Goal: Task Accomplishment & Management: Use online tool/utility

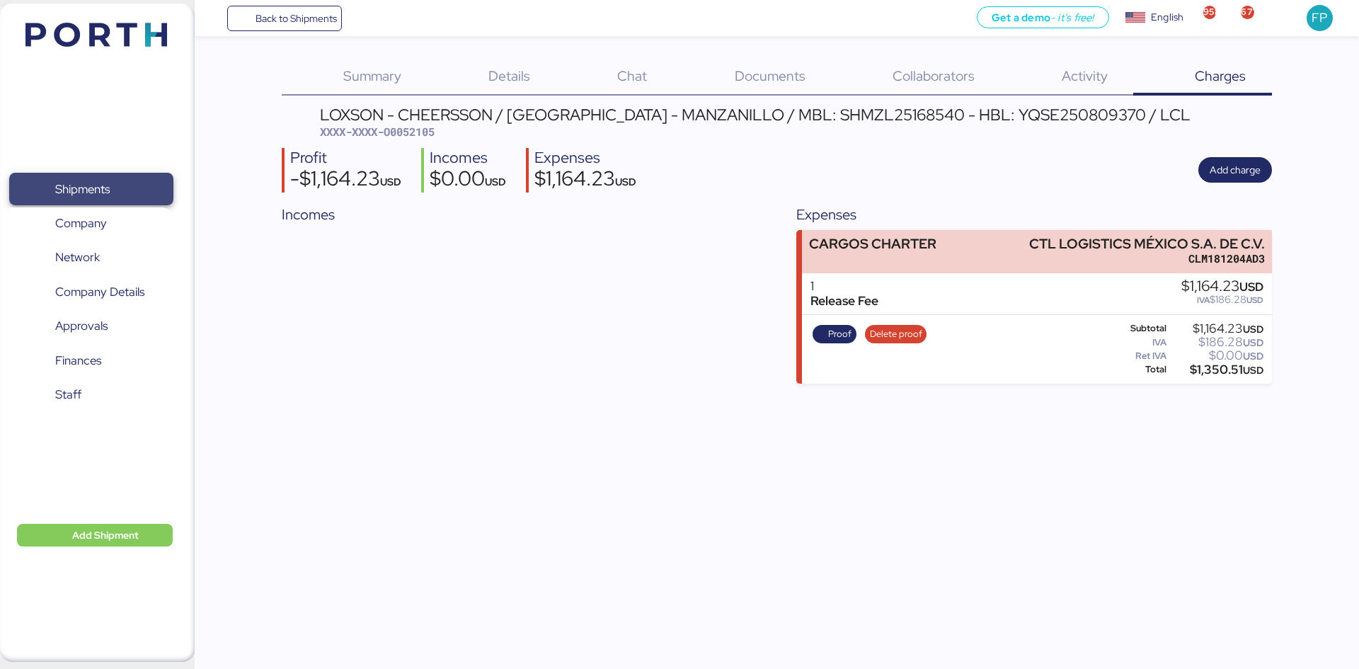
click at [122, 179] on span "Shipments" at bounding box center [91, 189] width 152 height 21
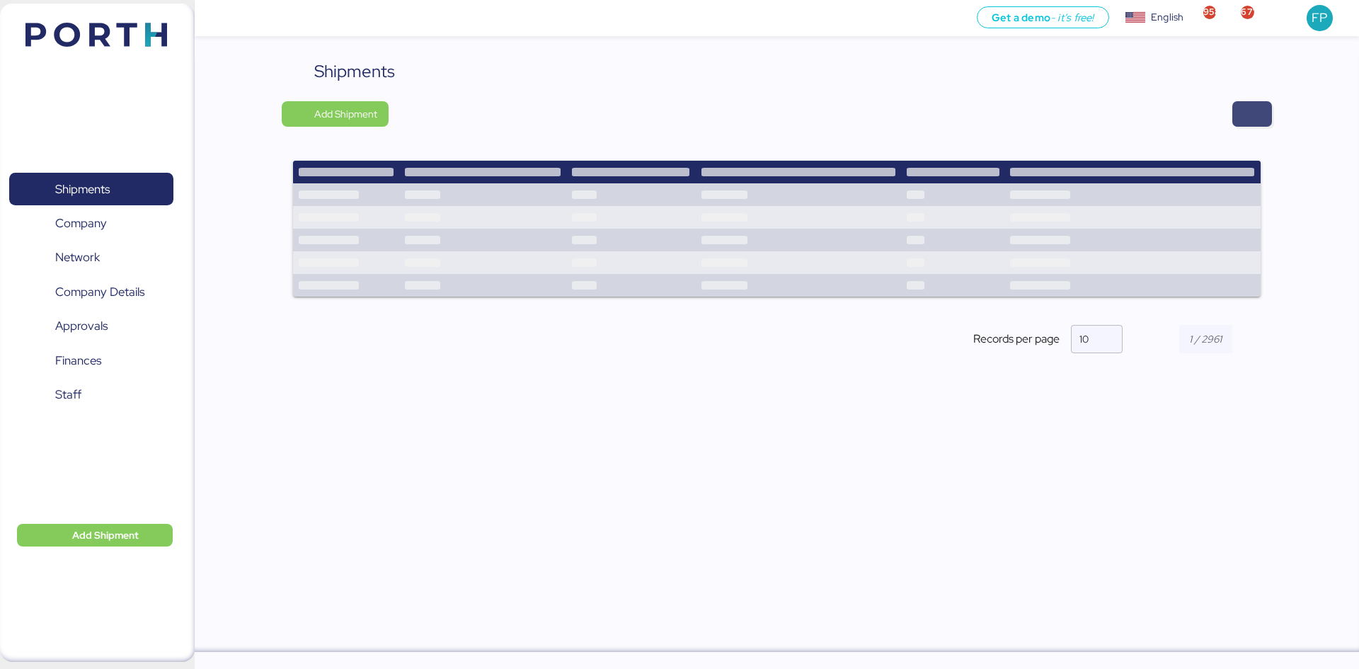
click at [1254, 124] on span "button" at bounding box center [1252, 113] width 40 height 25
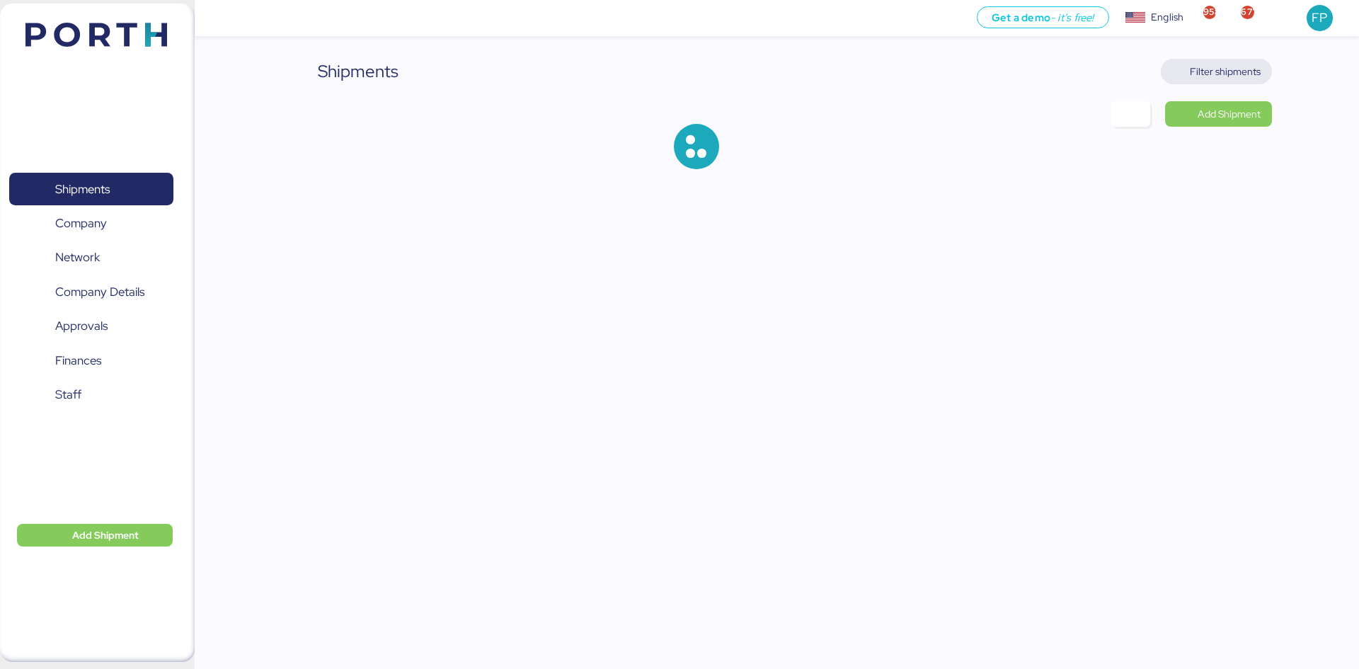
click at [1247, 80] on span "Filter shipments" at bounding box center [1216, 72] width 88 height 20
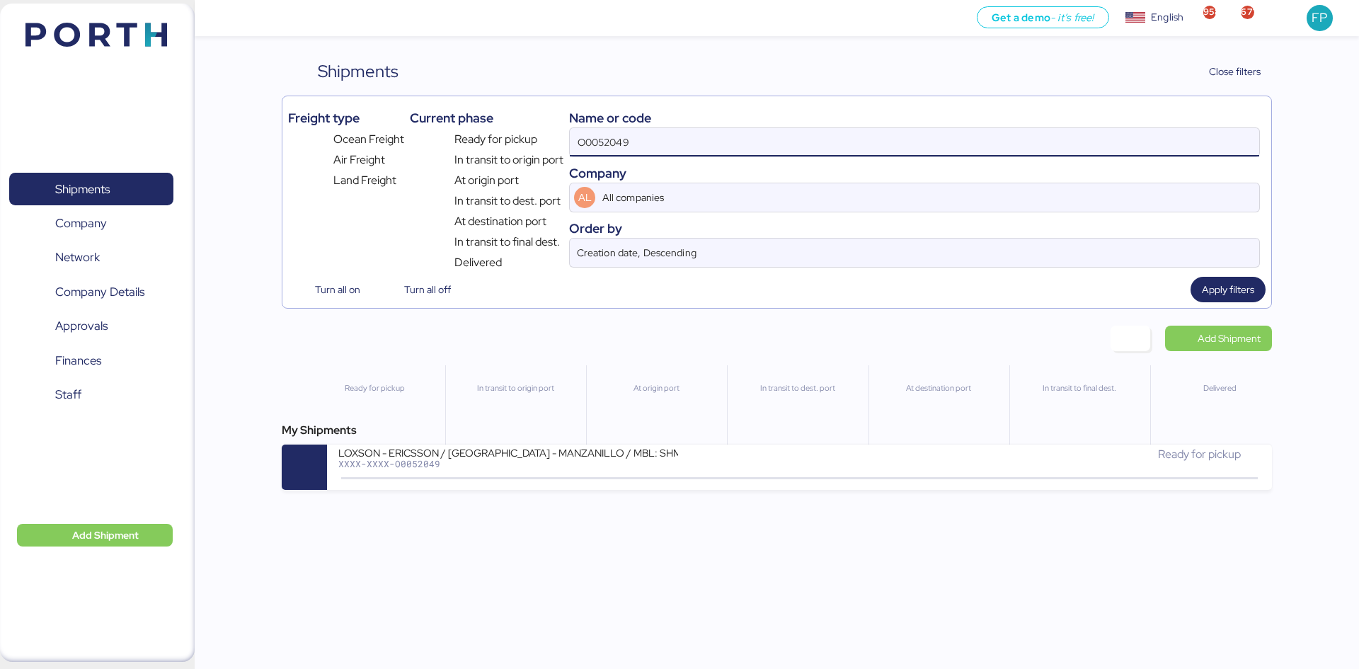
click at [597, 137] on input "O0052049" at bounding box center [915, 142] width 690 height 28
paste input "JKTF44853400"
type input "JKTF44853400"
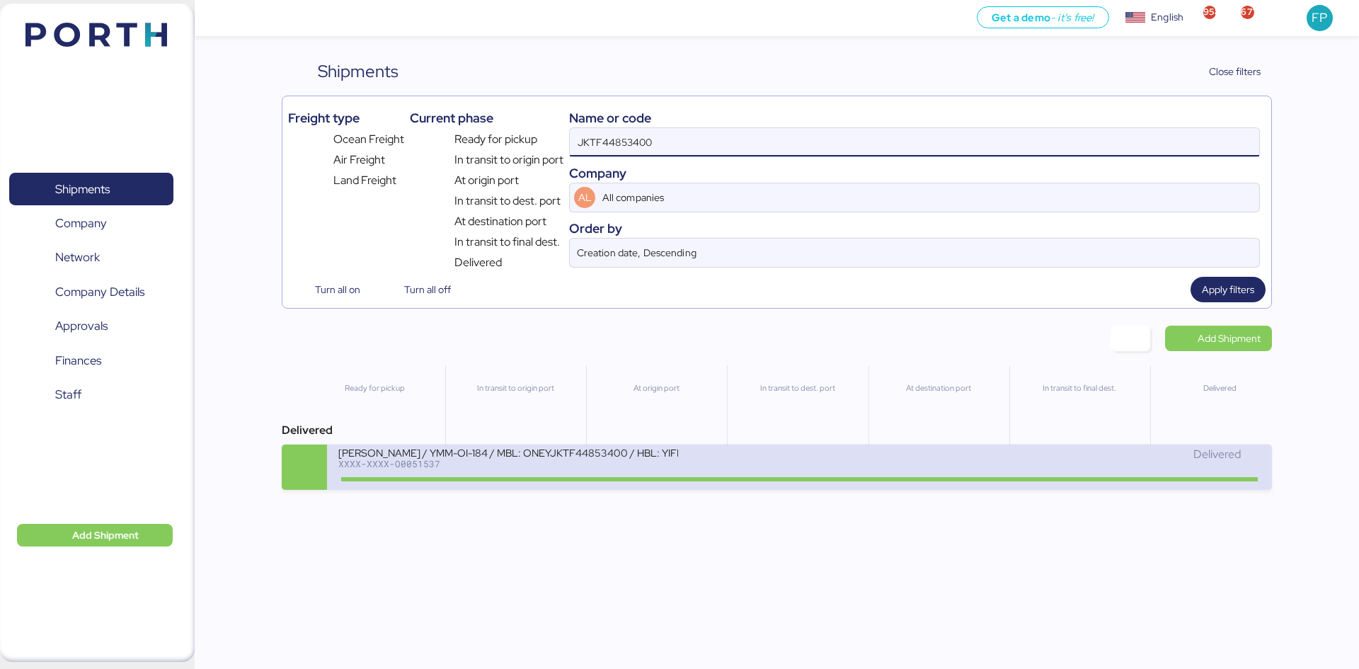
click at [592, 467] on div "XXXX-XXXX-O0051537" at bounding box center [508, 464] width 340 height 10
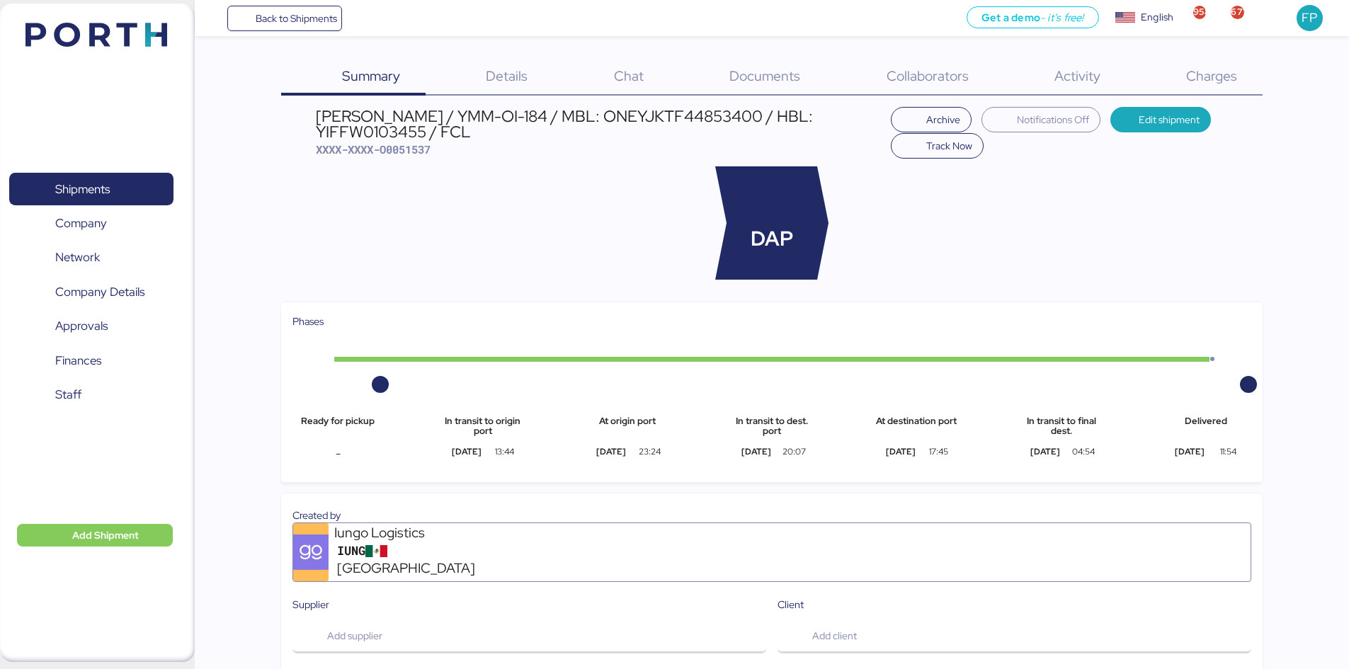
click at [1175, 61] on div "Charges 0" at bounding box center [1193, 77] width 137 height 37
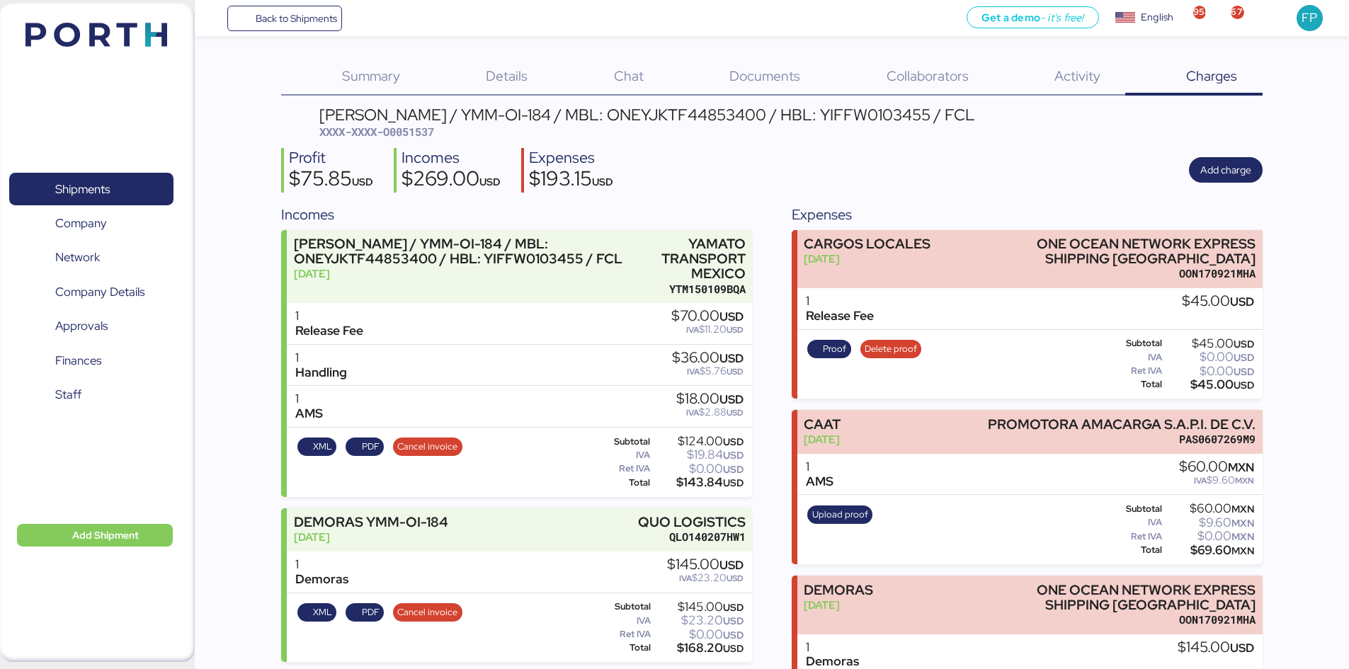
click at [709, 113] on div "YAMATO - YAZAKI / YMM-OI-184 / MBL: ONEYJKTF44853400 / HBL: YIFFW0103455 / FCL" at bounding box center [647, 115] width 656 height 16
copy div "ONEYJKTF44853400"
click at [119, 193] on span "Shipments" at bounding box center [91, 189] width 152 height 21
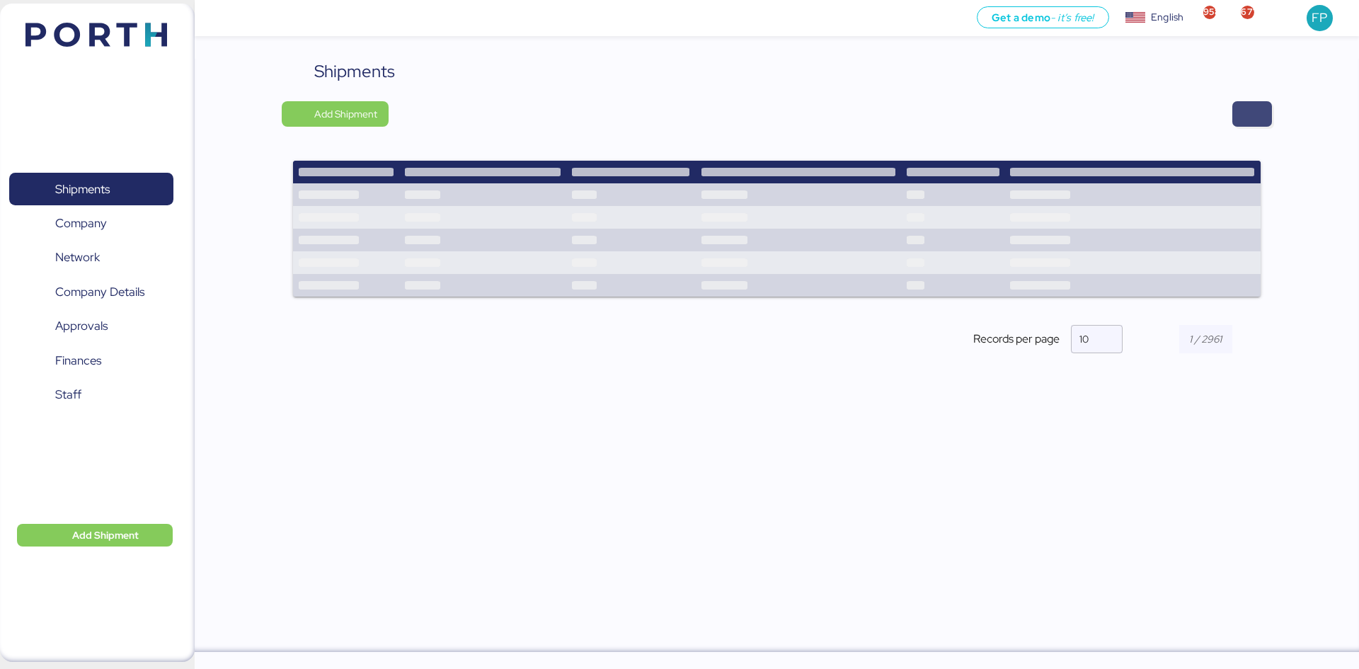
click at [1258, 108] on span "button" at bounding box center [1252, 114] width 17 height 20
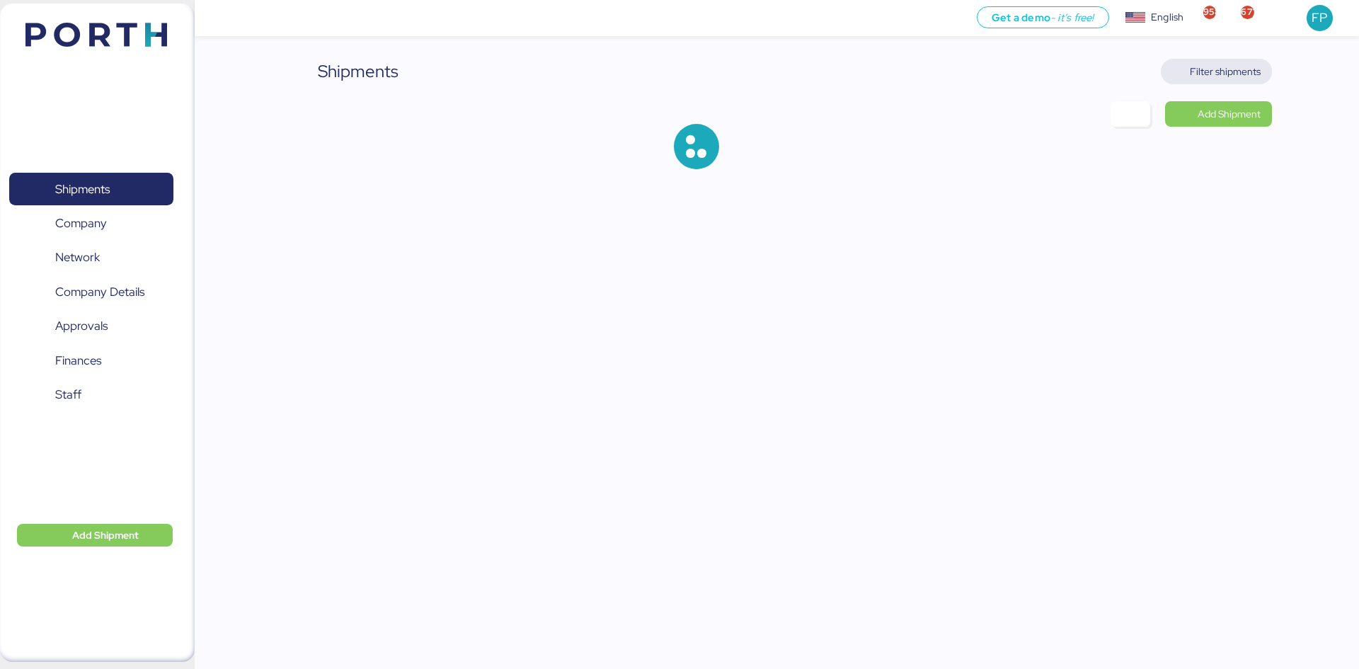
click at [1235, 73] on span "Filter shipments" at bounding box center [1225, 71] width 71 height 17
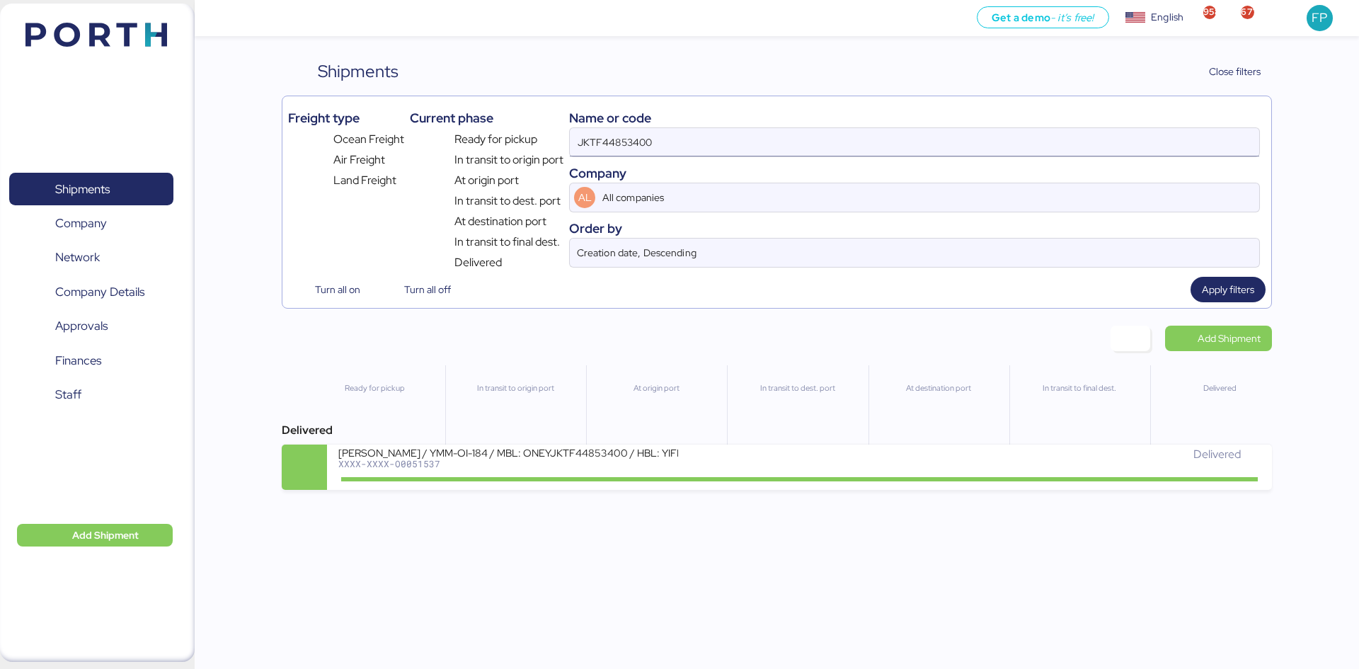
click at [645, 145] on input "JKTF44853400" at bounding box center [915, 142] width 690 height 28
click at [634, 142] on input "JKTF44853400" at bounding box center [915, 142] width 690 height 28
paste input "O0052105"
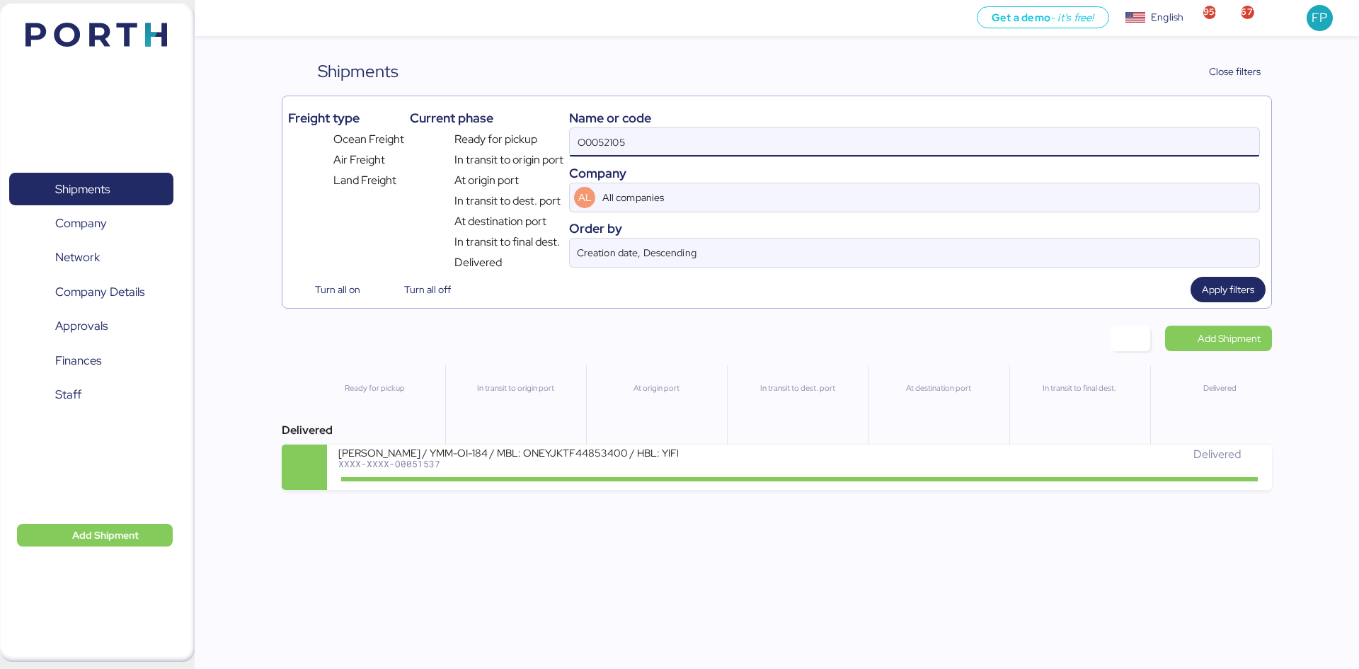
type input "O0052105"
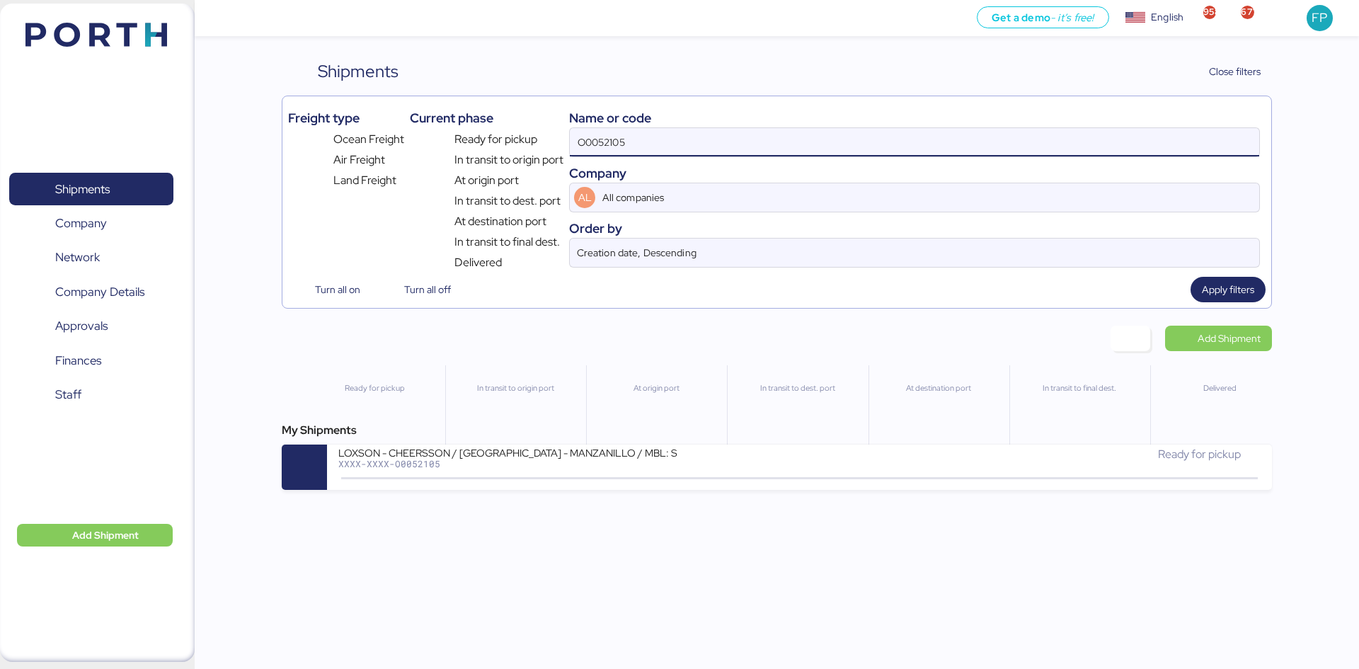
click at [605, 479] on div "LOXSON - CHEERSSON / SHANGHAI - MANZANILLO / MBL: SHMZL25168540 - HBL: YQSE2508…" at bounding box center [799, 467] width 944 height 45
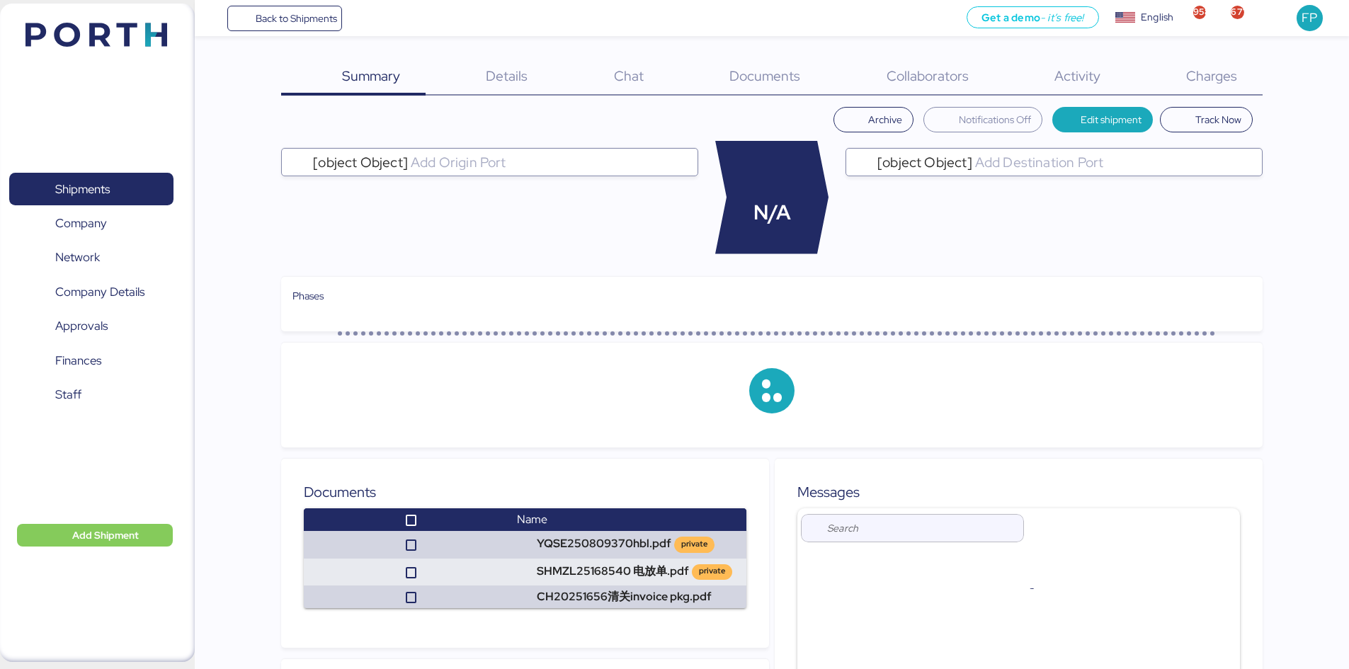
click at [1226, 85] on div "Charges 0" at bounding box center [1193, 77] width 137 height 37
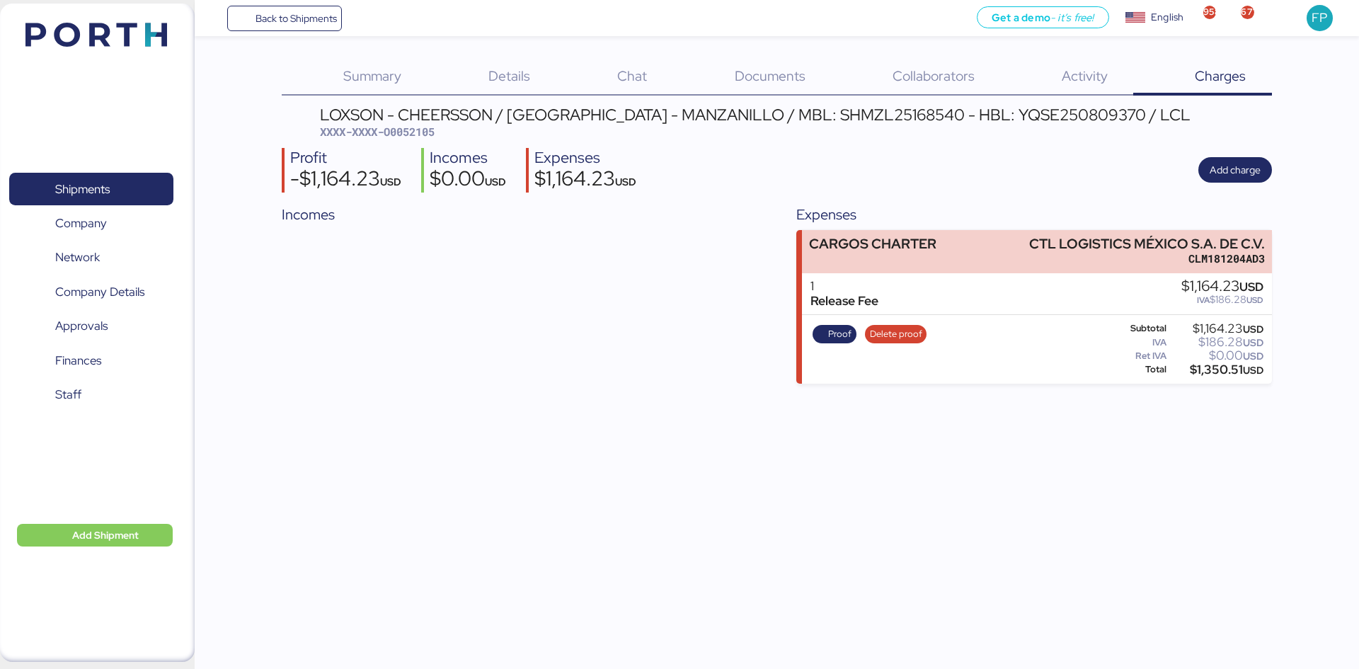
click at [420, 137] on span "XXXX-XXXX-O0052105" at bounding box center [377, 132] width 115 height 14
copy span "O0052105"
click at [828, 122] on div "LOXSON - CHEERSSON / SHANGHAI - MANZANILLO / MBL: SHMZL25168540 - HBL: YQSE2508…" at bounding box center [755, 115] width 871 height 16
click at [827, 122] on div "LOXSON - CHEERSSON / SHANGHAI - MANZANILLO / MBL: SHMZL25168540 - HBL: YQSE2508…" at bounding box center [755, 115] width 871 height 16
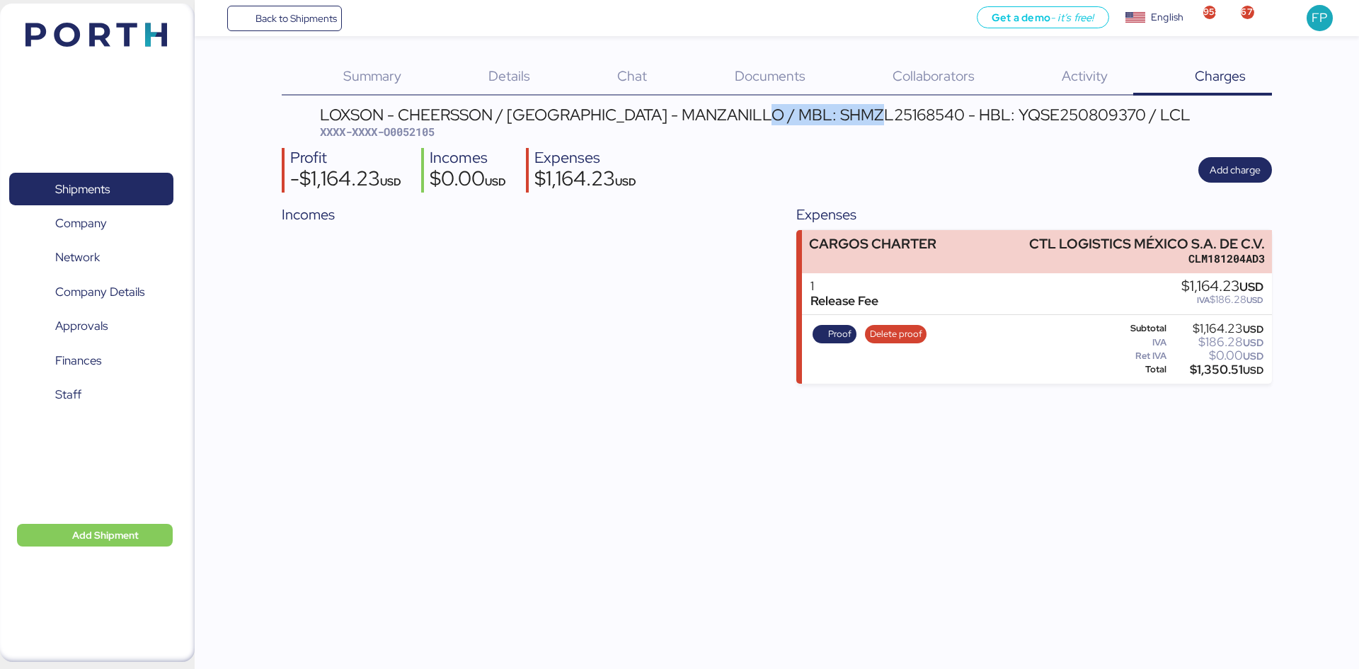
copy div "SHMZL25168540"
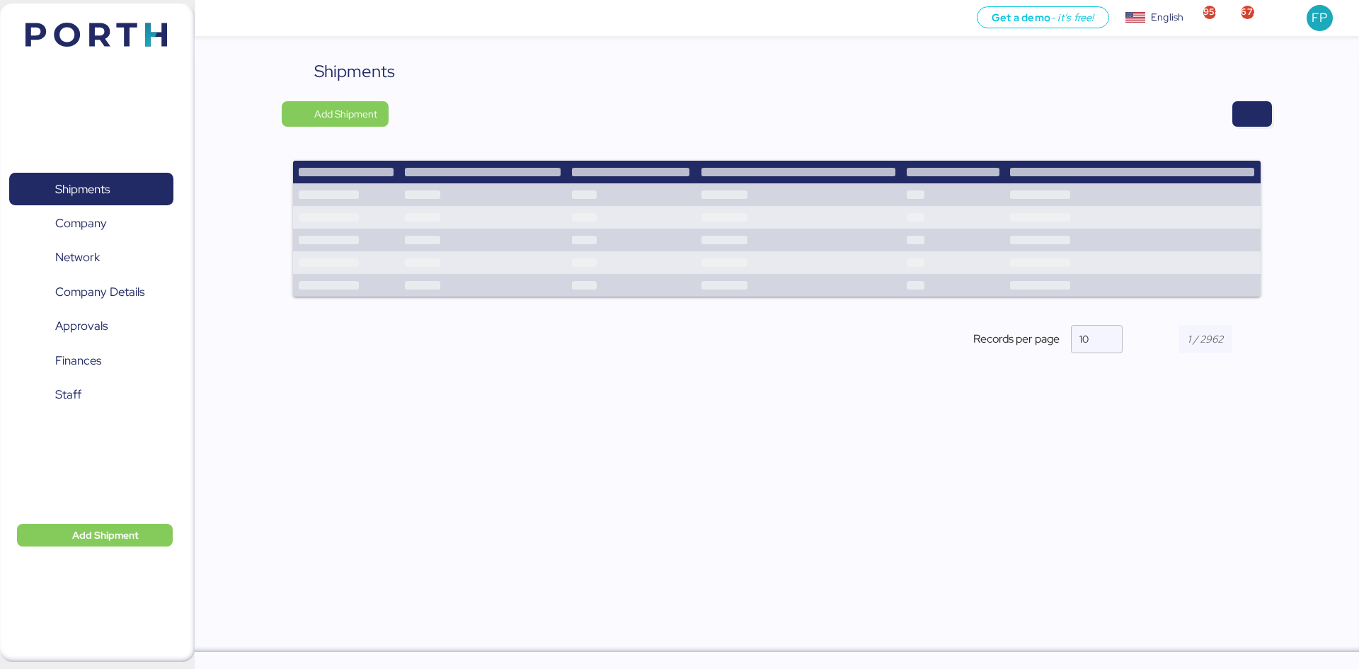
click at [1273, 106] on div "Shipments Add Shipment Shipment Name LOXSON - MAGNA / SHANGHAI - MANZANILLO / M…" at bounding box center [777, 355] width 1165 height 593
click at [1265, 108] on span "button" at bounding box center [1252, 113] width 40 height 25
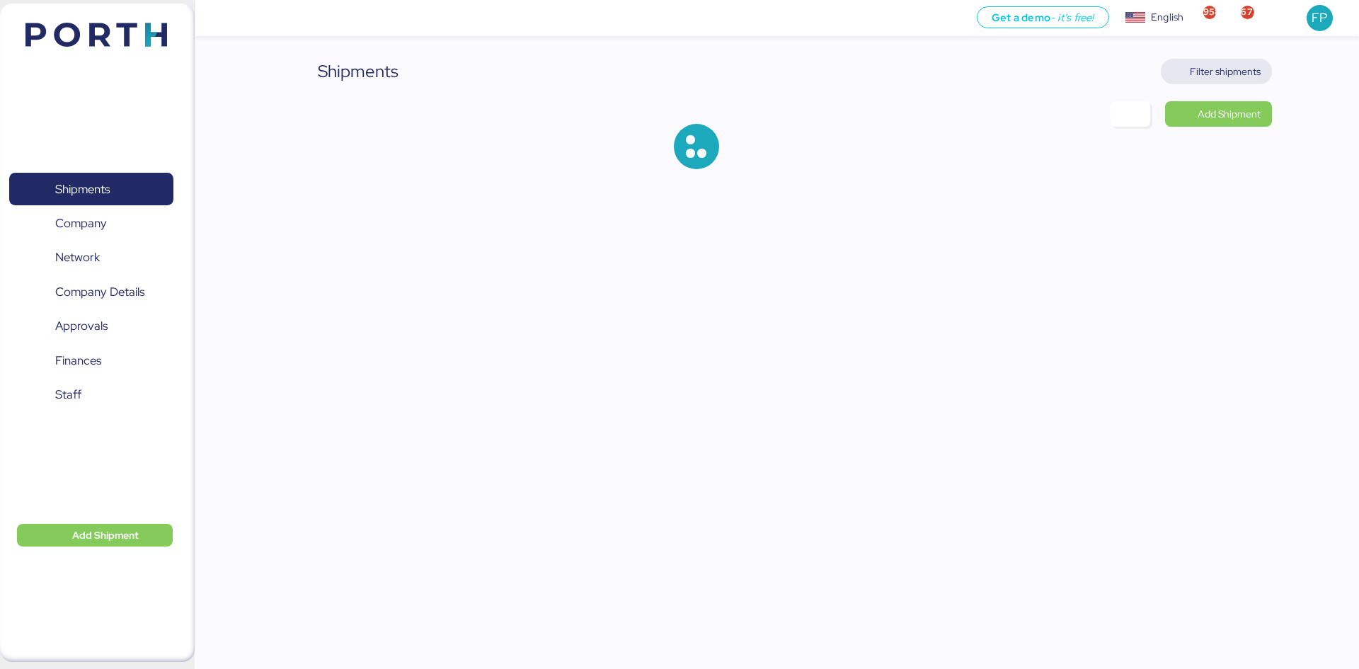
click at [1245, 80] on span "Filter shipments" at bounding box center [1216, 72] width 88 height 20
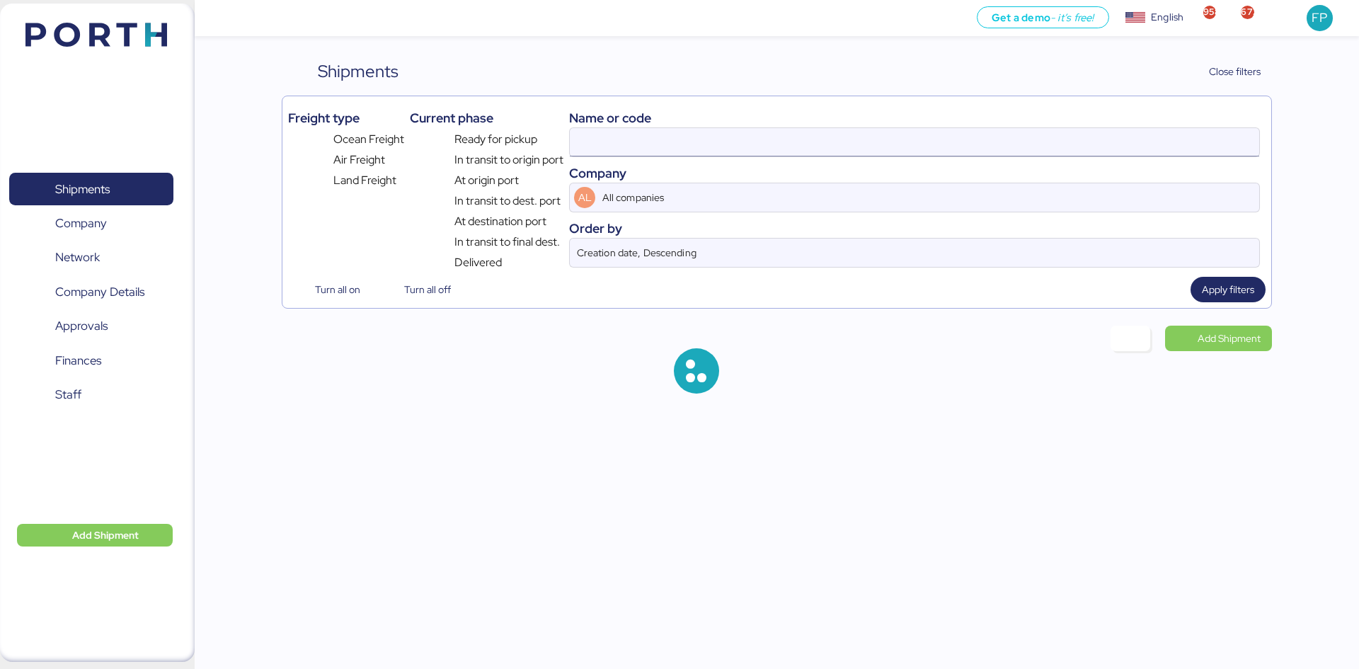
click at [605, 148] on input at bounding box center [915, 142] width 690 height 28
click at [607, 148] on input at bounding box center [915, 142] width 690 height 28
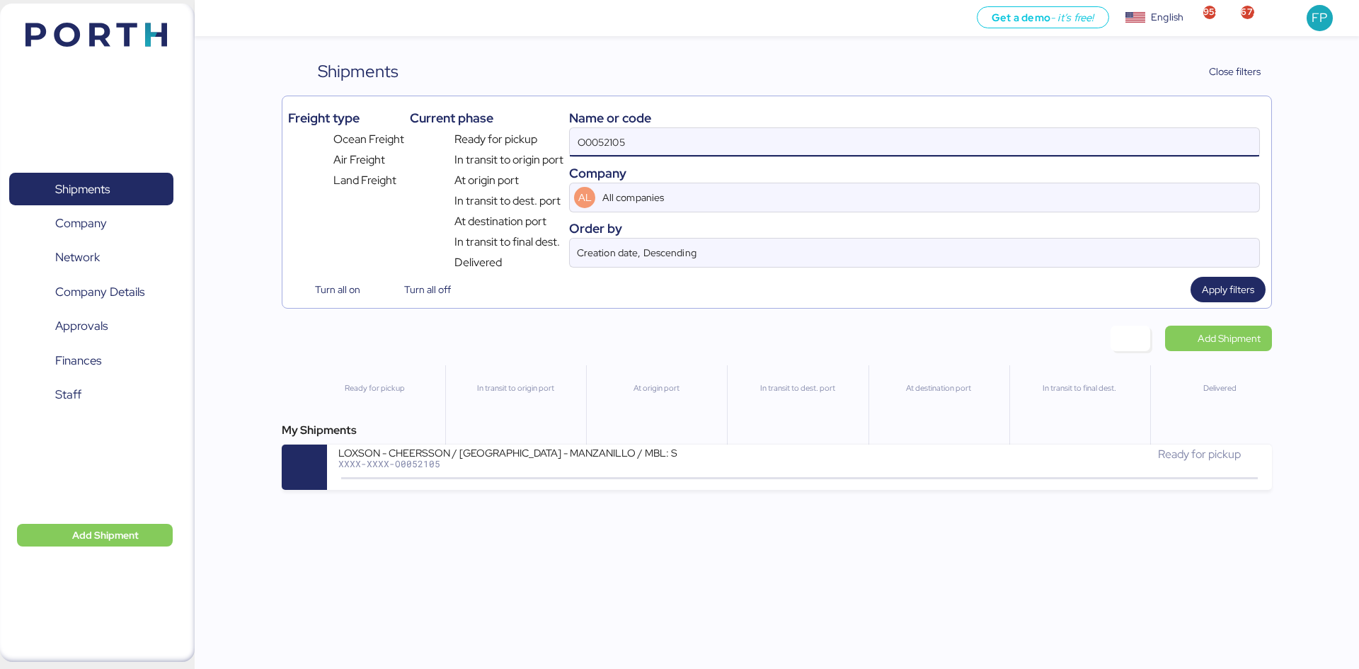
click at [585, 144] on input "O0052105" at bounding box center [915, 142] width 690 height 28
paste input "050"
type input "O0052050"
click at [619, 458] on div "LOXSON - LLENAMEX / SHANGHAI - MANZANILLO / MBL: PENDIENTE - HBL: KSSE250809018…" at bounding box center [508, 452] width 340 height 12
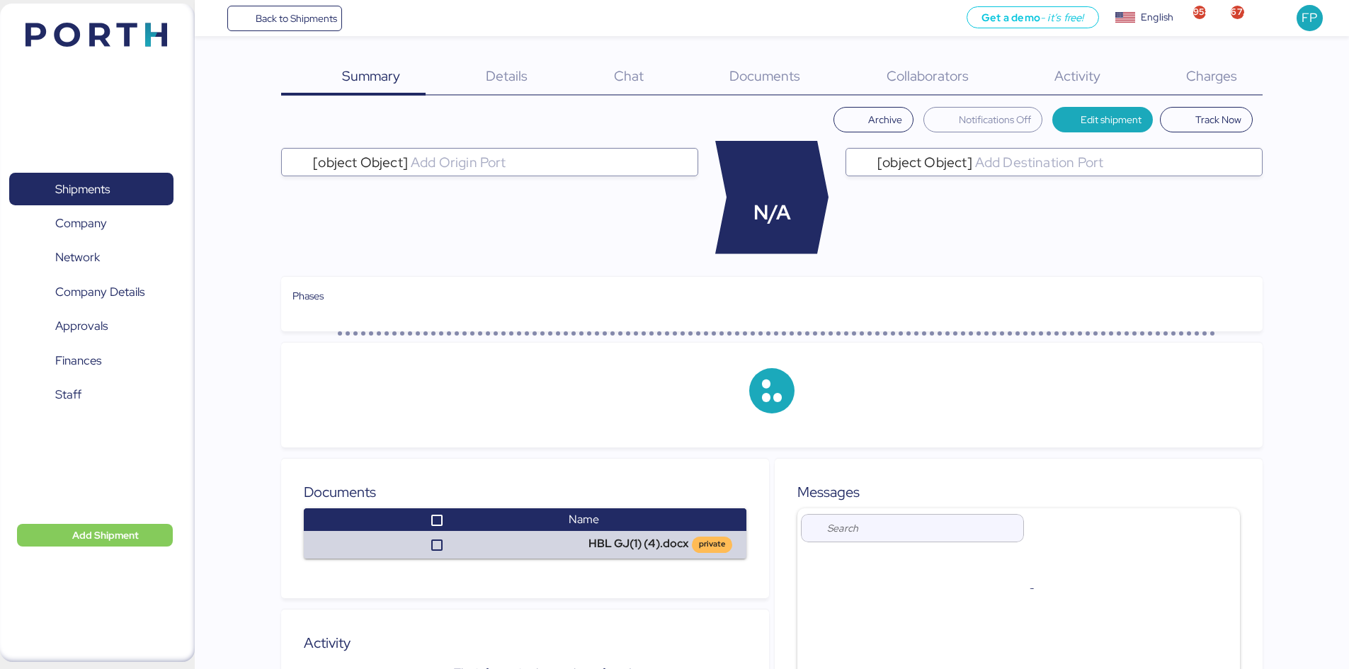
click at [1207, 72] on span "Charges" at bounding box center [1211, 76] width 51 height 18
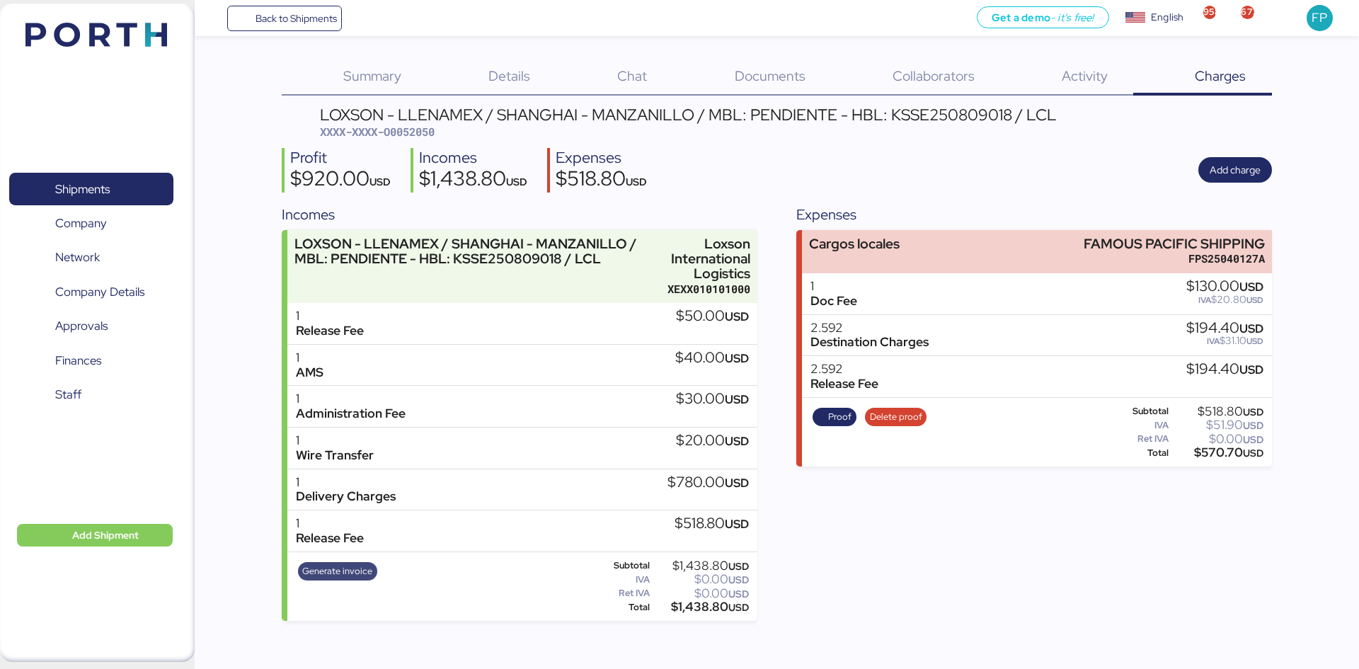
click at [371, 570] on span "Generate invoice" at bounding box center [337, 571] width 79 height 18
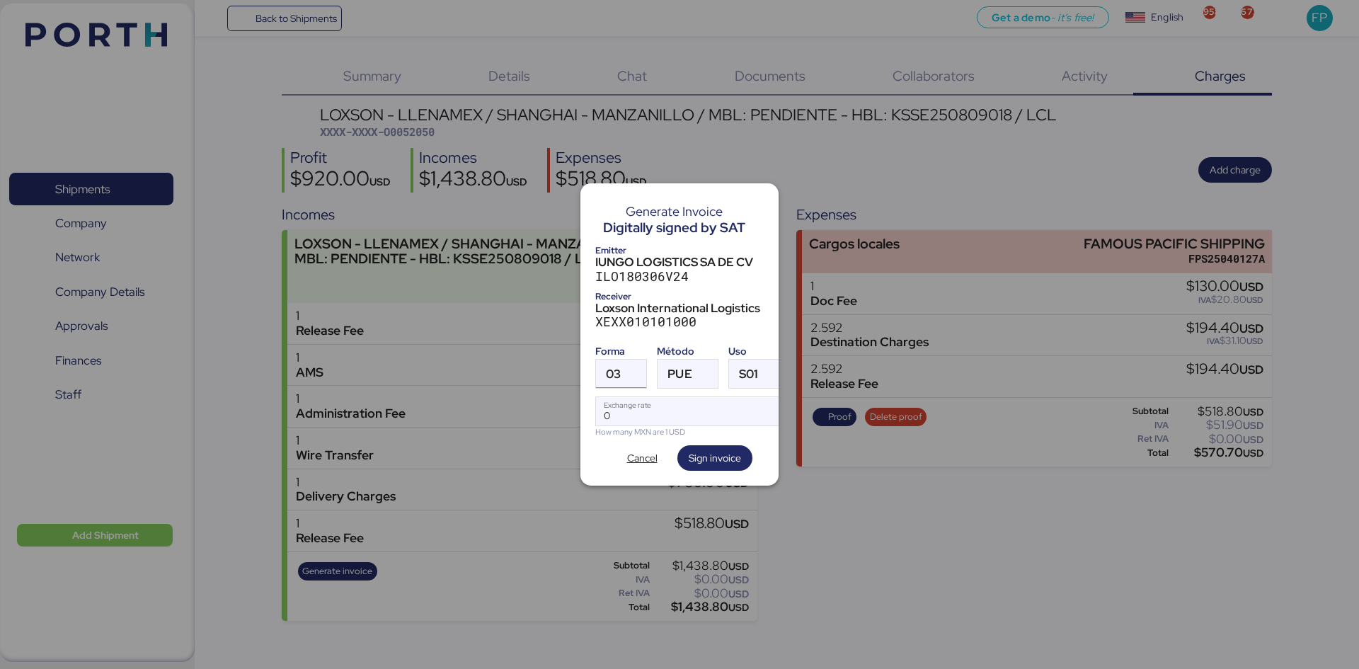
click at [636, 366] on div at bounding box center [633, 374] width 25 height 28
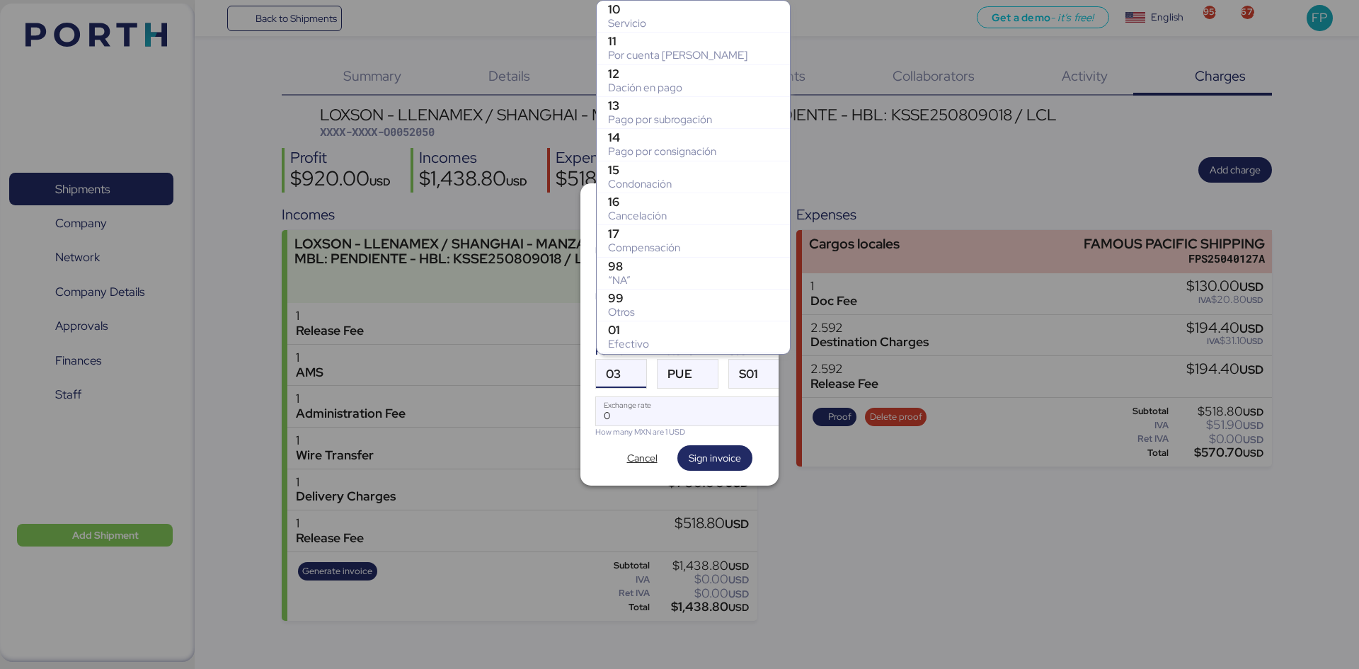
scroll to position [256, 0]
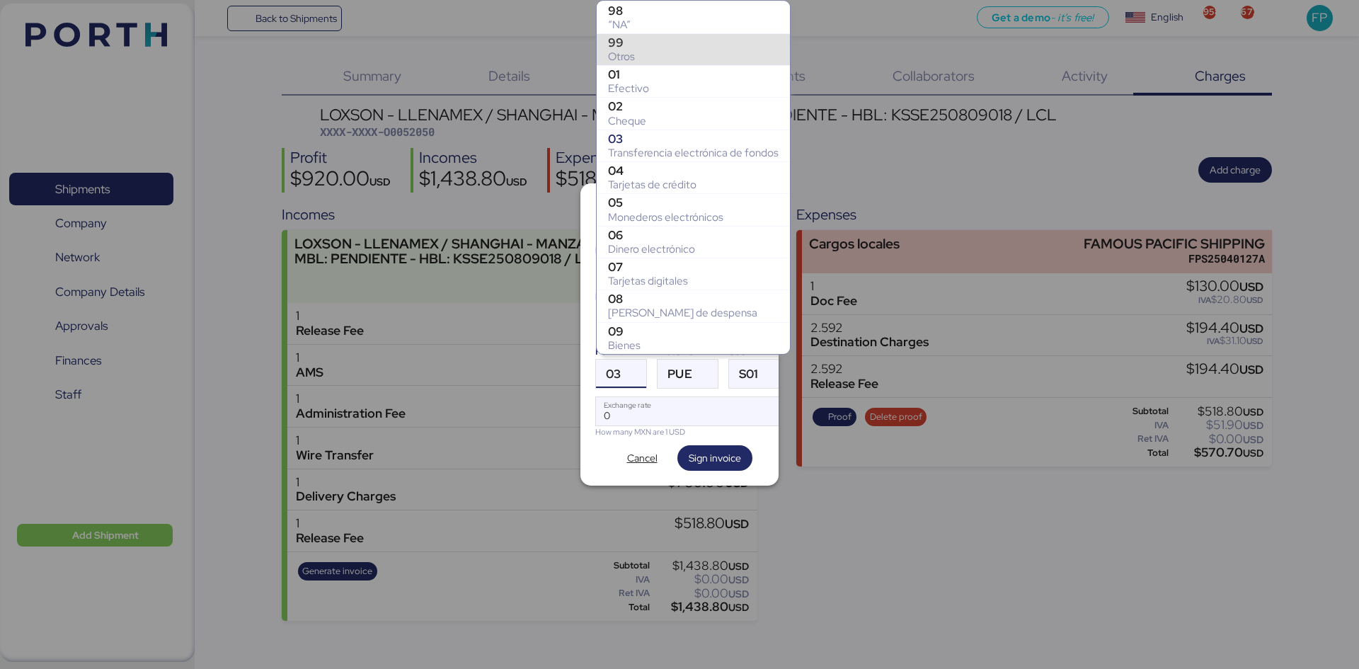
drag, startPoint x: 646, startPoint y: 50, endPoint x: 650, endPoint y: 61, distance: 12.1
click at [648, 50] on div "Otros" at bounding box center [693, 57] width 171 height 14
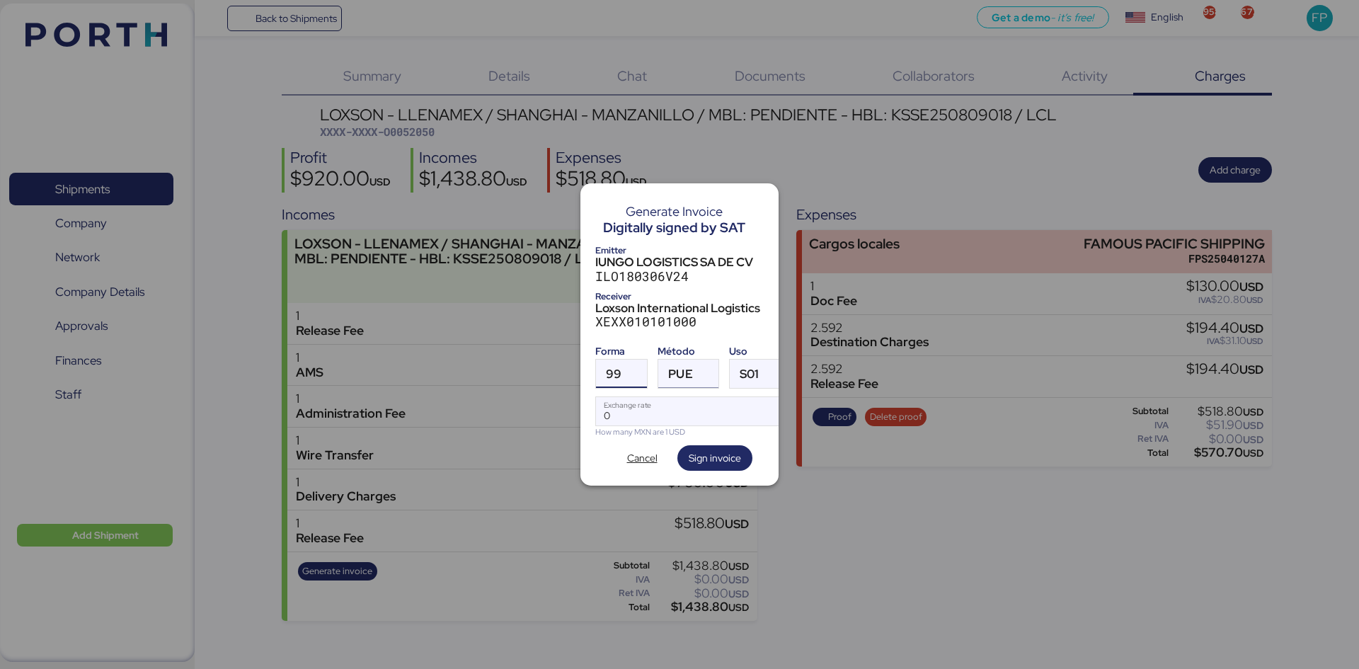
click at [675, 368] on span "PUE" at bounding box center [680, 374] width 24 height 12
click at [691, 430] on div "PPD" at bounding box center [746, 424] width 152 height 14
click at [664, 408] on input "Exchange rate" at bounding box center [690, 411] width 188 height 28
type input "0"
click at [618, 411] on input "Exchange rate" at bounding box center [690, 411] width 188 height 28
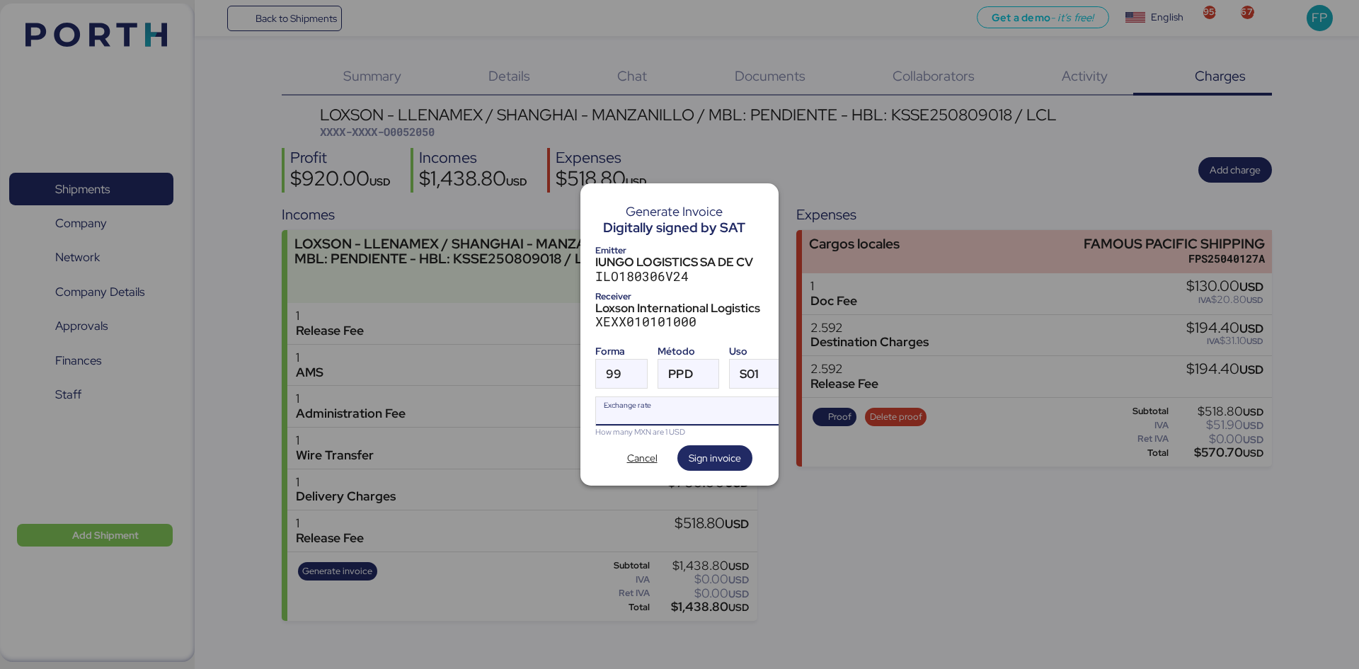
paste input "18.4276"
type input "18.4276"
click at [717, 450] on span "Sign invoice" at bounding box center [715, 458] width 52 height 17
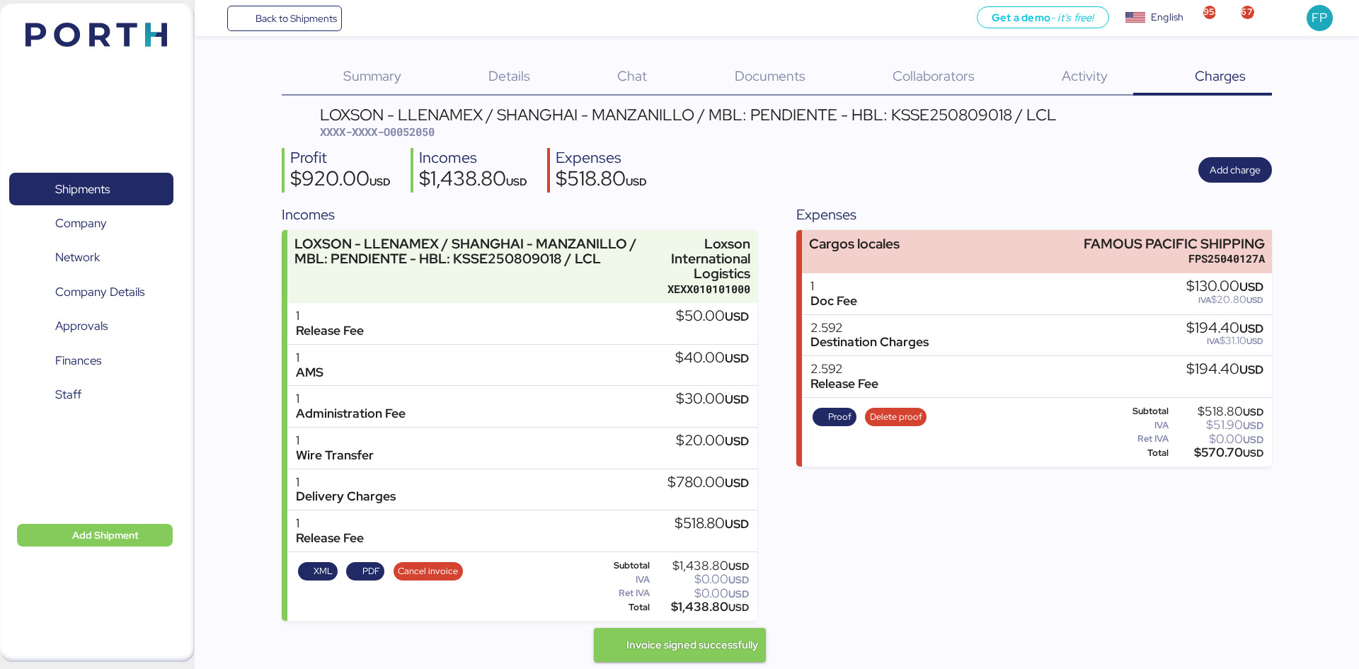
click at [406, 141] on div "LOXSON - LLENAMEX / SHANGHAI - MANZANILLO / MBL: PENDIENTE - HBL: KSSE250809018…" at bounding box center [777, 364] width 990 height 514
click at [407, 140] on div "LOXSON - LLENAMEX / SHANGHAI - MANZANILLO / MBL: PENDIENTE - HBL: KSSE250809018…" at bounding box center [777, 364] width 990 height 514
click at [408, 131] on span "XXXX-XXXX-O0052050" at bounding box center [377, 132] width 115 height 14
copy span "O0052050"
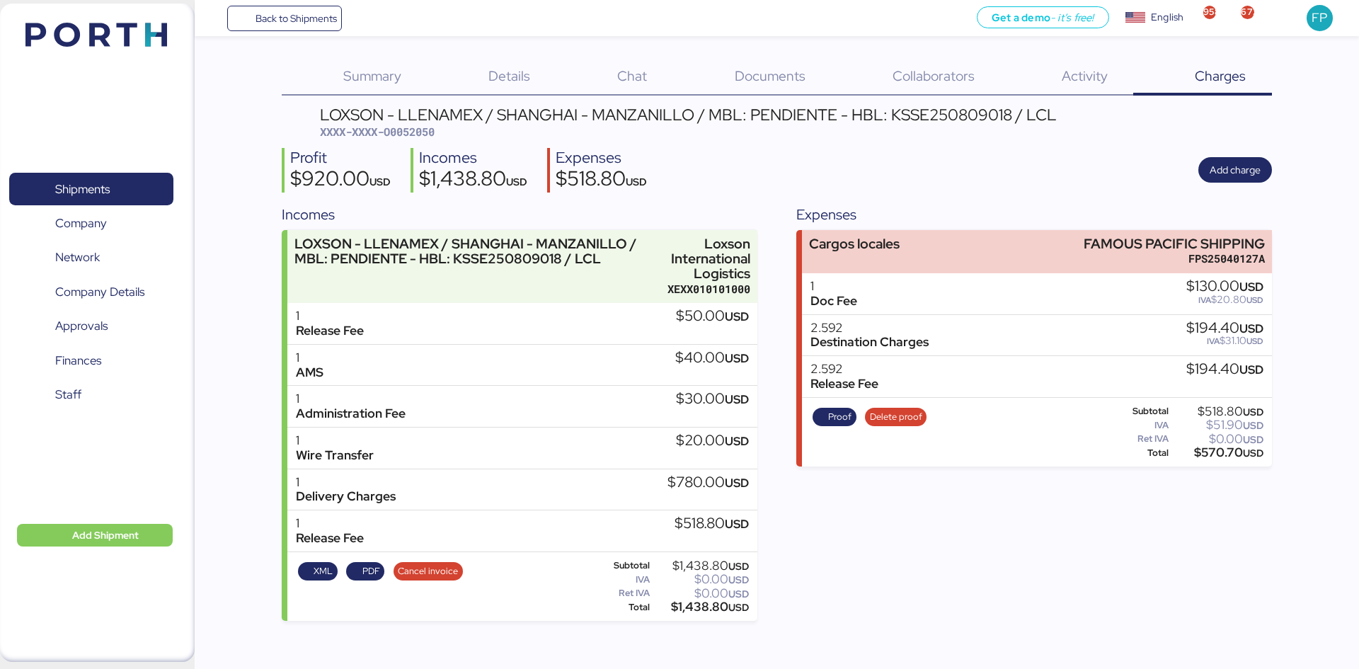
click at [696, 602] on div "$1,438.80 USD" at bounding box center [701, 607] width 96 height 11
click at [697, 602] on div "$1,438.80 USD" at bounding box center [701, 607] width 96 height 11
copy div "1,438.80"
click at [139, 200] on span "Shipments" at bounding box center [91, 189] width 152 height 21
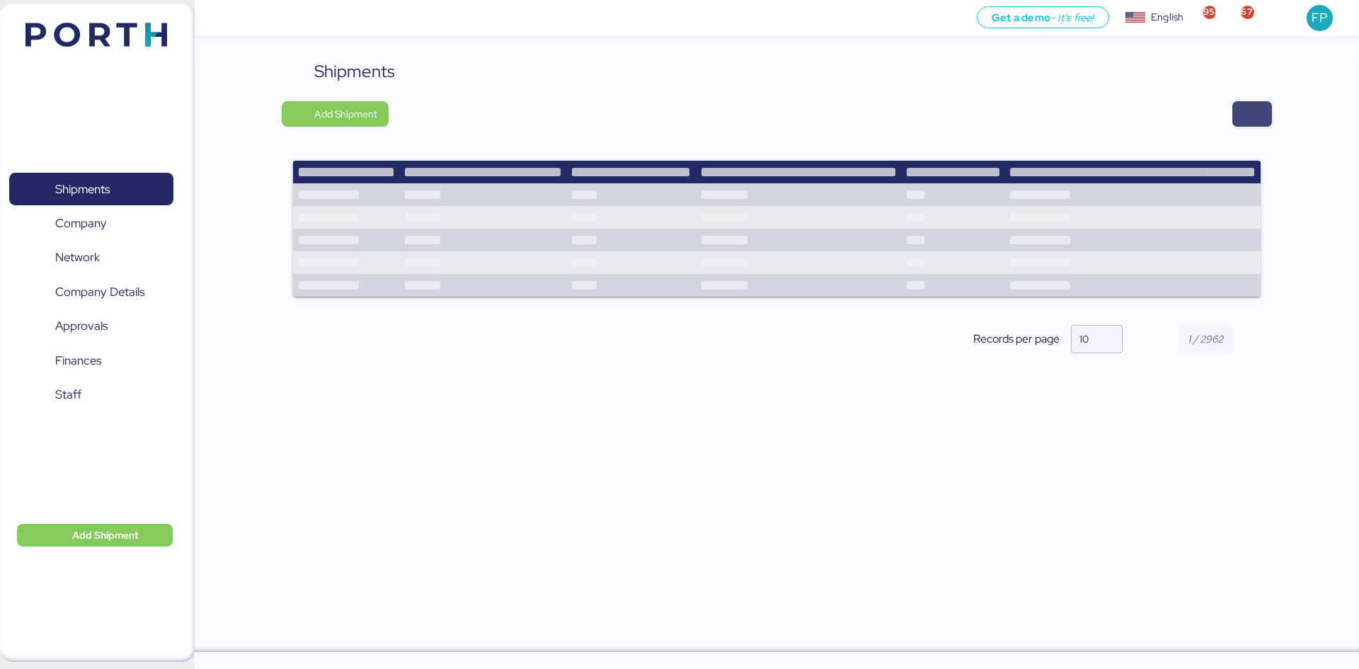
click at [1246, 108] on span "button" at bounding box center [1252, 114] width 17 height 20
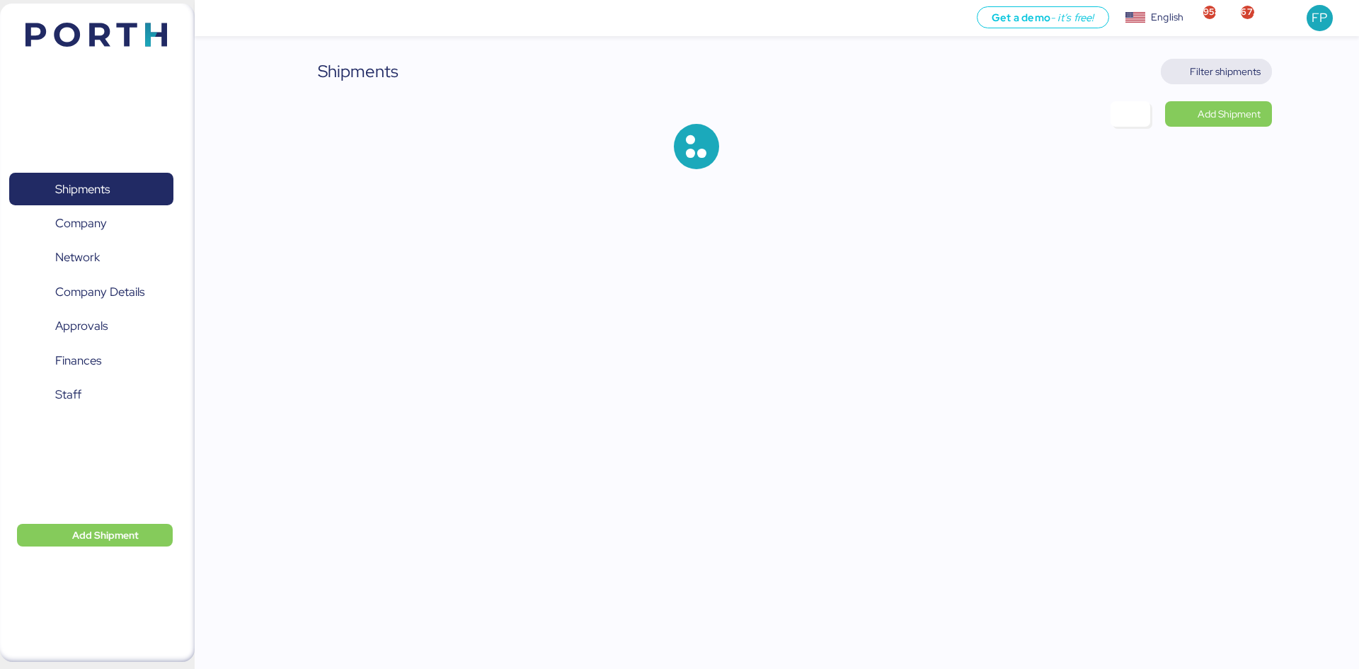
click at [1238, 70] on span "Filter shipments" at bounding box center [1225, 71] width 71 height 17
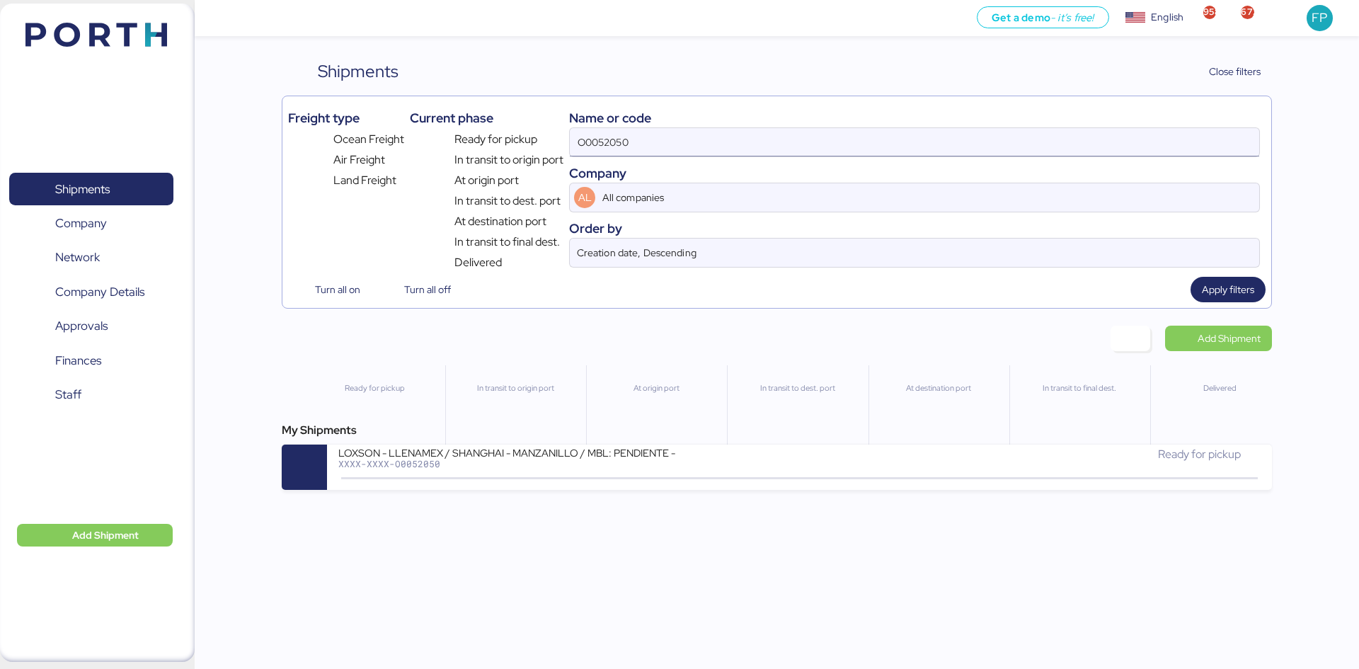
click at [598, 149] on input "O0052050" at bounding box center [915, 142] width 690 height 28
paste input "5"
type input "O0052055"
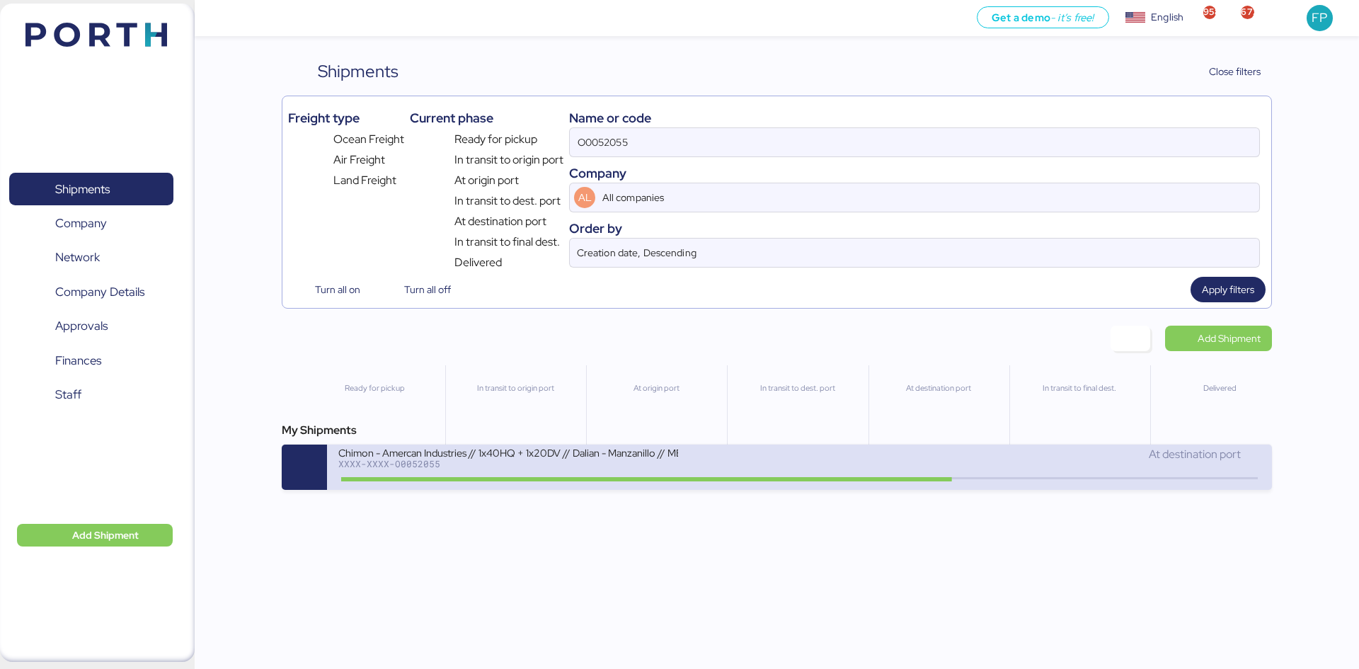
click at [600, 458] on div "Chimon - Amercan Industries // 1x40HQ + 1x20DV // Dalian - Manzanillo // MBL: M…" at bounding box center [508, 452] width 340 height 12
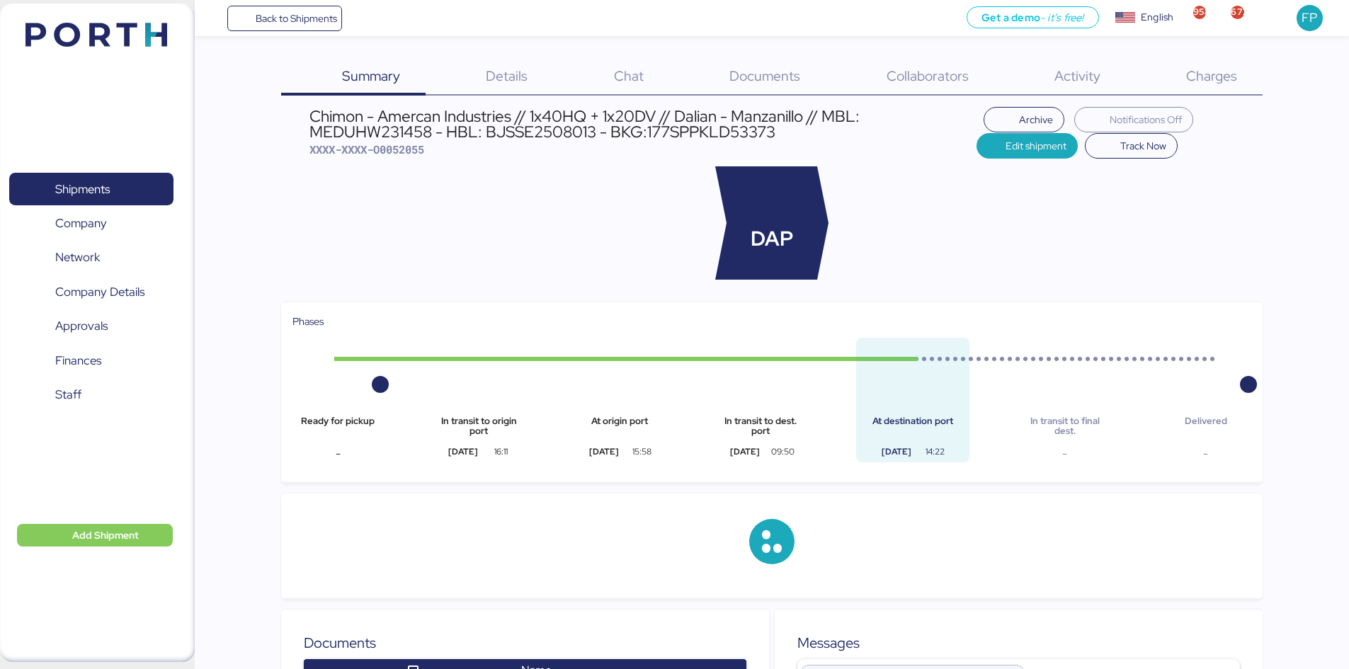
click at [1228, 82] on span "Charges" at bounding box center [1211, 76] width 51 height 18
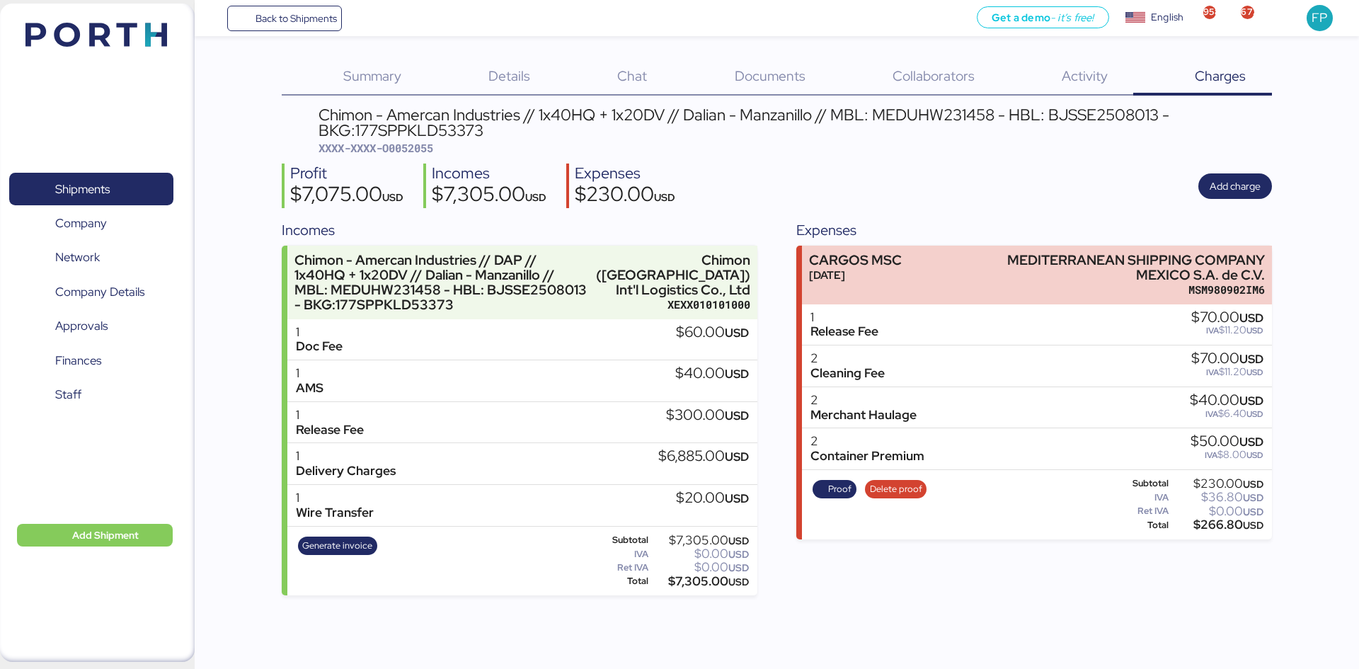
click at [419, 148] on span "XXXX-XXXX-O0052055" at bounding box center [376, 148] width 115 height 14
click at [421, 148] on span "XXXX-XXXX-O0052055" at bounding box center [376, 148] width 115 height 14
copy span "O0052055"
click at [364, 554] on span "Generate invoice" at bounding box center [337, 546] width 70 height 16
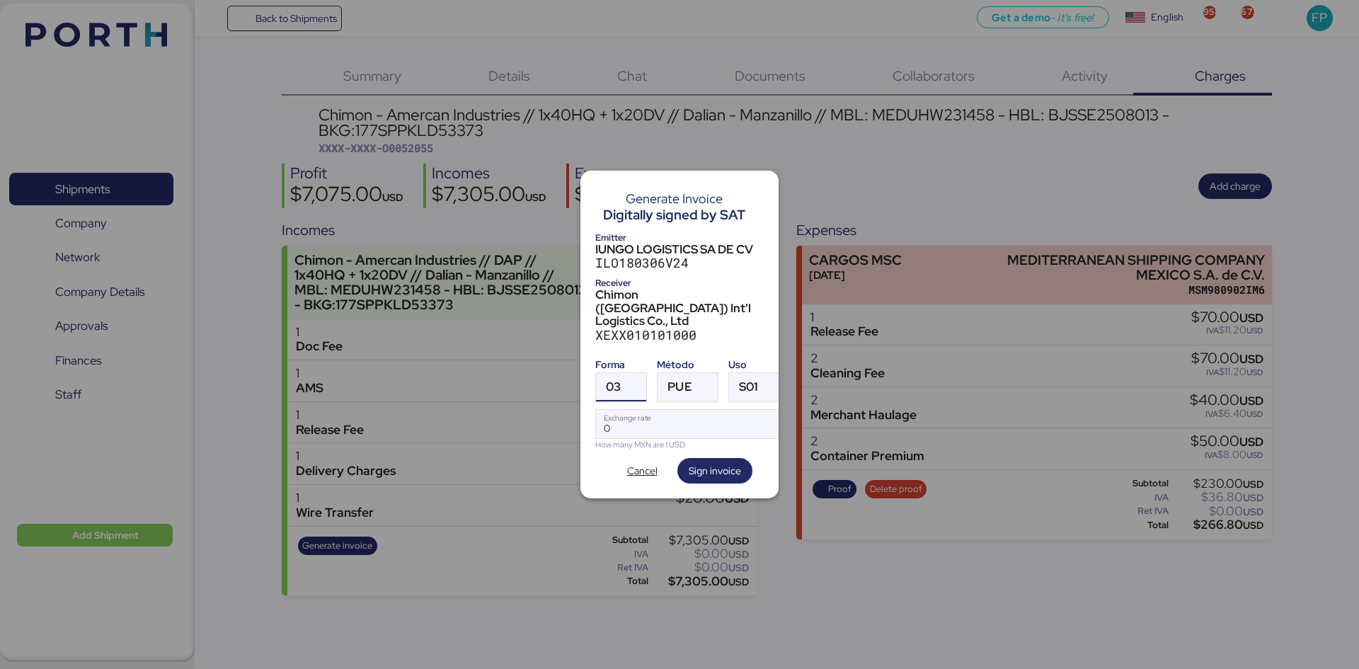
click at [623, 379] on div at bounding box center [633, 387] width 25 height 28
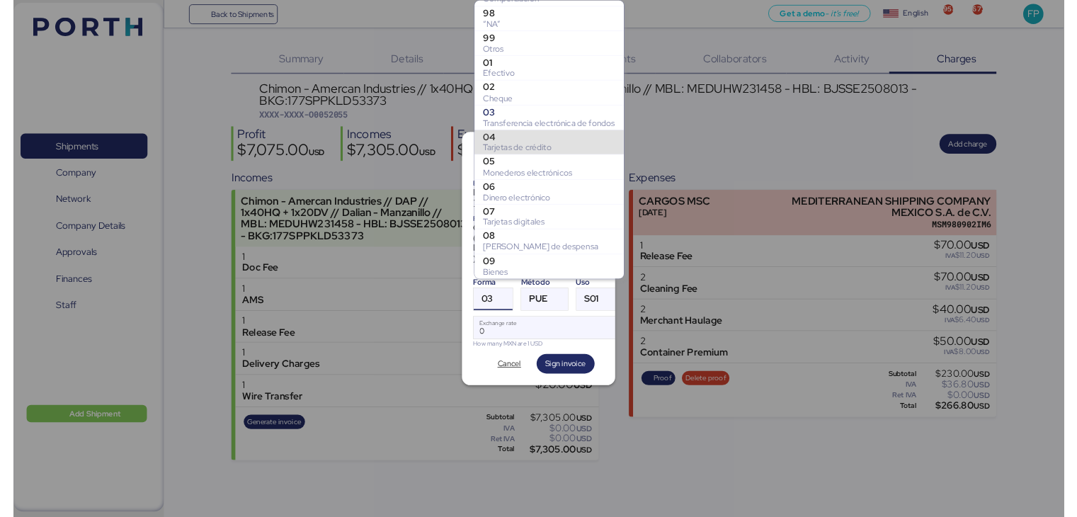
scroll to position [178, 0]
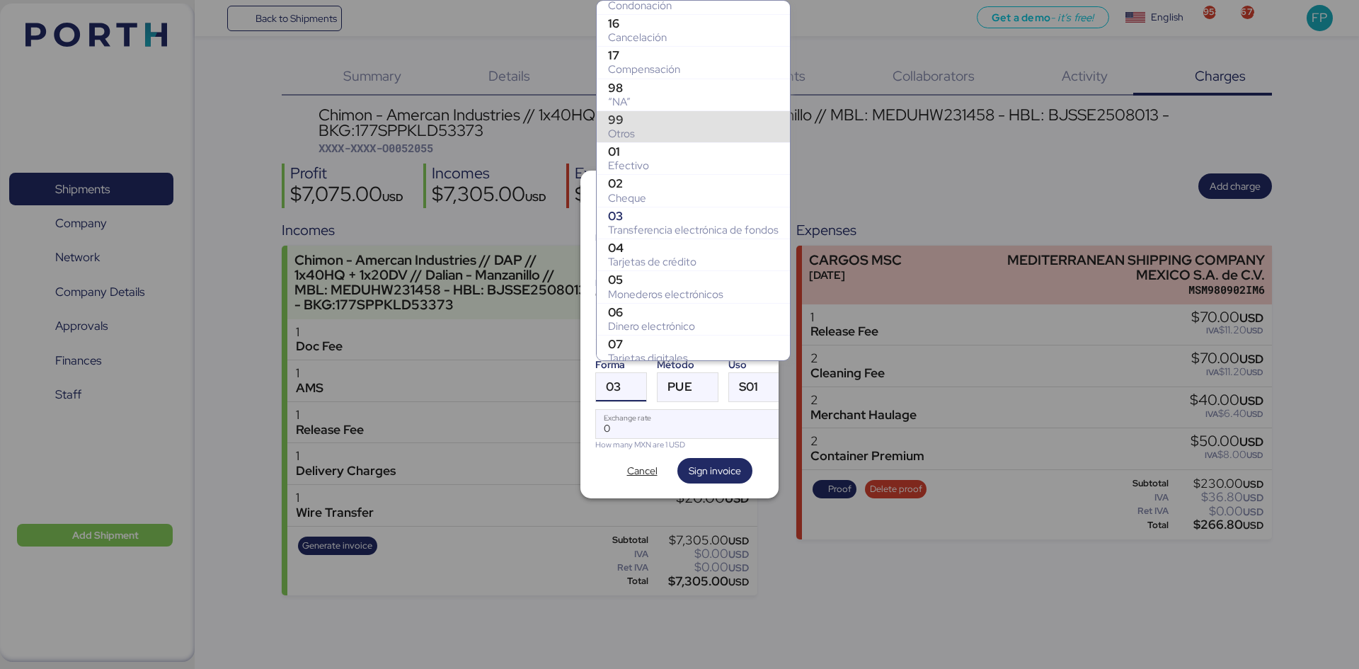
click at [639, 127] on div "Otros" at bounding box center [693, 134] width 171 height 14
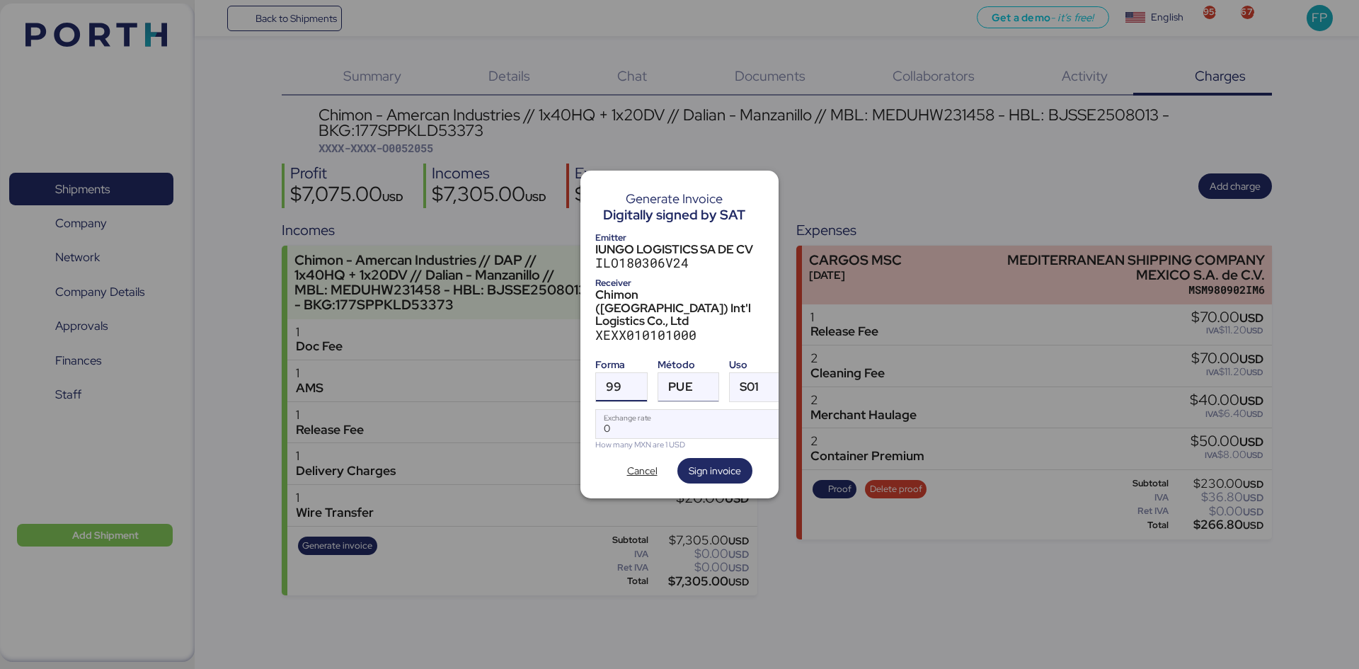
click at [685, 381] on span "PUE" at bounding box center [680, 387] width 24 height 12
click at [693, 436] on div "PPD" at bounding box center [746, 430] width 152 height 14
click at [641, 414] on input "Exchange rate" at bounding box center [690, 424] width 188 height 28
type input "0"
click at [641, 421] on input "Exchange rate" at bounding box center [690, 424] width 188 height 28
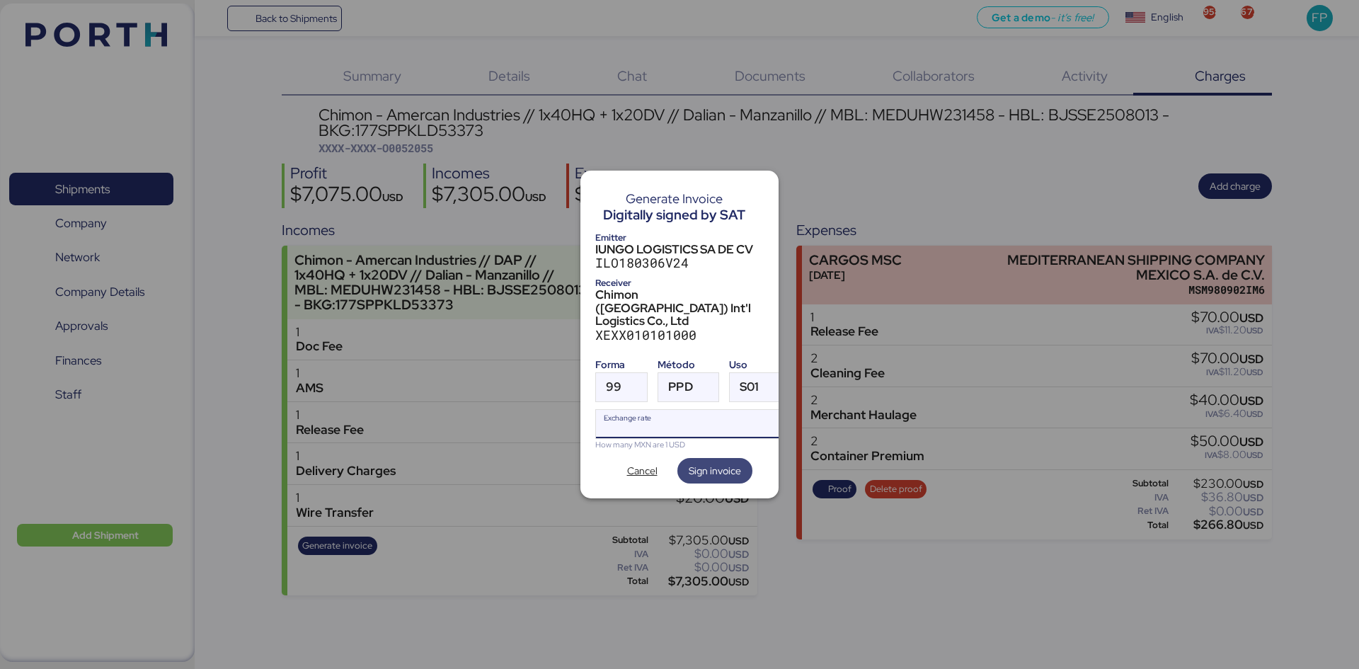
paste input "18.4276"
type input "18.4276"
click at [707, 462] on span "Sign invoice" at bounding box center [715, 470] width 52 height 17
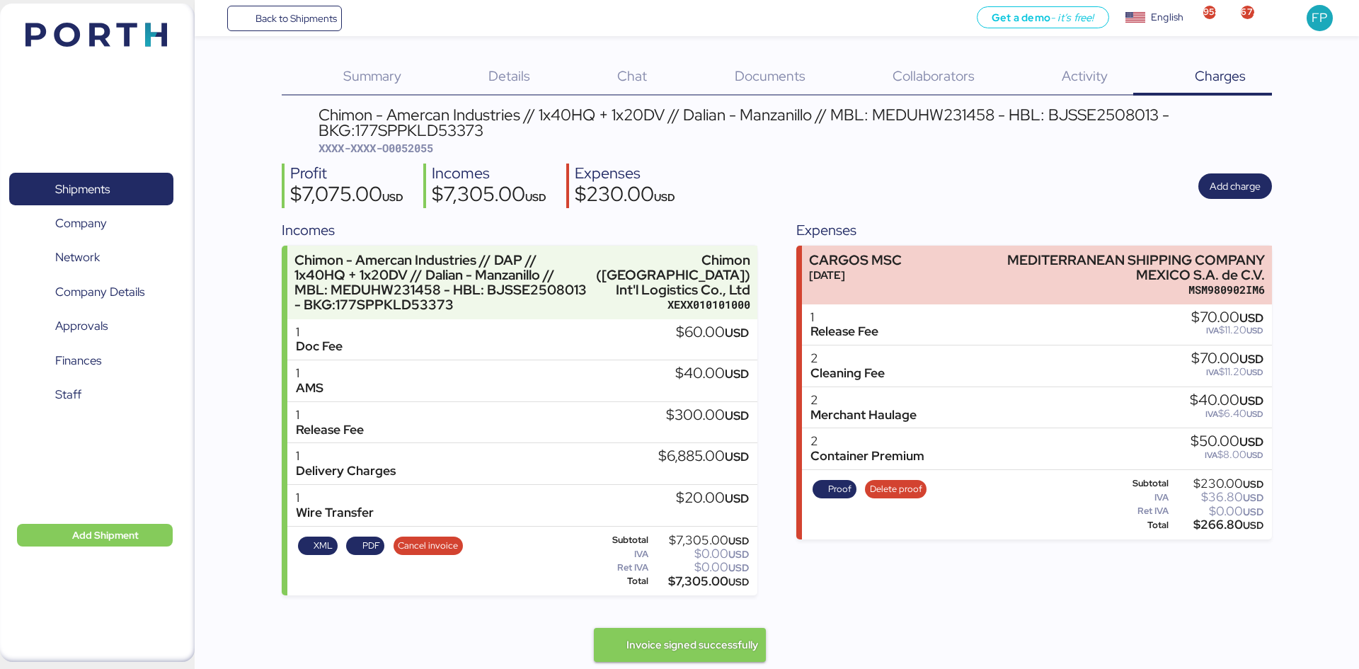
click at [420, 145] on span "XXXX-XXXX-O0052055" at bounding box center [376, 148] width 115 height 14
copy span "O0052055"
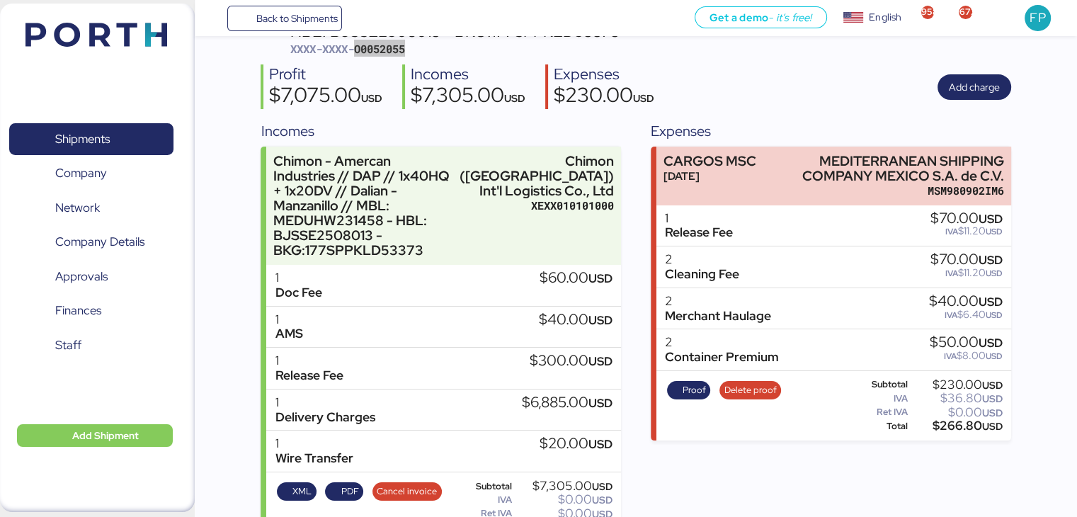
scroll to position [104, 0]
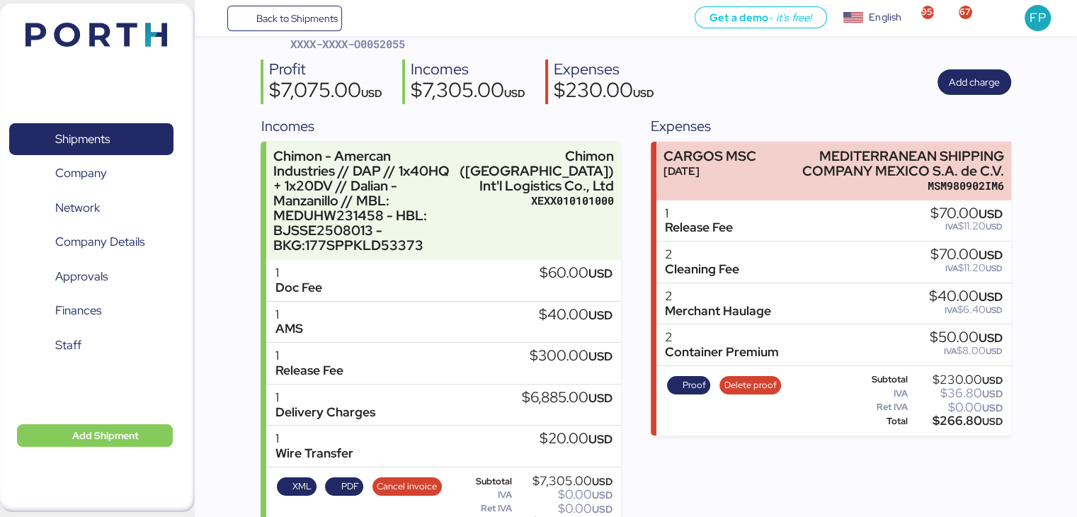
click at [561, 517] on div "$7,305.00 USD" at bounding box center [564, 522] width 98 height 11
copy div "7,305.00"
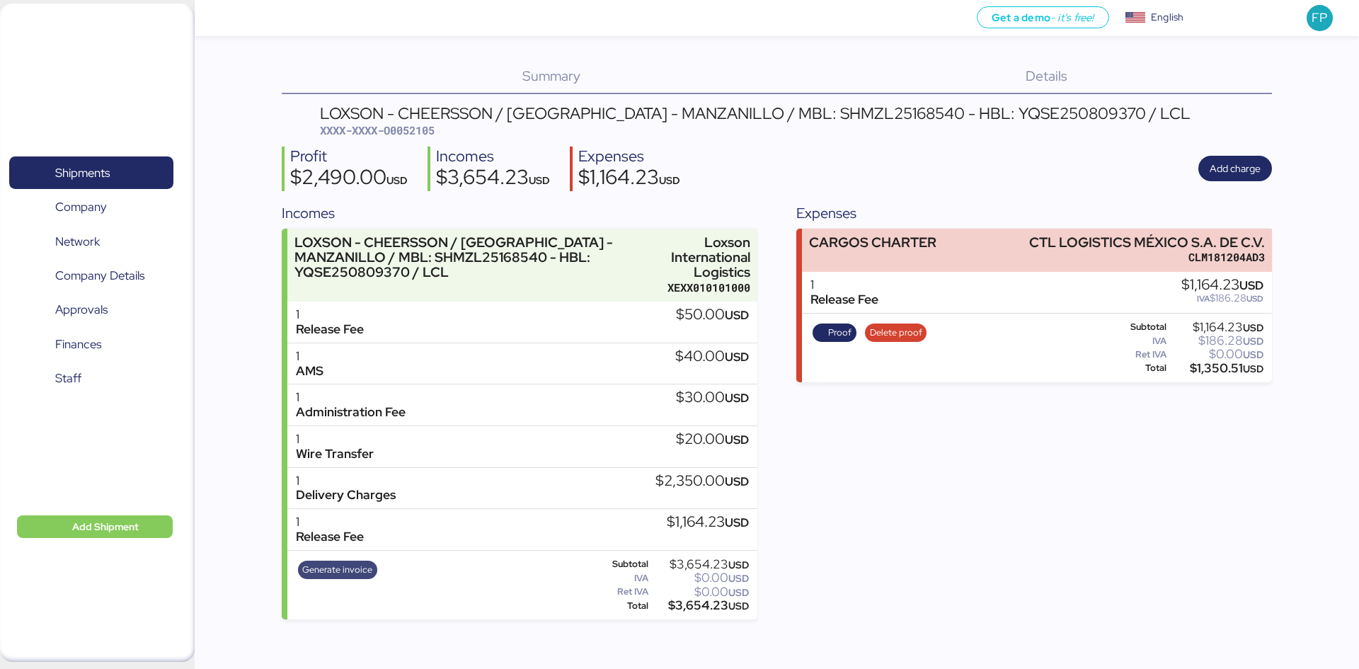
click at [333, 575] on span "Generate invoice" at bounding box center [337, 570] width 70 height 16
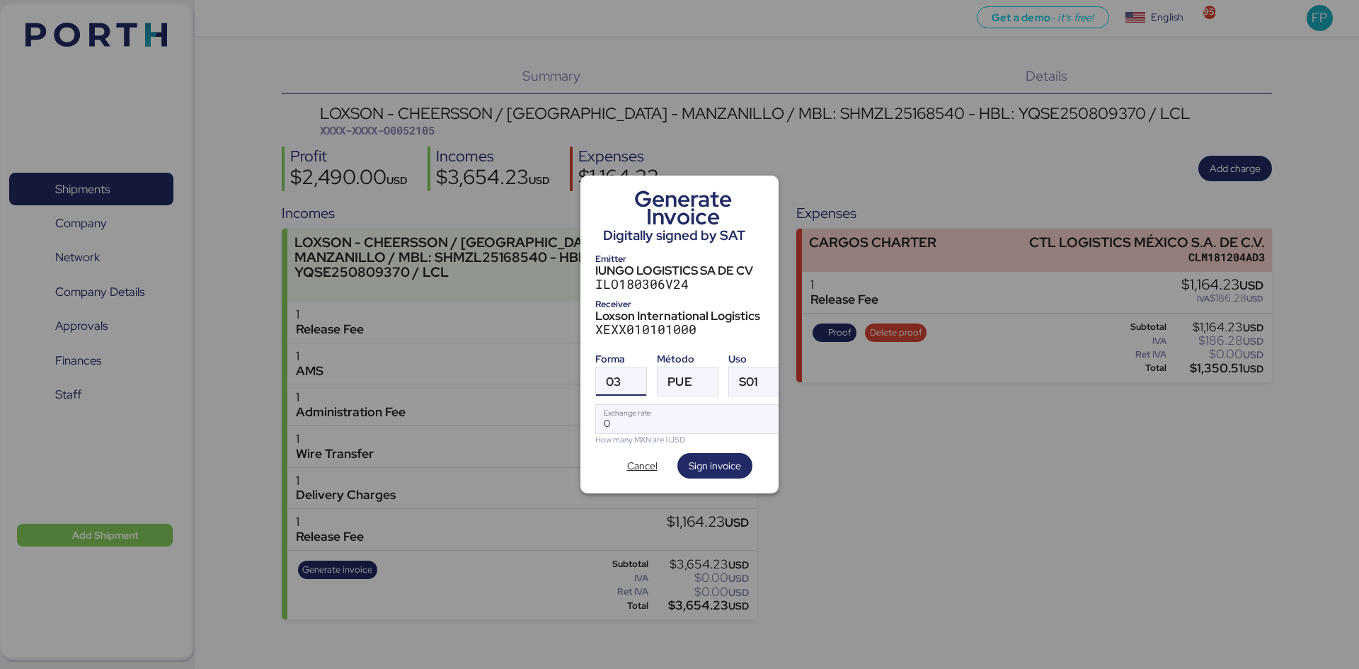
click at [625, 372] on div at bounding box center [633, 381] width 25 height 28
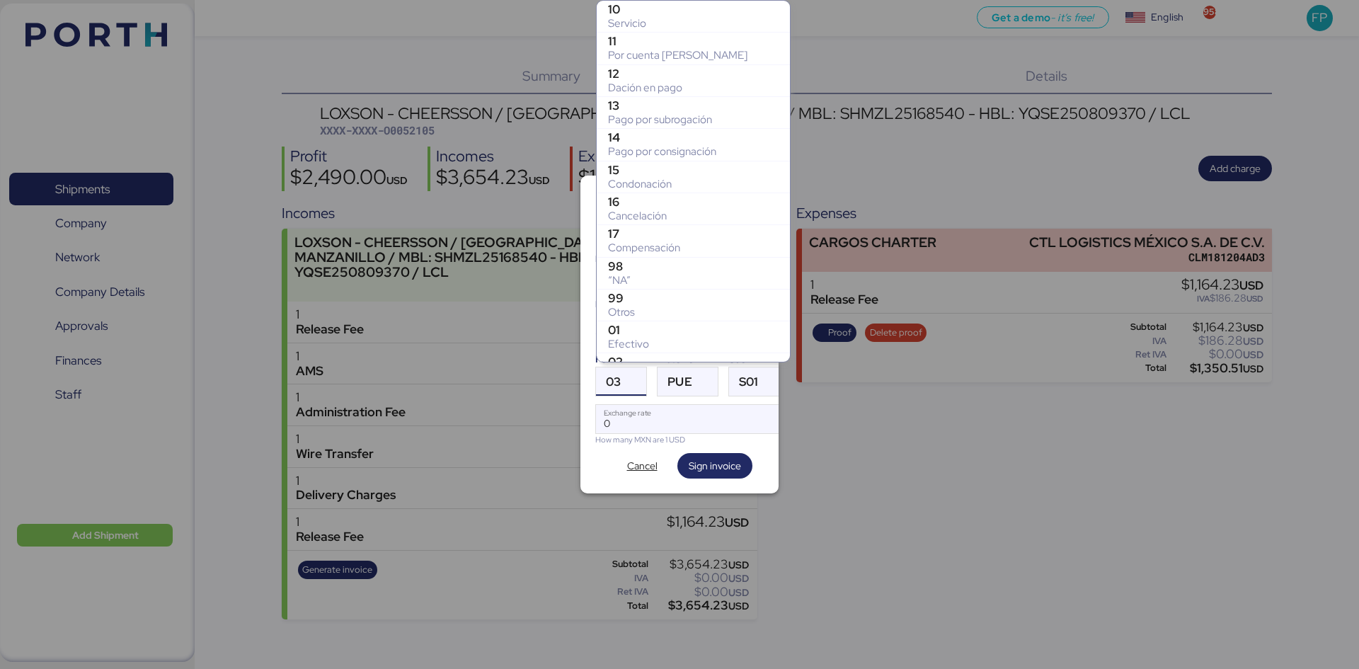
scroll to position [248, 0]
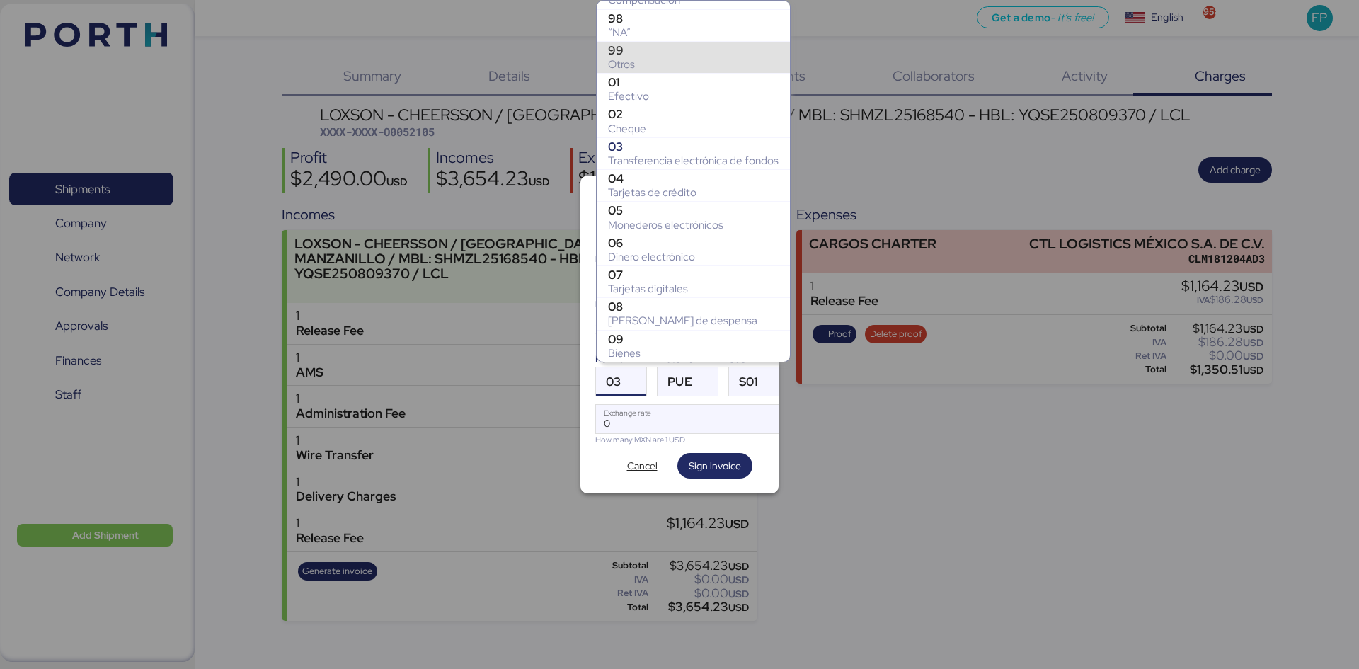
click at [637, 54] on div "99" at bounding box center [693, 50] width 171 height 14
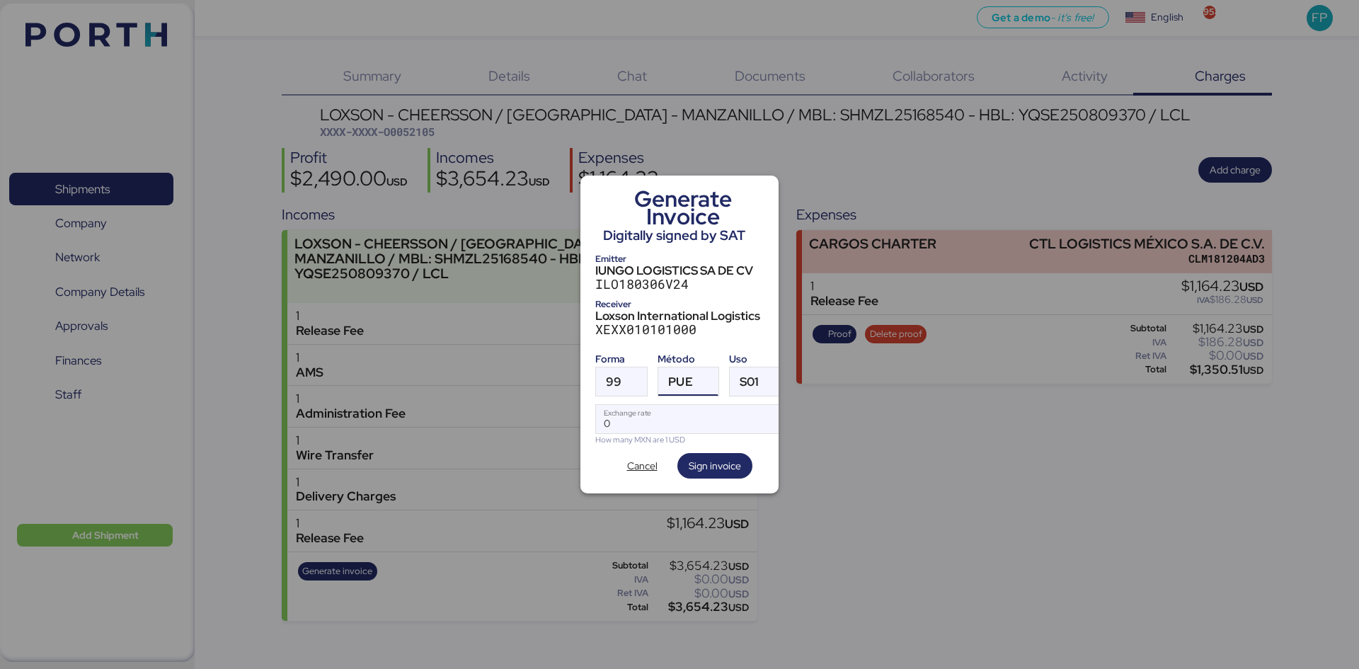
drag, startPoint x: 692, startPoint y: 382, endPoint x: 697, endPoint y: 388, distance: 7.7
click at [692, 380] on div "PUE" at bounding box center [687, 381] width 59 height 28
drag, startPoint x: 716, startPoint y: 434, endPoint x: 704, endPoint y: 425, distance: 14.7
click at [716, 433] on div "PPD" at bounding box center [746, 432] width 152 height 14
click at [704, 425] on div "PPD" at bounding box center [746, 432] width 152 height 14
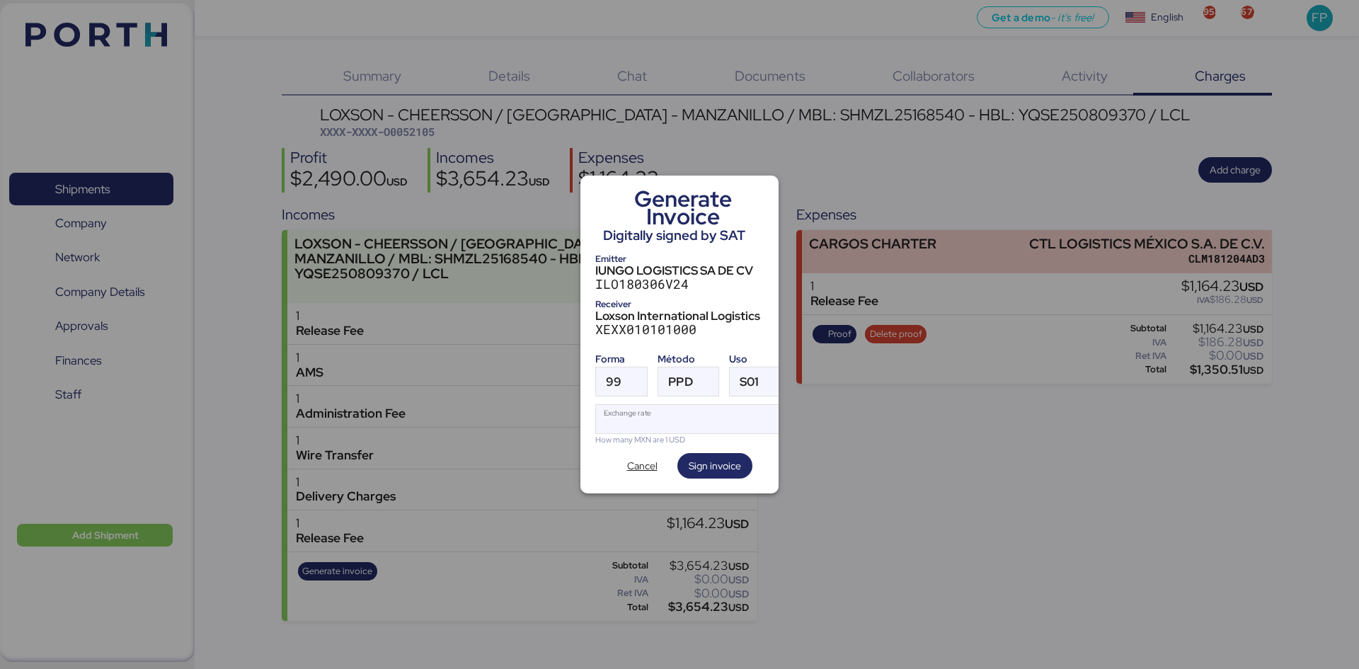
click at [688, 408] on input "Exchange rate" at bounding box center [690, 419] width 188 height 28
type input "0"
click at [646, 414] on input "Exchange rate" at bounding box center [690, 419] width 188 height 28
paste input "18.4276"
type input "18.4276"
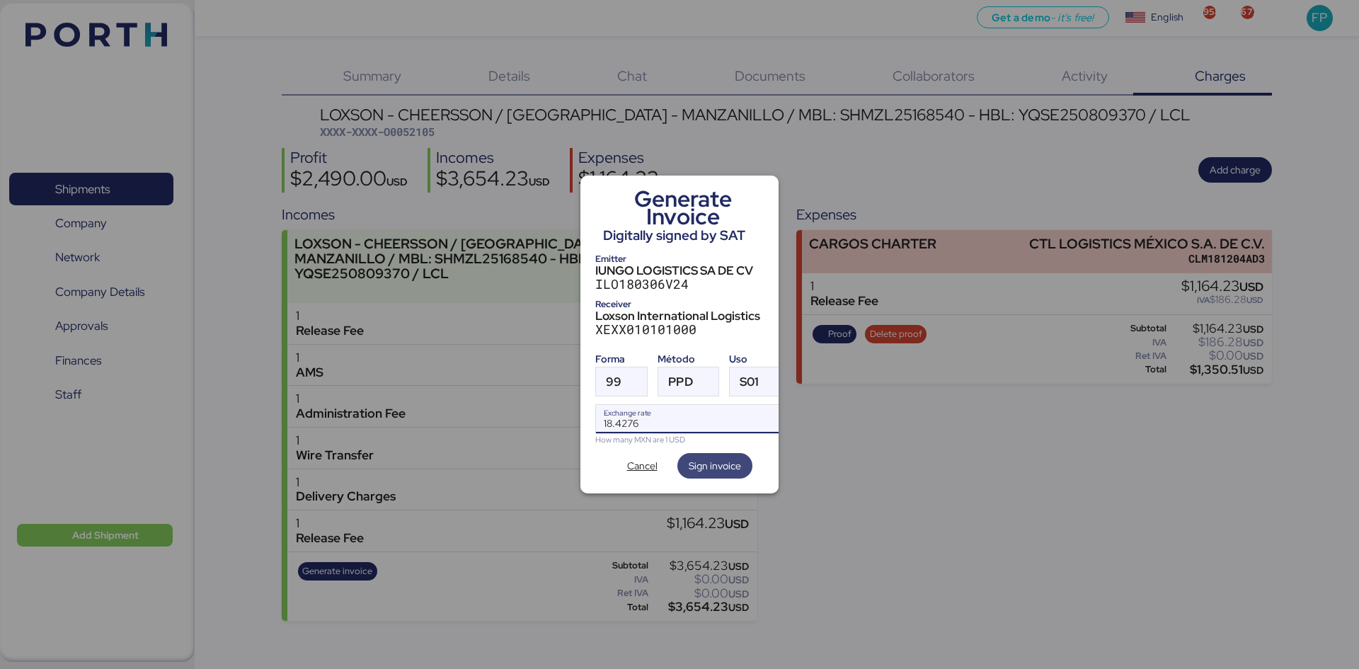
click at [718, 460] on span "Sign invoice" at bounding box center [715, 465] width 52 height 17
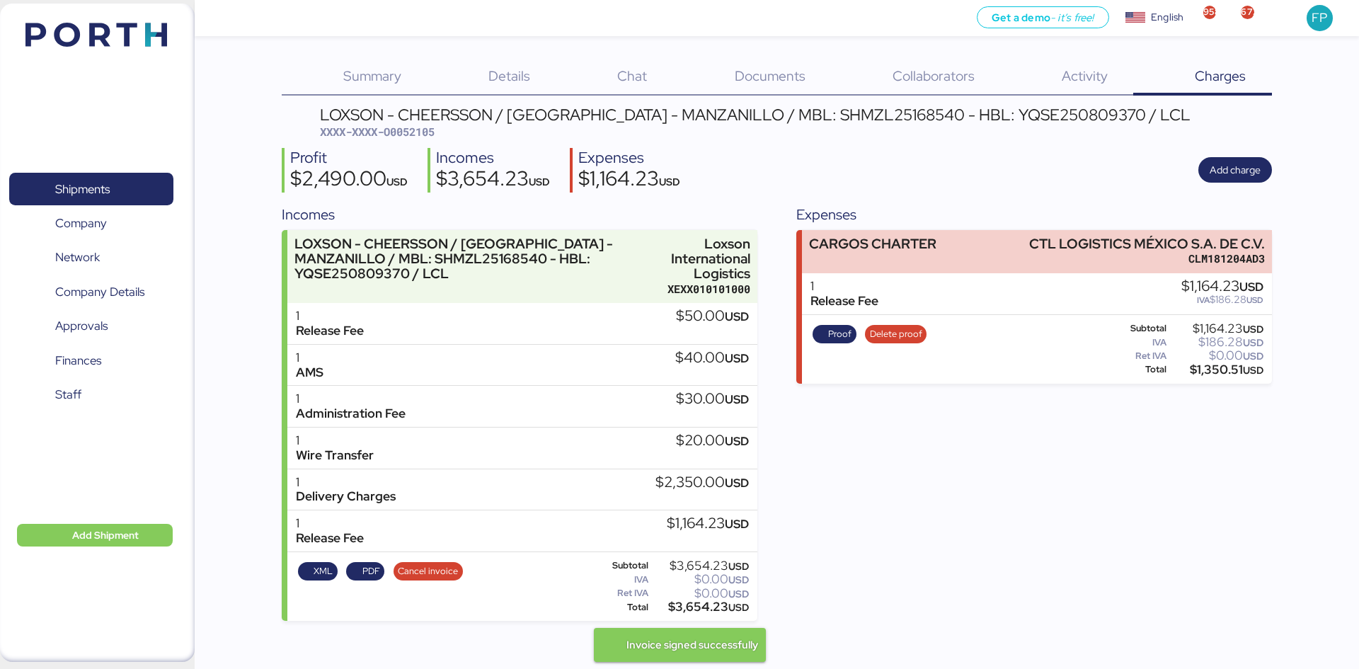
click at [428, 130] on span "XXXX-XXXX-O0052105" at bounding box center [377, 132] width 115 height 14
click at [426, 130] on span "XXXX-XXXX-O0052105" at bounding box center [377, 132] width 115 height 14
copy span "O0052105"
click at [690, 612] on div "$3,654.23 USD" at bounding box center [700, 607] width 98 height 11
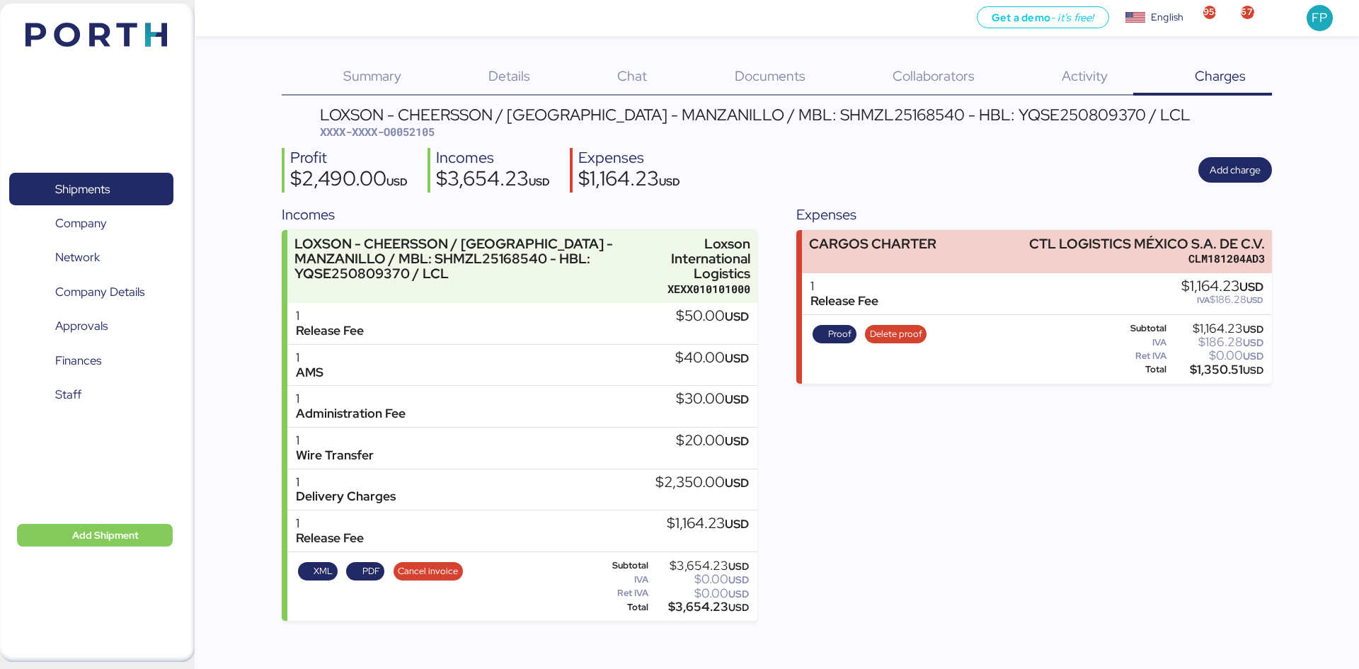
copy div "3,654.23"
click at [800, 115] on div "LOXSON - CHEERSSON / SHANGHAI - MANZANILLO / MBL: SHMZL25168540 - HBL: YQSE2508…" at bounding box center [755, 115] width 871 height 16
copy div "SHMZL25168540"
click at [101, 181] on span "Shipments" at bounding box center [82, 189] width 55 height 21
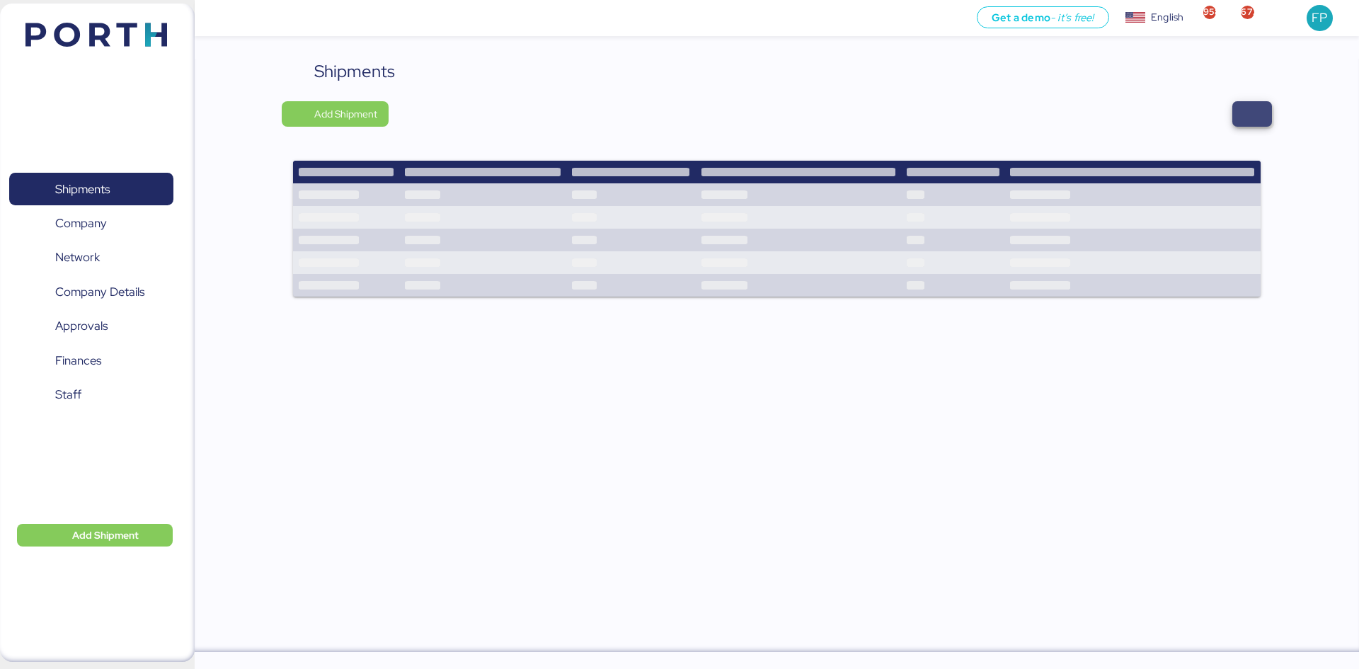
click at [1252, 110] on span "button" at bounding box center [1252, 114] width 17 height 20
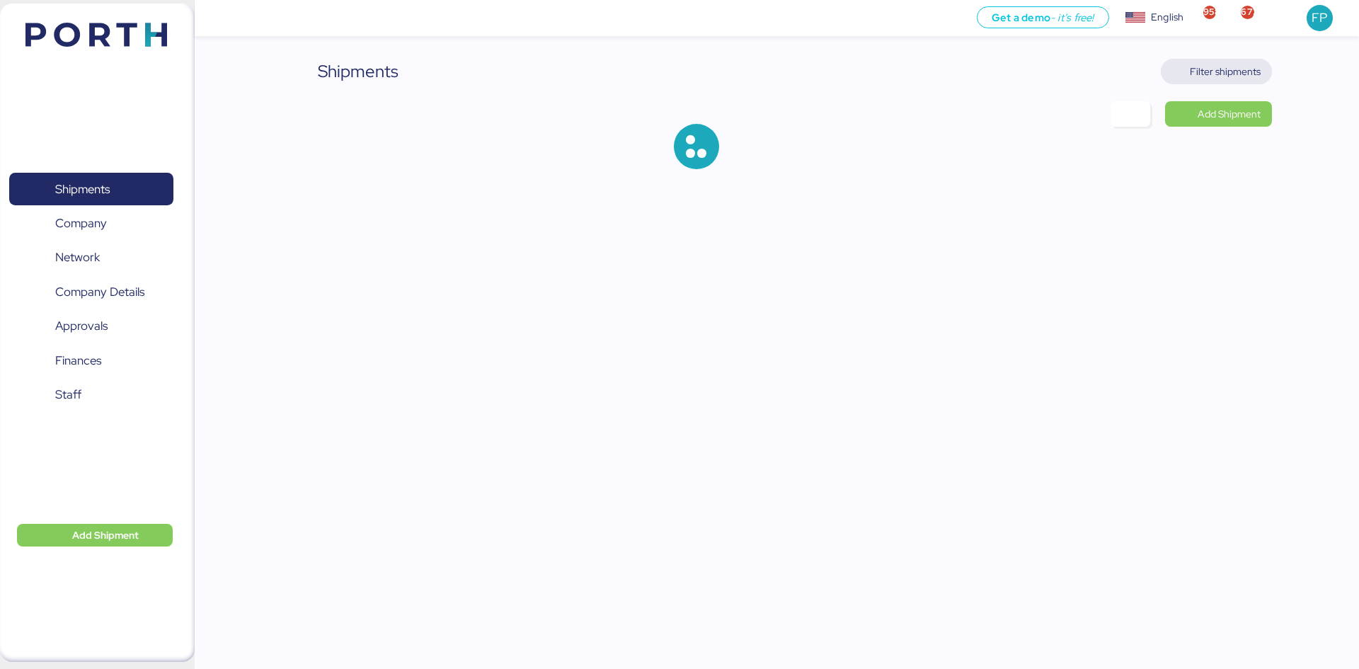
click at [1192, 74] on span "Filter shipments" at bounding box center [1225, 71] width 71 height 17
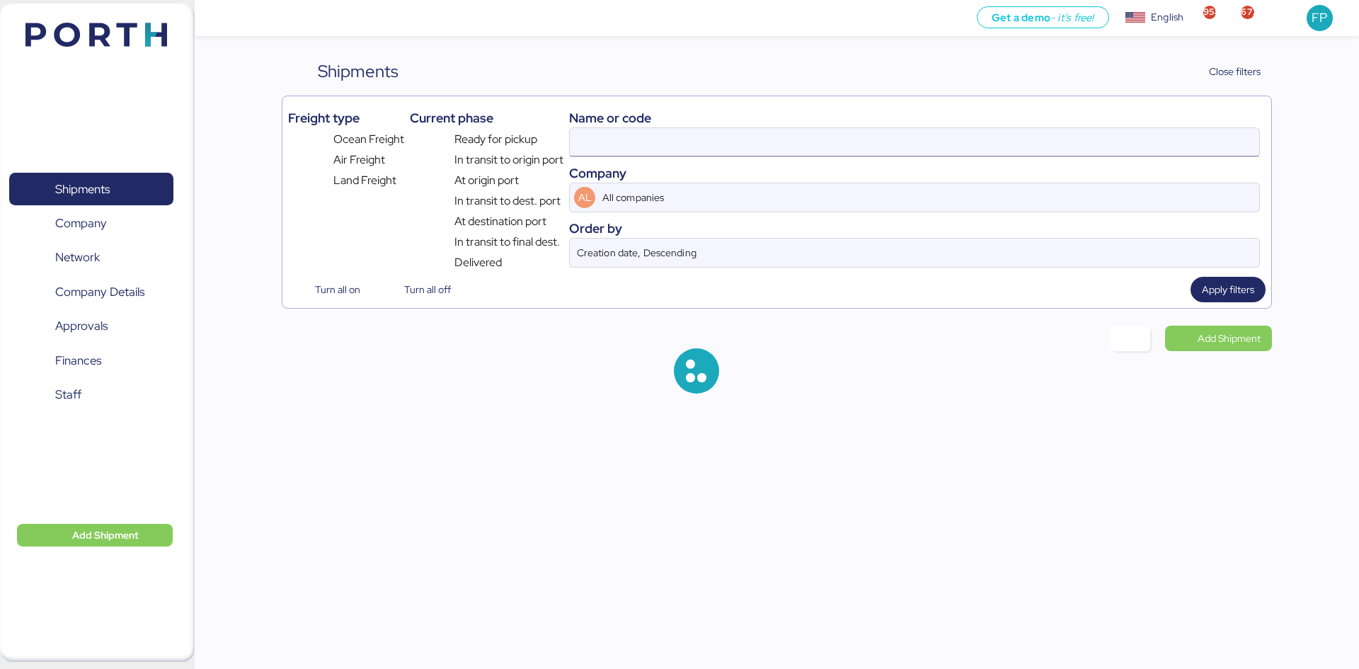
click at [617, 139] on input at bounding box center [915, 142] width 690 height 28
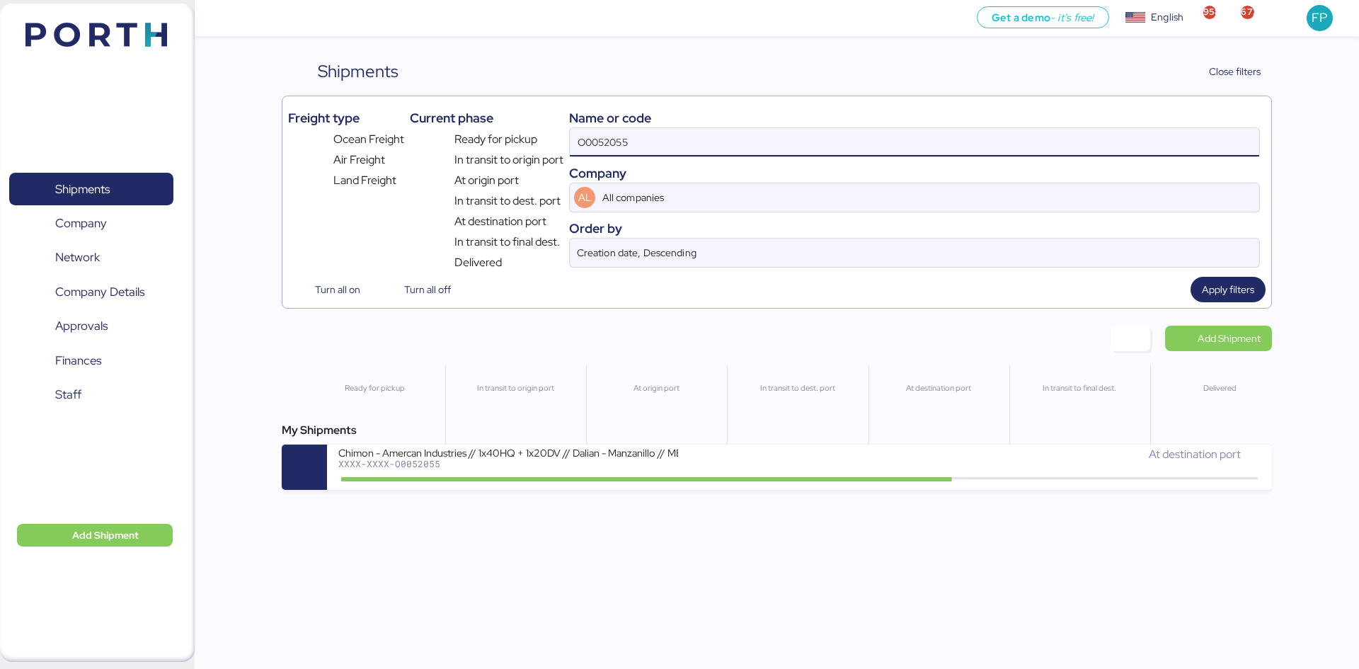
click at [617, 141] on input "O0052055" at bounding box center [915, 142] width 690 height 28
click at [609, 135] on input "O0052055" at bounding box center [915, 142] width 690 height 28
paste input "49"
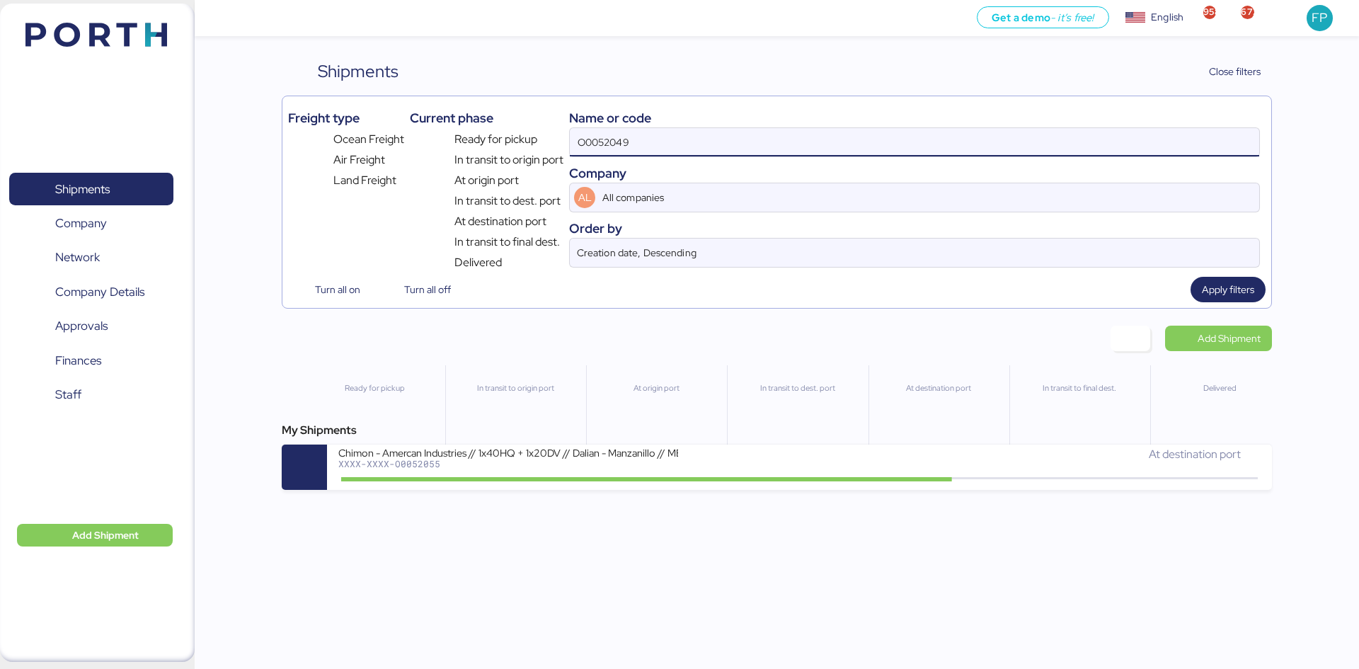
type input "O0052049"
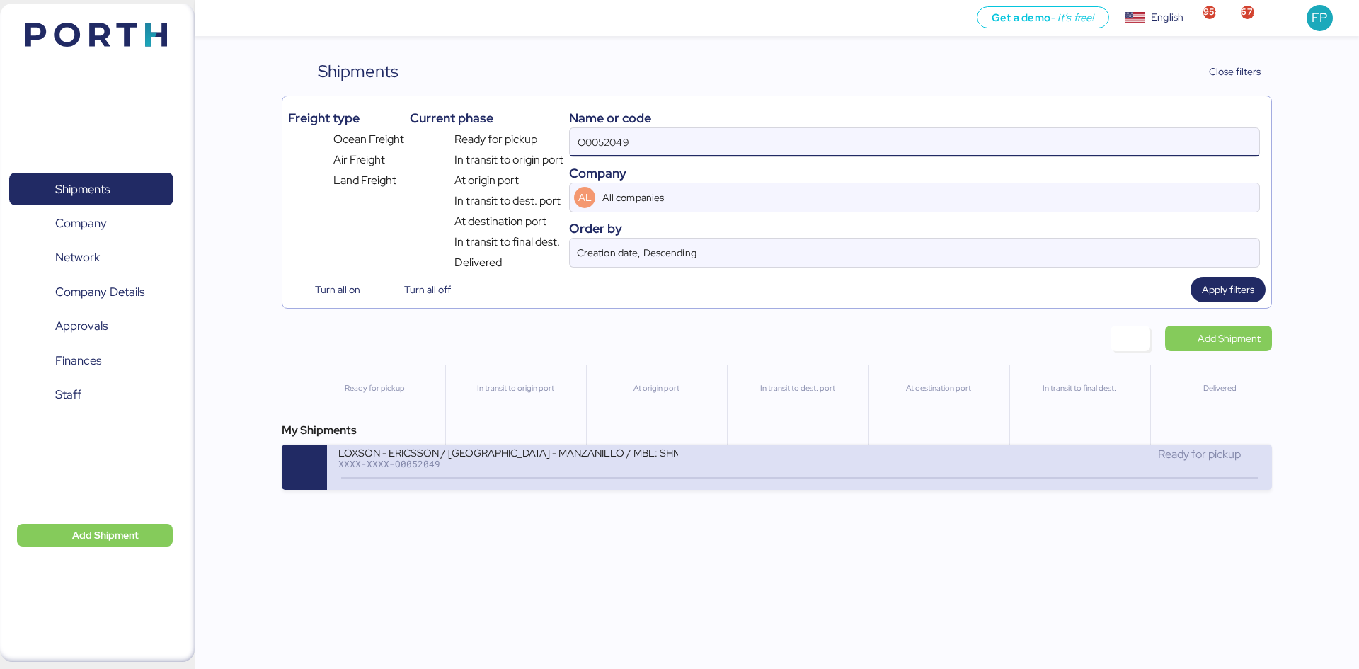
click at [609, 462] on div "XXXX-XXXX-O0052049" at bounding box center [508, 464] width 340 height 10
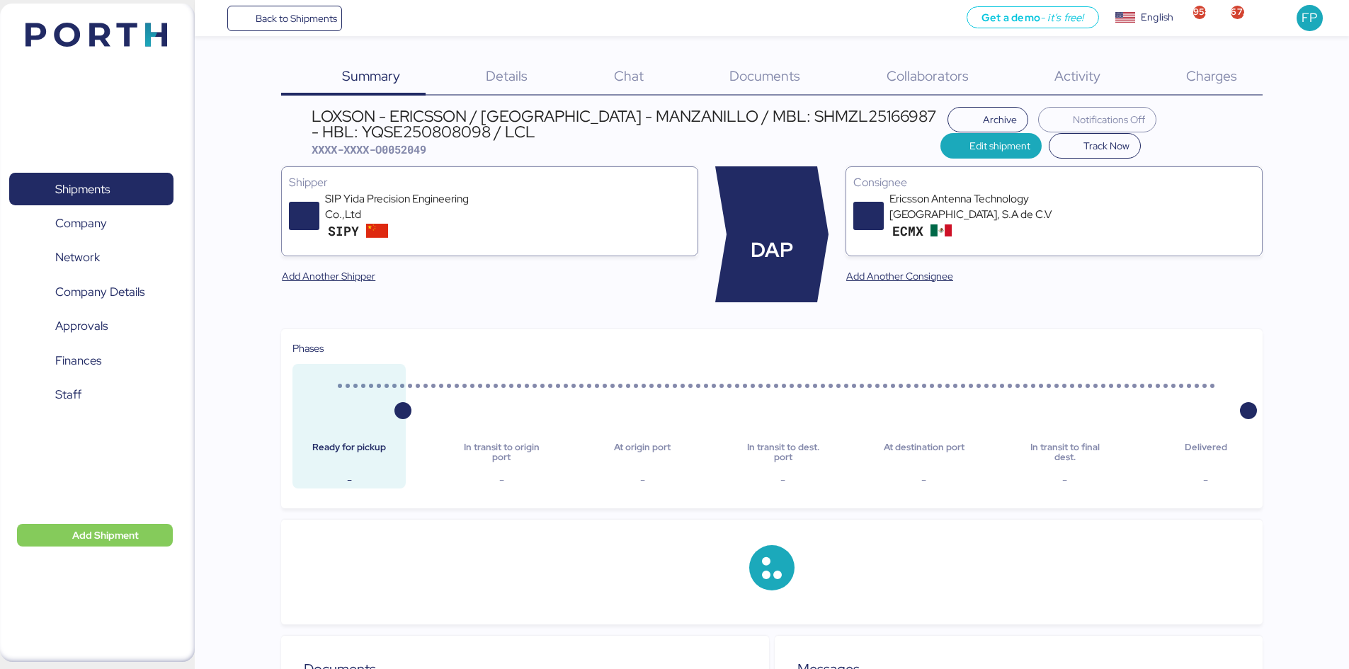
click at [1216, 87] on div "Charges 0" at bounding box center [1193, 77] width 137 height 37
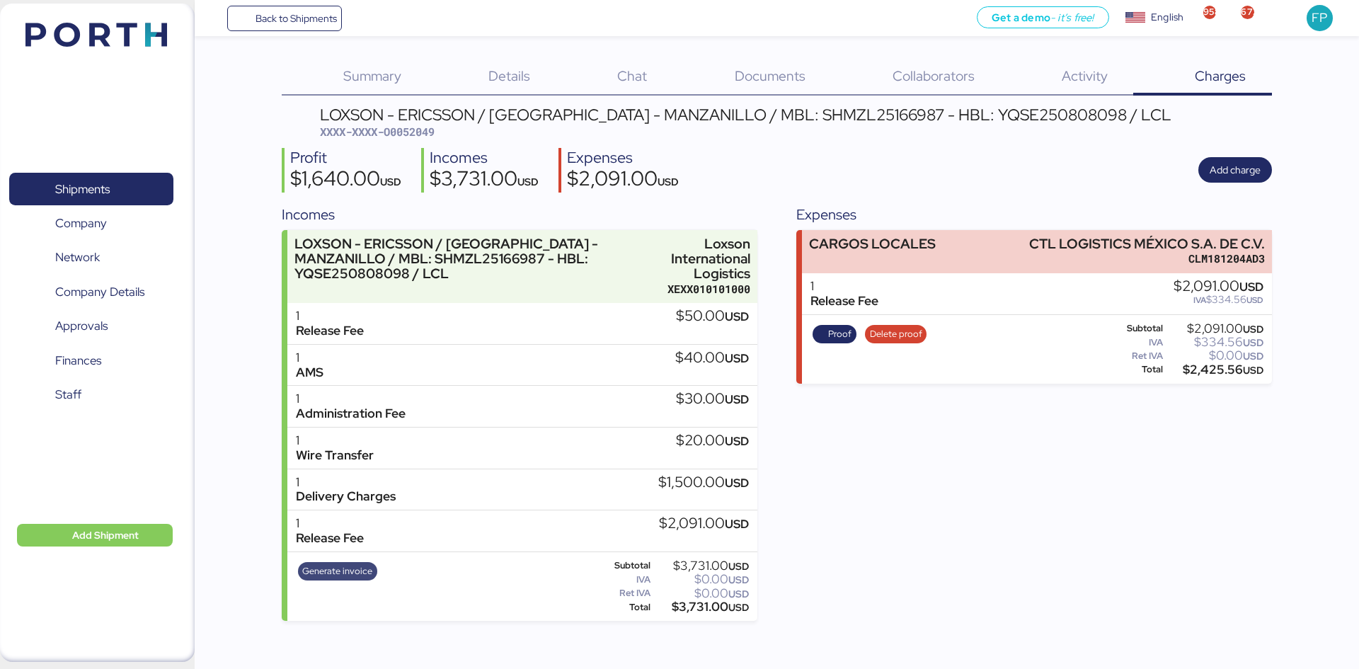
click at [343, 576] on span "Generate invoice" at bounding box center [337, 572] width 70 height 16
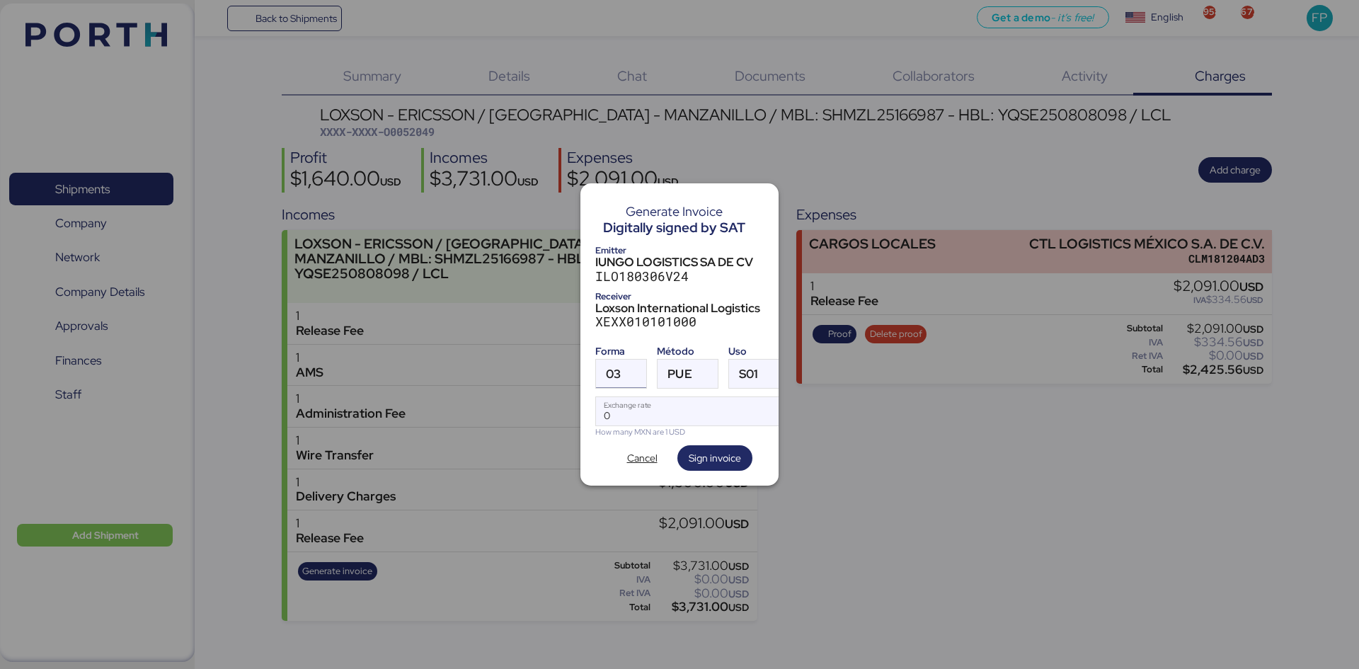
click at [627, 375] on div at bounding box center [633, 374] width 25 height 28
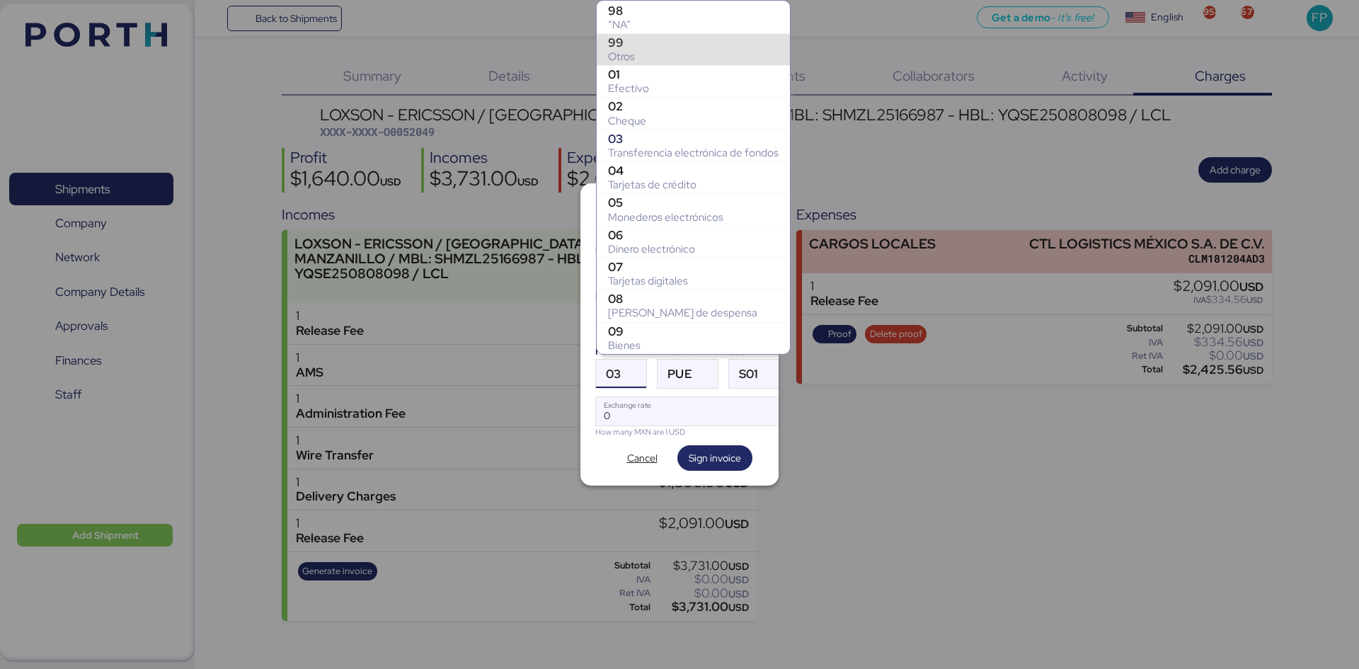
click at [624, 52] on div "Otros" at bounding box center [693, 57] width 171 height 14
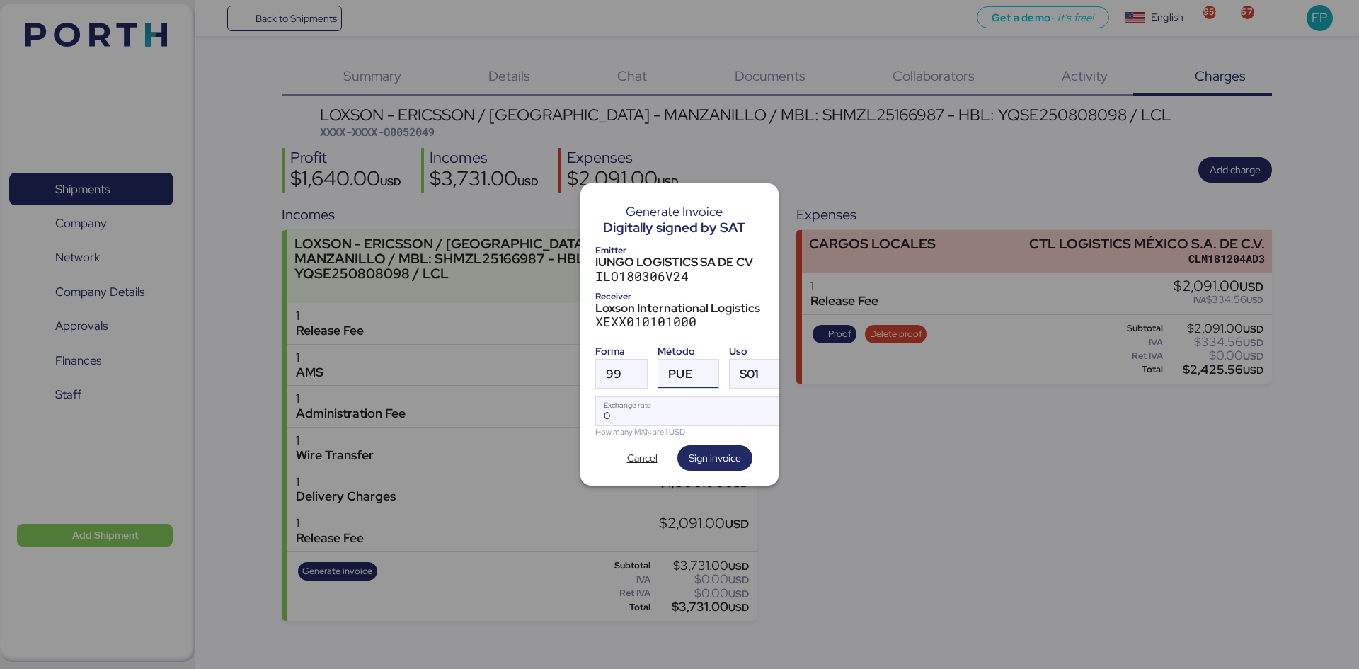
click at [693, 372] on div at bounding box center [705, 374] width 25 height 28
click at [693, 430] on div "PPD" at bounding box center [746, 424] width 152 height 14
click at [666, 401] on input "Exchange rate" at bounding box center [690, 411] width 188 height 28
type input "0"
click at [620, 409] on input "Exchange rate" at bounding box center [690, 411] width 188 height 28
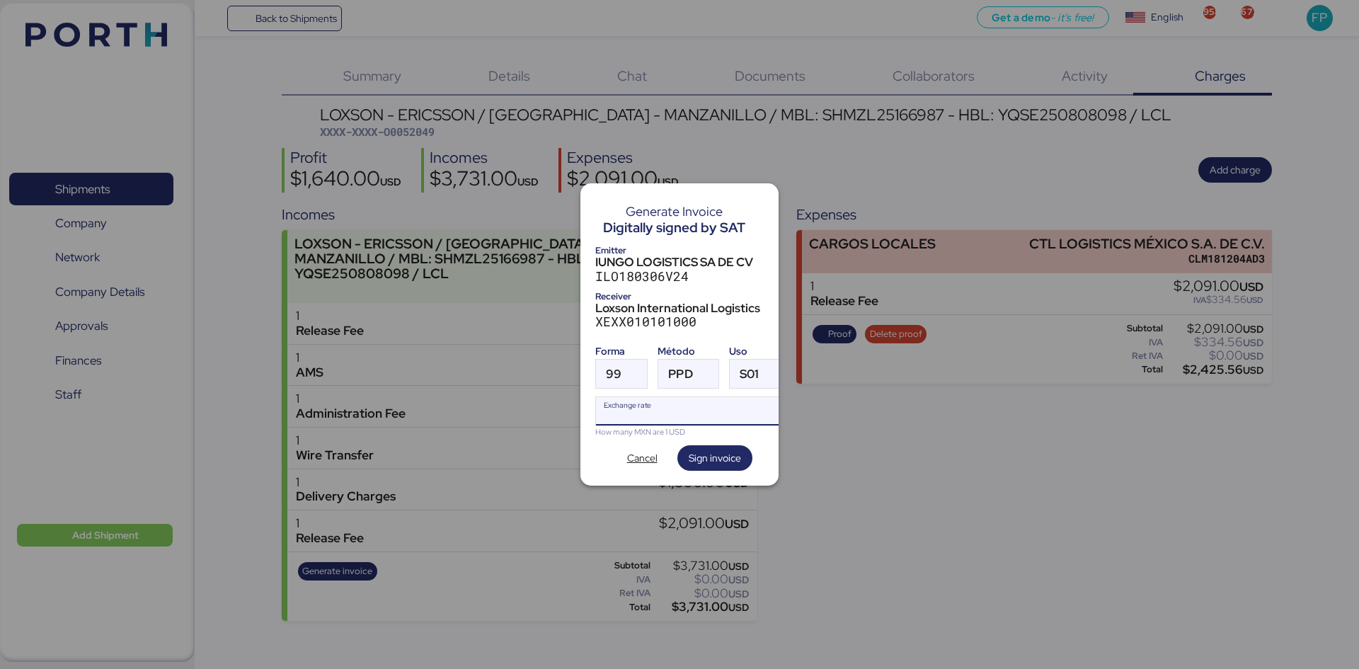
paste input "18.4276"
type input "18.4276"
click at [727, 451] on span "Sign invoice" at bounding box center [715, 458] width 52 height 17
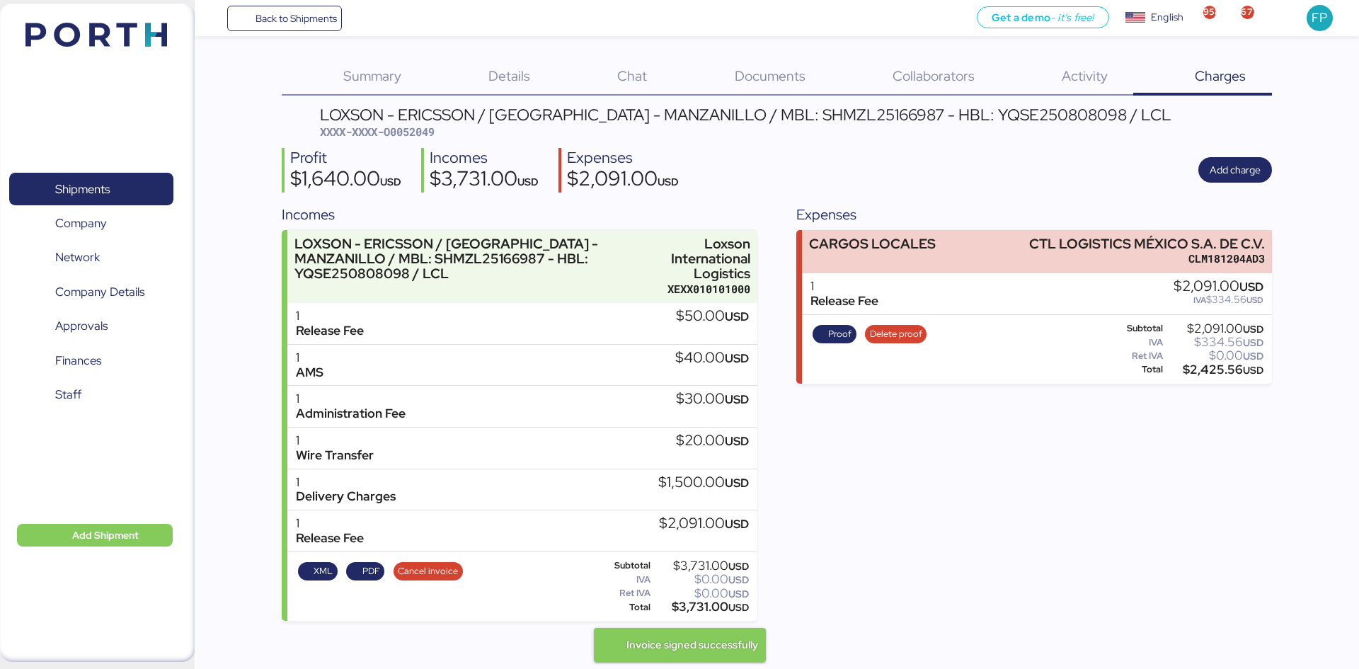
click at [435, 134] on span "XXXX-XXXX-O0052049" at bounding box center [377, 132] width 115 height 14
copy span "O0052049"
click at [771, 119] on div "LOXSON - ERICSSON / SHANGHAI - MANZANILLO / MBL: SHMZL25166987 - HBL: YQSE25080…" at bounding box center [746, 115] width 852 height 16
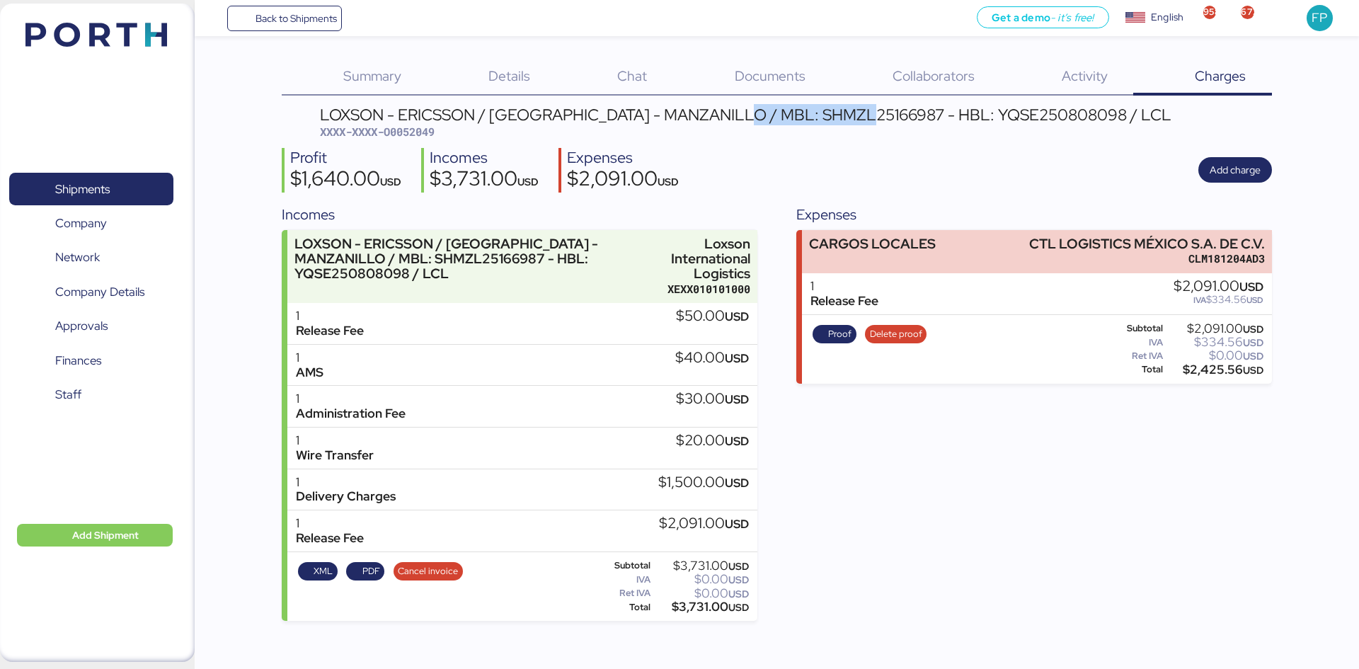
click at [772, 119] on div "LOXSON - ERICSSON / SHANGHAI - MANZANILLO / MBL: SHMZL25166987 - HBL: YQSE25080…" at bounding box center [746, 115] width 852 height 16
copy div "SHMZL25166987"
click at [683, 610] on div "$3,731.00 USD" at bounding box center [701, 607] width 96 height 11
click at [685, 610] on div "$3,731.00 USD" at bounding box center [701, 607] width 96 height 11
copy div "3,731.00"
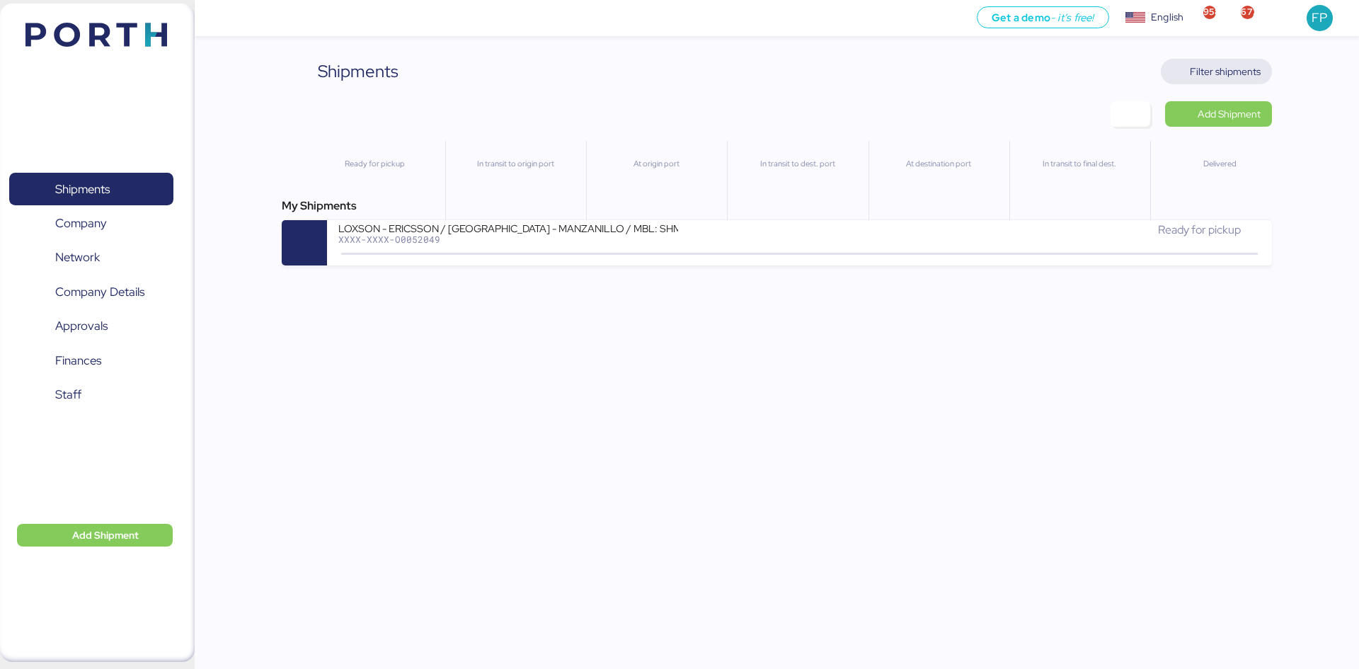
click at [1194, 73] on span "Filter shipments" at bounding box center [1225, 71] width 71 height 17
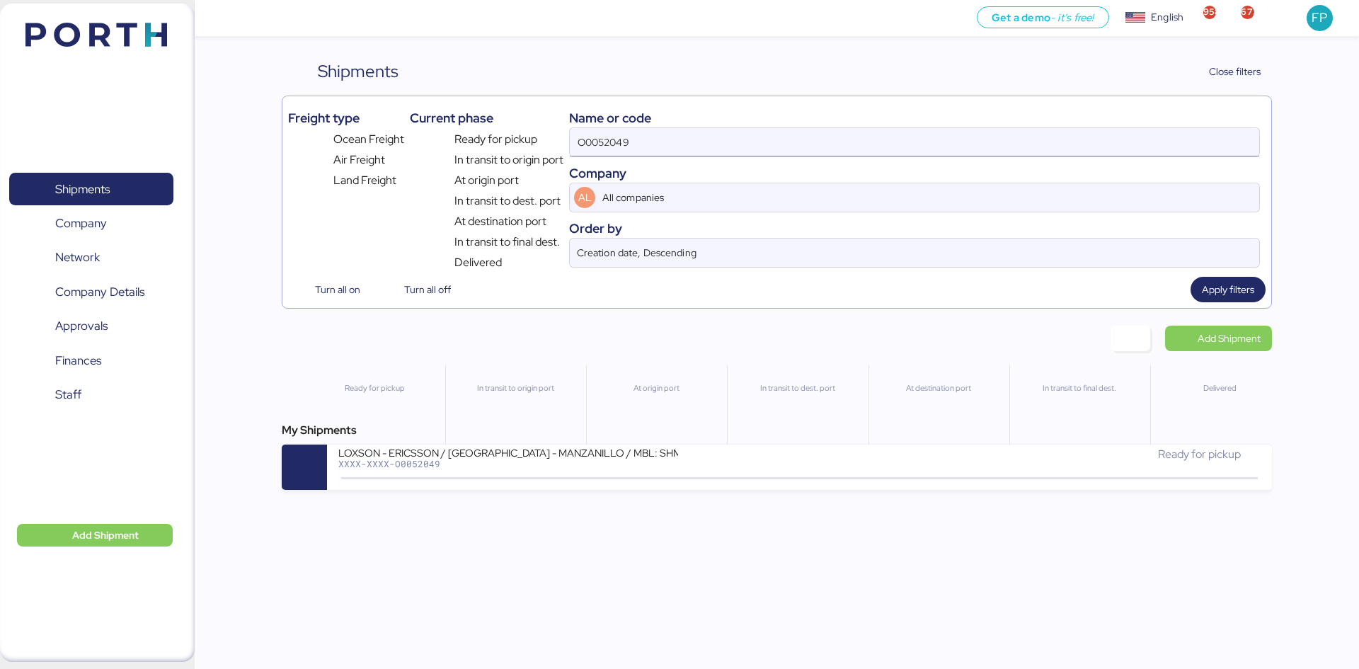
click at [599, 140] on input "O0052049" at bounding box center [915, 142] width 690 height 28
paste input "1940"
type input "O0051940"
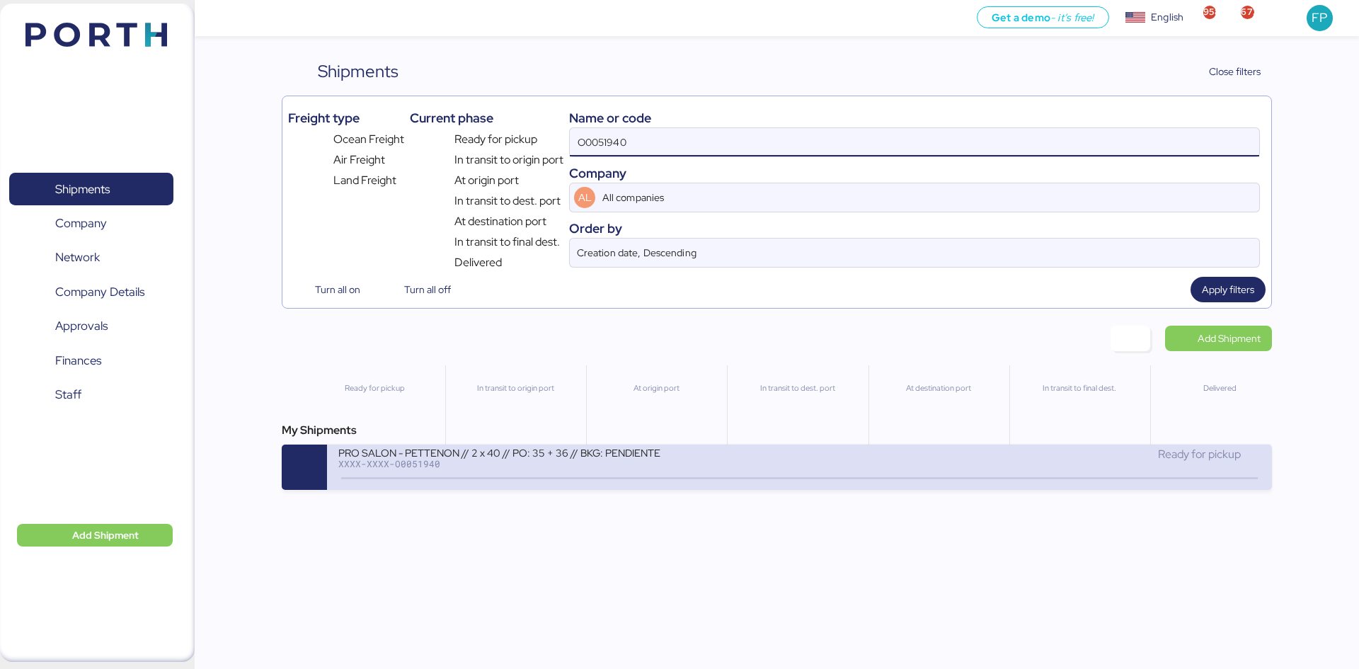
click at [627, 450] on div "PRO SALON - PETTENON // 2 x 40 // PO: 35 + 36 // BKG: PENDIENTE" at bounding box center [508, 452] width 340 height 12
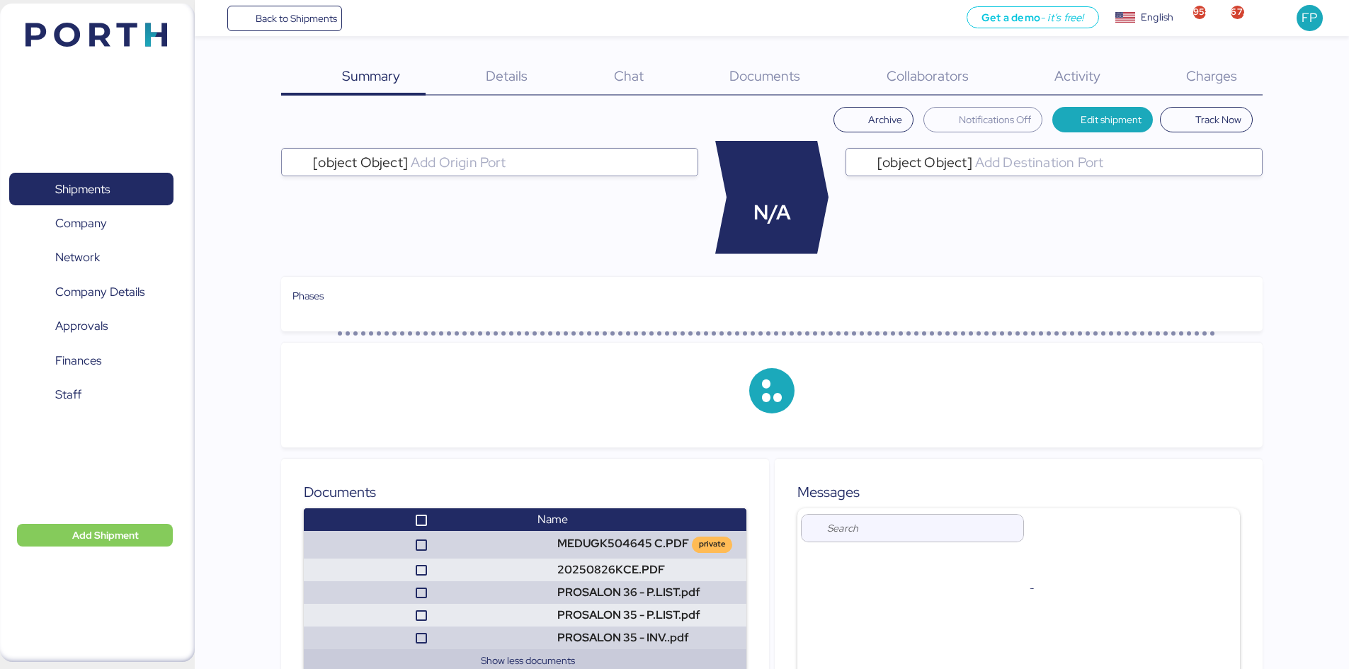
click at [1237, 79] on div "Charges 0" at bounding box center [1193, 77] width 137 height 37
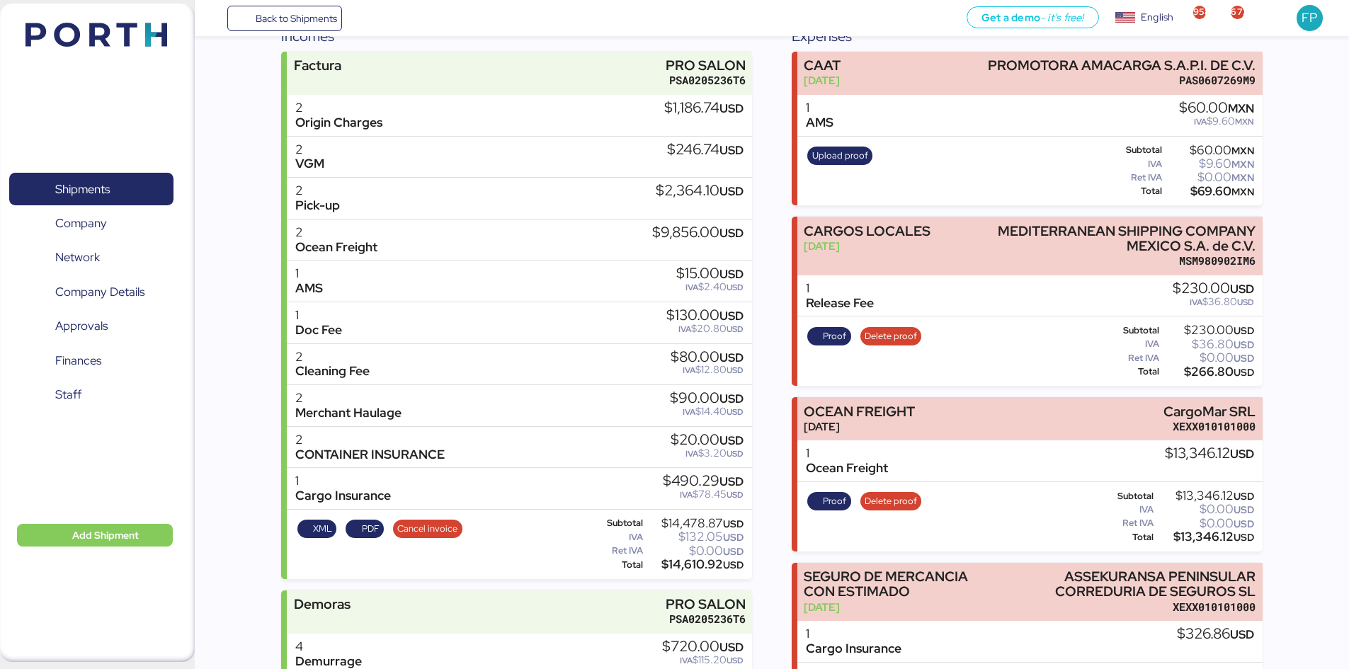
scroll to position [307, 0]
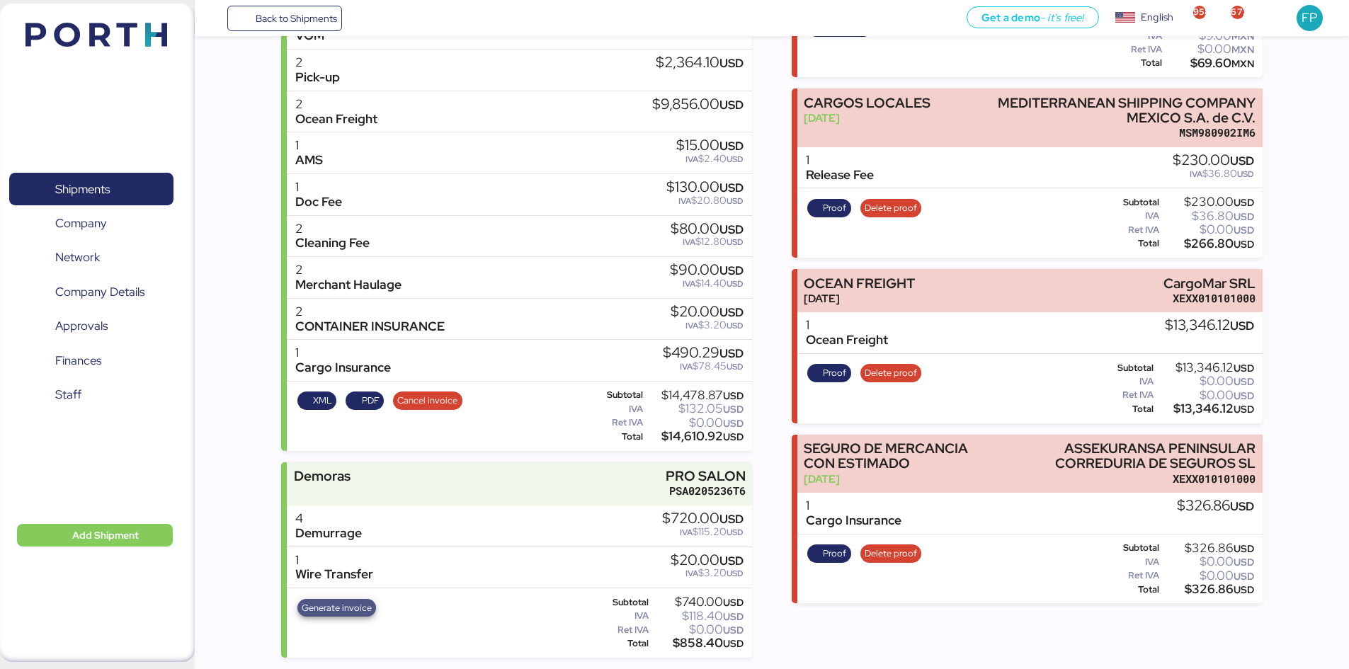
click at [337, 614] on span "Generate invoice" at bounding box center [337, 608] width 70 height 16
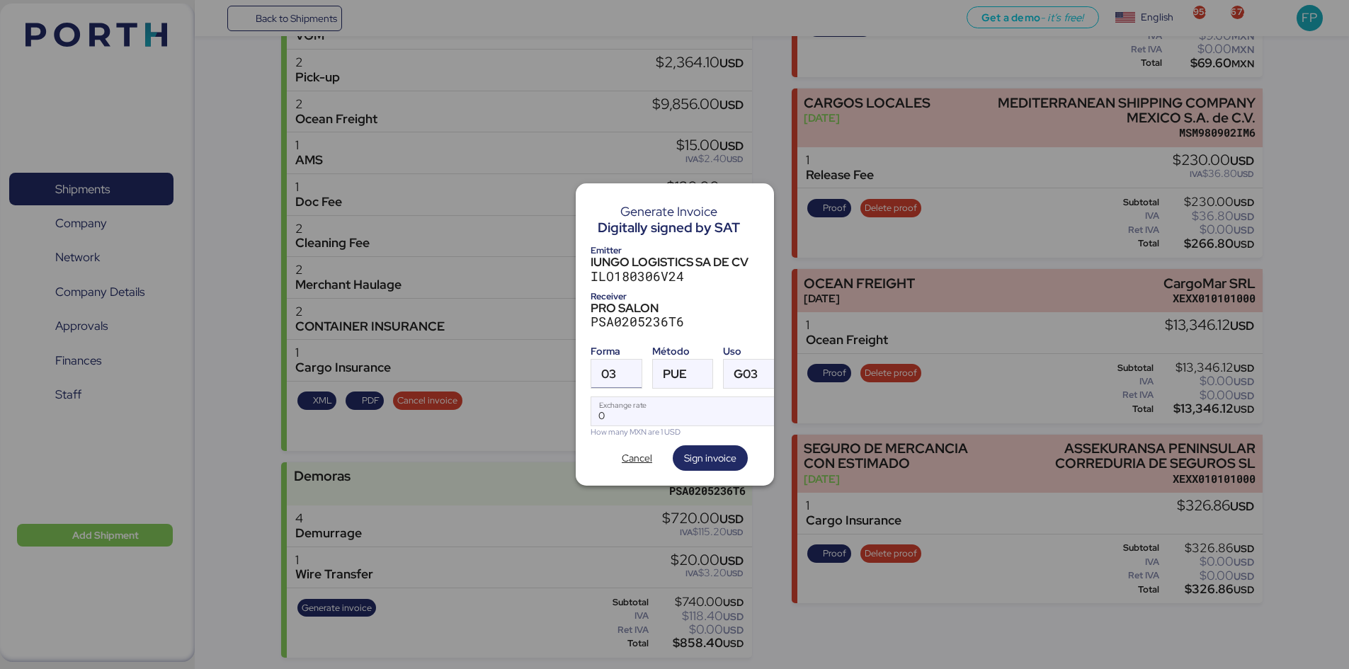
click at [619, 372] on div at bounding box center [628, 374] width 25 height 28
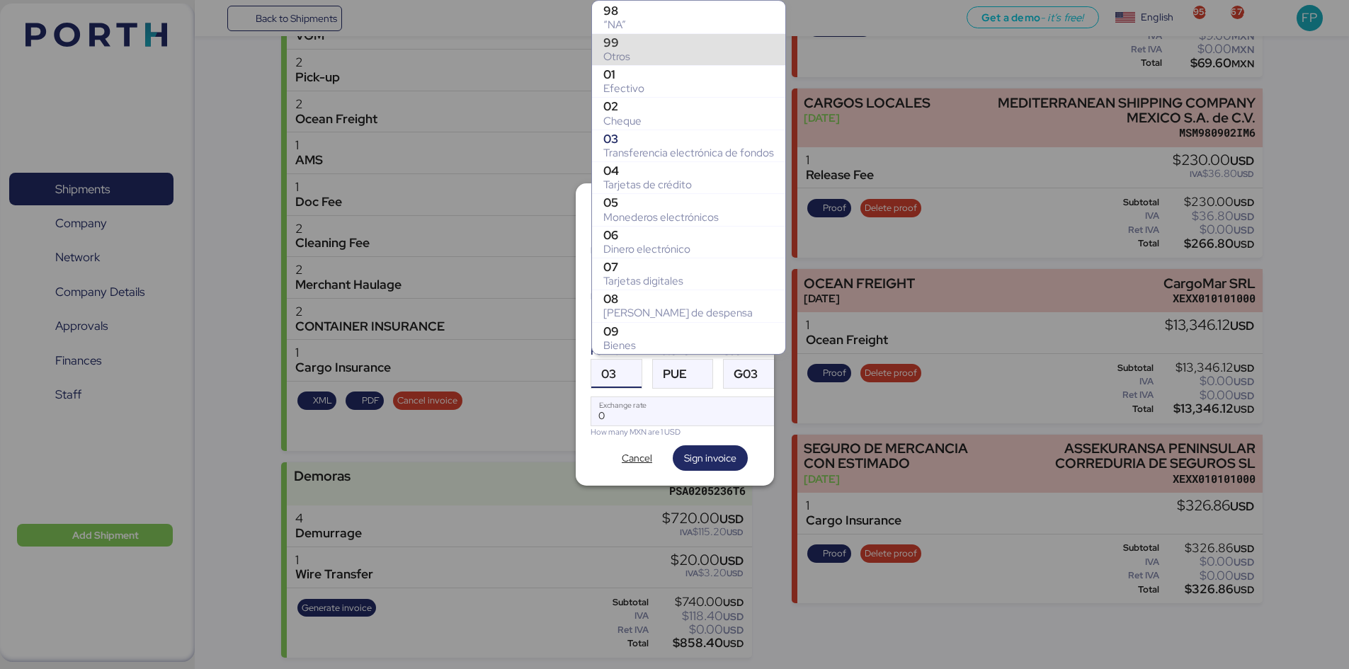
click at [634, 47] on div "99" at bounding box center [688, 42] width 171 height 14
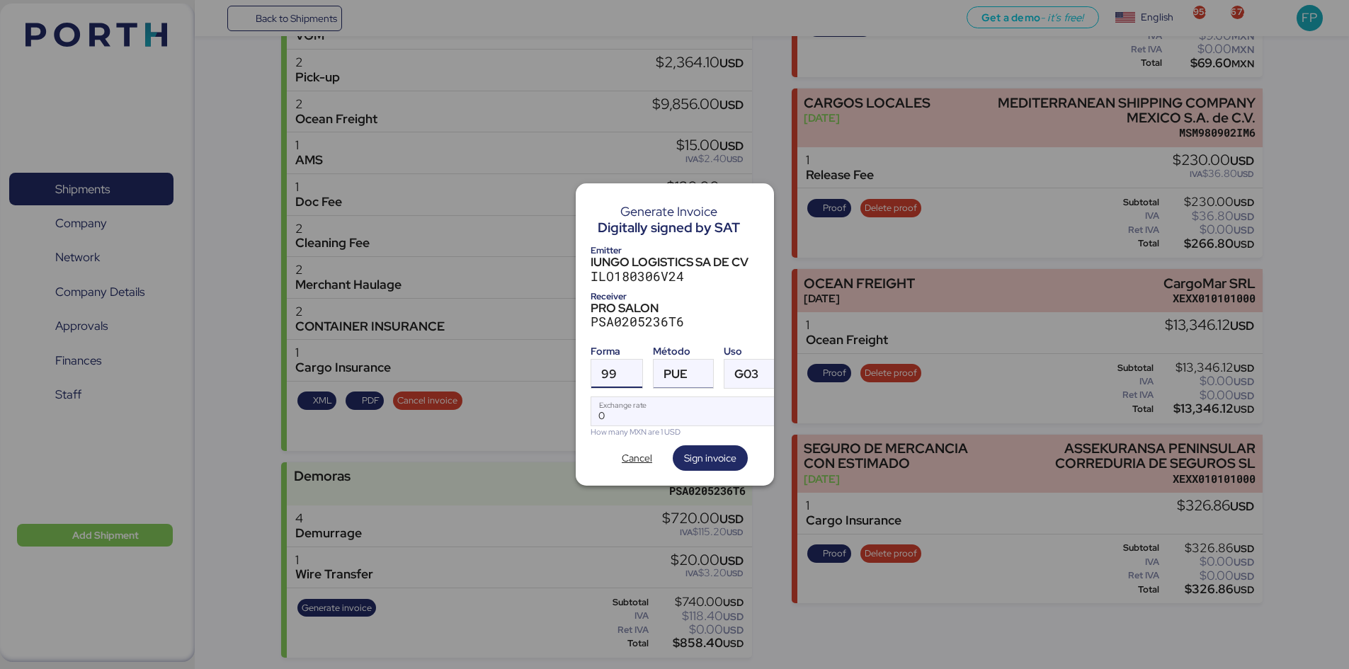
click at [681, 372] on span "PUE" at bounding box center [675, 374] width 24 height 12
click at [714, 436] on div "Pago en parcialidades o diferido" at bounding box center [741, 438] width 152 height 14
click at [682, 413] on input "Exchange rate" at bounding box center [687, 411] width 193 height 28
type input "0"
click at [656, 410] on input "Exchange rate" at bounding box center [687, 411] width 193 height 28
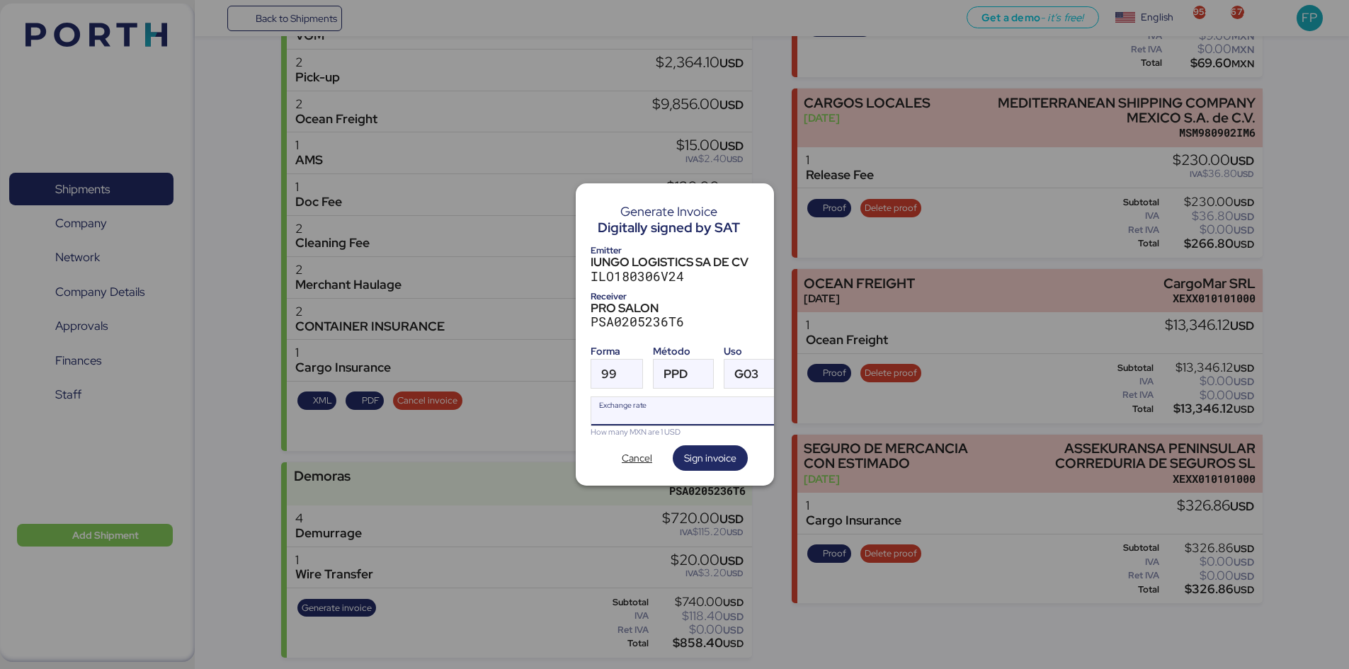
paste input "18.4276"
type input "18.4276"
click at [696, 458] on span "Sign invoice" at bounding box center [710, 458] width 52 height 17
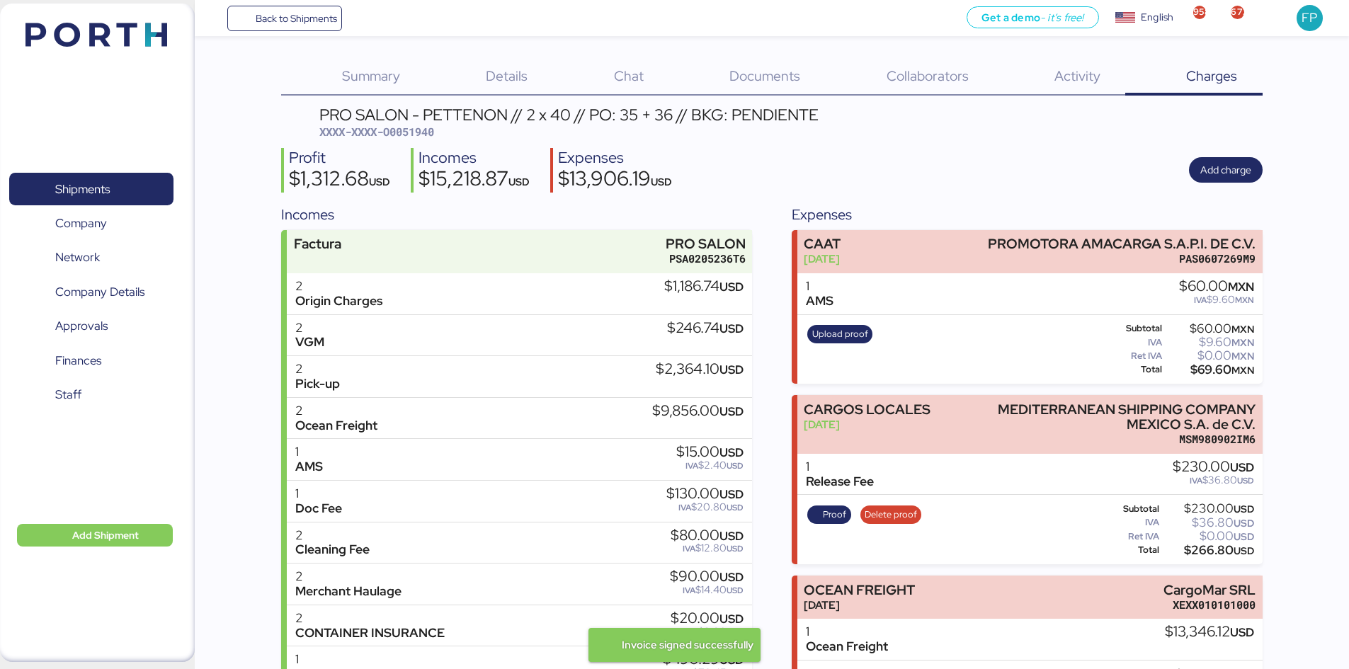
click at [430, 125] on span "XXXX-XXXX-O0051940" at bounding box center [376, 132] width 115 height 14
click at [429, 125] on span "XXXX-XXXX-O0051940" at bounding box center [376, 132] width 115 height 14
copy span "O0051940"
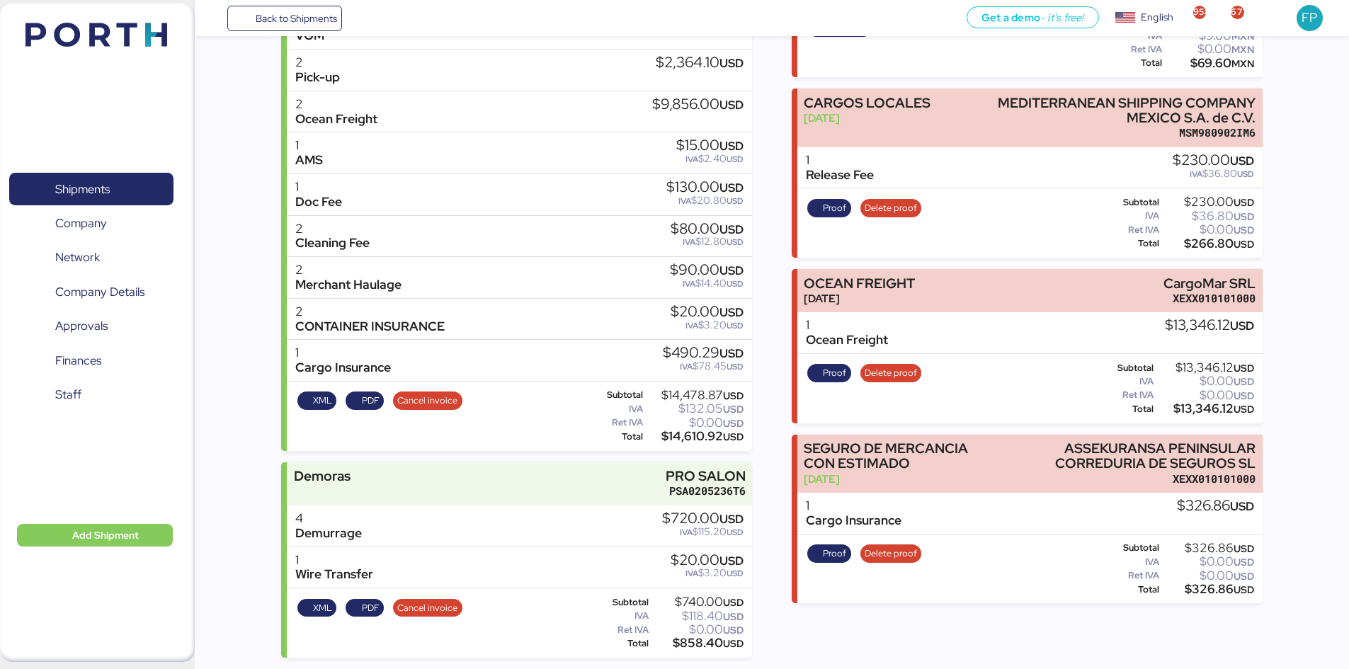
click at [440, 617] on div "XML PDF Cancel invoice" at bounding box center [379, 623] width 174 height 58
click at [454, 610] on span "Cancel invoice" at bounding box center [427, 608] width 60 height 16
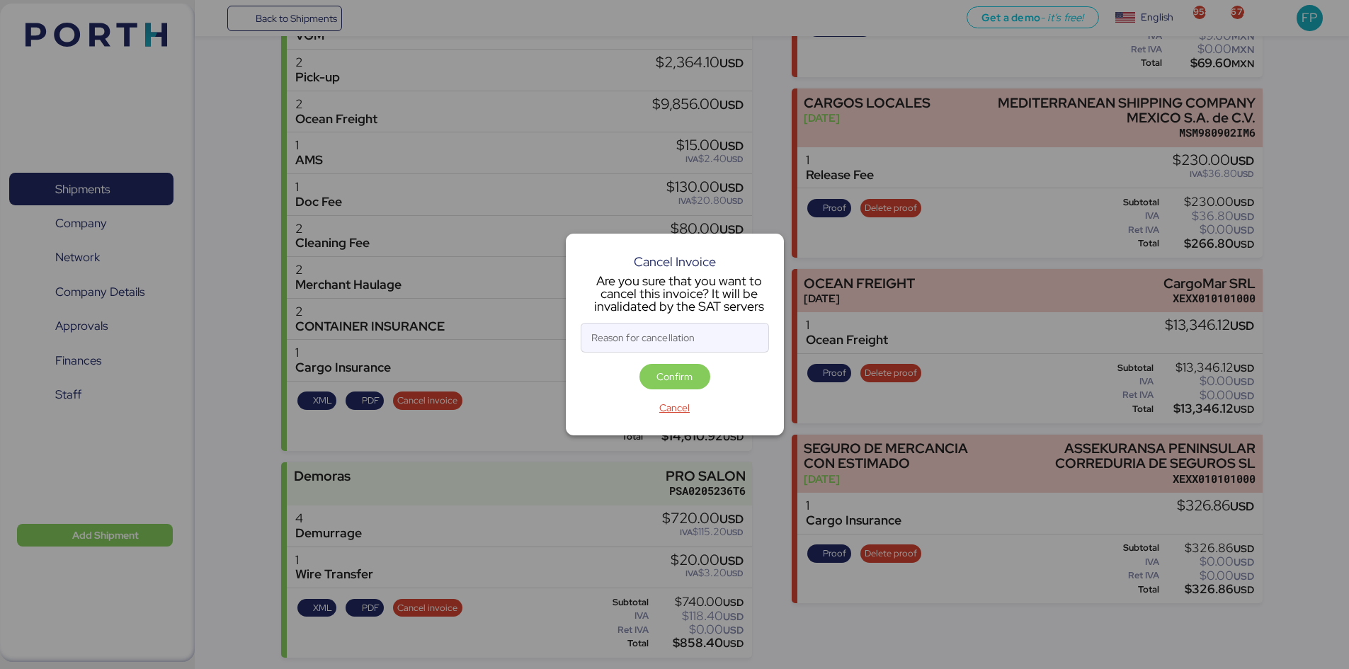
click at [627, 352] on div "Reason for cancellation" at bounding box center [674, 338] width 188 height 30
click at [627, 352] on input "Reason for cancellation" at bounding box center [674, 338] width 187 height 28
click at [627, 341] on input "Reason for cancellation" at bounding box center [674, 338] width 187 height 28
type input "m"
type input "monto incorrecto"
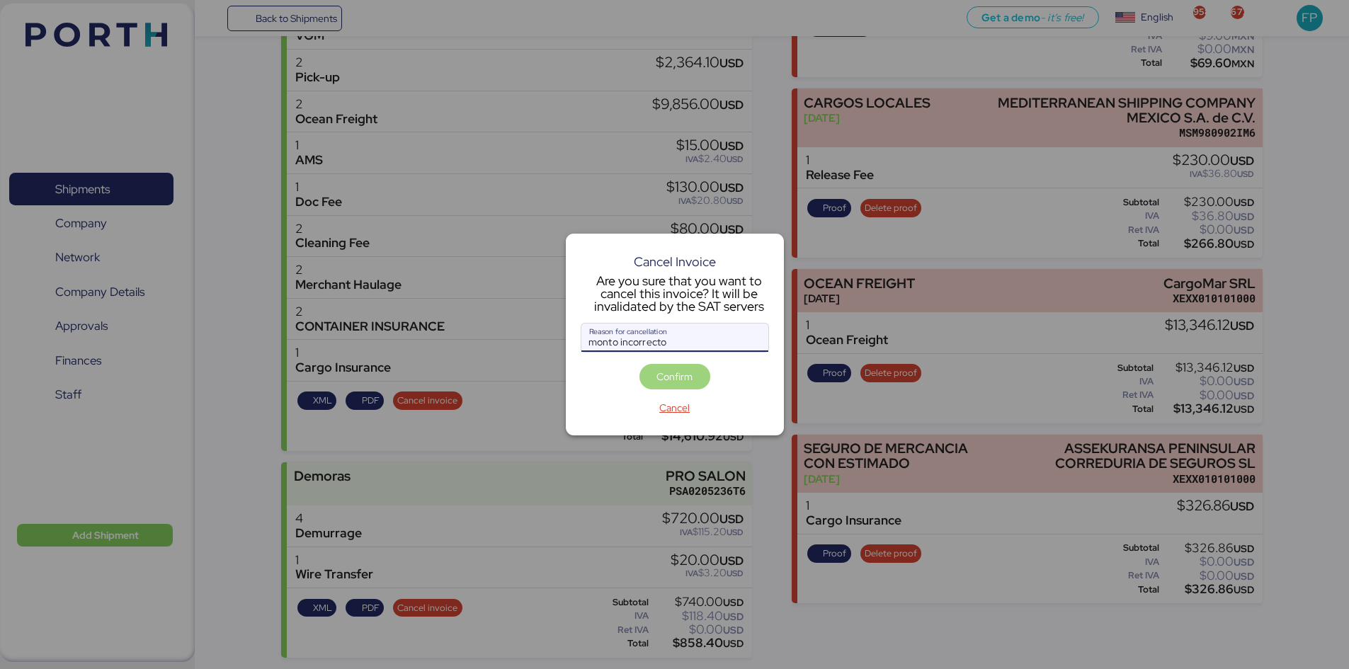
click at [670, 375] on span "Confirm" at bounding box center [674, 376] width 36 height 17
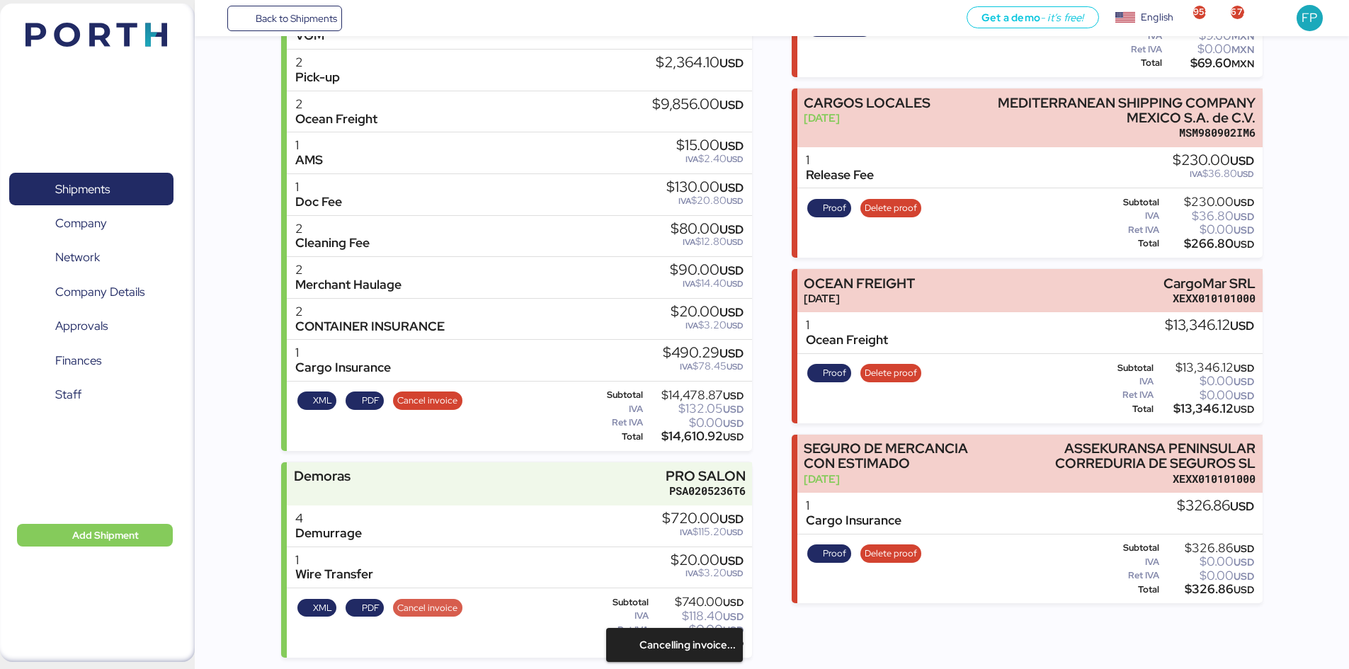
click at [435, 611] on span "Cancel invoice" at bounding box center [427, 608] width 60 height 16
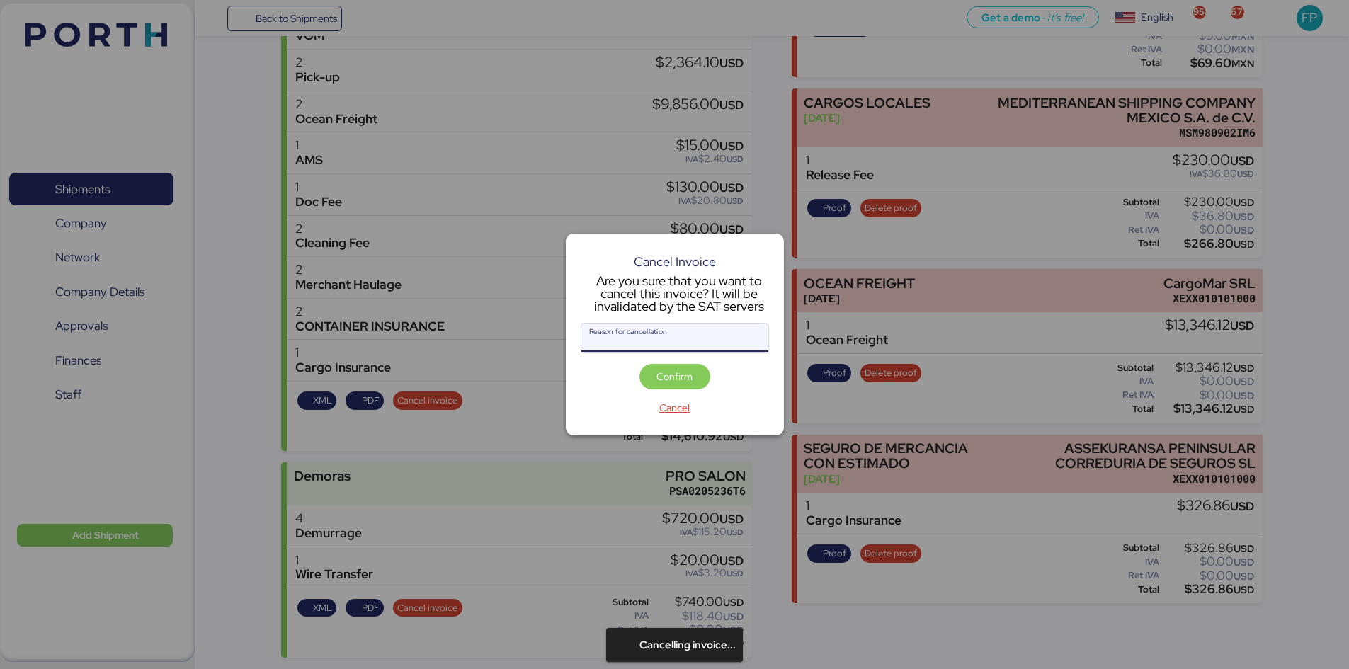
click at [668, 344] on input "Reason for cancellation" at bounding box center [674, 338] width 187 height 28
type input "monto incorrecto"
click at [682, 372] on span "Confirm" at bounding box center [674, 376] width 36 height 17
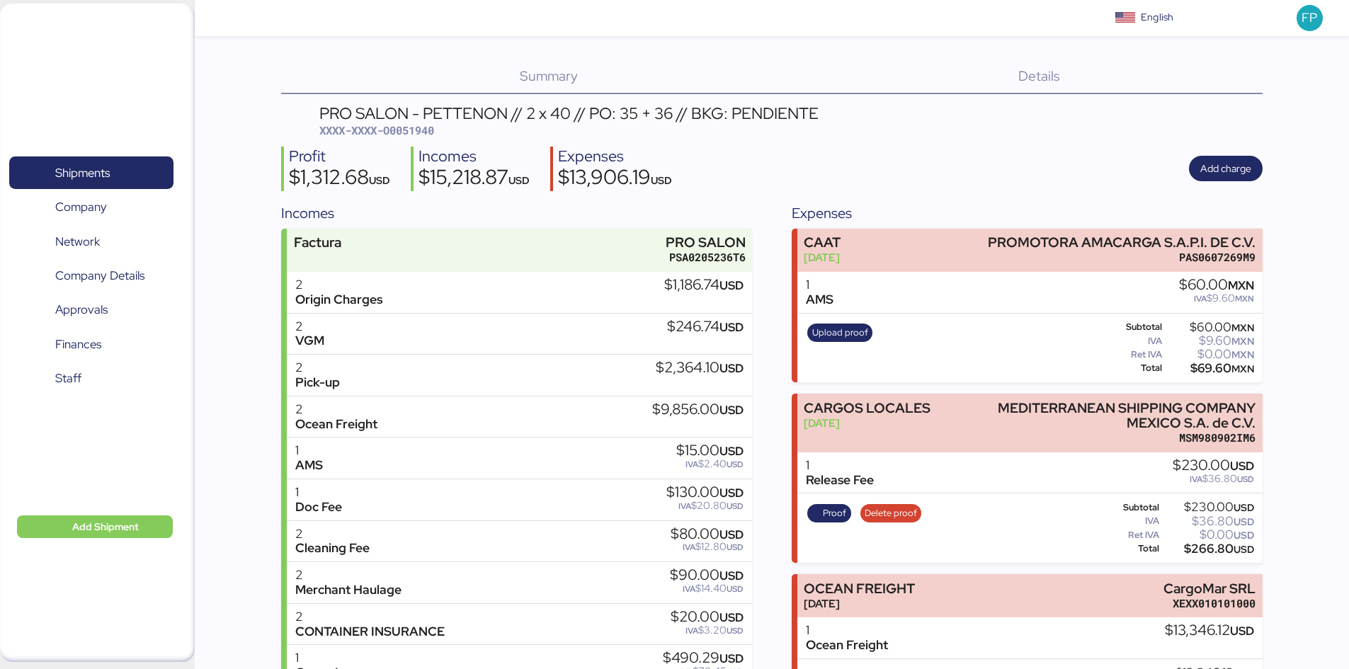
scroll to position [305, 0]
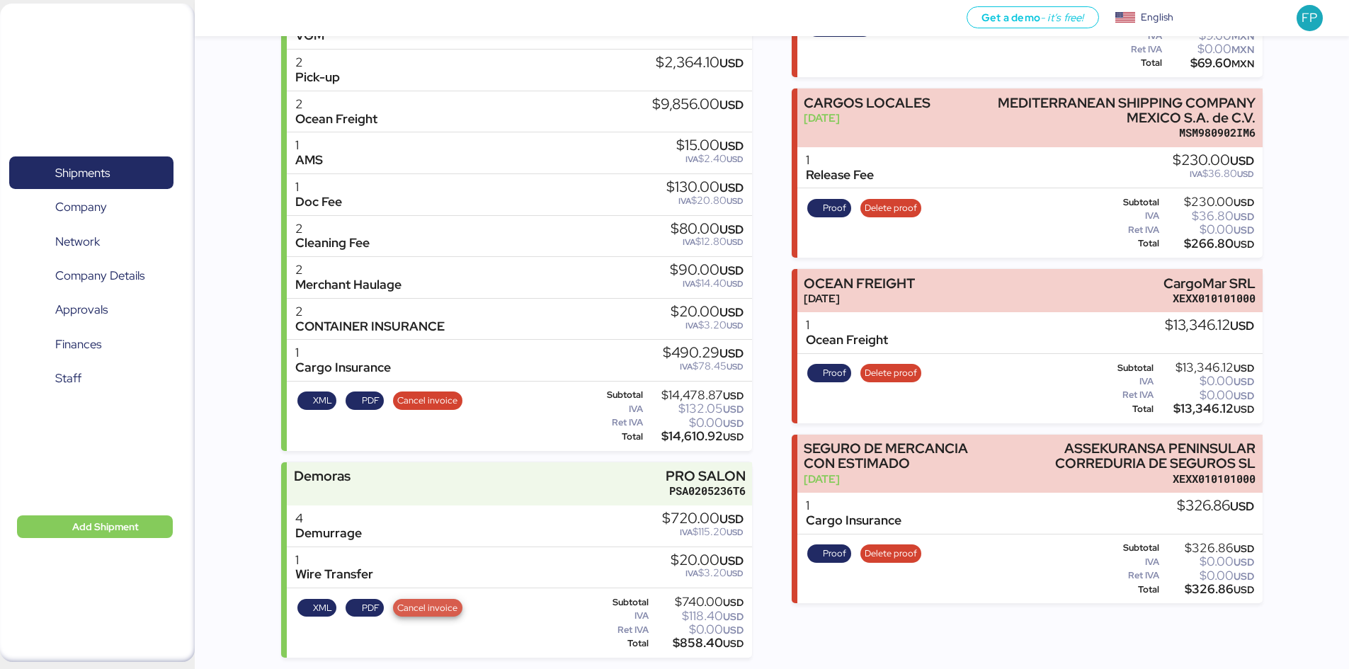
click at [439, 601] on span "Cancel invoice" at bounding box center [427, 608] width 60 height 16
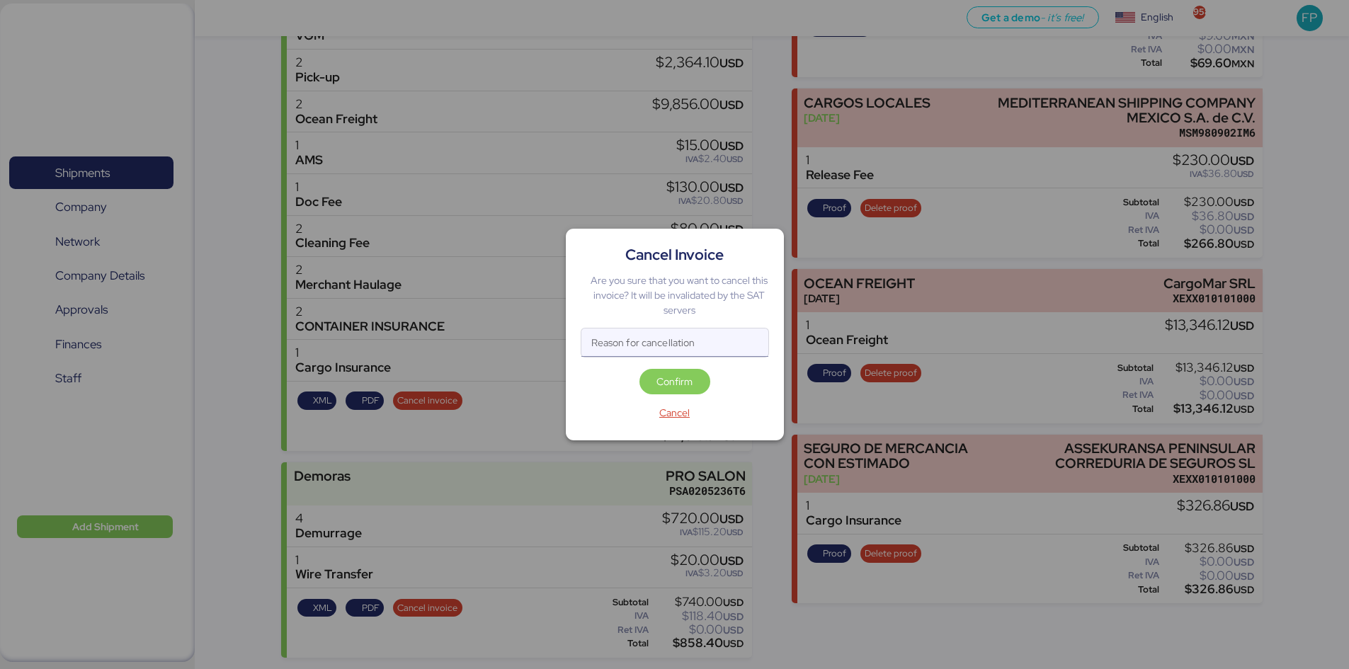
click at [615, 345] on input "Reason for cancellation" at bounding box center [674, 342] width 187 height 28
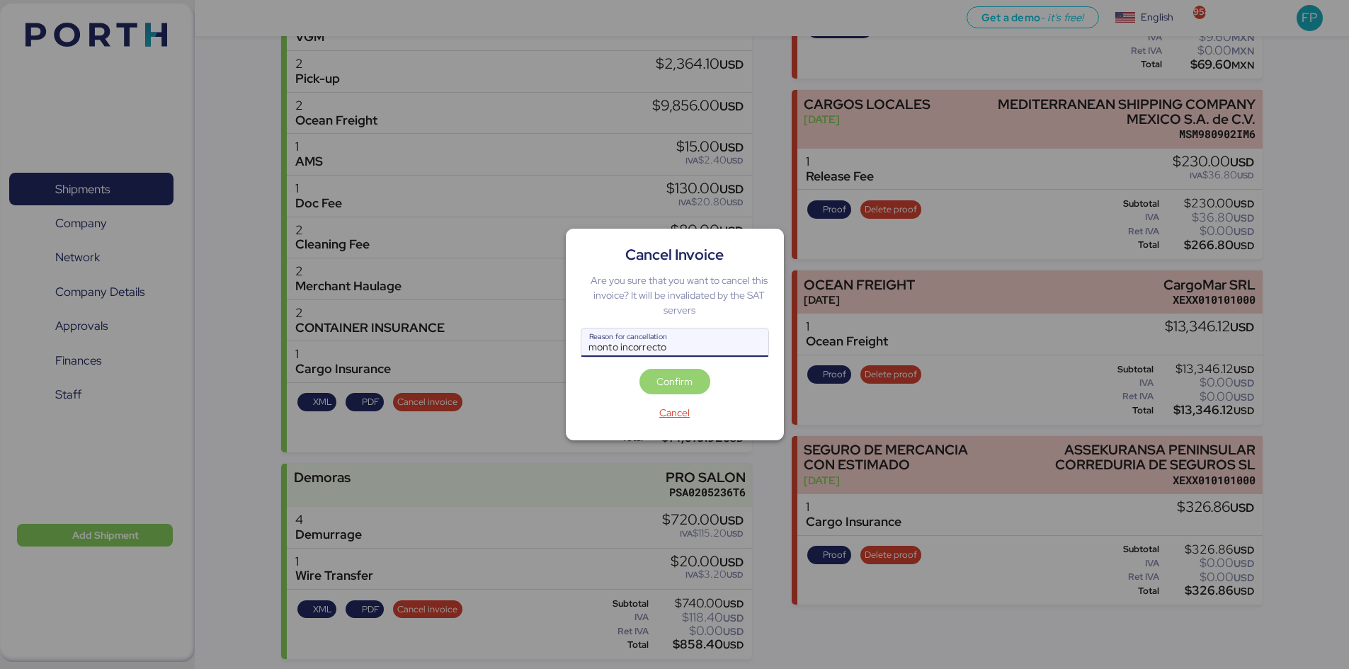
type input "monto incorrecto"
click at [692, 386] on span "Confirm" at bounding box center [675, 382] width 48 height 20
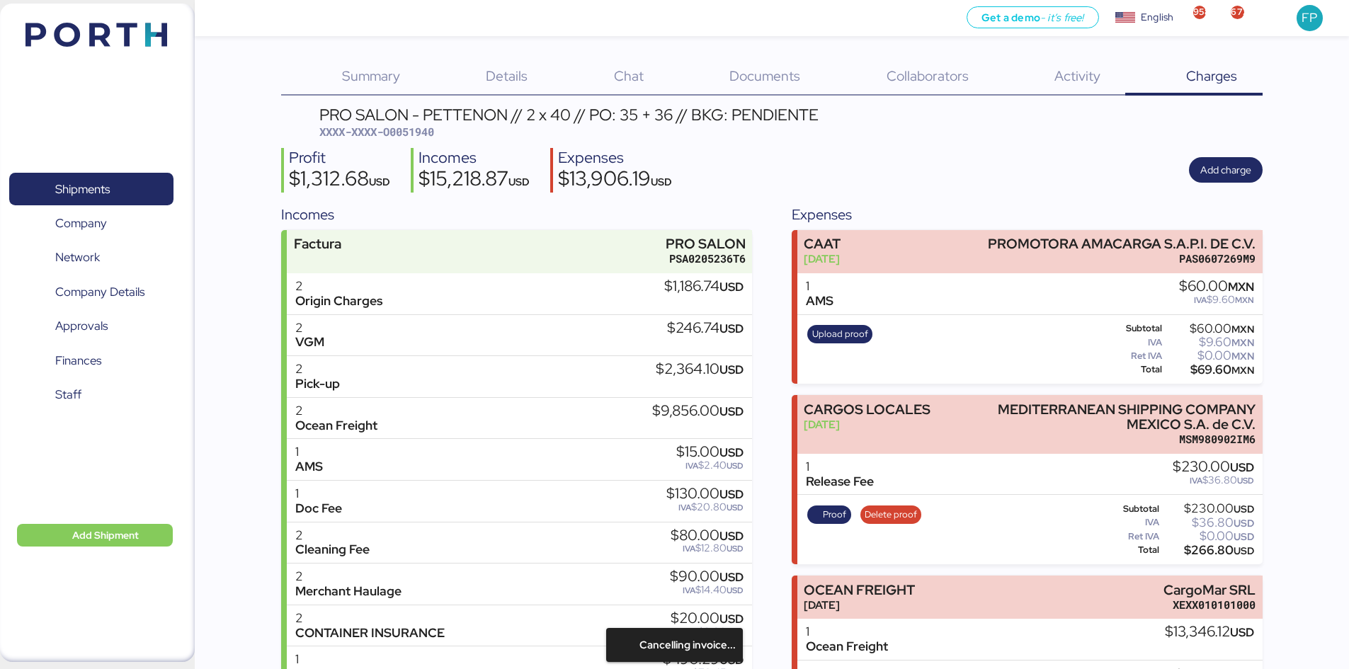
scroll to position [305, 0]
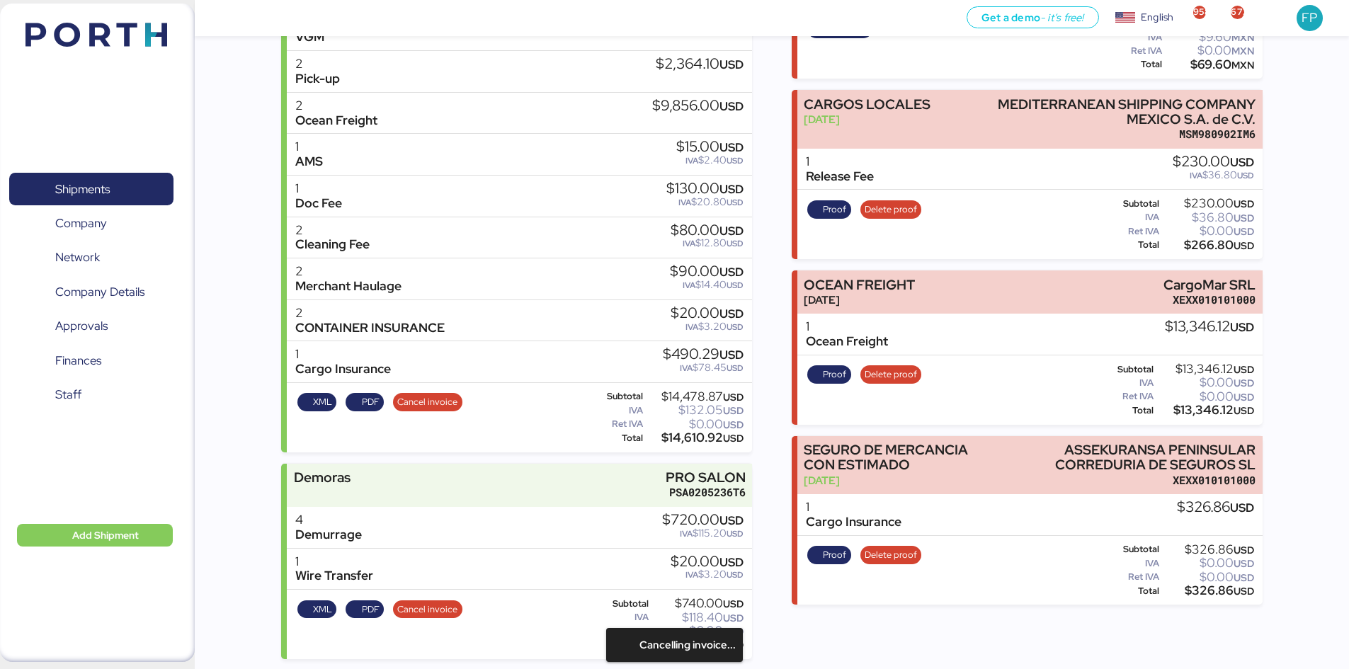
click at [690, 386] on div at bounding box center [674, 334] width 1349 height 669
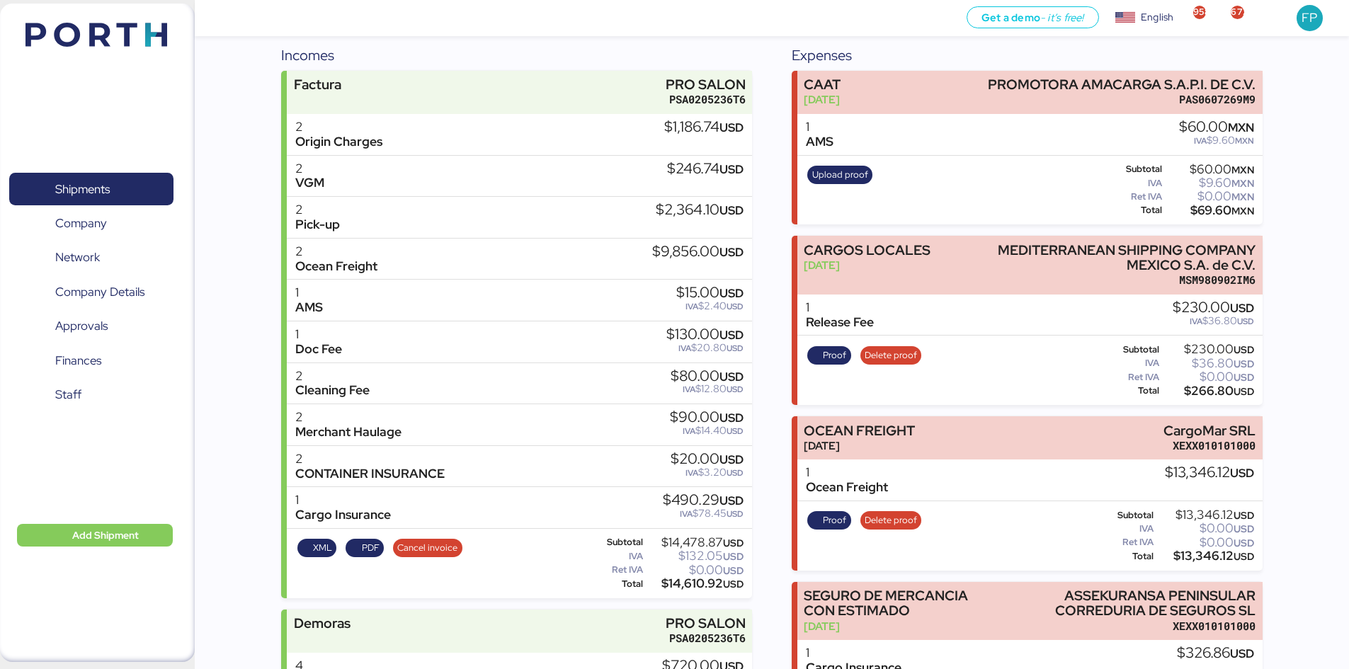
scroll to position [0, 0]
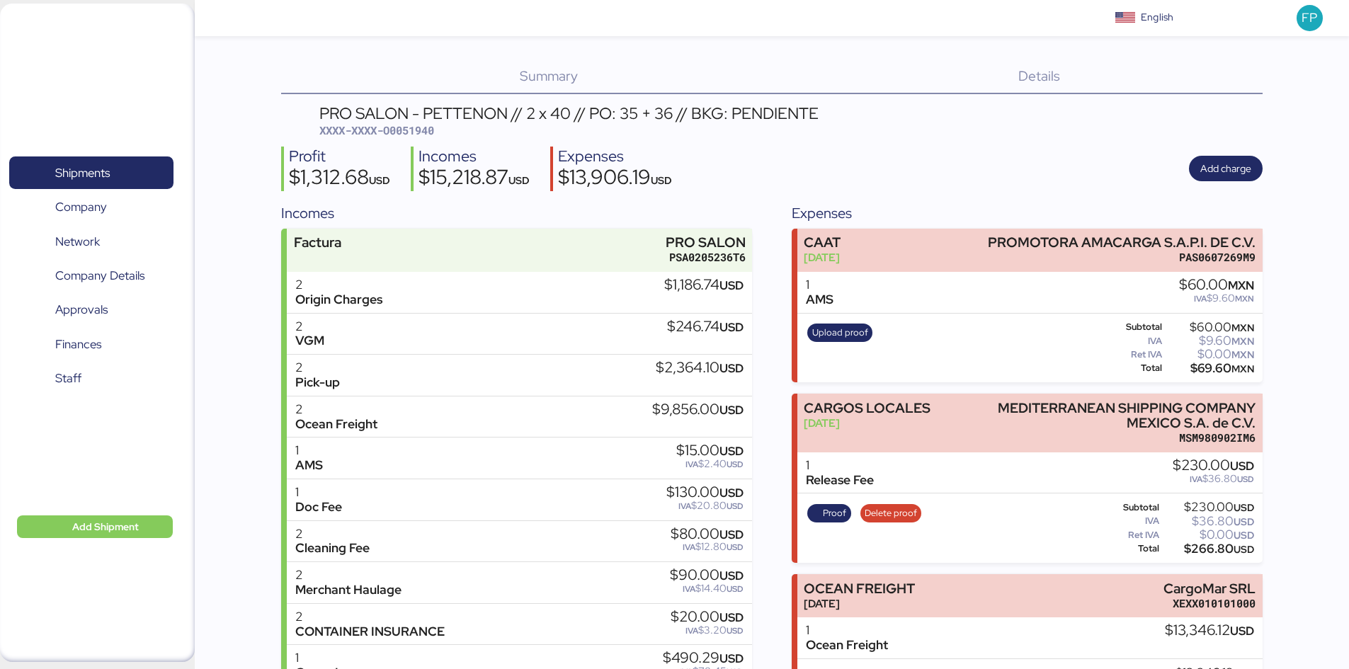
scroll to position [305, 0]
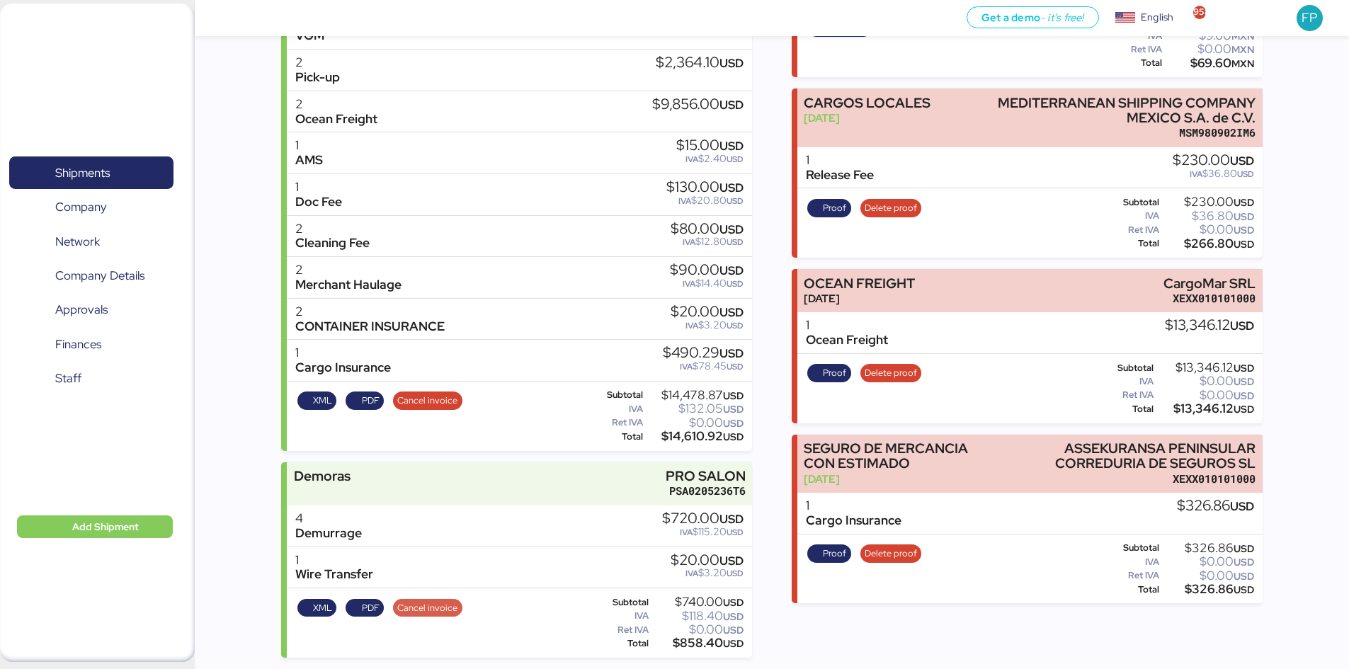
click at [429, 604] on span "Cancel invoice" at bounding box center [427, 608] width 60 height 16
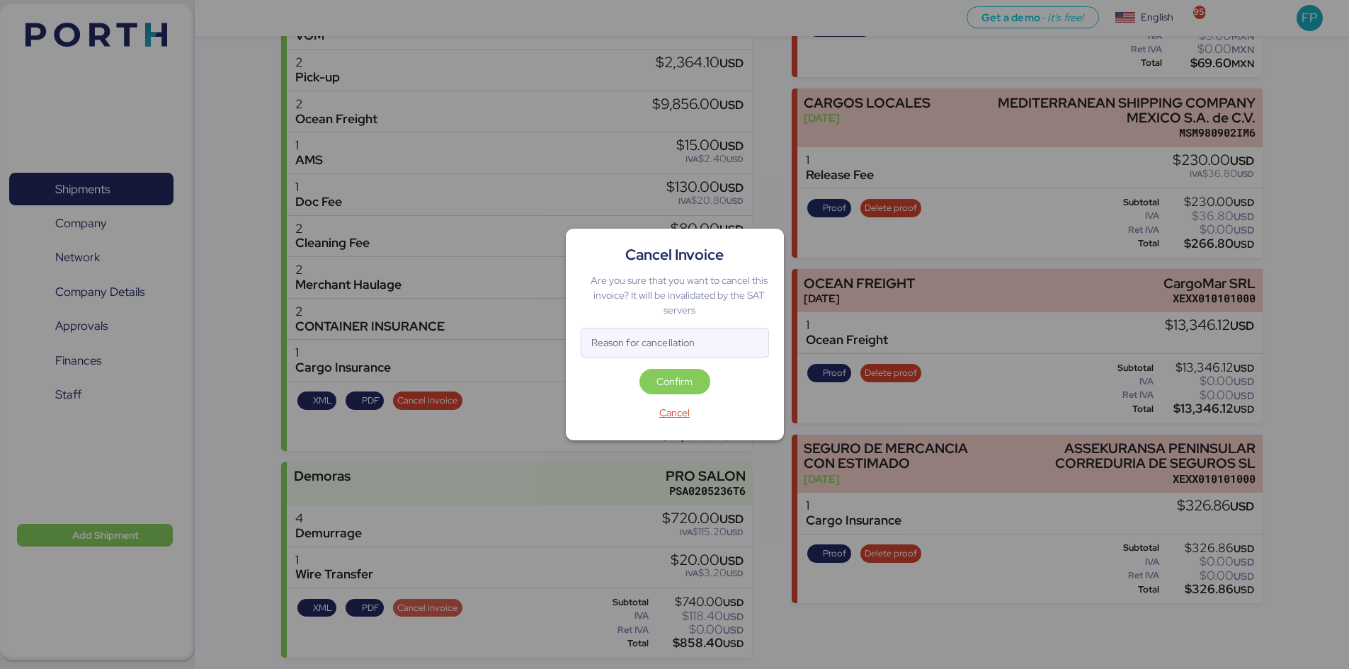
scroll to position [0, 0]
click at [635, 344] on input "Reason for cancellation" at bounding box center [674, 342] width 187 height 28
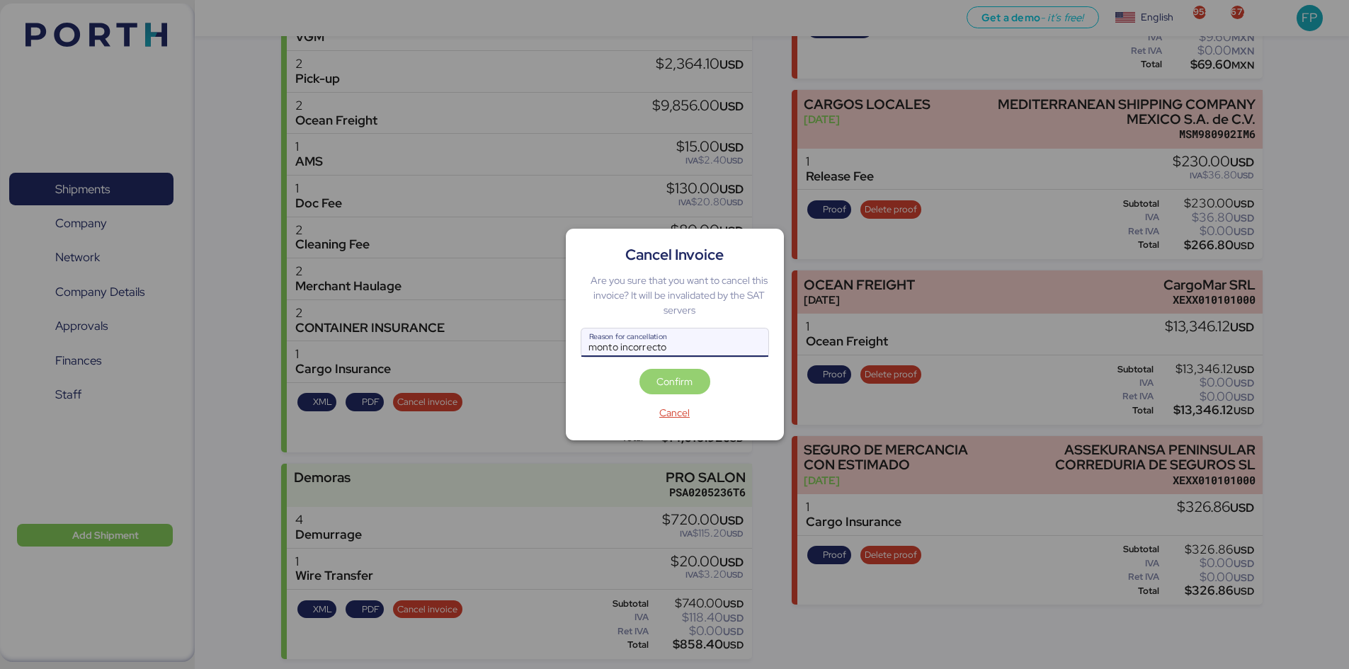
type input "monto incorrecto"
click at [682, 377] on span "Confirm" at bounding box center [674, 381] width 36 height 17
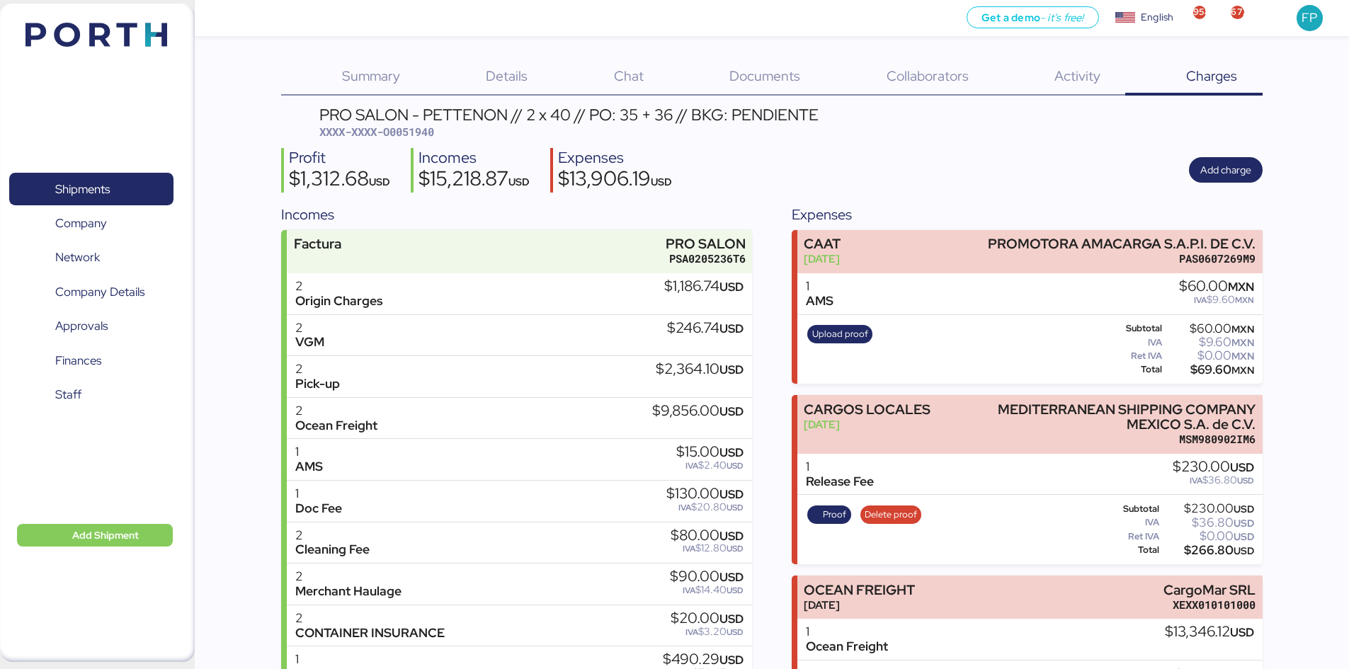
scroll to position [307, 0]
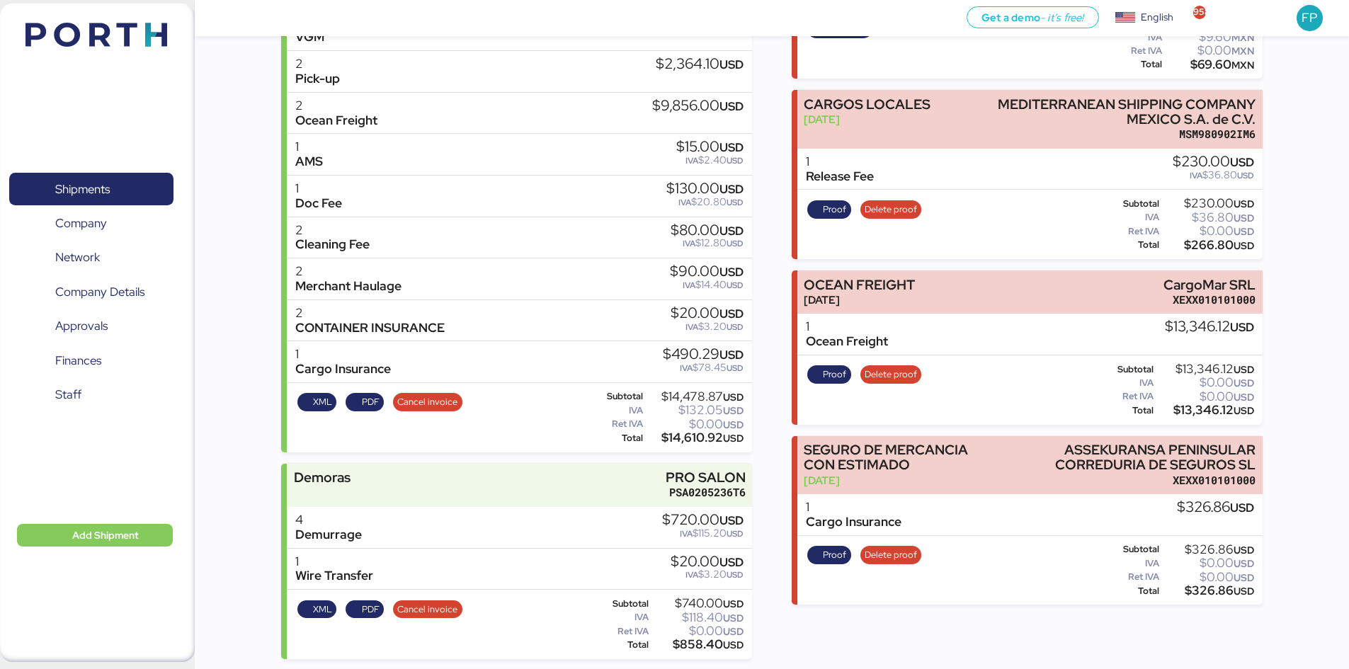
scroll to position [307, 0]
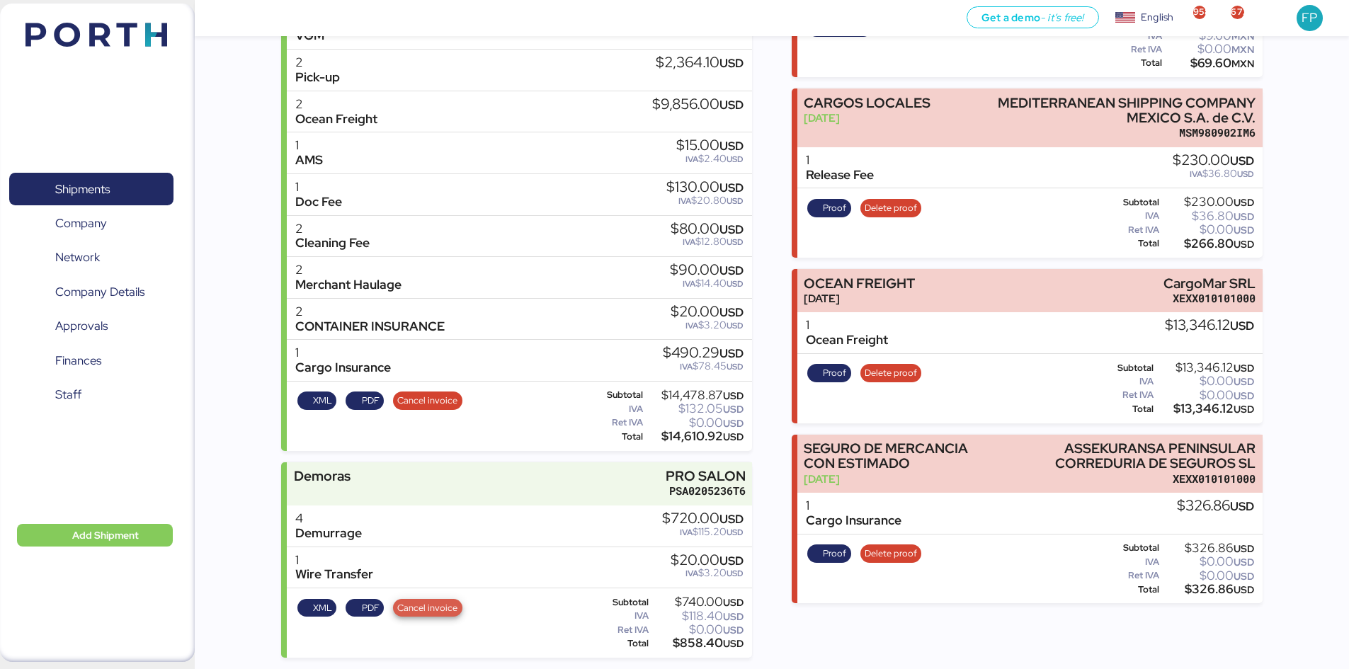
click at [417, 606] on span "Cancel invoice" at bounding box center [427, 608] width 60 height 16
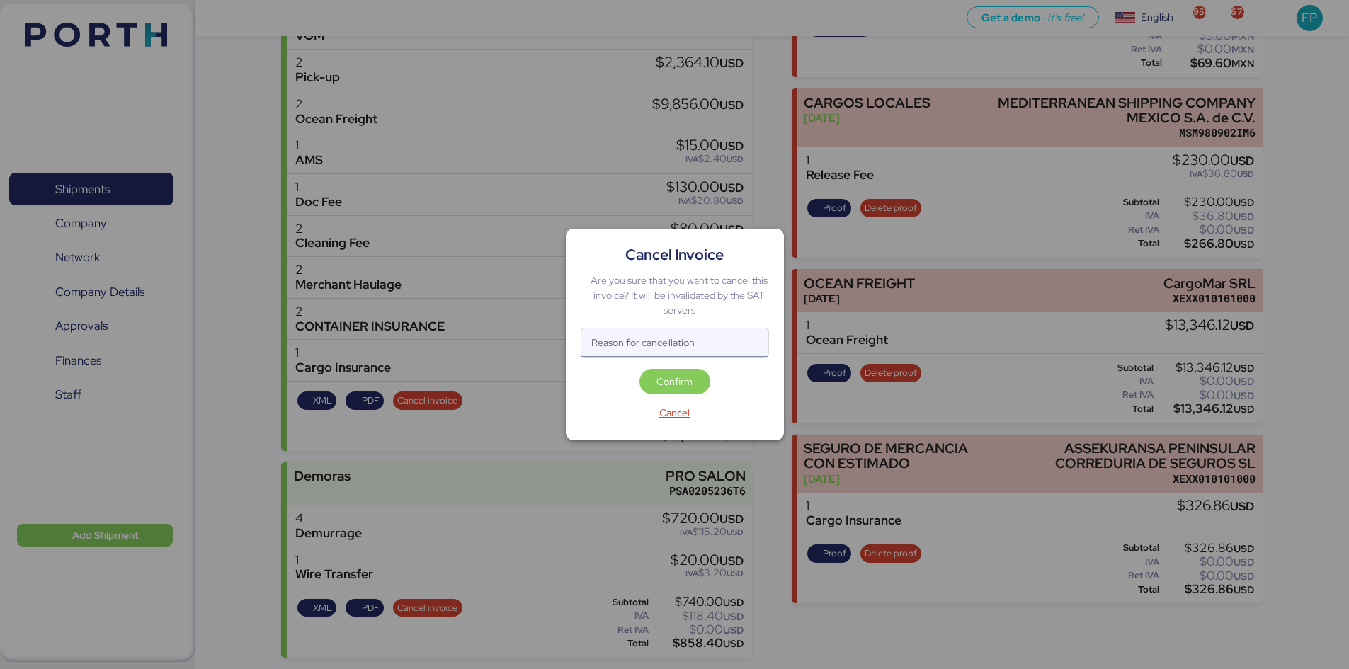
click at [610, 343] on input "Reason for cancellation" at bounding box center [674, 342] width 187 height 28
type input "monto incorrecto"
click at [663, 377] on span "Confirm" at bounding box center [674, 381] width 36 height 17
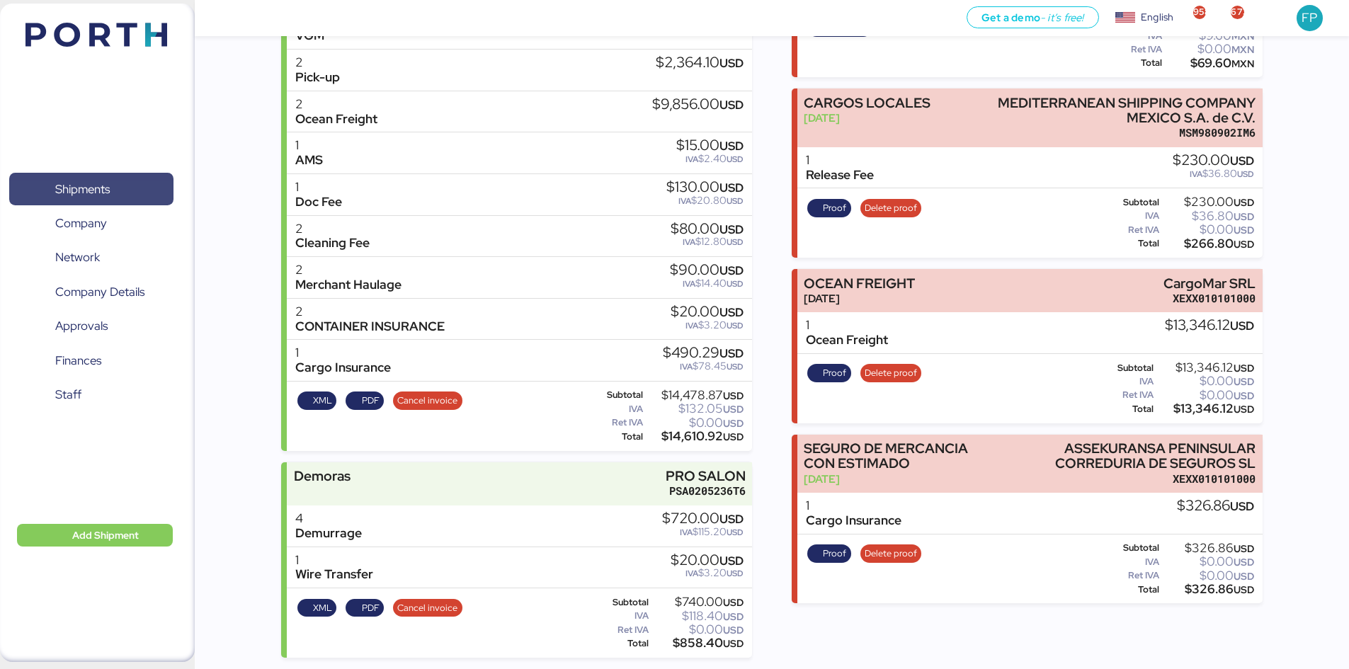
click at [94, 184] on span "Shipments" at bounding box center [82, 189] width 55 height 21
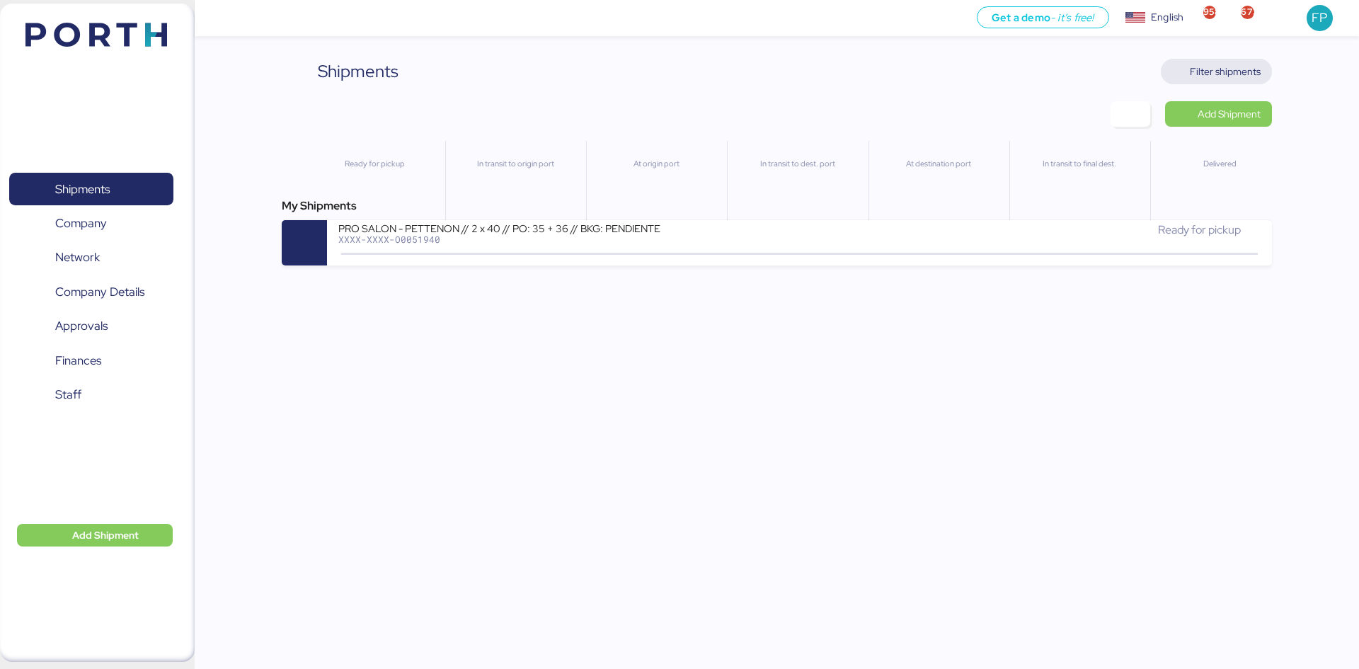
click at [1216, 66] on span "Filter shipments" at bounding box center [1225, 71] width 71 height 17
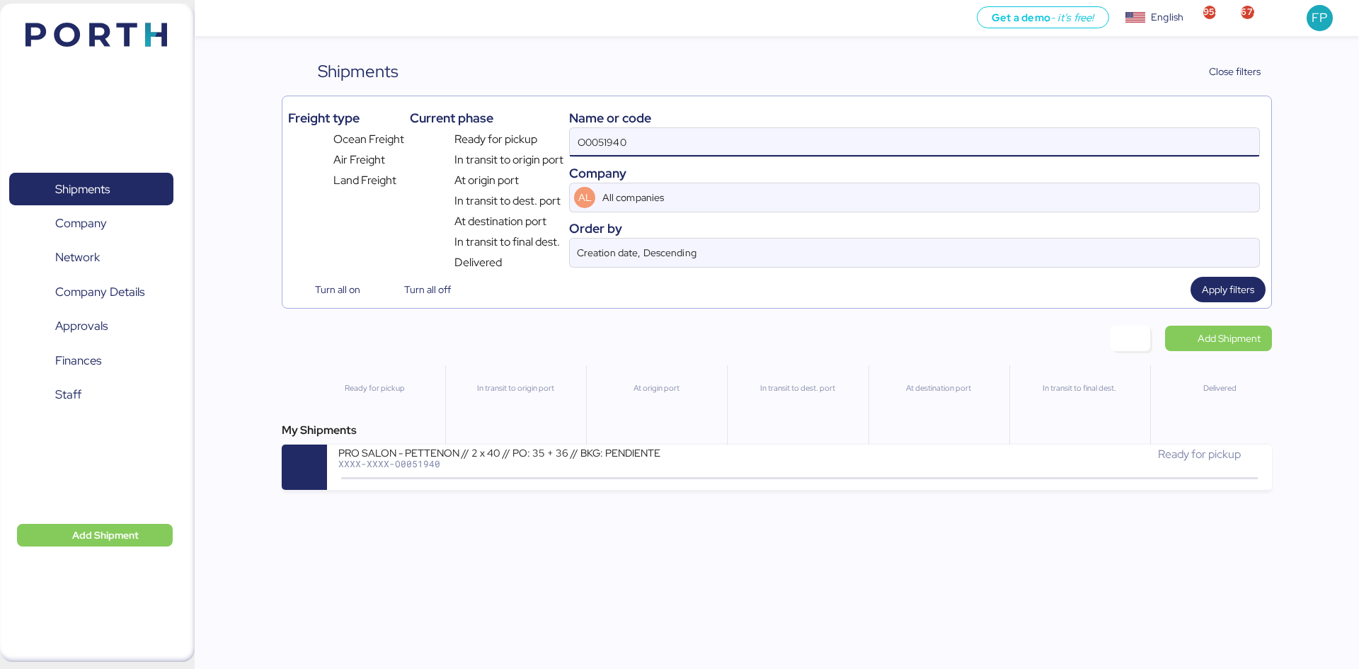
click at [595, 150] on input "O0051940" at bounding box center [915, 142] width 690 height 28
paste input "38"
type input "O0051938"
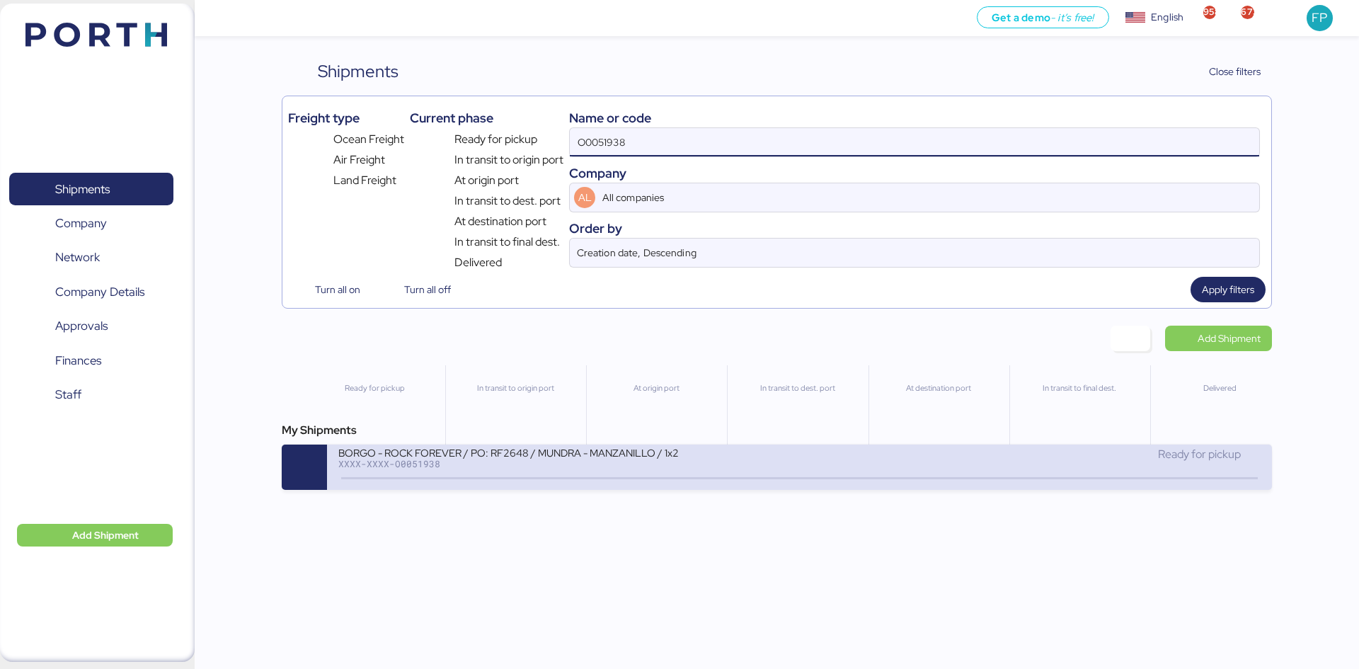
click at [634, 468] on div "XXXX-XXXX-O0051938" at bounding box center [508, 464] width 340 height 10
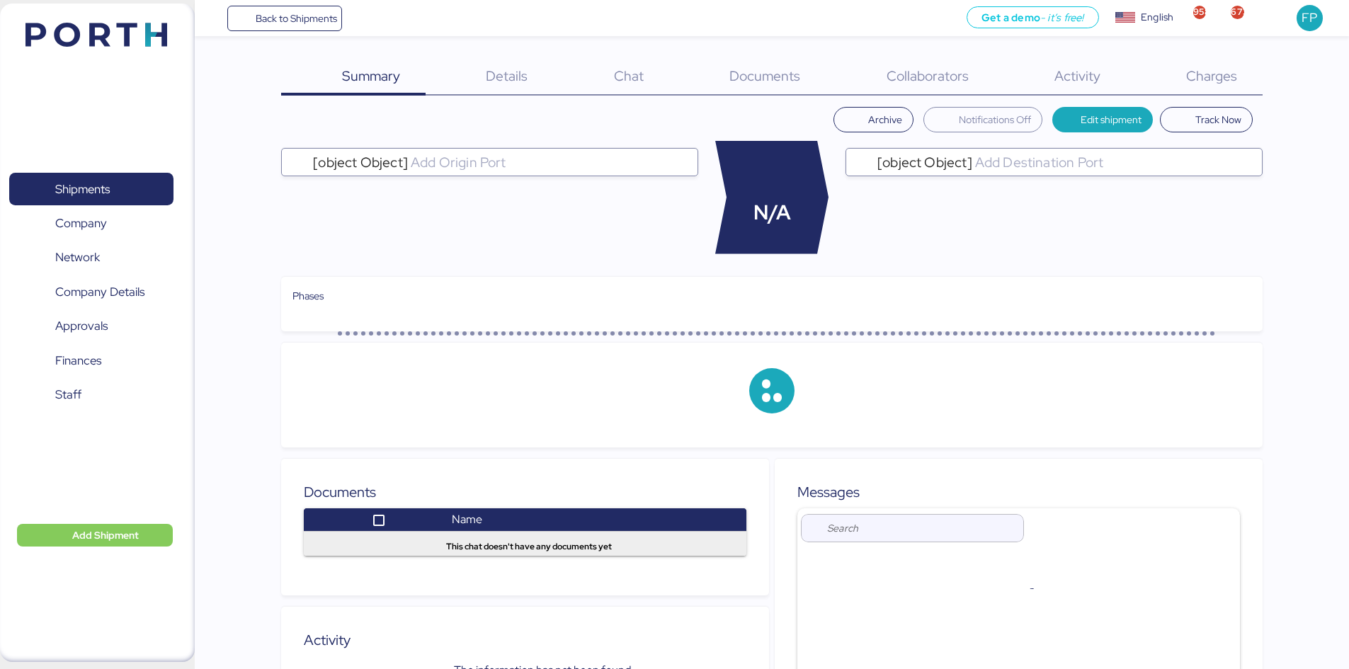
click at [1242, 76] on div "Charges 0" at bounding box center [1193, 77] width 137 height 37
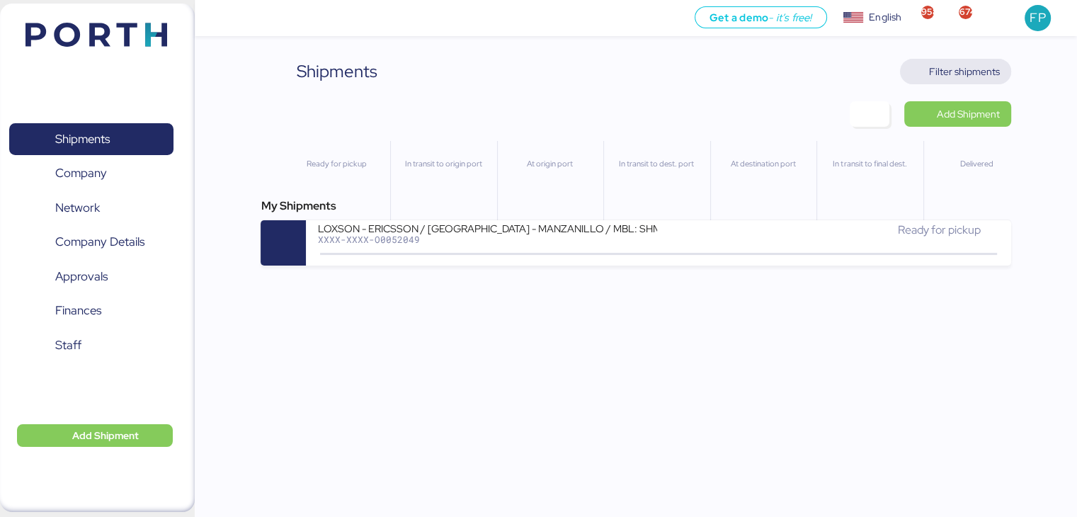
click at [977, 63] on span "Filter shipments" at bounding box center [964, 71] width 71 height 17
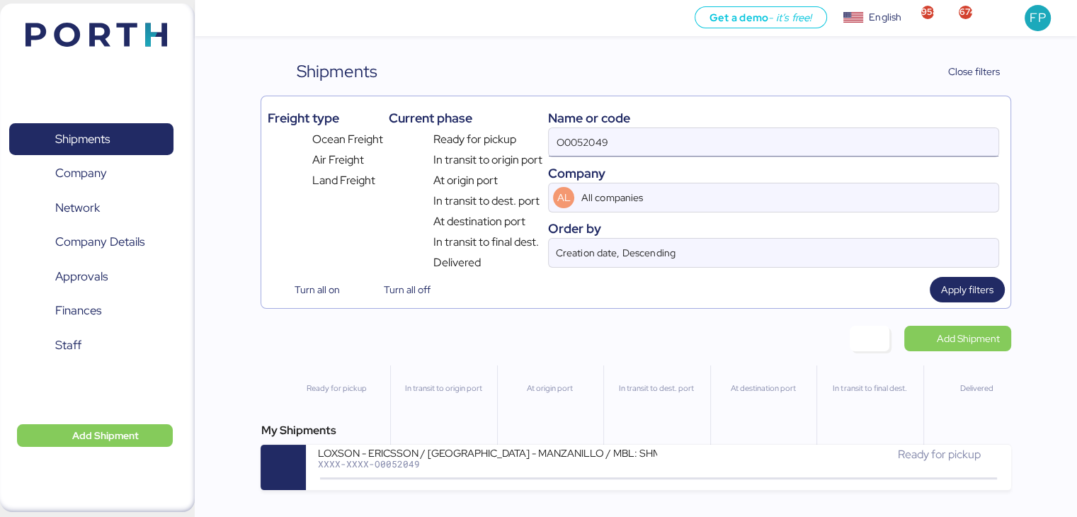
click at [572, 139] on input "O0052049" at bounding box center [773, 142] width 449 height 28
paste input "1932"
type input "O0051932"
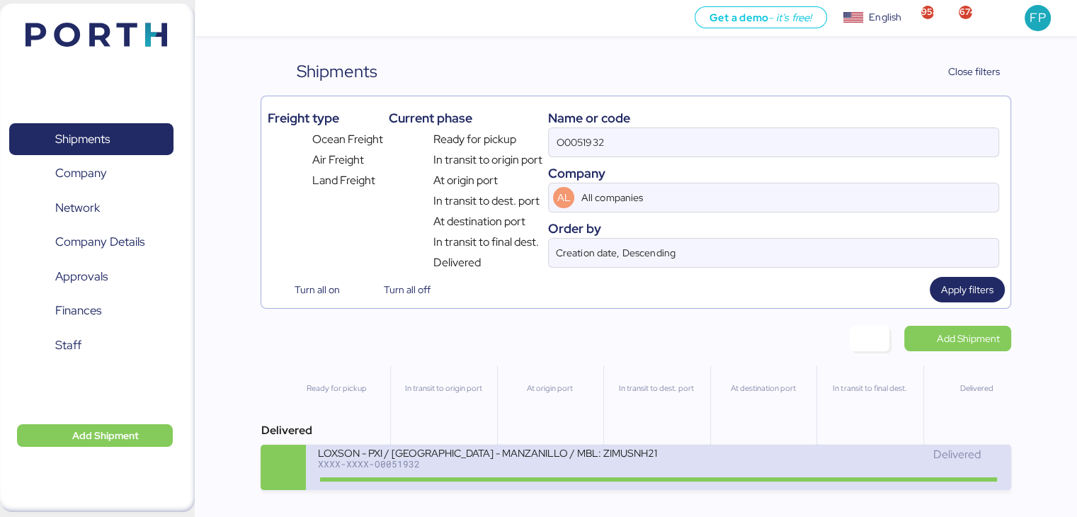
click at [505, 448] on div "LOXSON - PXI / SHANGHAI - MANZANILLO / MBL: ZIMUSNH21165957 - HBL: CSSE25061219…" at bounding box center [487, 452] width 340 height 12
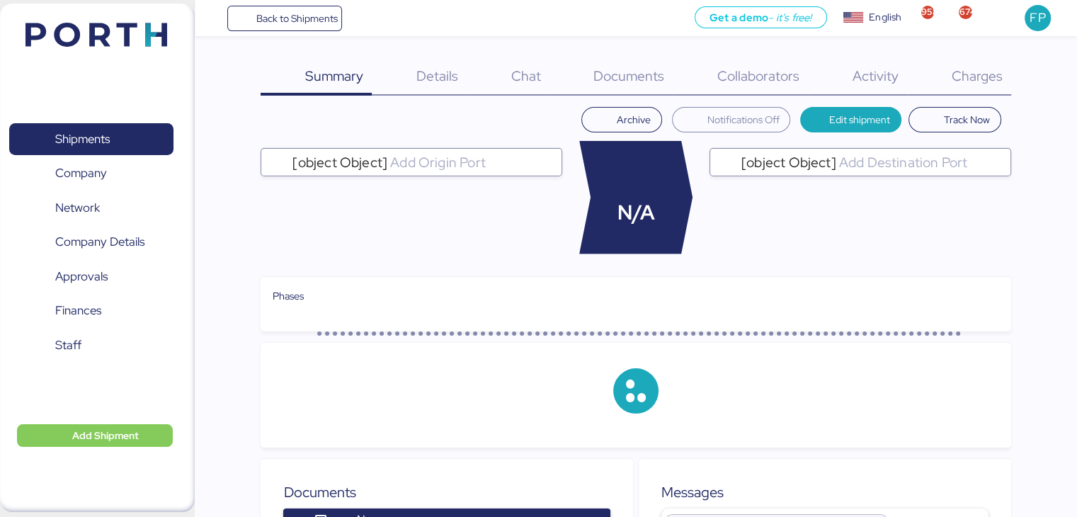
click at [970, 86] on div "Charges 0" at bounding box center [959, 77] width 104 height 37
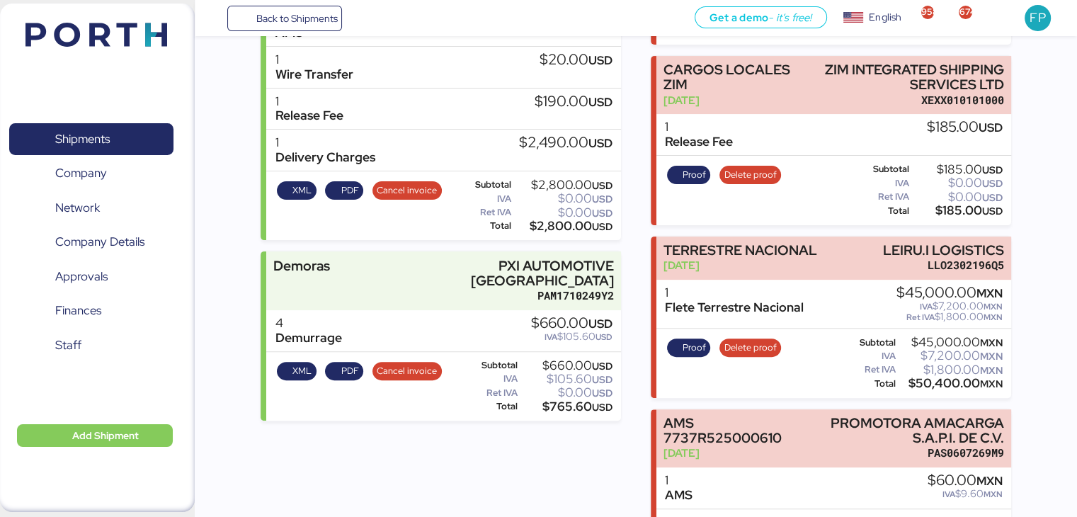
scroll to position [297, 0]
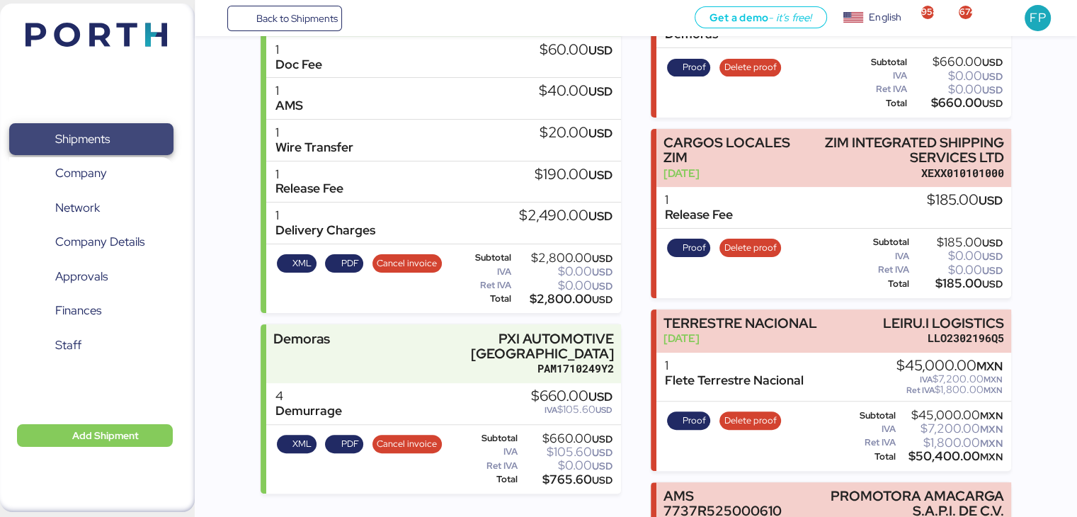
click at [98, 149] on span "Shipments" at bounding box center [91, 139] width 152 height 21
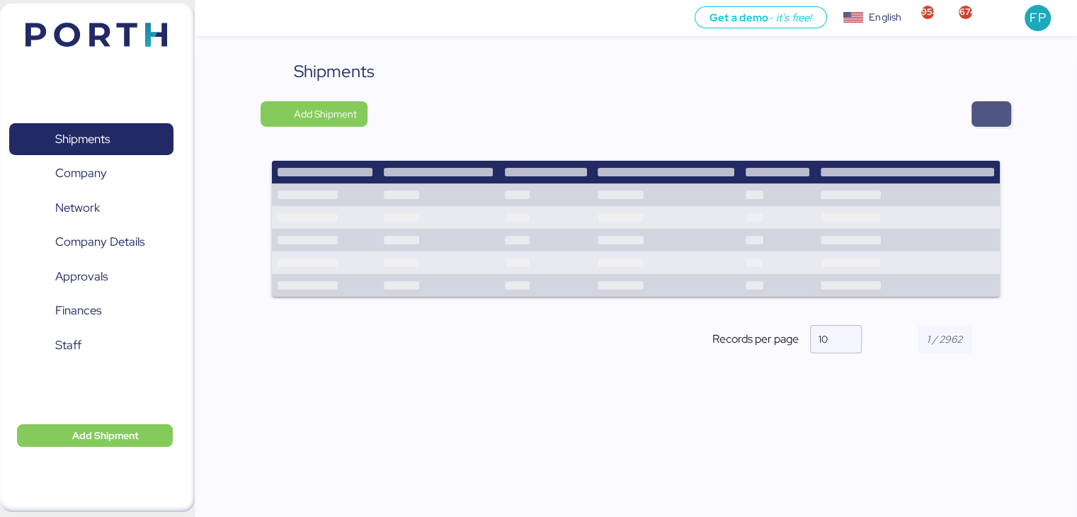
click at [998, 104] on span "button" at bounding box center [991, 114] width 17 height 20
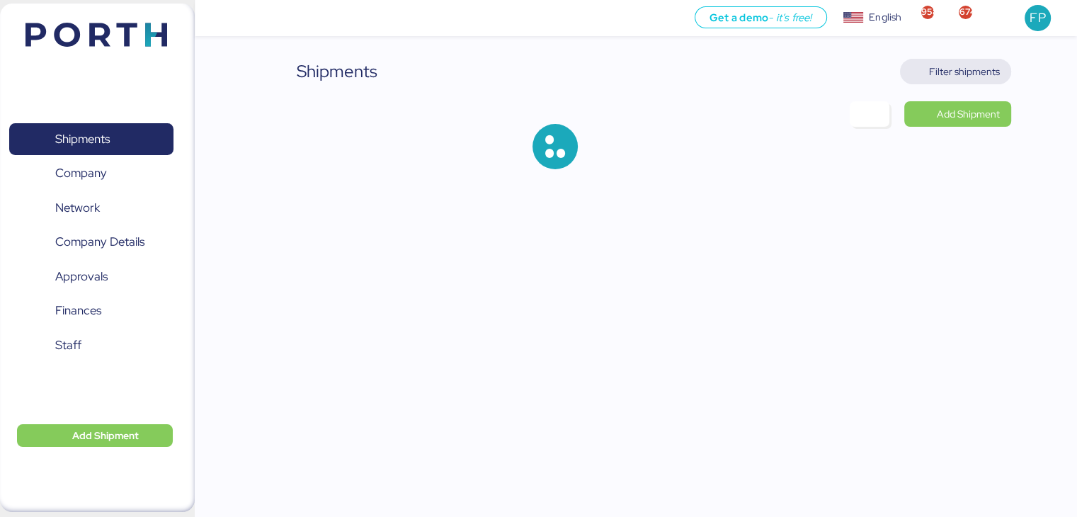
click at [950, 74] on span "Filter shipments" at bounding box center [964, 71] width 71 height 17
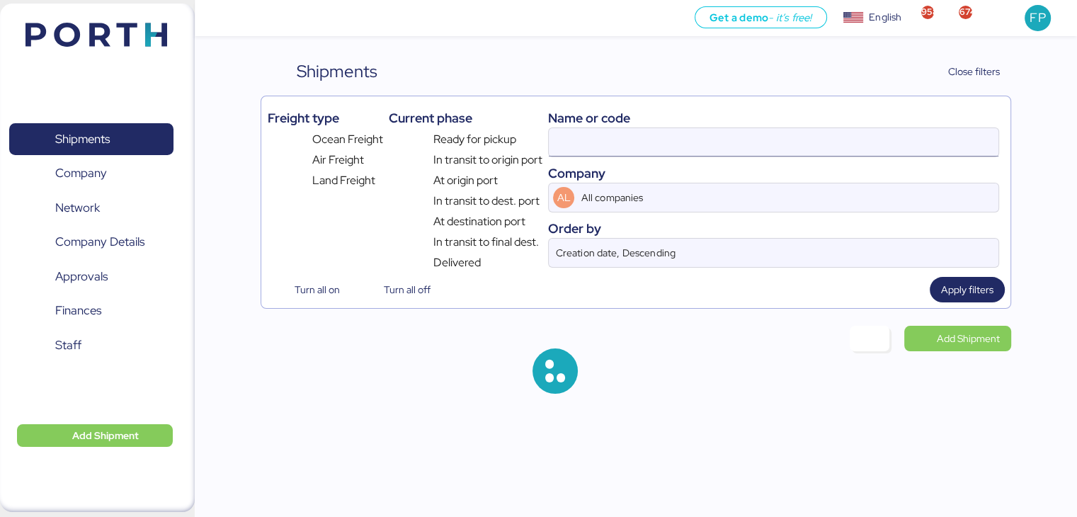
click at [578, 151] on input at bounding box center [773, 142] width 449 height 28
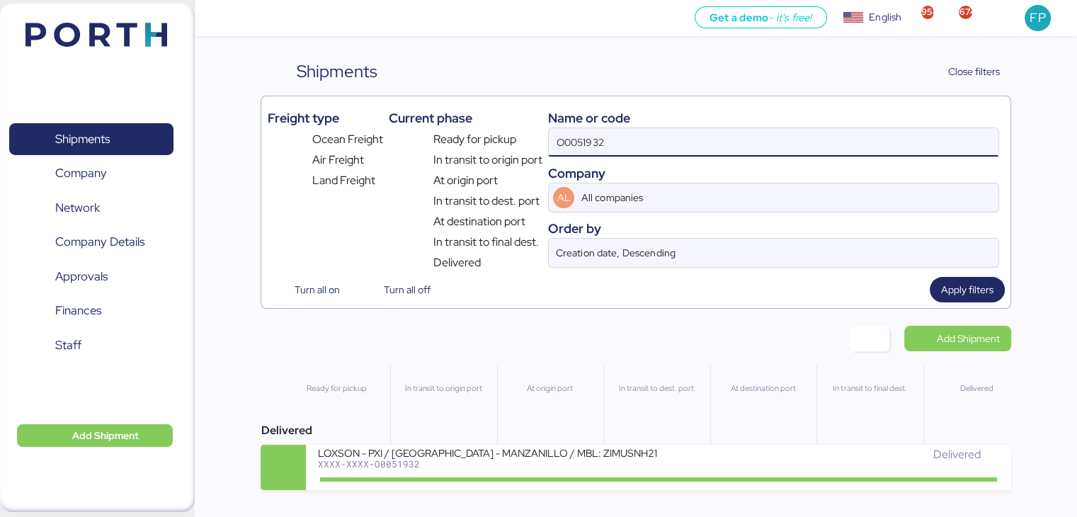
click at [583, 147] on input "O0051932" at bounding box center [773, 142] width 449 height 28
paste input "250"
type input "O0051250"
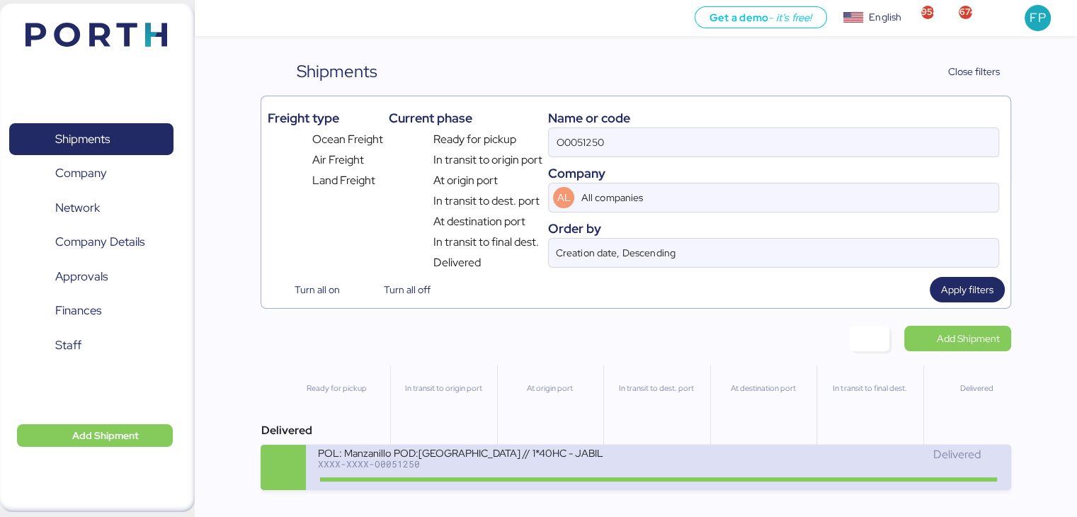
click at [558, 467] on div "XXXX-XXXX-O0051250" at bounding box center [487, 464] width 340 height 10
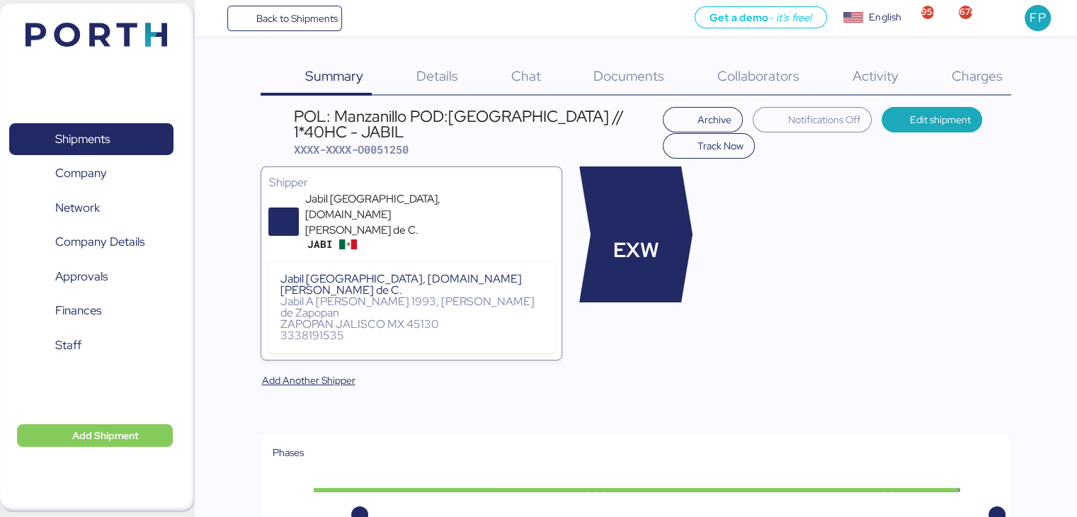
click at [990, 89] on div "Charges 0" at bounding box center [959, 77] width 104 height 37
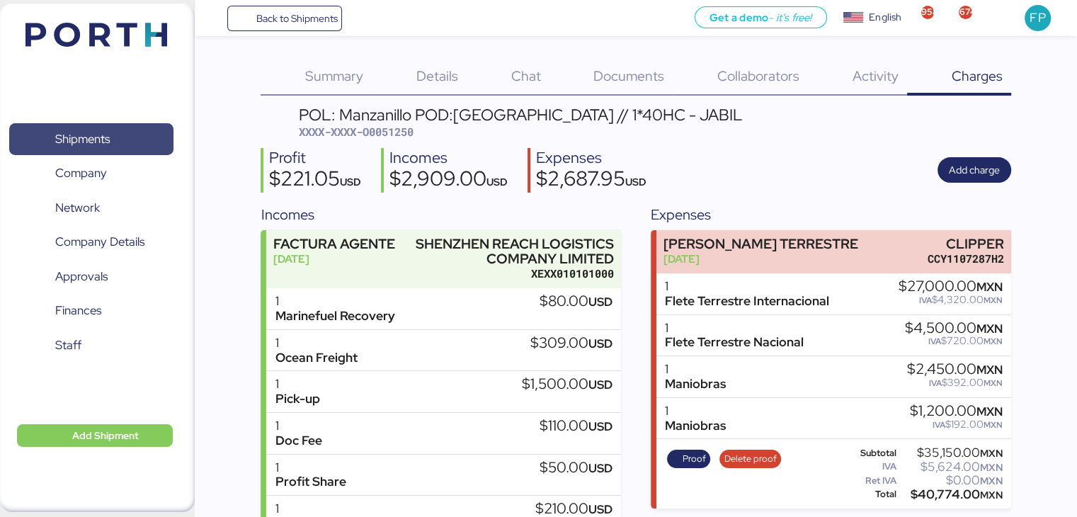
click at [113, 145] on span "Shipments" at bounding box center [91, 139] width 152 height 21
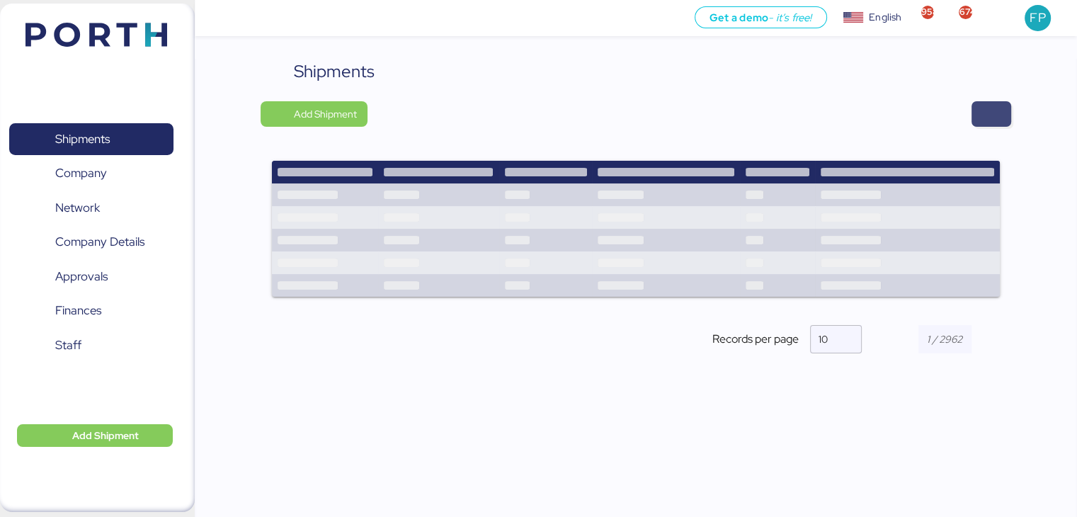
click at [997, 110] on span "button" at bounding box center [991, 114] width 17 height 20
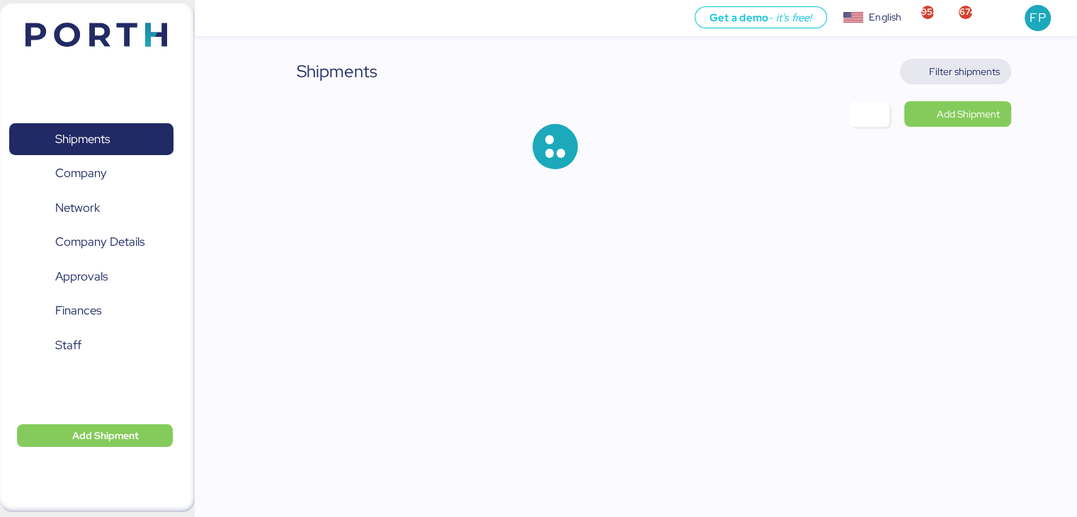
click at [960, 76] on span "Filter shipments" at bounding box center [964, 71] width 71 height 17
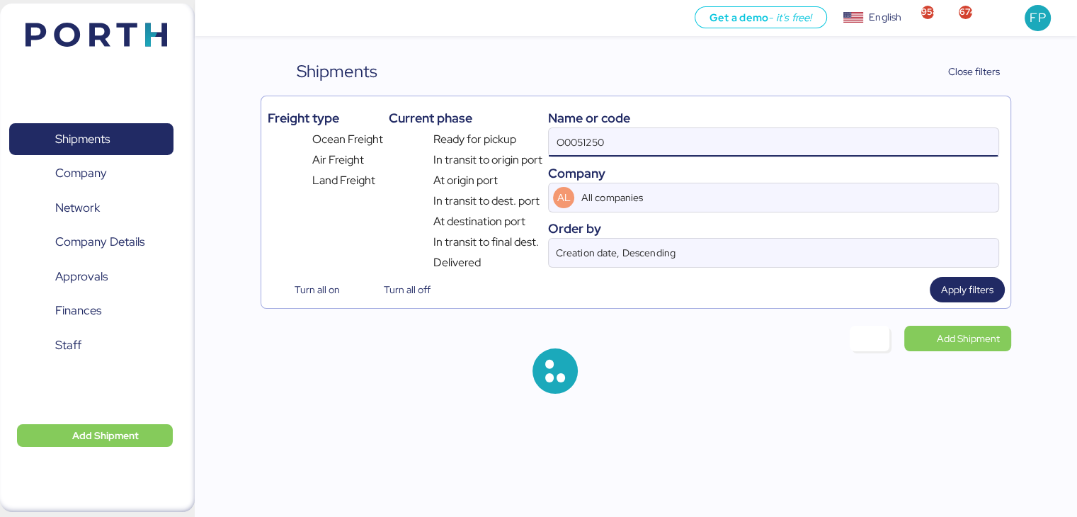
click at [581, 144] on input "O0051250" at bounding box center [773, 142] width 449 height 28
click at [583, 144] on input "O0051250" at bounding box center [773, 142] width 449 height 28
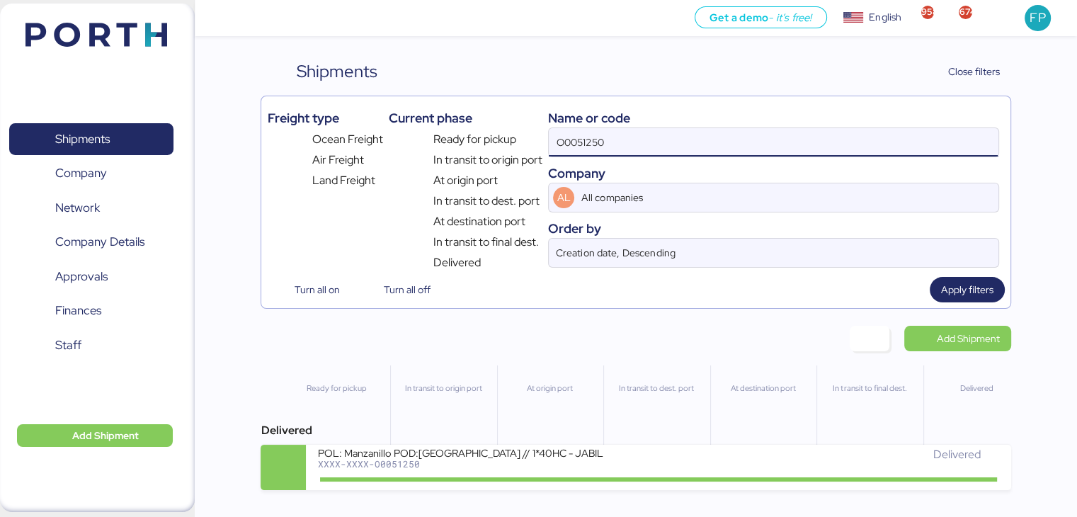
paste input "ZIMUSHH31799718"
type input "ZIMUSHH31799718"
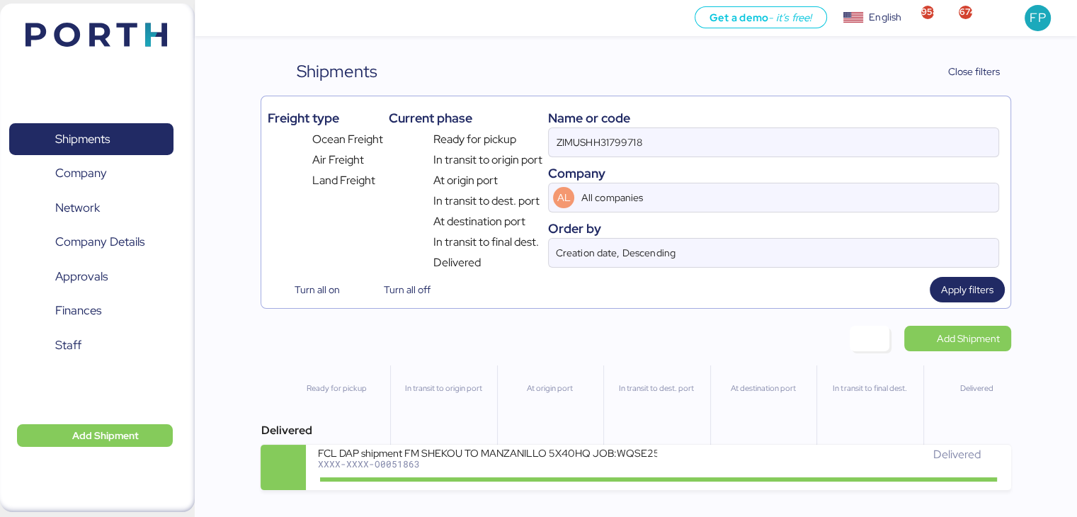
click at [527, 465] on div "XXXX-XXXX-O0051863" at bounding box center [487, 464] width 340 height 10
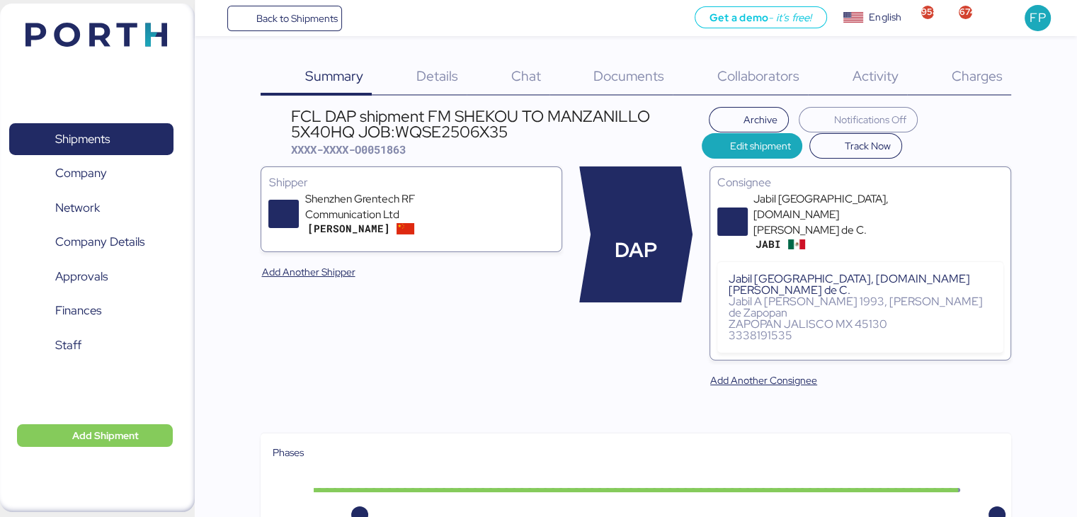
click at [982, 77] on span "Charges" at bounding box center [976, 76] width 51 height 18
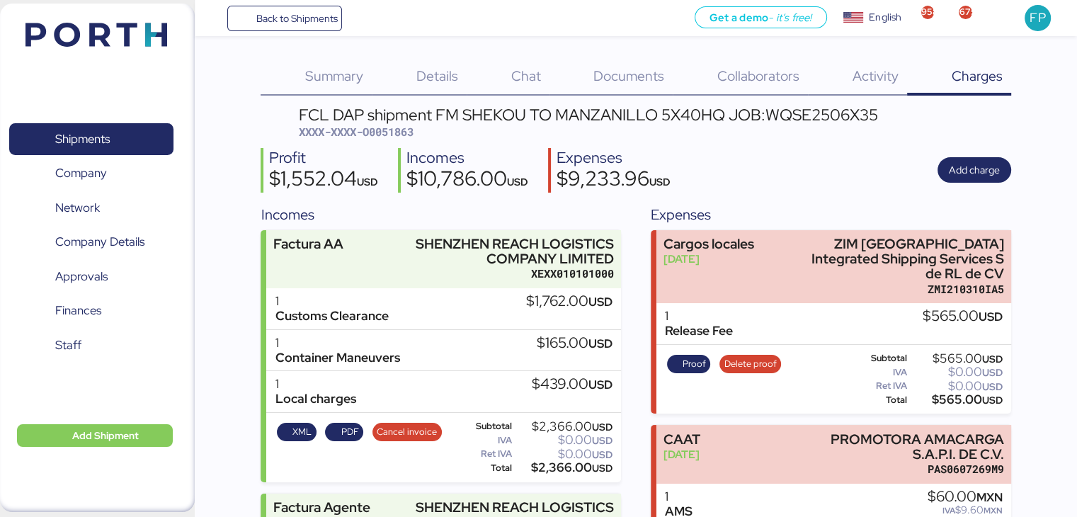
click at [394, 136] on span "XXXX-XXXX-O0051863" at bounding box center [356, 132] width 115 height 14
click at [391, 134] on span "XXXX-XXXX-O0051863" at bounding box center [356, 132] width 115 height 14
click at [394, 134] on span "XXXX-XXXX-O0051863" at bounding box center [356, 132] width 115 height 14
copy span "O0051863"
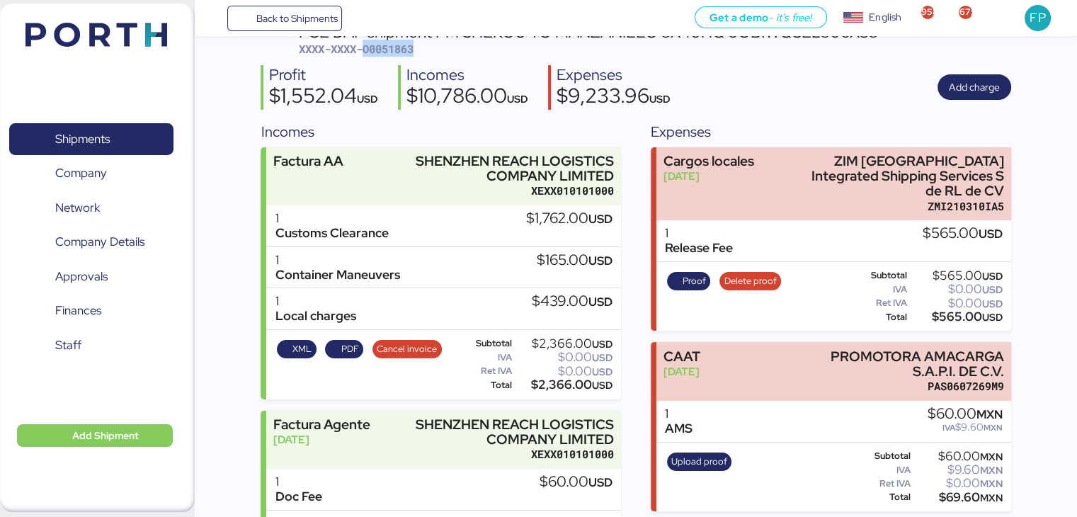
scroll to position [212, 0]
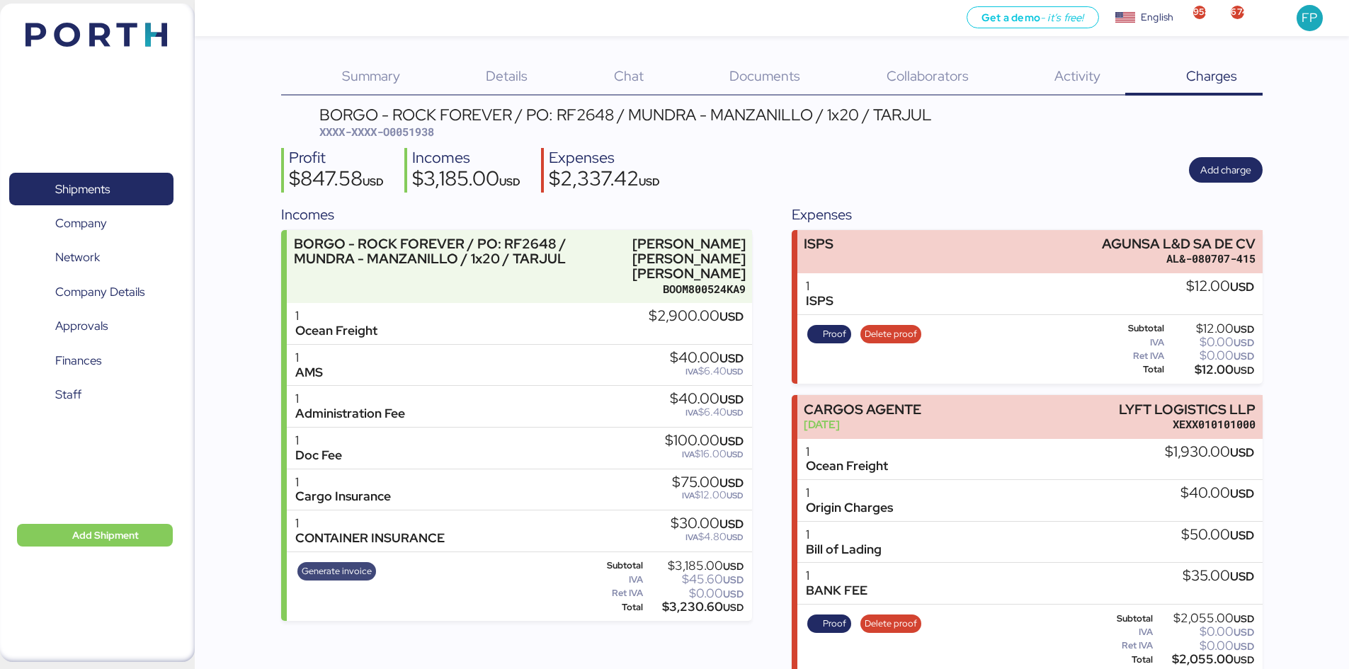
click at [338, 564] on span "Generate invoice" at bounding box center [337, 572] width 70 height 16
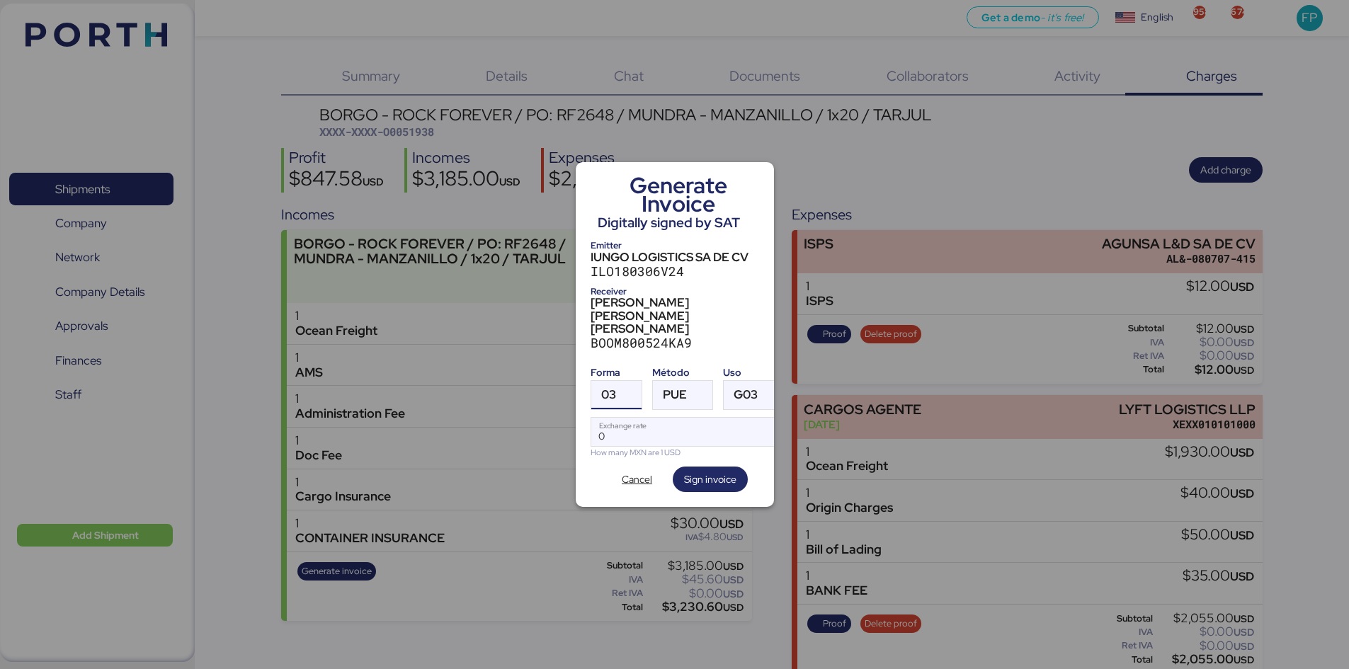
click at [611, 389] on span "03" at bounding box center [608, 395] width 15 height 12
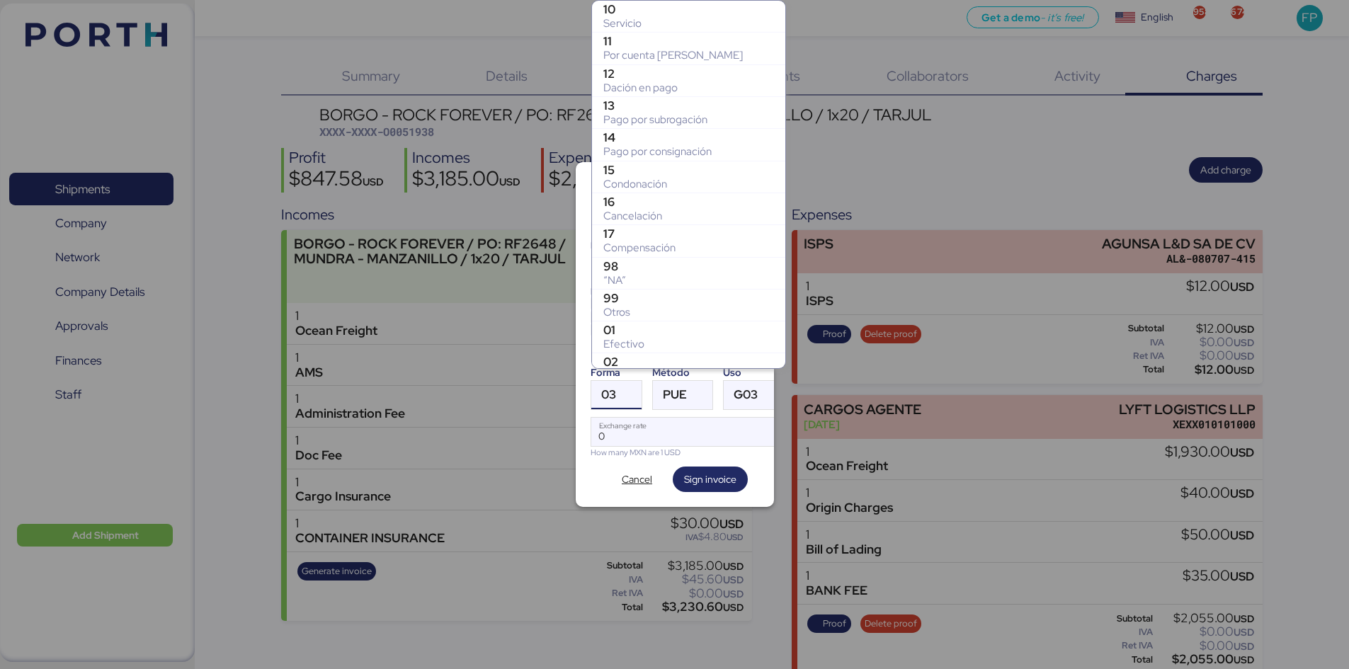
scroll to position [241, 0]
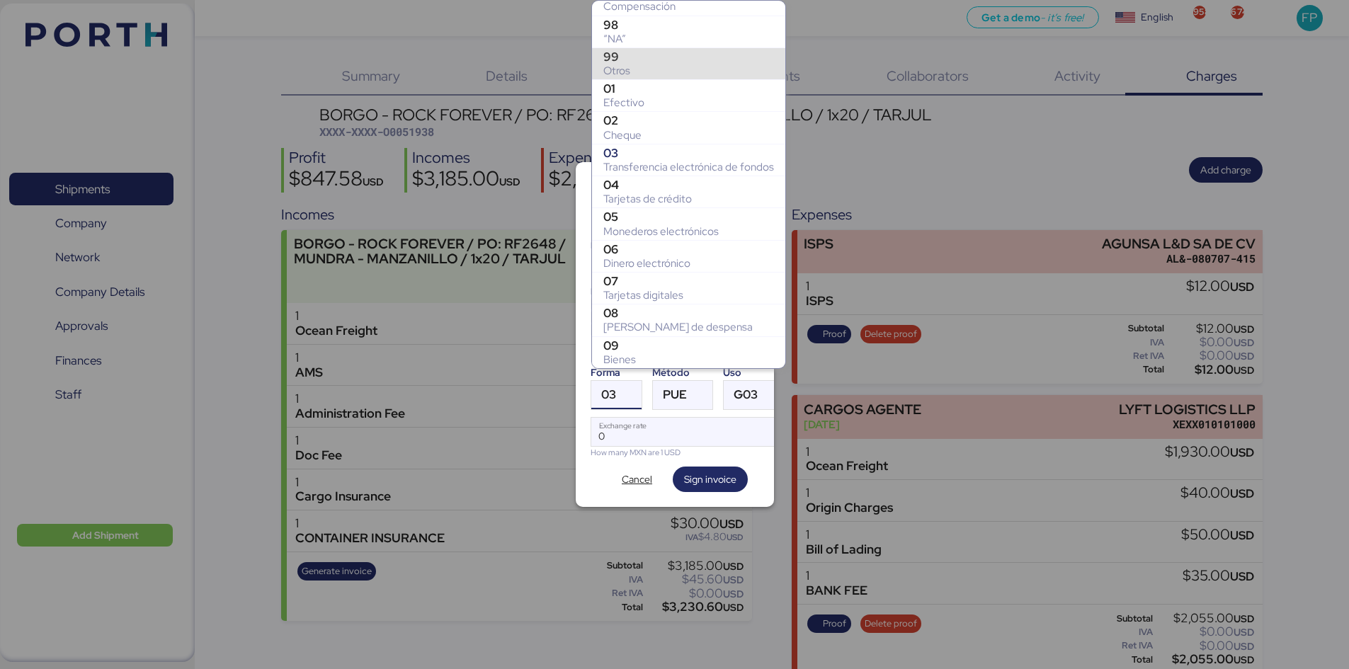
click at [636, 53] on div "99" at bounding box center [688, 57] width 171 height 14
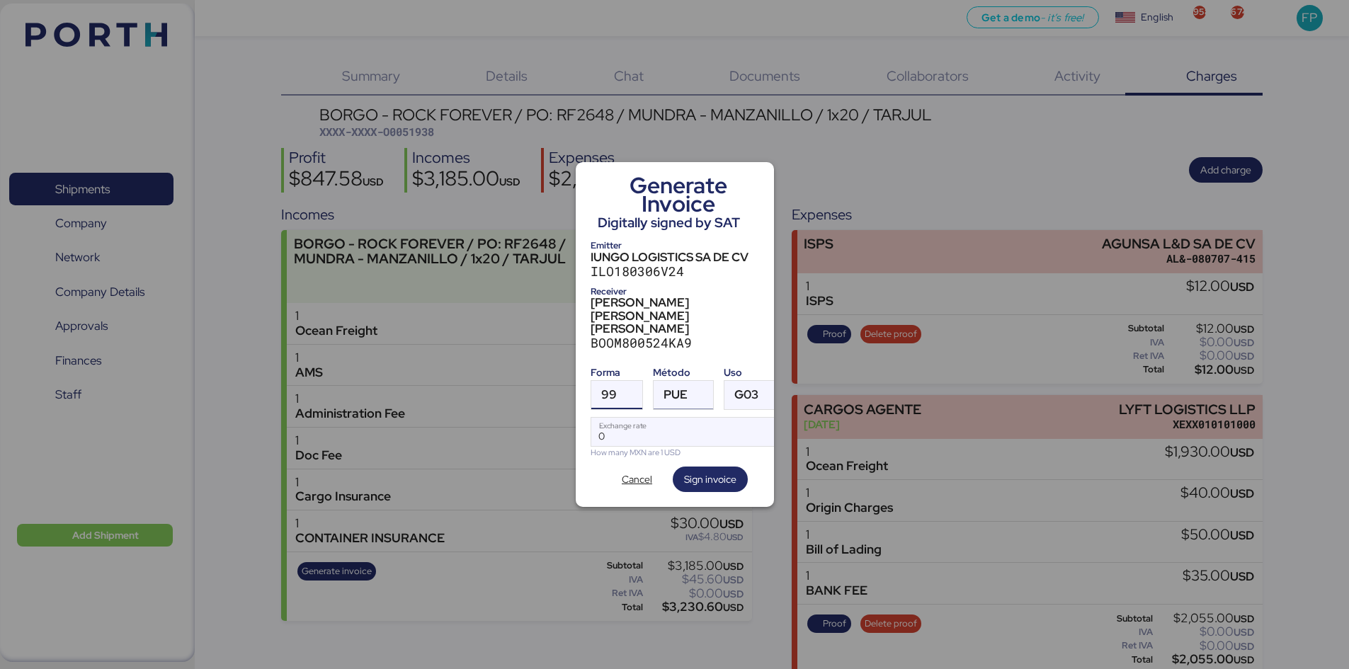
click at [687, 382] on div at bounding box center [699, 395] width 25 height 28
drag, startPoint x: 699, startPoint y: 449, endPoint x: 686, endPoint y: 430, distance: 22.4
click at [698, 449] on div "Pago en parcialidades o diferido" at bounding box center [741, 453] width 152 height 14
click at [678, 421] on input "Exchange rate" at bounding box center [687, 432] width 193 height 28
type input "0"
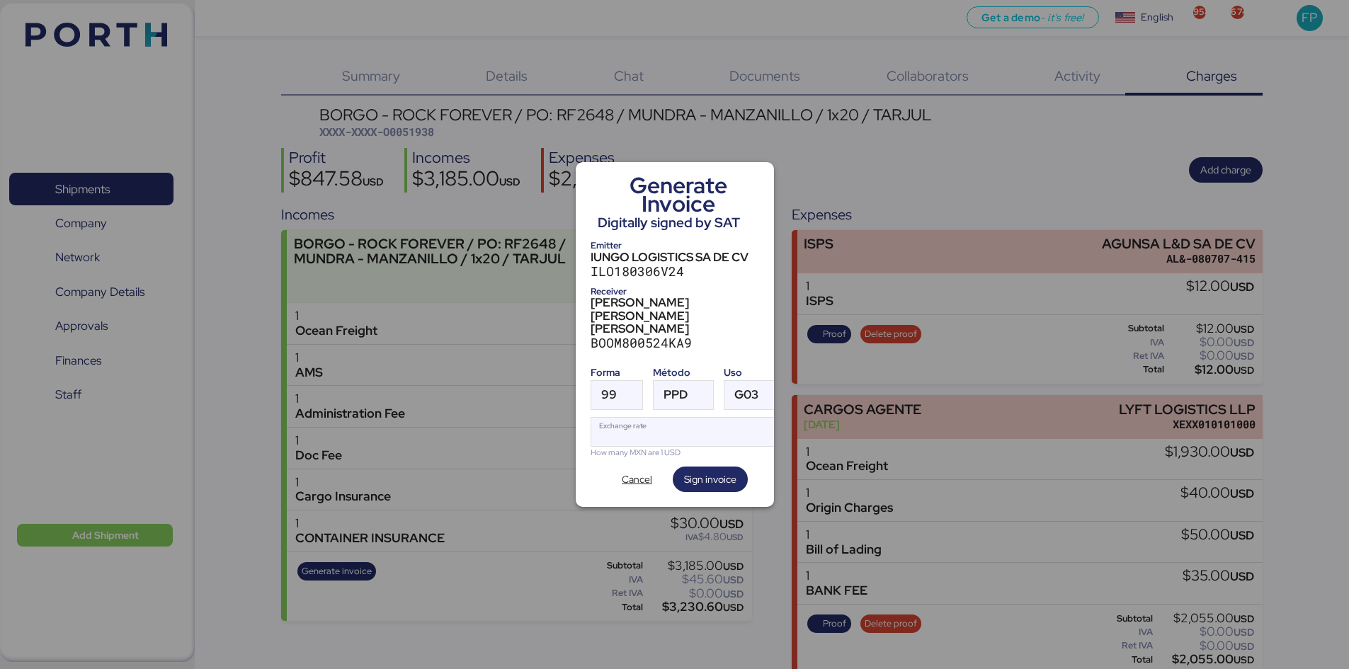
type input "0"
click at [673, 447] on div "How many MXN are 1 USD" at bounding box center [687, 453] width 195 height 12
click at [671, 423] on input "Exchange rate" at bounding box center [687, 432] width 193 height 28
paste input "18.4276"
type input "18.4276"
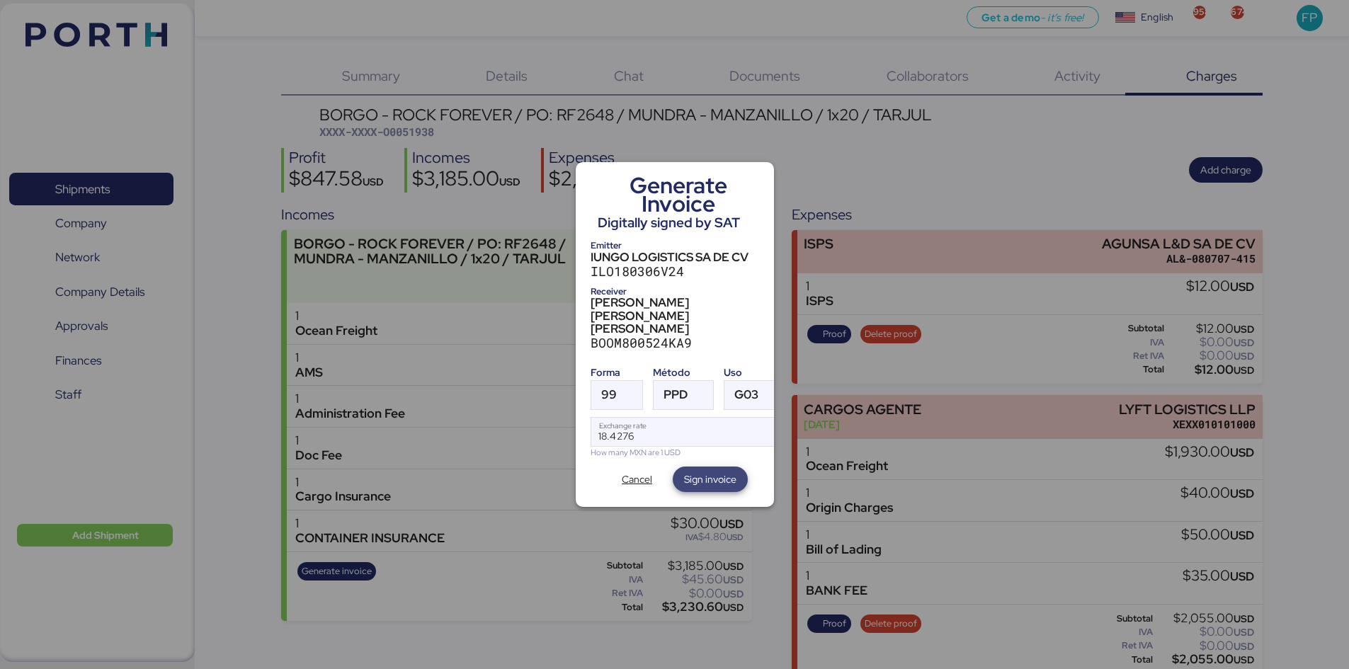
click at [698, 471] on span "Sign invoice" at bounding box center [710, 479] width 52 height 17
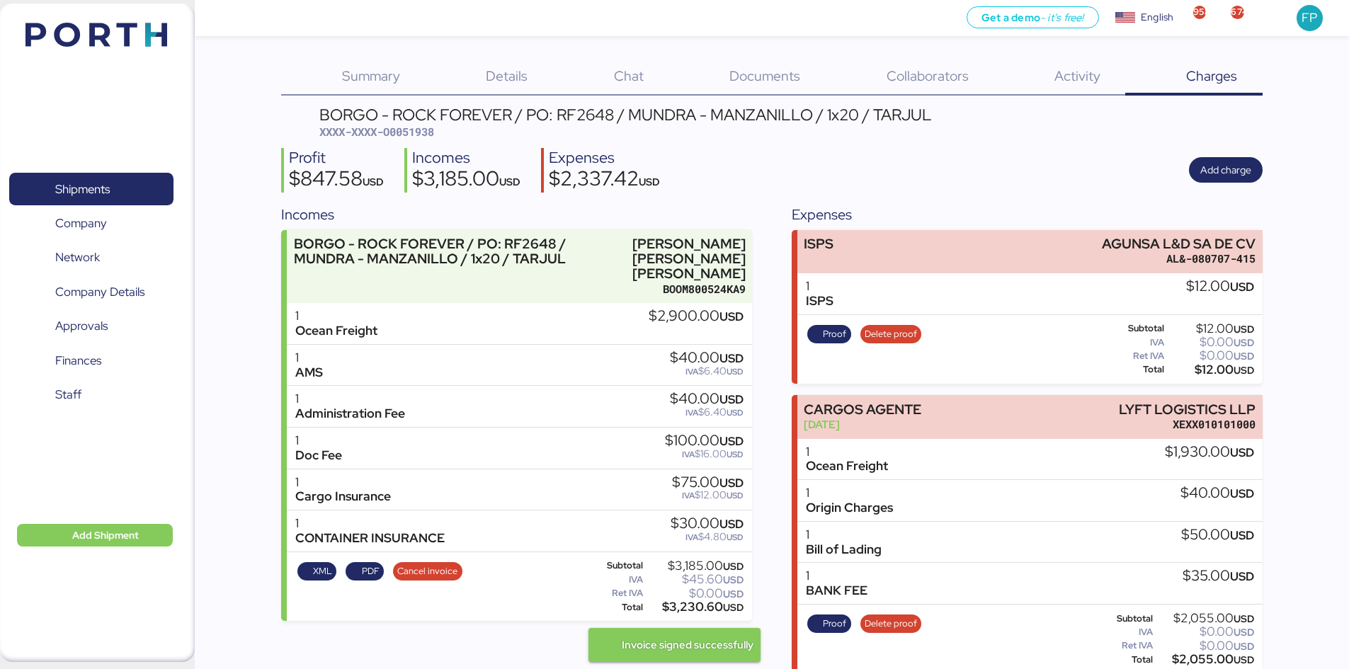
click at [408, 143] on div "BORGO - ROCK FOREVER / PO: RF2648 / MUNDRA - MANZANILLO / 1x20 / TARJUL XXXX-XX…" at bounding box center [771, 563] width 981 height 913
click at [410, 134] on span "XXXX-XXXX-O0051938" at bounding box center [376, 132] width 115 height 14
click at [411, 134] on span "XXXX-XXXX-O0051938" at bounding box center [376, 132] width 115 height 14
copy span "5"
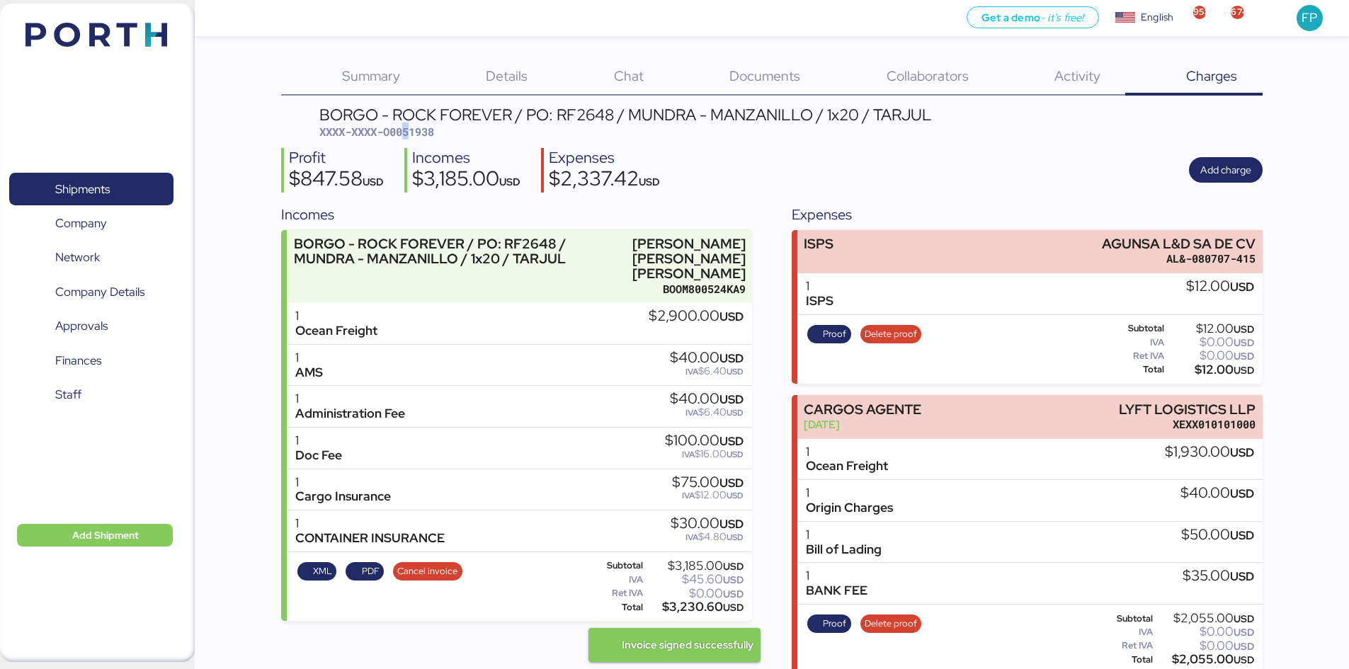
click at [406, 125] on span "XXXX-XXXX-O0051938" at bounding box center [376, 132] width 115 height 14
click at [410, 131] on span "XXXX-XXXX-O0051938" at bounding box center [376, 132] width 115 height 14
click at [423, 137] on span "XXXX-XXXX-O0051938" at bounding box center [376, 132] width 115 height 14
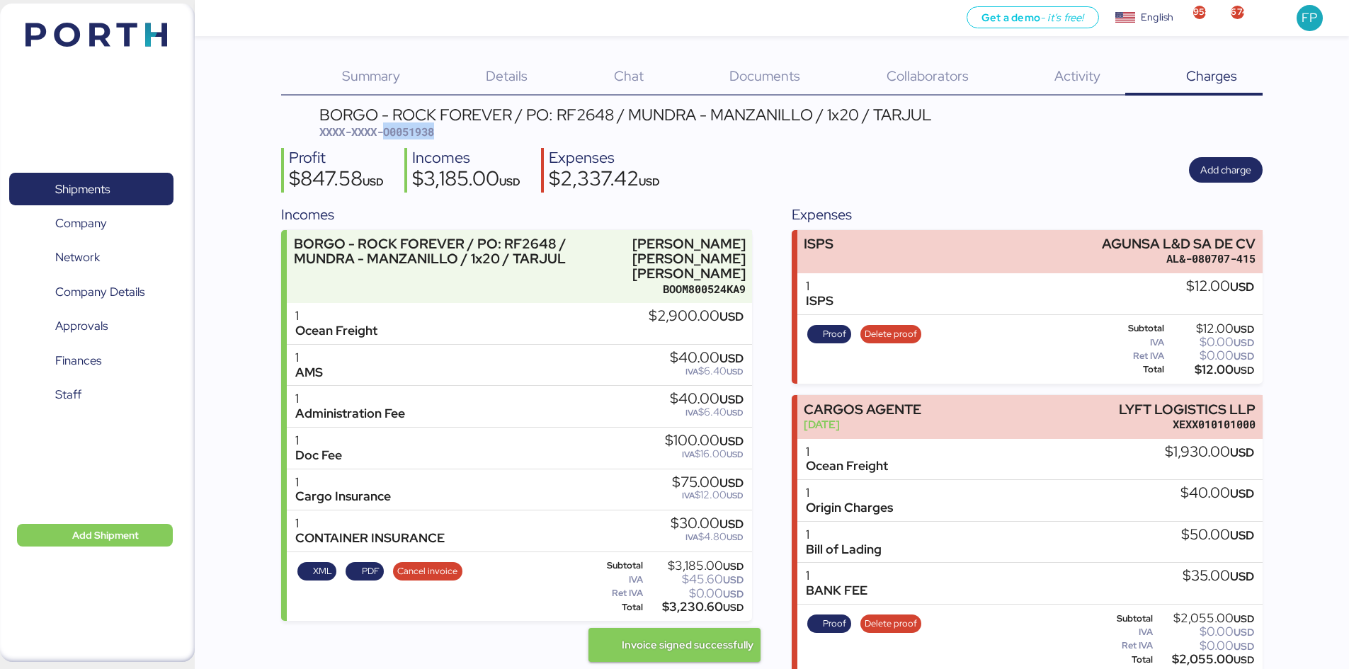
click at [422, 137] on span "XXXX-XXXX-O0051938" at bounding box center [376, 132] width 115 height 14
copy span "O0051938"
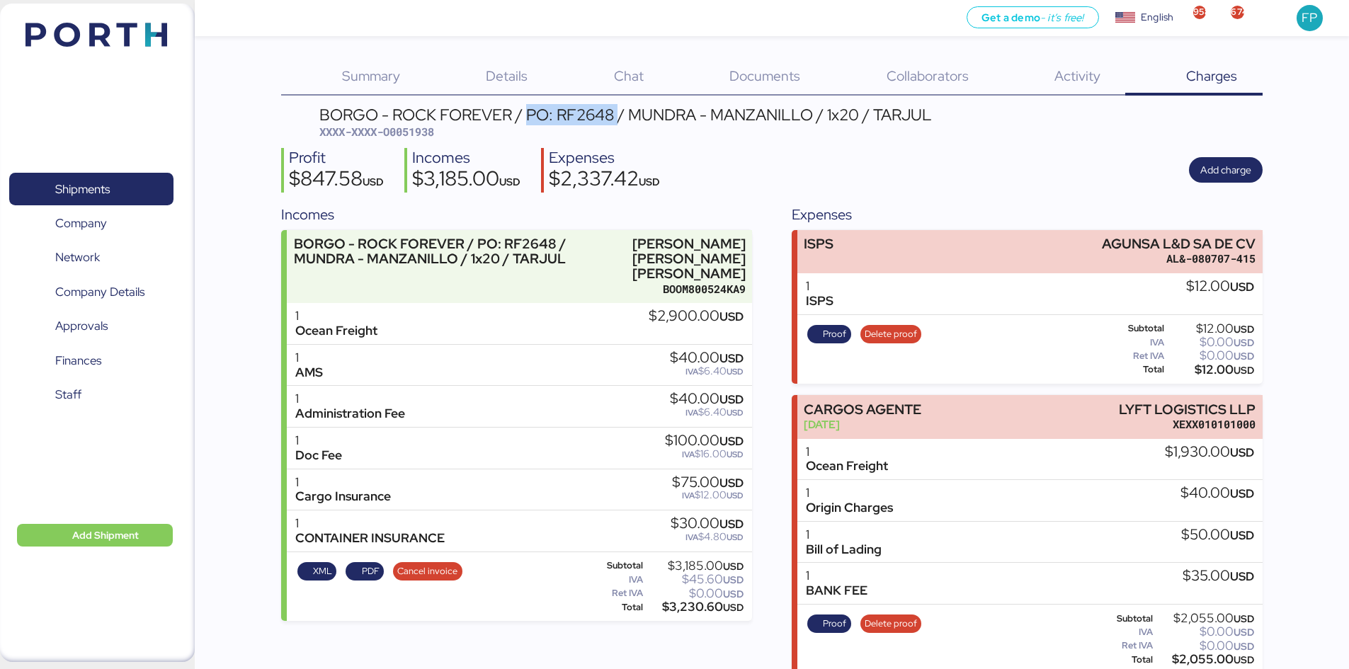
drag, startPoint x: 538, startPoint y: 118, endPoint x: 620, endPoint y: 113, distance: 82.3
click at [620, 113] on div "BORGO - ROCK FOREVER / PO: RF2648 / MUNDRA - MANZANILLO / 1x20 / TARJUL" at bounding box center [625, 115] width 612 height 16
copy div "PO: RF2648"
click at [704, 602] on div "$3,230.60 USD" at bounding box center [695, 607] width 98 height 11
click at [702, 602] on div "$3,230.60 USD" at bounding box center [695, 607] width 98 height 11
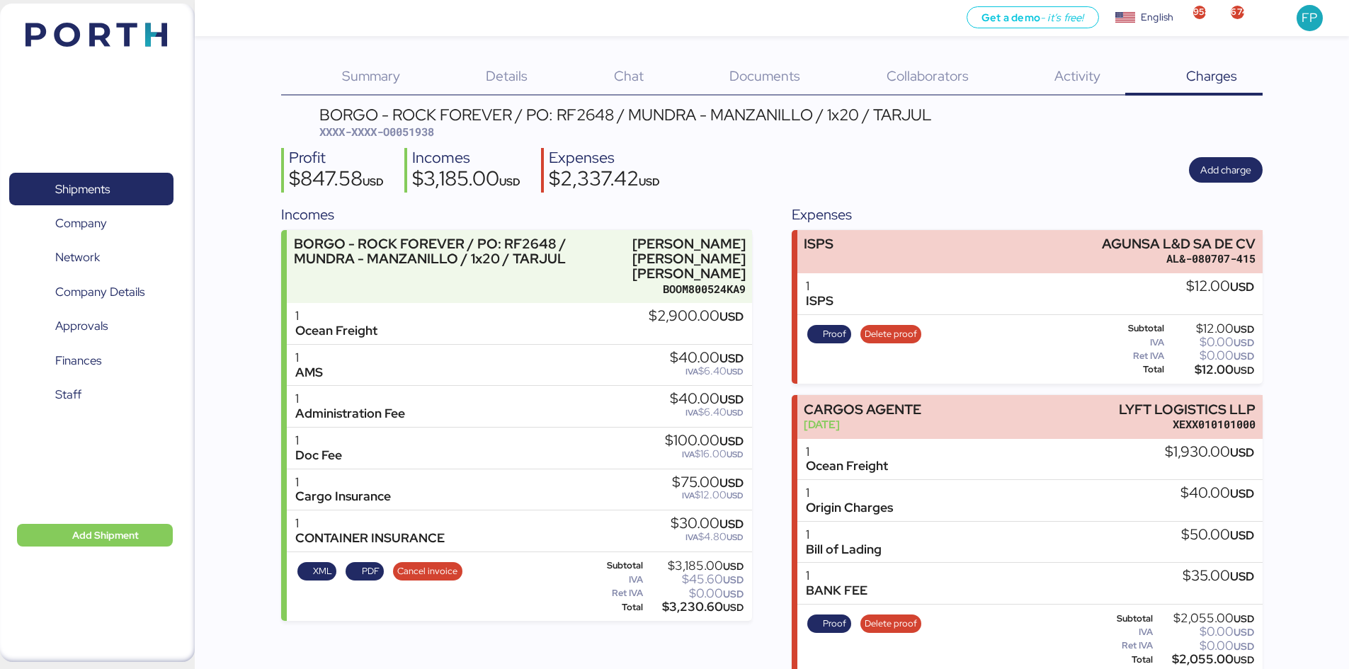
click at [702, 602] on div "$3,230.60 USD" at bounding box center [695, 607] width 98 height 11
copy div "."
click at [702, 602] on div "$3,230.60 USD" at bounding box center [695, 607] width 98 height 11
click at [420, 128] on span "XXXX-XXXX-O0051938" at bounding box center [376, 132] width 115 height 14
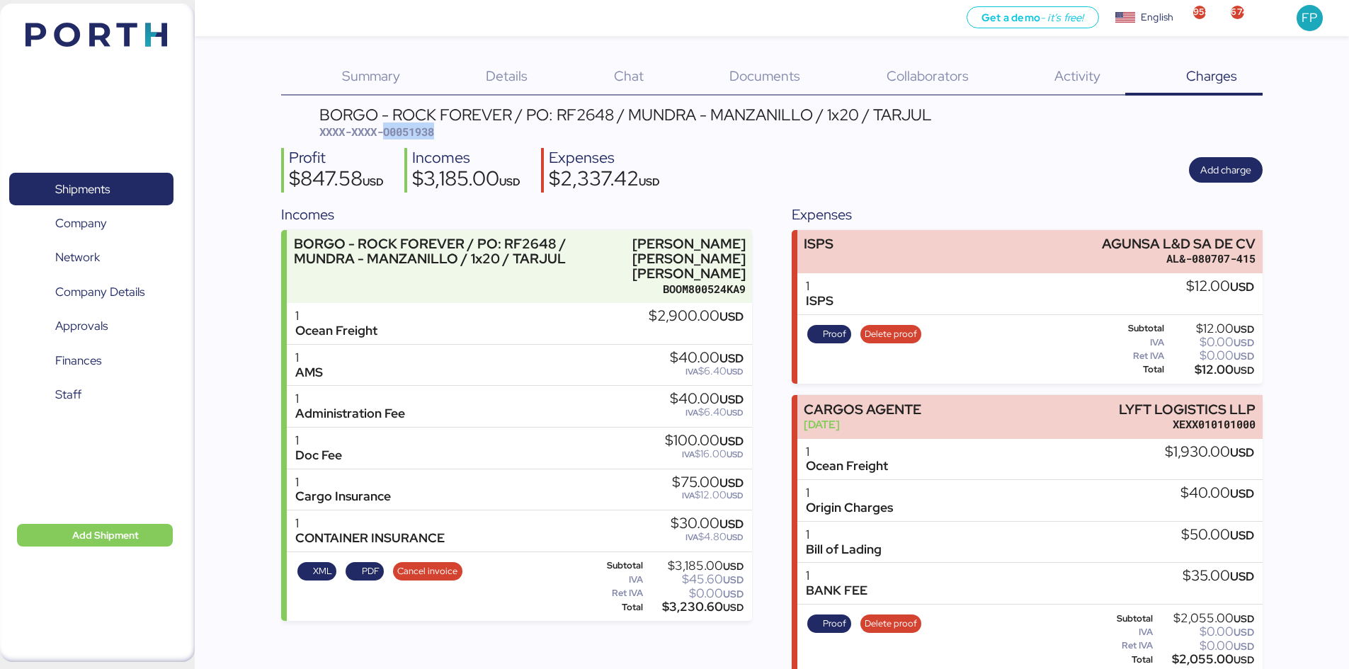
click at [420, 128] on span "XXXX-XXXX-O0051938" at bounding box center [376, 132] width 115 height 14
copy span "O0051938"
click at [540, 84] on div "Details 0" at bounding box center [488, 77] width 127 height 37
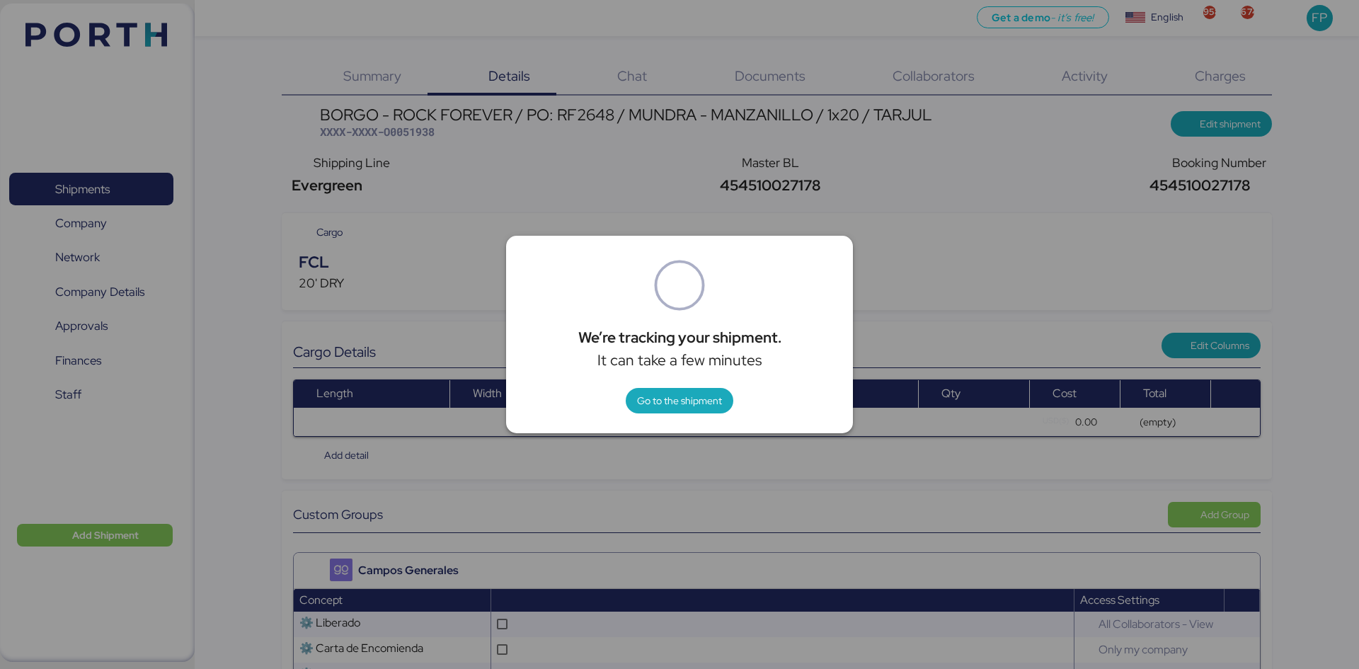
click at [952, 153] on div at bounding box center [679, 334] width 1359 height 669
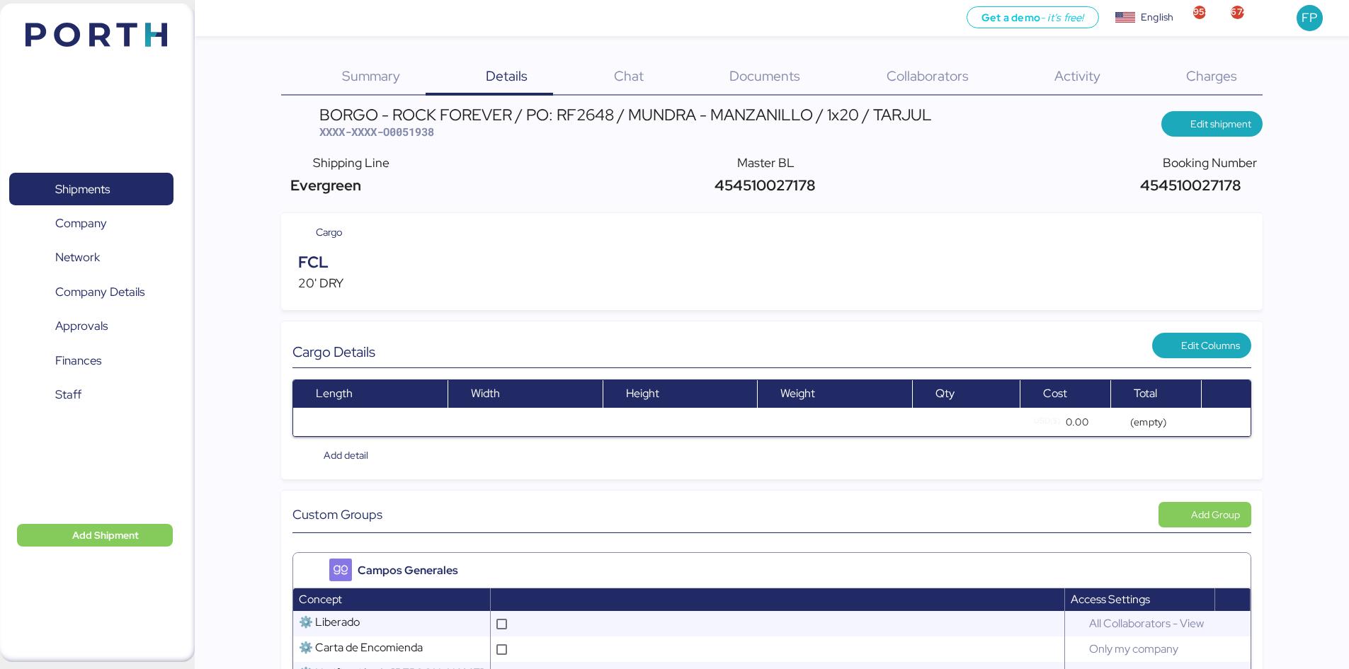
click at [416, 135] on span "XXXX-XXXX-O0051938" at bounding box center [376, 132] width 115 height 14
click at [413, 134] on span "XXXX-XXXX-O0051938" at bounding box center [376, 132] width 115 height 14
copy span "O0051938"
click at [1221, 69] on span "Charges" at bounding box center [1211, 76] width 51 height 18
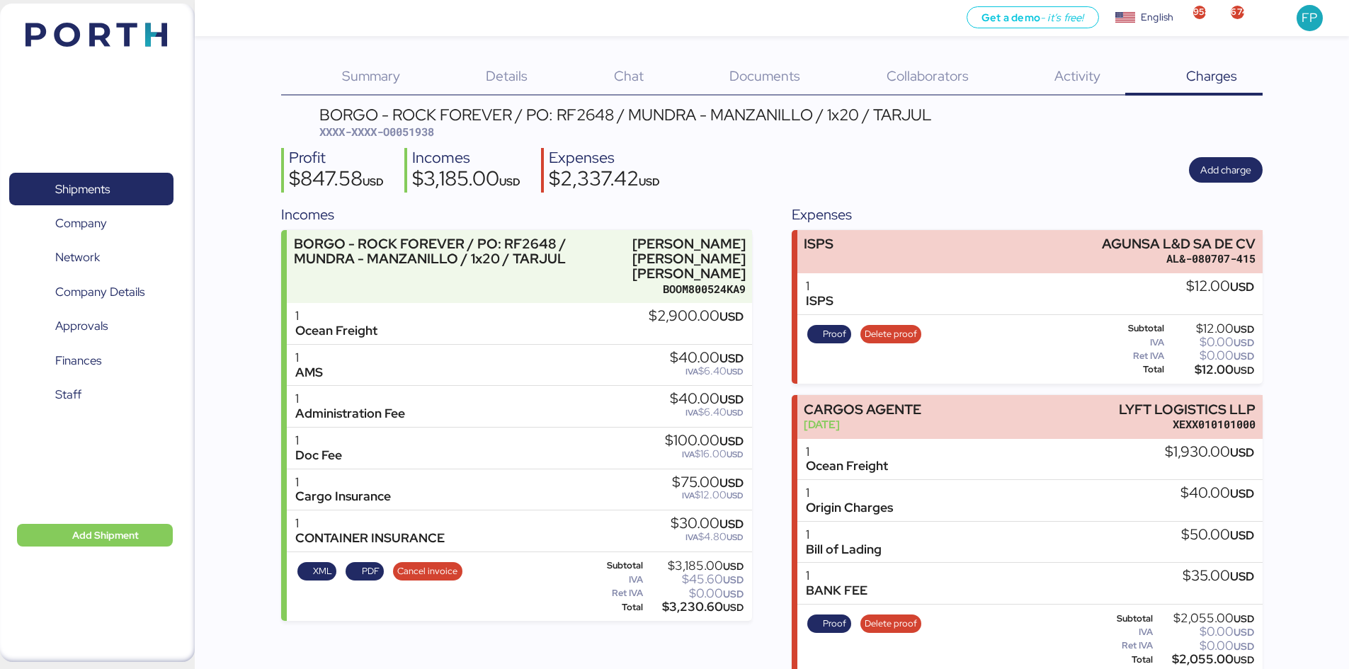
click at [427, 133] on span "XXXX-XXXX-O0051938" at bounding box center [376, 132] width 115 height 14
click at [427, 132] on span "XXXX-XXXX-O0051938" at bounding box center [376, 132] width 115 height 14
copy span "O0051938"
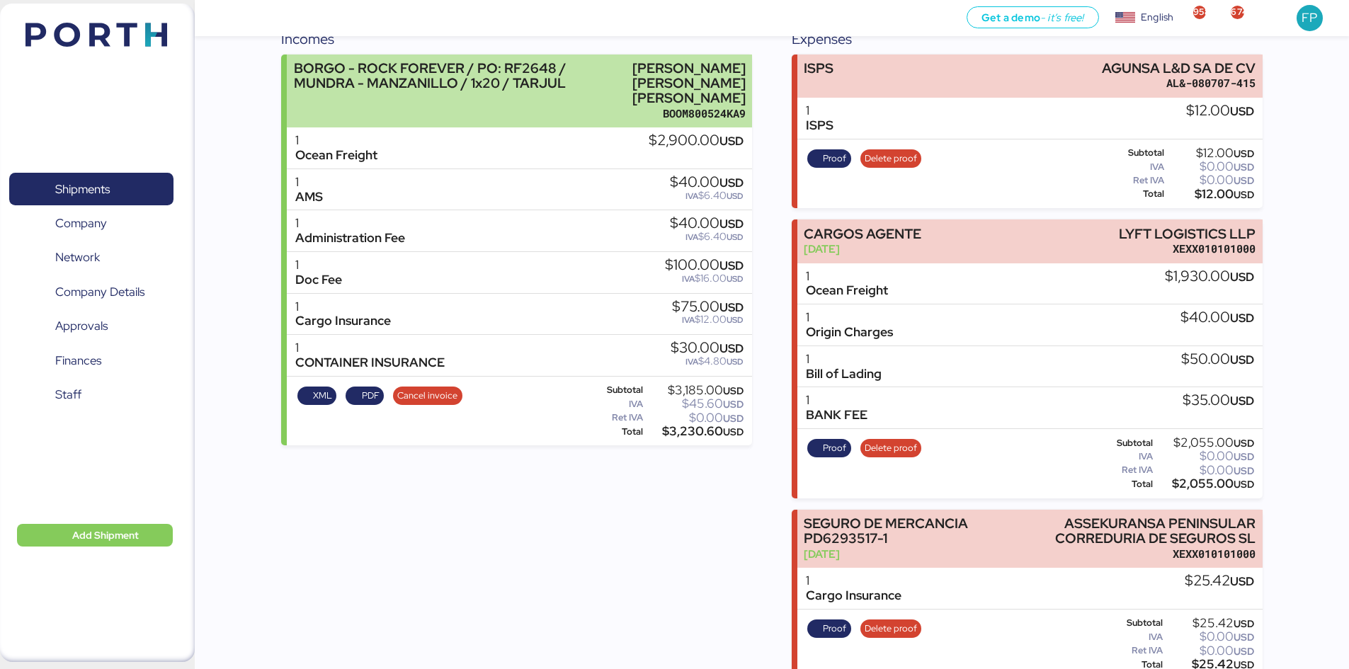
scroll to position [71, 0]
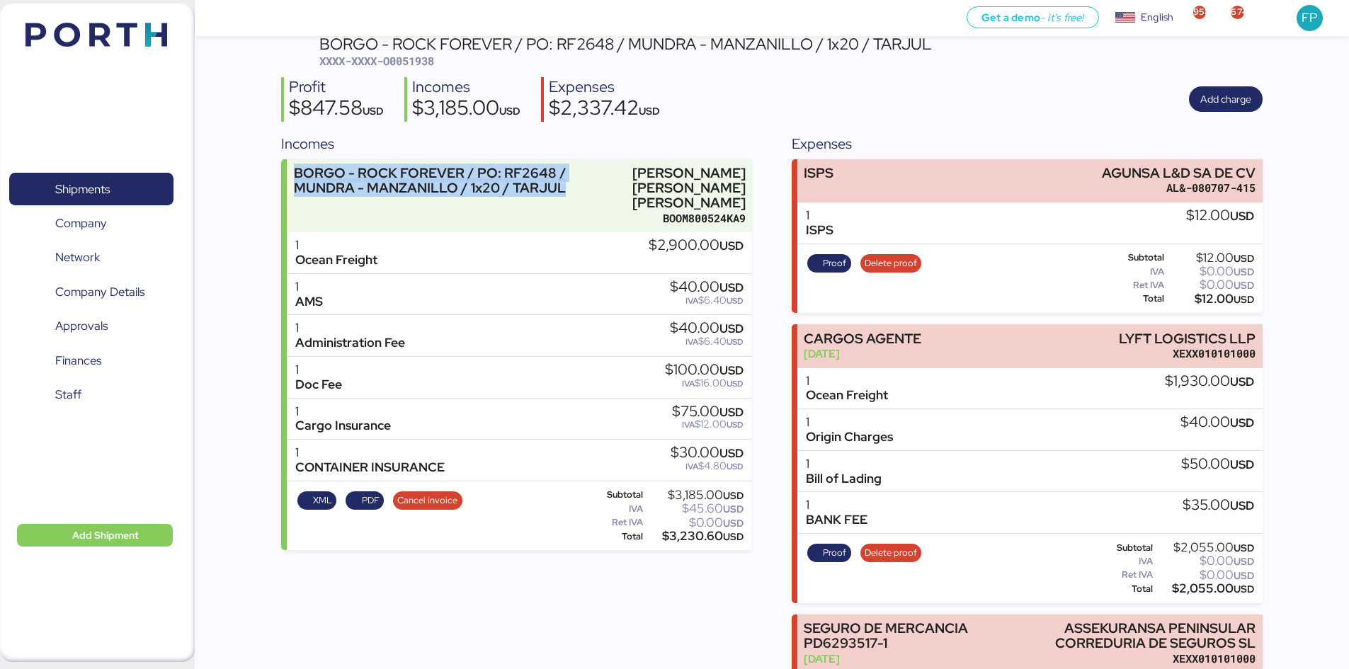
drag, startPoint x: 571, startPoint y: 195, endPoint x: 270, endPoint y: 156, distance: 303.3
click at [272, 161] on div "Summary 0 Details 0 Chat 0 Documents 0 Collaborators 0 Activity 0 Charges 0 BOR…" at bounding box center [674, 438] width 1349 height 1019
copy div "BORGO - ROCK FOREVER / PO: RF2648 / MUNDRA - MANZANILLO / 1x20 / TARJUL"
drag, startPoint x: 127, startPoint y: 193, endPoint x: 150, endPoint y: 180, distance: 26.6
click at [126, 194] on span "Shipments" at bounding box center [91, 189] width 152 height 21
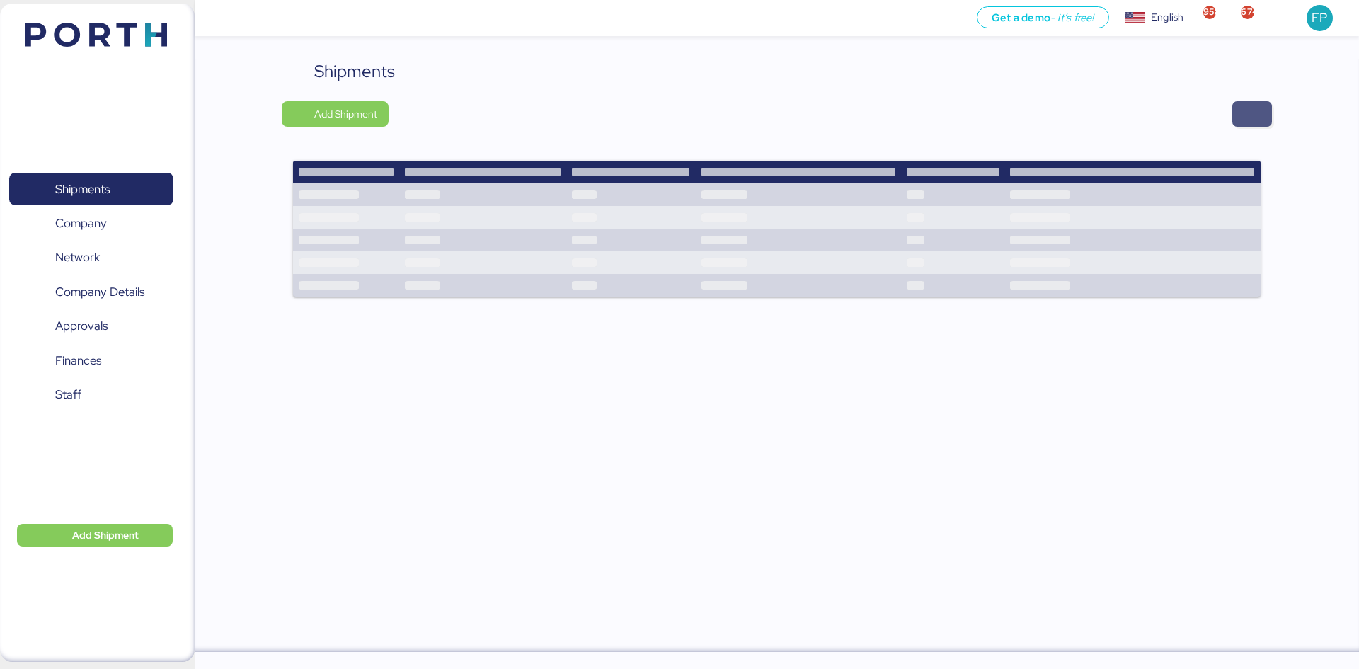
click at [1249, 124] on span "button" at bounding box center [1252, 113] width 40 height 25
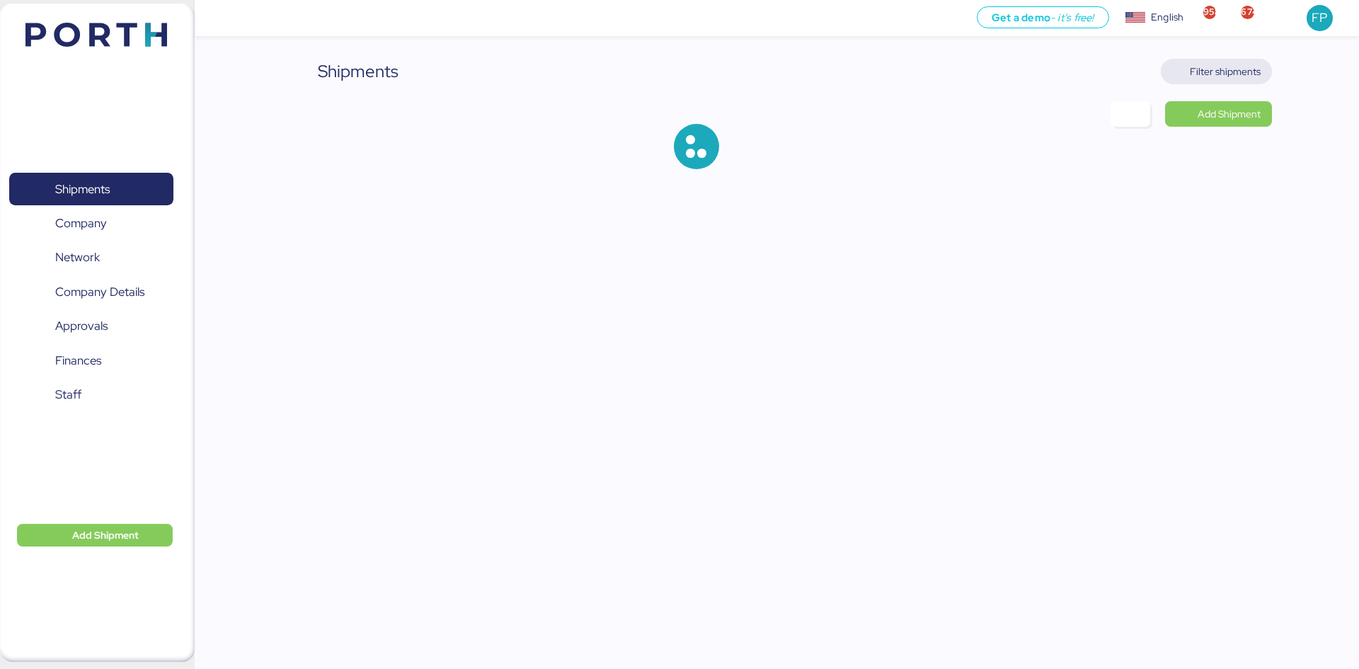
click at [1237, 72] on span "Filter shipments" at bounding box center [1225, 71] width 71 height 17
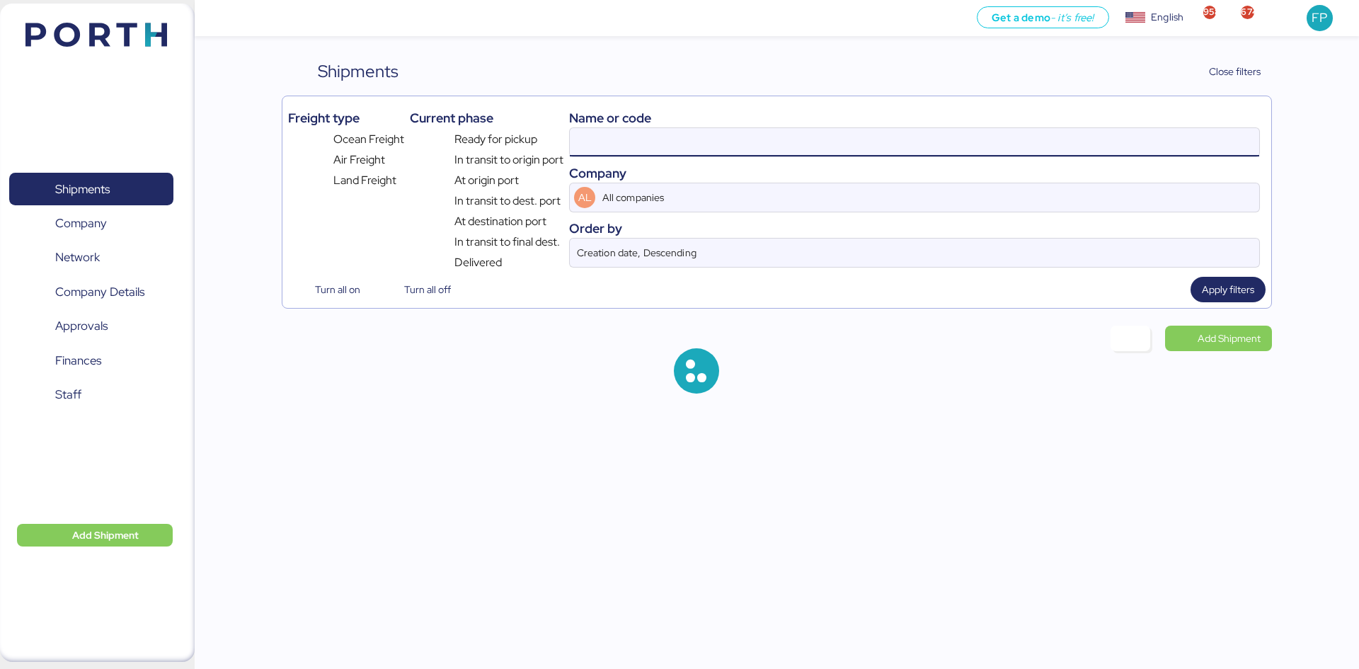
drag, startPoint x: 629, startPoint y: 139, endPoint x: 618, endPoint y: 144, distance: 12.4
click at [629, 140] on input at bounding box center [915, 142] width 690 height 28
click at [603, 144] on input at bounding box center [915, 142] width 690 height 28
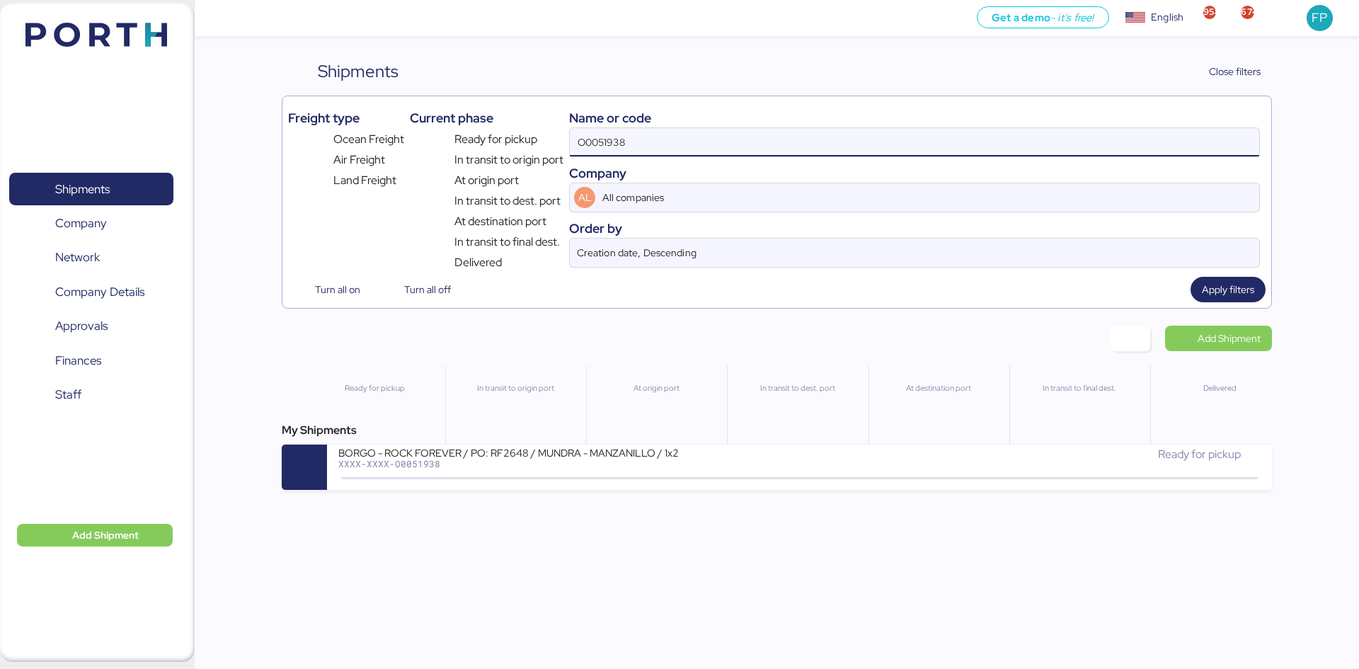
click at [613, 137] on input "O0051938" at bounding box center [915, 142] width 690 height 28
paste input "2077"
type input "O0052077"
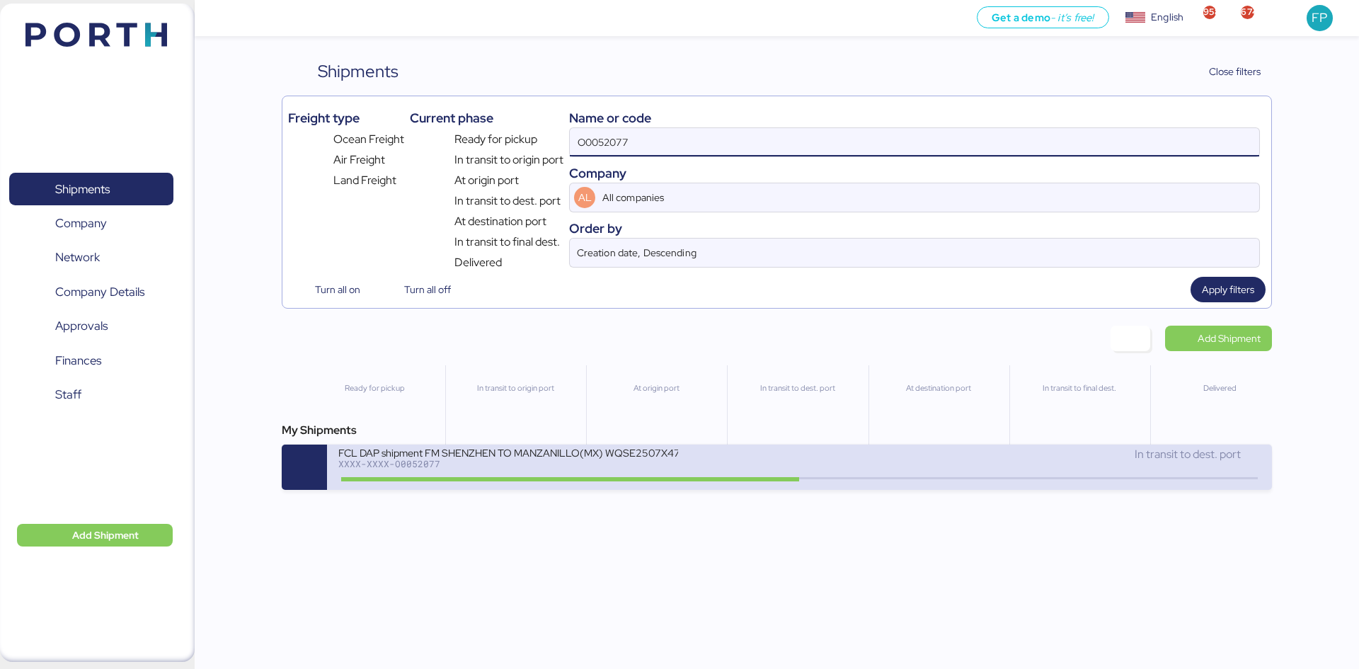
click at [646, 466] on div "XXXX-XXXX-O0052077" at bounding box center [508, 464] width 340 height 10
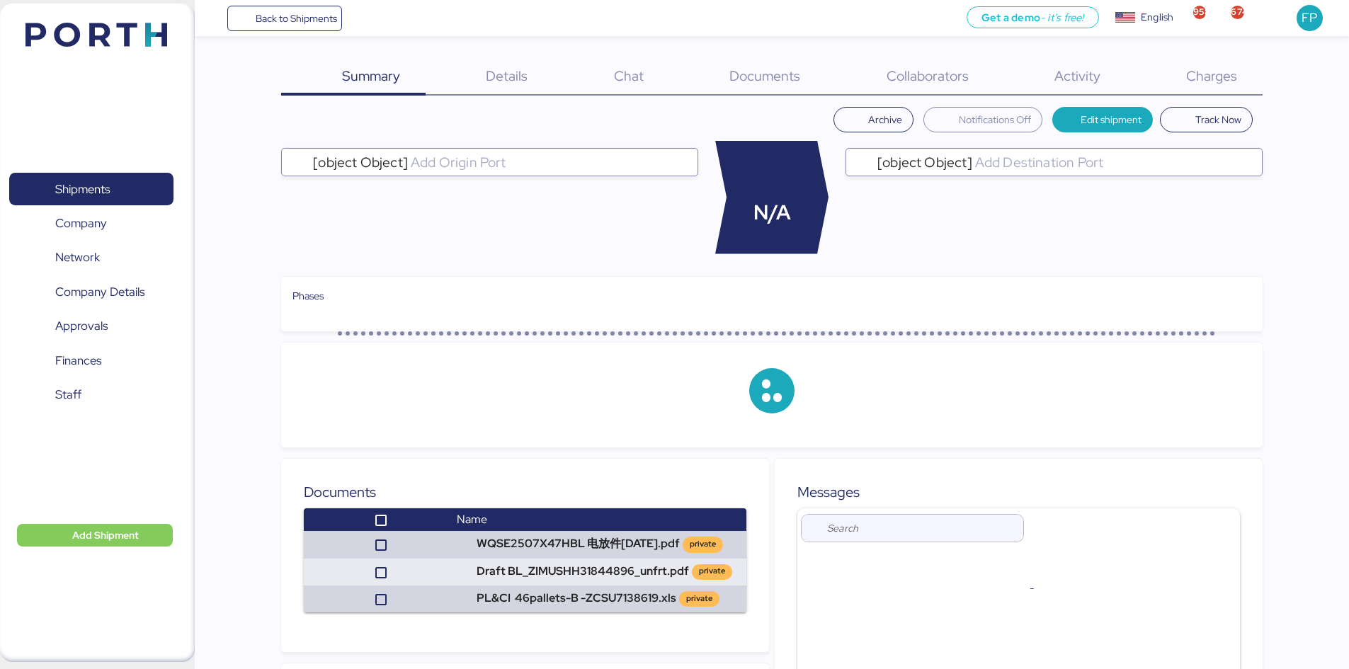
click at [1232, 81] on span "Charges" at bounding box center [1211, 76] width 51 height 18
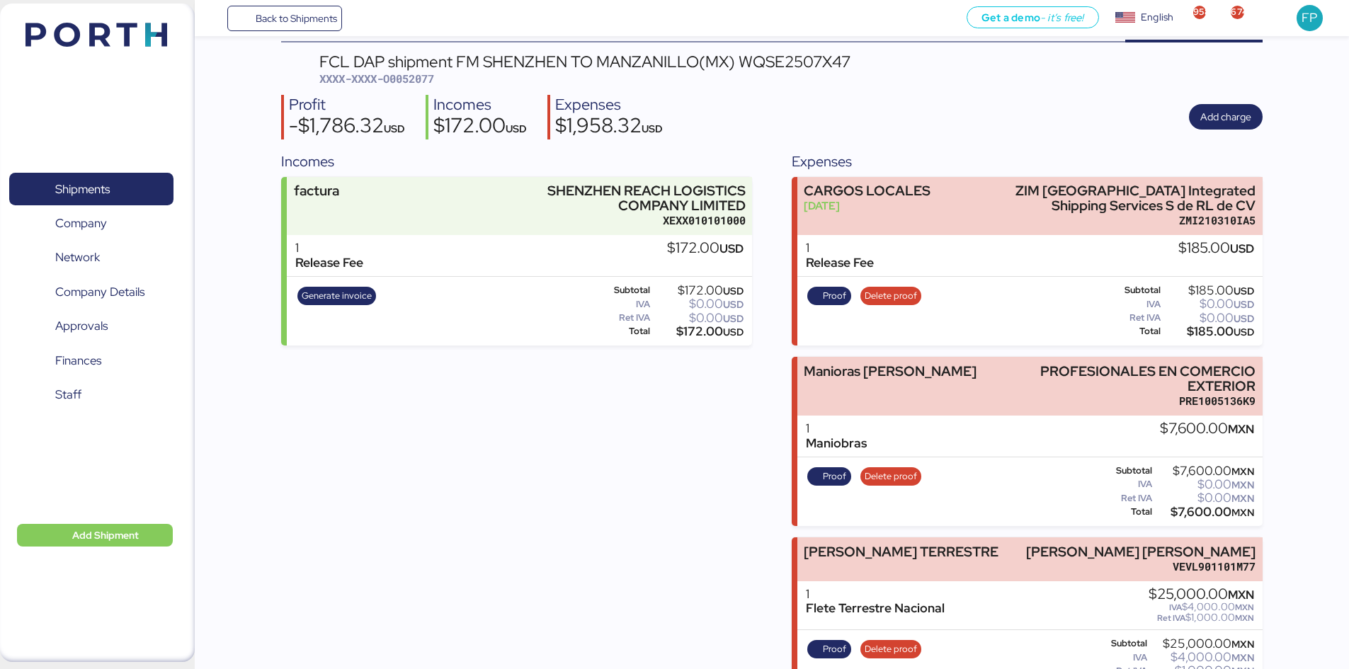
scroll to position [94, 0]
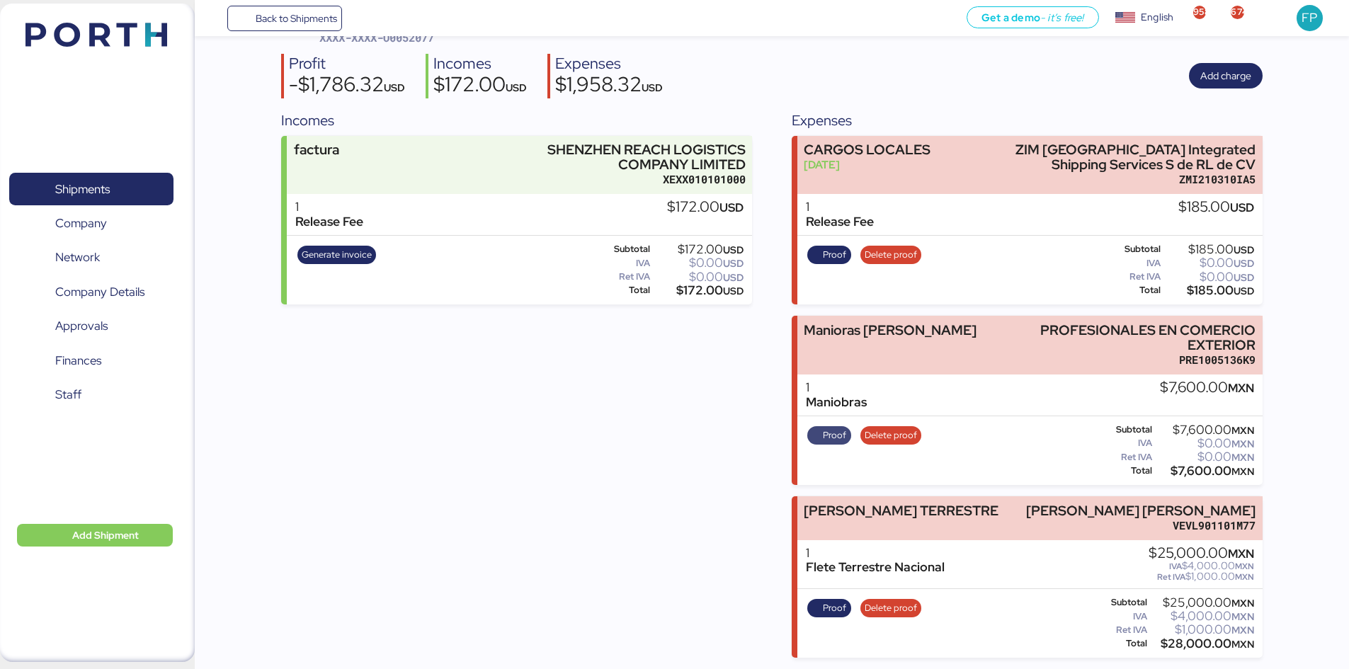
click at [829, 440] on span "Proof" at bounding box center [834, 436] width 23 height 16
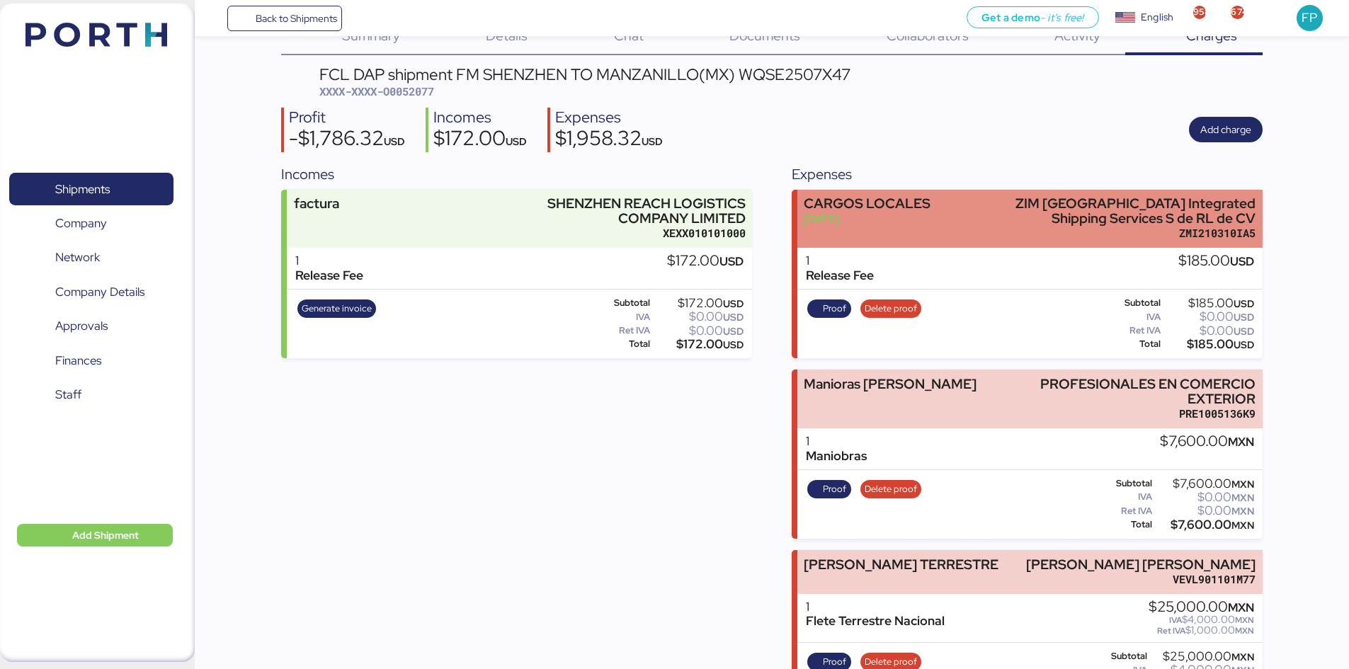
scroll to position [0, 0]
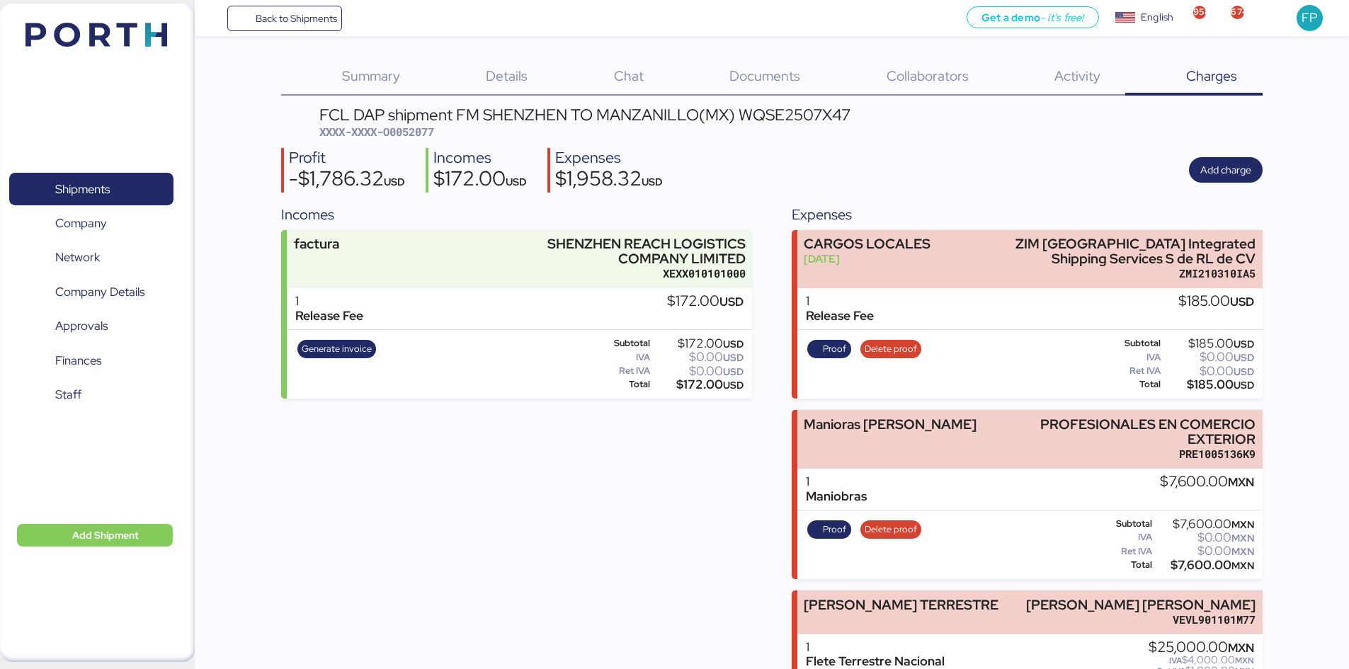
click at [799, 116] on div "FCL DAP shipment FM SHENZHEN TO MANZANILLO(MX) WQSE2507X47" at bounding box center [584, 115] width 531 height 16
click at [799, 117] on div "FCL DAP shipment FM SHENZHEN TO MANZANILLO(MX) WQSE2507X47" at bounding box center [584, 115] width 531 height 16
copy div "WQSE2507X47"
click at [411, 129] on span "XXXX-XXXX-O0052077" at bounding box center [376, 132] width 115 height 14
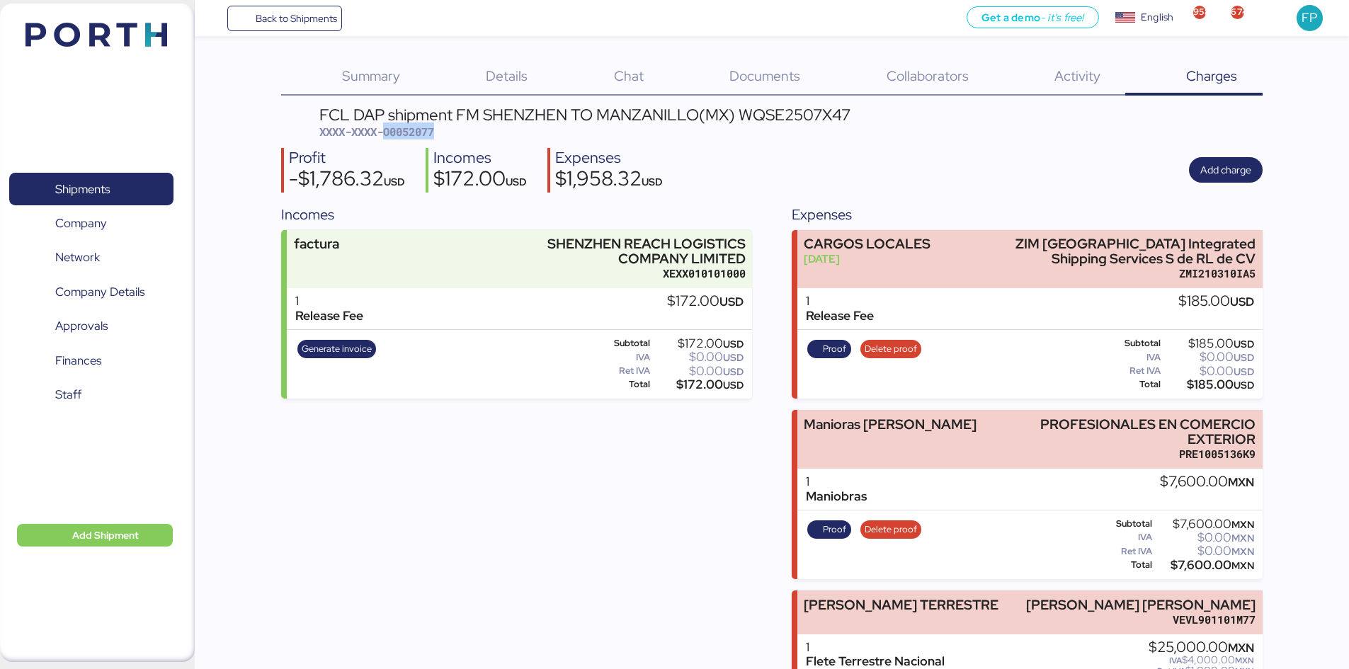
click at [411, 129] on span "XXXX-XXXX-O0052077" at bounding box center [376, 132] width 115 height 14
copy span "O0052077"
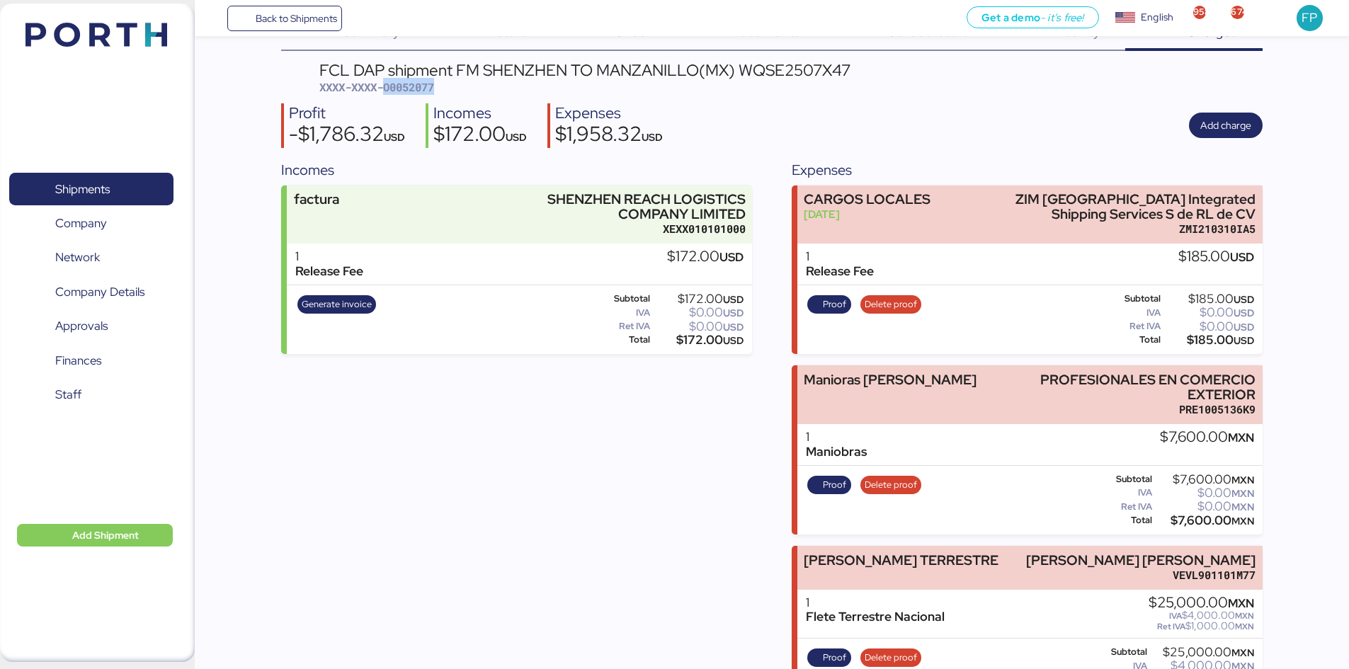
scroll to position [94, 0]
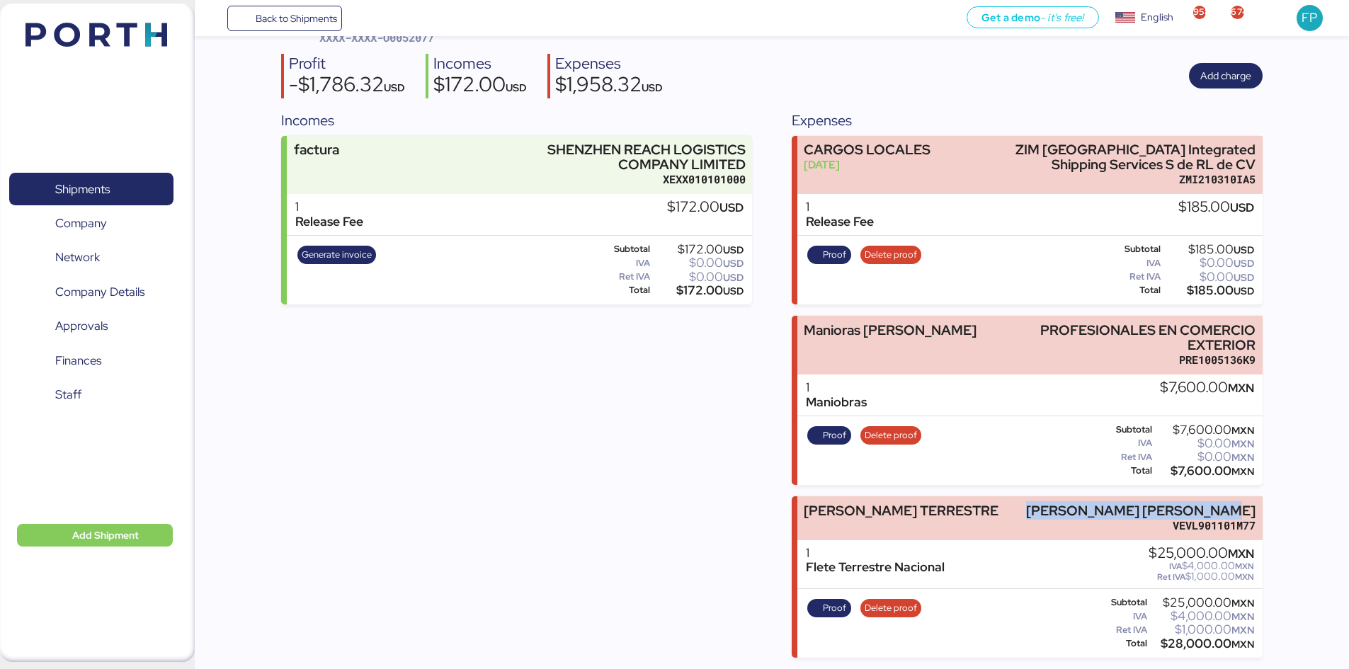
drag, startPoint x: 1070, startPoint y: 511, endPoint x: 1294, endPoint y: 510, distance: 224.4
click at [1294, 510] on div "Summary 0 Details 0 Chat 0 Documents 0 Collaborators 0 Activity 0 Charges 0 FCL…" at bounding box center [674, 282] width 1349 height 752
click at [1199, 648] on div "$28,000.00 MXN" at bounding box center [1202, 644] width 104 height 11
click at [833, 616] on span "Proof" at bounding box center [829, 608] width 44 height 18
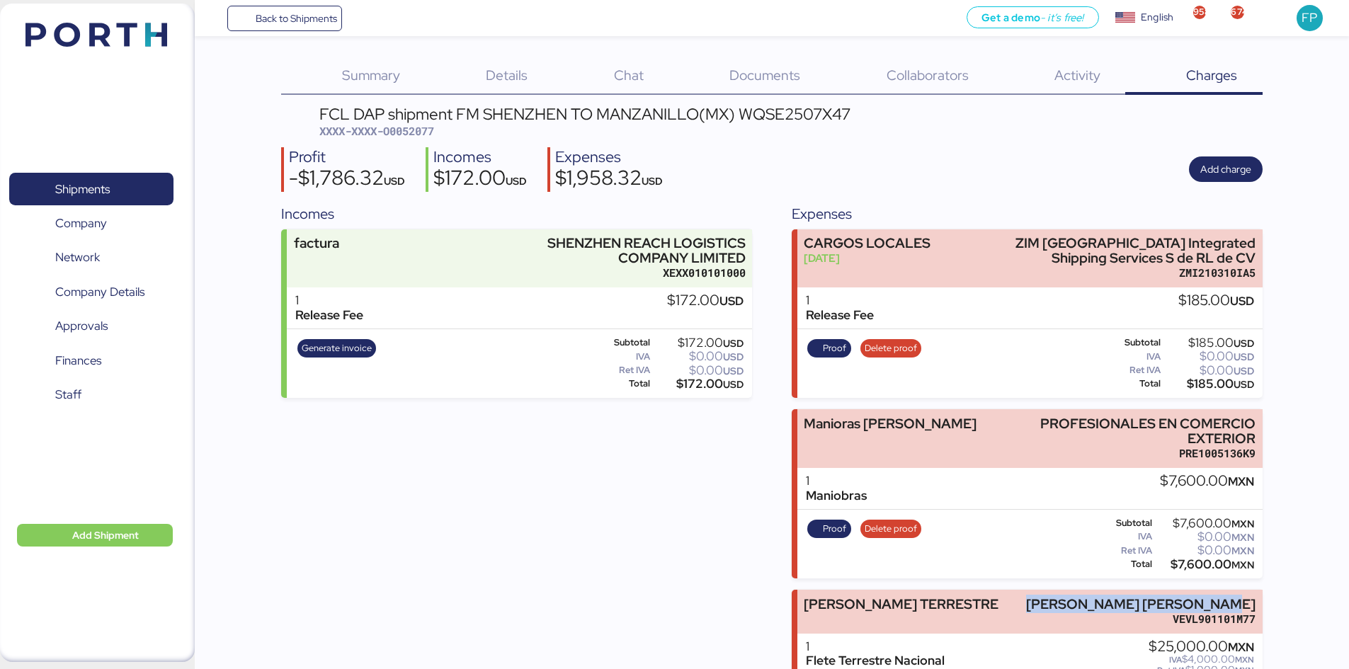
scroll to position [0, 0]
click at [433, 130] on span "XXXX-XXXX-O0052077" at bounding box center [376, 132] width 115 height 14
click at [432, 130] on span "XXXX-XXXX-O0052077" at bounding box center [376, 132] width 115 height 14
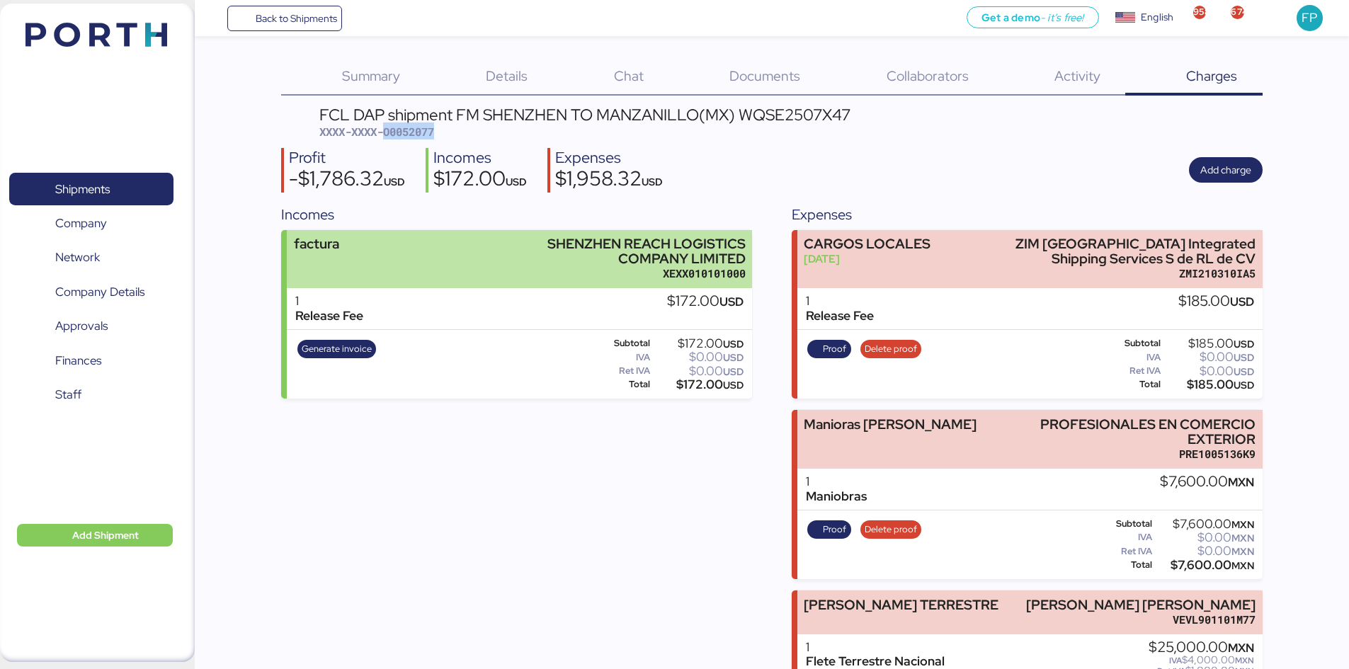
click at [578, 255] on div "SHENZHEN REACH LOGISTICS COMPANY LIMITED" at bounding box center [609, 251] width 271 height 30
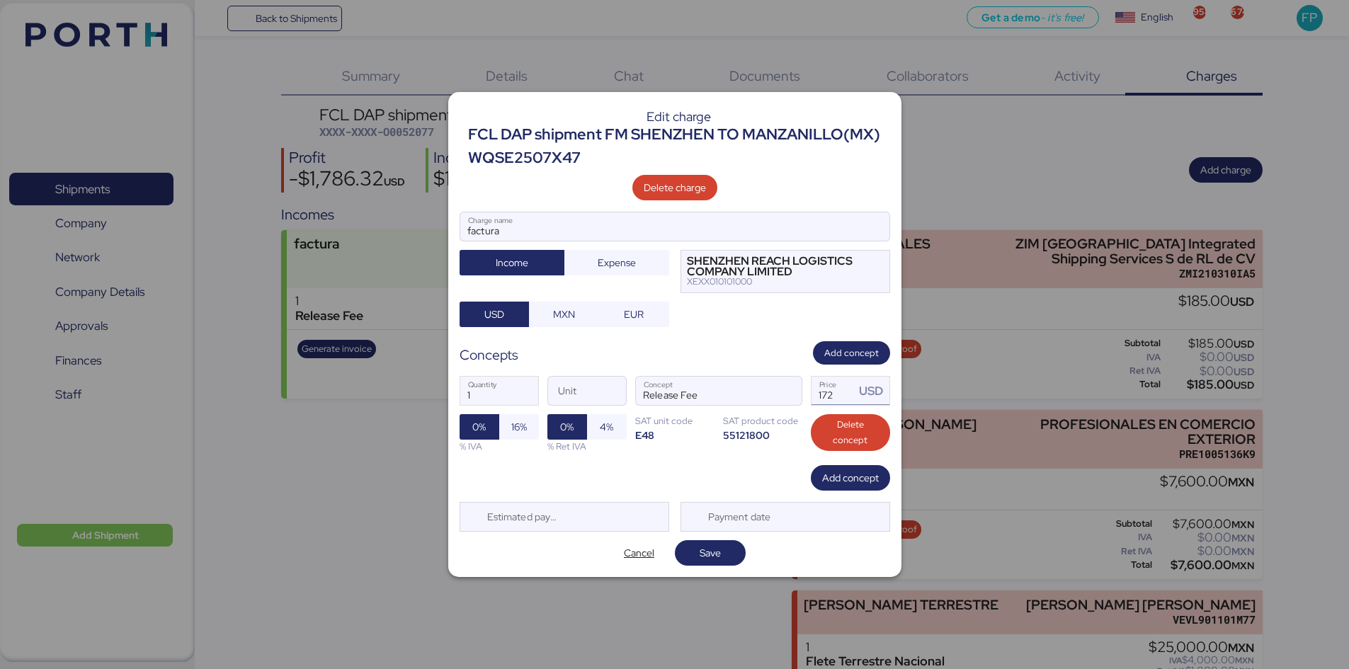
click at [841, 391] on input "172" at bounding box center [833, 391] width 44 height 28
type input "190"
click at [846, 488] on span "Add concept" at bounding box center [850, 477] width 79 height 25
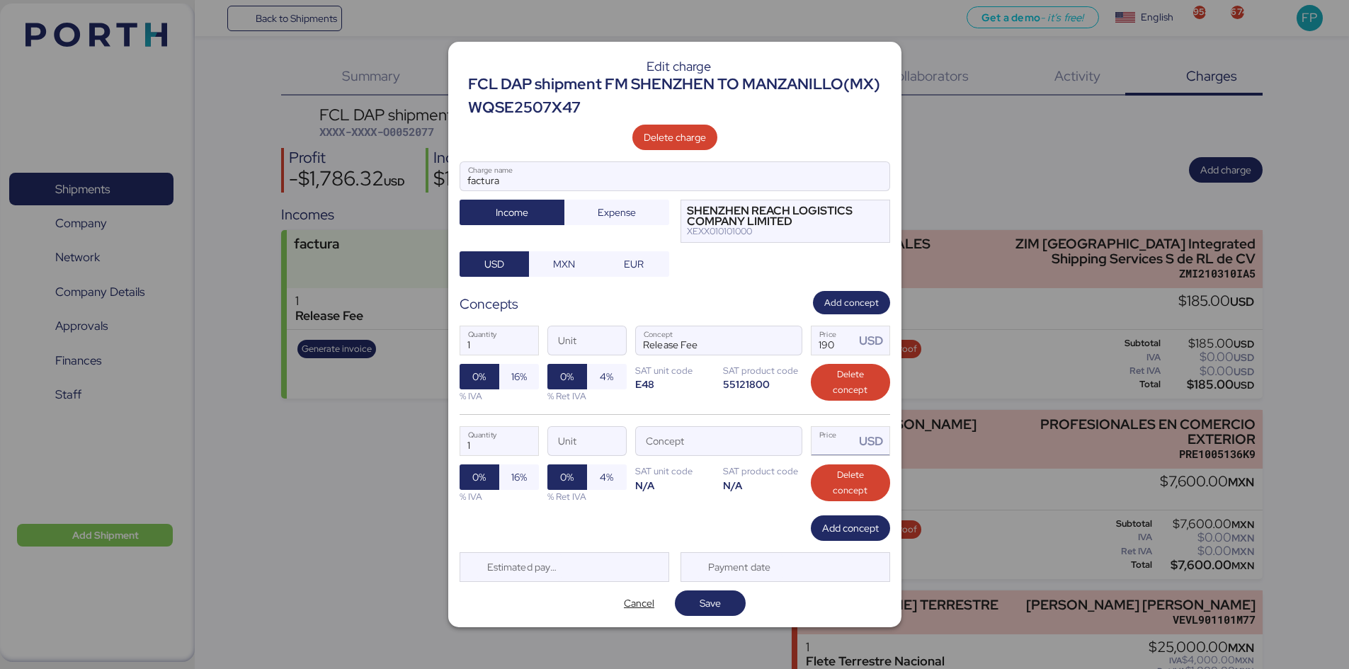
click at [823, 439] on input "Price USD" at bounding box center [833, 441] width 44 height 28
type input "0"
click at [779, 447] on span "button" at bounding box center [787, 445] width 30 height 30
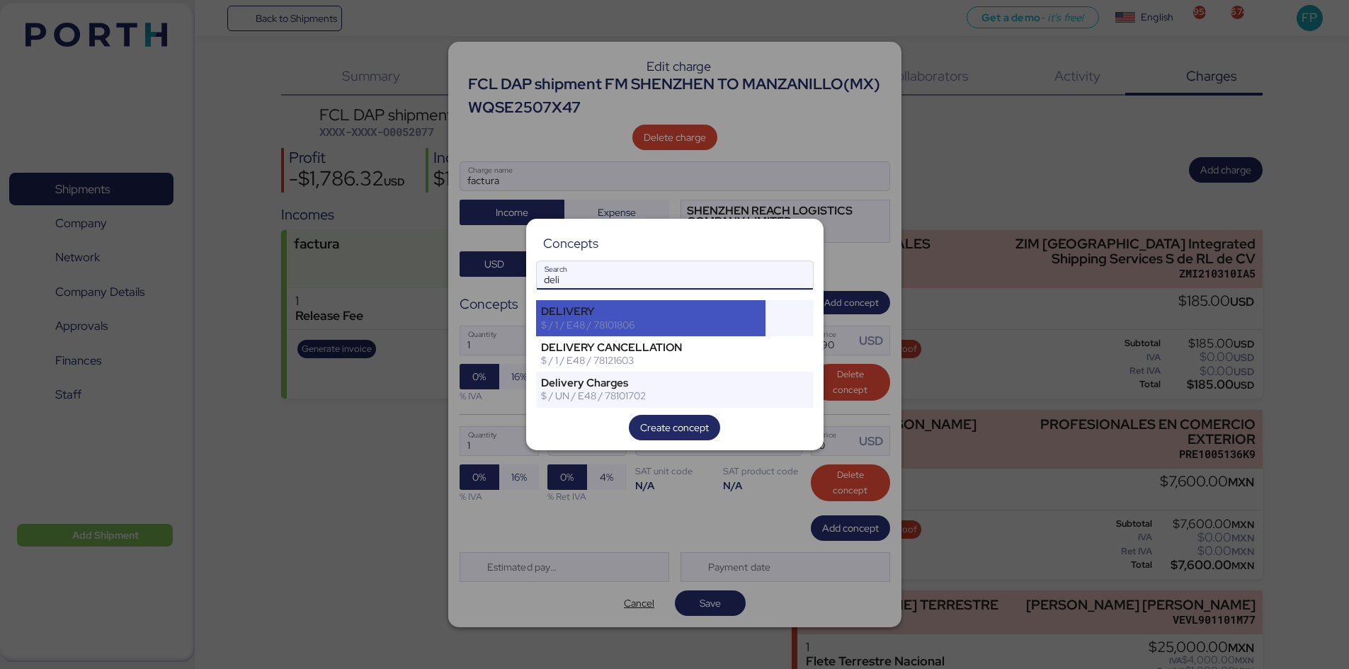
type input "deli"
click at [724, 314] on div "DELIVERY" at bounding box center [651, 311] width 220 height 13
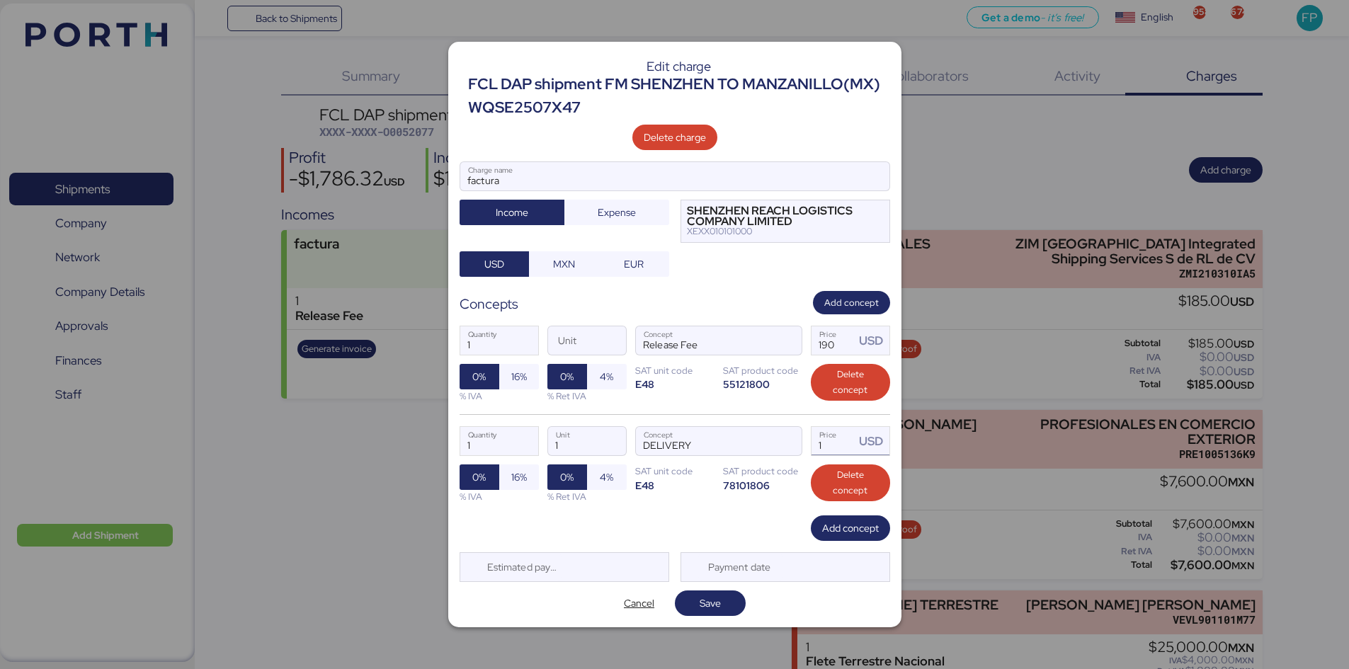
click at [835, 450] on input "1" at bounding box center [833, 441] width 44 height 28
type input "2490"
click at [845, 526] on span "Add concept" at bounding box center [850, 528] width 57 height 17
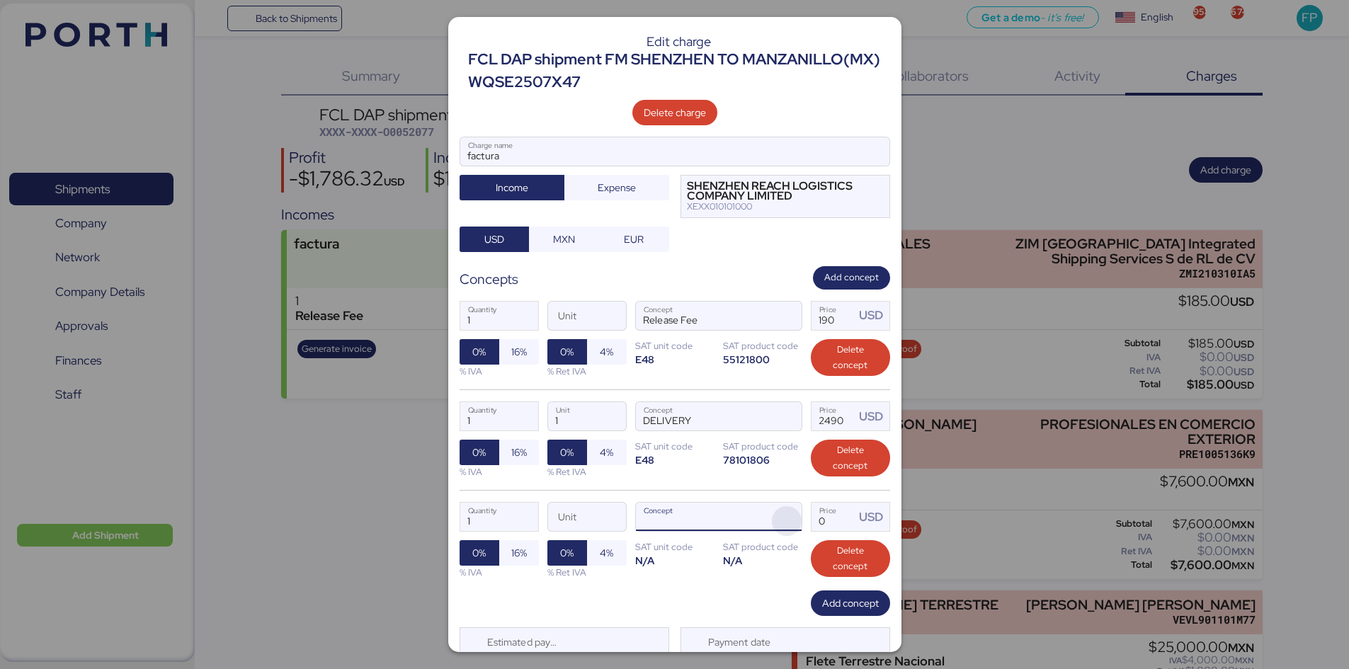
click at [772, 516] on span "button" at bounding box center [787, 521] width 30 height 30
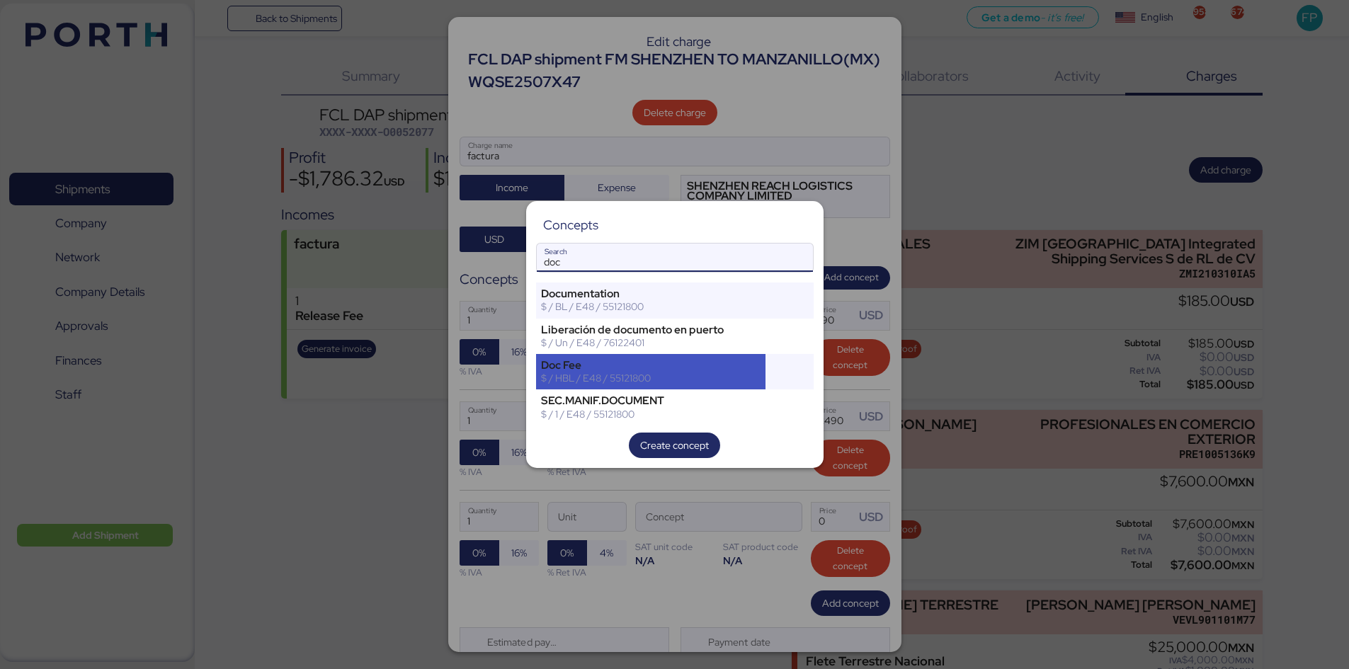
type input "doc"
click at [688, 387] on div "Doc Fee $ / HBL / E48 / 55121800" at bounding box center [651, 371] width 230 height 35
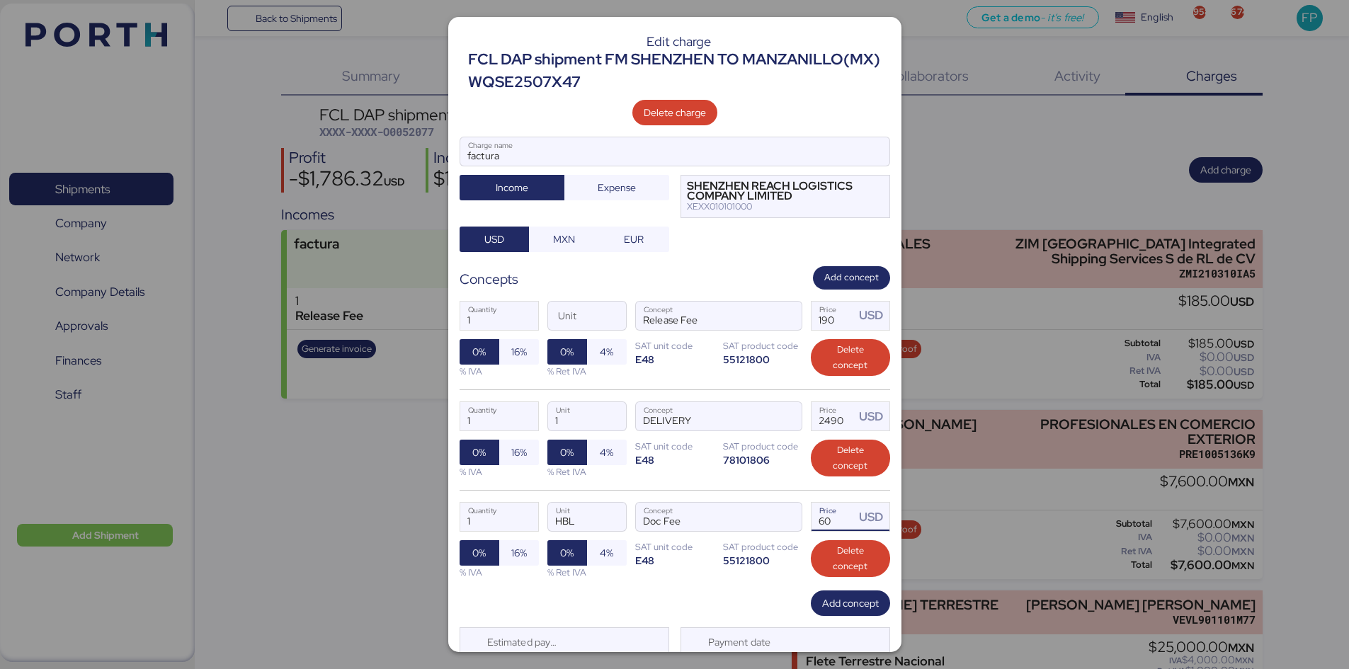
click at [831, 525] on input "60" at bounding box center [833, 517] width 44 height 28
type input "6"
type input "90"
click at [850, 595] on span "Add concept" at bounding box center [850, 603] width 57 height 17
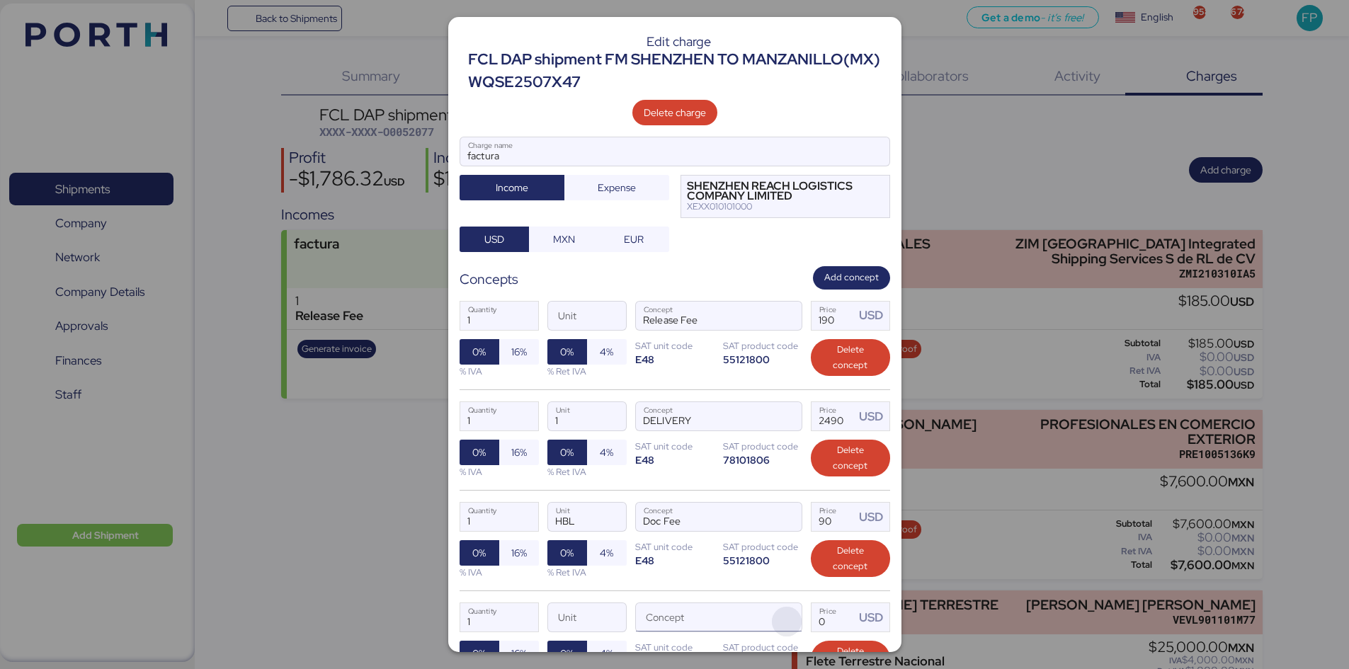
click at [785, 607] on span "button" at bounding box center [787, 622] width 30 height 30
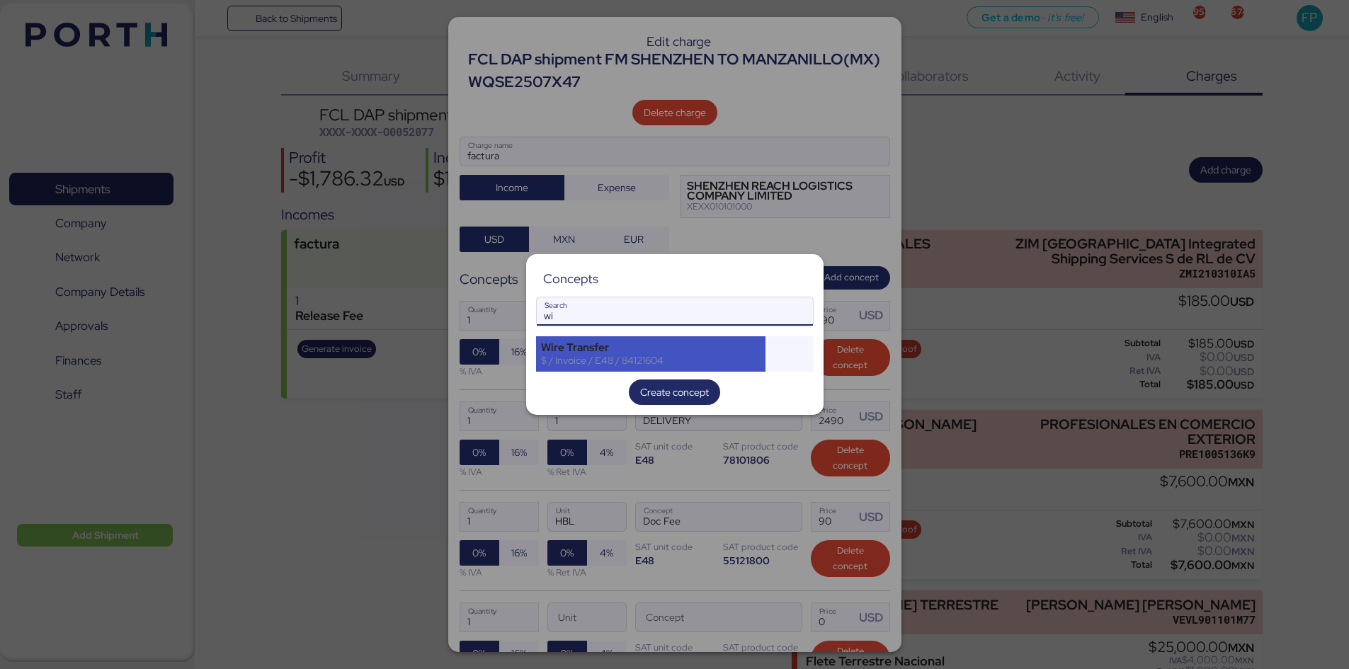
type input "wi"
click at [599, 348] on div "Wire Transfer" at bounding box center [651, 347] width 220 height 13
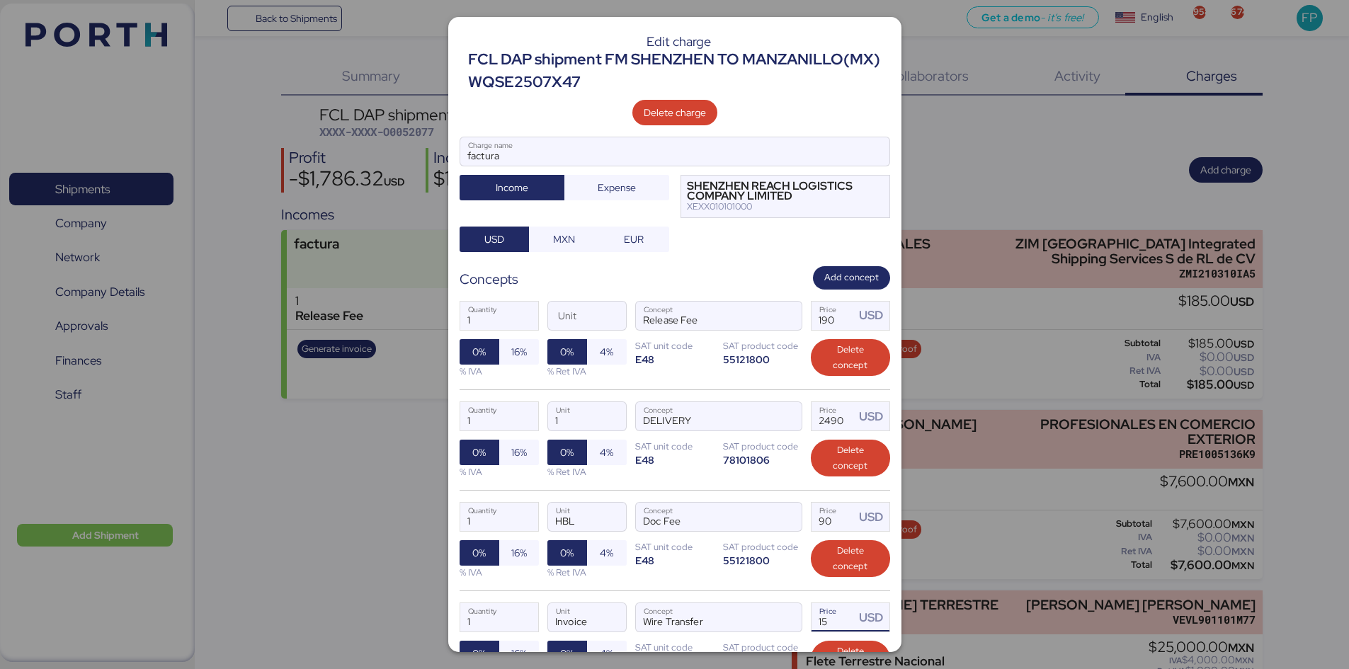
click at [840, 619] on input "15" at bounding box center [833, 617] width 44 height 28
type input "1"
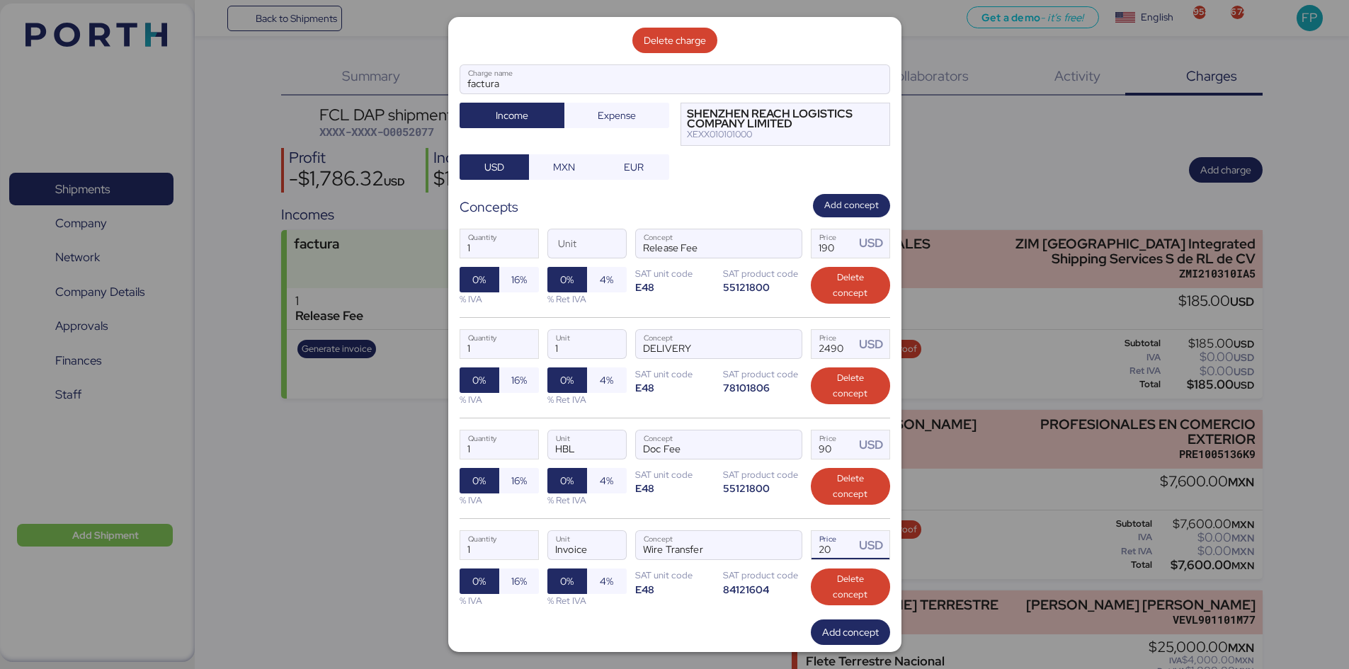
scroll to position [151, 0]
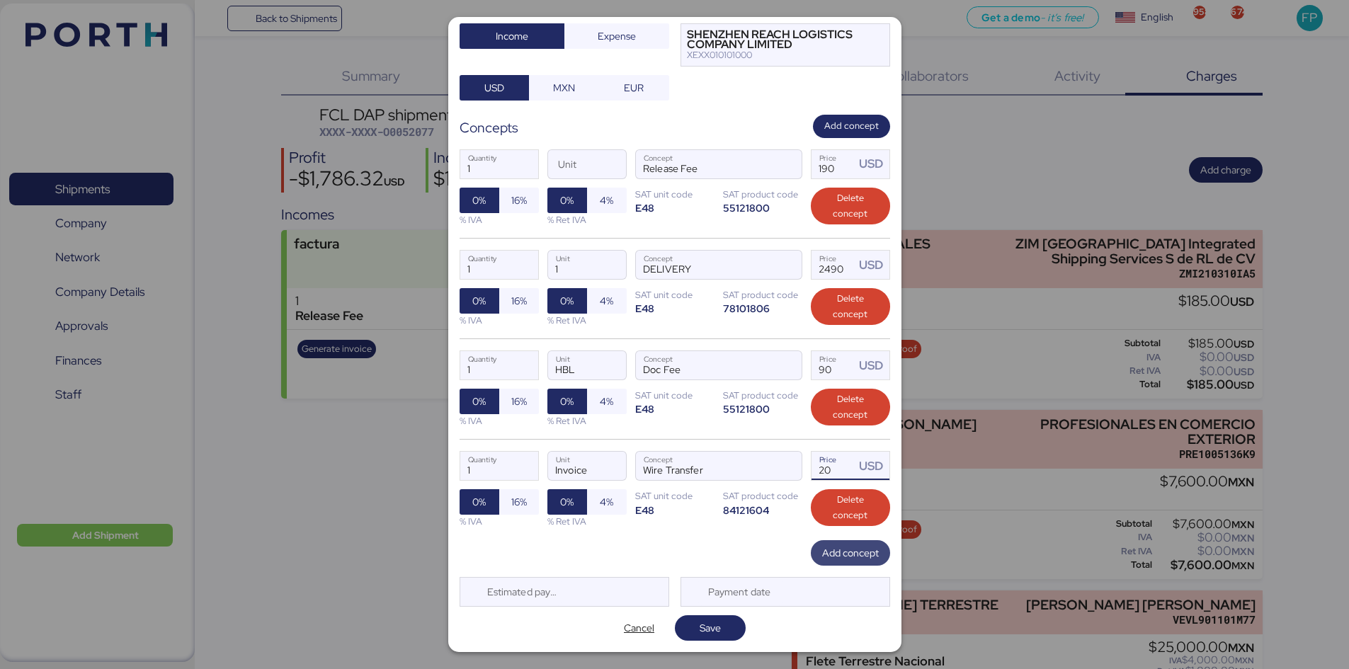
type input "20"
click at [846, 549] on span "Add concept" at bounding box center [850, 552] width 57 height 17
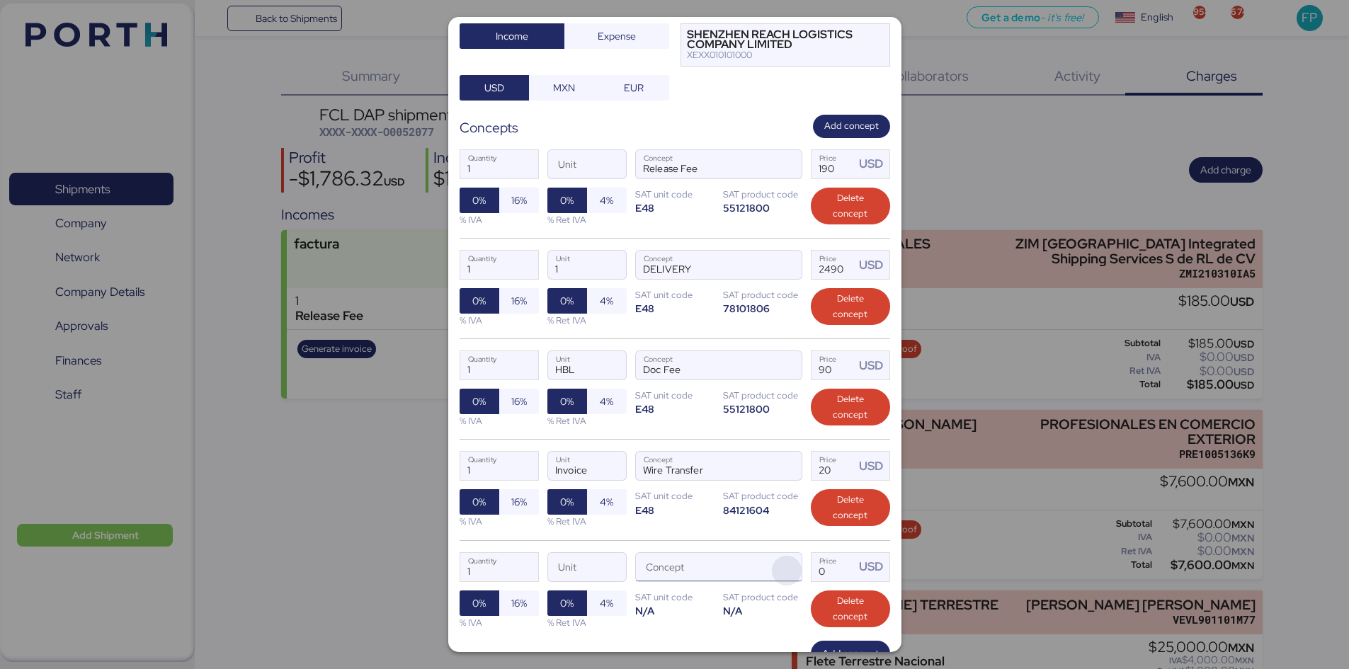
click at [779, 564] on span "button" at bounding box center [787, 571] width 30 height 30
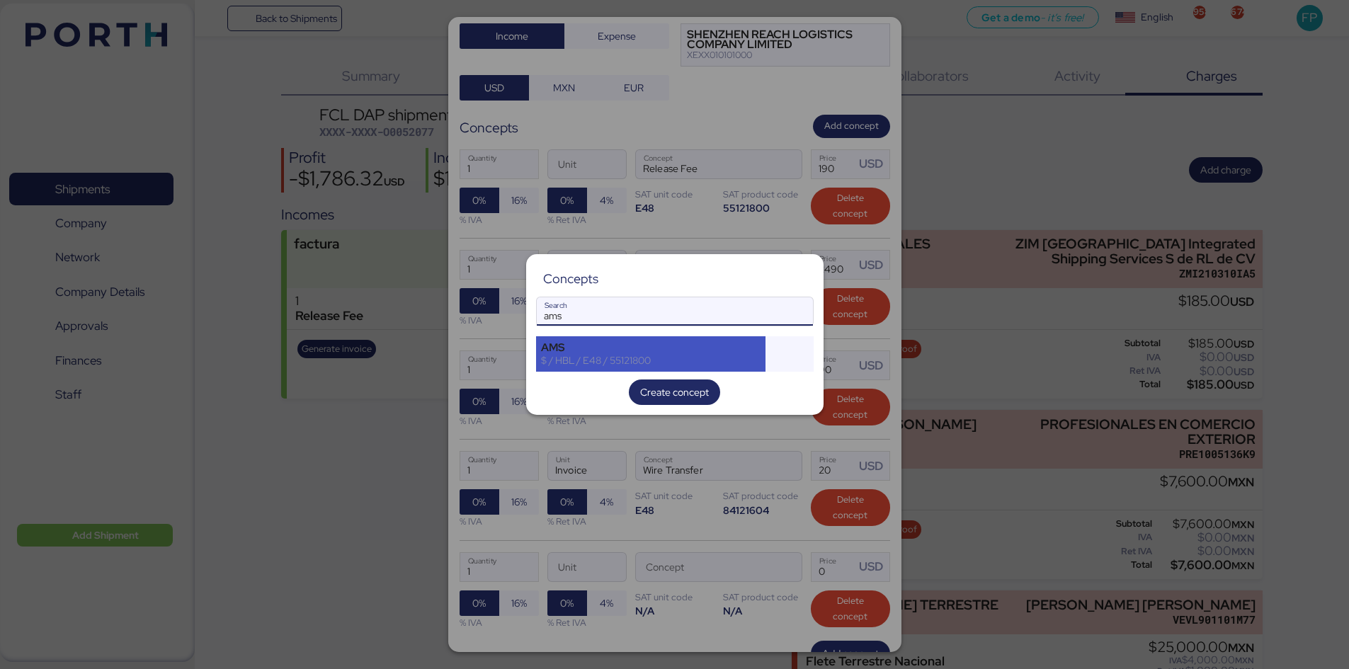
type input "ams"
drag, startPoint x: 719, startPoint y: 348, endPoint x: 835, endPoint y: 440, distance: 147.6
click at [716, 348] on div "AMS" at bounding box center [651, 347] width 220 height 13
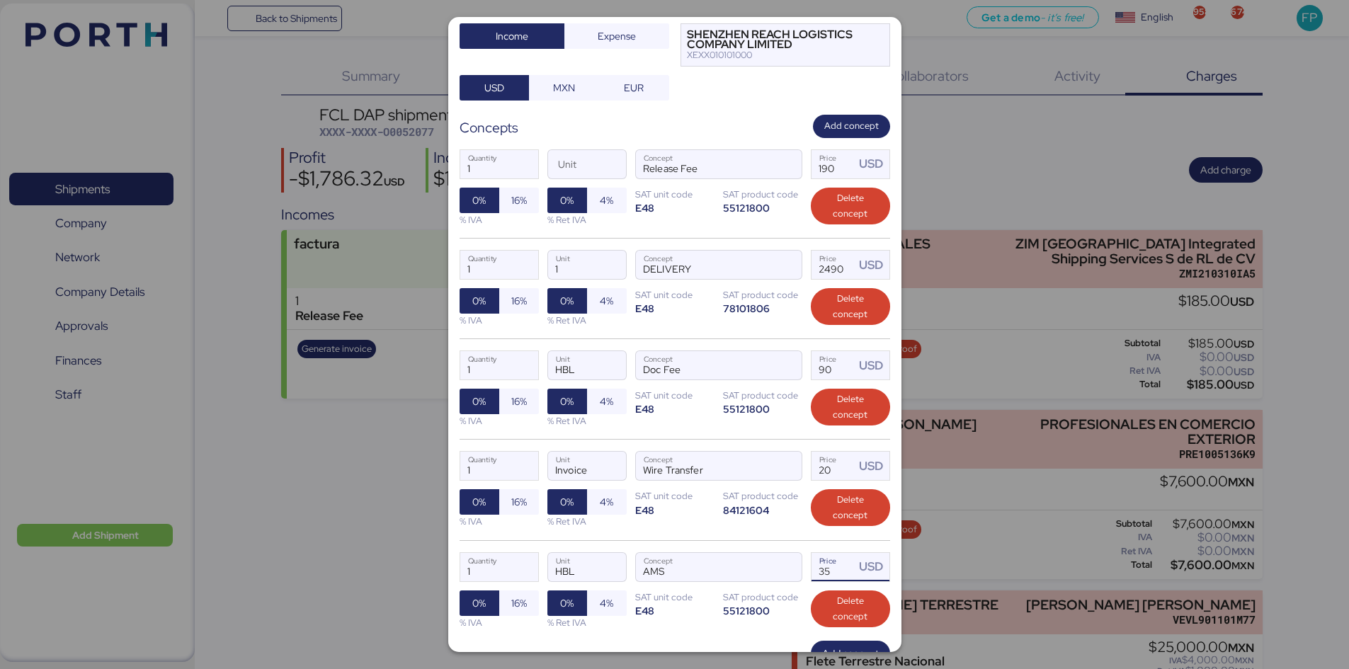
click at [840, 572] on input "35" at bounding box center [833, 567] width 44 height 28
type input "3"
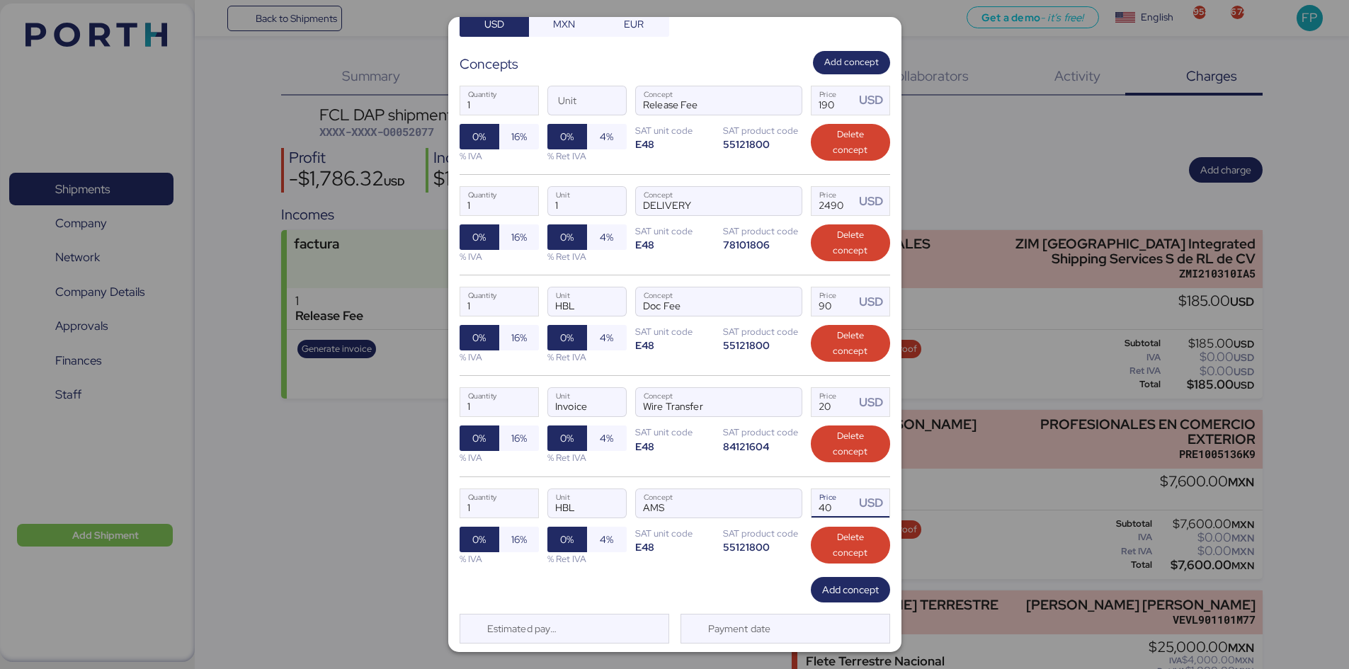
scroll to position [252, 0]
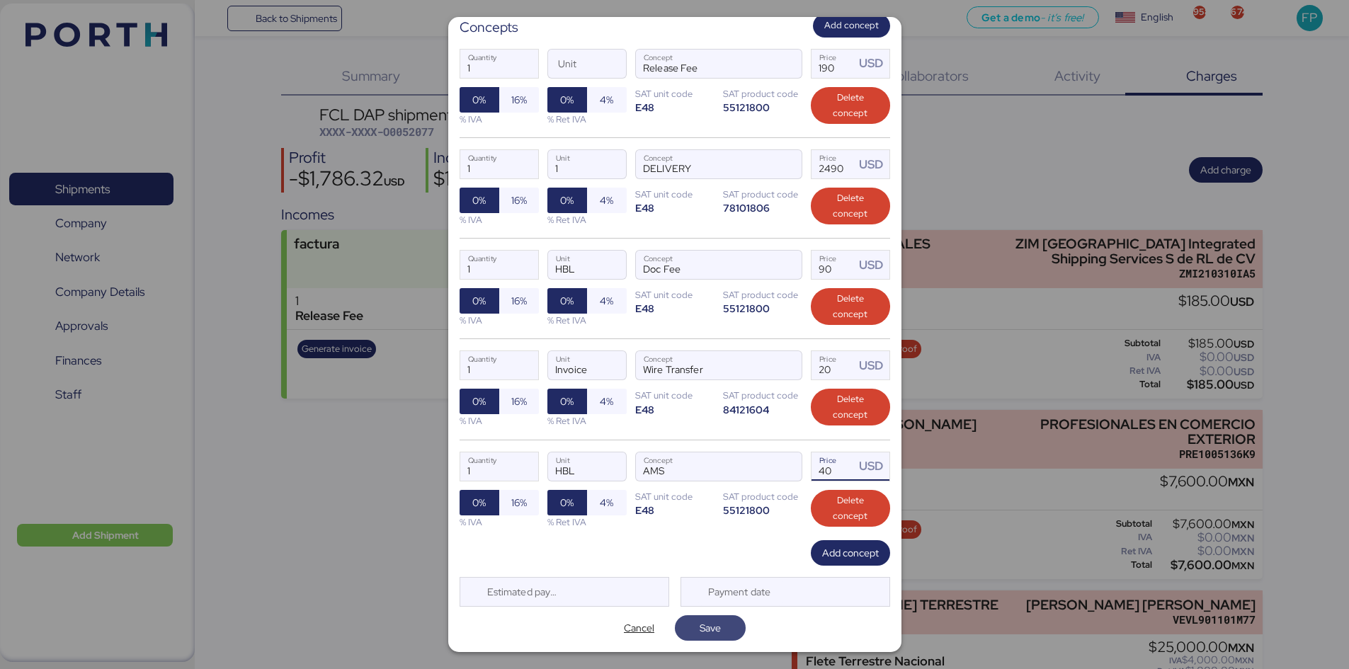
type input "40"
click at [719, 625] on span "Save" at bounding box center [710, 628] width 48 height 20
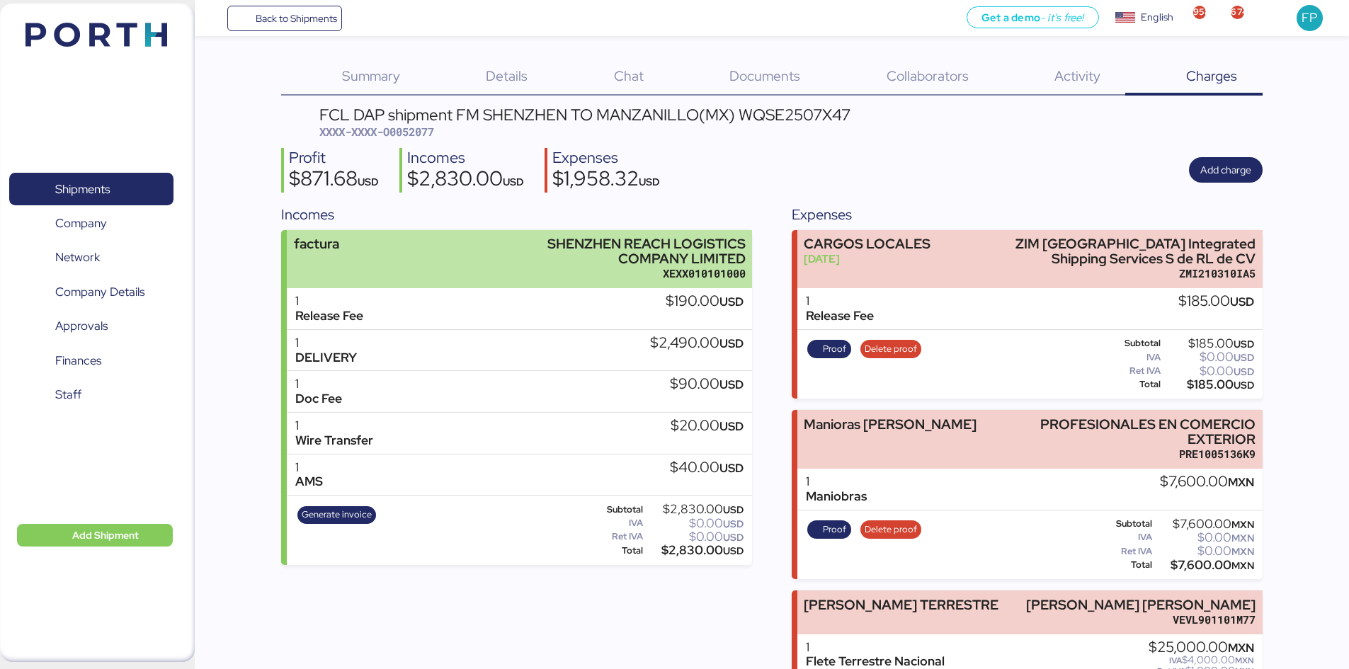
click at [474, 239] on div "SHENZHEN REACH LOGISTICS COMPANY LIMITED" at bounding box center [609, 251] width 271 height 30
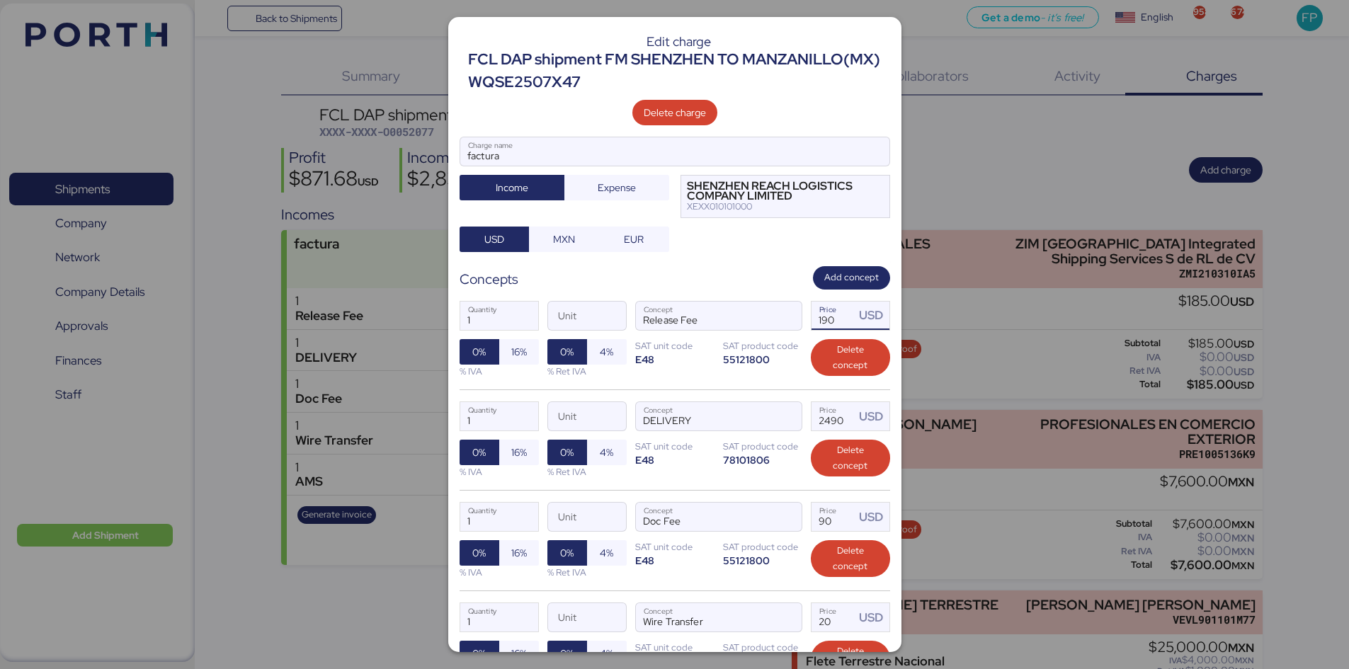
click at [842, 321] on input "190" at bounding box center [833, 316] width 44 height 28
type input "1"
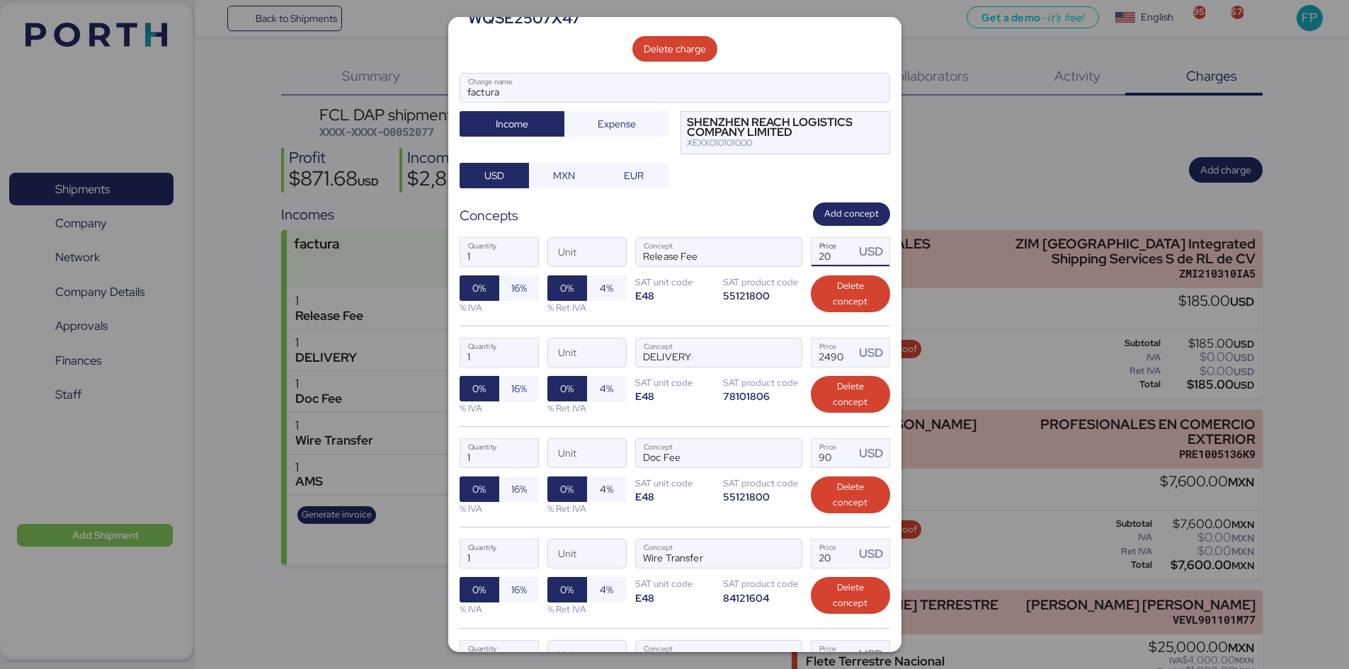
scroll to position [142, 0]
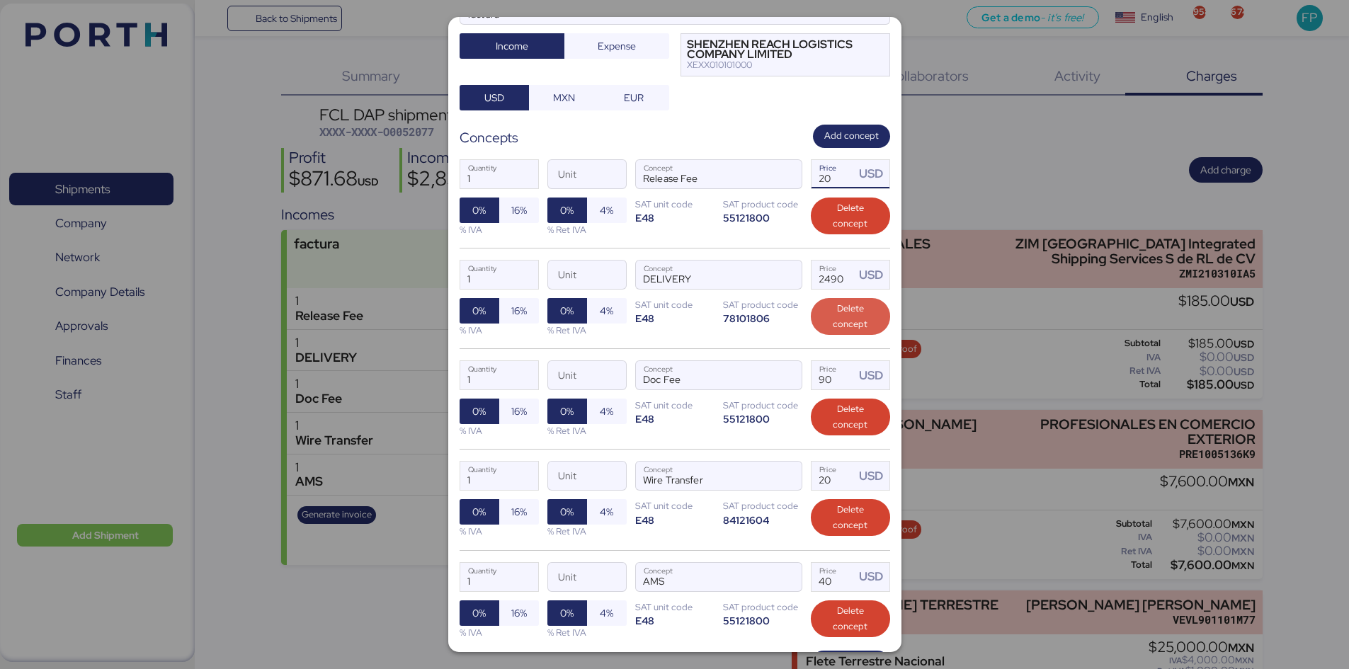
type input "20"
click at [835, 309] on span "Delete concept" at bounding box center [850, 316] width 57 height 31
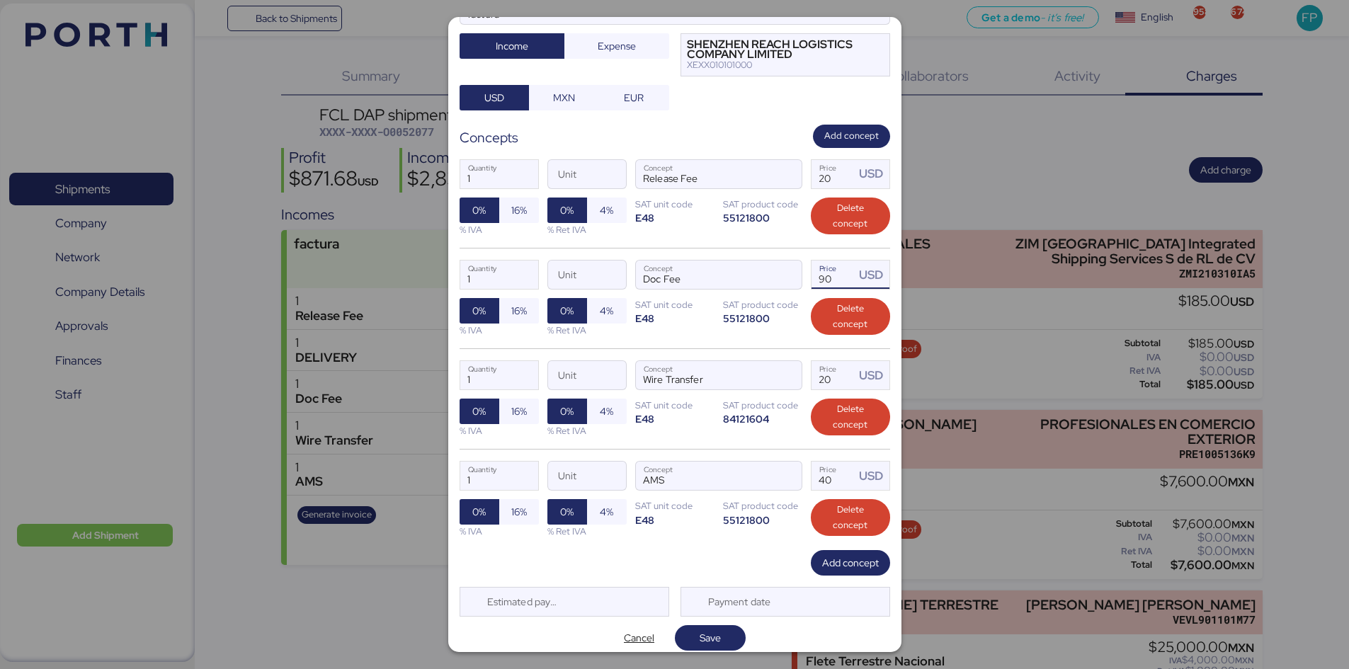
drag, startPoint x: 826, startPoint y: 281, endPoint x: 794, endPoint y: 281, distance: 31.9
click at [801, 285] on div "1 Quantity Unit Doc Fee Concept 90 Price USD 0% 16% % IVA 0% 4% % Ret IVA SAT u…" at bounding box center [674, 298] width 430 height 101
type input "60"
click at [791, 334] on div "1 Quantity Unit Doc Fee Concept 60 Price USD 0% 16% % IVA 0% 4% % Ret IVA SAT u…" at bounding box center [674, 298] width 430 height 101
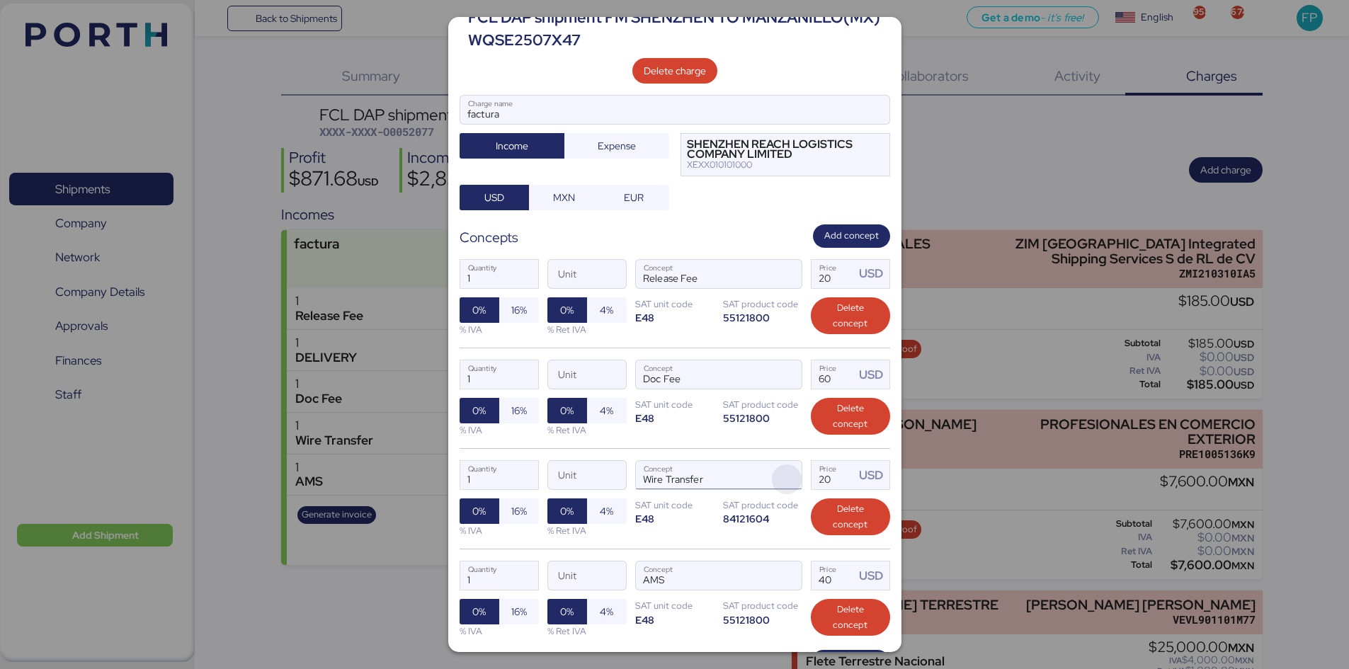
scroll to position [40, 0]
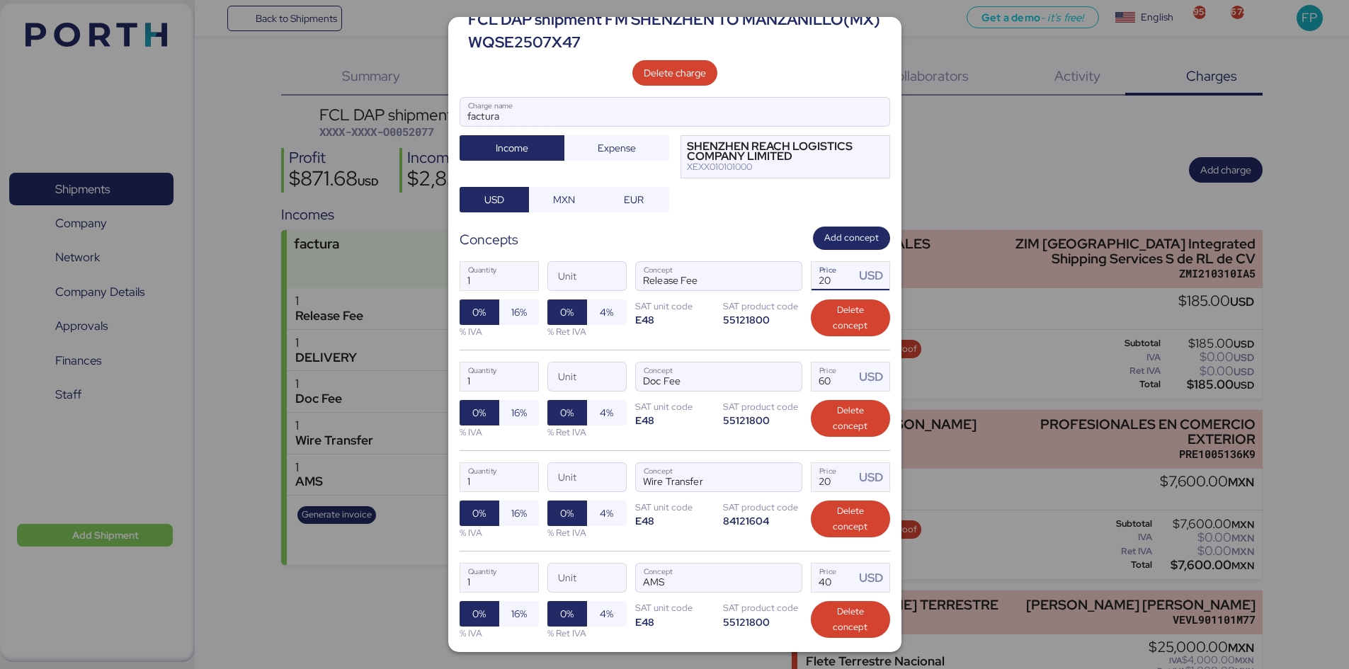
click at [826, 277] on input "20" at bounding box center [833, 276] width 44 height 28
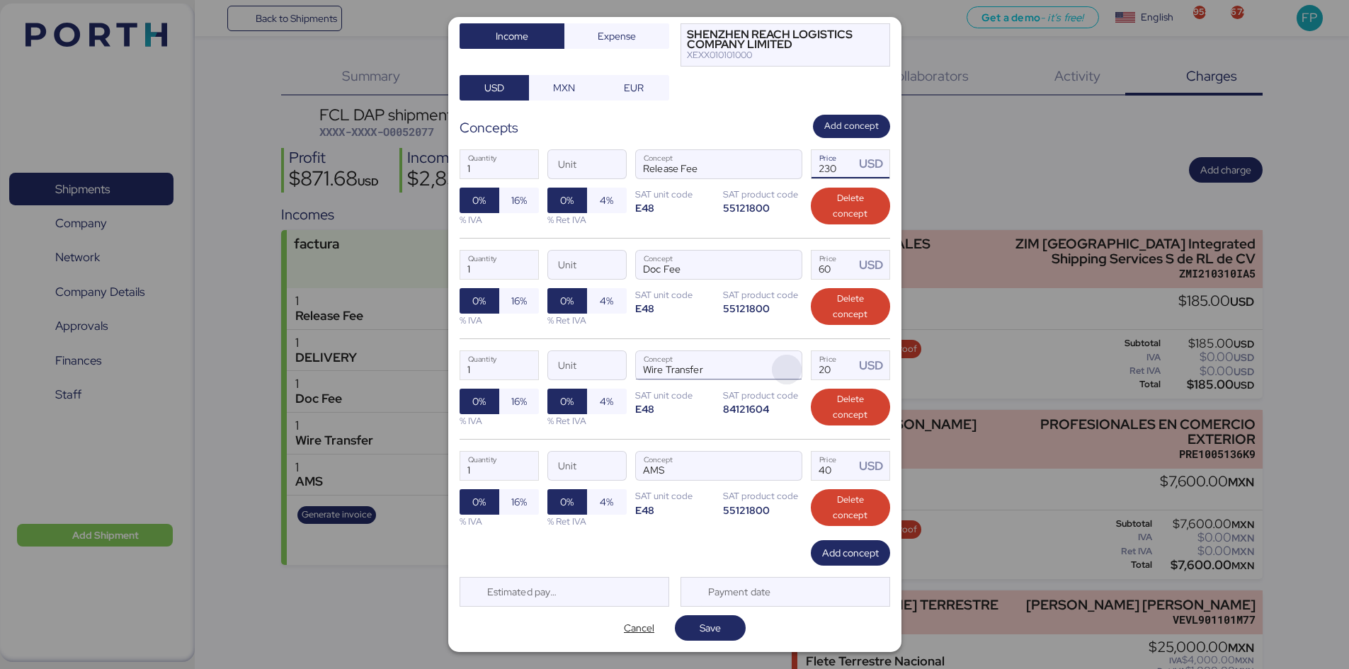
type input "230"
click at [781, 360] on span "button" at bounding box center [787, 370] width 30 height 30
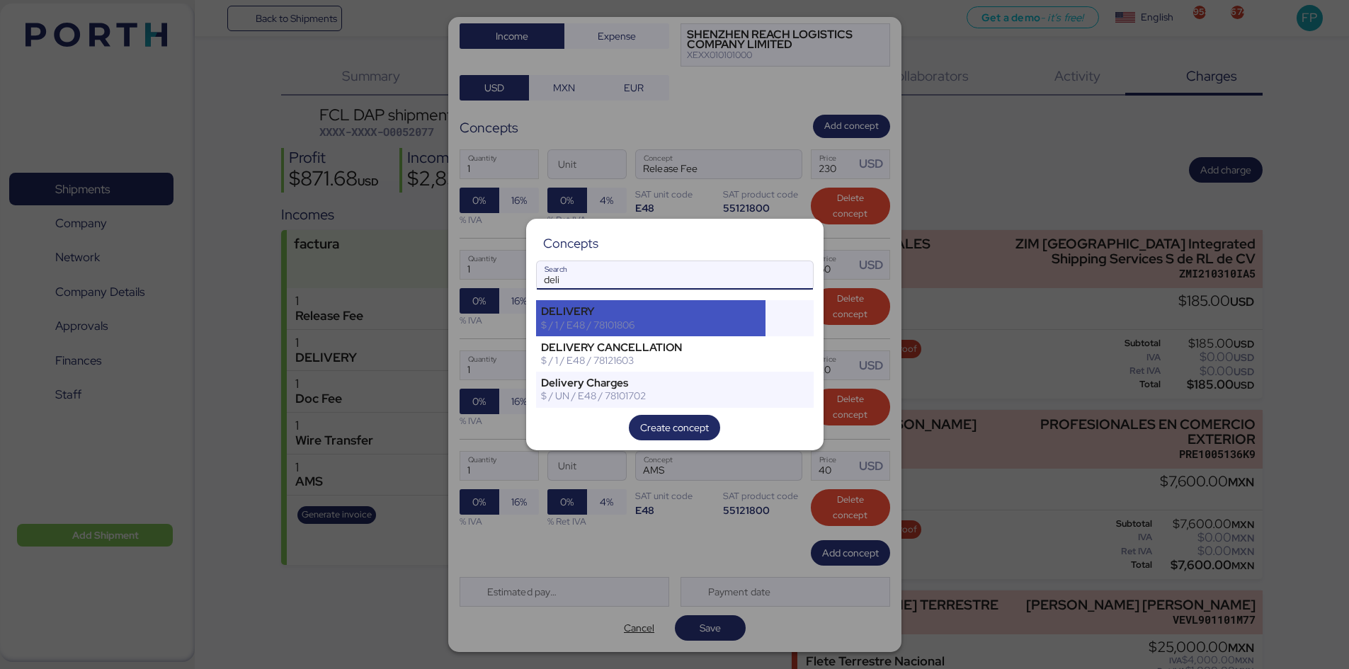
type input "deli"
click at [691, 321] on div "$ / 1 / E48 / 78101806" at bounding box center [651, 325] width 220 height 13
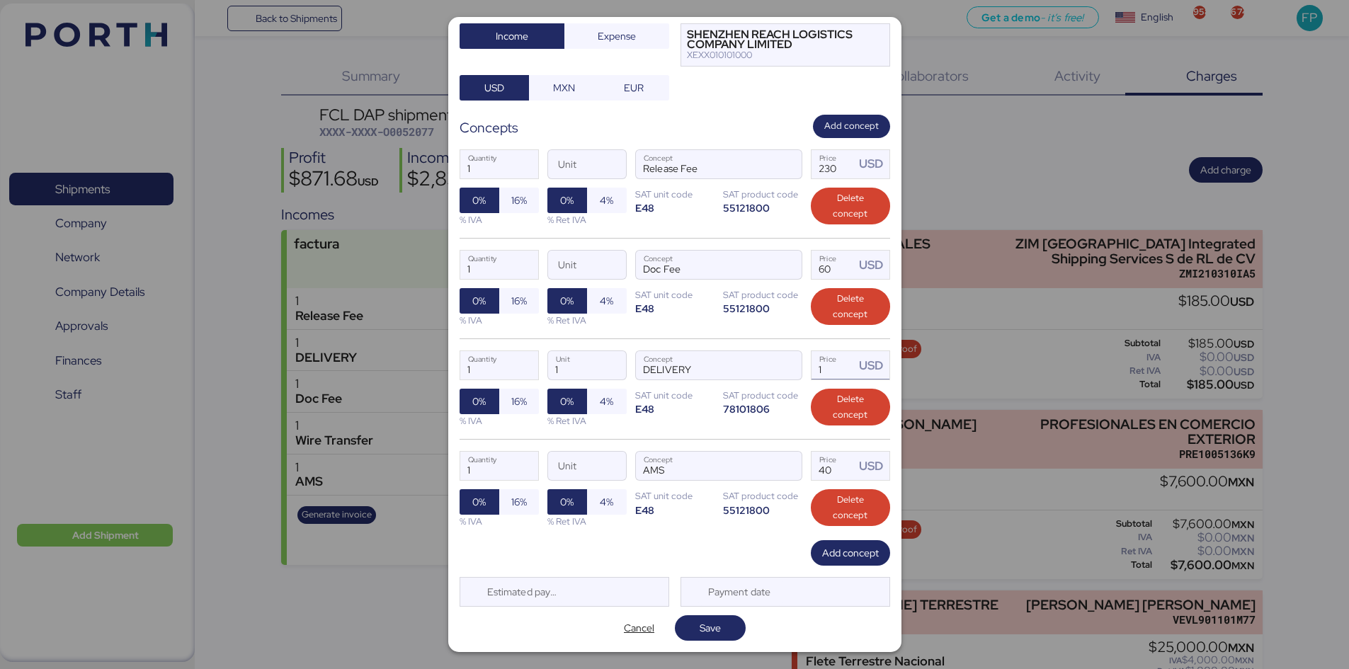
click at [833, 369] on input "1" at bounding box center [833, 365] width 44 height 28
type input "1490"
click at [741, 539] on div "1 Quantity Unit AMS Concept 40 Price USD 0% 16% % IVA 0% 4% % Ret IVA SAT unit …" at bounding box center [674, 489] width 430 height 101
click at [724, 623] on span "Save" at bounding box center [710, 628] width 48 height 20
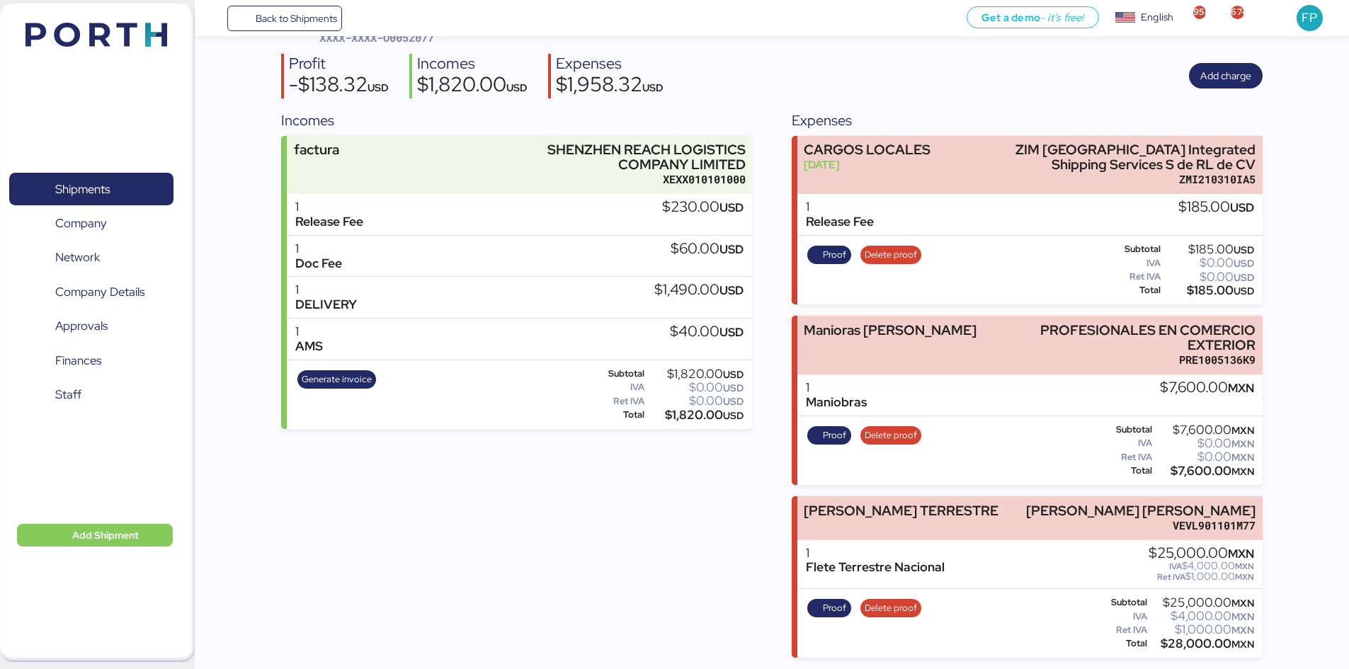
scroll to position [0, 0]
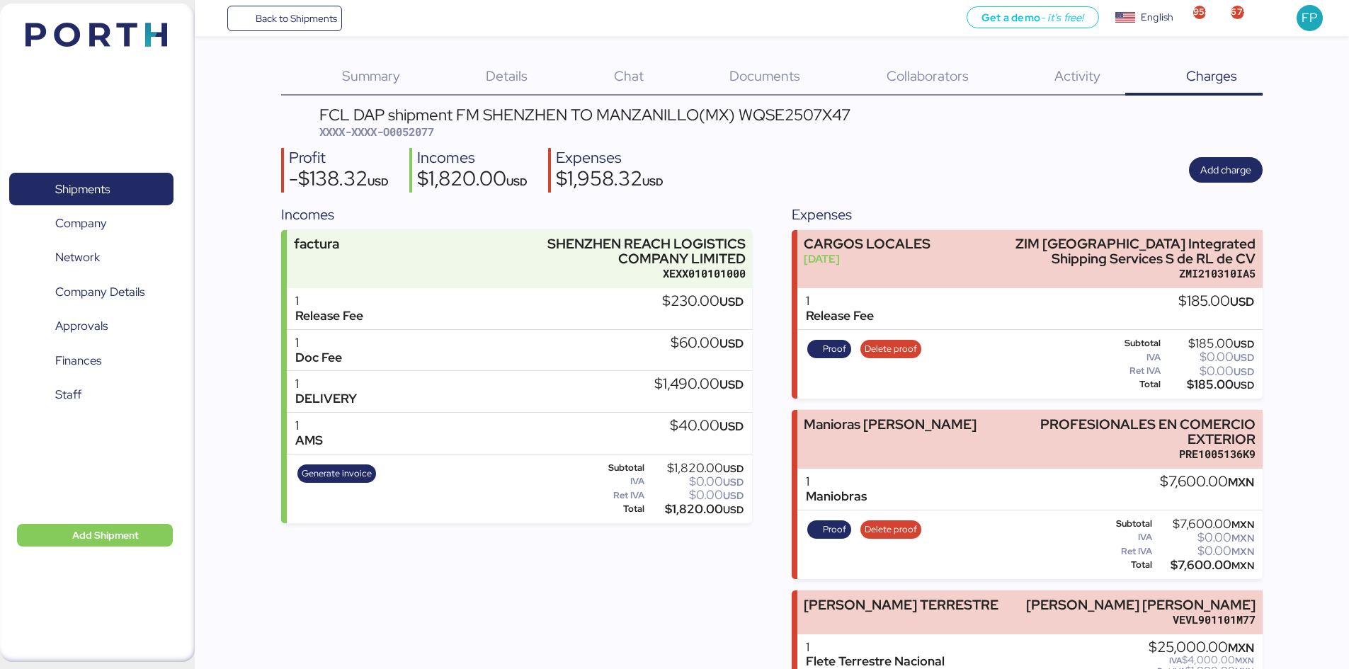
click at [762, 108] on div "FCL DAP shipment FM SHENZHEN TO MANZANILLO(MX) WQSE2507X47" at bounding box center [584, 115] width 531 height 16
click at [331, 481] on span "Generate invoice" at bounding box center [336, 473] width 79 height 18
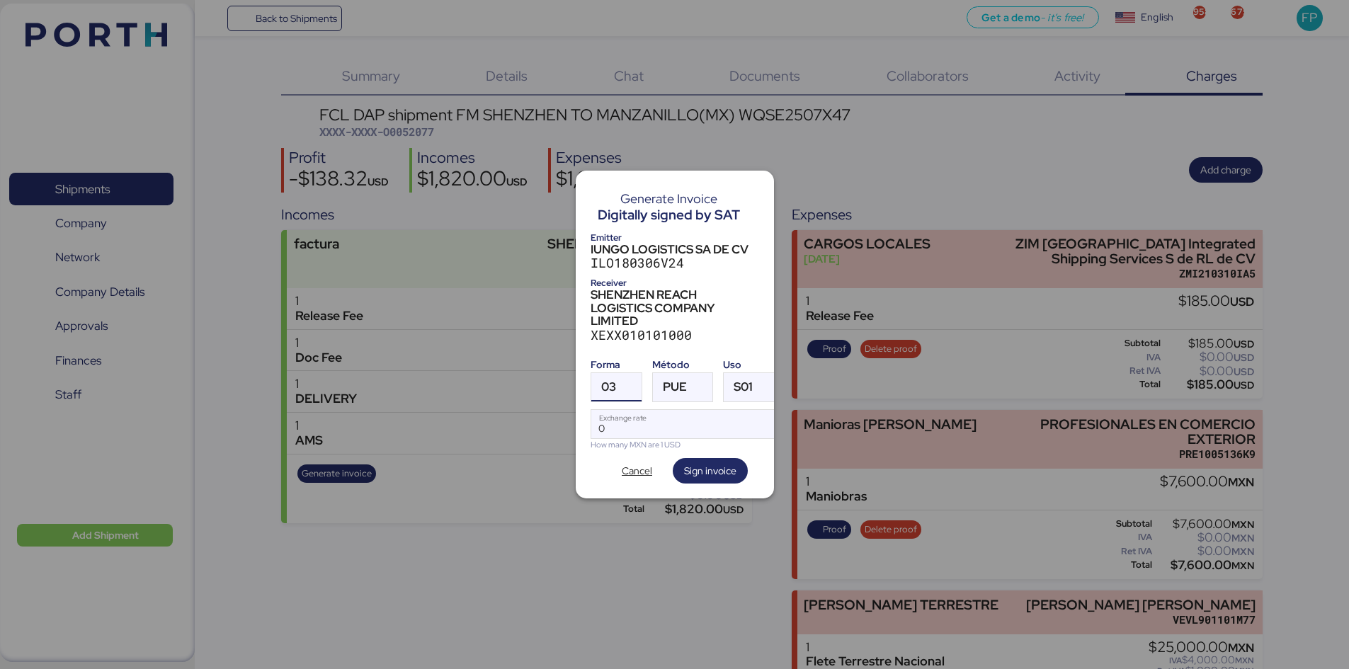
click at [609, 381] on span "03" at bounding box center [608, 387] width 15 height 12
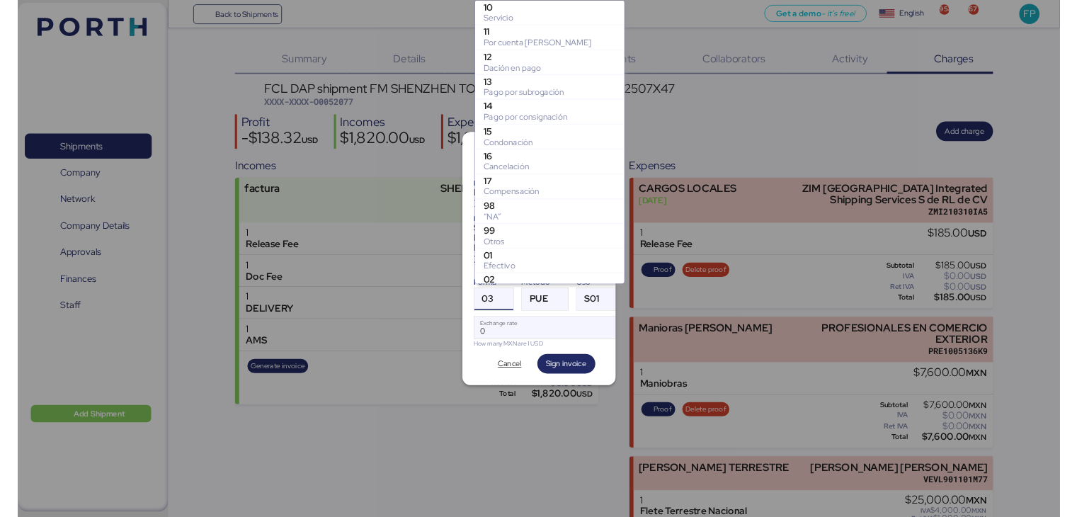
scroll to position [243, 0]
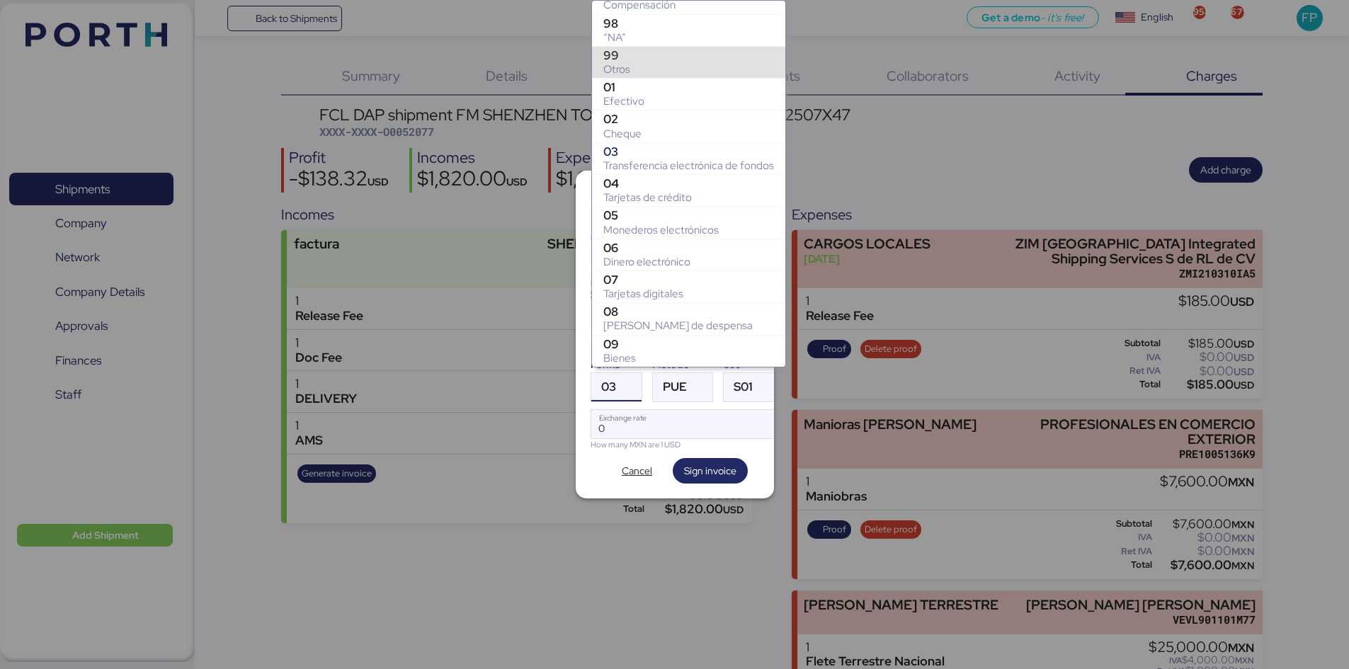
click at [622, 59] on div "99" at bounding box center [688, 55] width 171 height 14
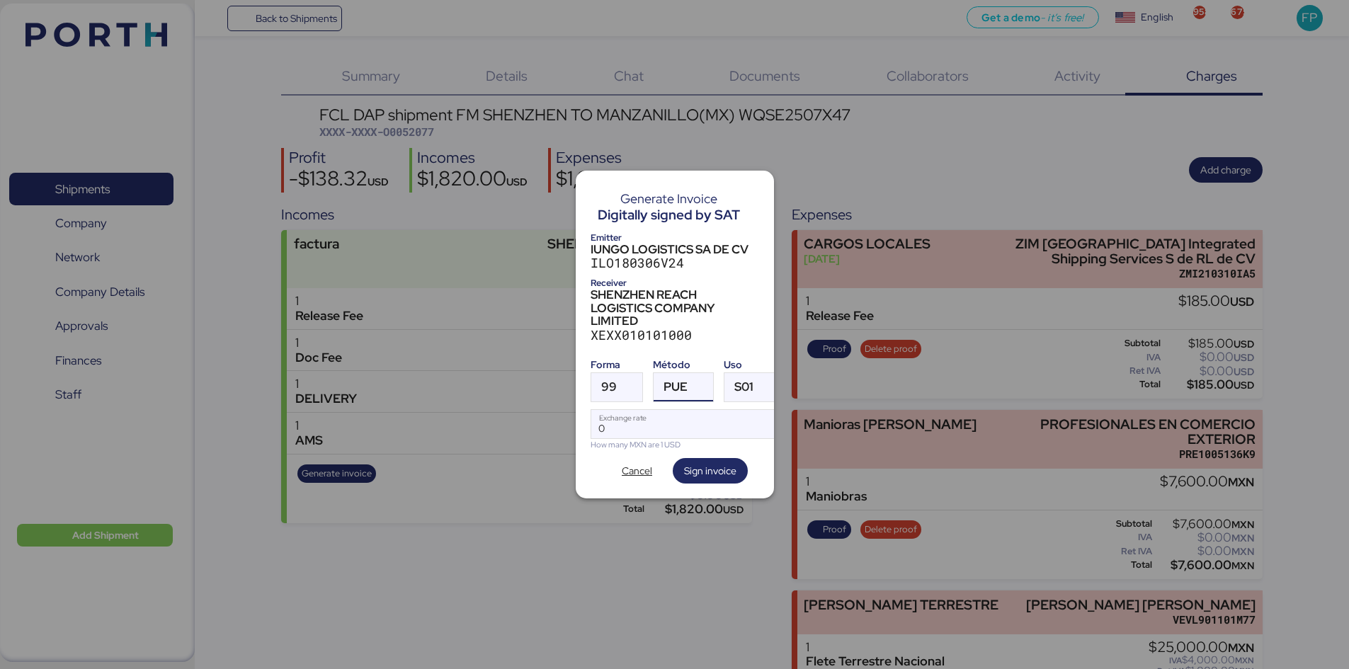
click at [677, 384] on span "PUE" at bounding box center [675, 387] width 24 height 12
click at [682, 437] on div "PPD" at bounding box center [741, 437] width 152 height 14
click at [654, 414] on input "Exchange rate" at bounding box center [685, 424] width 188 height 28
type input "0"
click at [625, 423] on input "Exchange rate" at bounding box center [685, 424] width 188 height 28
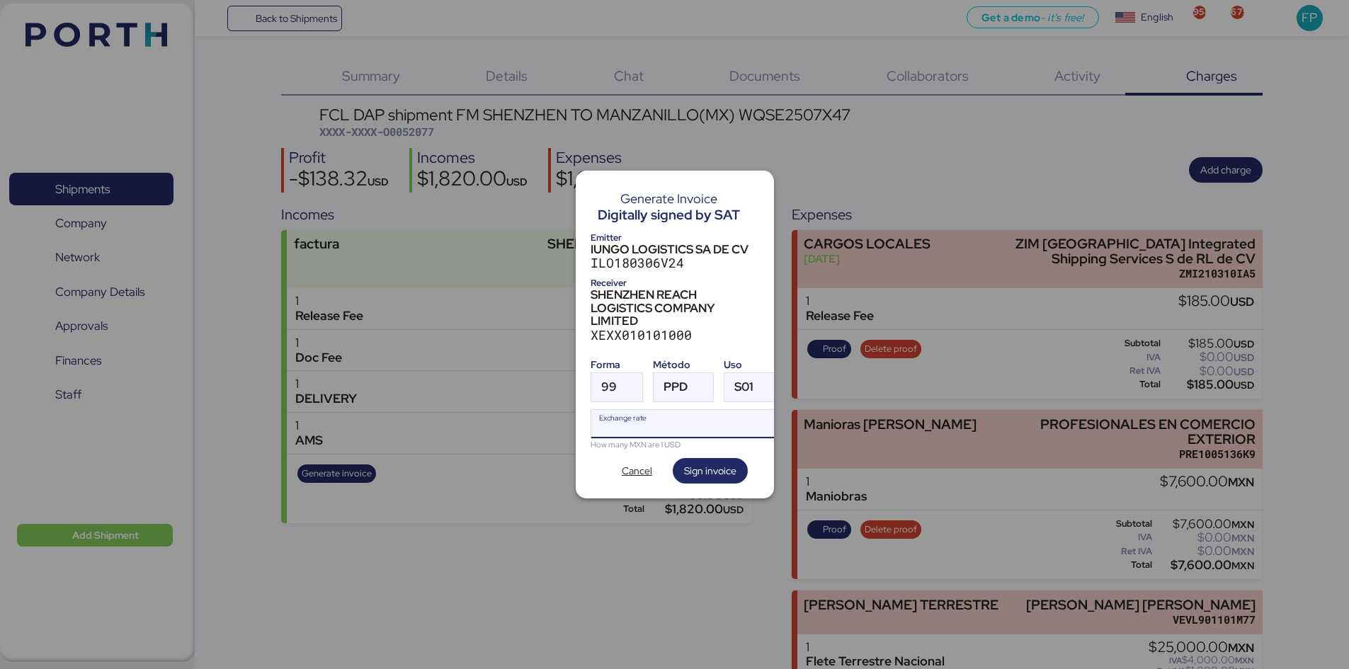
paste input "18.4276"
type input "18.4276"
click at [704, 462] on span "Sign invoice" at bounding box center [710, 470] width 52 height 17
drag, startPoint x: 648, startPoint y: 431, endPoint x: 522, endPoint y: 447, distance: 127.7
click at [522, 447] on div "Generate Invoice Digitally signed by SAT Emitter IUNGO LOGISTICS SA DE CV ILO18…" at bounding box center [674, 334] width 1349 height 669
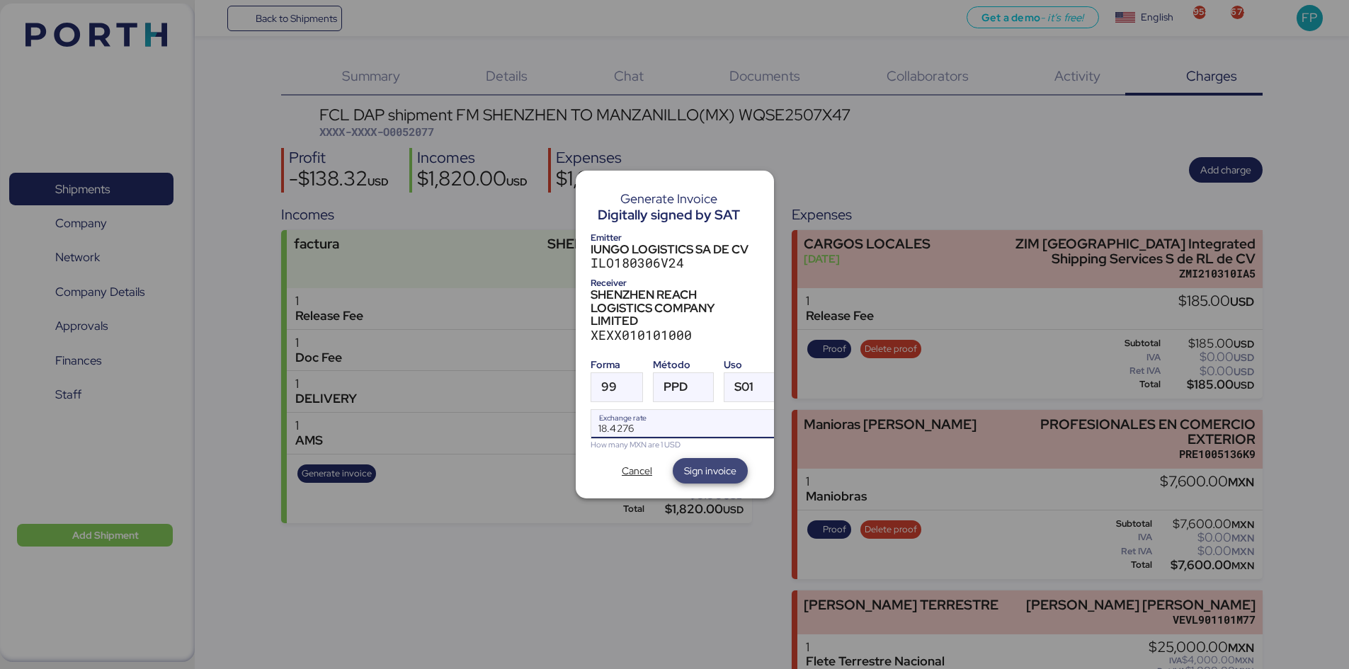
click at [722, 462] on span "Sign invoice" at bounding box center [710, 470] width 52 height 17
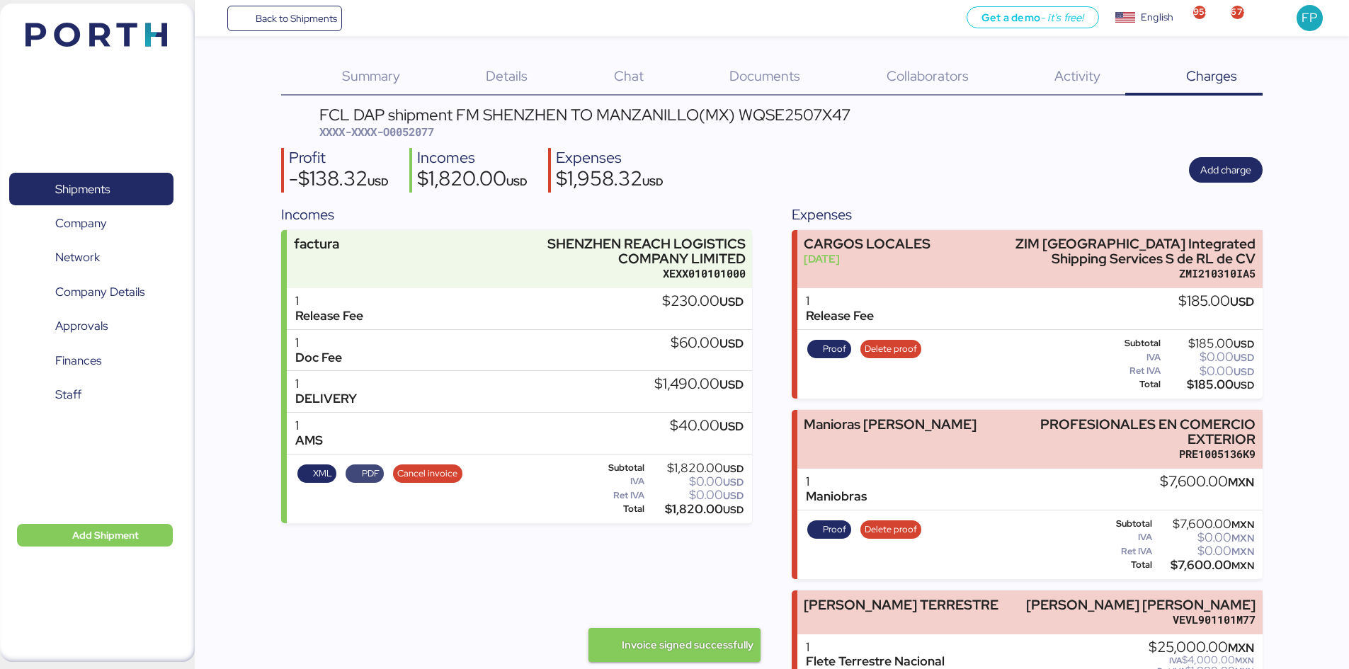
click at [376, 467] on span "PDF" at bounding box center [371, 474] width 18 height 16
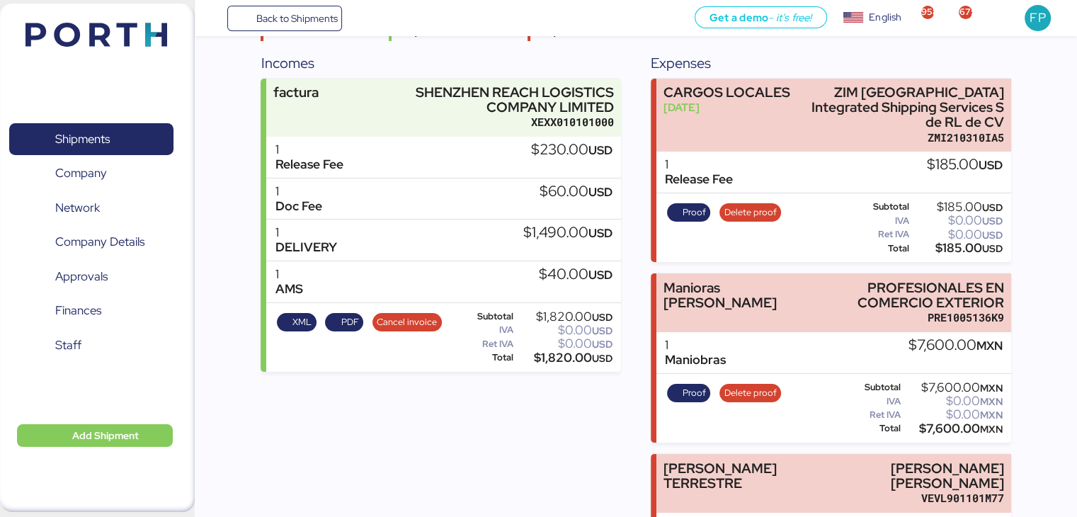
scroll to position [0, 0]
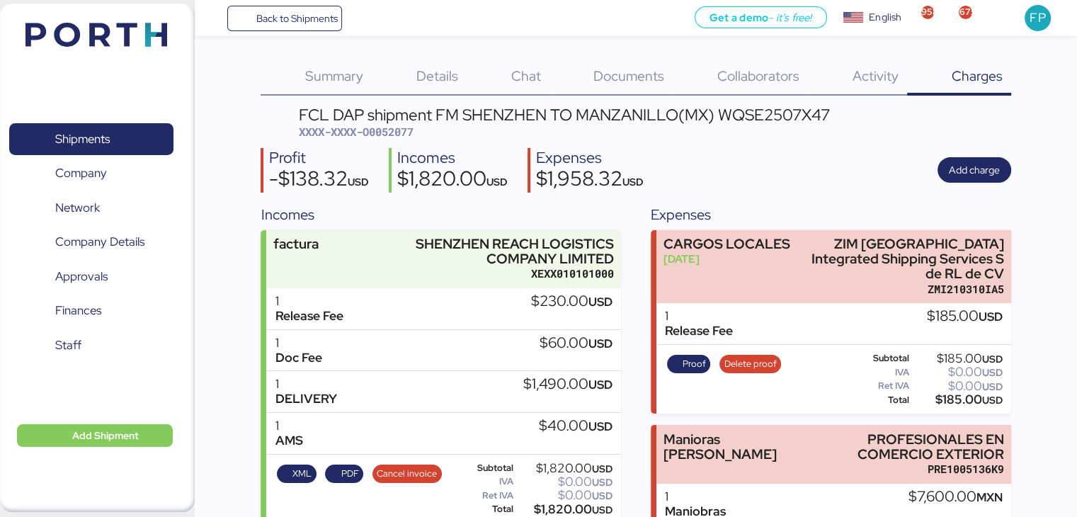
click at [391, 137] on span "XXXX-XXXX-O0052077" at bounding box center [356, 132] width 115 height 14
click at [389, 135] on span "XXXX-XXXX-O0052077" at bounding box center [356, 132] width 115 height 14
click at [390, 134] on span "XXXX-XXXX-O0052077" at bounding box center [356, 132] width 115 height 14
click at [389, 134] on span "XXXX-XXXX-O0052077" at bounding box center [356, 132] width 115 height 14
click at [777, 100] on div "Summary 0 Details 0 Chat 0 Documents 0 Collaborators 0 Activity 0 Charges 0 FCL…" at bounding box center [636, 420] width 750 height 723
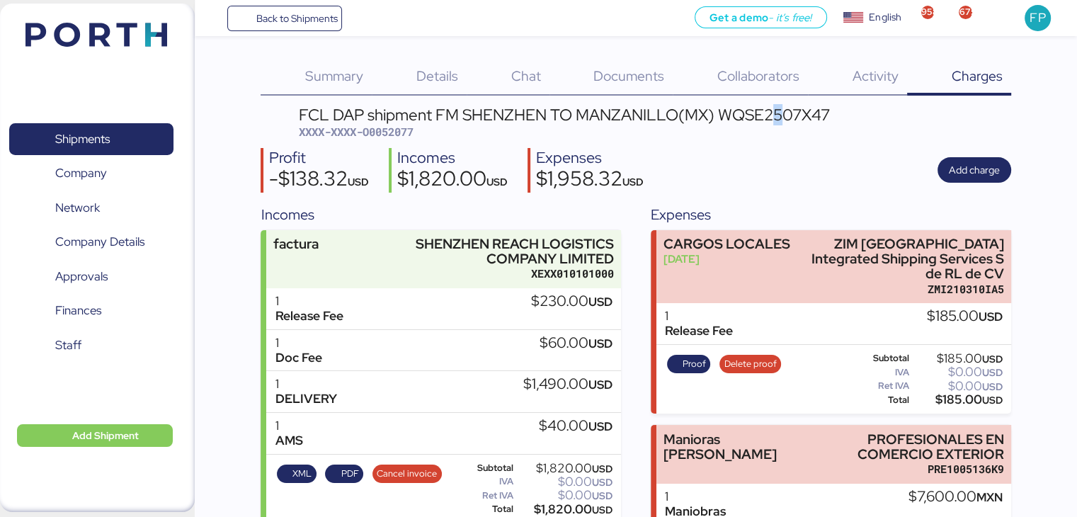
click at [781, 108] on div "FCL DAP shipment FM SHENZHEN TO MANZANILLO(MX) WQSE2507X47" at bounding box center [564, 115] width 531 height 16
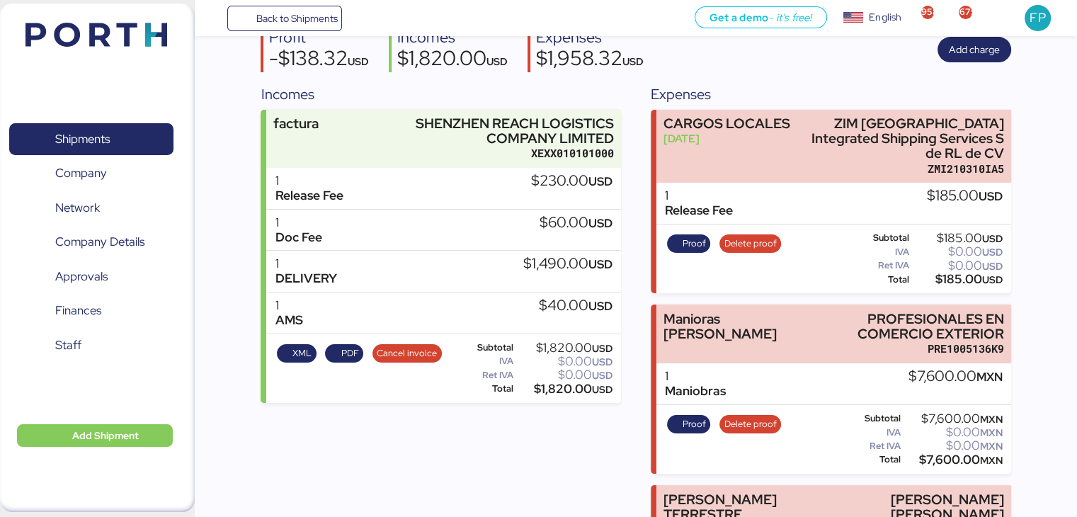
scroll to position [258, 0]
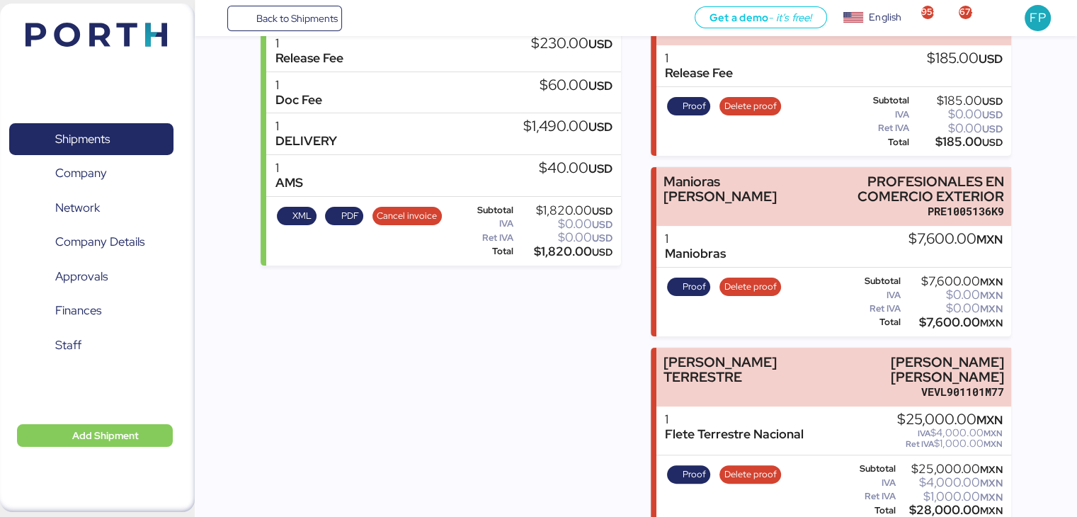
click at [557, 256] on div "$1,820.00 USD" at bounding box center [564, 251] width 96 height 11
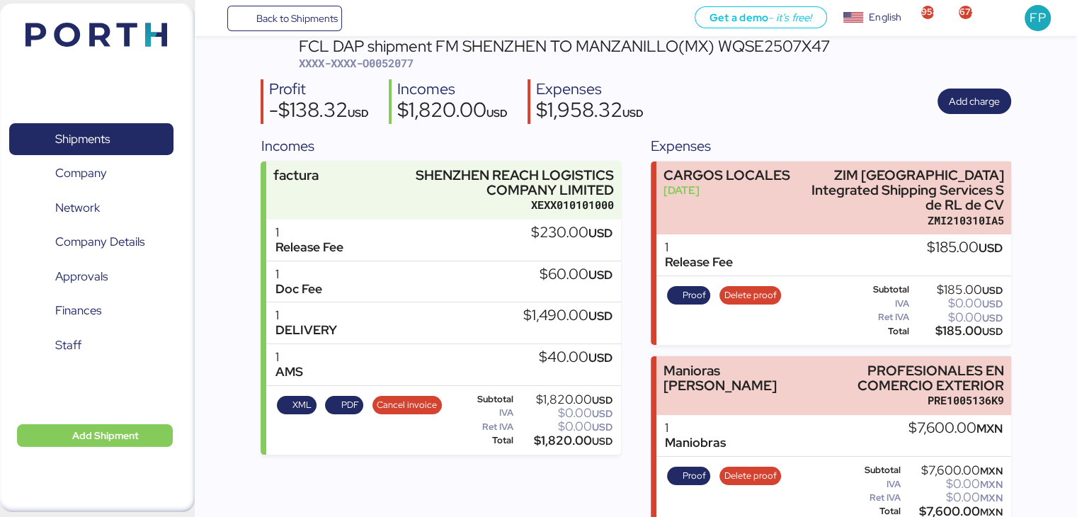
scroll to position [0, 0]
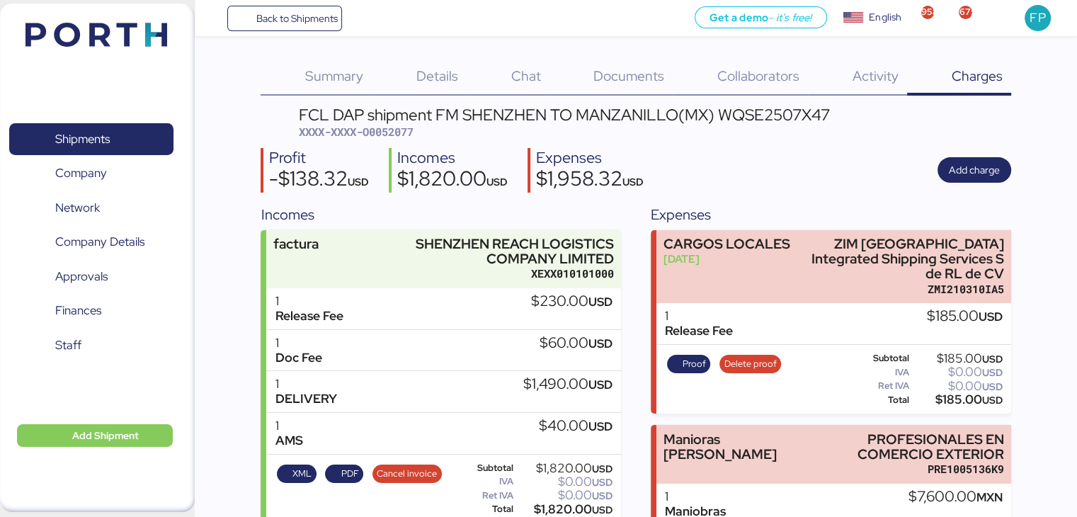
click at [761, 119] on div "FCL DAP shipment FM SHENZHEN TO MANZANILLO(MX) WQSE2507X47" at bounding box center [564, 115] width 531 height 16
click at [762, 119] on div "FCL DAP shipment FM SHENZHEN TO MANZANILLO(MX) WQSE2507X47" at bounding box center [564, 115] width 531 height 16
click at [381, 128] on span "XXXX-XXXX-O0052077" at bounding box center [356, 132] width 115 height 14
click at [410, 125] on span "XXXX-XXXX-O0052077" at bounding box center [356, 132] width 115 height 14
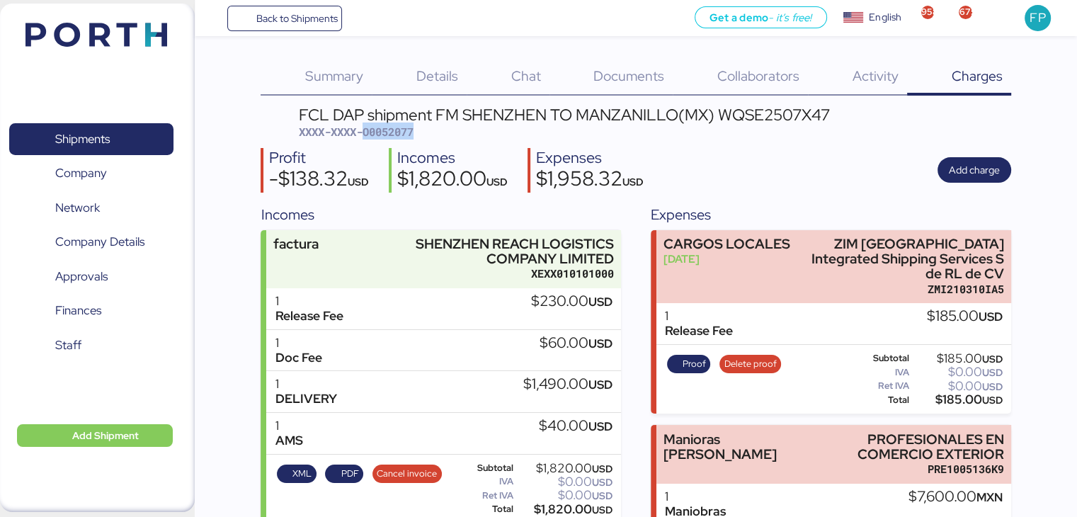
click at [410, 125] on span "XXXX-XXXX-O0052077" at bounding box center [356, 132] width 115 height 14
drag, startPoint x: 106, startPoint y: 145, endPoint x: 103, endPoint y: 126, distance: 19.4
click at [106, 145] on span "Shipments" at bounding box center [82, 139] width 55 height 21
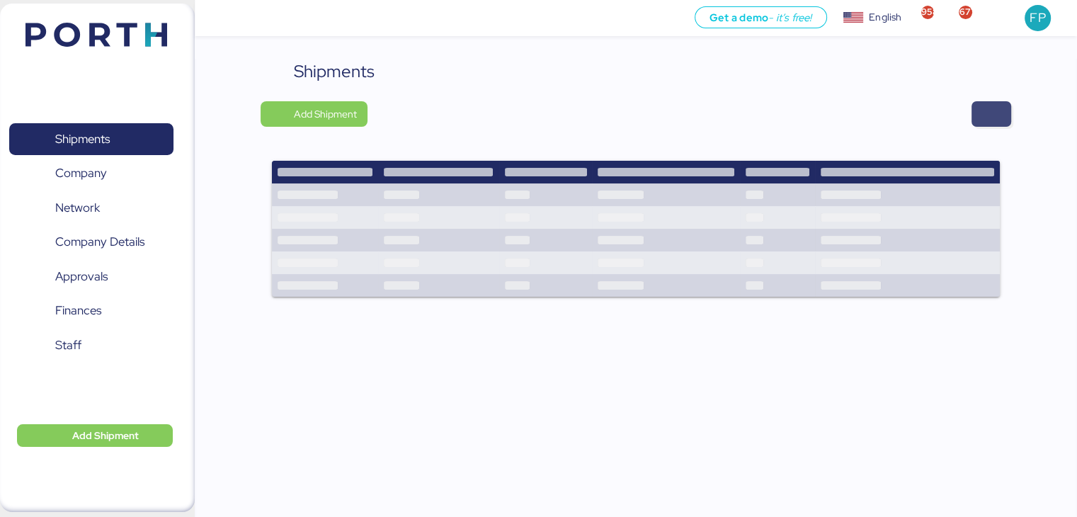
click at [980, 112] on span "button" at bounding box center [991, 113] width 40 height 25
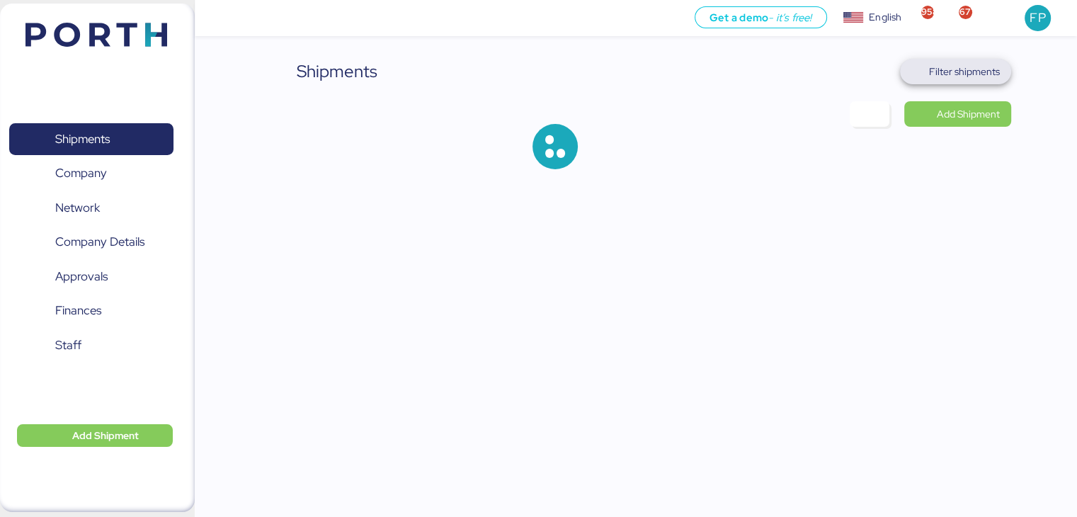
click at [966, 74] on span "Filter shipments" at bounding box center [964, 71] width 71 height 17
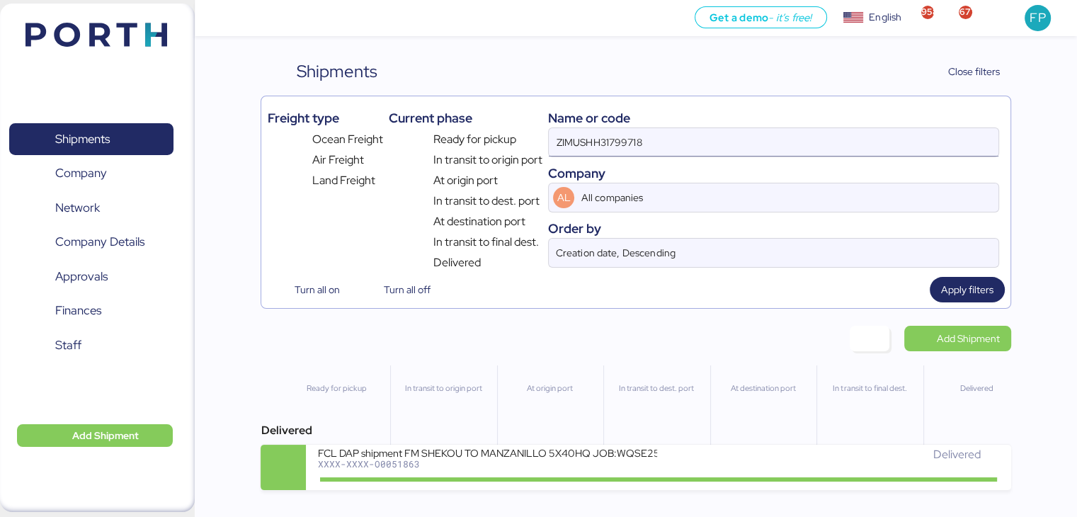
click at [596, 137] on input "ZIMUSHH31799718" at bounding box center [773, 142] width 449 height 28
paste input "O0050675"
type input "O0050675"
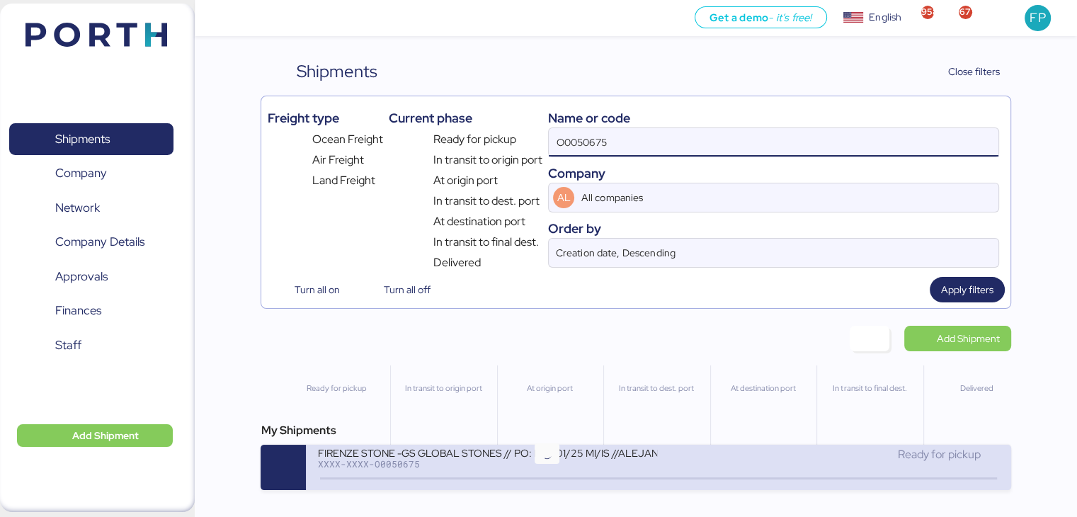
click at [514, 476] on icon at bounding box center [547, 479] width 68 height 16
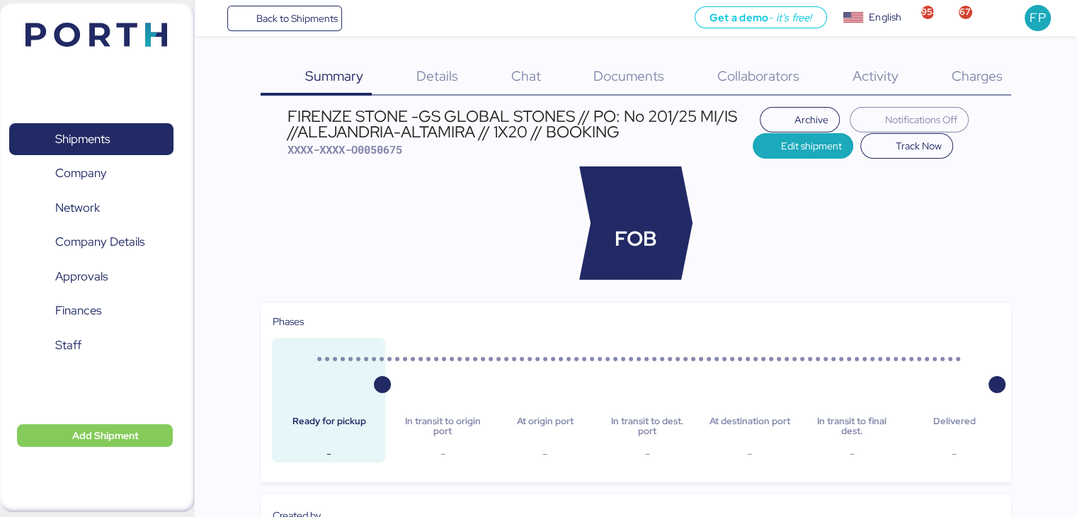
click at [983, 79] on span "Charges" at bounding box center [976, 76] width 51 height 18
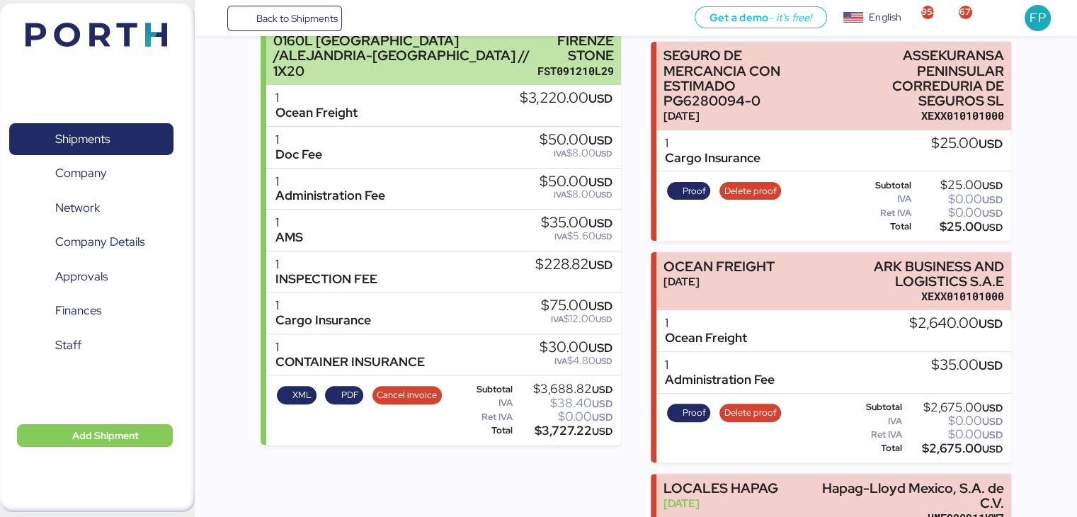
scroll to position [401, 0]
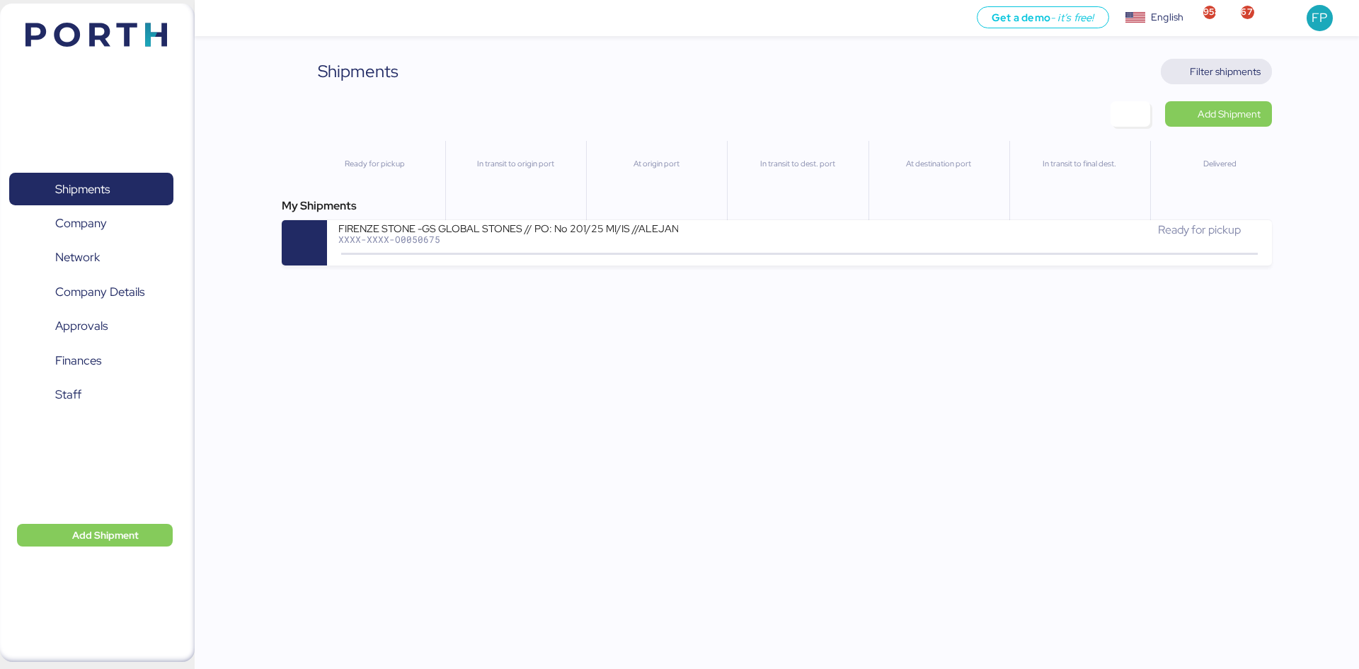
click at [1208, 76] on span "Filter shipments" at bounding box center [1225, 71] width 71 height 17
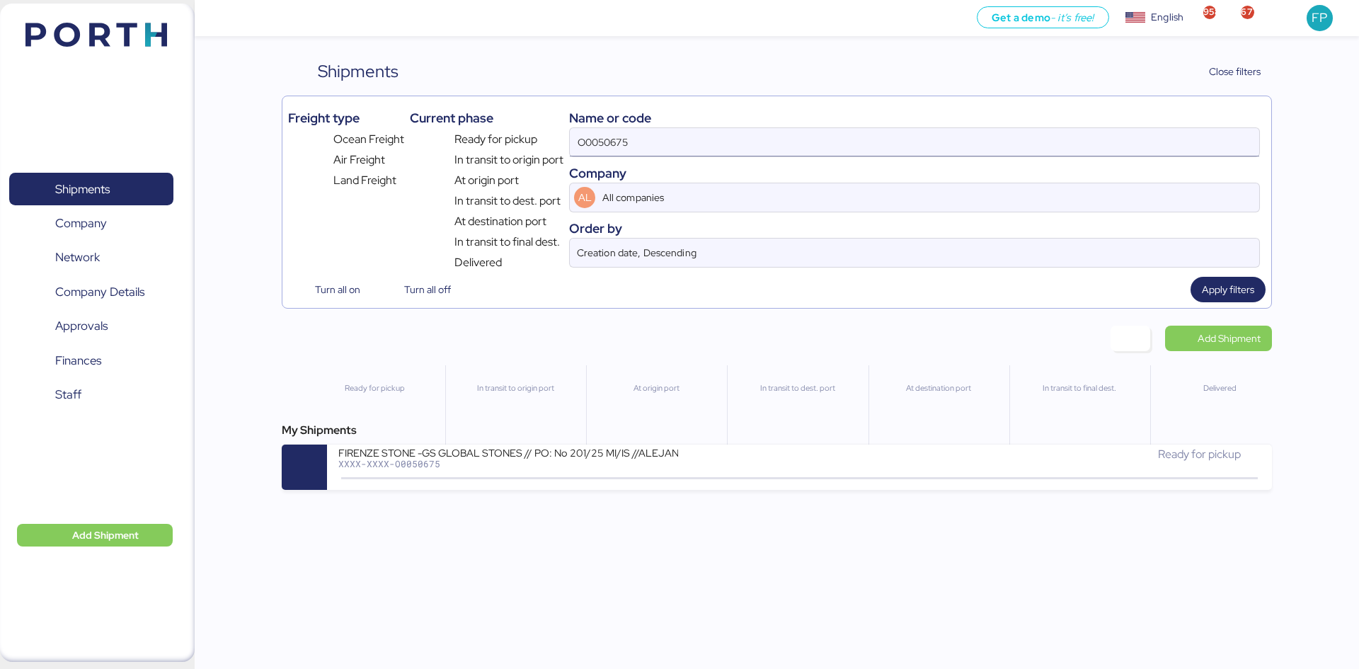
click at [646, 130] on input "O0050675" at bounding box center [915, 142] width 690 height 28
paste input "1934"
type input "O0051934"
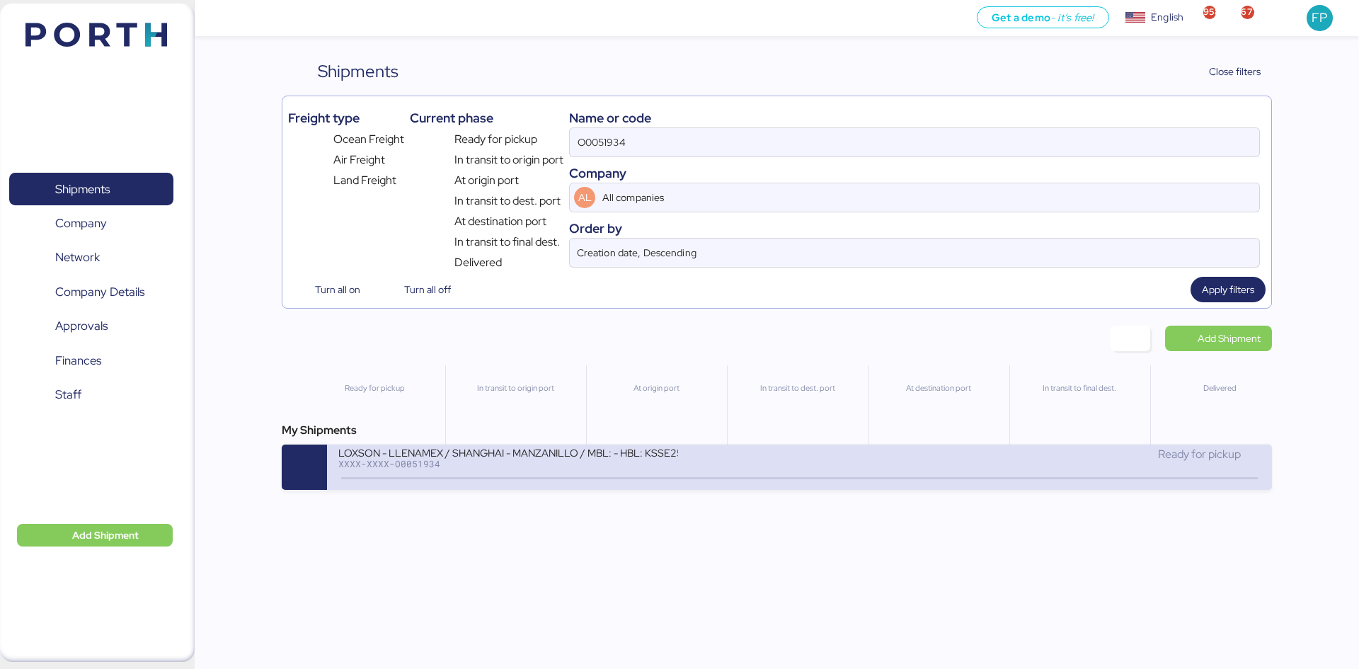
click at [602, 448] on div "LOXSON - LLENAMEX / SHANGHAI - MANZANILLO / MBL: - HBL: KSSE250707951 / LCL" at bounding box center [508, 452] width 340 height 12
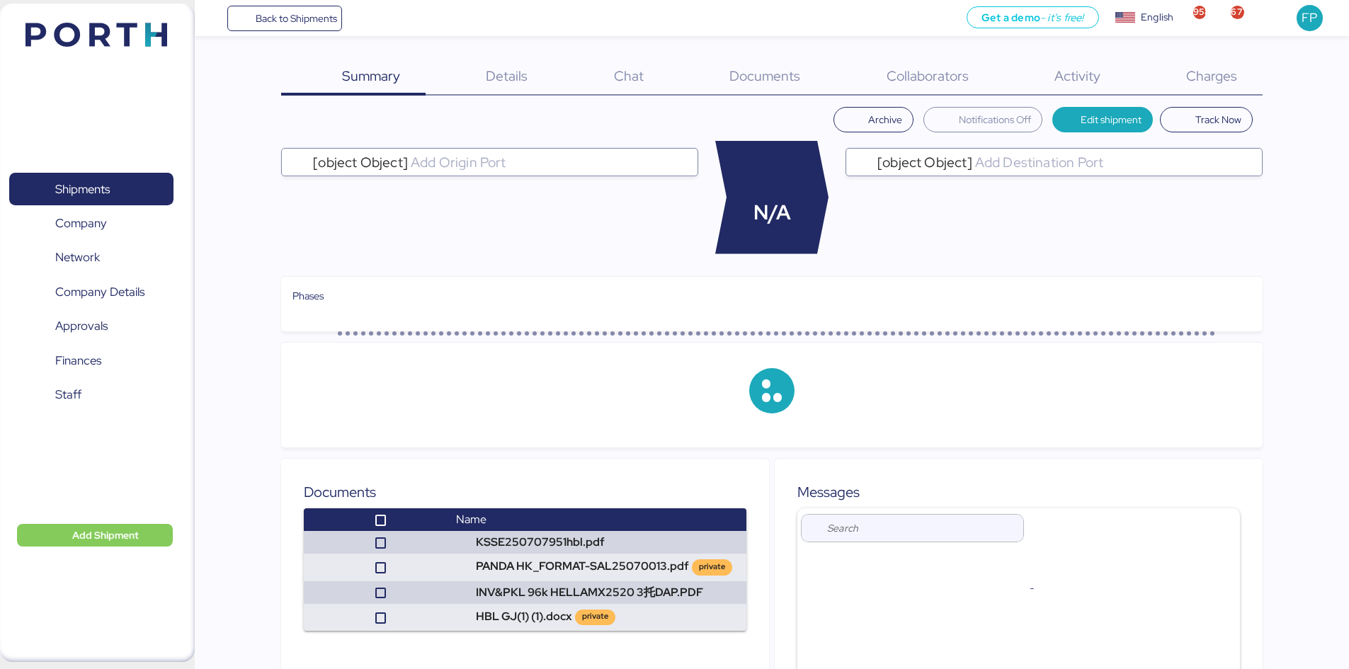
click at [1197, 72] on span "Charges" at bounding box center [1211, 76] width 51 height 18
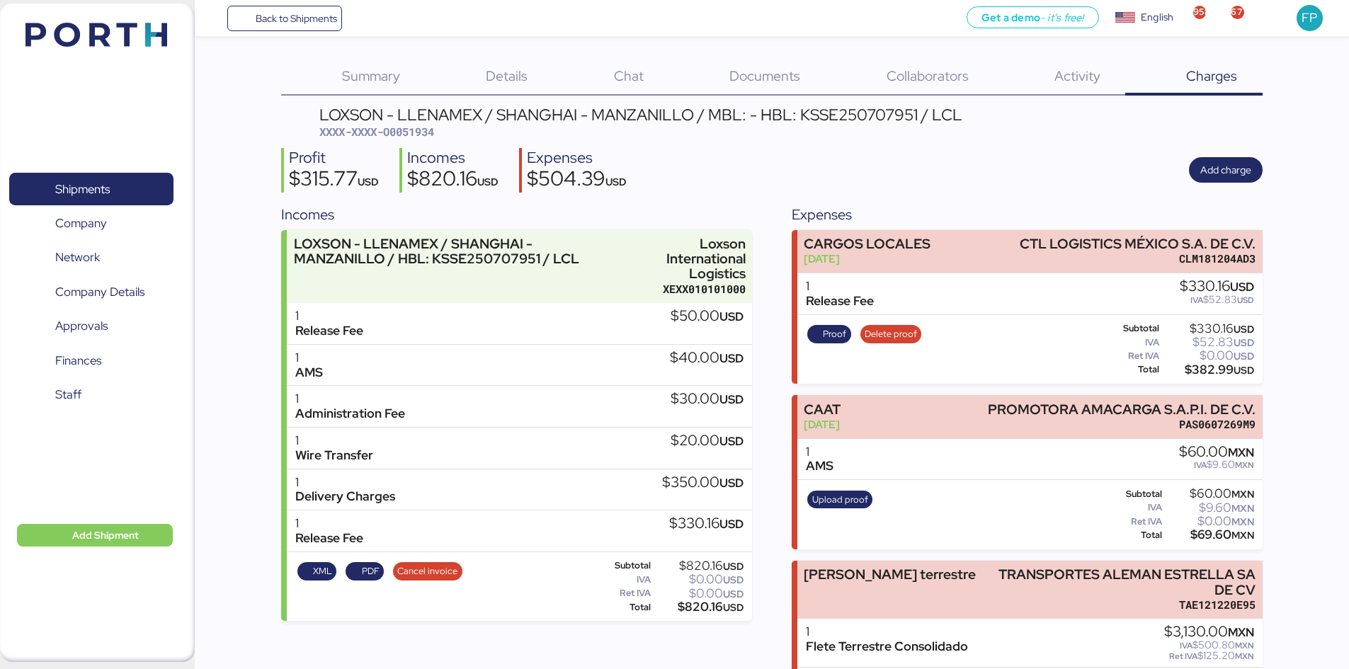
click at [423, 137] on span "XXXX-XXXX-O0051934" at bounding box center [376, 132] width 115 height 14
copy span "O0051934"
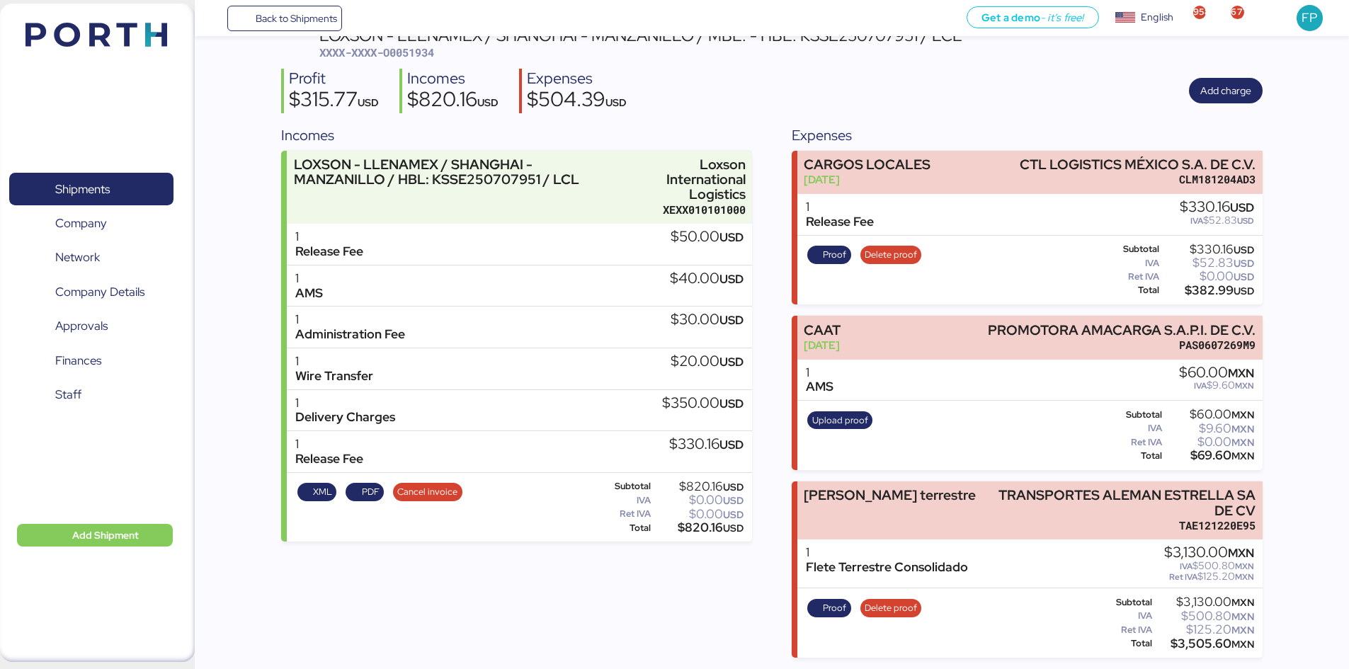
click at [413, 62] on div "LOXSON - LLENAMEX / [GEOGRAPHIC_DATA] - MANZANILLO / MBL: - HBL: KSSE250707951 …" at bounding box center [771, 343] width 981 height 630
click at [413, 61] on div "LOXSON - LLENAMEX / [GEOGRAPHIC_DATA] - MANZANILLO / MBL: - HBL: KSSE250707951 …" at bounding box center [771, 343] width 981 height 630
click at [413, 50] on span "XXXX-XXXX-O0051934" at bounding box center [376, 52] width 115 height 14
copy span "O0051934"
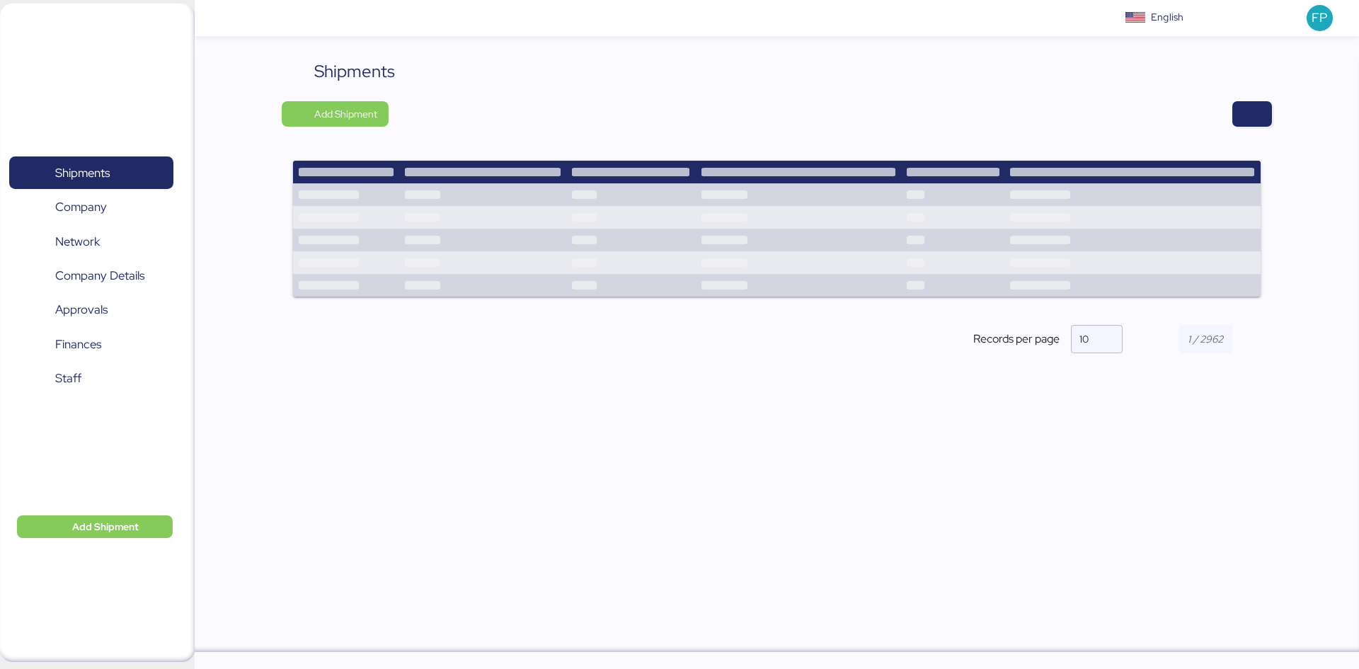
click at [1272, 124] on div "Shipments Add Shipment Shipment Name OCEAN IMPO YAMATO - DESCON / MOI-2521 - YM…" at bounding box center [777, 355] width 1165 height 593
click at [1250, 113] on span "button" at bounding box center [1252, 114] width 17 height 20
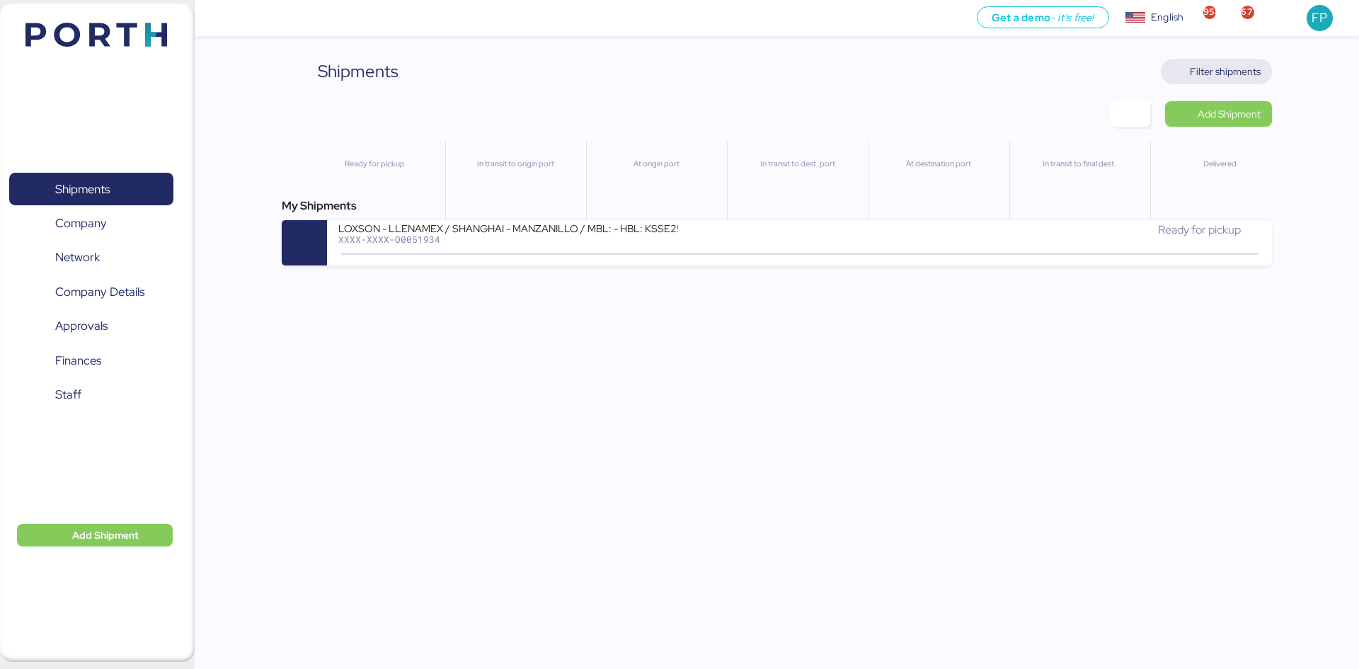
click at [1225, 76] on span "Filter shipments" at bounding box center [1225, 71] width 71 height 17
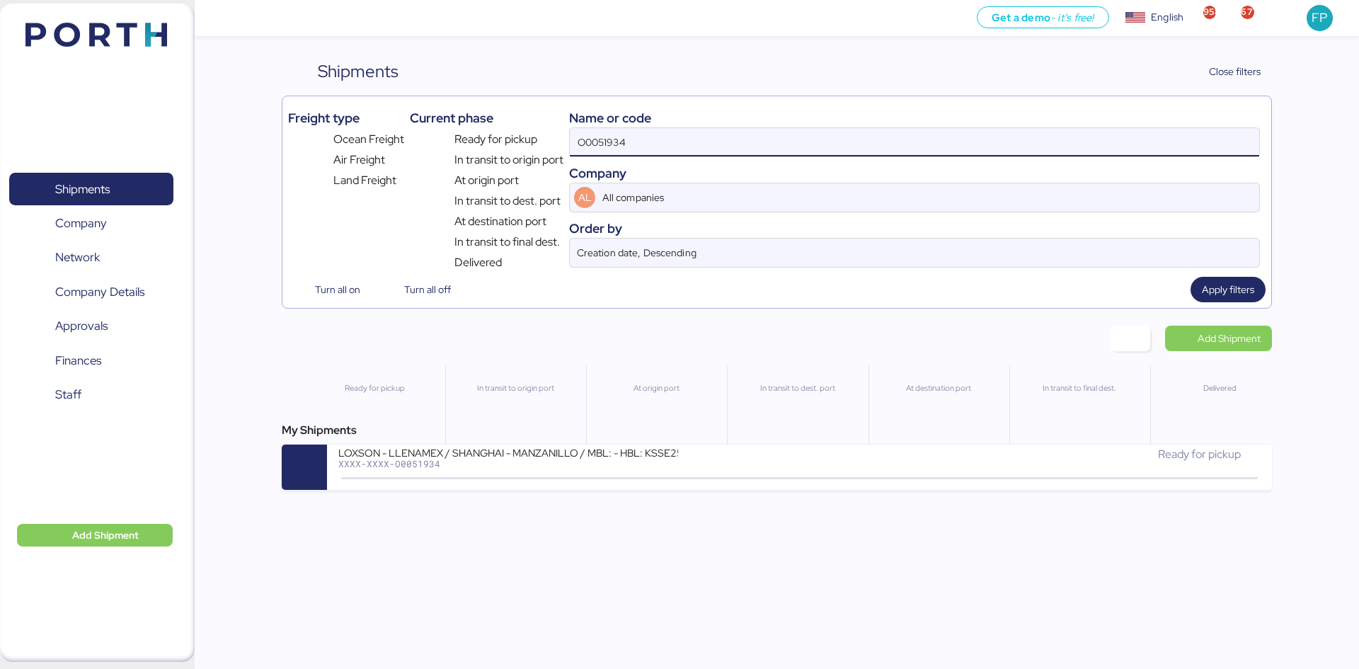
click at [590, 139] on input "O0051934" at bounding box center [915, 142] width 690 height 28
paste input "2075"
type input "O0052075"
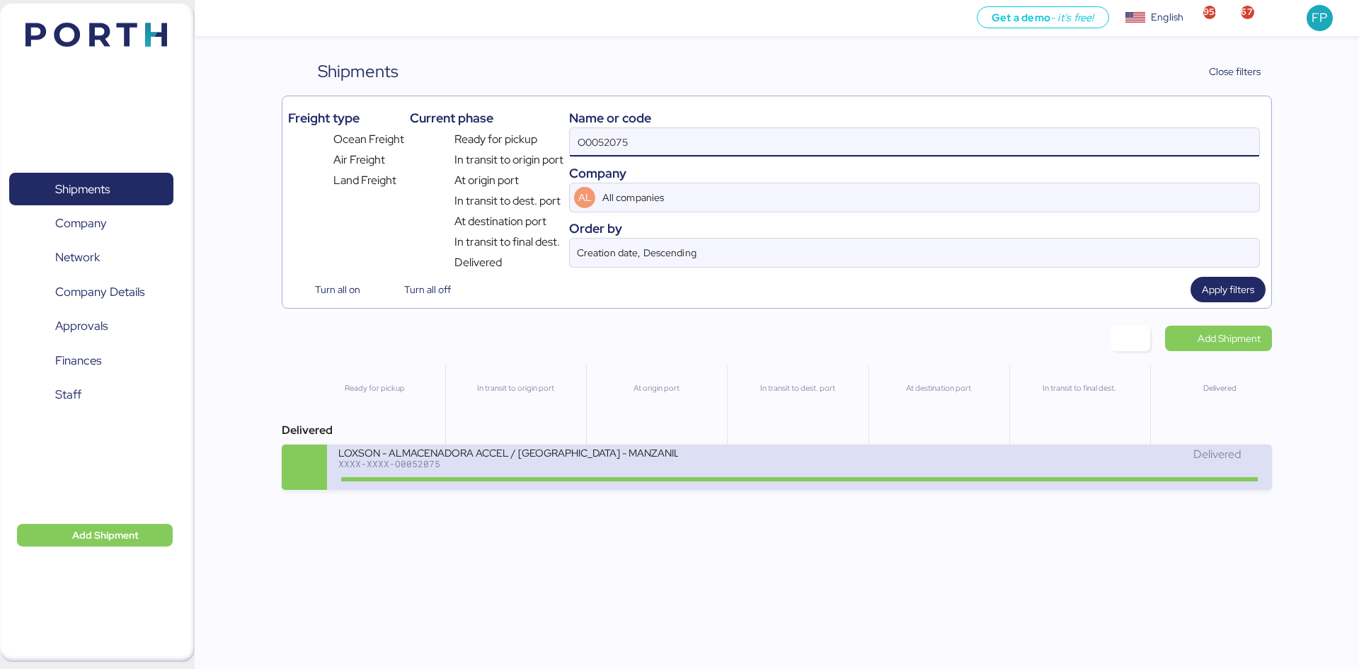
click at [853, 468] on div "Delivered" at bounding box center [1030, 461] width 461 height 30
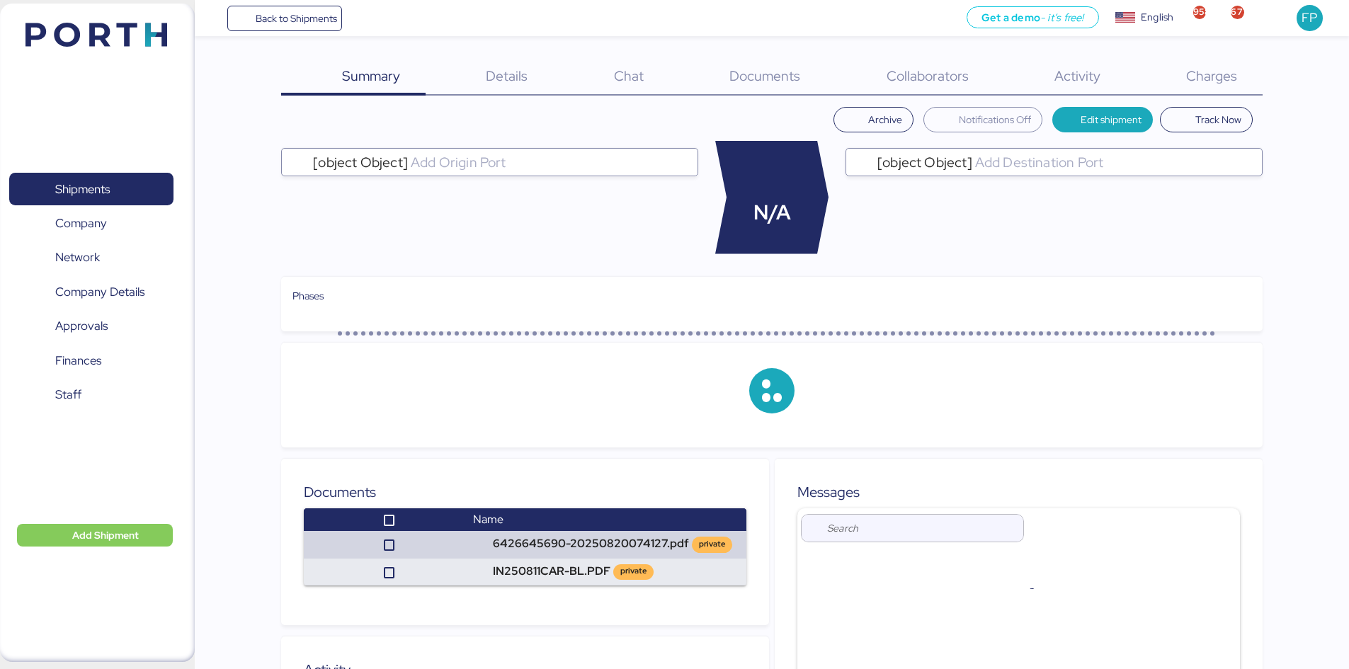
click at [1225, 82] on span "Charges" at bounding box center [1211, 76] width 51 height 18
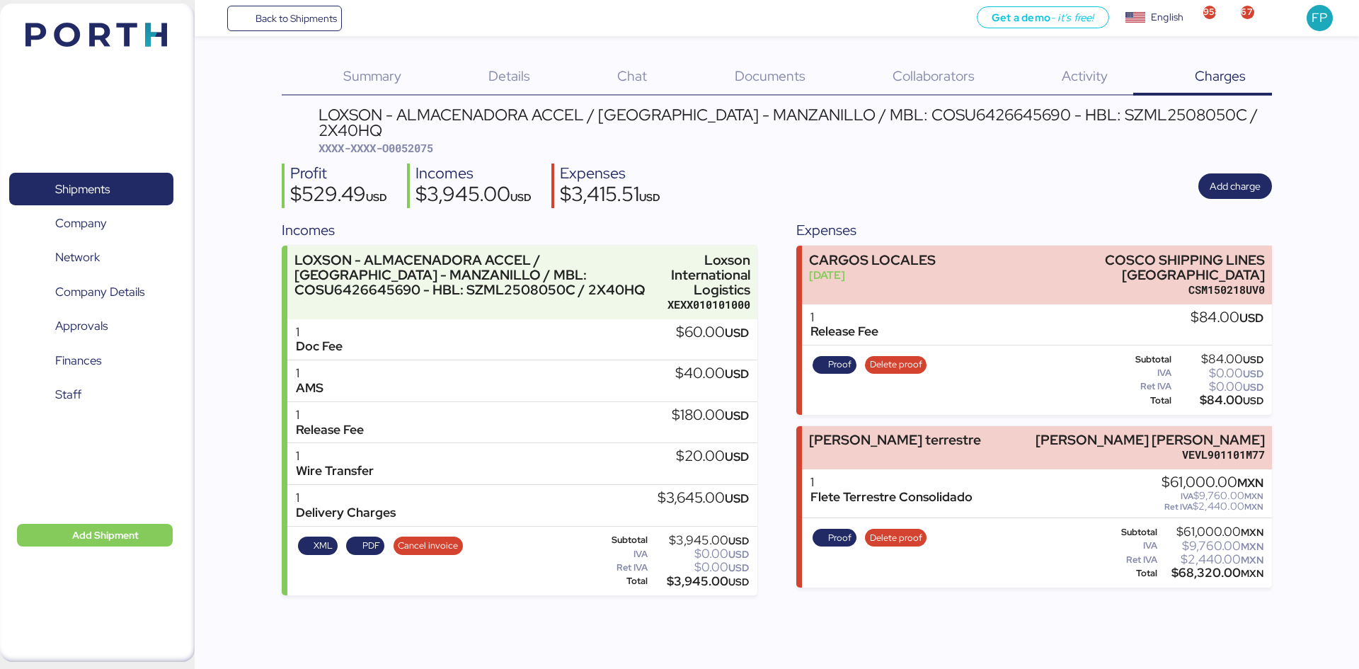
click at [411, 141] on span "XXXX-XXXX-O0052075" at bounding box center [376, 148] width 115 height 14
copy span "O0052075"
click at [125, 195] on span "Shipments" at bounding box center [91, 189] width 152 height 21
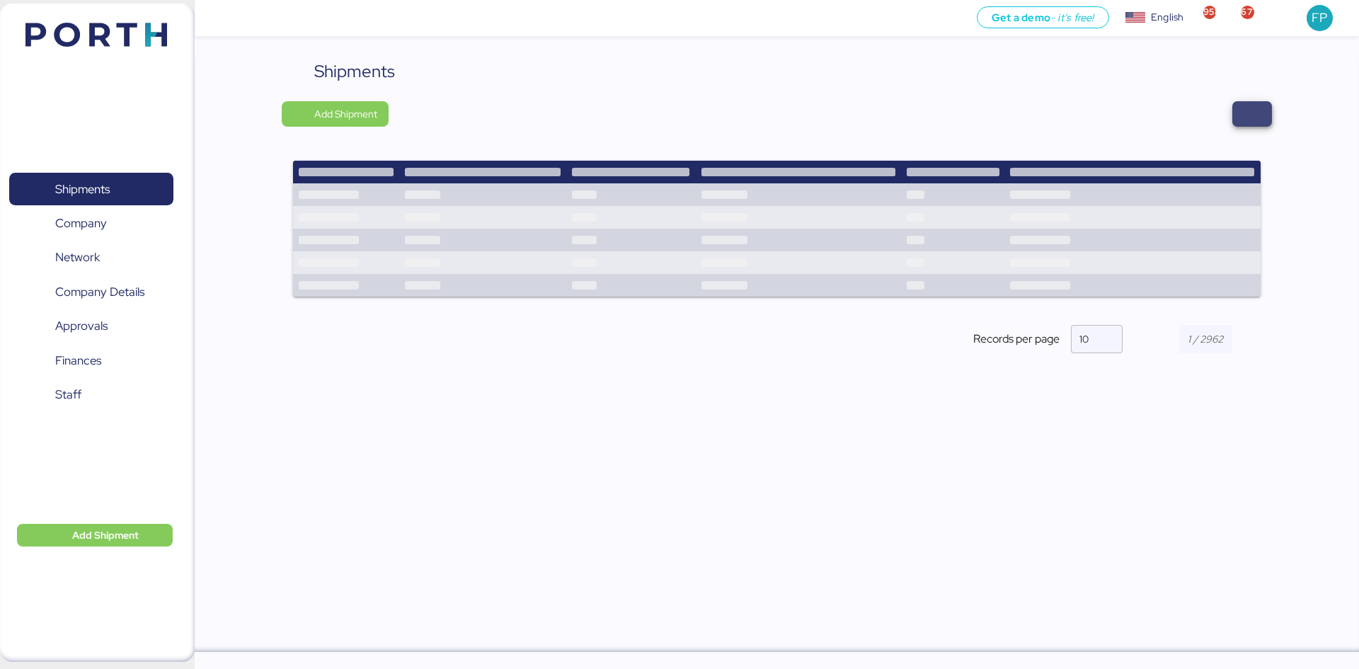
click at [1247, 105] on span "button" at bounding box center [1252, 114] width 17 height 20
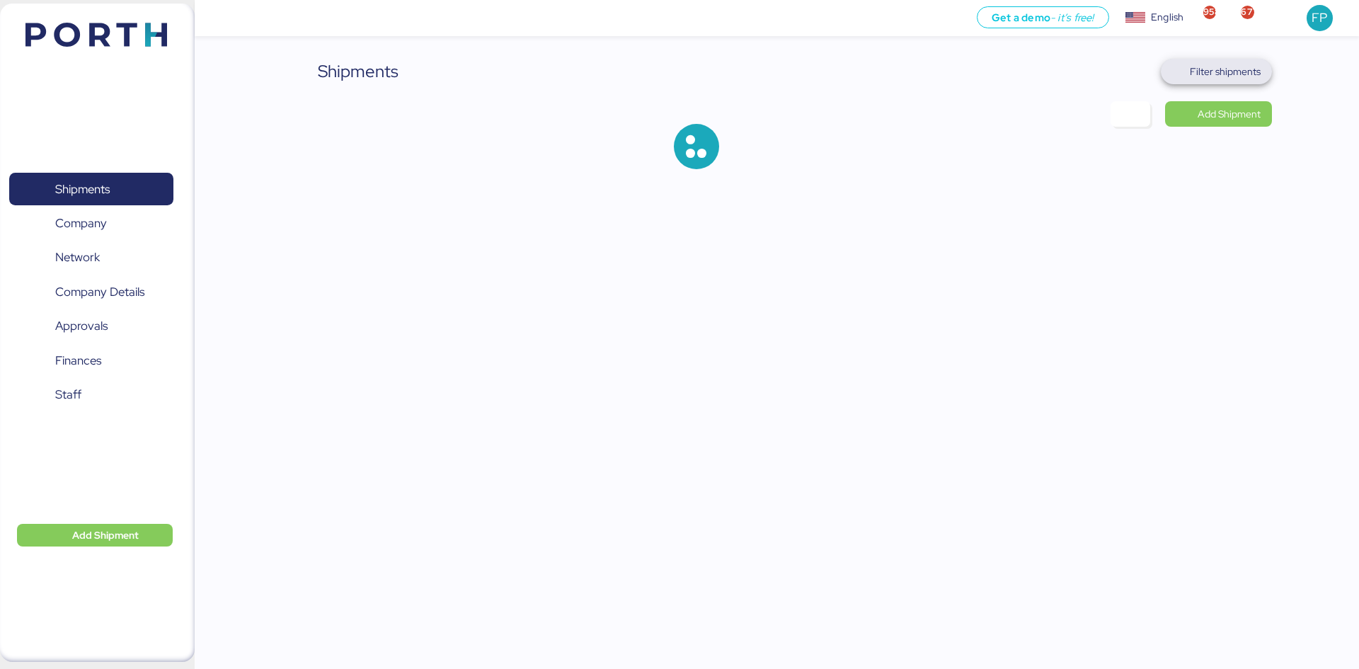
click at [1245, 77] on span "Filter shipments" at bounding box center [1225, 71] width 71 height 17
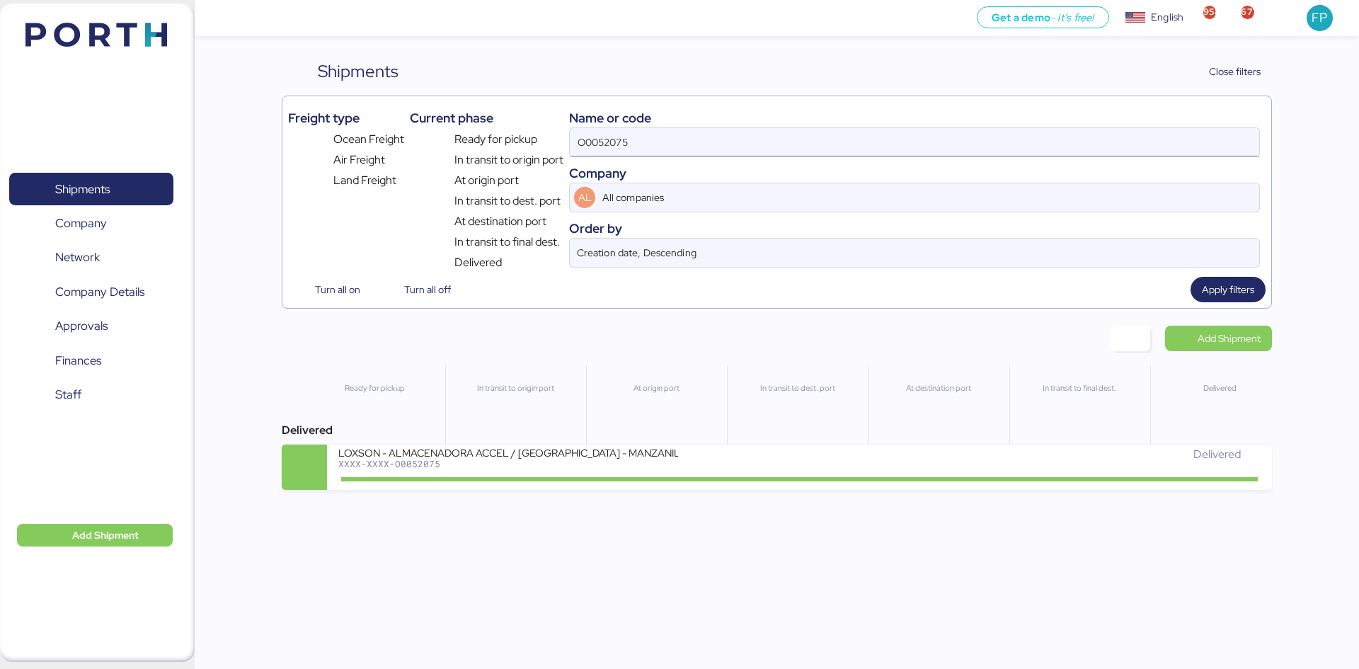
click at [601, 139] on input "O0052075" at bounding box center [915, 142] width 690 height 28
click at [602, 139] on input "O0052075" at bounding box center [915, 142] width 690 height 28
click at [600, 139] on input "O0052075" at bounding box center [915, 142] width 690 height 28
paste input "A0052134"
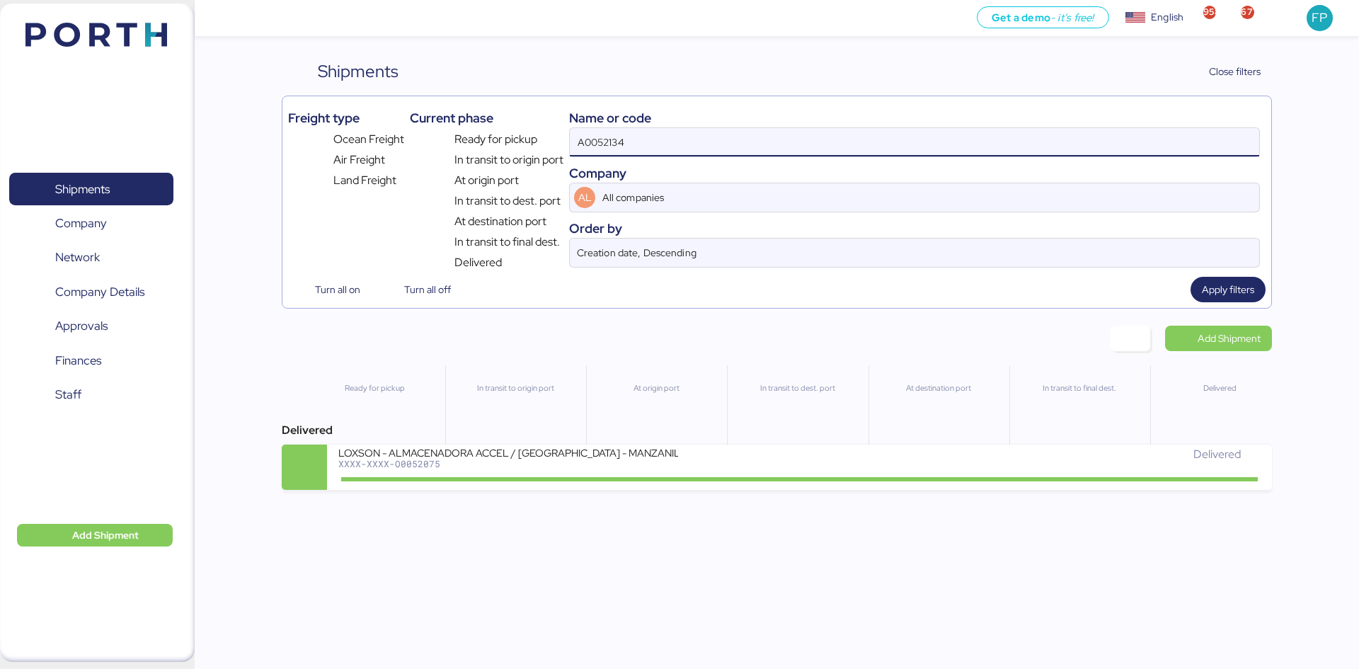
type input "A0052134"
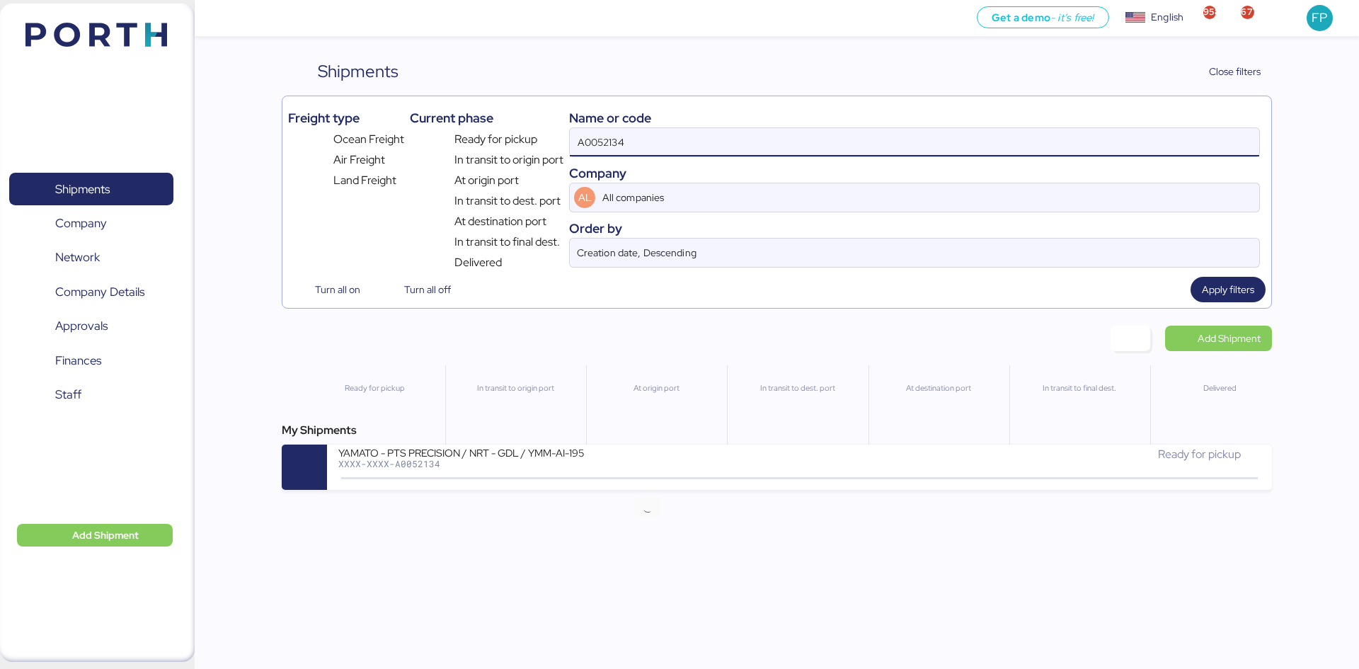
click at [614, 465] on div "XXXX-XXXX-A0052134" at bounding box center [508, 464] width 340 height 10
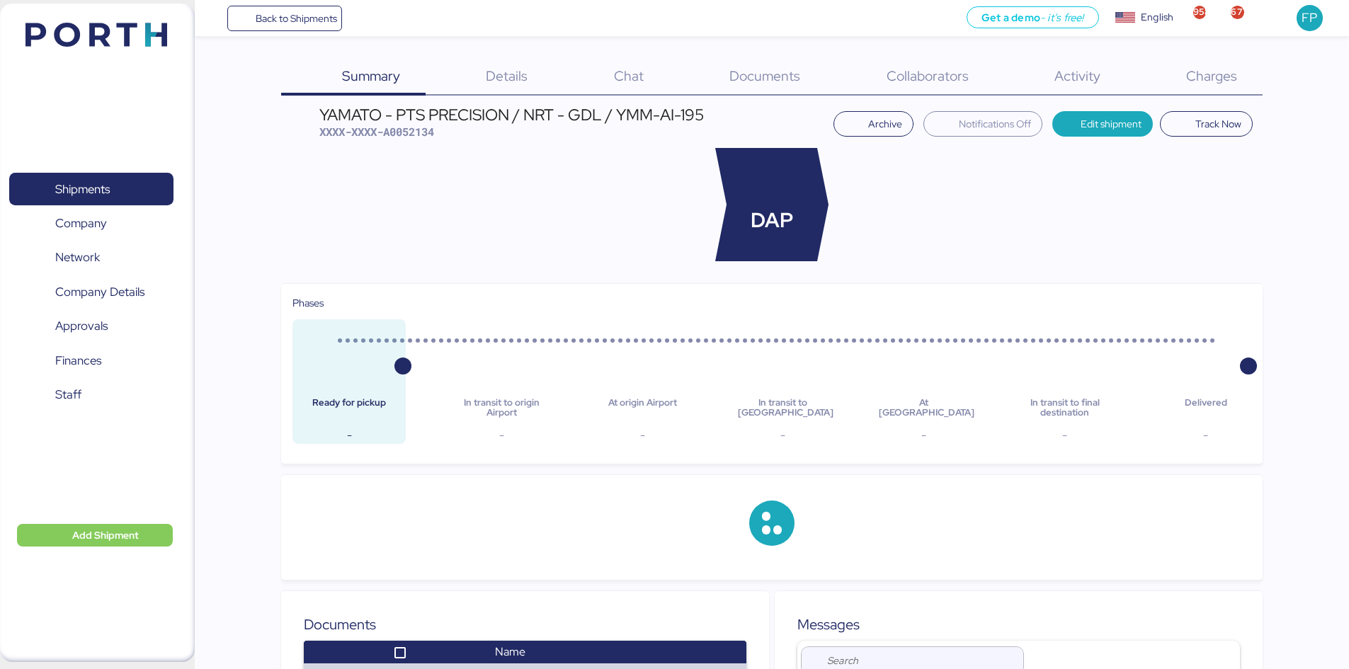
click at [1213, 84] on span "Charges" at bounding box center [1211, 76] width 51 height 18
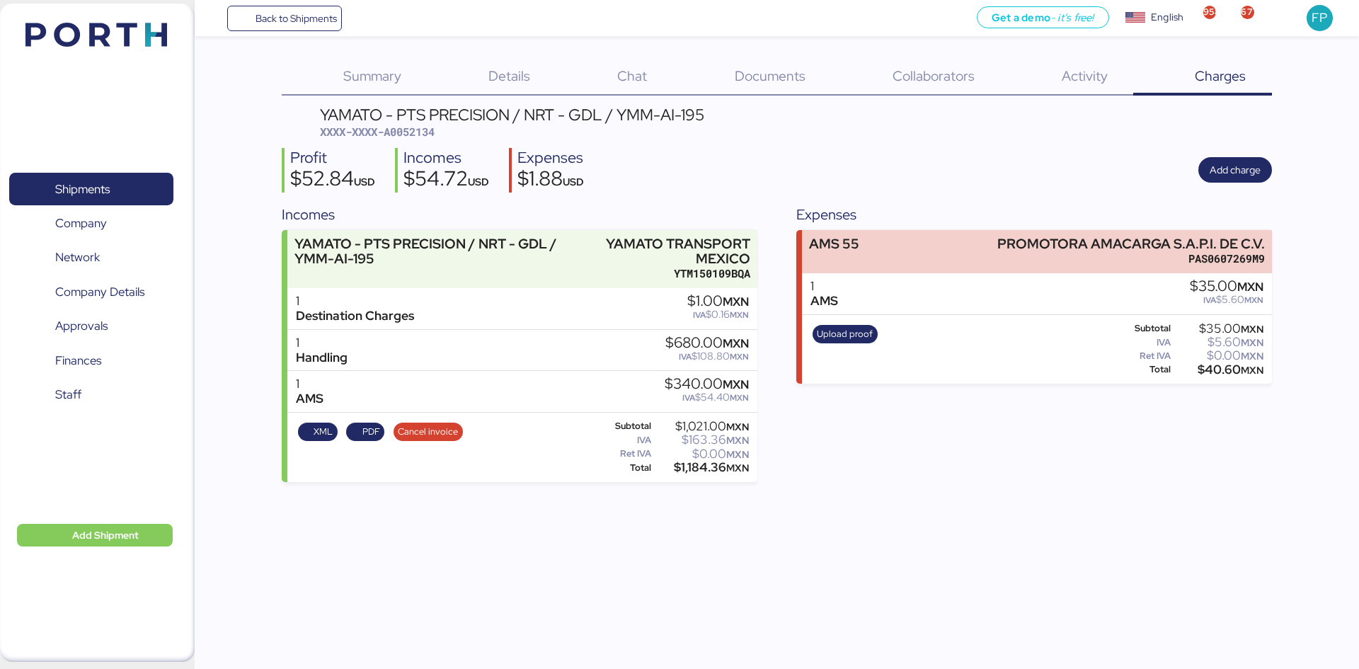
drag, startPoint x: 431, startPoint y: 135, endPoint x: 424, endPoint y: 130, distance: 8.3
click at [425, 132] on span "XXXX-XXXX-A0052134" at bounding box center [377, 132] width 115 height 14
click at [424, 130] on span "XXXX-XXXX-A0052134" at bounding box center [377, 132] width 115 height 14
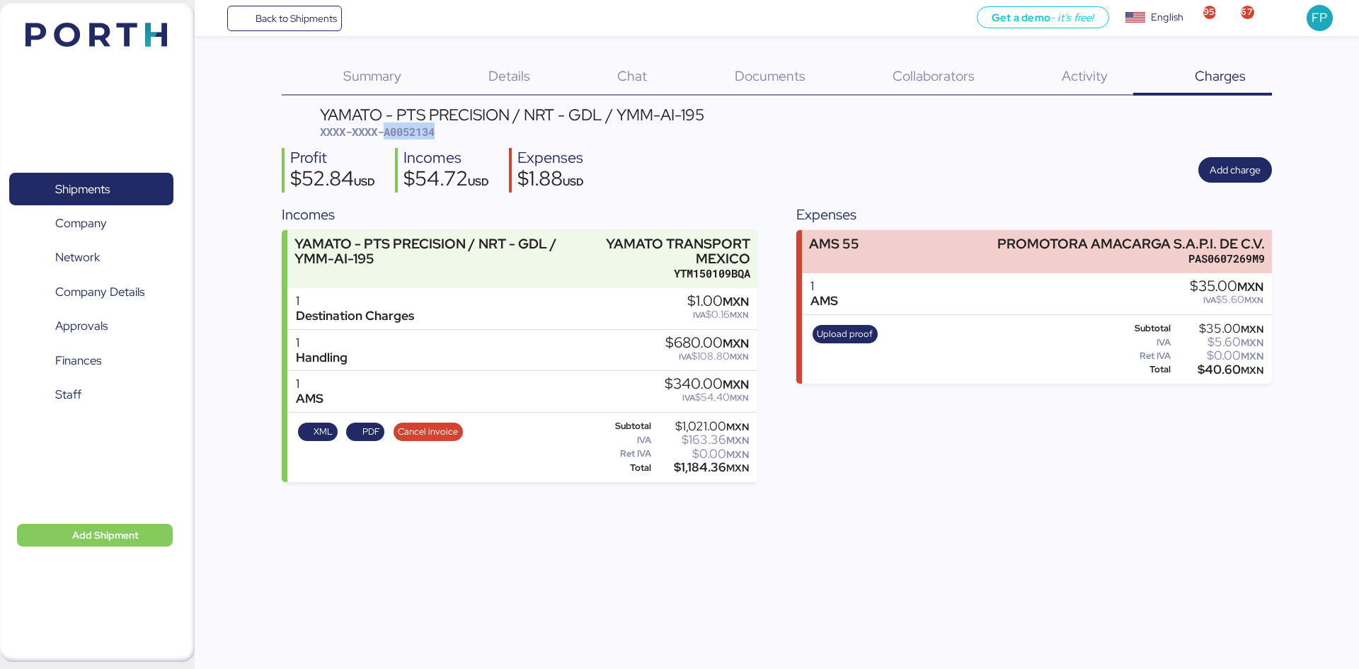
copy span "A0052134"
click at [120, 180] on span "Shipments" at bounding box center [91, 189] width 152 height 21
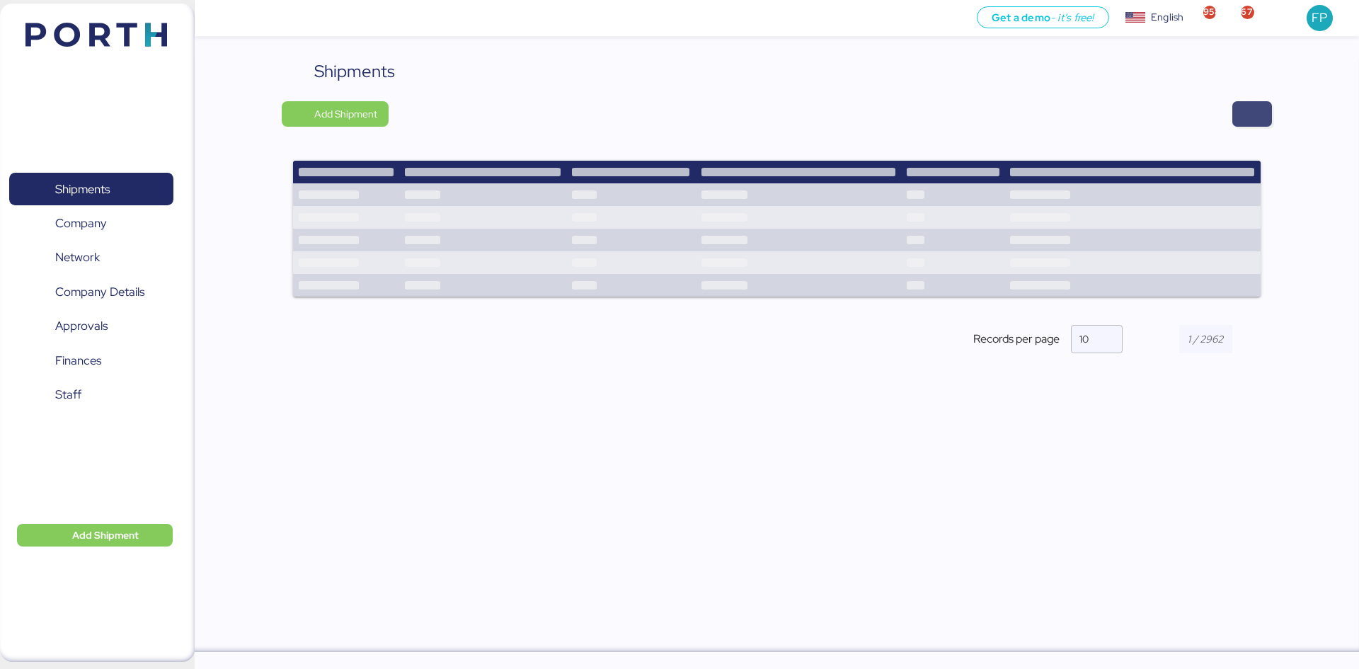
click at [1263, 119] on span "button" at bounding box center [1252, 113] width 40 height 25
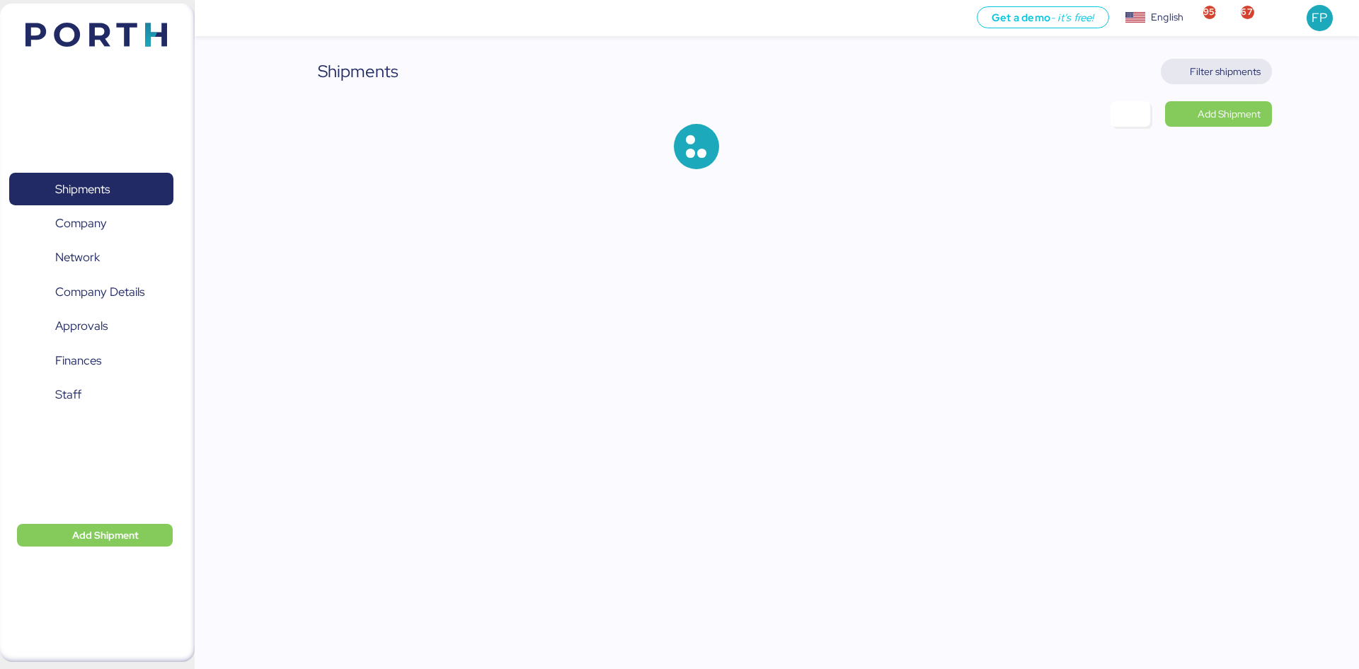
click at [1232, 67] on span "Filter shipments" at bounding box center [1225, 71] width 71 height 17
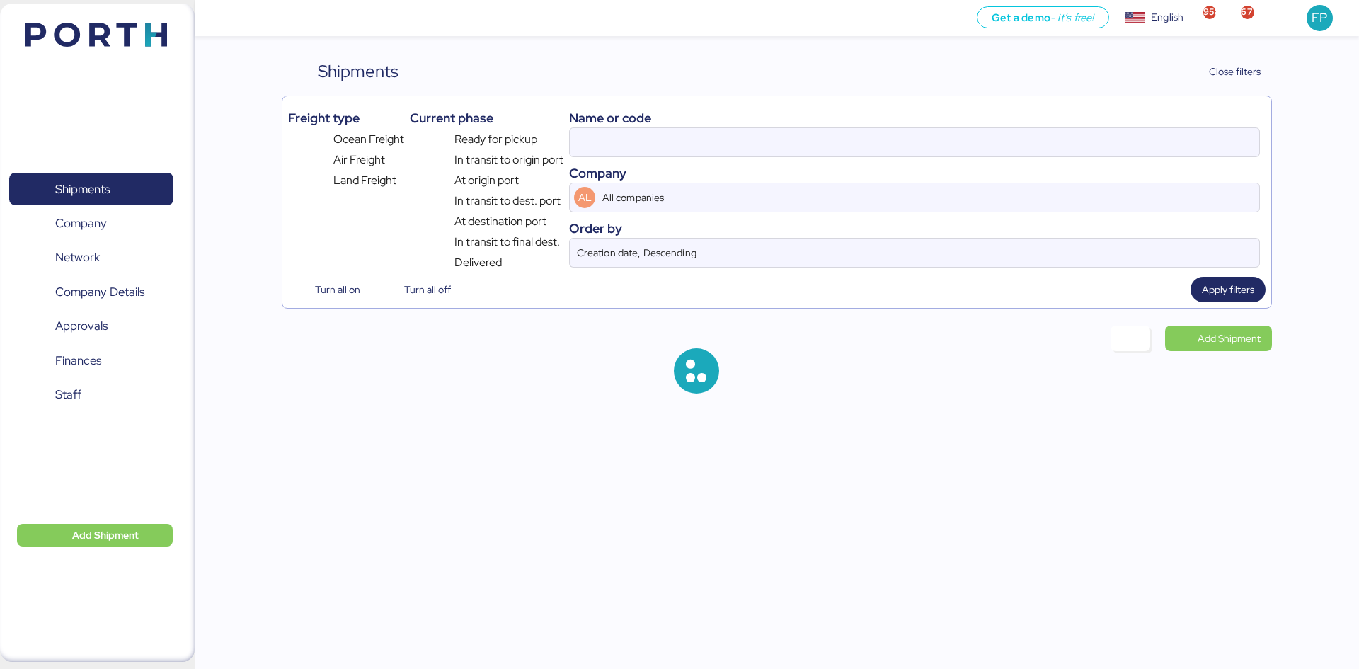
type input "A0052134"
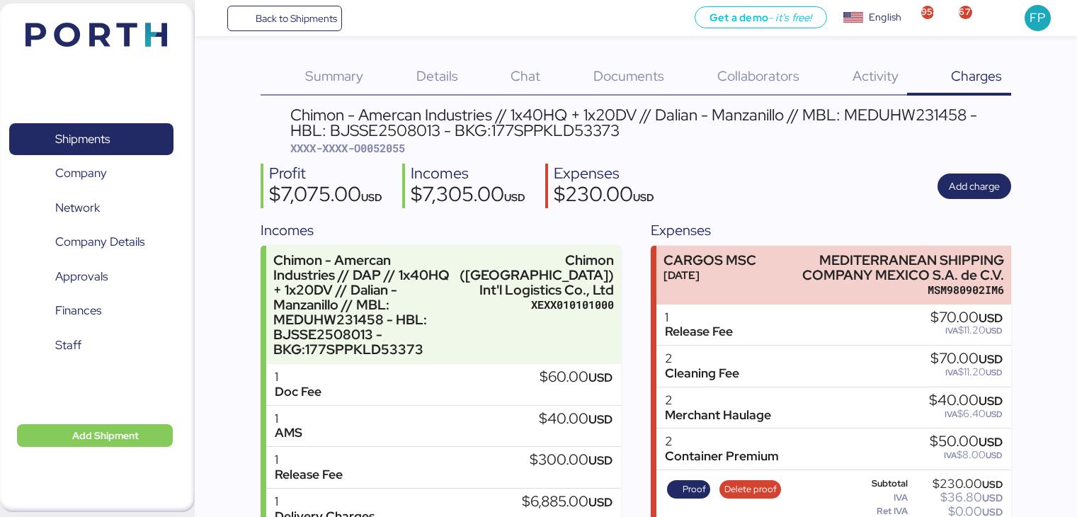
scroll to position [104, 0]
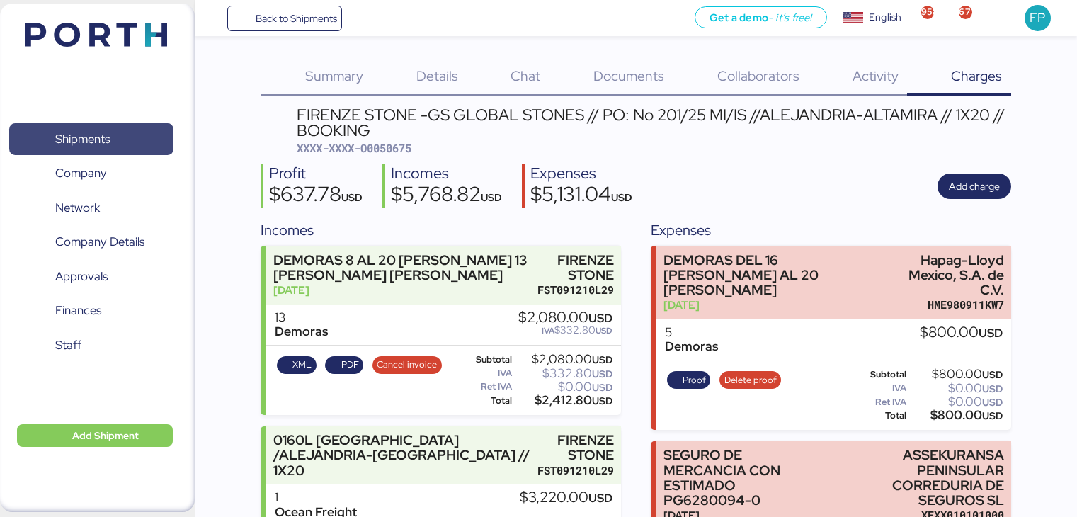
scroll to position [401, 0]
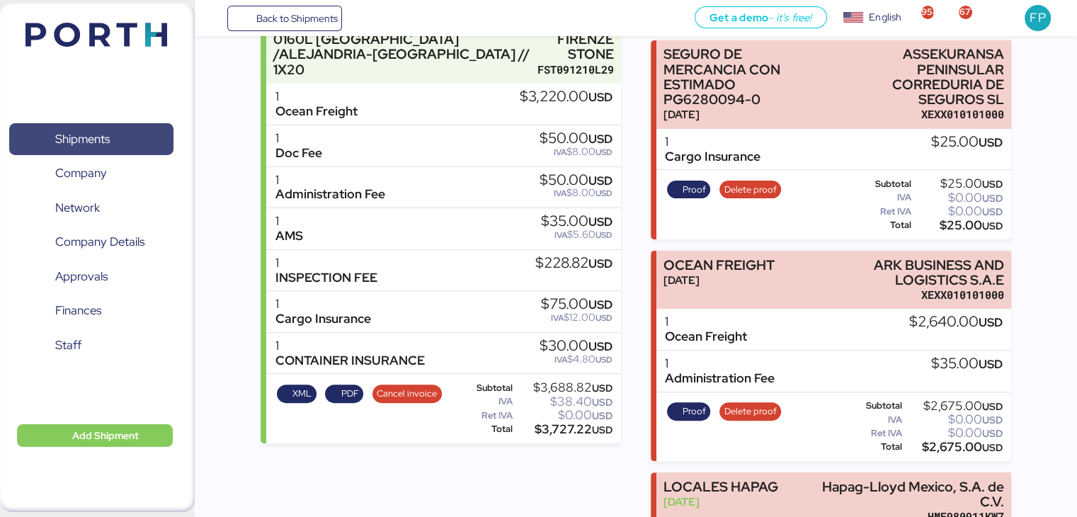
click at [153, 131] on span "Shipments" at bounding box center [91, 139] width 152 height 21
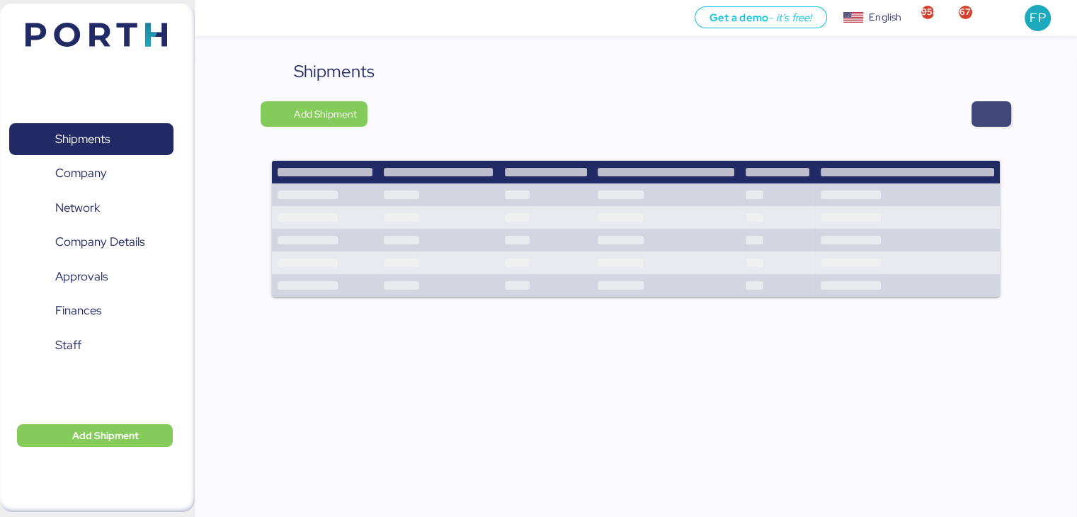
click at [991, 112] on span "button" at bounding box center [991, 114] width 17 height 20
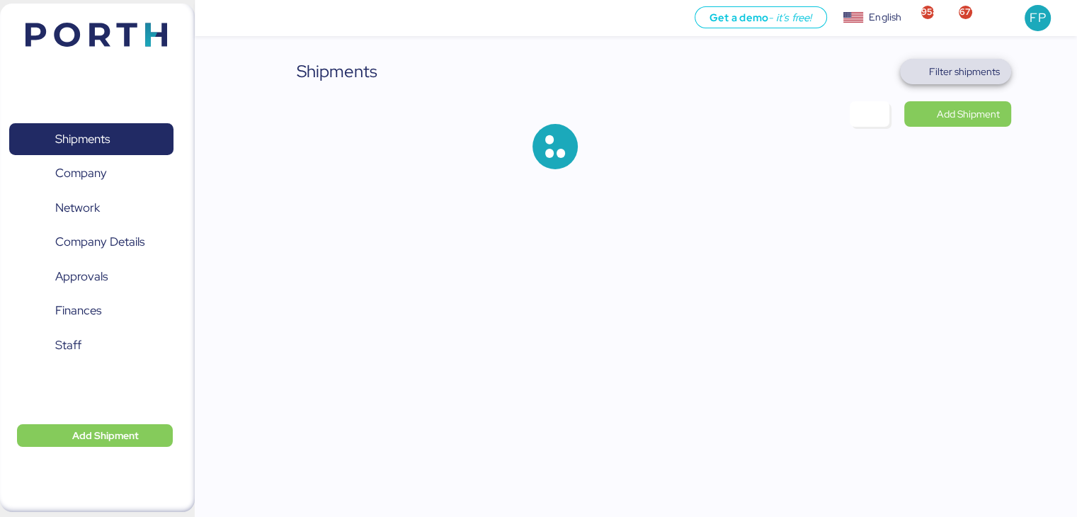
click at [990, 74] on span "Filter shipments" at bounding box center [964, 71] width 71 height 17
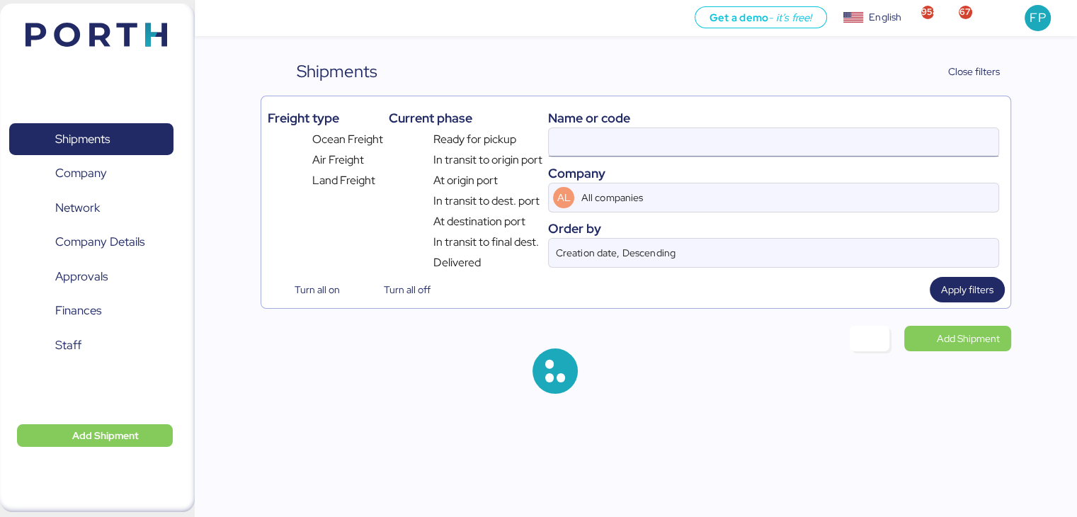
click at [655, 144] on input at bounding box center [773, 142] width 449 height 28
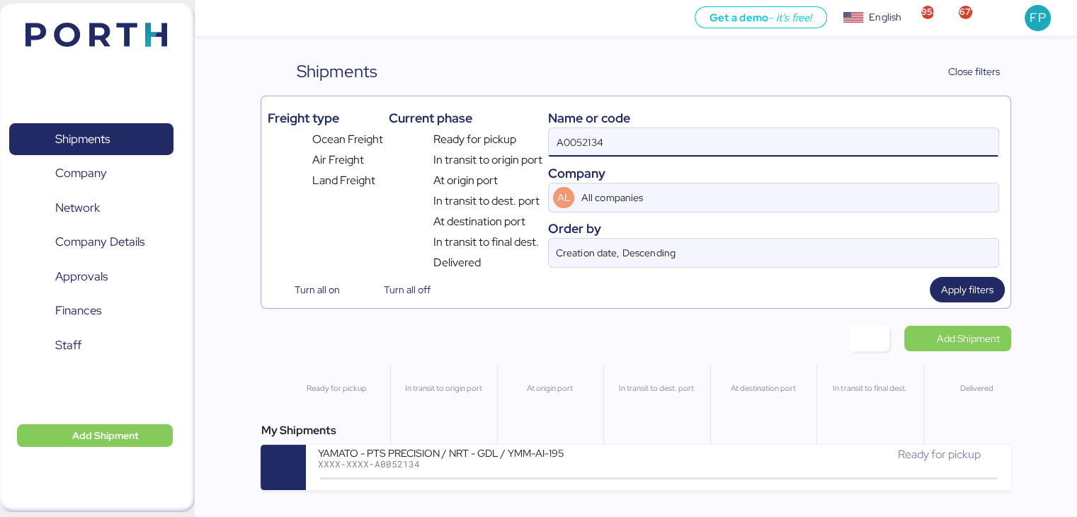
click at [655, 144] on input "A0052134" at bounding box center [773, 142] width 449 height 28
paste input "O0052077"
type input "O0052077"
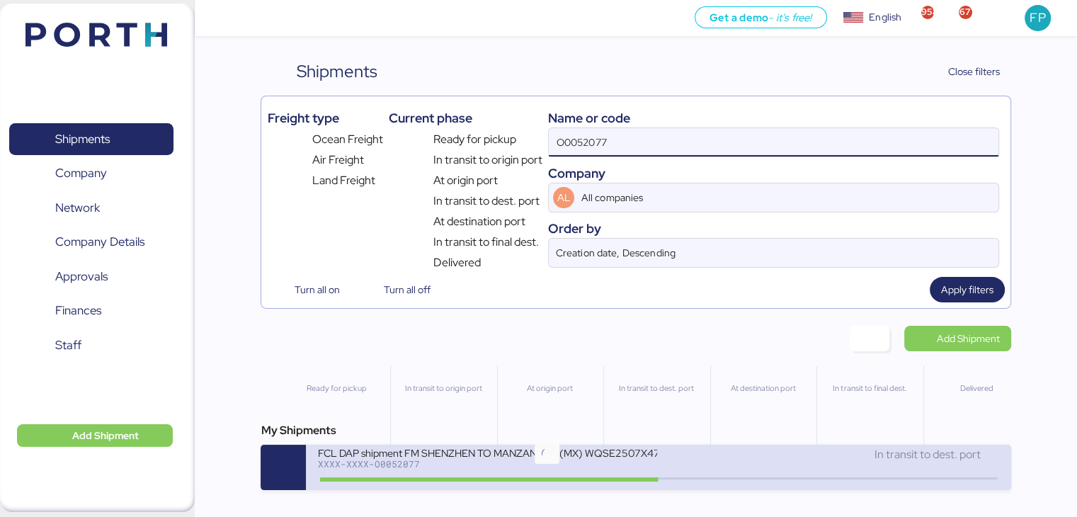
click at [550, 474] on icon at bounding box center [547, 479] width 68 height 16
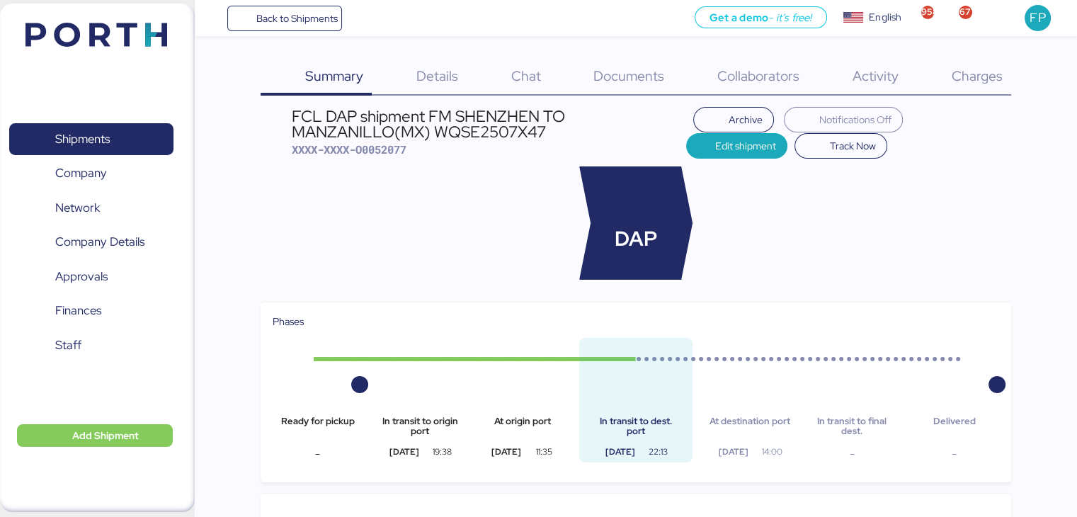
click at [971, 93] on div "Charges 0" at bounding box center [959, 77] width 104 height 37
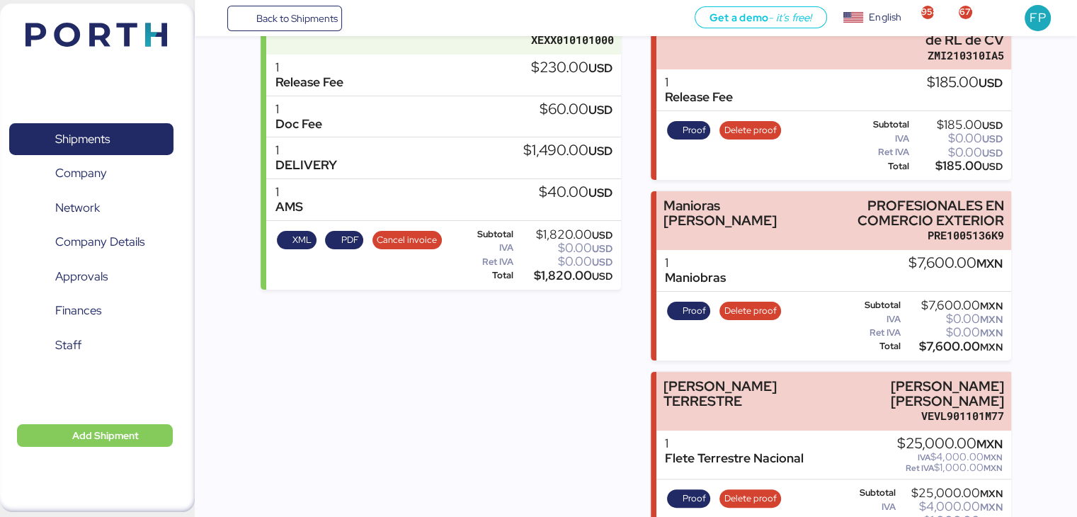
scroll to position [258, 0]
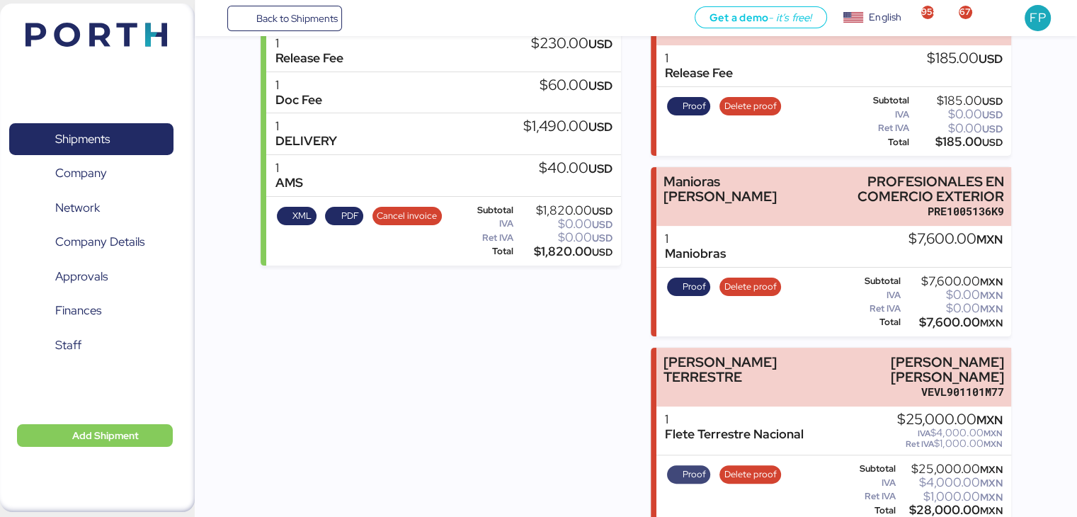
click at [683, 467] on span "Proof" at bounding box center [693, 475] width 23 height 16
click at [156, 129] on span "Shipments" at bounding box center [91, 139] width 152 height 21
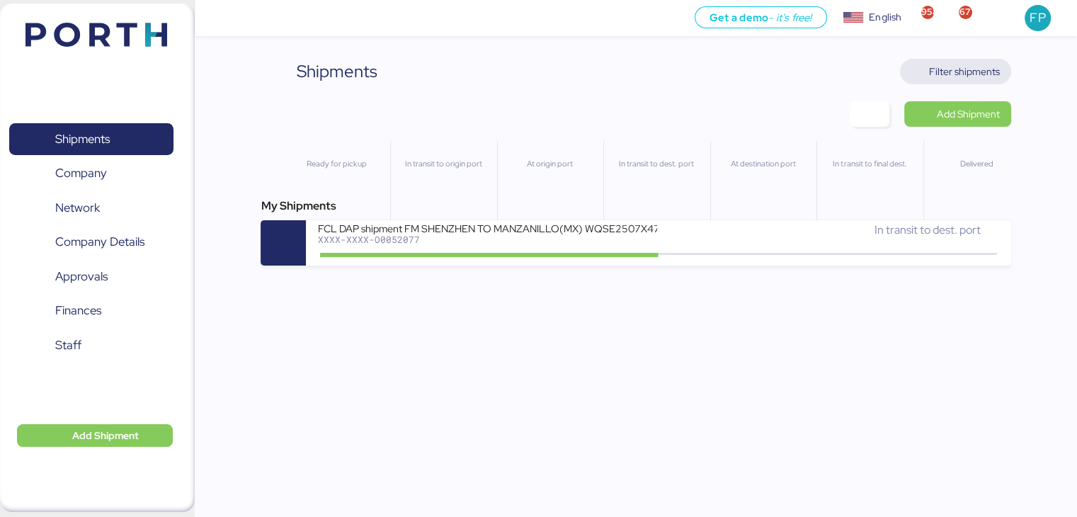
click at [963, 71] on span "Filter shipments" at bounding box center [964, 71] width 71 height 17
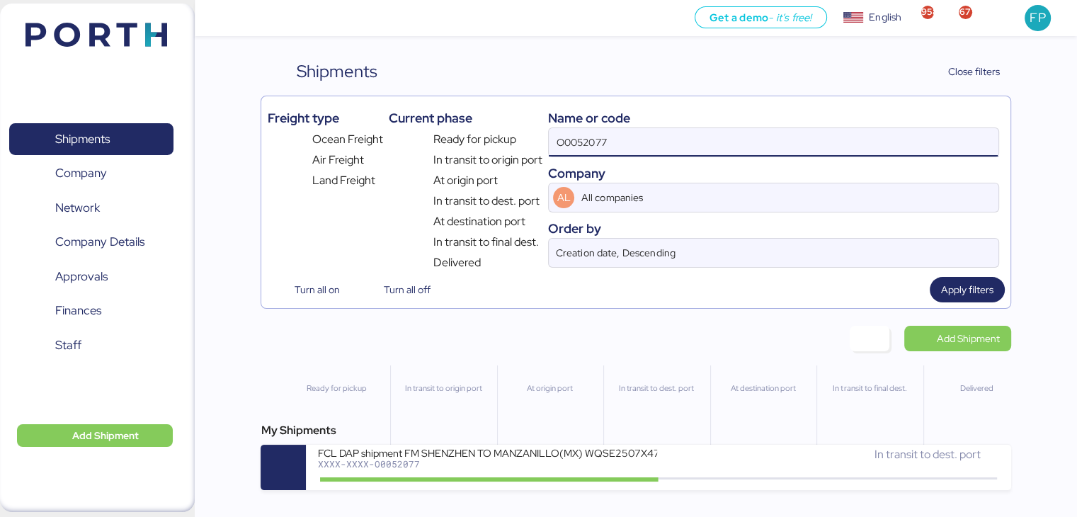
click at [584, 142] on input "O0052077" at bounding box center [773, 142] width 449 height 28
click at [583, 142] on input "O0052077" at bounding box center [773, 142] width 449 height 28
paste input "1912"
type input "O0051912"
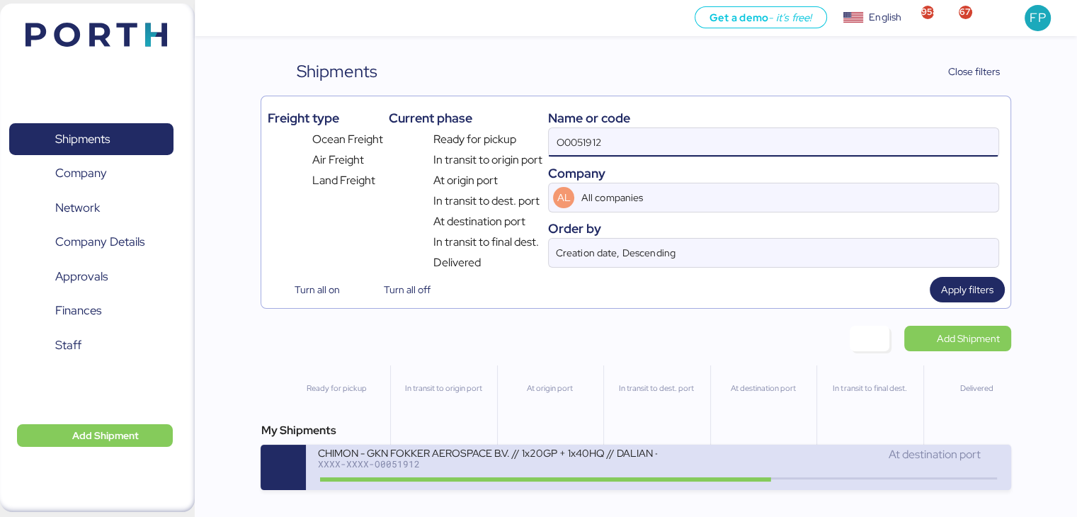
drag, startPoint x: 530, startPoint y: 472, endPoint x: 568, endPoint y: 404, distance: 78.3
click at [528, 472] on div "CHIMON - GKN FOKKER AEROSPACE B.V. // 1x20GP + 1x40HQ // DALIAN - MANZANILLO //…" at bounding box center [487, 461] width 341 height 30
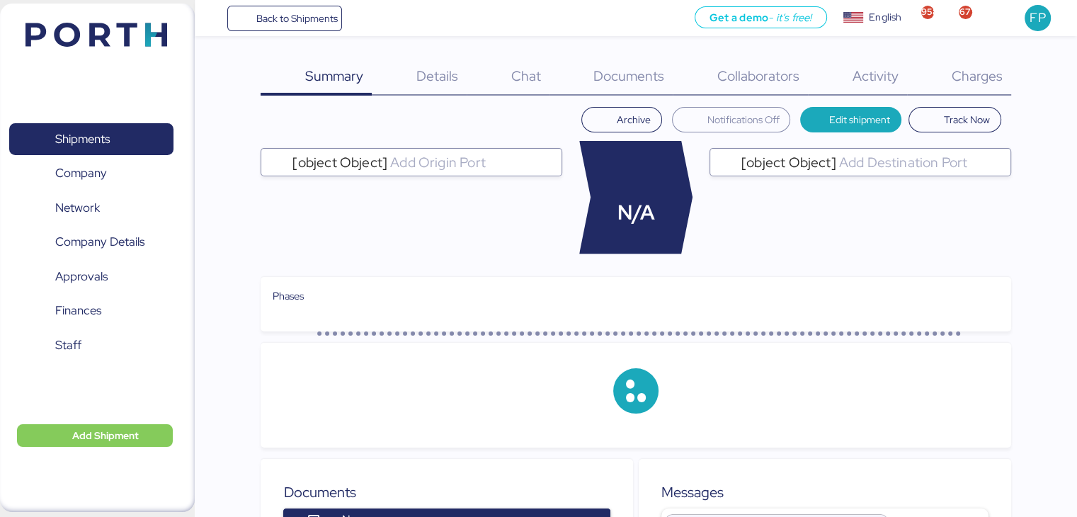
click at [985, 86] on div "Charges 0" at bounding box center [959, 77] width 104 height 37
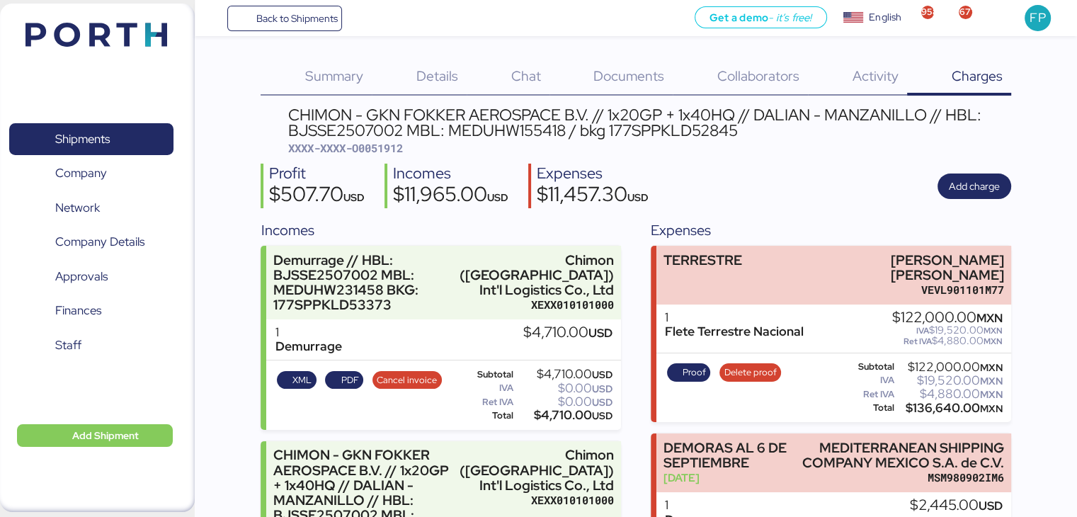
click at [332, 131] on div "CHIMON - GKN FOKKER AEROSPACE B.V. // 1x20GP + 1x40HQ // DALIAN - MANZANILLO //…" at bounding box center [649, 123] width 722 height 32
click at [514, 130] on div "CHIMON - GKN FOKKER AEROSPACE B.V. // 1x20GP + 1x40HQ // DALIAN - MANZANILLO //…" at bounding box center [649, 123] width 722 height 32
copy div "MEDUHW155418"
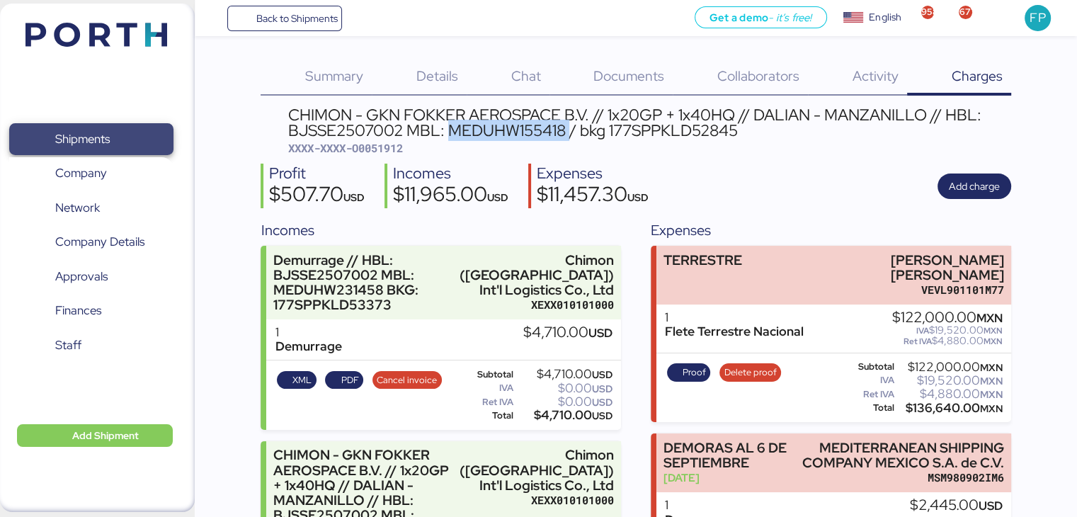
click at [104, 149] on span "Shipments" at bounding box center [91, 139] width 152 height 21
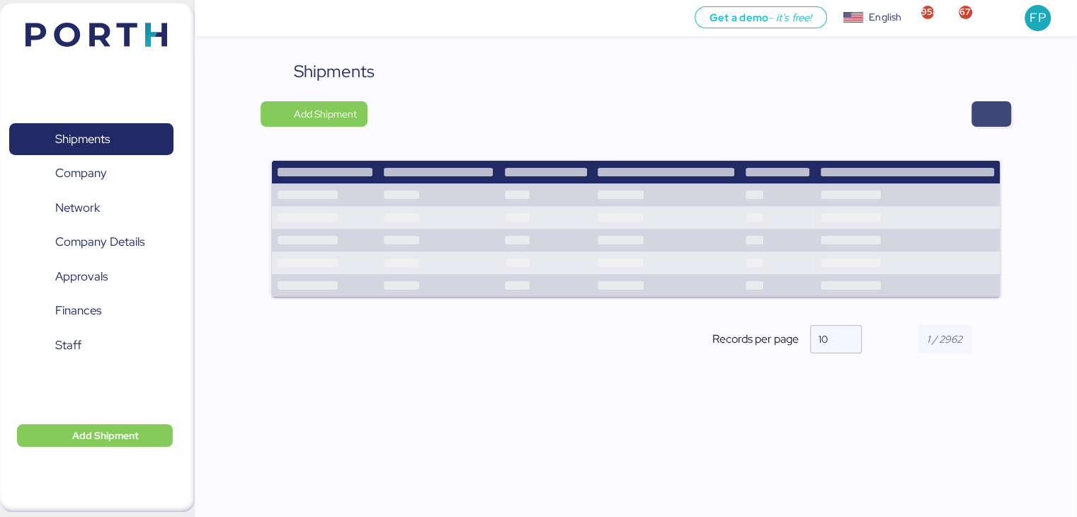
click at [999, 115] on span "button" at bounding box center [991, 113] width 40 height 25
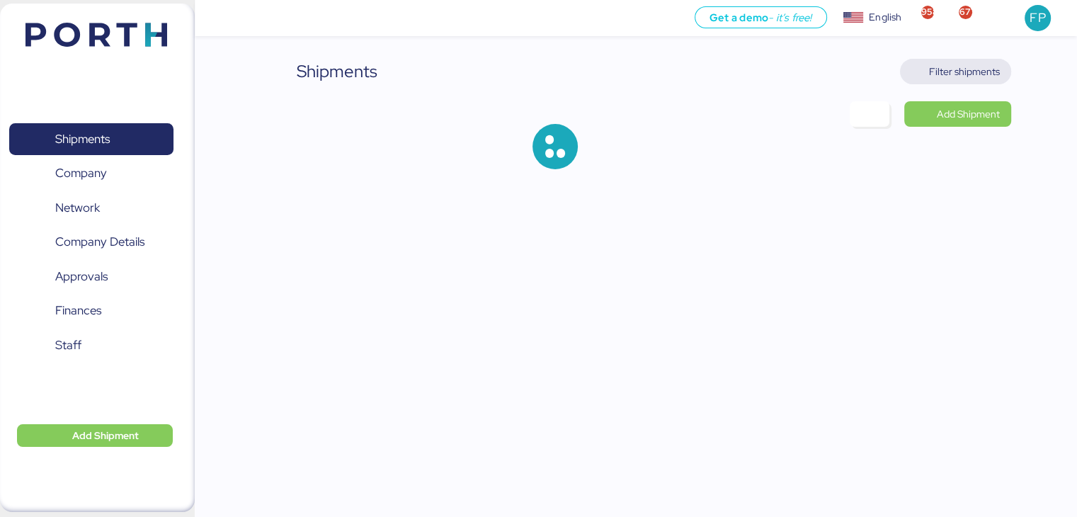
click at [980, 74] on span "Filter shipments" at bounding box center [964, 71] width 71 height 17
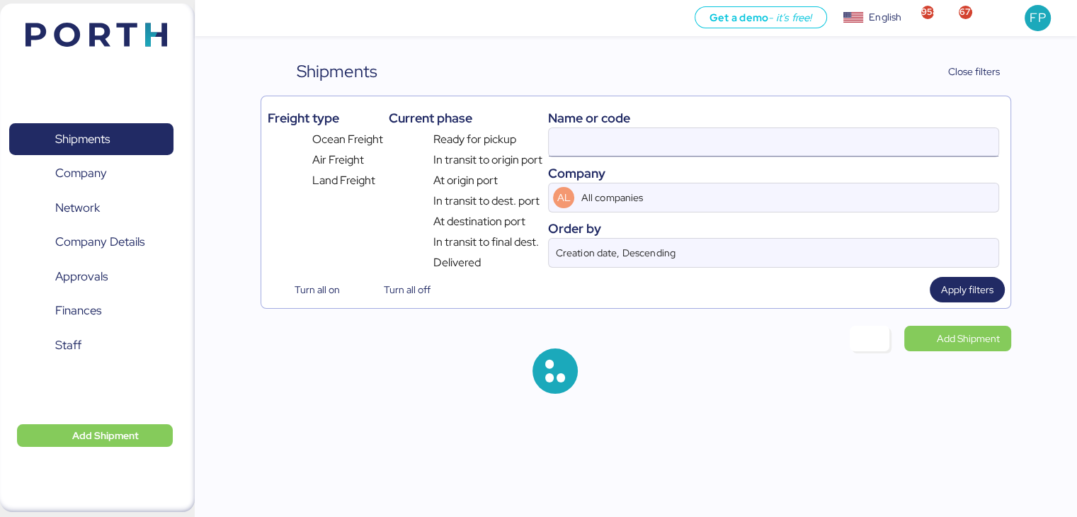
click at [587, 134] on input at bounding box center [773, 142] width 449 height 28
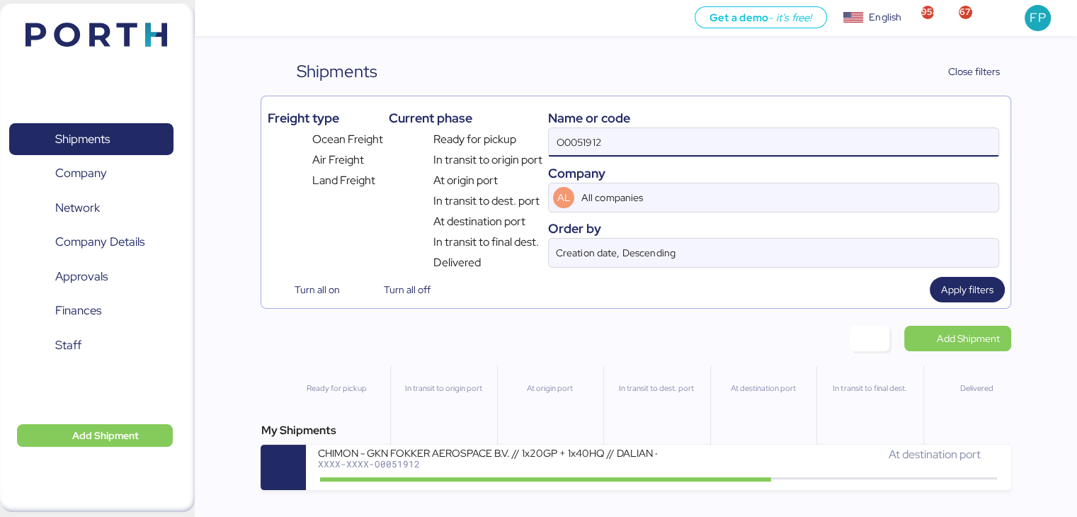
click at [586, 134] on input "O0051912" at bounding box center [773, 142] width 449 height 28
paste input "87"
type input "O0051987"
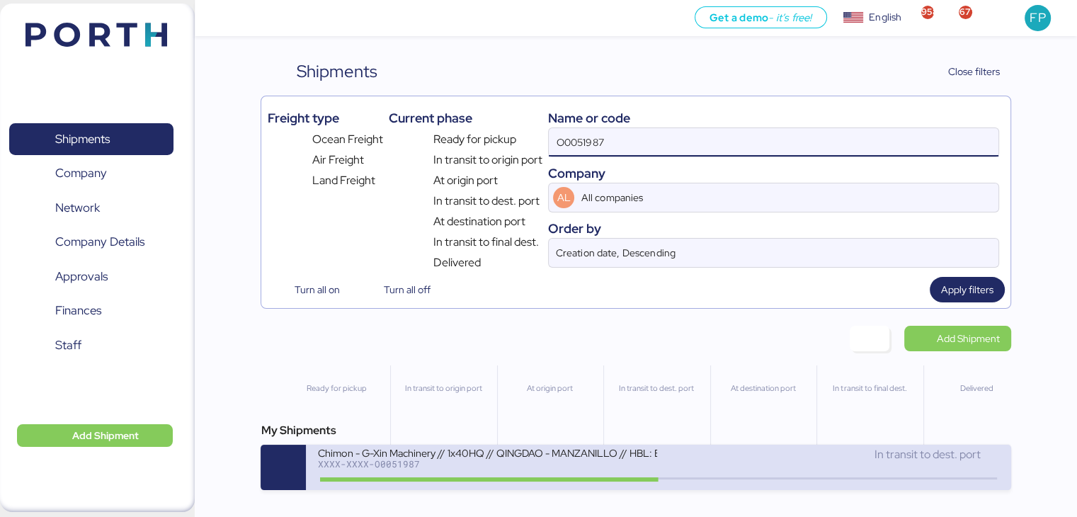
click at [641, 447] on div "Chimon - G-Xin Machinery // 1x40HQ // QINGDAO - MANZANILLO // HBL: BJSSE2507008…" at bounding box center [658, 467] width 704 height 45
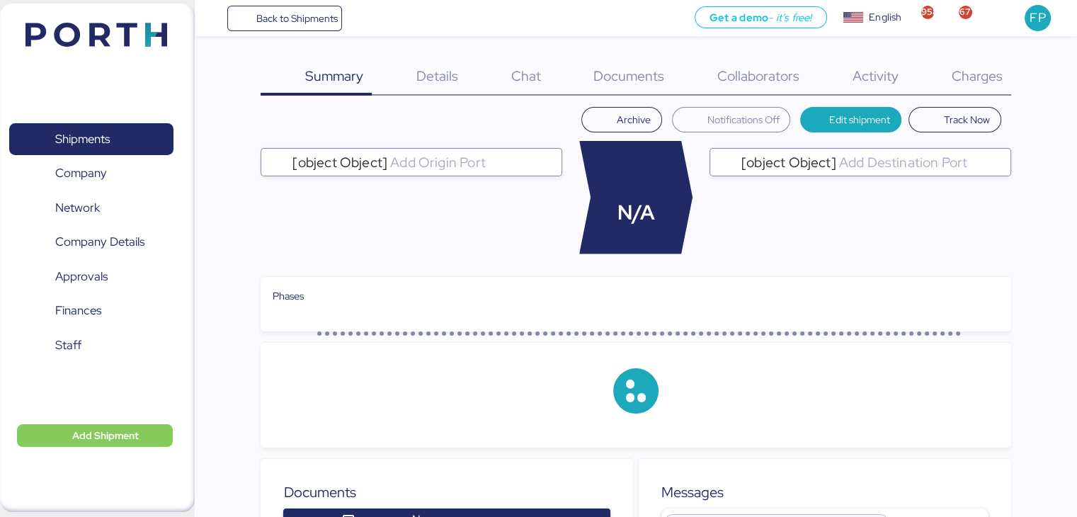
click at [984, 83] on span "Charges" at bounding box center [976, 76] width 51 height 18
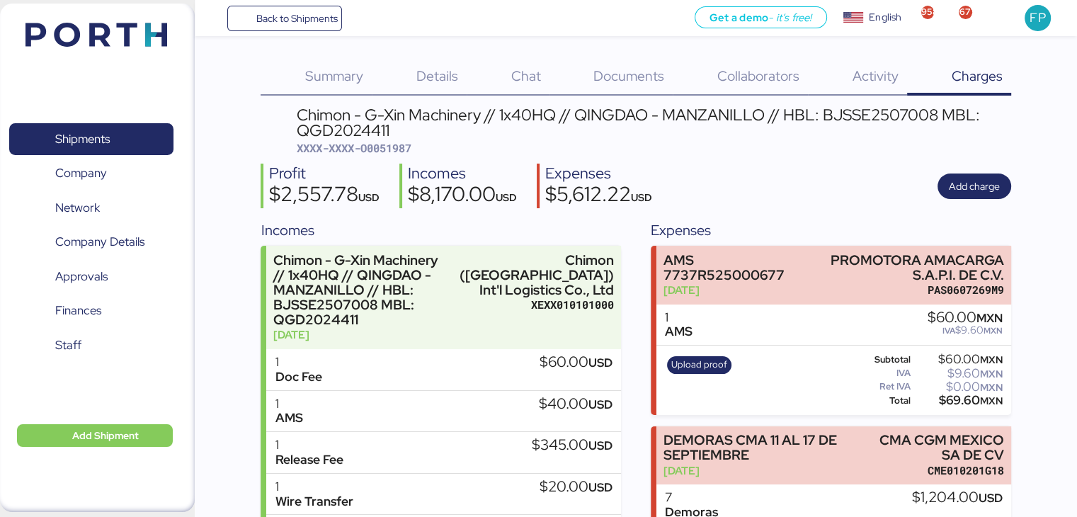
click at [375, 133] on div "Chimon - G-Xin Machinery // 1x40HQ // QINGDAO - MANZANILLO // HBL: BJSSE2507008…" at bounding box center [654, 123] width 714 height 32
click at [374, 133] on div "Chimon - G-Xin Machinery // 1x40HQ // QINGDAO - MANZANILLO // HBL: BJSSE2507008…" at bounding box center [654, 123] width 714 height 32
copy div "QGD2024411"
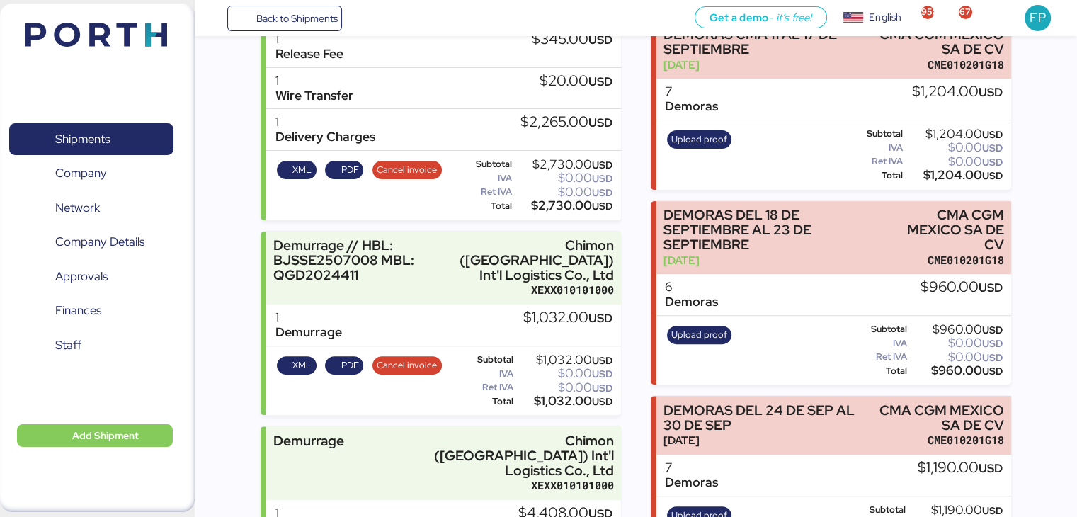
scroll to position [496, 0]
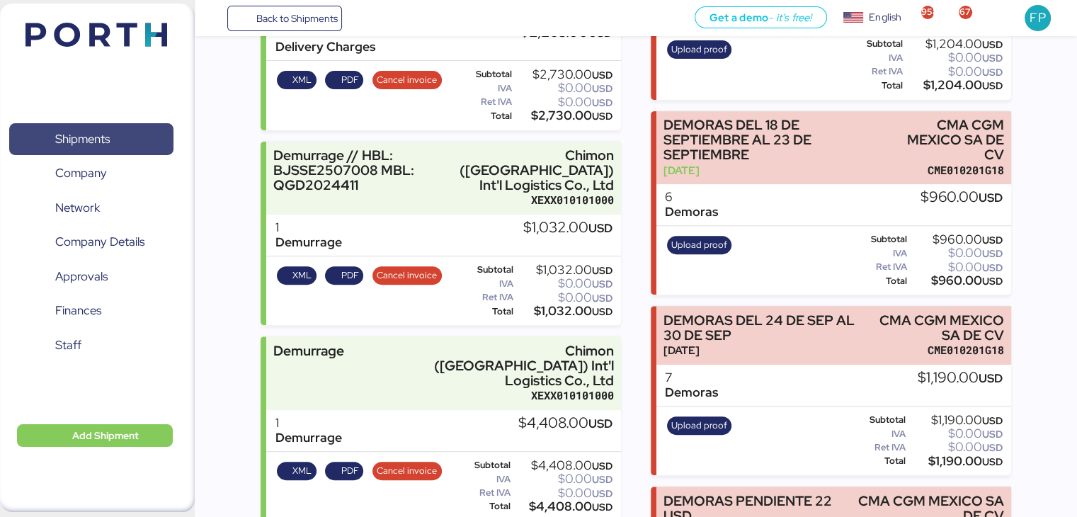
click at [116, 146] on span "Shipments" at bounding box center [91, 139] width 152 height 21
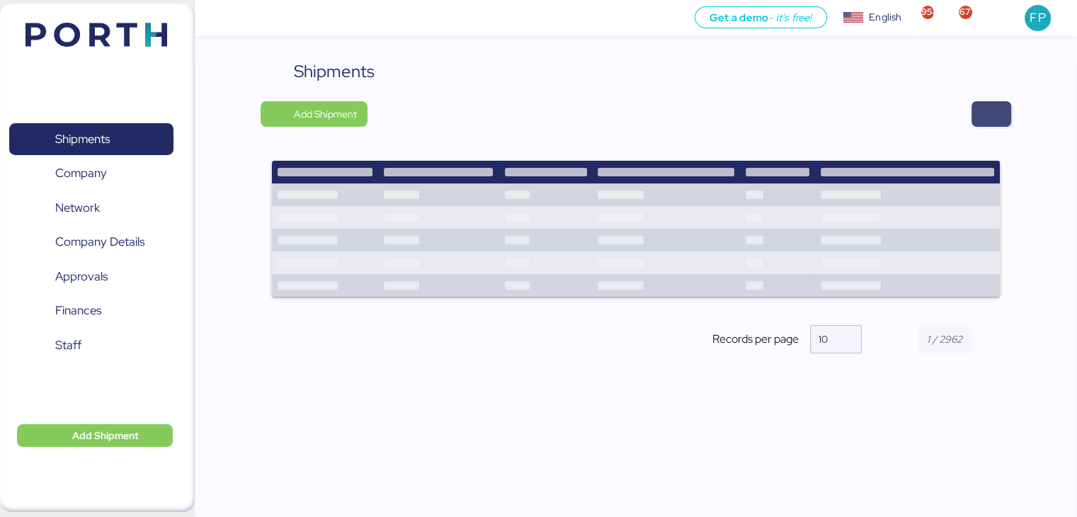
click at [986, 110] on span "button" at bounding box center [991, 114] width 17 height 20
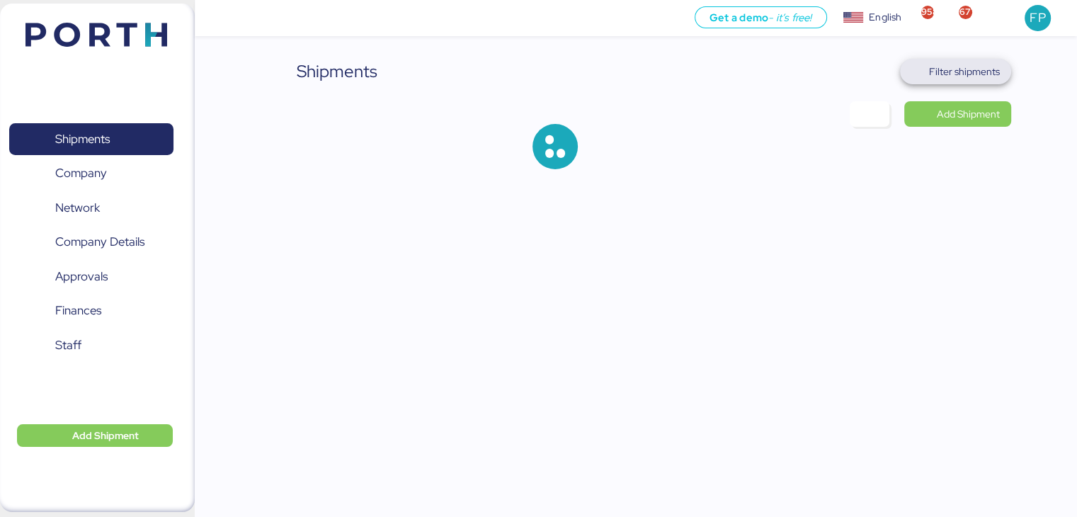
click at [951, 72] on span "Filter shipments" at bounding box center [964, 71] width 71 height 17
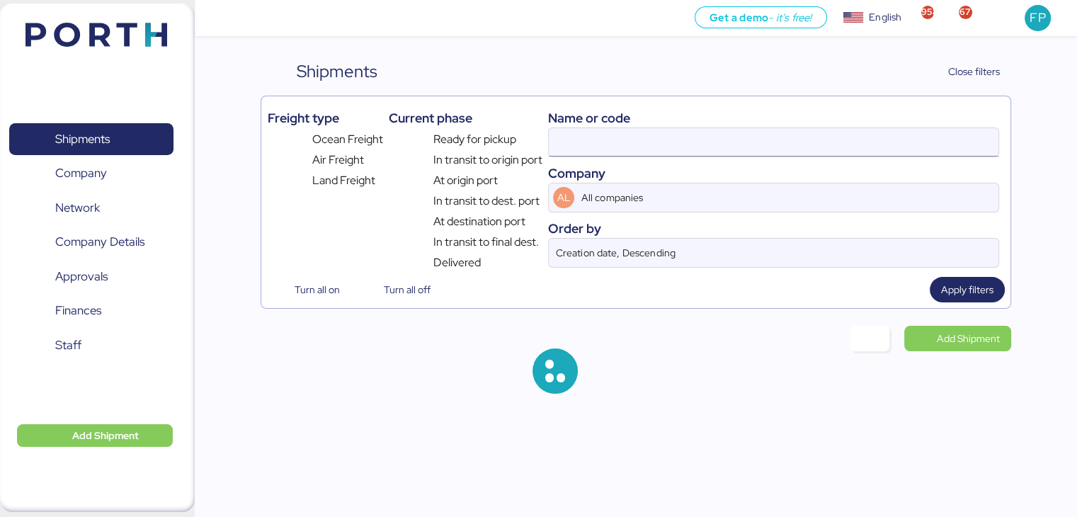
click at [590, 148] on input at bounding box center [773, 142] width 449 height 28
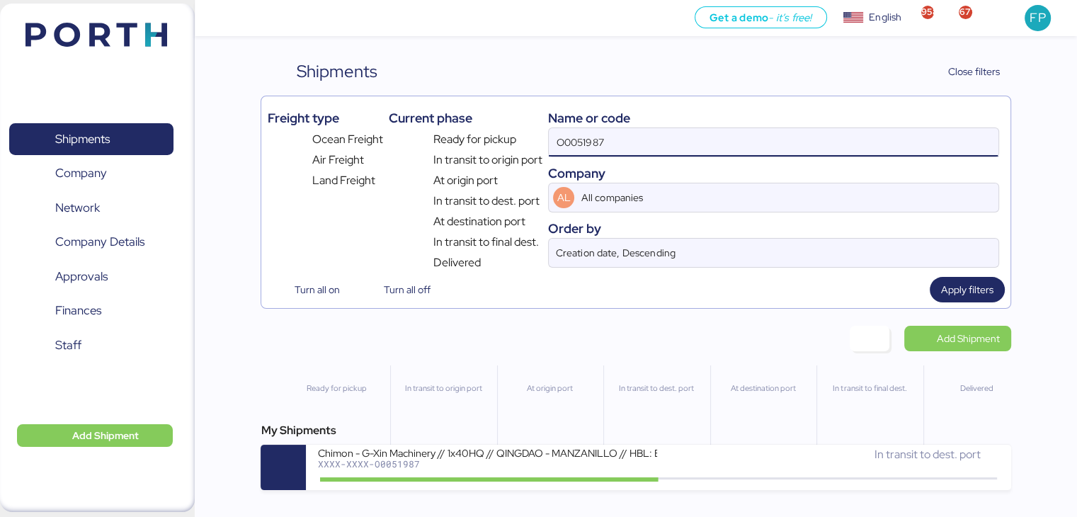
click at [588, 146] on input "O0051987" at bounding box center [773, 142] width 449 height 28
paste input "2024"
type input "O0052024"
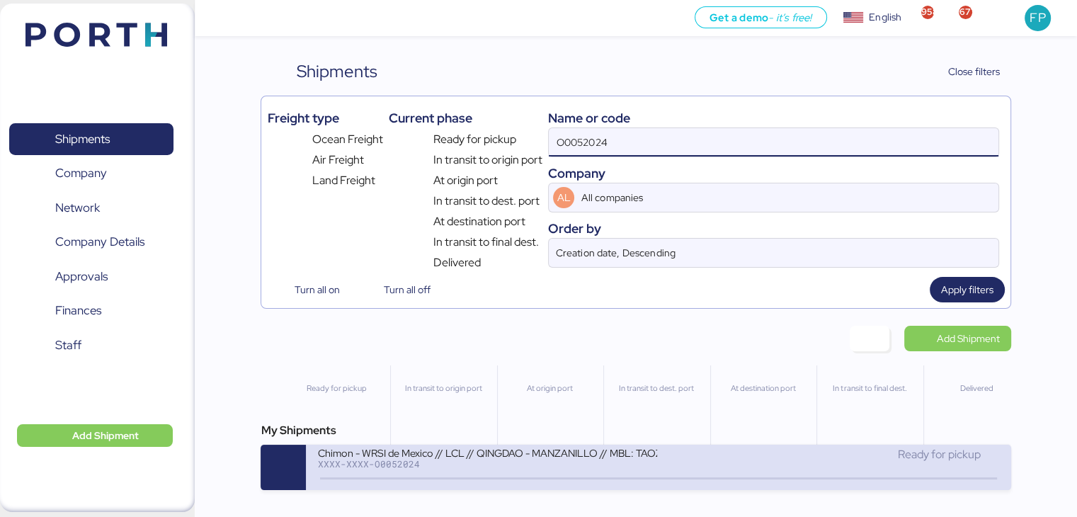
click at [502, 488] on div "Chimon - WRSI de Mexico // LCL // QINGDAO - MANZANILLO // MBL: TAOZLO11722 - HB…" at bounding box center [658, 467] width 704 height 45
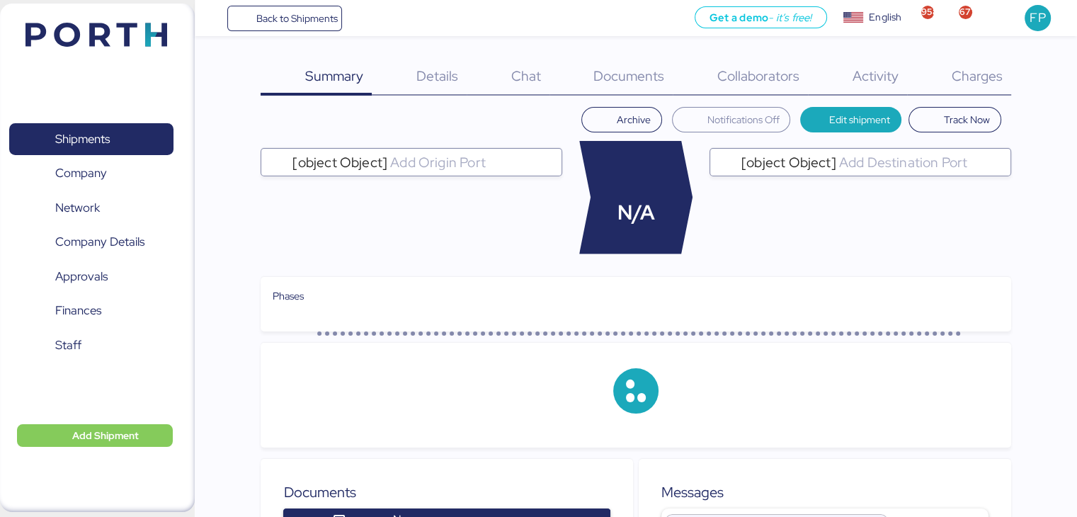
click at [992, 81] on span "Charges" at bounding box center [976, 76] width 51 height 18
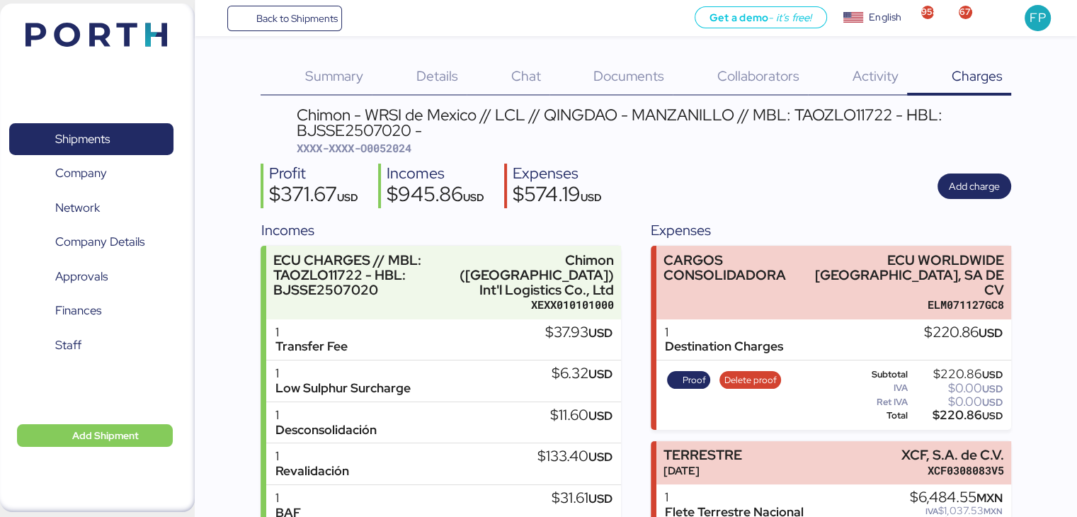
click at [852, 113] on div "Chimon - WRSI de Mexico // LCL // QINGDAO - MANZANILLO // MBL: TAOZLO11722 - HB…" at bounding box center [654, 123] width 714 height 32
copy div "TAOZLO11722"
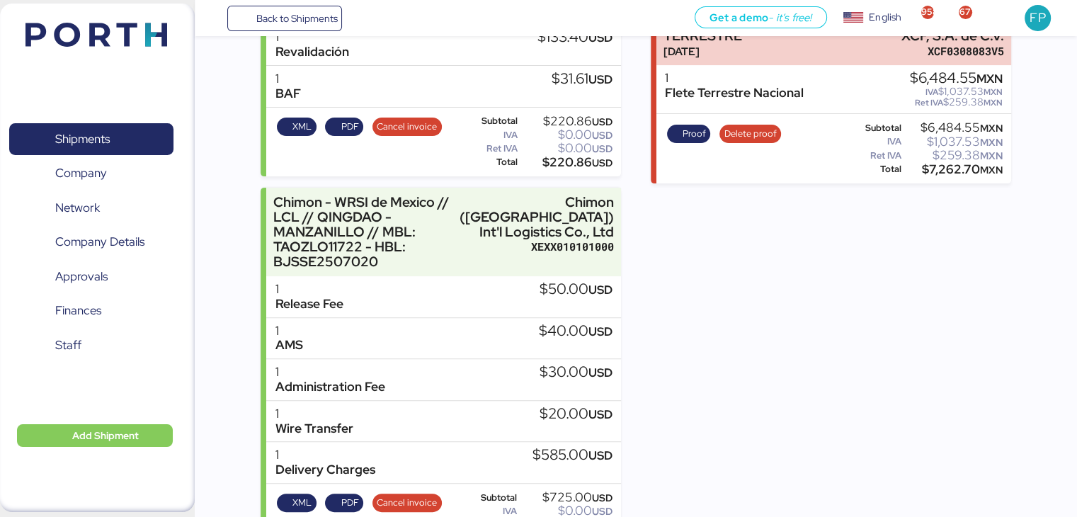
scroll to position [464, 0]
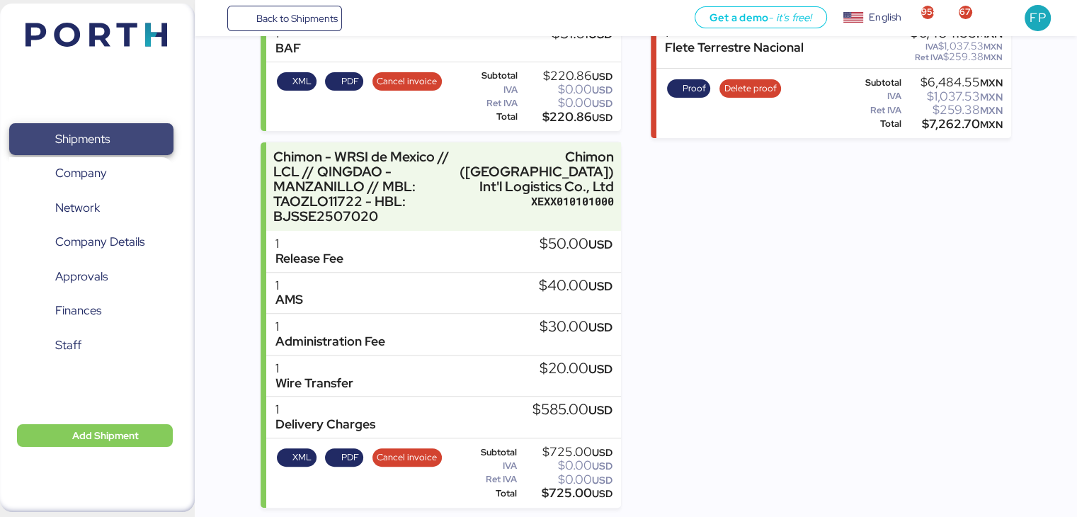
click at [89, 137] on span "Shipments" at bounding box center [82, 139] width 55 height 21
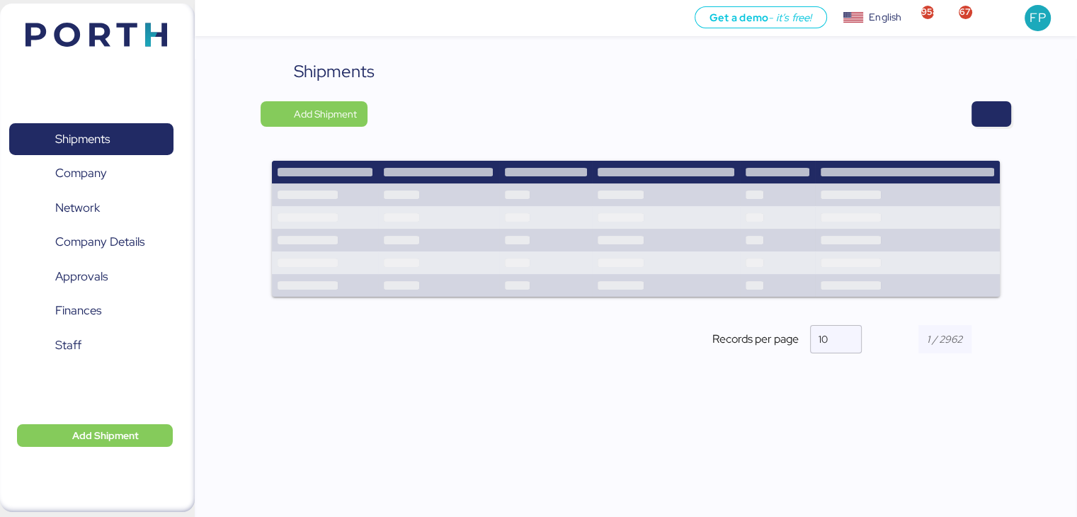
click at [969, 128] on div "Shipments Add Shipment Shipment Name OCEAN IMPO YAMATO - DESCON / MOI-2521 - YM…" at bounding box center [636, 218] width 750 height 319
click at [997, 122] on span "button" at bounding box center [991, 114] width 17 height 20
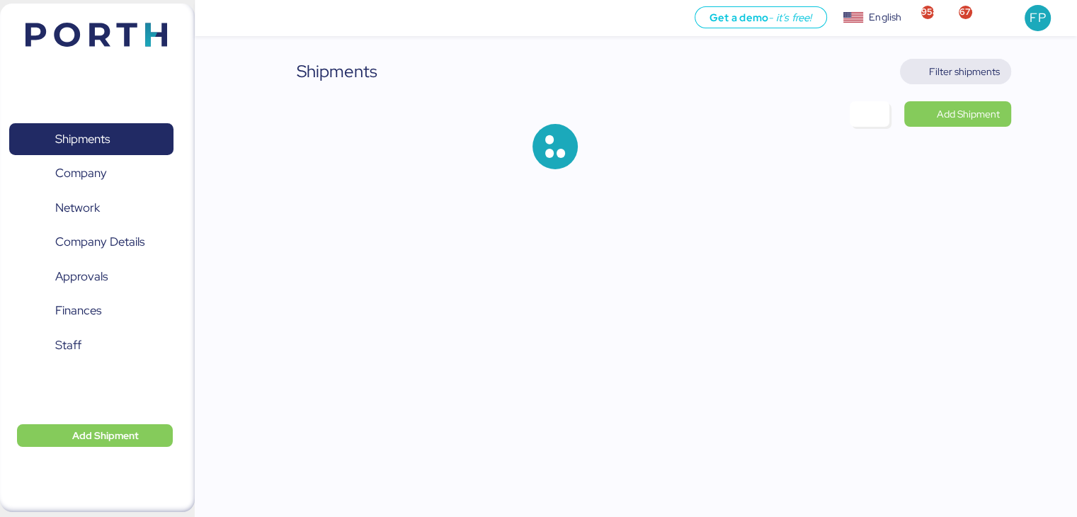
click at [983, 71] on span "Filter shipments" at bounding box center [964, 71] width 71 height 17
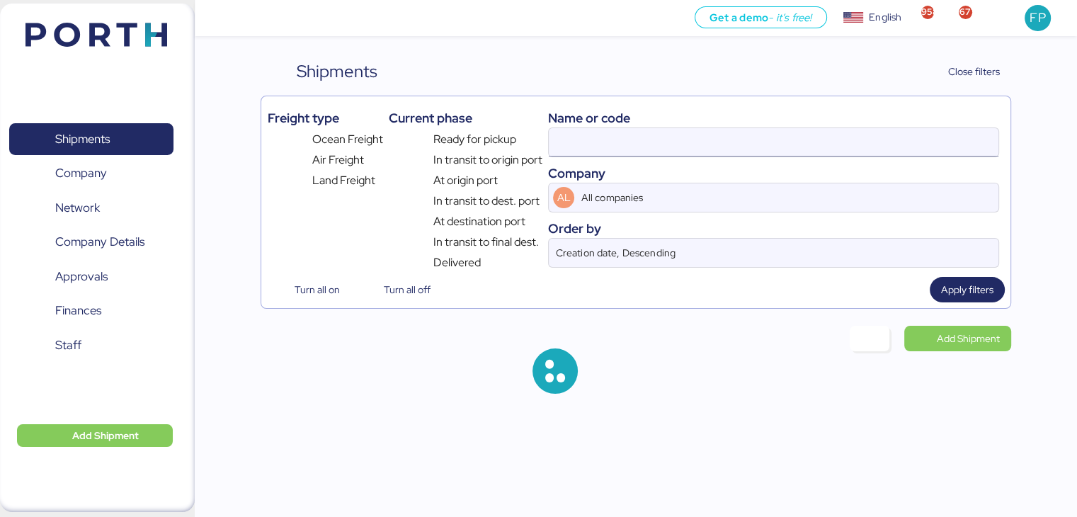
click at [566, 154] on input at bounding box center [773, 142] width 449 height 28
click at [567, 154] on input at bounding box center [773, 142] width 449 height 28
click at [566, 154] on input "O0052024" at bounding box center [773, 142] width 449 height 28
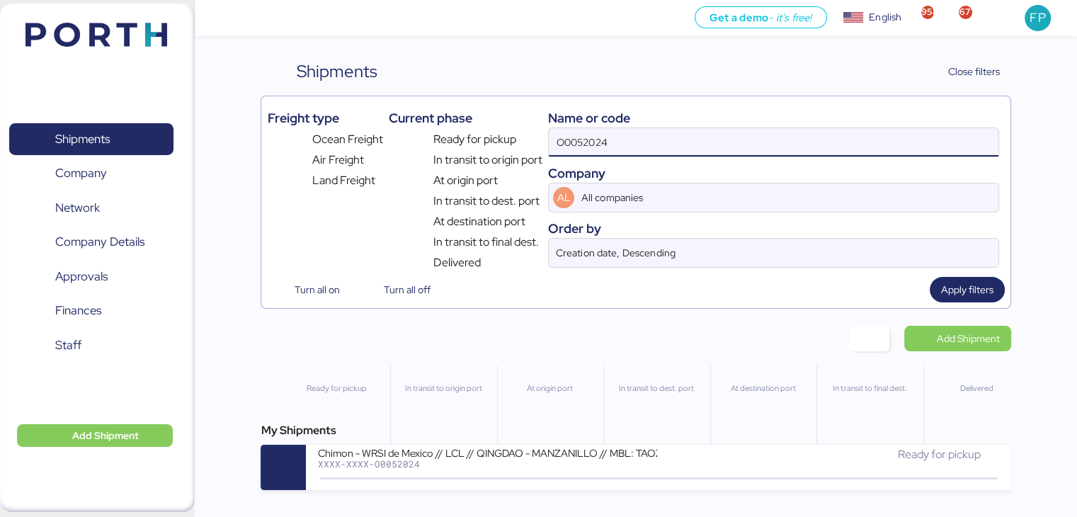
click at [566, 154] on input "O0052024" at bounding box center [773, 142] width 449 height 28
paste input "55"
type input "O0052055"
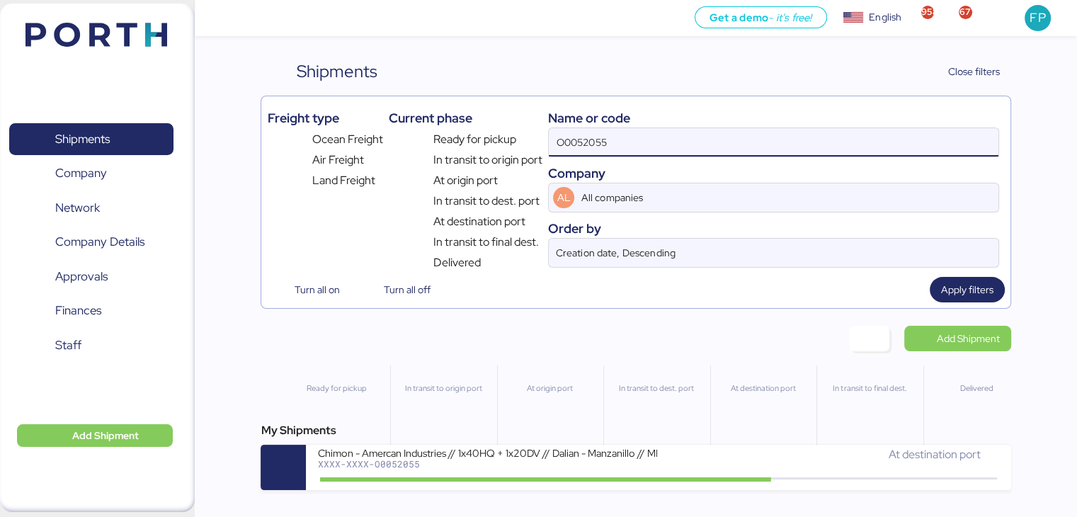
drag, startPoint x: 552, startPoint y: 464, endPoint x: 565, endPoint y: 440, distance: 27.2
click at [552, 464] on div "XXXX-XXXX-O0052055" at bounding box center [487, 464] width 340 height 10
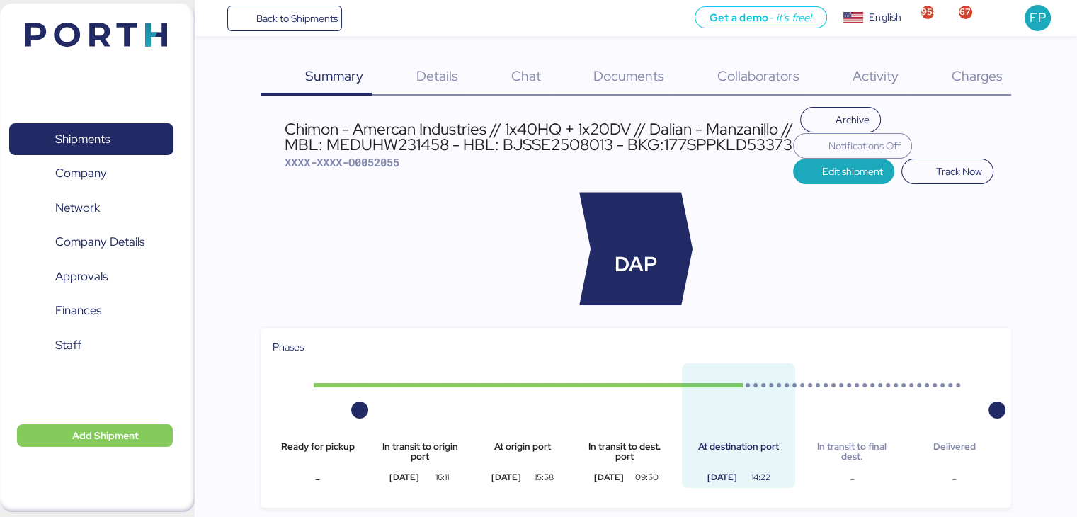
click at [972, 84] on span "Charges" at bounding box center [976, 76] width 51 height 18
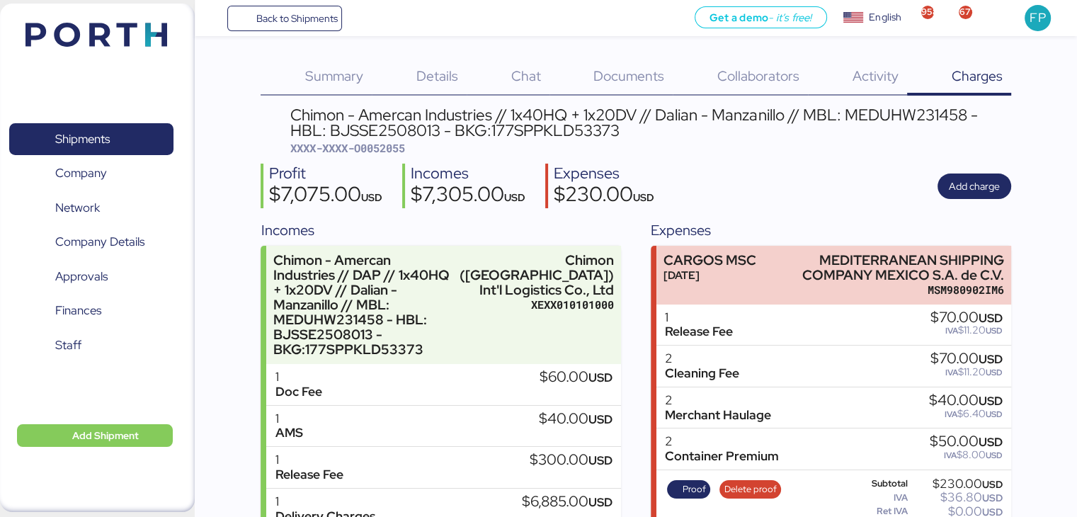
click at [900, 116] on div "Chimon - Amercan Industries // 1x40HQ + 1x20DV // Dalian - Manzanillo // MBL: M…" at bounding box center [650, 123] width 720 height 32
click at [899, 116] on div "Chimon - Amercan Industries // 1x40HQ + 1x20DV // Dalian - Manzanillo // MBL: M…" at bounding box center [650, 123] width 720 height 32
click at [903, 113] on div "Chimon - Amercan Industries // 1x40HQ + 1x20DV // Dalian - Manzanillo // MBL: M…" at bounding box center [650, 123] width 720 height 32
copy div "MEDUHW231458"
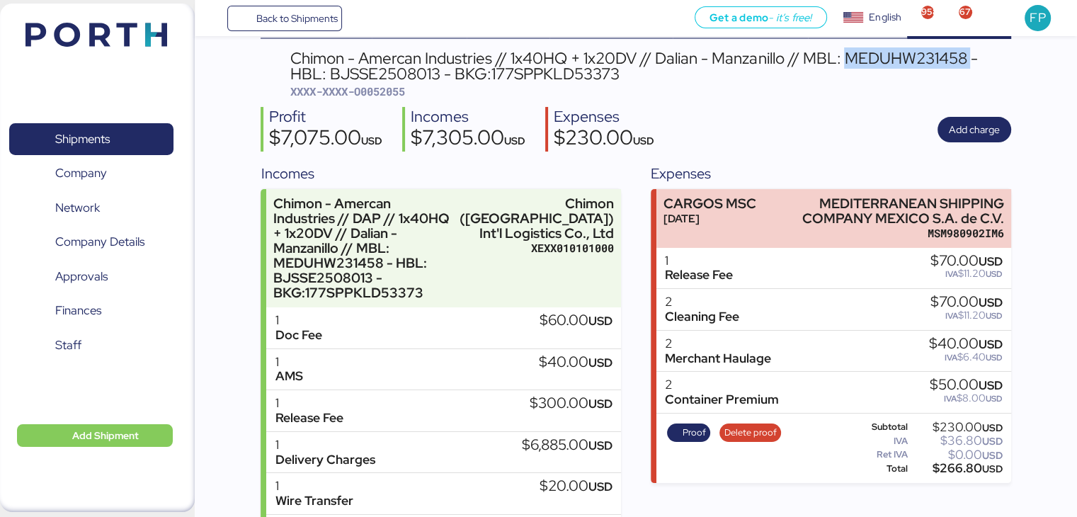
scroll to position [104, 0]
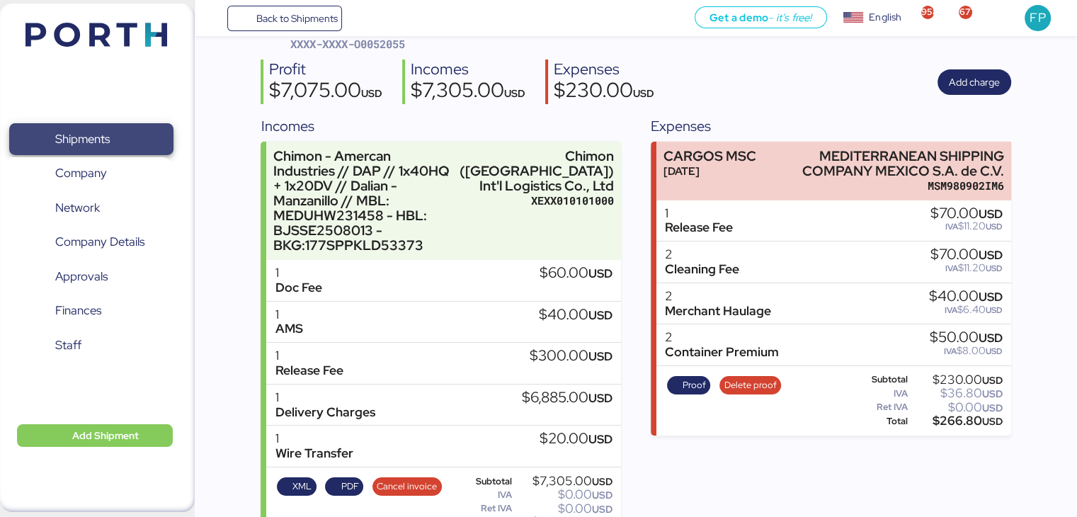
click at [114, 131] on span "Shipments" at bounding box center [91, 139] width 152 height 21
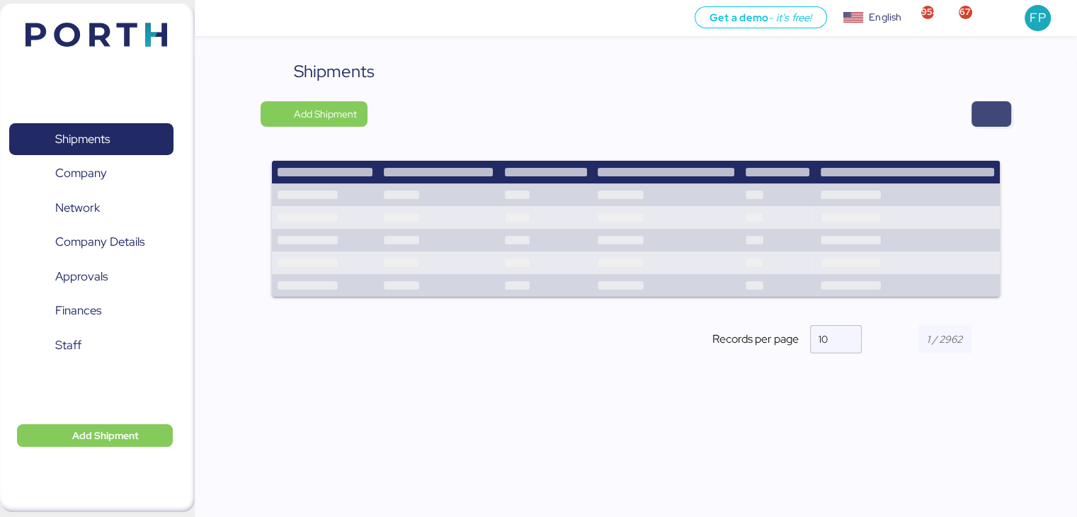
click at [995, 117] on span "button" at bounding box center [991, 114] width 17 height 20
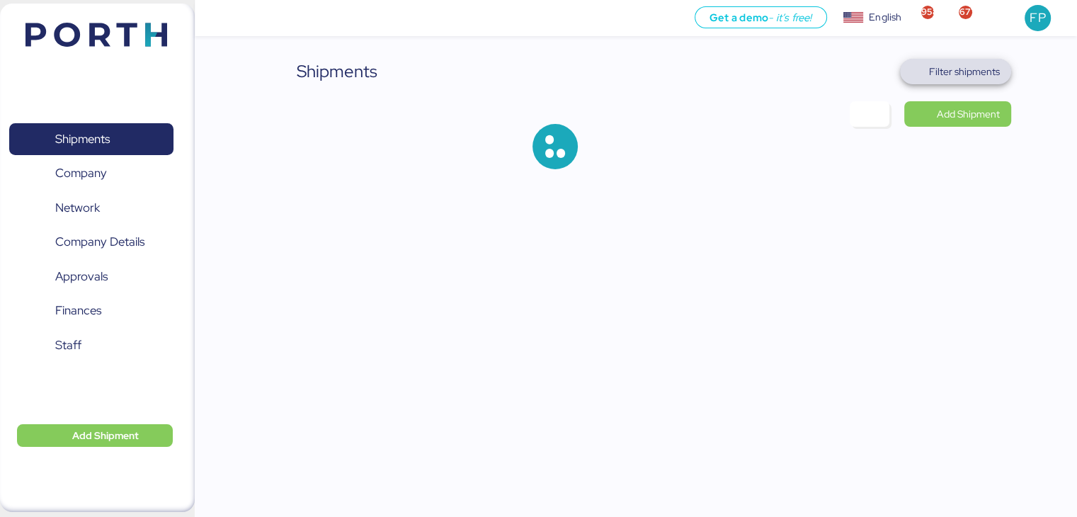
click at [968, 74] on span "Filter shipments" at bounding box center [964, 71] width 71 height 17
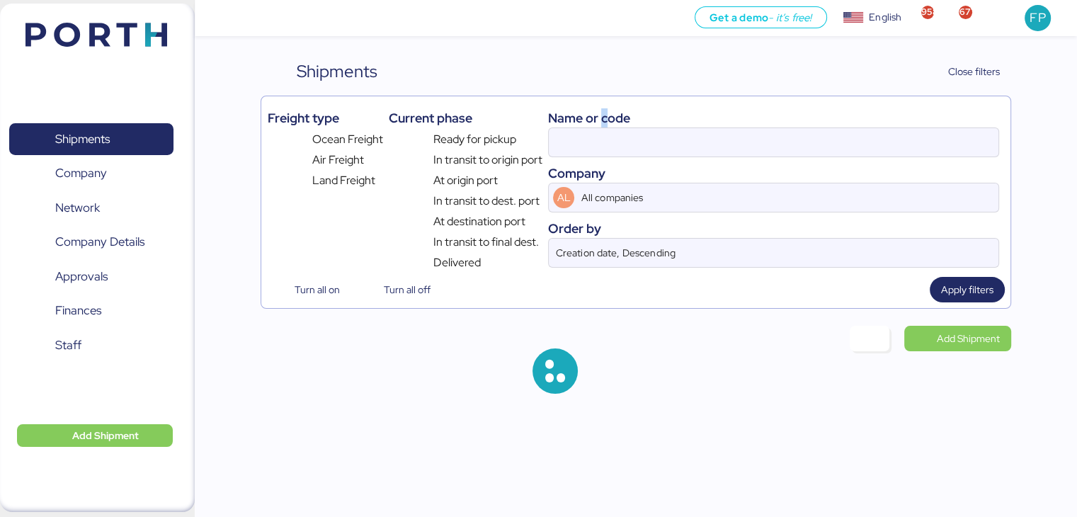
click at [603, 125] on div "Name or code" at bounding box center [773, 117] width 450 height 19
click at [578, 149] on input at bounding box center [773, 142] width 449 height 28
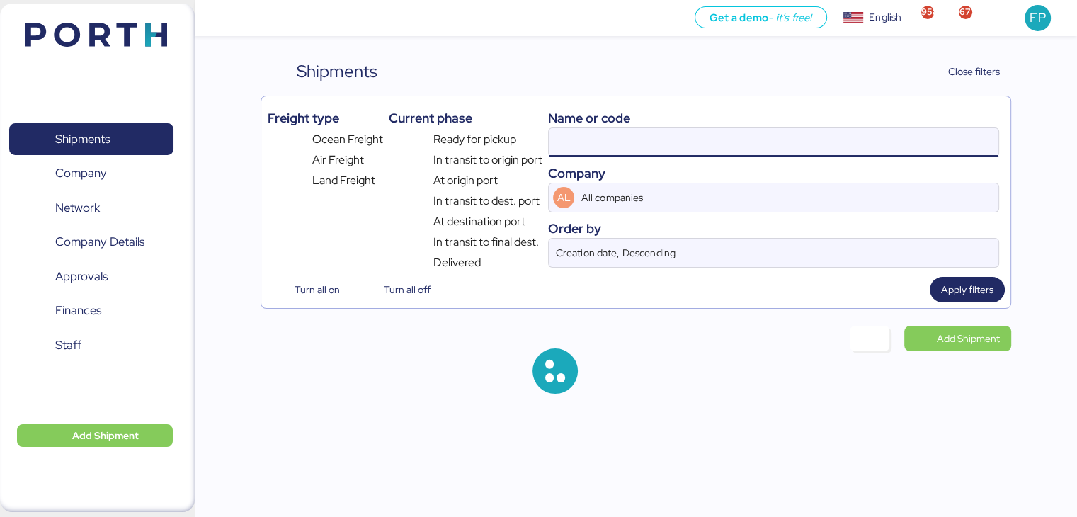
type input "O0051913"
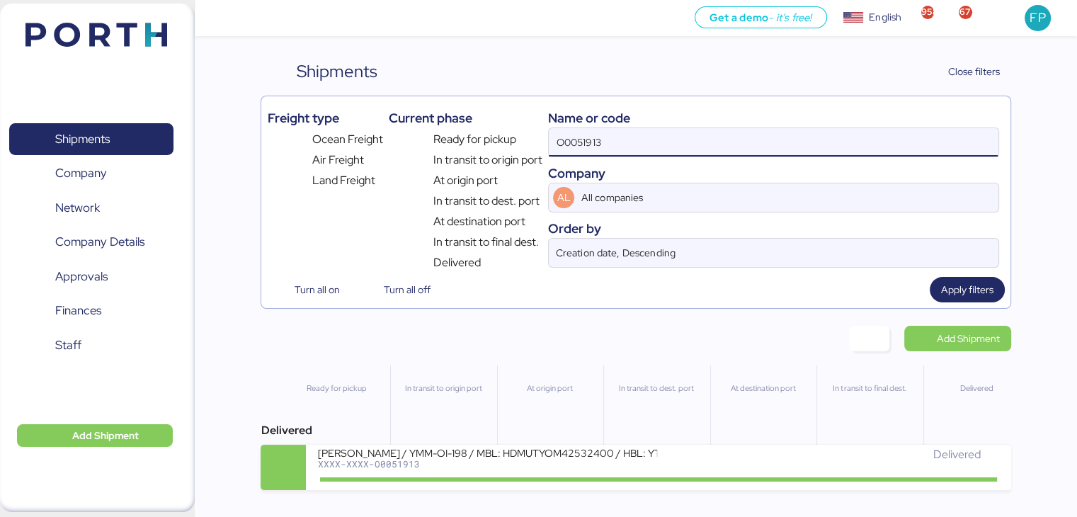
click at [578, 149] on input "O0051913" at bounding box center [773, 142] width 449 height 28
click at [580, 149] on input "O0051913" at bounding box center [773, 142] width 449 height 28
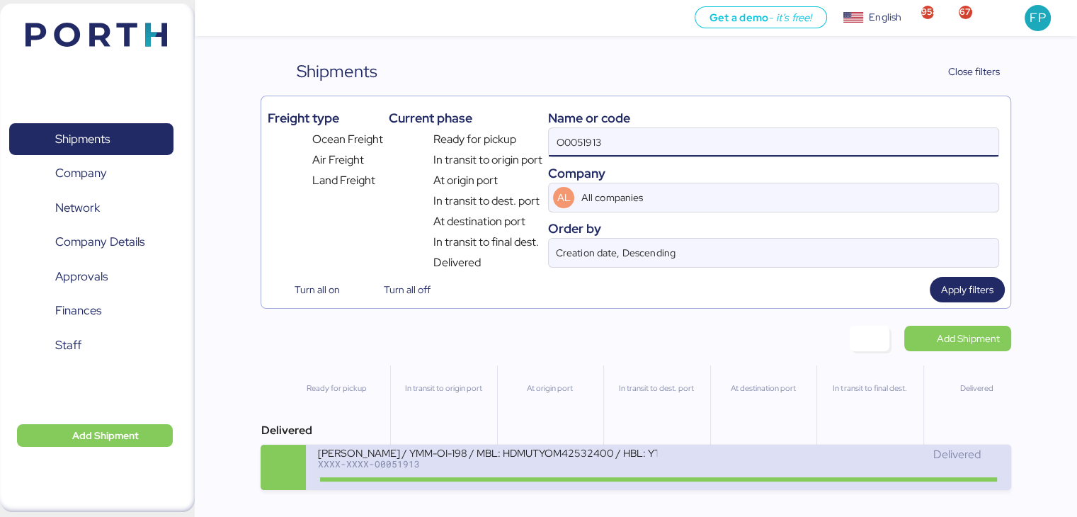
click at [463, 471] on div "YAMATO - YAMAGUCHI / YMM-OI-198 / MBL: HDMUTYOM42532400 / HBL: YTJNUM012786 / F…" at bounding box center [487, 461] width 341 height 30
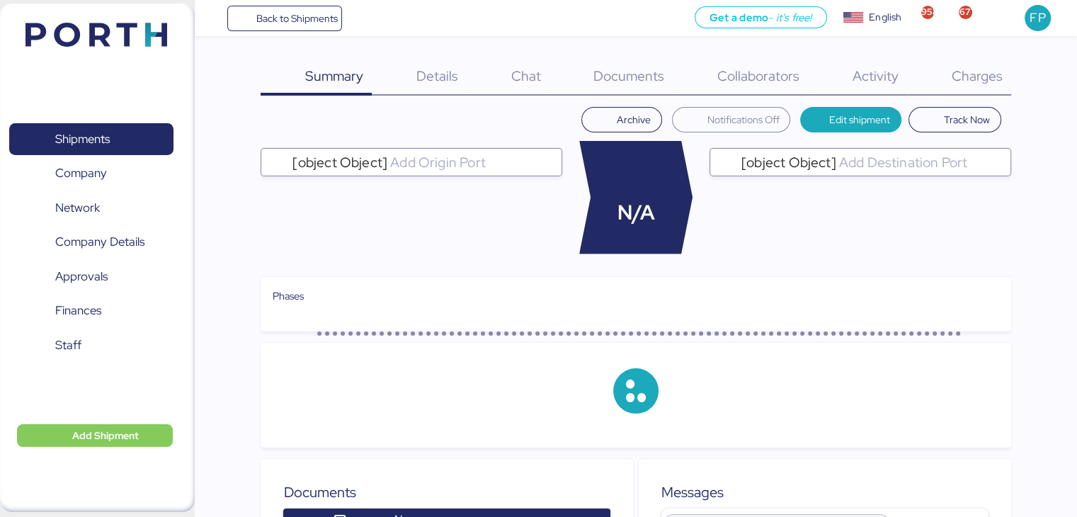
click at [975, 89] on div "Charges 0" at bounding box center [959, 77] width 104 height 37
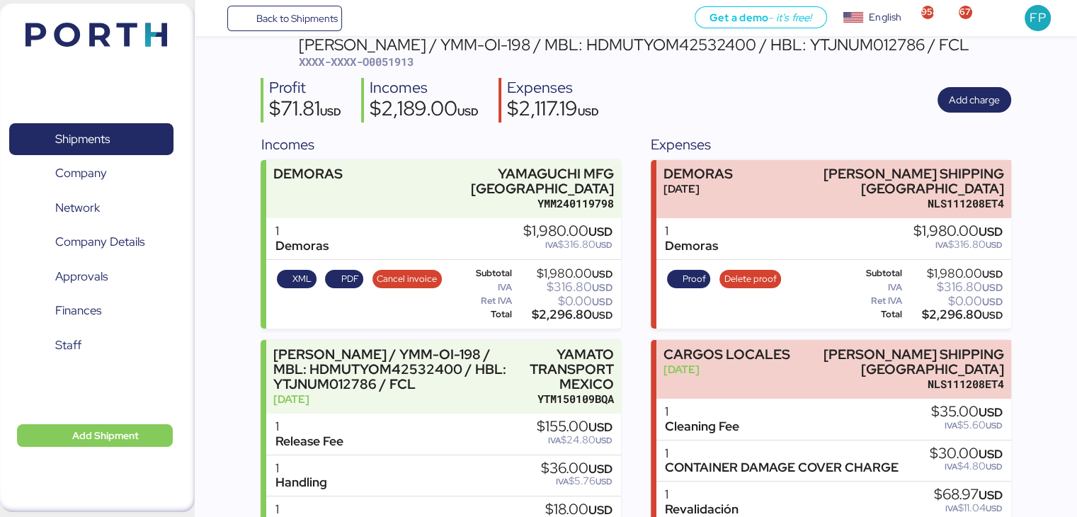
scroll to position [68, 0]
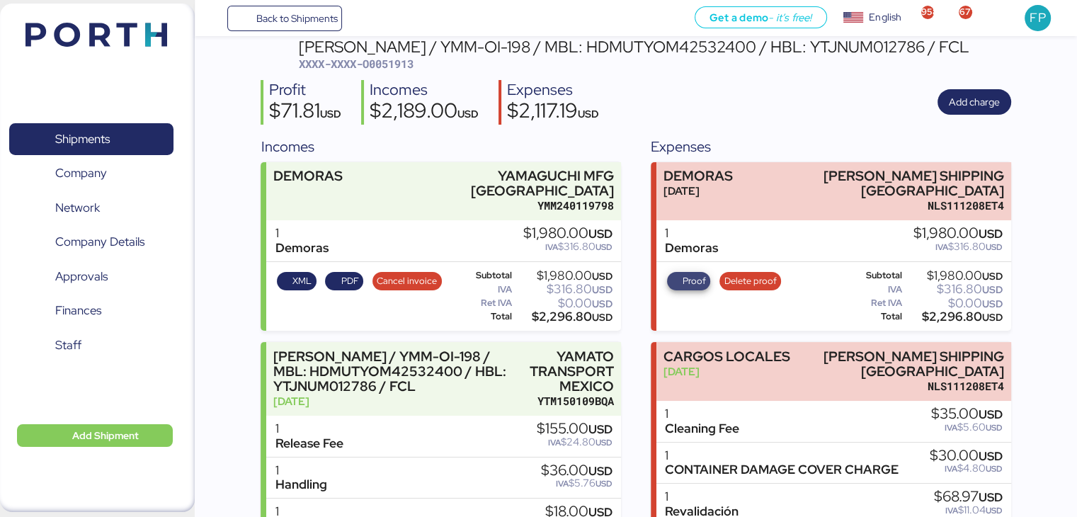
click at [700, 289] on span "Proof" at bounding box center [693, 281] width 23 height 16
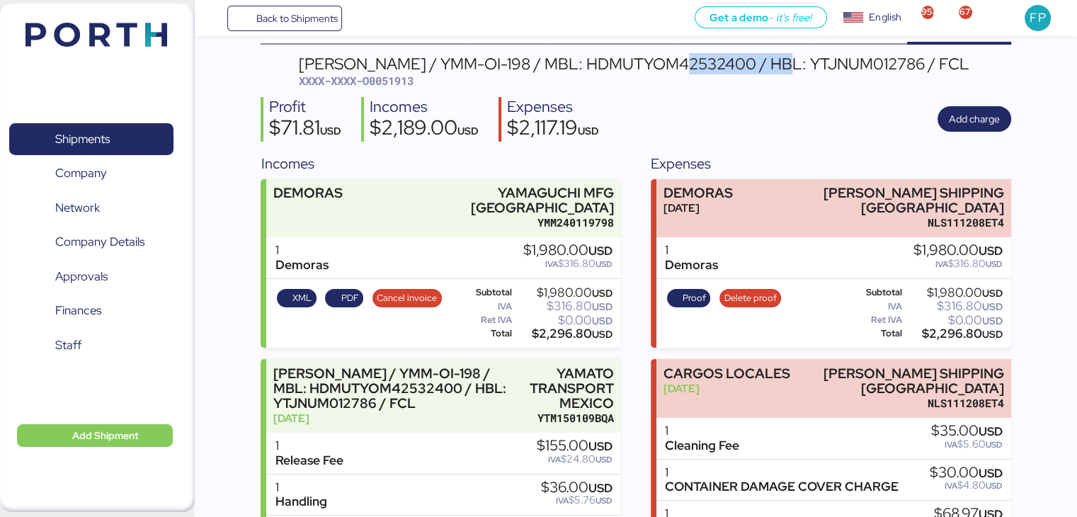
drag, startPoint x: 680, startPoint y: 65, endPoint x: 794, endPoint y: 62, distance: 114.0
click at [796, 64] on div "YAMATO - YAMAGUCHI / YMM-OI-198 / MBL: HDMUTYOM42532400 / HBL: YTJNUM012786 / F…" at bounding box center [634, 64] width 670 height 16
copy div "TYOM42532400"
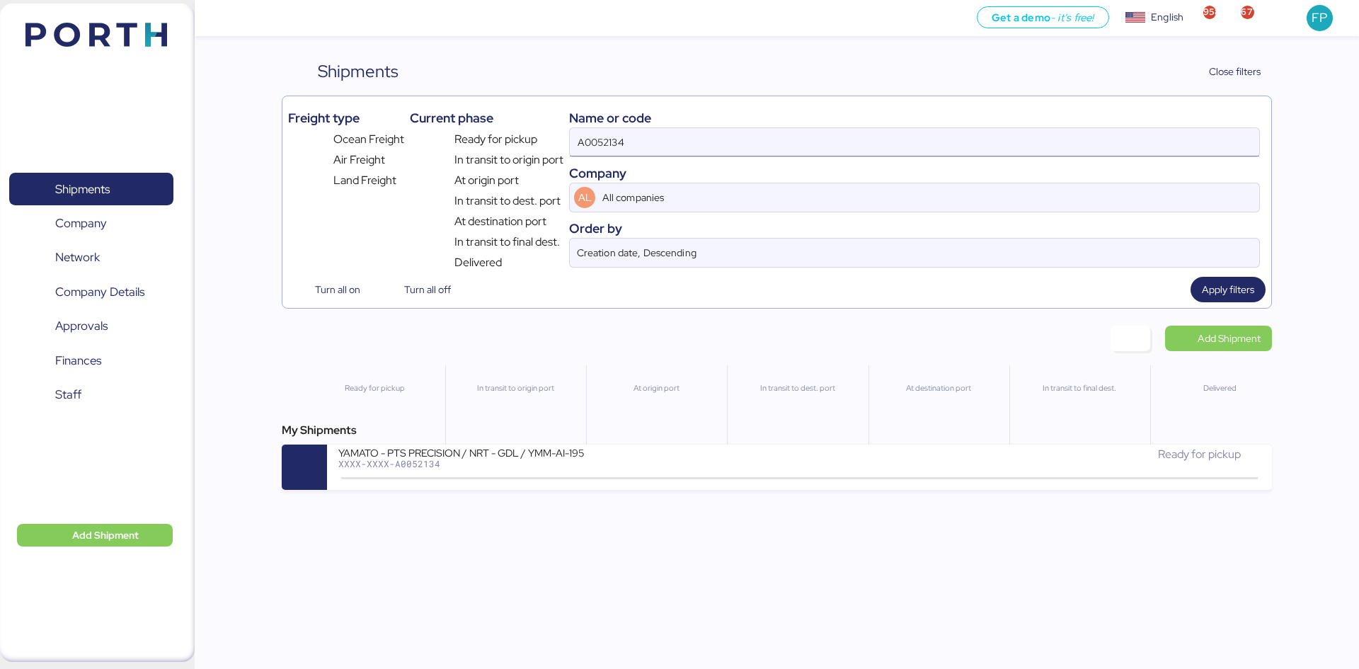
click at [636, 149] on input "A0052134" at bounding box center [915, 142] width 690 height 28
click at [622, 139] on input "A0052134" at bounding box center [915, 142] width 690 height 28
click at [621, 139] on input "A0052134" at bounding box center [915, 142] width 690 height 28
paste input "O0051913"
type input "O0051913"
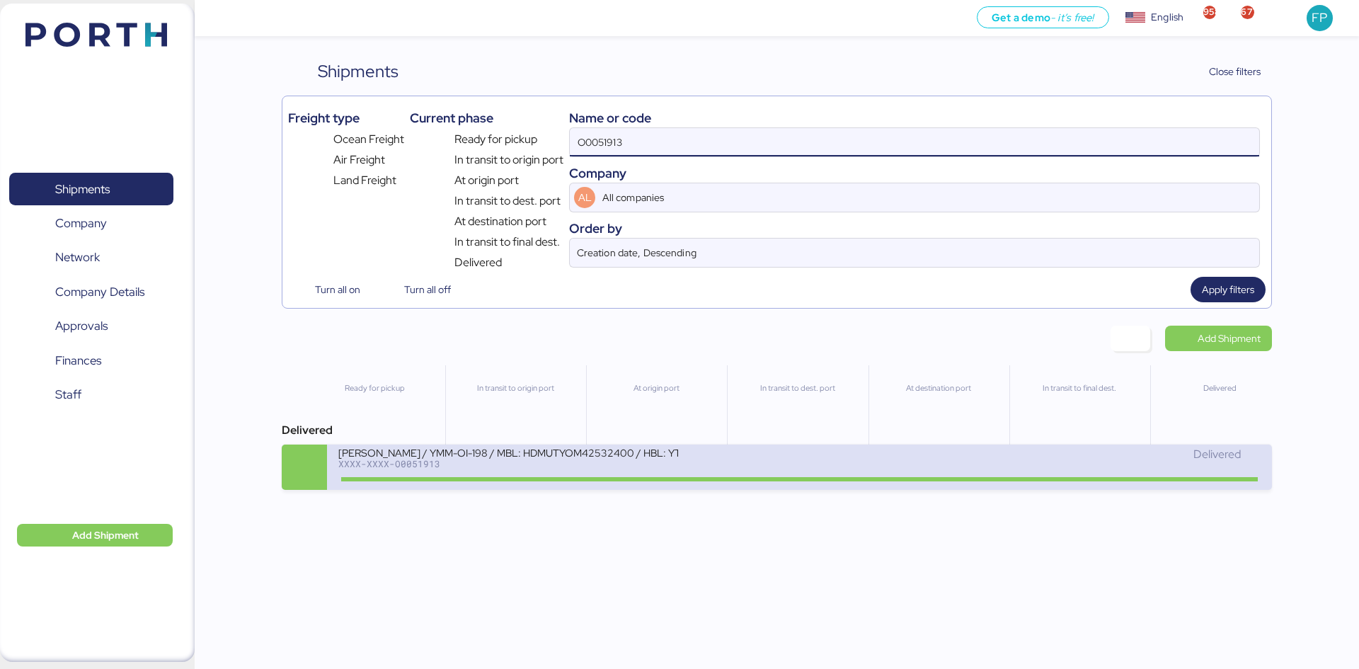
click at [547, 473] on div "[PERSON_NAME] / YMM-OI-198 / MBL: HDMUTYOM42532400 / HBL: YTJNUM012786 / FCL XX…" at bounding box center [568, 461] width 461 height 30
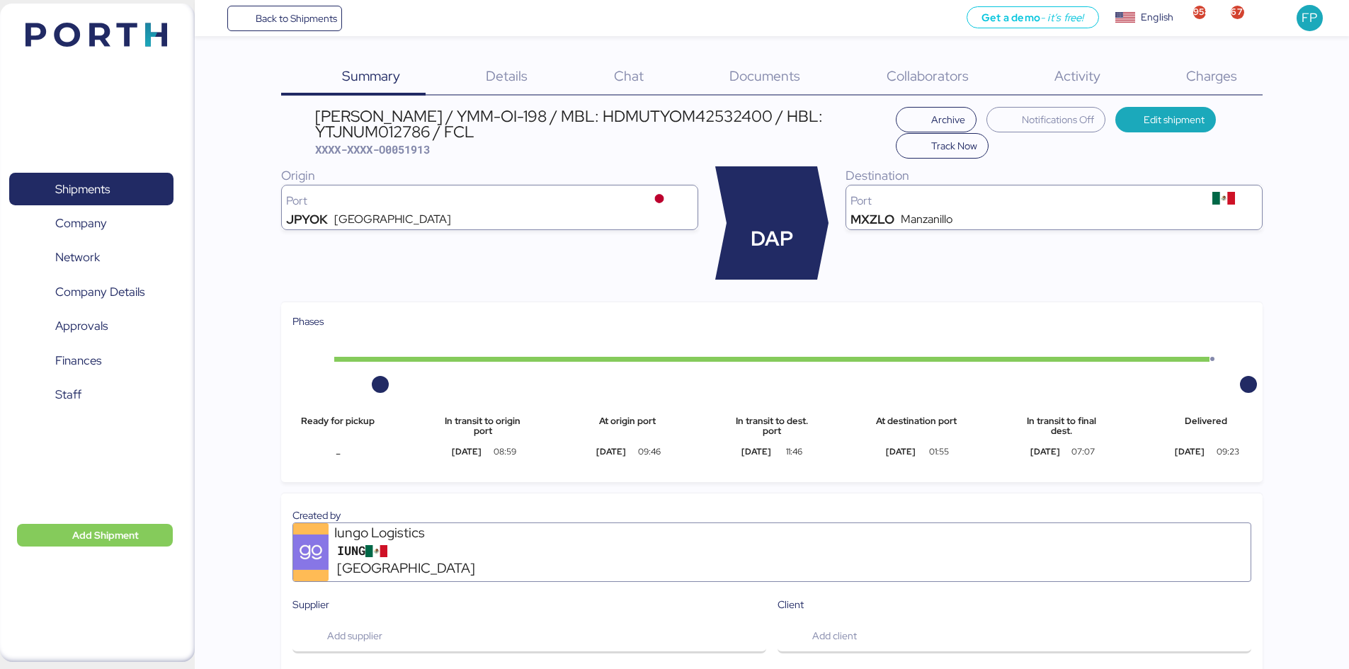
click at [1224, 73] on span "Charges" at bounding box center [1211, 76] width 51 height 18
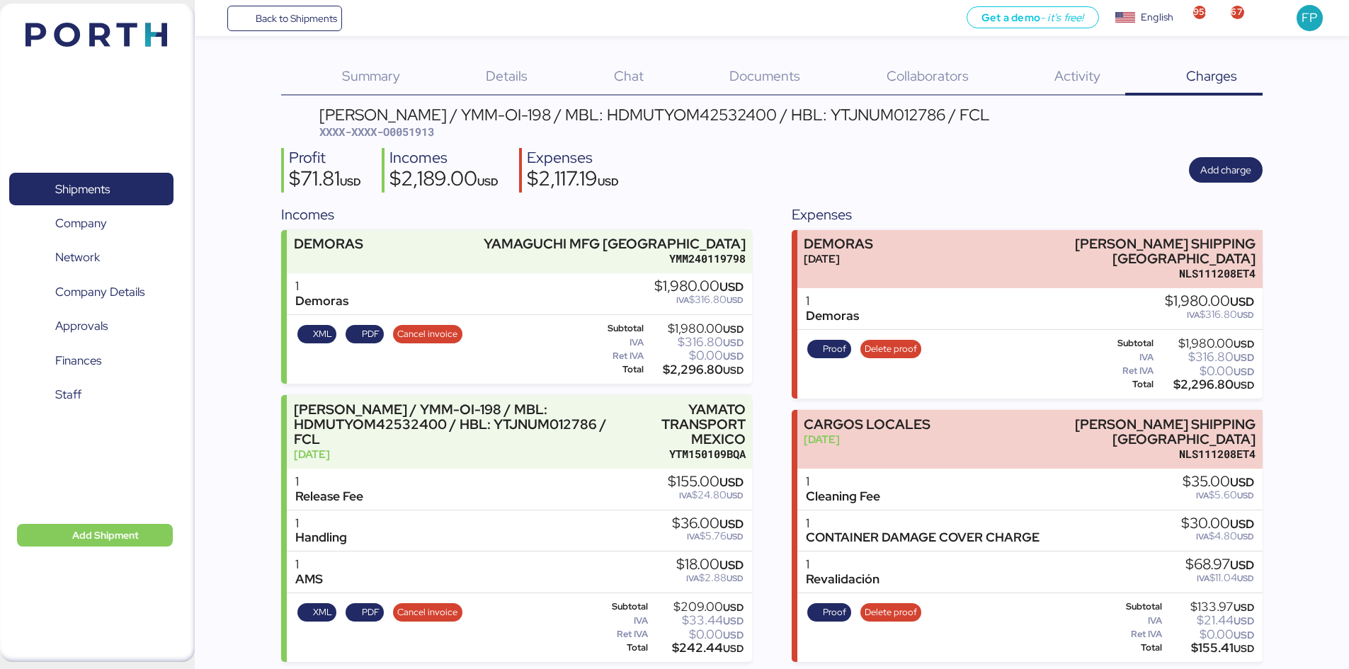
click at [414, 140] on div "YAMATO - [PERSON_NAME] / YMM-OI-198 / MBL: HDMUTYOM42532400 / HBL: YTJNUM012786…" at bounding box center [771, 467] width 981 height 721
click at [413, 139] on div "[PERSON_NAME] / YMM-OI-198 / MBL: HDMUTYOM42532400 / HBL: YTJNUM012786 / FCL XX…" at bounding box center [654, 123] width 670 height 33
copy span "O0051913"
click at [405, 128] on span "XXXX-XXXX-O0051913" at bounding box center [376, 132] width 115 height 14
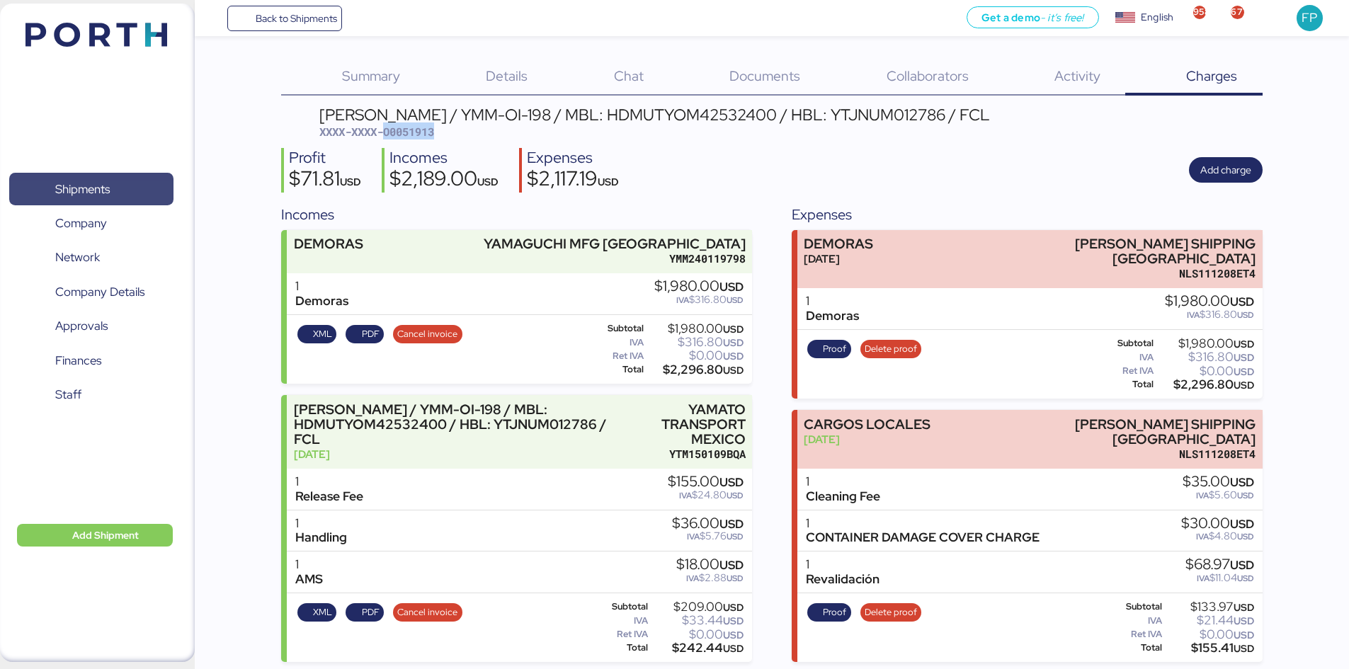
click at [143, 179] on span "Shipments" at bounding box center [91, 189] width 152 height 21
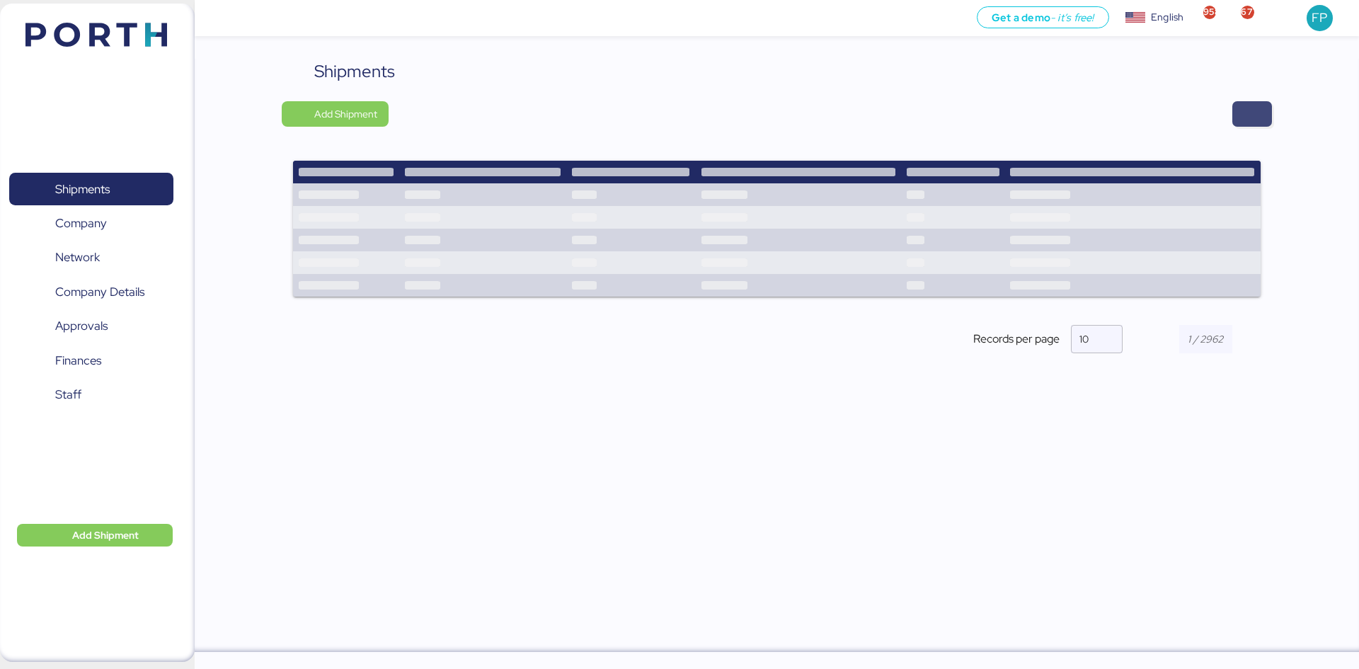
click at [1264, 121] on span "button" at bounding box center [1252, 113] width 40 height 25
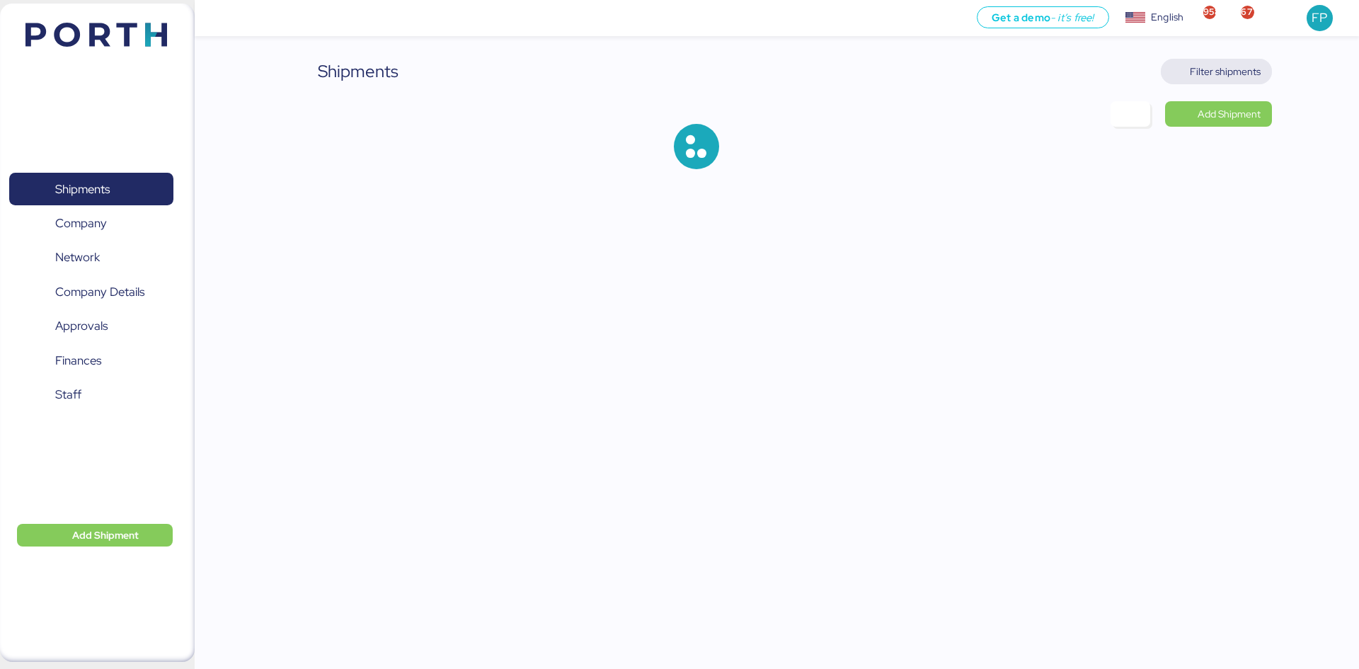
click at [1230, 75] on span "Filter shipments" at bounding box center [1225, 71] width 71 height 17
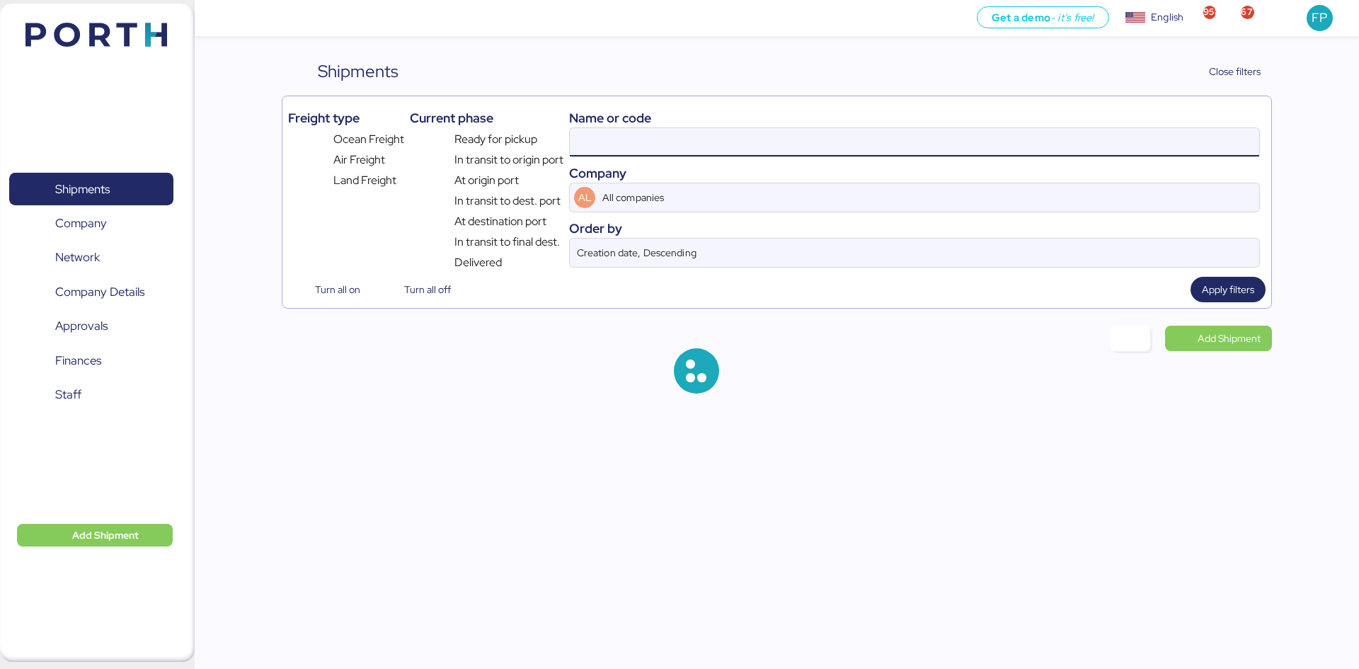
click at [652, 144] on input at bounding box center [915, 142] width 690 height 28
click at [651, 138] on input at bounding box center [915, 142] width 690 height 28
click at [651, 137] on input at bounding box center [915, 142] width 690 height 28
click at [648, 132] on input at bounding box center [915, 142] width 690 height 28
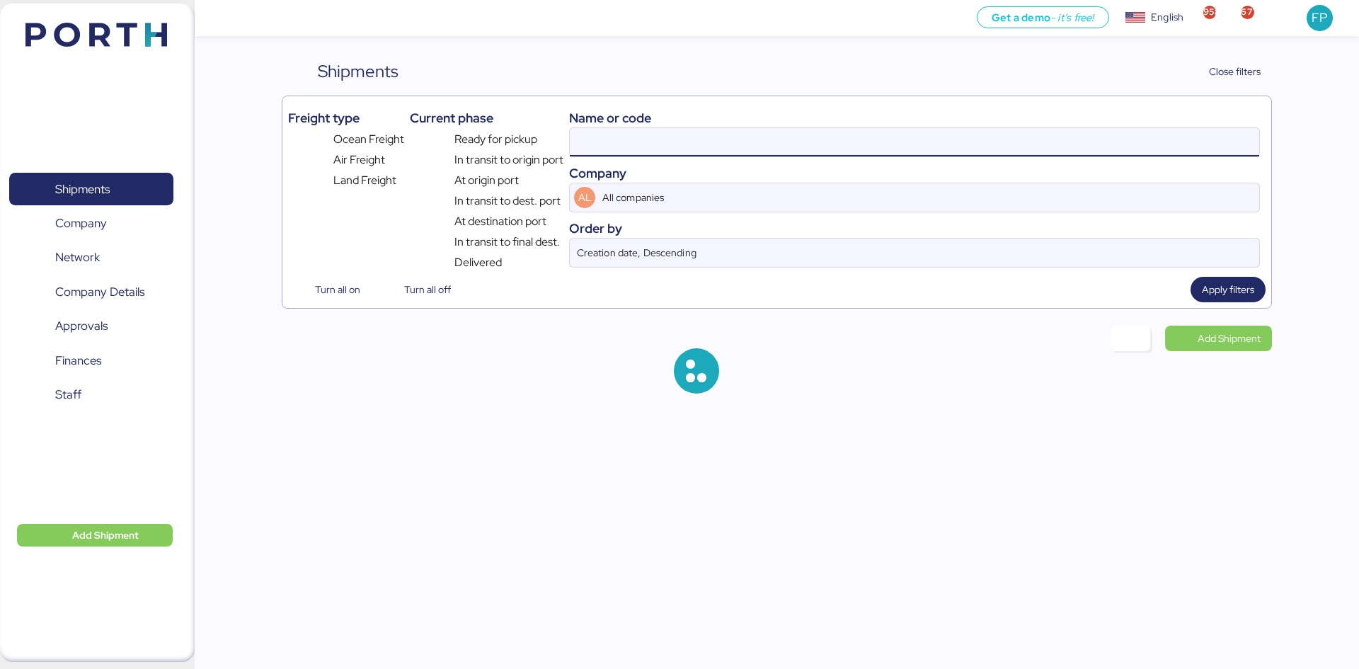
click at [648, 132] on input at bounding box center [915, 142] width 690 height 28
paste input "O0051977"
click at [658, 125] on div "Name or code" at bounding box center [914, 117] width 691 height 19
drag, startPoint x: 711, startPoint y: 141, endPoint x: 507, endPoint y: 142, distance: 204.6
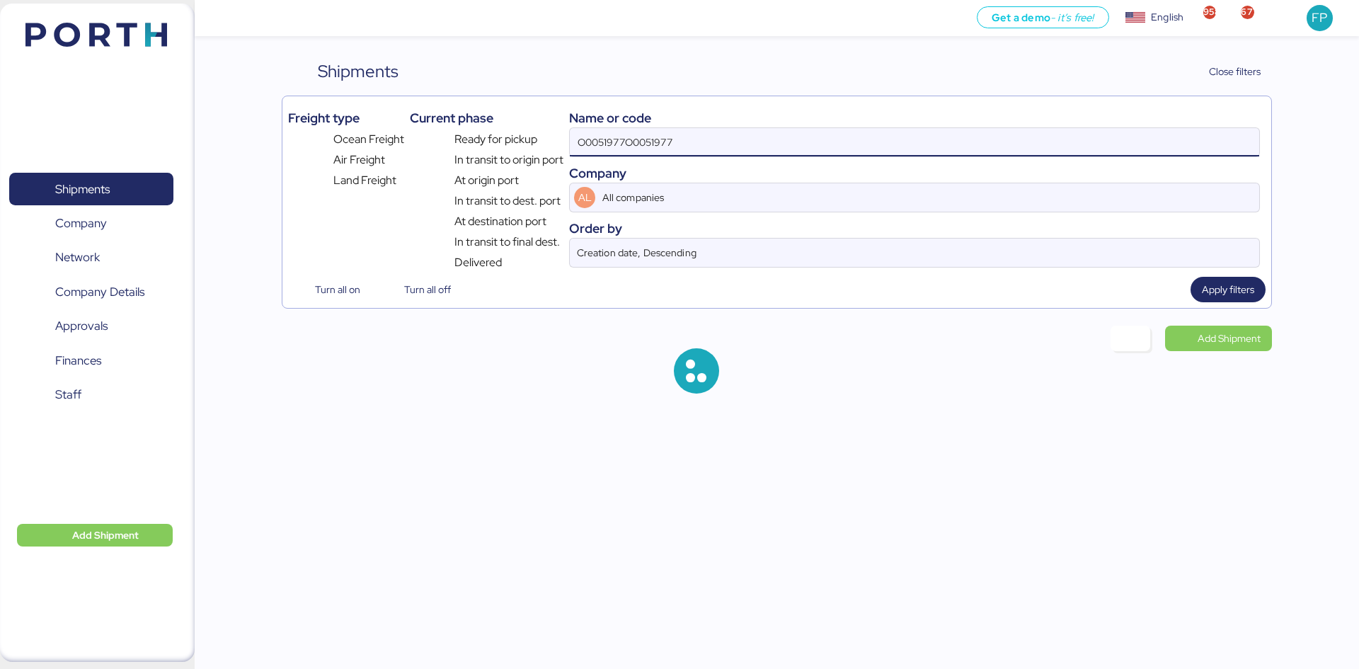
click at [507, 142] on div "Freight type Ocean Freight Air Freight Land Freight Current phase Ready for pic…" at bounding box center [776, 186] width 977 height 169
paste input "O0051977"
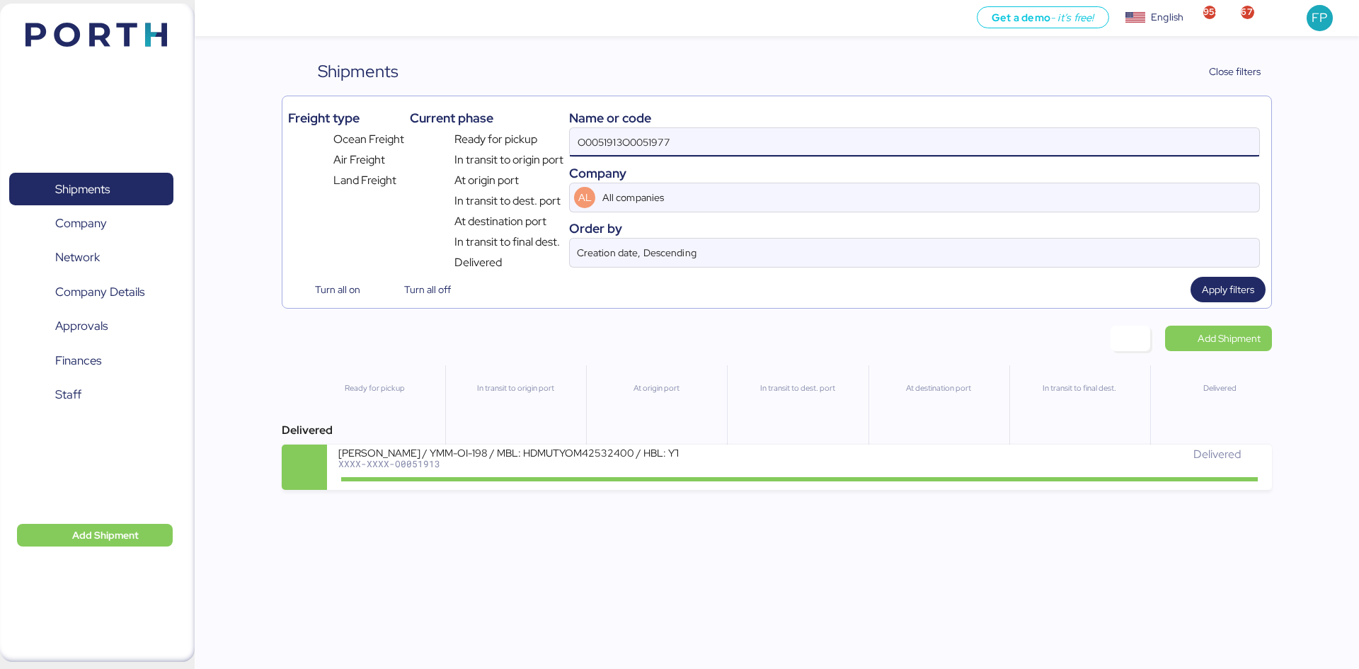
drag, startPoint x: 638, startPoint y: 142, endPoint x: 450, endPoint y: 142, distance: 187.6
click at [450, 142] on div "Freight type Ocean Freight Air Freight Land Freight Current phase Ready for pic…" at bounding box center [776, 186] width 977 height 169
paste input
type input "O0051977"
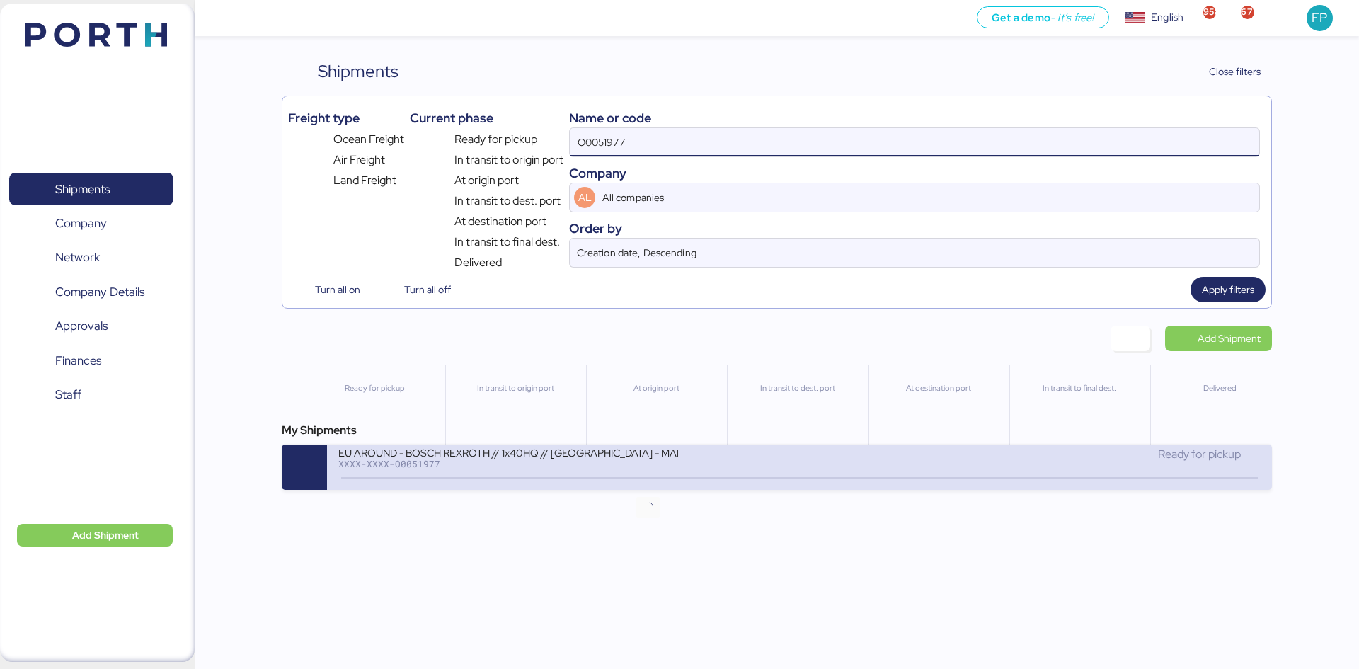
click at [634, 454] on div "EU AROUND - BOSCH REXROTH // 1x40HQ // [GEOGRAPHIC_DATA] - MANZANILLO // MBL: 7…" at bounding box center [508, 452] width 340 height 12
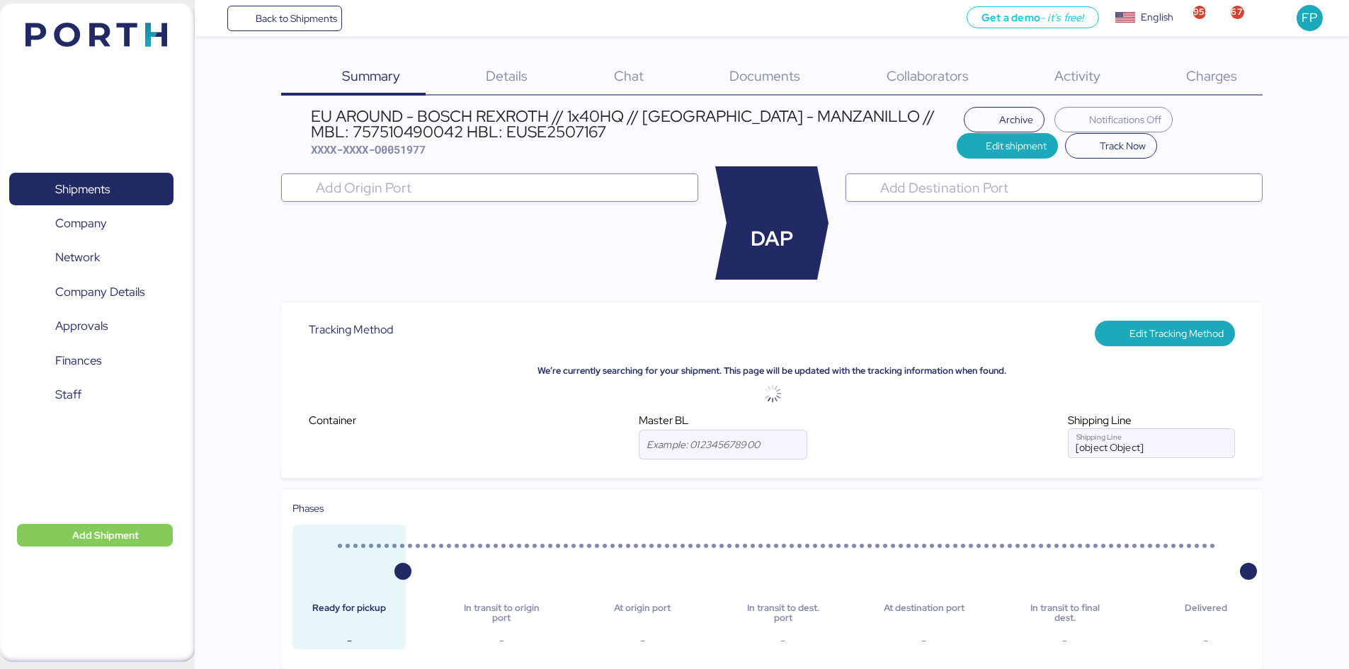
click at [1230, 83] on span "Charges" at bounding box center [1211, 76] width 51 height 18
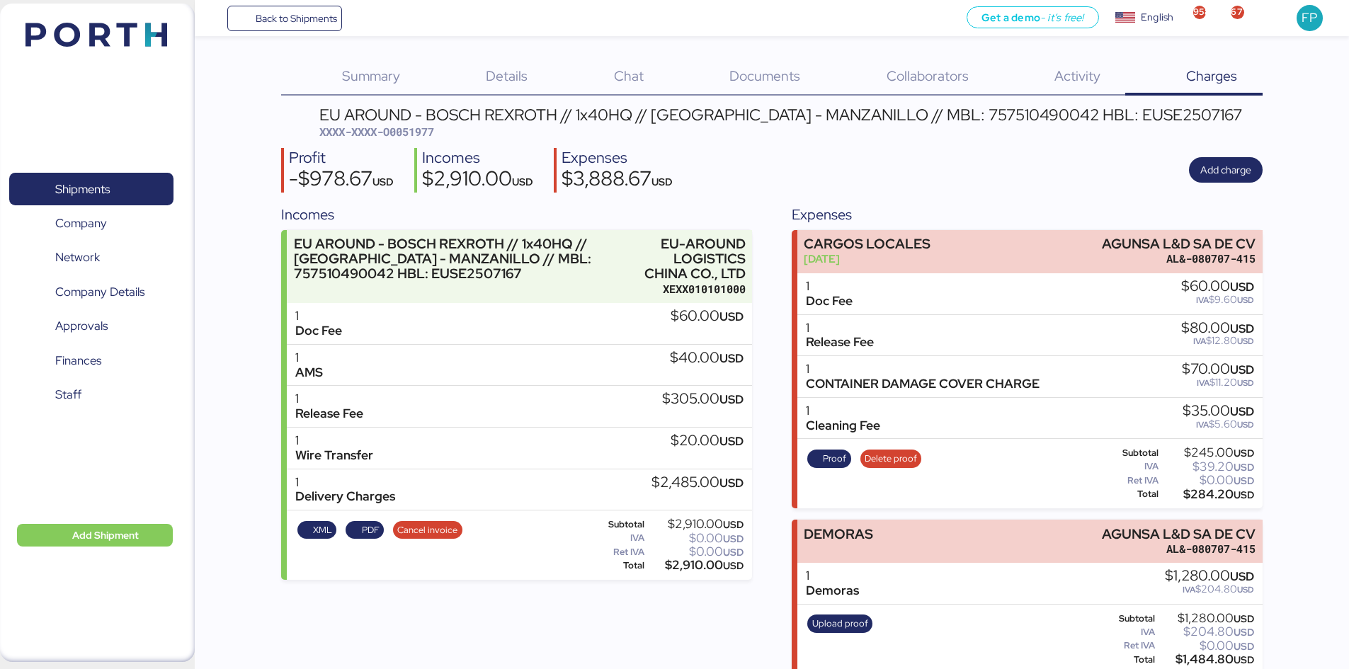
click at [429, 137] on span "XXXX-XXXX-O0051977" at bounding box center [376, 132] width 115 height 14
copy span "O0051977"
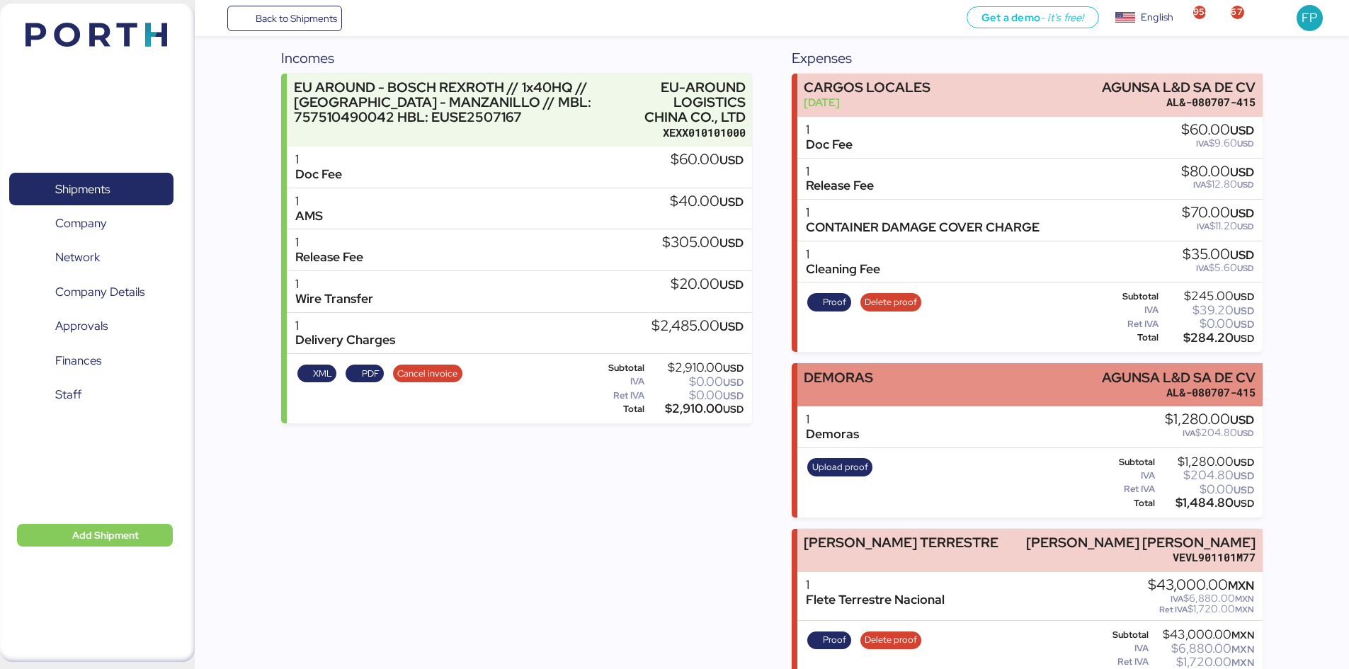
scroll to position [156, 0]
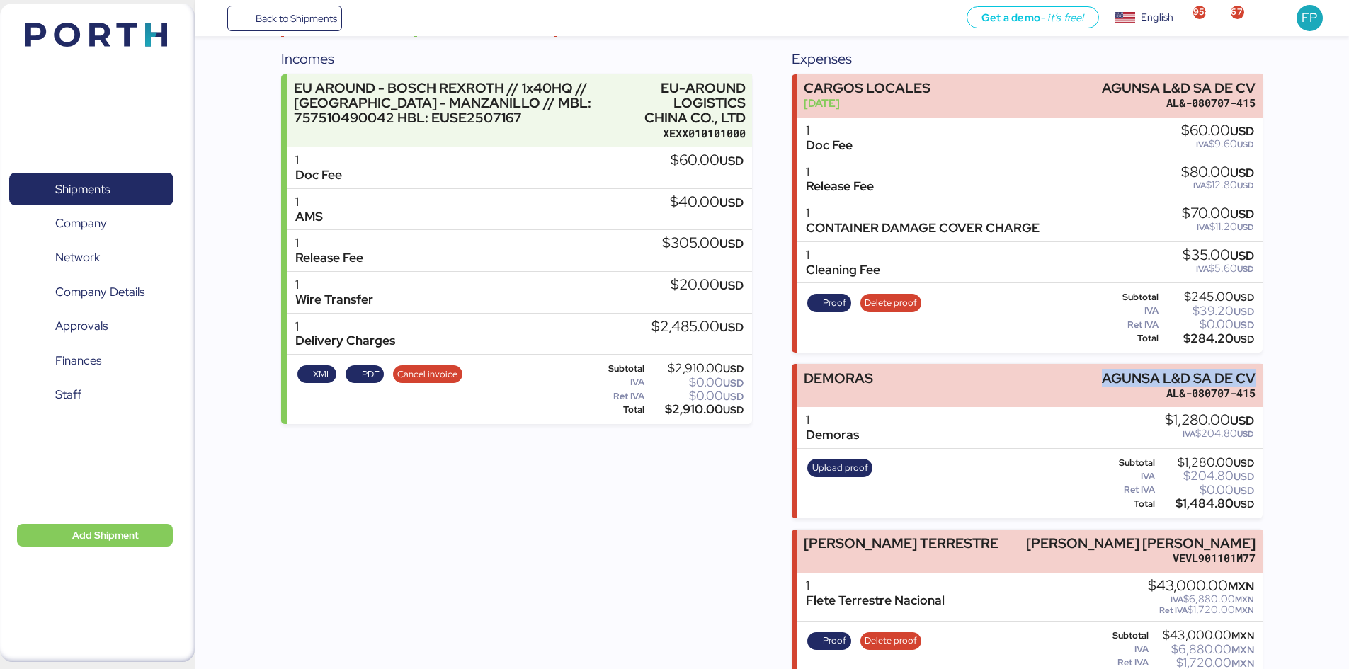
drag, startPoint x: 1163, startPoint y: 367, endPoint x: 1300, endPoint y: 374, distance: 136.8
click at [1300, 374] on div "Summary 0 Details 0 Chat 0 Documents 0 Collaborators 0 Activity 0 Charges 0 EU …" at bounding box center [674, 432] width 1349 height 1177
copy div "AGUNSA L&D SA DE CV"
click at [1199, 498] on div "$1,484.80 USD" at bounding box center [1205, 503] width 96 height 11
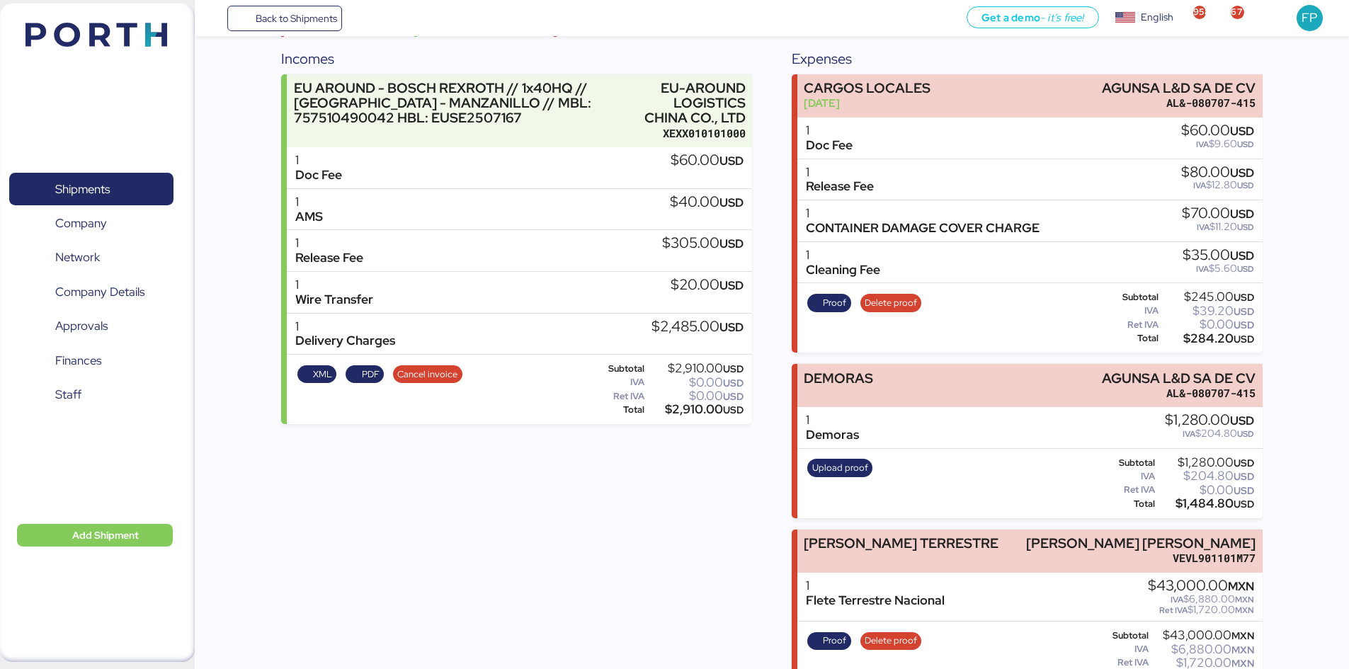
copy div "1,484.80"
click at [107, 179] on span "Shipments" at bounding box center [91, 189] width 152 height 21
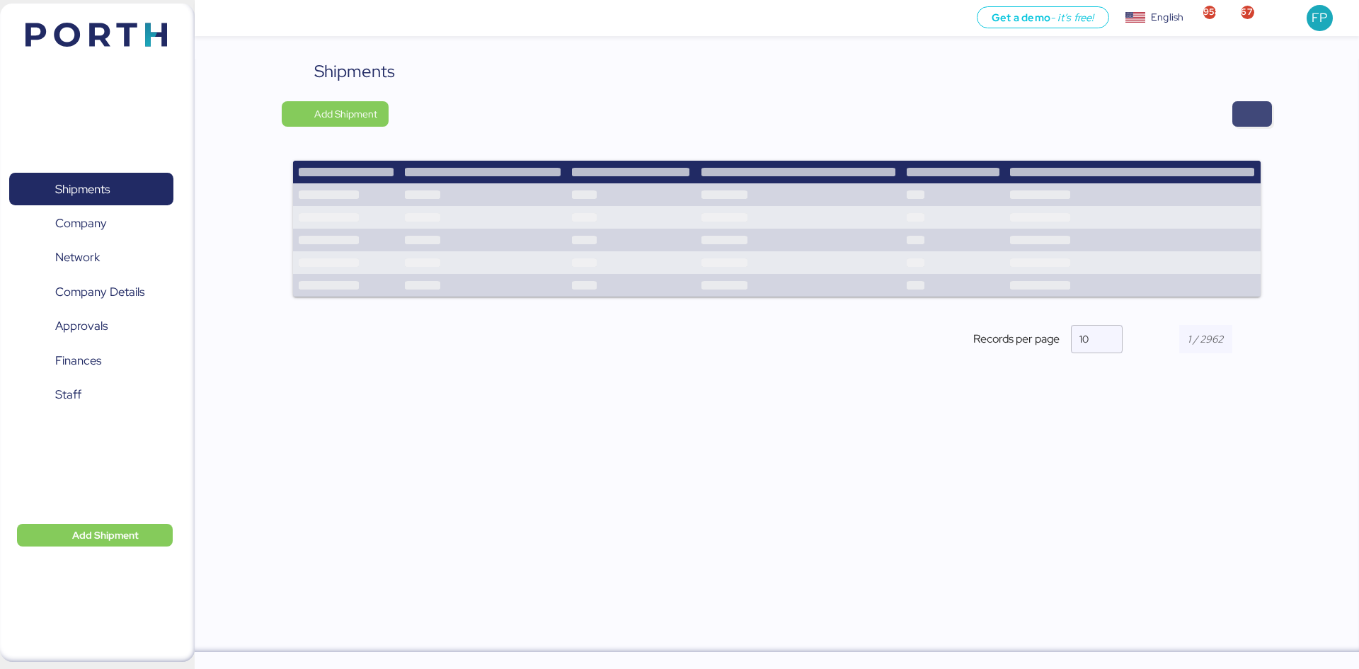
click at [1244, 115] on span "button" at bounding box center [1252, 114] width 17 height 20
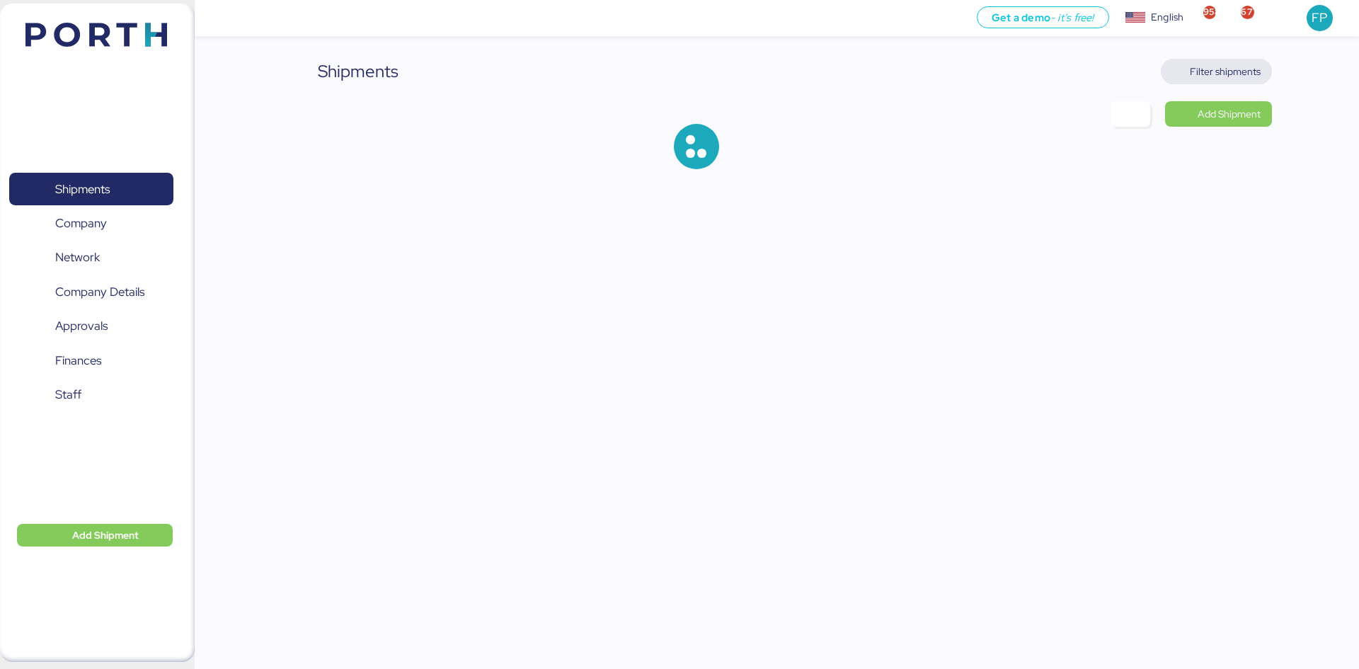
click at [1201, 59] on span "Filter shipments" at bounding box center [1216, 71] width 111 height 25
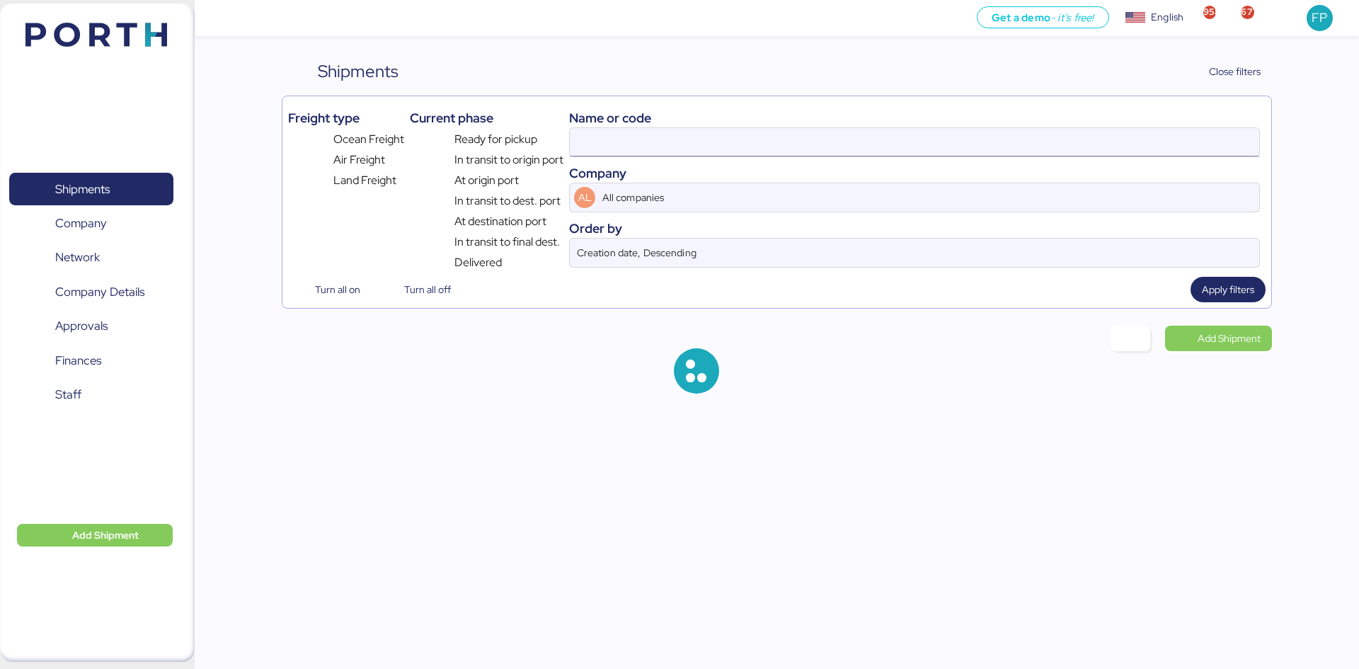
click at [605, 136] on input at bounding box center [915, 142] width 690 height 28
click at [606, 137] on input at bounding box center [915, 142] width 690 height 28
click at [607, 137] on input at bounding box center [915, 142] width 690 height 28
click at [607, 137] on input "O0051977" at bounding box center [915, 142] width 690 height 28
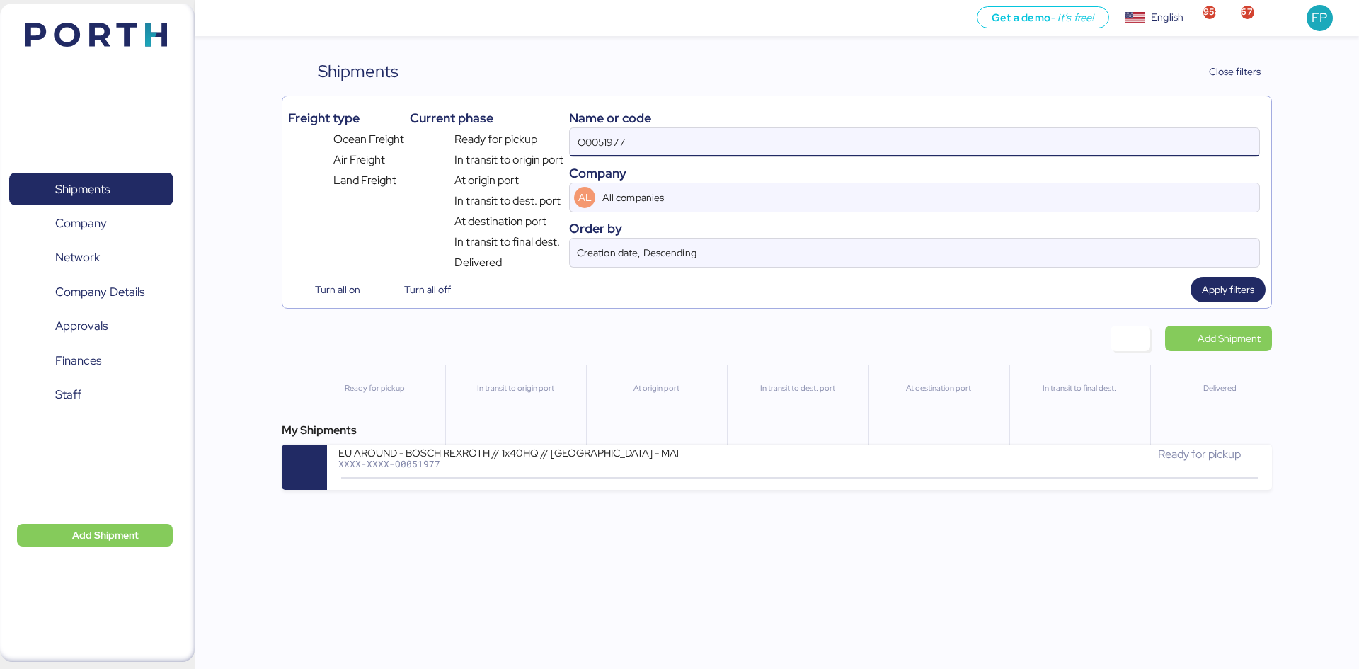
paste input "2016"
type input "O0052016"
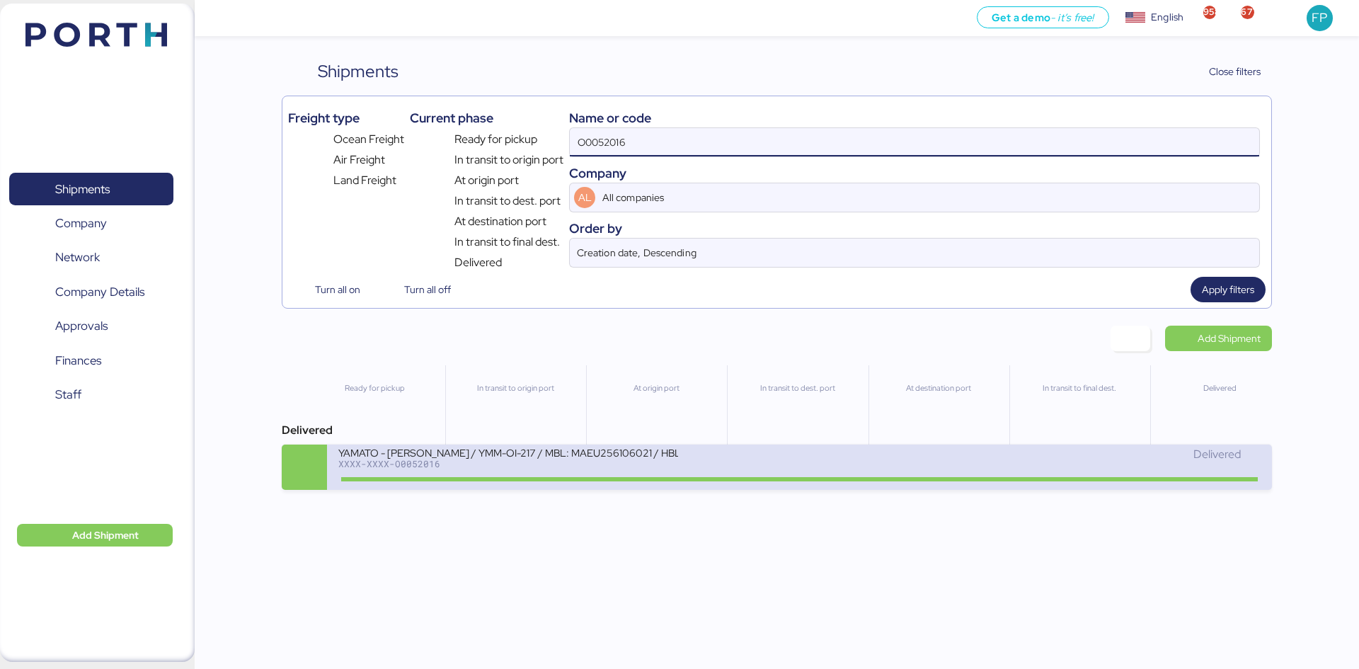
click at [566, 464] on div "XXXX-XXXX-O0052016" at bounding box center [508, 464] width 340 height 10
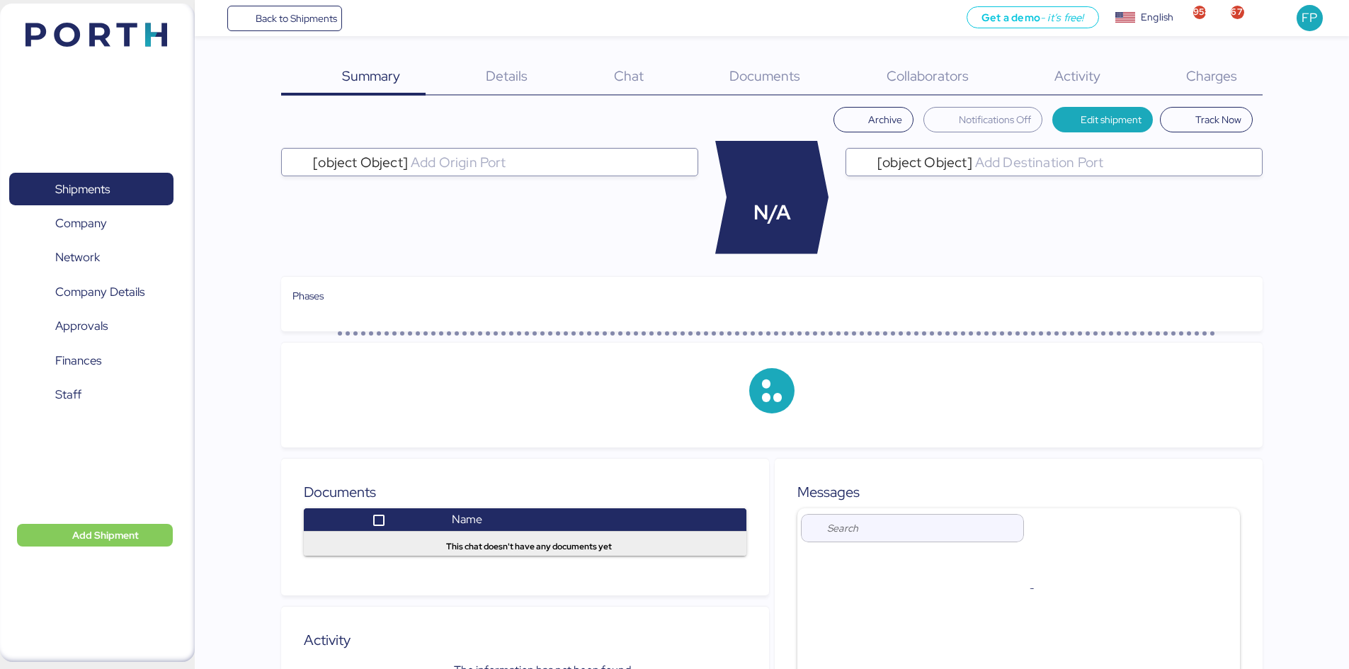
click at [1226, 76] on span "Charges" at bounding box center [1211, 76] width 51 height 18
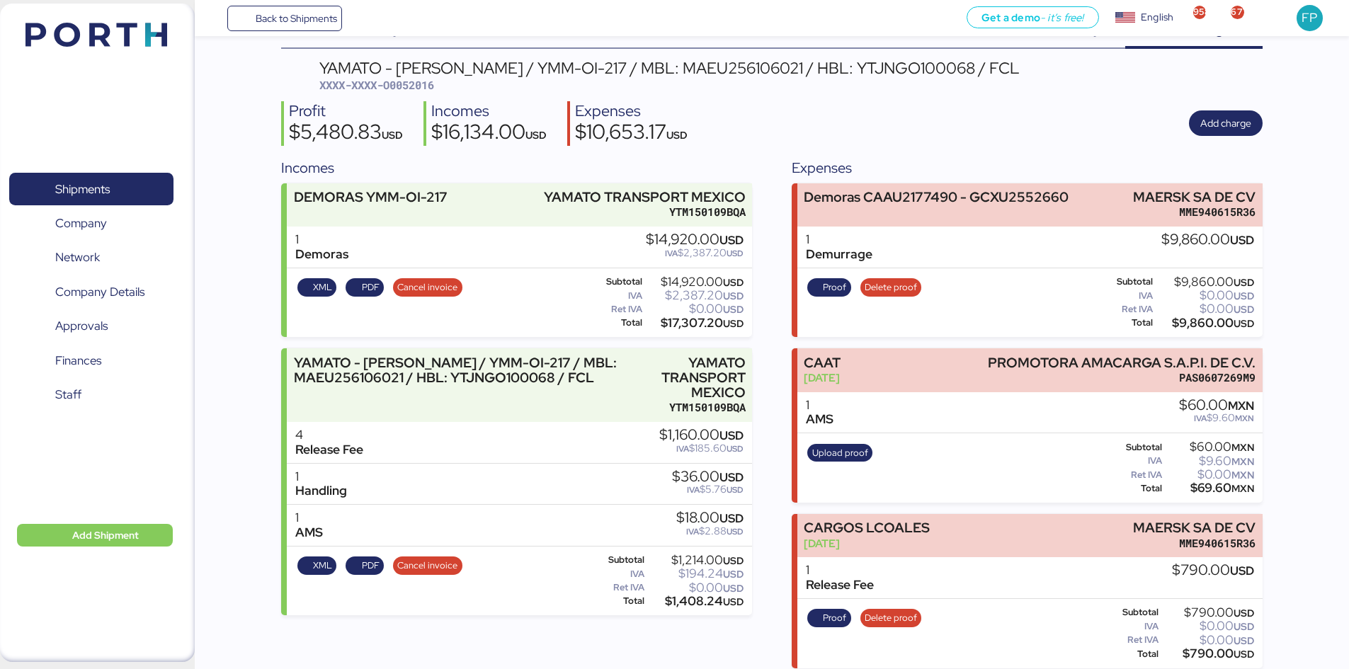
scroll to position [57, 0]
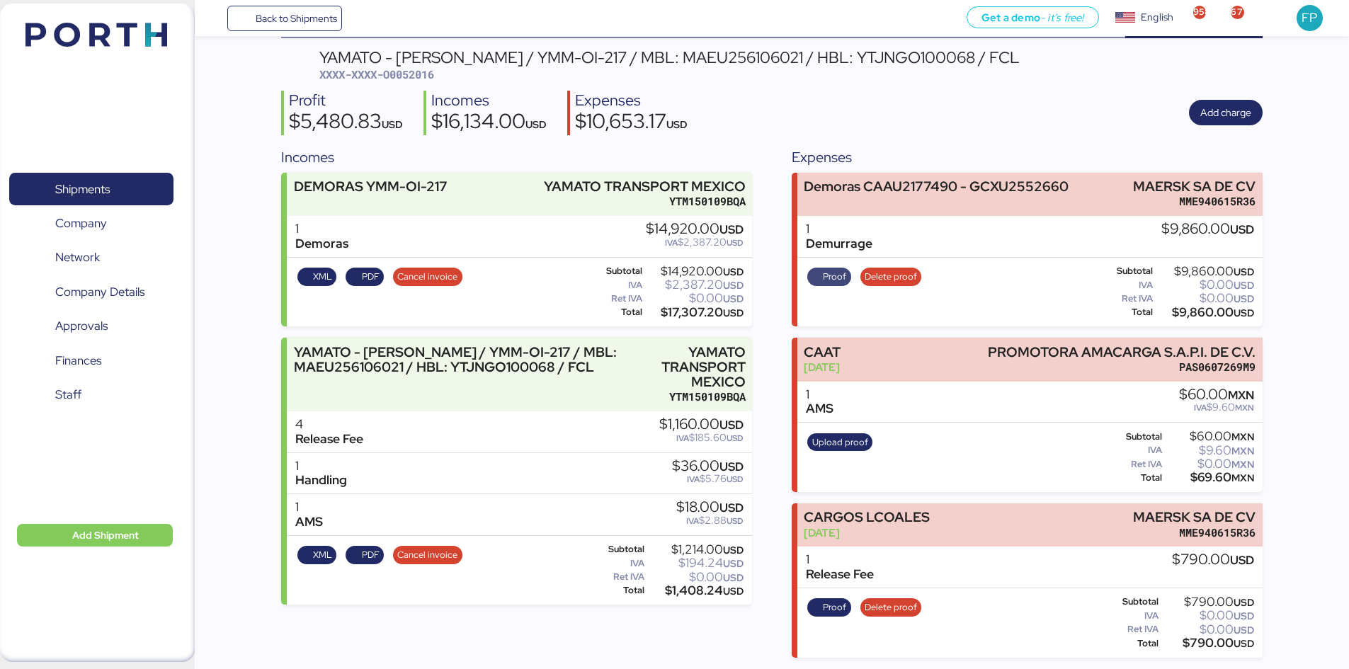
click at [837, 275] on span "Proof" at bounding box center [834, 277] width 23 height 16
click at [424, 74] on span "XXXX-XXXX-O0052016" at bounding box center [376, 74] width 115 height 14
copy span "O0052016"
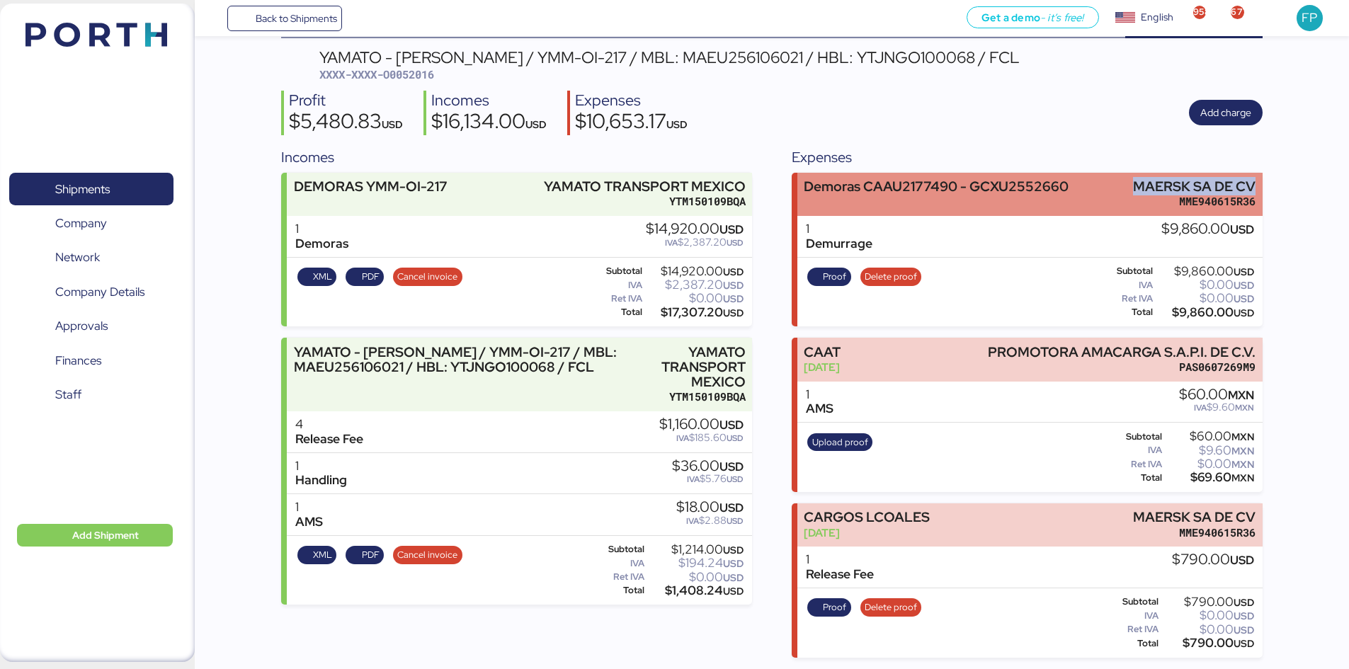
drag, startPoint x: 1141, startPoint y: 190, endPoint x: 1259, endPoint y: 193, distance: 117.5
click at [1259, 193] on div "Demoras CAAU2177490 - GCXU2552660 MAERSK SA DE CV MME940615R36" at bounding box center [1029, 194] width 465 height 43
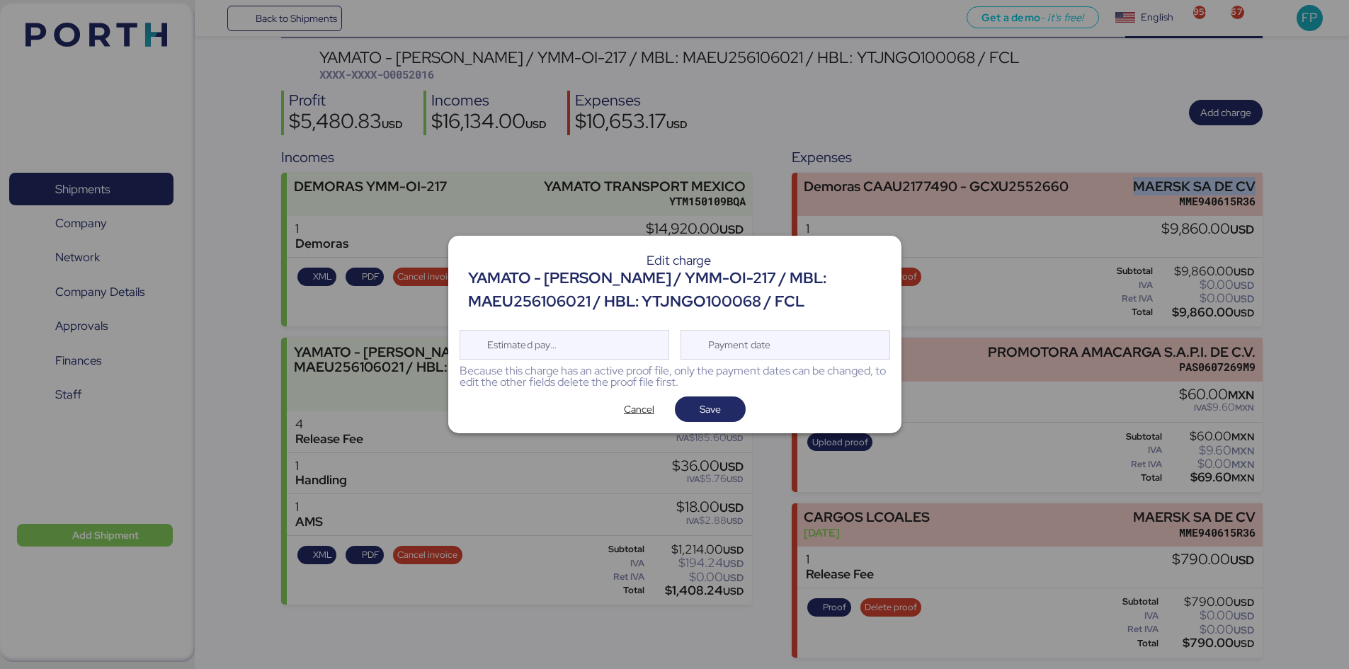
scroll to position [0, 0]
copy div "MAERSK SA DE CV"
drag, startPoint x: 648, startPoint y: 413, endPoint x: 707, endPoint y: 125, distance: 293.9
click at [648, 412] on span "Cancel" at bounding box center [639, 409] width 30 height 17
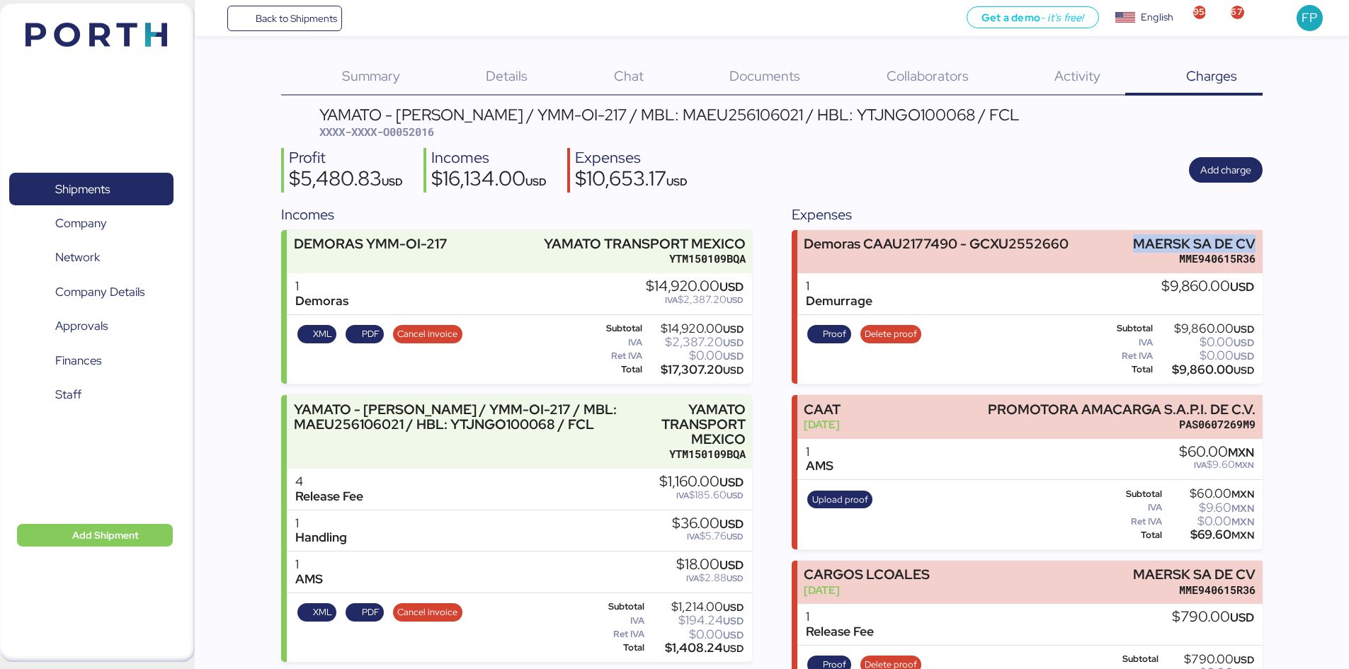
scroll to position [57, 0]
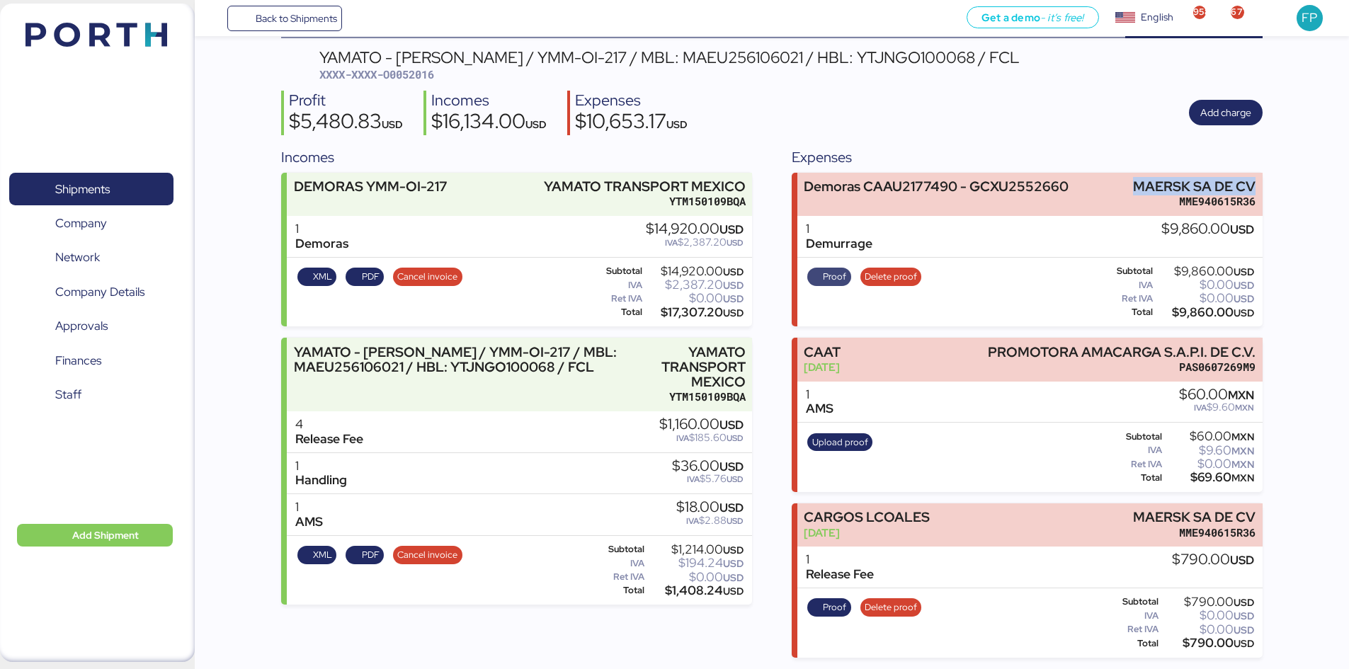
click at [842, 281] on span "Proof" at bounding box center [834, 277] width 23 height 16
click at [1108, 122] on div "Profit $5,480.83 USD Incomes $16,134.00 USD Expenses $10,653.17 USD Add charge" at bounding box center [771, 113] width 981 height 45
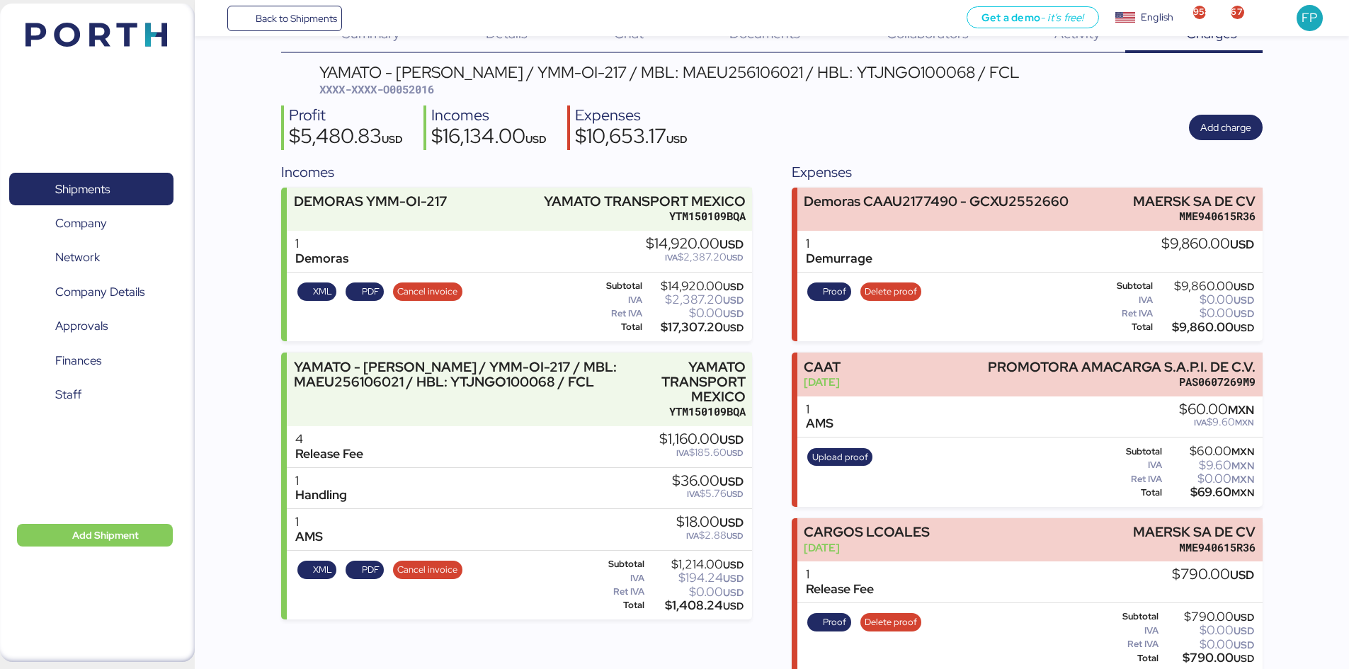
scroll to position [0, 0]
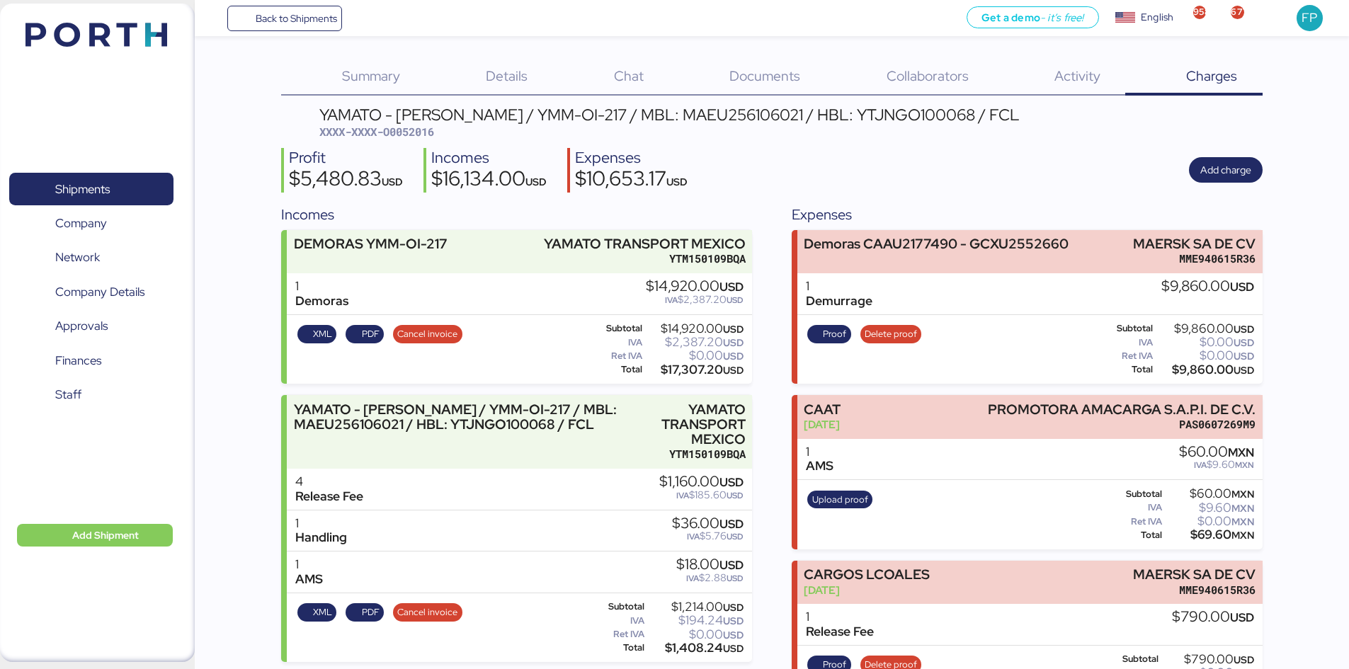
click at [648, 103] on div "Summary 0 Details 0 Chat 0 Documents 0 Collaborators 0 Activity 0 Charges 0 YAM…" at bounding box center [771, 387] width 981 height 656
click at [650, 107] on div "YAMATO - [PERSON_NAME] / YMM-OI-217 / MBL: MAEU256106021 / HBL: YTJNGO100068 / …" at bounding box center [669, 115] width 700 height 16
click at [655, 110] on div "YAMATO - [PERSON_NAME] / YMM-OI-217 / MBL: MAEU256106021 / HBL: YTJNGO100068 / …" at bounding box center [669, 115] width 700 height 16
copy div "MAEU256106021"
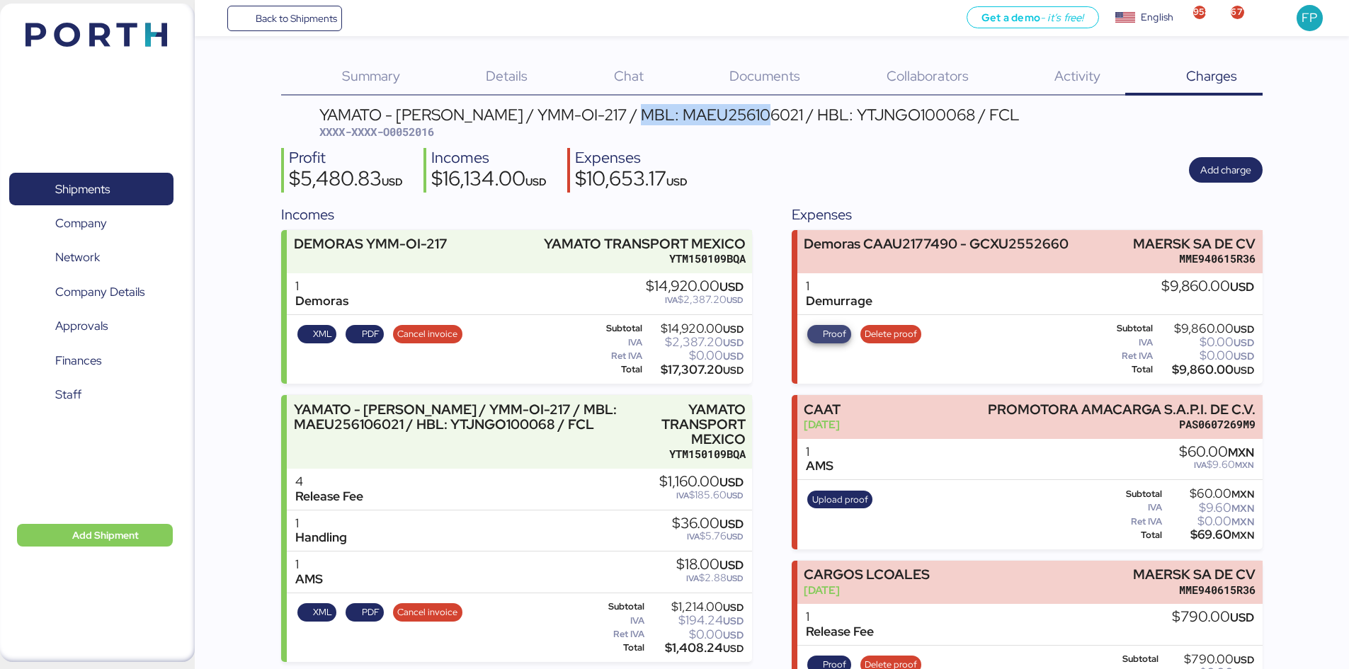
click at [835, 339] on span "Proof" at bounding box center [834, 334] width 23 height 16
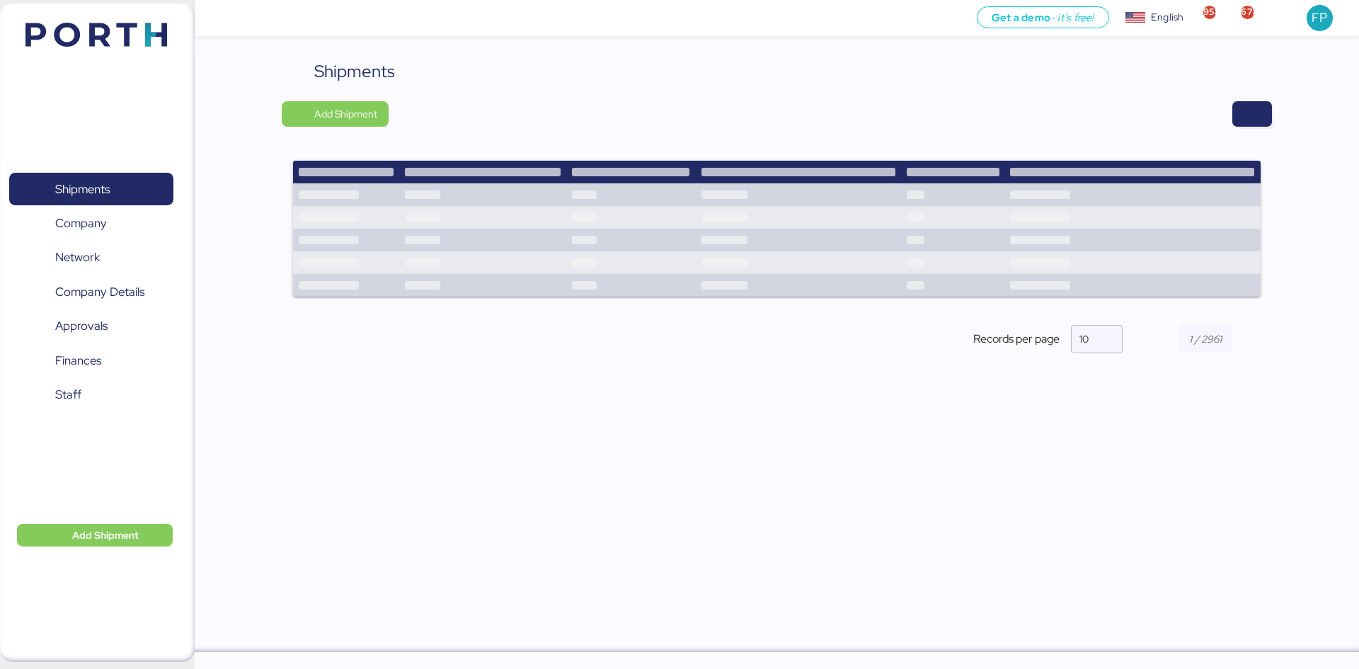
click at [1239, 129] on div "Shipments Add Shipment Records per page 10" at bounding box center [777, 218] width 990 height 319
click at [1248, 115] on span "button" at bounding box center [1252, 114] width 17 height 20
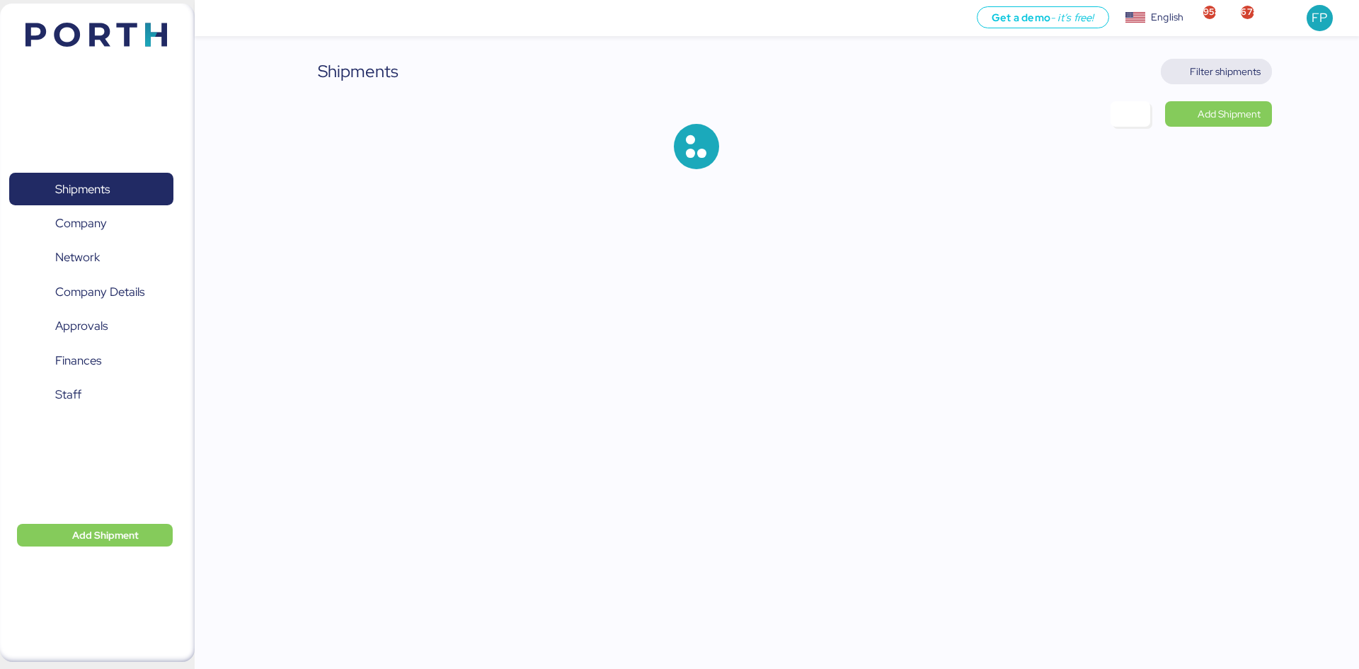
click at [1226, 69] on span "Filter shipments" at bounding box center [1225, 71] width 71 height 17
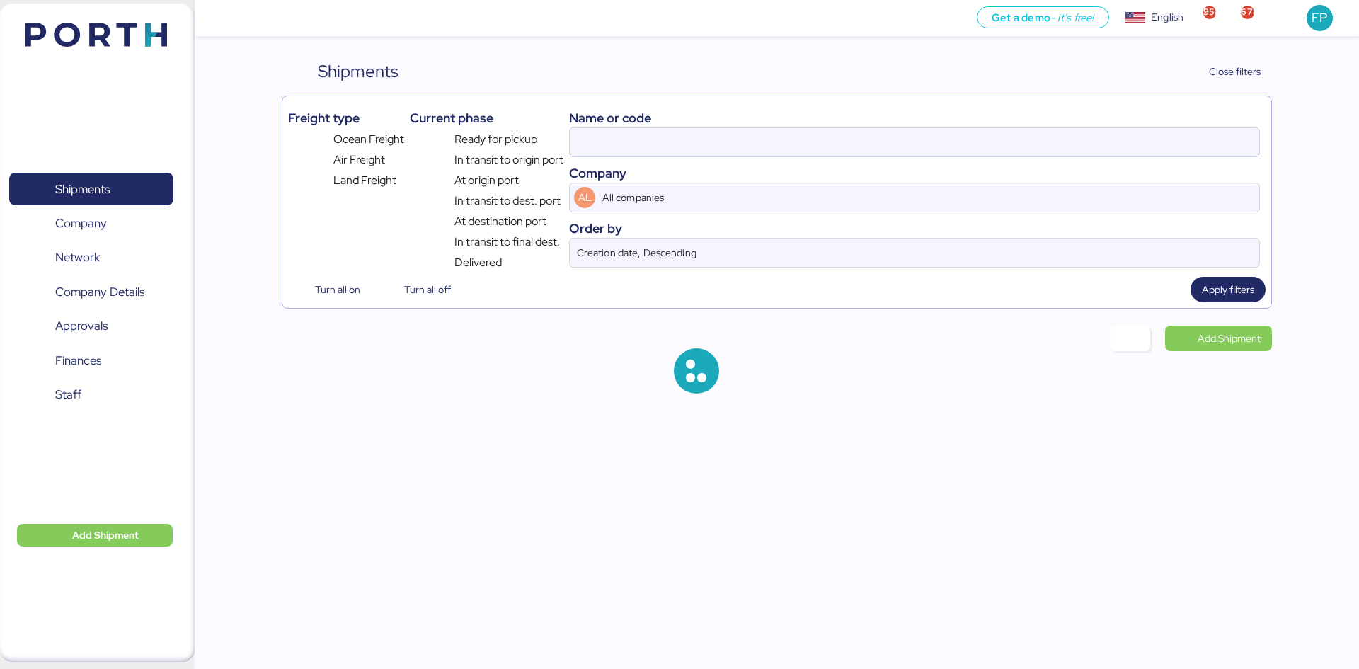
click at [616, 146] on input at bounding box center [915, 142] width 690 height 28
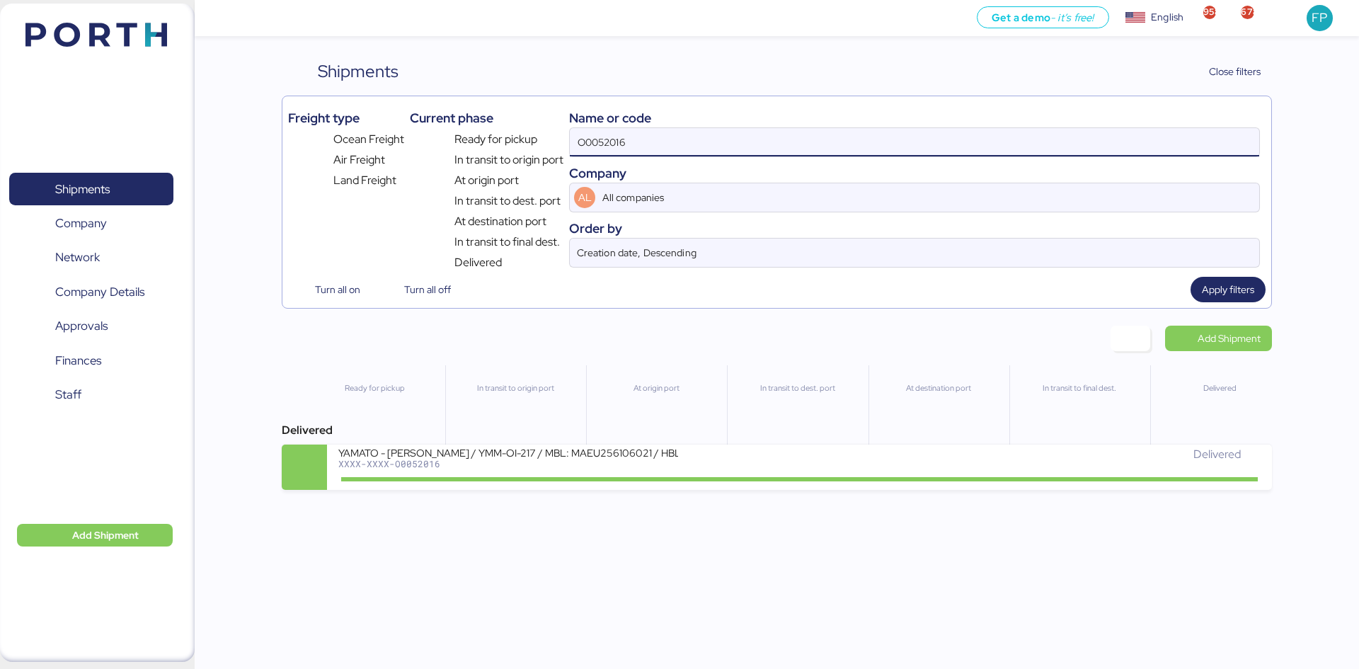
click at [616, 146] on input "O0052016" at bounding box center [915, 142] width 690 height 28
paste input "1900"
type input "O0051900"
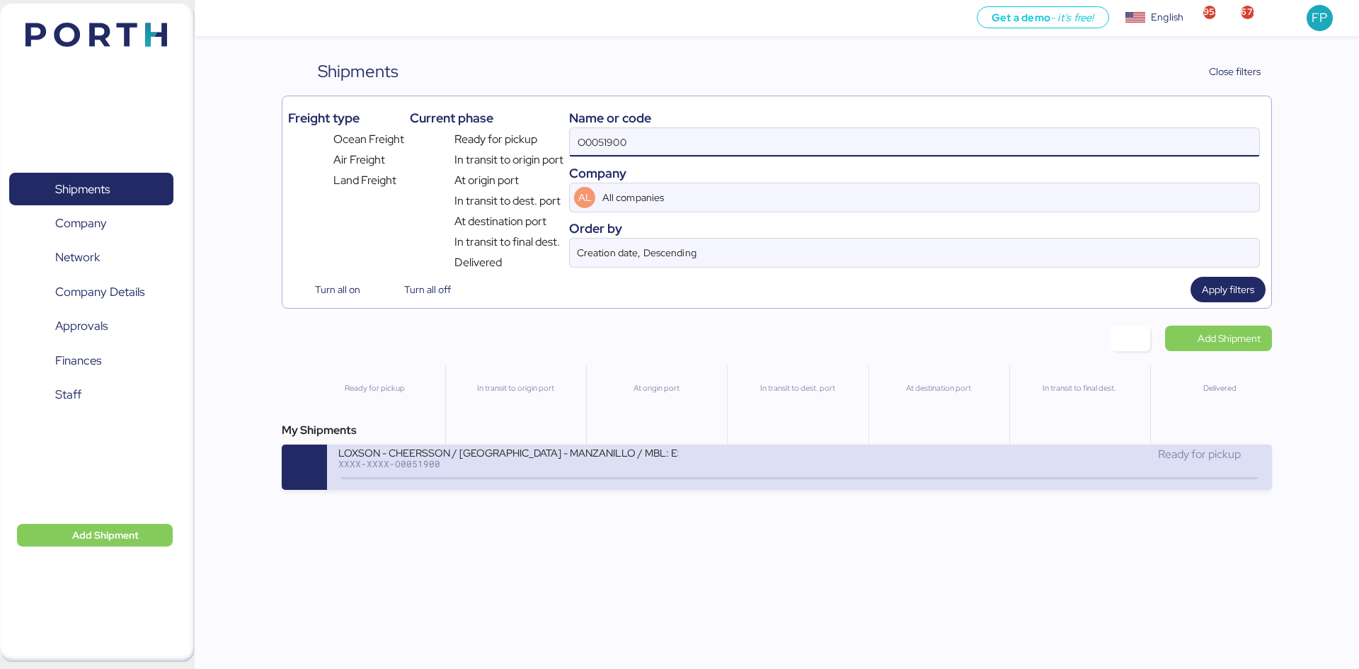
click at [600, 458] on div "LOXSON - CHEERSSON / SHANGHAI - MANZANILLO / MBL: ESLCHNSHG038926 - HBL: YQSE25…" at bounding box center [508, 452] width 340 height 12
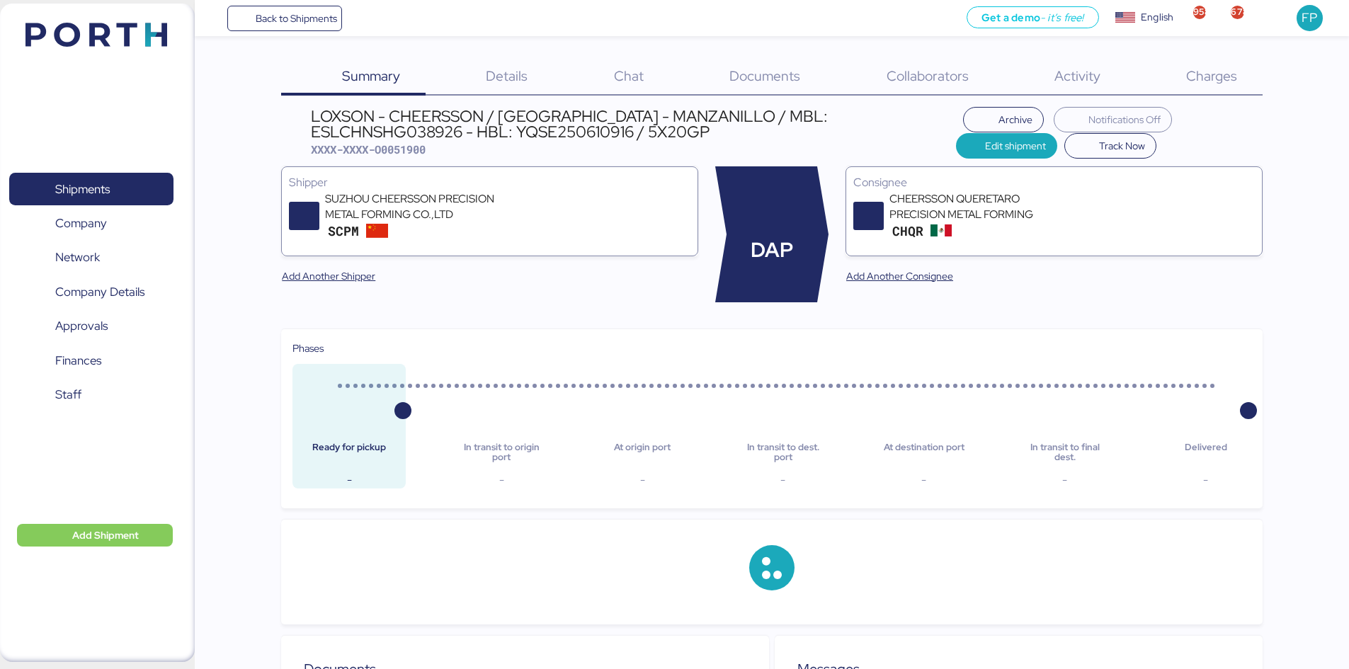
click at [1223, 81] on span "Charges" at bounding box center [1211, 76] width 51 height 18
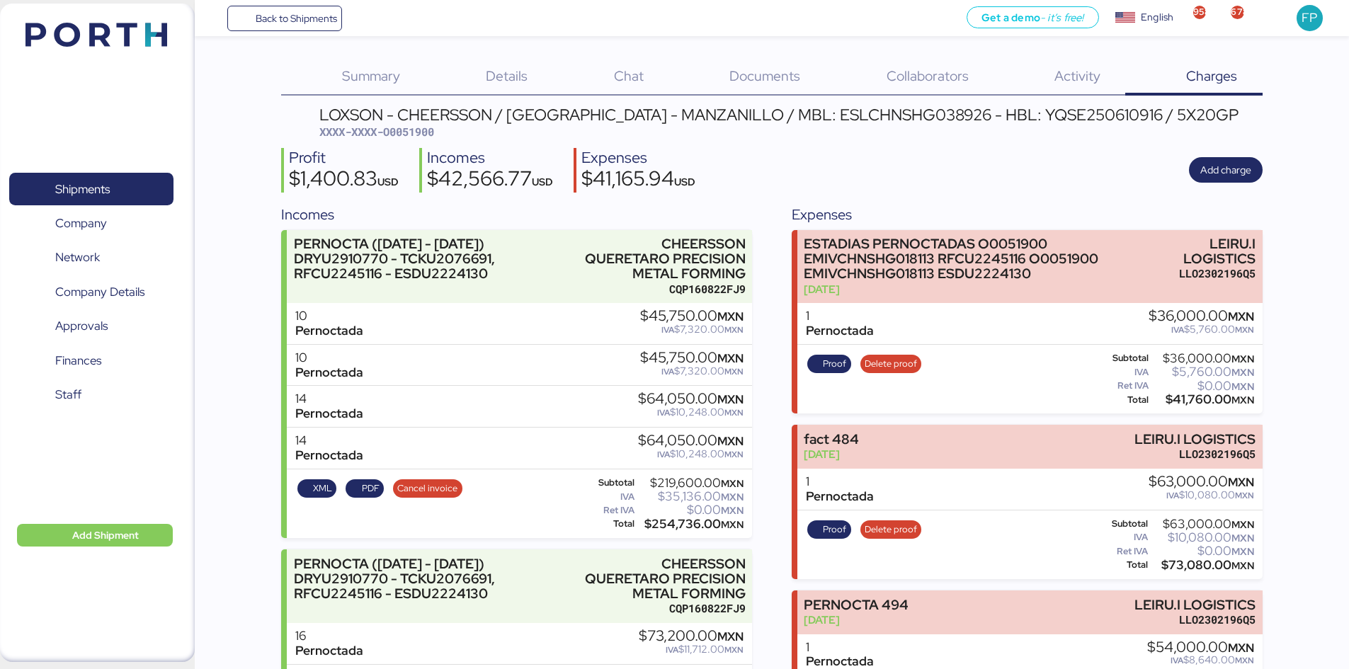
click at [415, 133] on span "XXXX-XXXX-O0051900" at bounding box center [376, 132] width 115 height 14
click at [416, 134] on span "XXXX-XXXX-O0051900" at bounding box center [376, 132] width 115 height 14
copy span "O0051900"
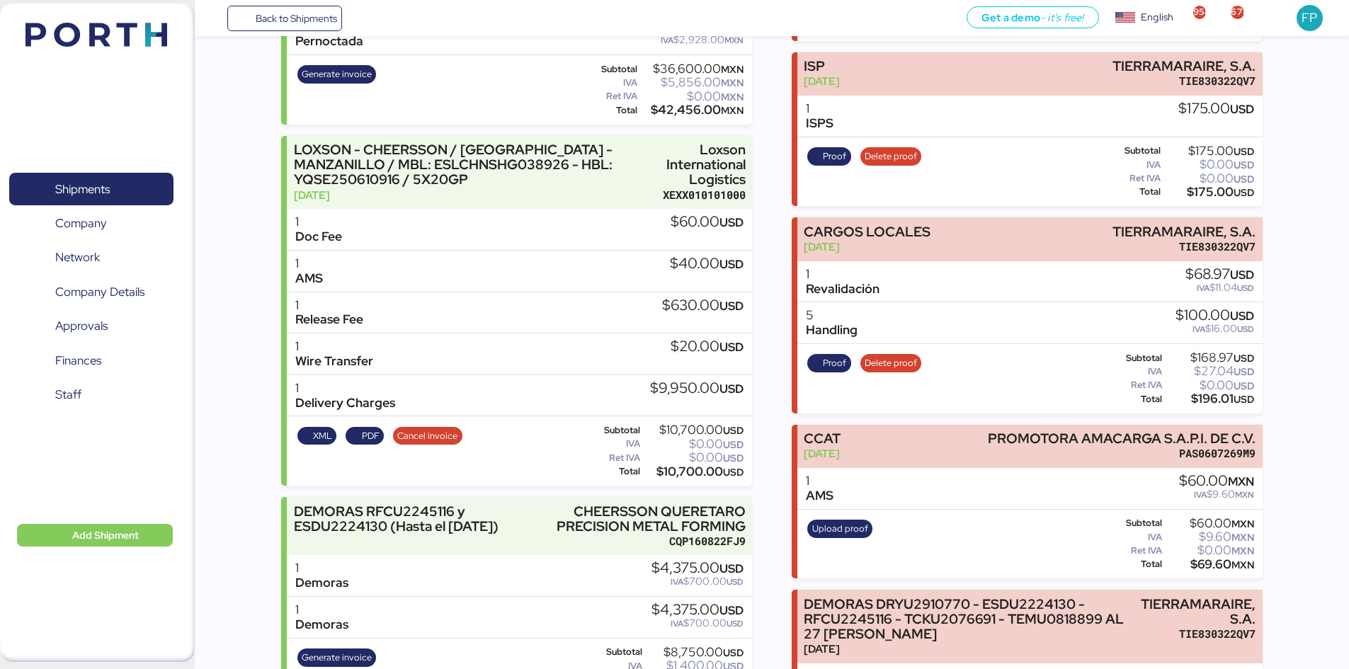
scroll to position [1345, 0]
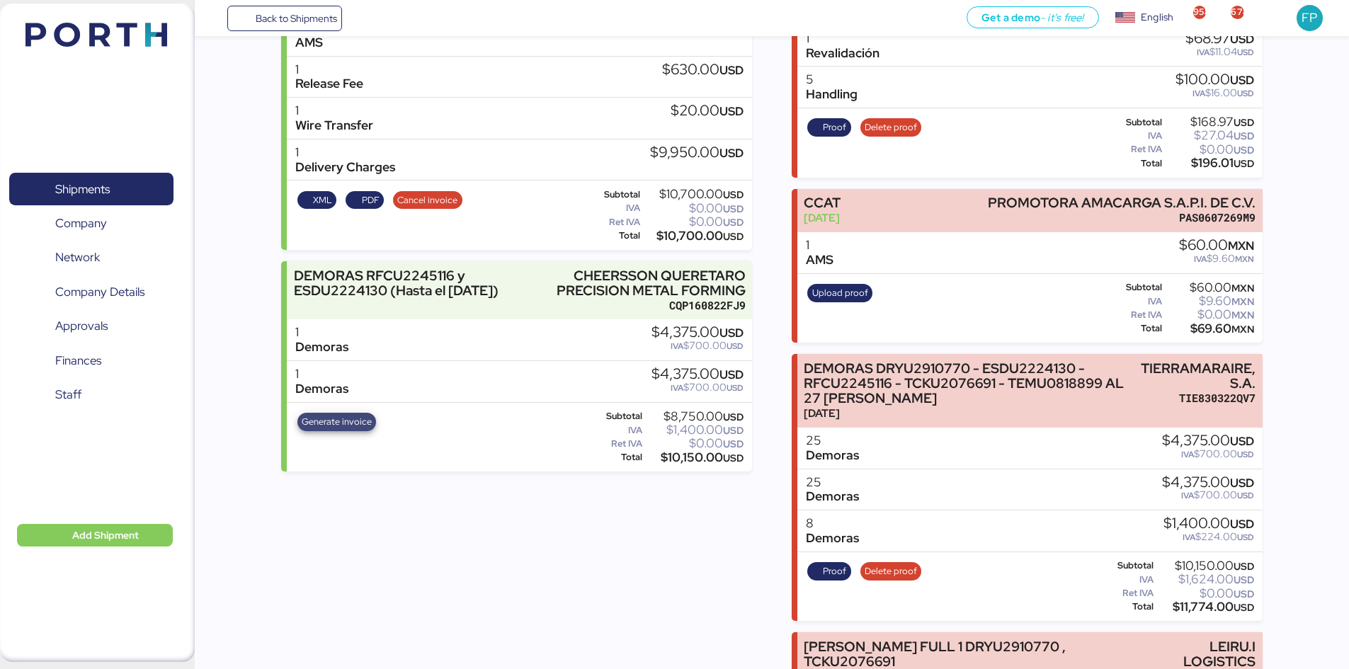
click at [349, 430] on span "Generate invoice" at bounding box center [337, 422] width 70 height 16
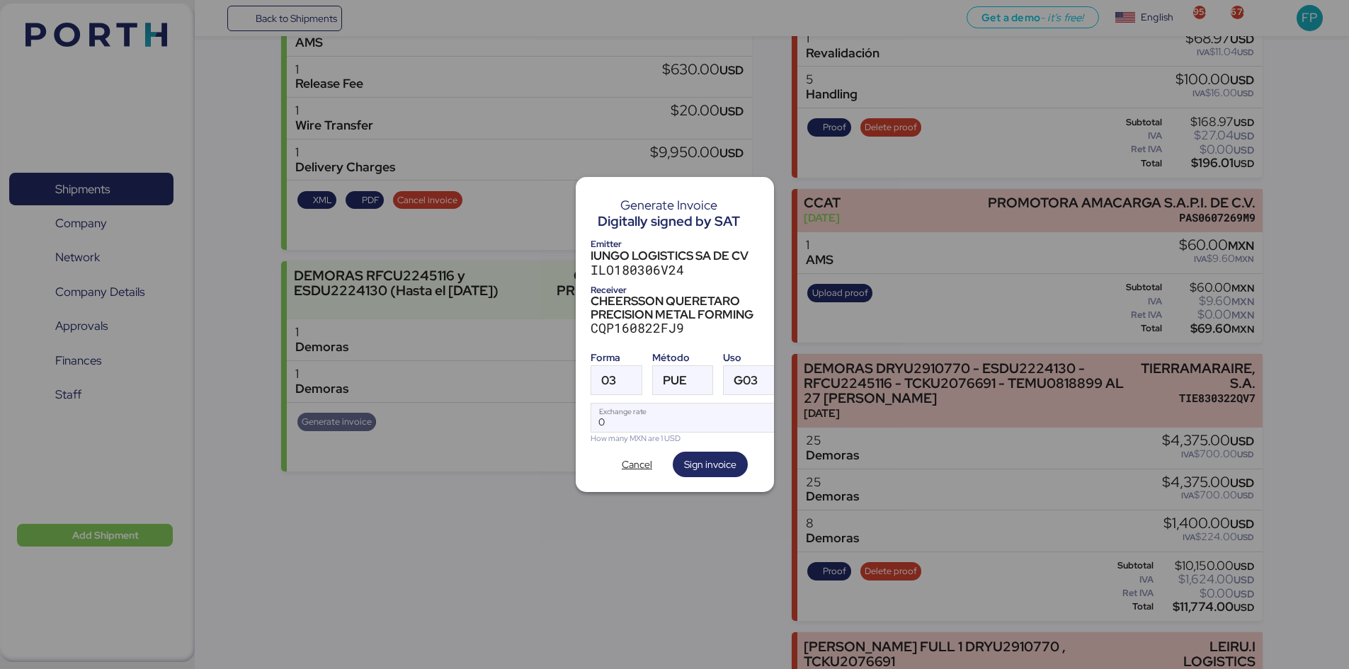
scroll to position [0, 0]
click at [627, 378] on div at bounding box center [628, 380] width 25 height 28
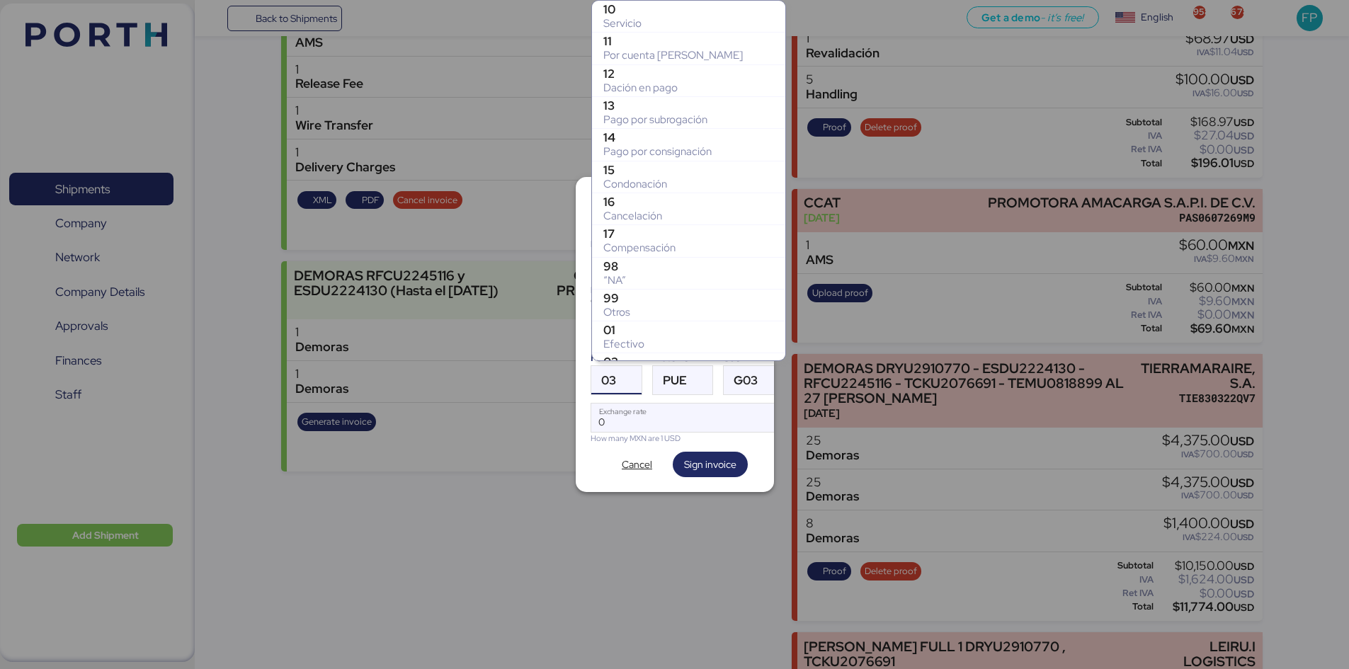
scroll to position [249, 0]
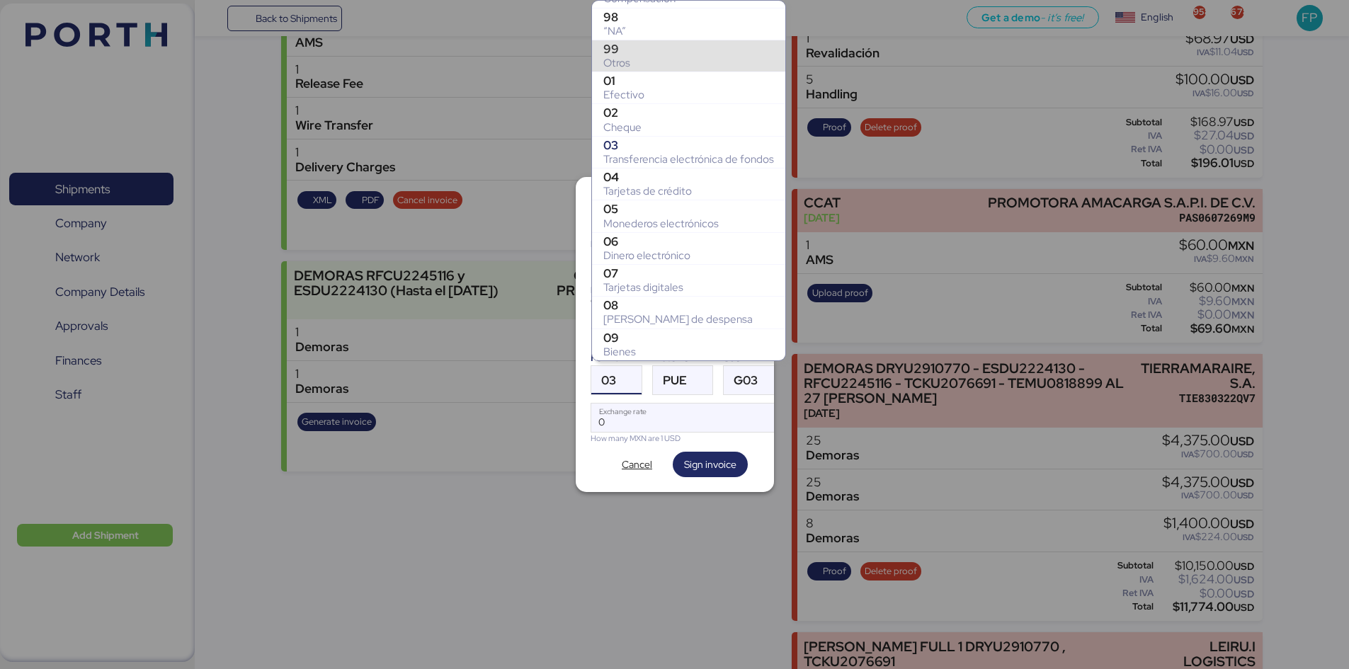
click at [644, 57] on div "Otros" at bounding box center [688, 63] width 171 height 14
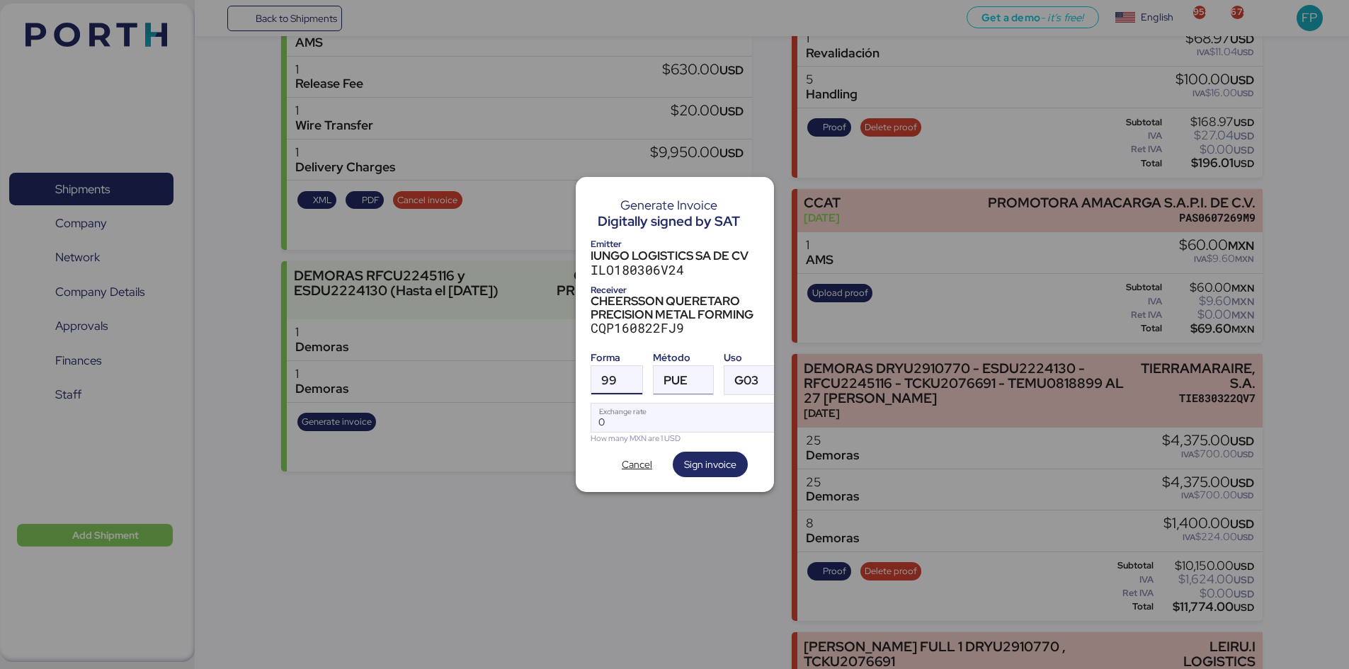
click at [687, 373] on div at bounding box center [699, 380] width 25 height 28
drag, startPoint x: 683, startPoint y: 440, endPoint x: 667, endPoint y: 414, distance: 30.8
click at [682, 440] on div "Pago en parcialidades o diferido" at bounding box center [741, 444] width 152 height 14
click at [662, 407] on input "Exchange rate" at bounding box center [687, 418] width 193 height 28
type input "0"
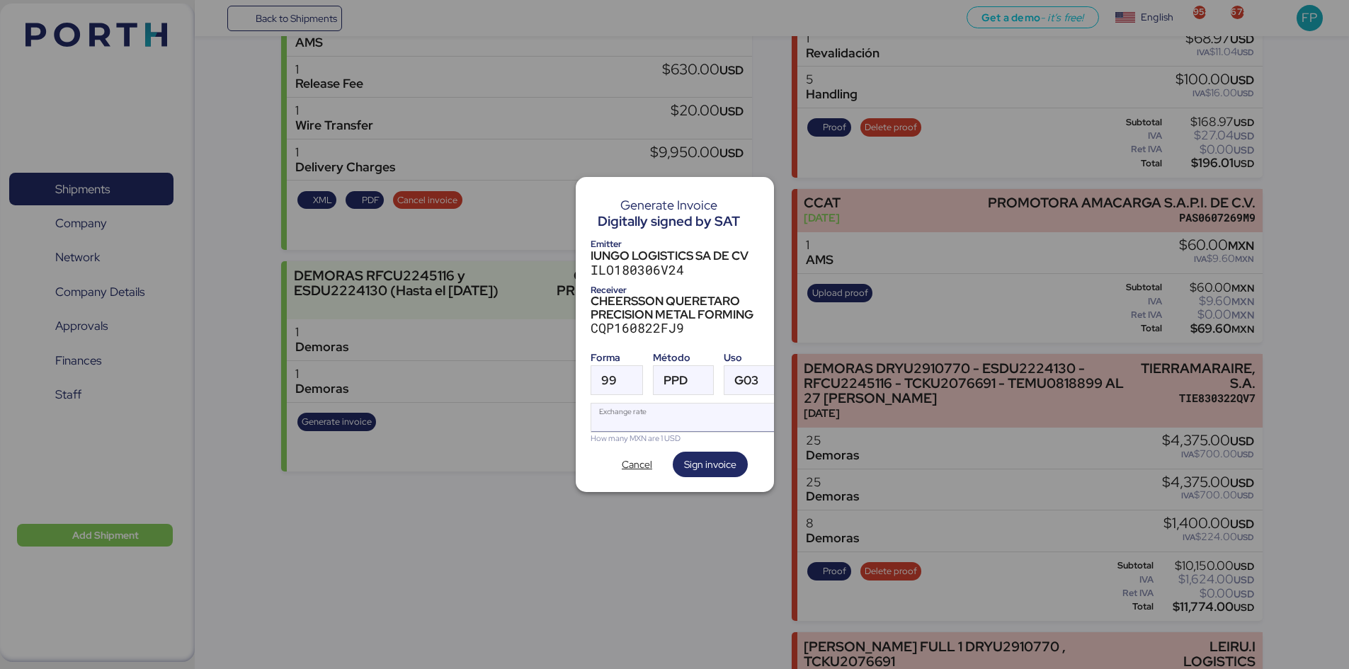
click at [660, 421] on input "Exchange rate" at bounding box center [687, 418] width 193 height 28
paste input "18.4276"
type input "18.4276"
click at [704, 471] on span "Sign invoice" at bounding box center [710, 464] width 75 height 25
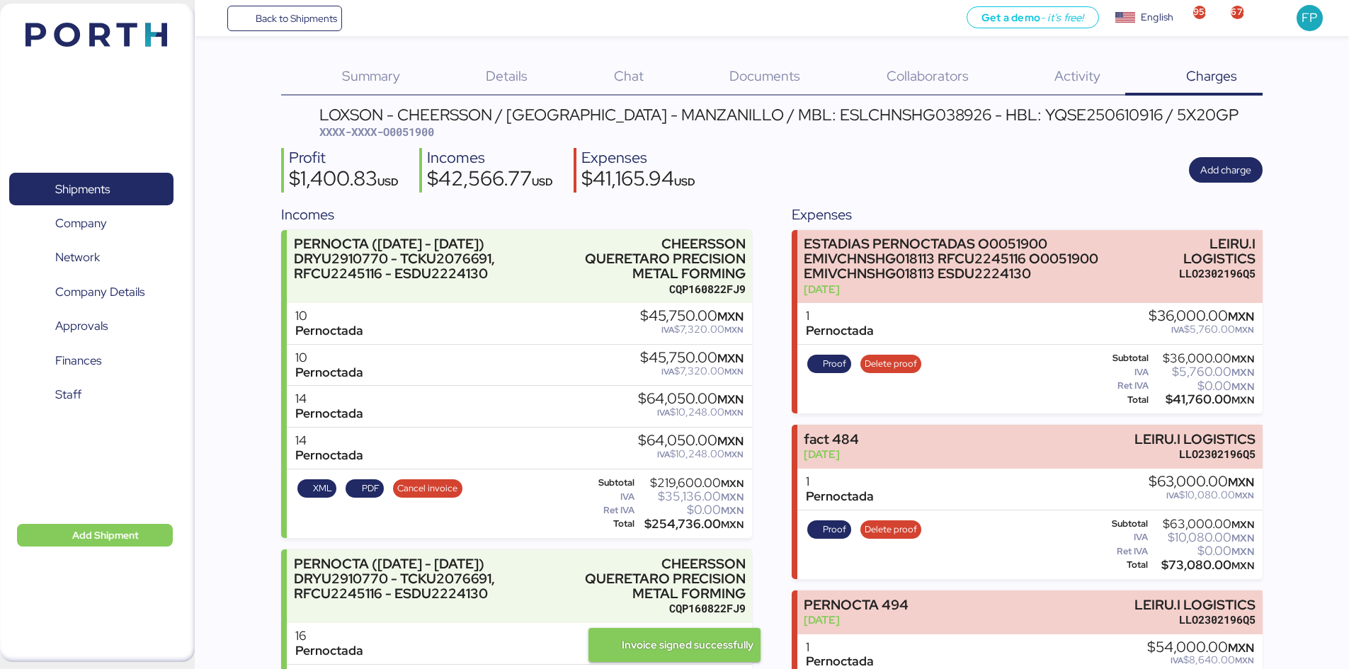
click at [407, 135] on span "XXXX-XXXX-O0051900" at bounding box center [376, 132] width 115 height 14
click at [407, 136] on span "XXXX-XXXX-O0051900" at bounding box center [376, 132] width 115 height 14
copy span "O0051900"
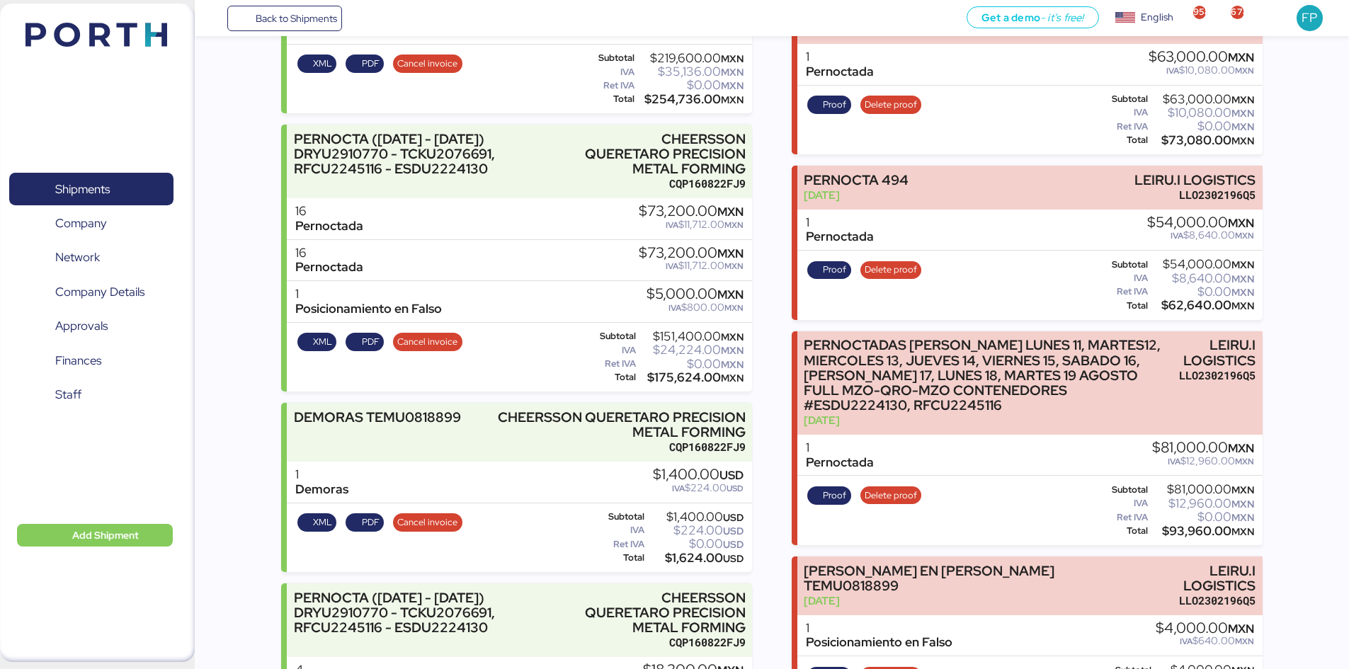
scroll to position [637, 0]
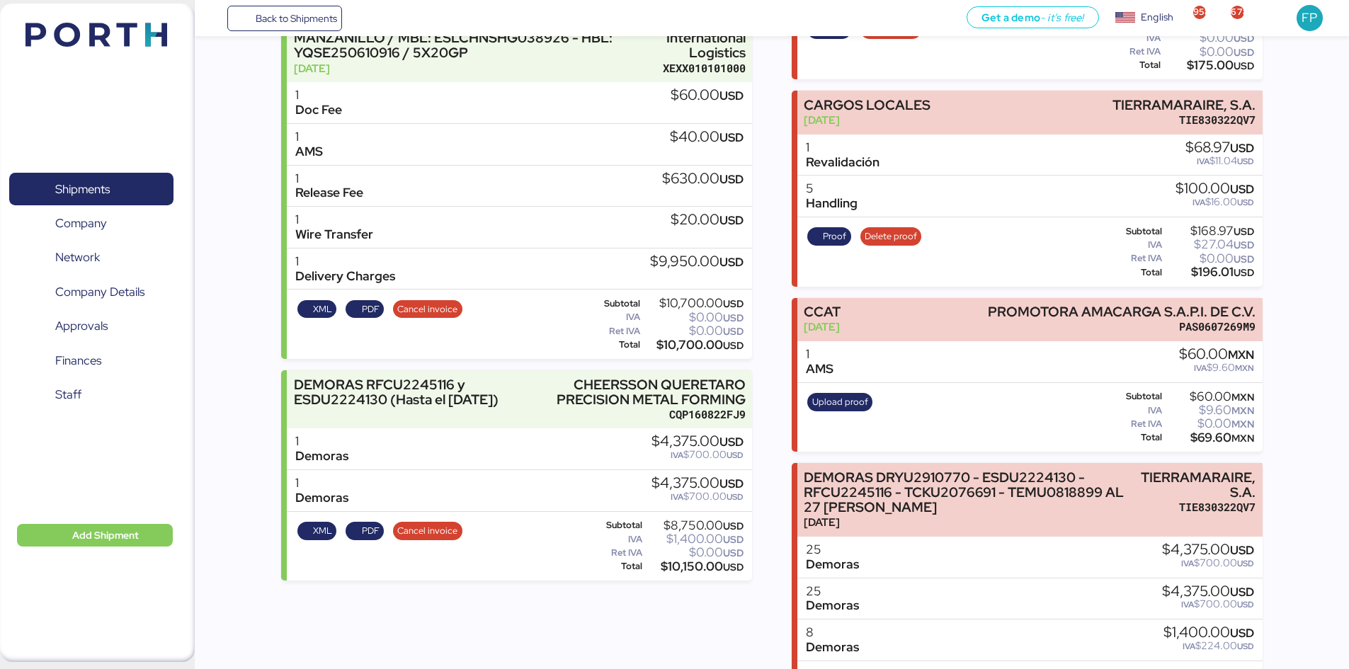
scroll to position [1237, 0]
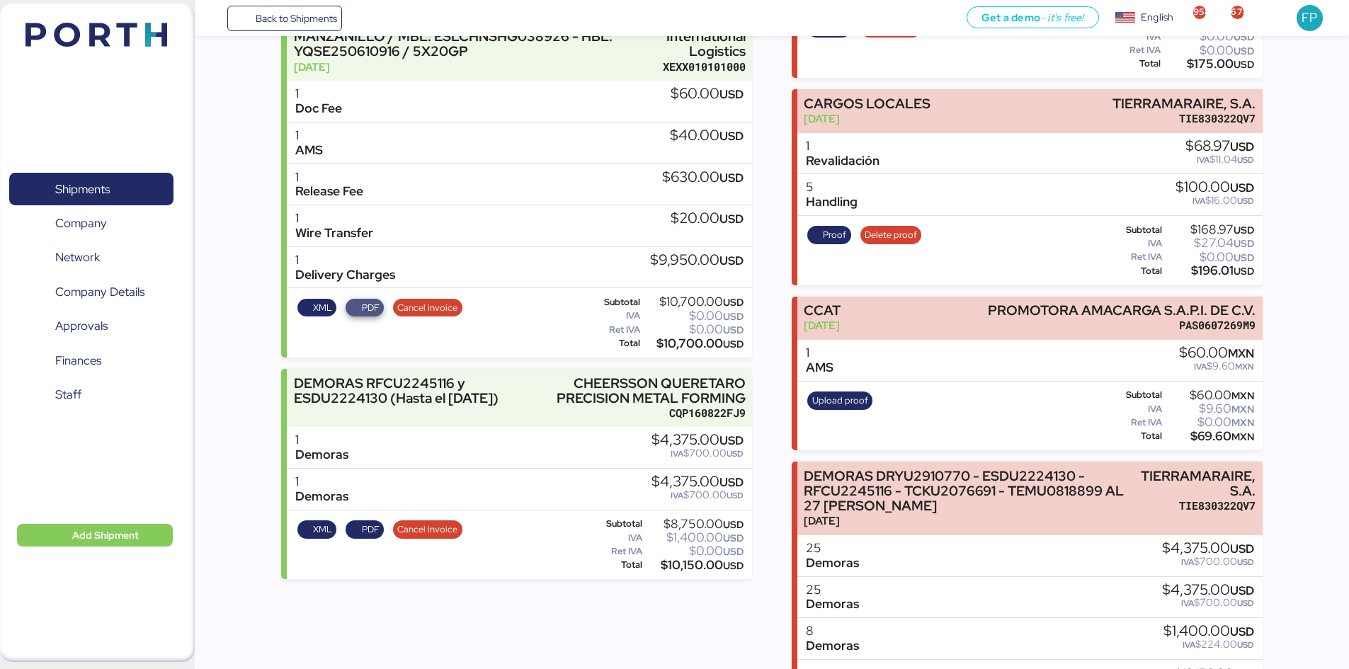
drag, startPoint x: 356, startPoint y: 323, endPoint x: 248, endPoint y: 411, distance: 139.4
click at [248, 411] on div "Summary 0 Details 0 Chat 0 Documents 0 Collaborators 0 Activity 0 Charges 0 LOX…" at bounding box center [674, 486] width 1349 height 3446
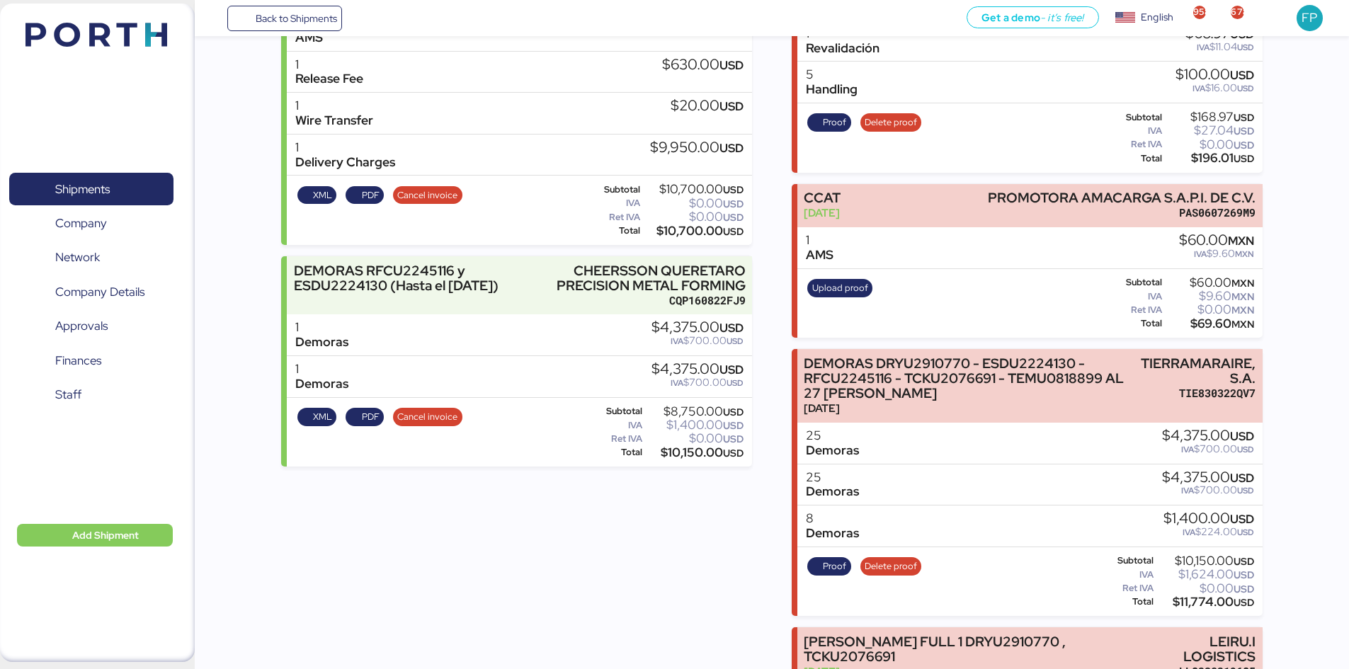
scroll to position [1351, 0]
click at [377, 424] on span "PDF" at bounding box center [371, 416] width 18 height 16
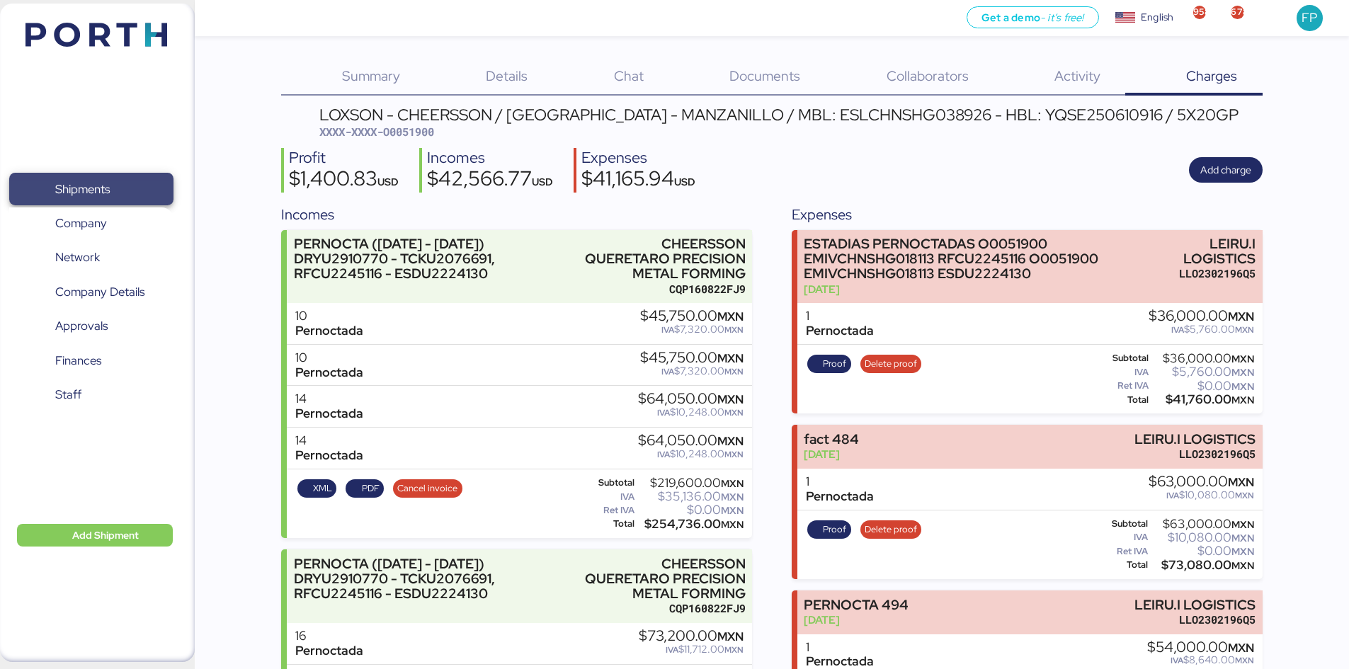
click at [93, 188] on span "Shipments" at bounding box center [82, 189] width 55 height 21
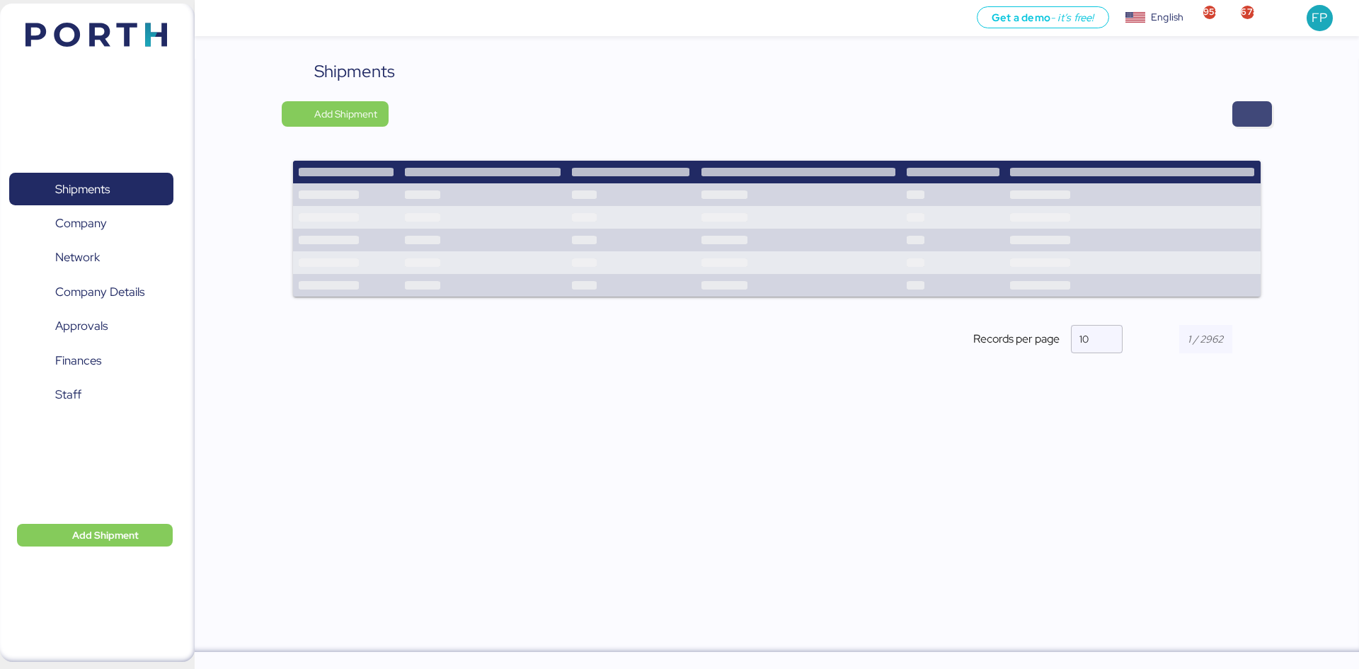
click at [1240, 119] on span "button" at bounding box center [1252, 113] width 40 height 25
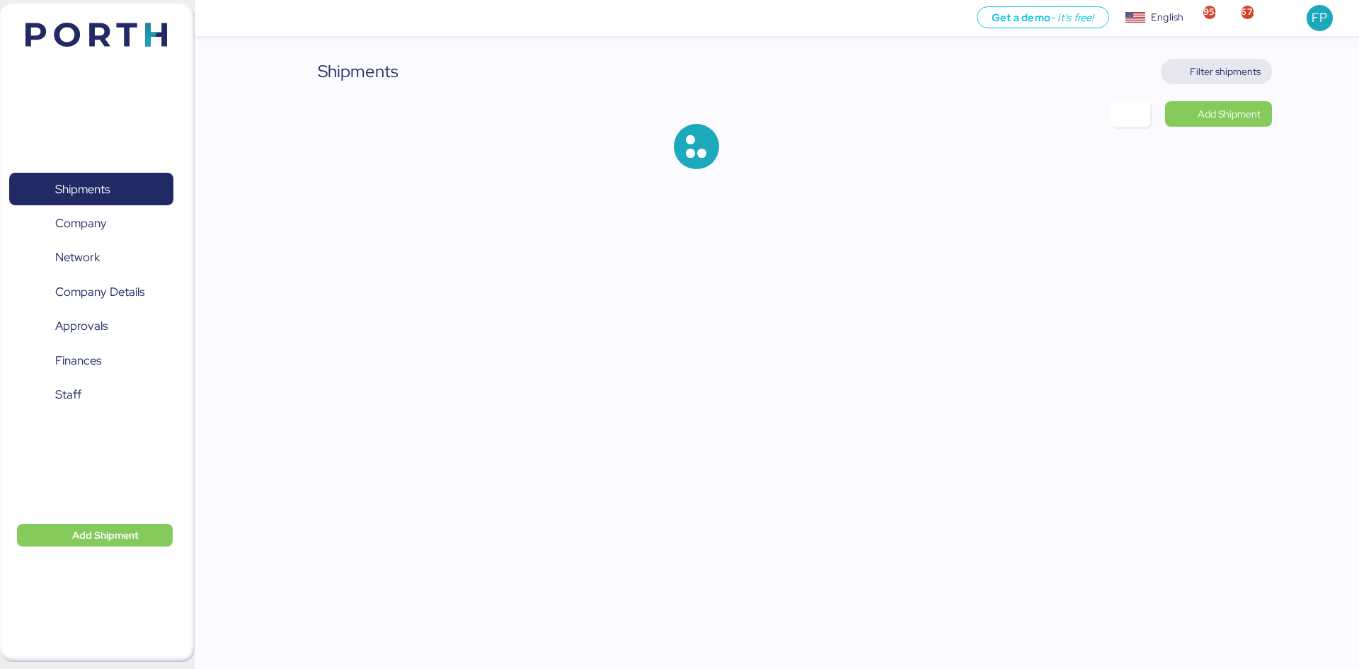
click at [1208, 72] on span "Filter shipments" at bounding box center [1225, 71] width 71 height 17
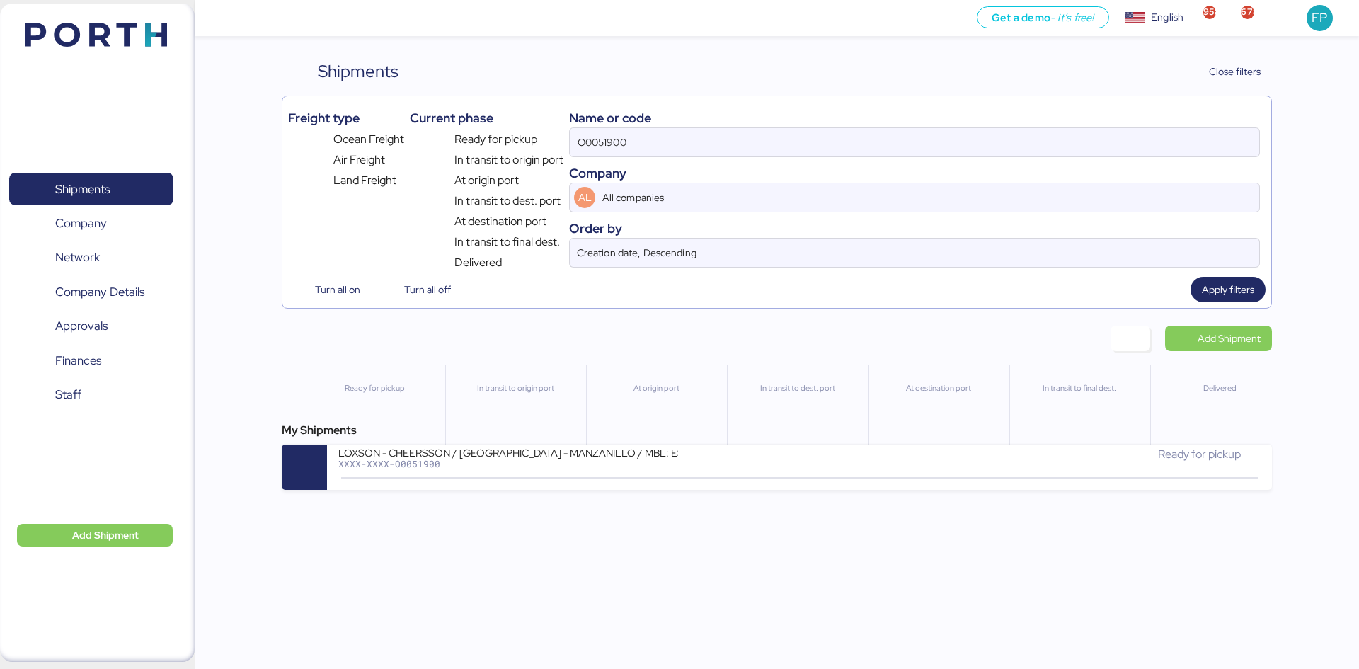
click at [602, 154] on input "O0051900" at bounding box center [915, 142] width 690 height 28
click at [601, 153] on input "O0051900" at bounding box center [915, 142] width 690 height 28
paste input "899"
type input "O0051899"
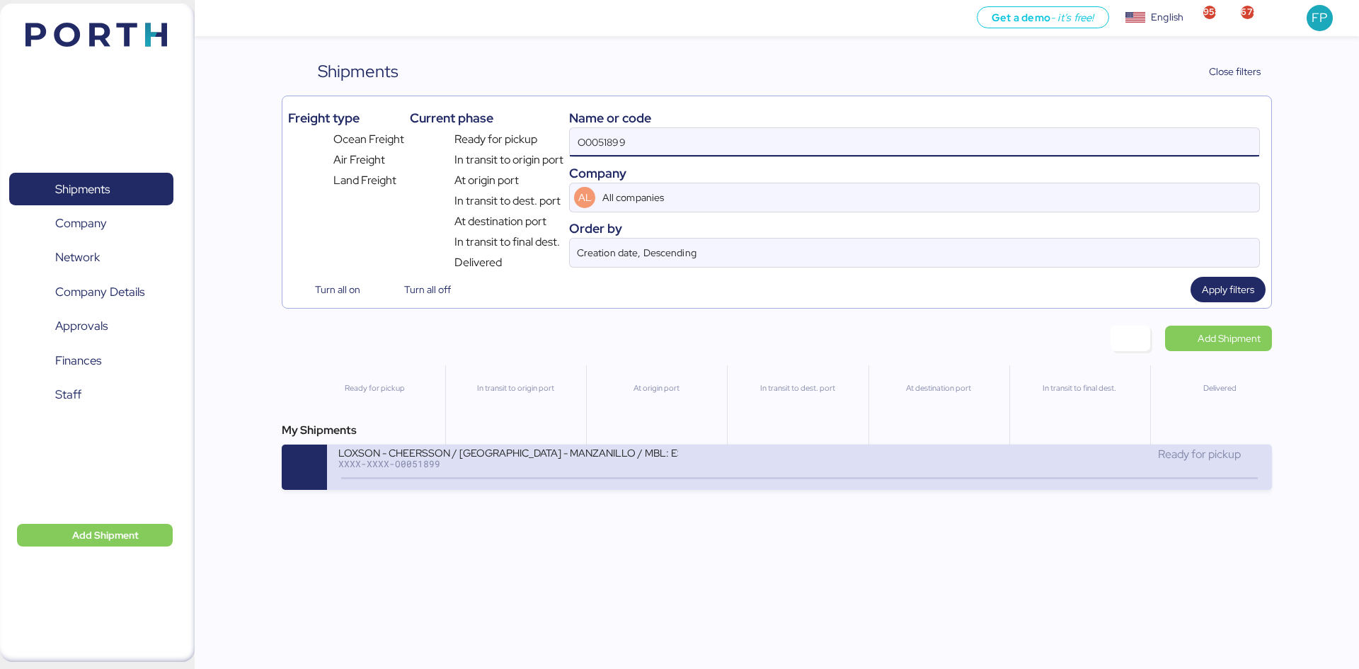
click at [568, 471] on div "LOXSON - CHEERSSON / [GEOGRAPHIC_DATA] - MANZANILLO / MBL: ESLCHNSHG038927 - HB…" at bounding box center [568, 461] width 461 height 30
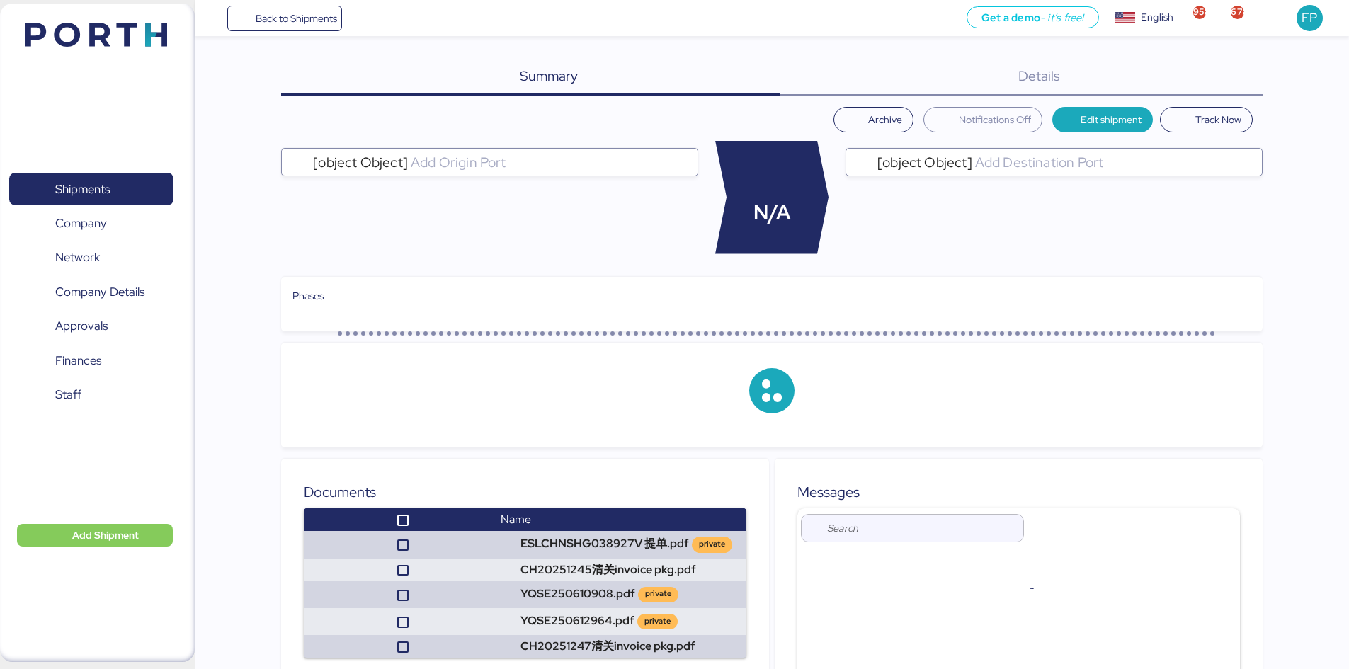
click at [1215, 76] on div "Details 0" at bounding box center [1021, 77] width 482 height 37
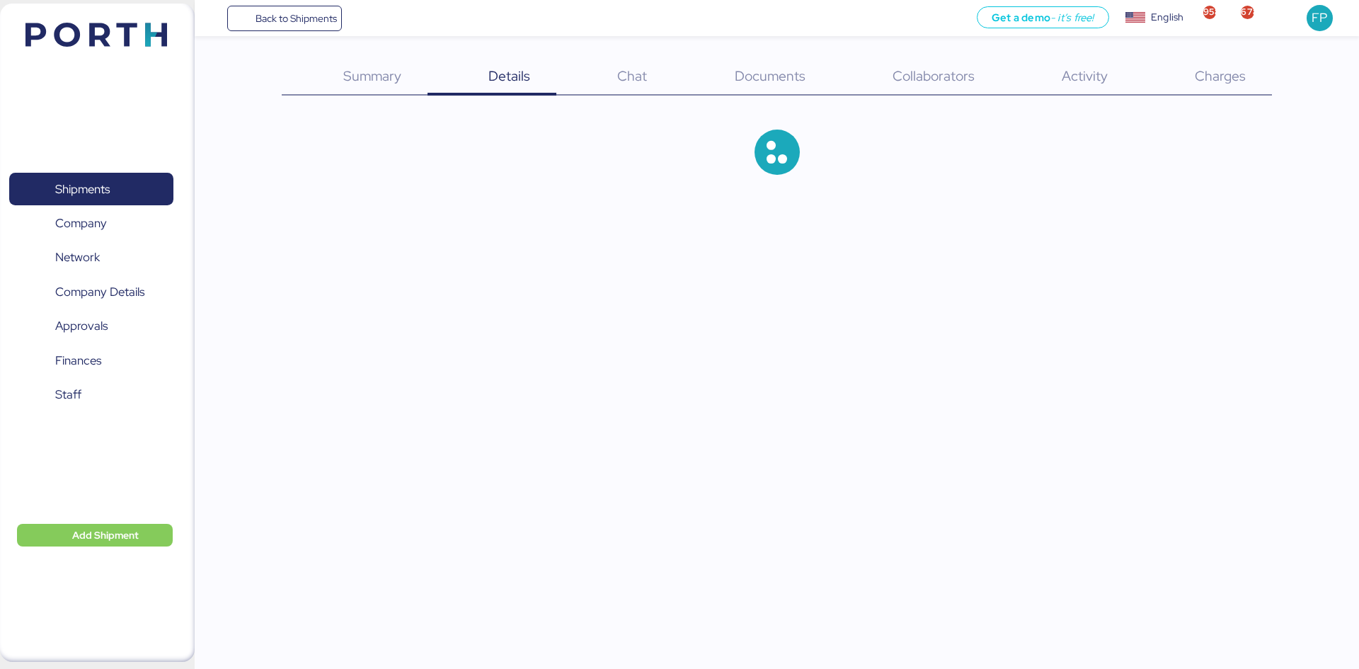
click at [1215, 76] on span "Charges" at bounding box center [1220, 76] width 51 height 18
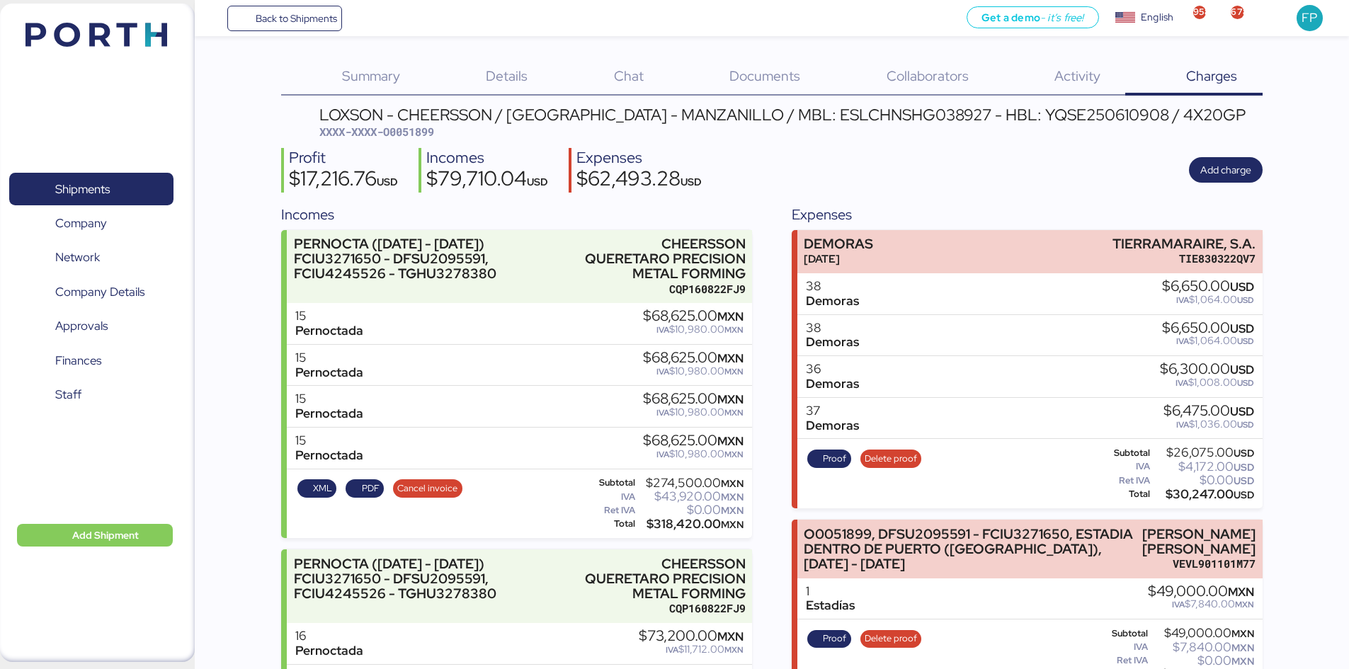
click at [415, 131] on span "XXXX-XXXX-O0051899" at bounding box center [376, 132] width 115 height 14
copy span "O0051899"
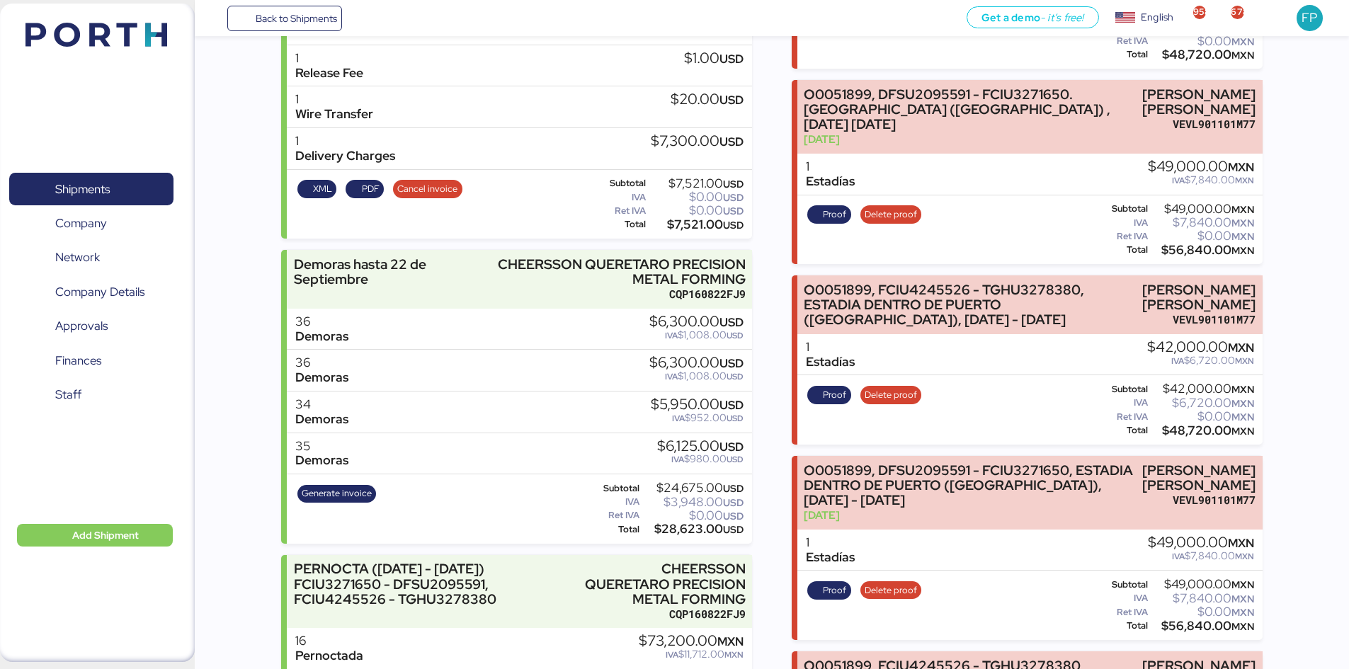
scroll to position [991, 0]
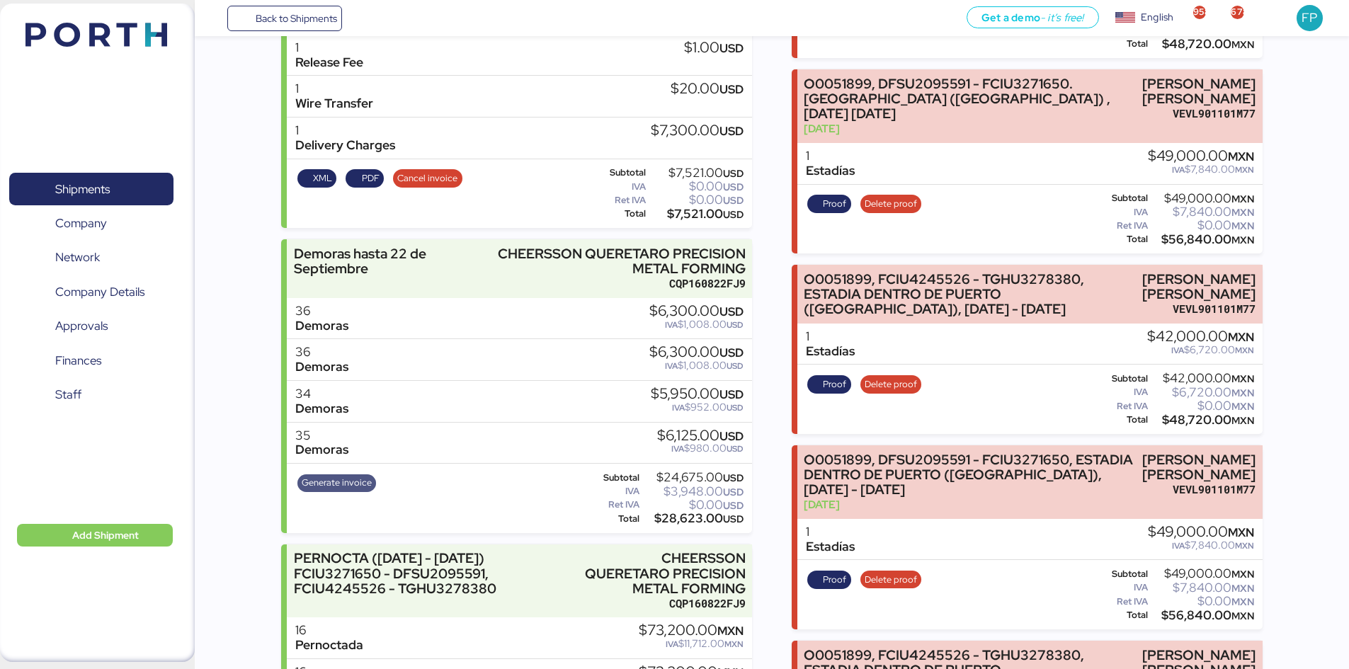
click at [330, 476] on span "Generate invoice" at bounding box center [337, 483] width 70 height 16
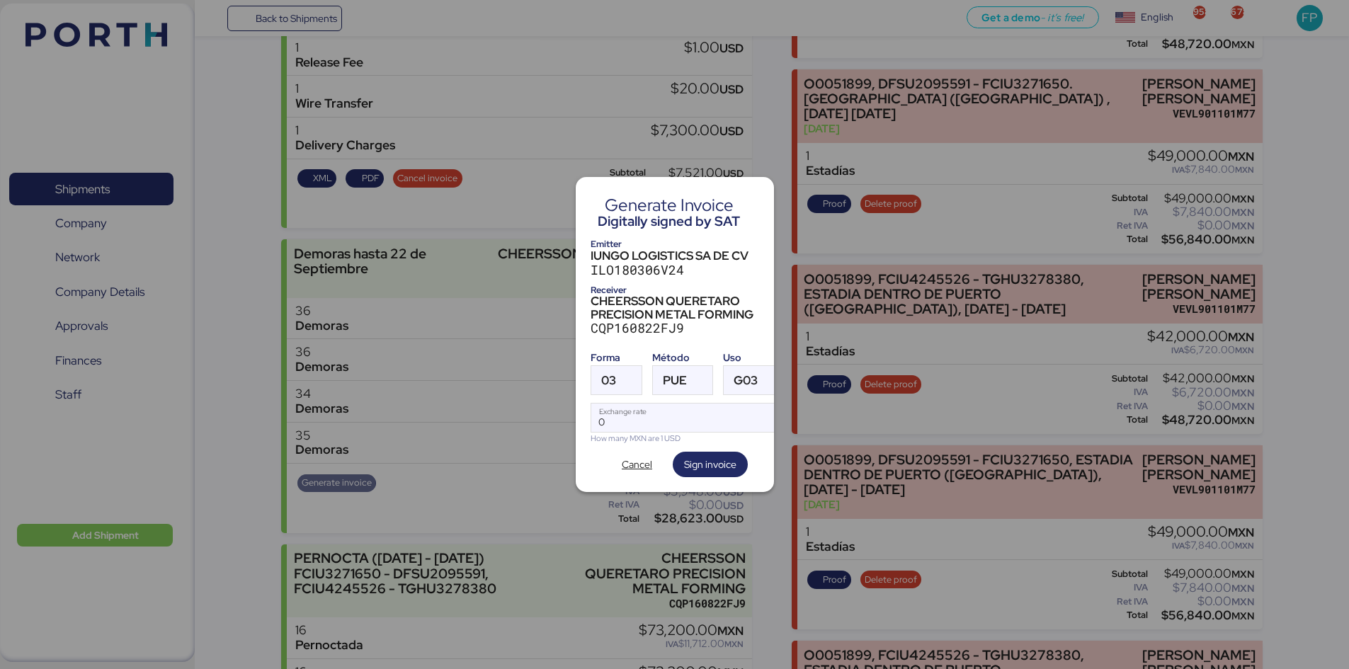
scroll to position [0, 0]
click at [601, 374] on span "03" at bounding box center [608, 380] width 15 height 12
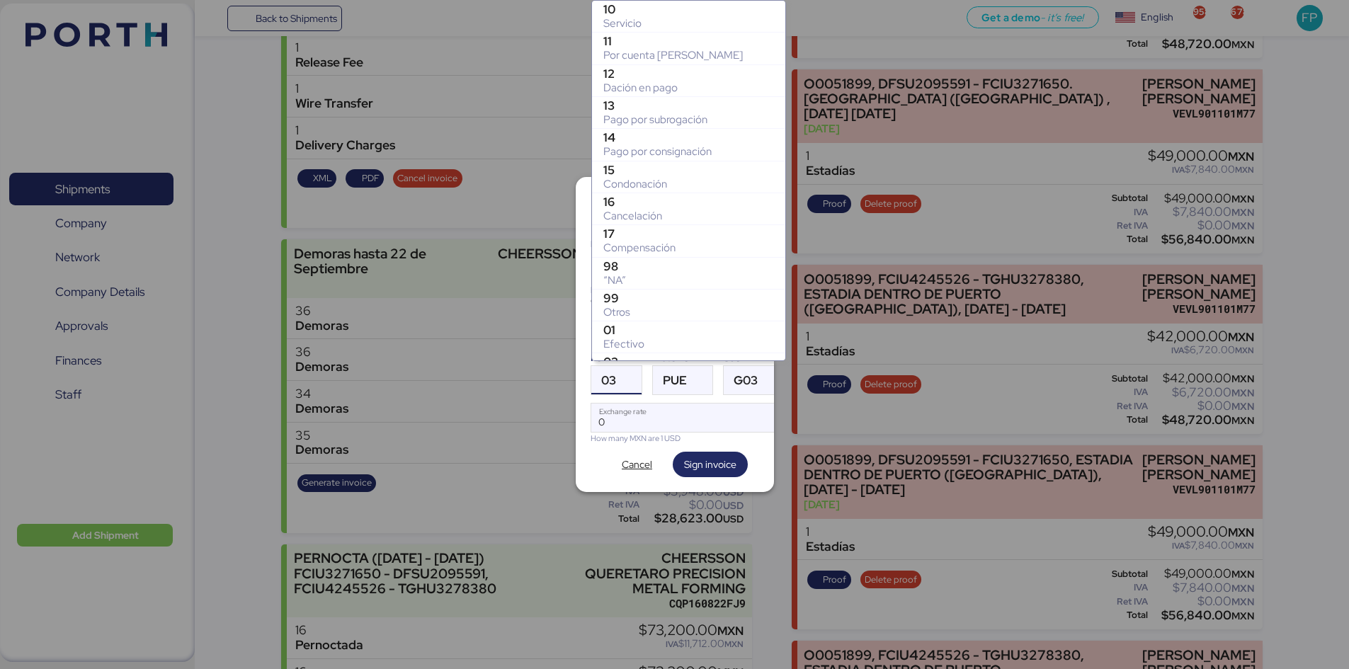
scroll to position [249, 0]
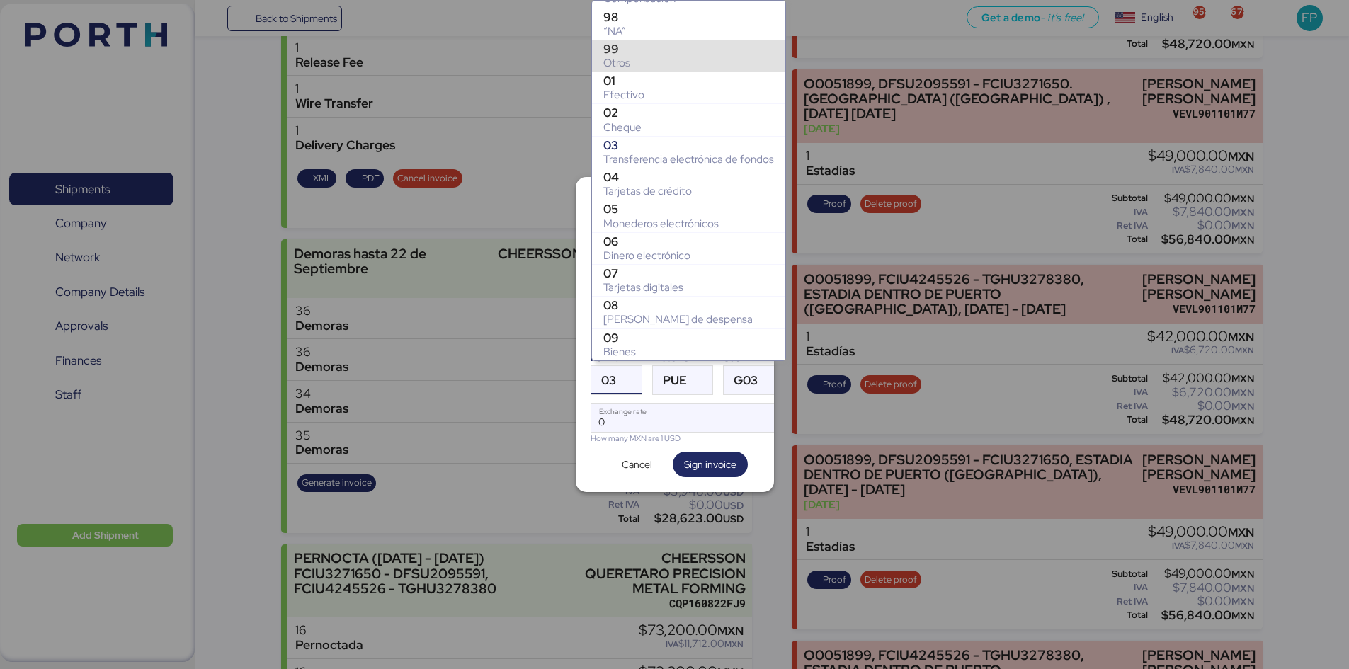
click at [622, 47] on div "99" at bounding box center [688, 49] width 171 height 14
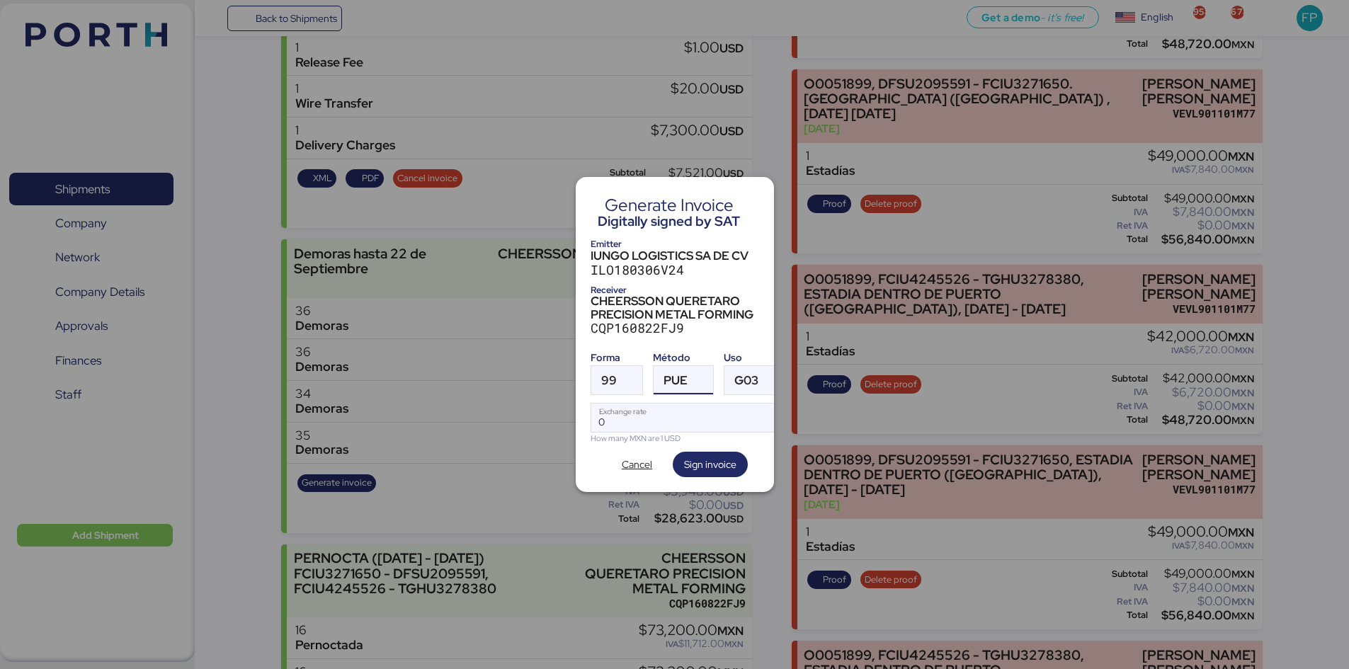
click at [677, 366] on div "PUE" at bounding box center [675, 380] width 24 height 28
click at [685, 437] on div "PPD" at bounding box center [741, 430] width 152 height 14
click at [619, 433] on div "How many MXN are 1 USD" at bounding box center [687, 439] width 195 height 12
click at [614, 411] on input "Exchange rate" at bounding box center [687, 418] width 193 height 28
paste input "18.4276"
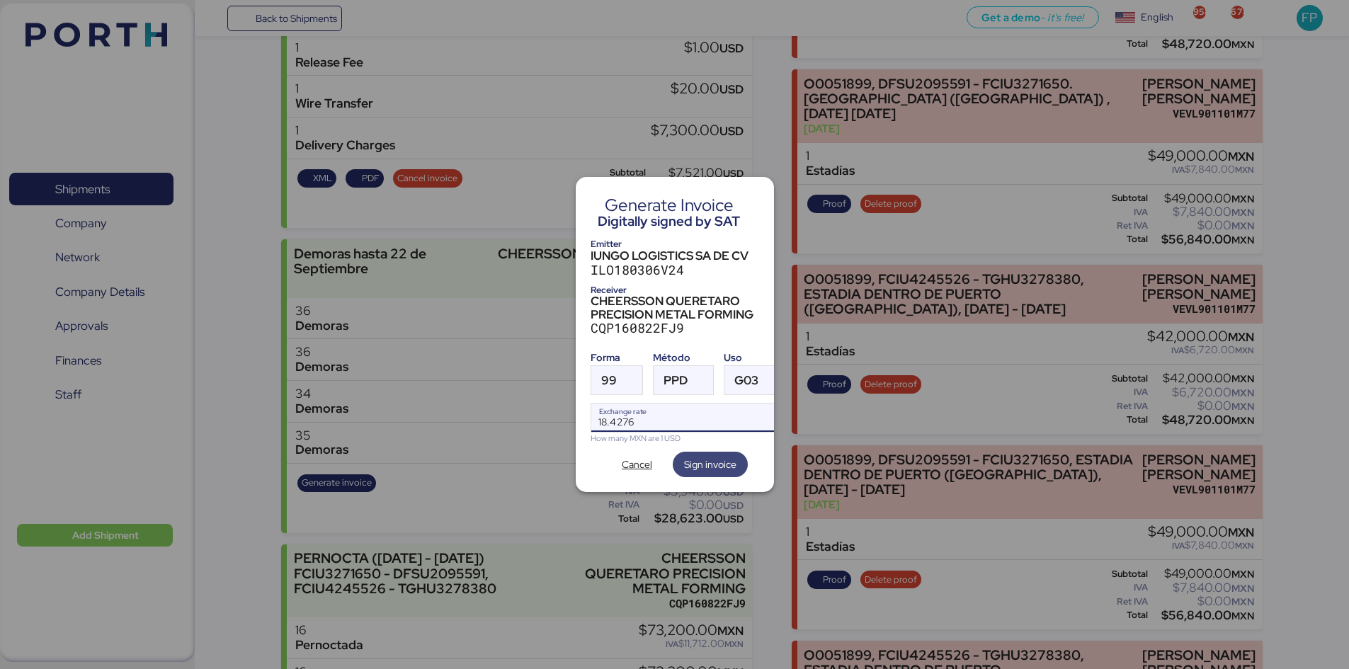
type input "18.4276"
click at [704, 456] on span "Sign invoice" at bounding box center [710, 464] width 52 height 17
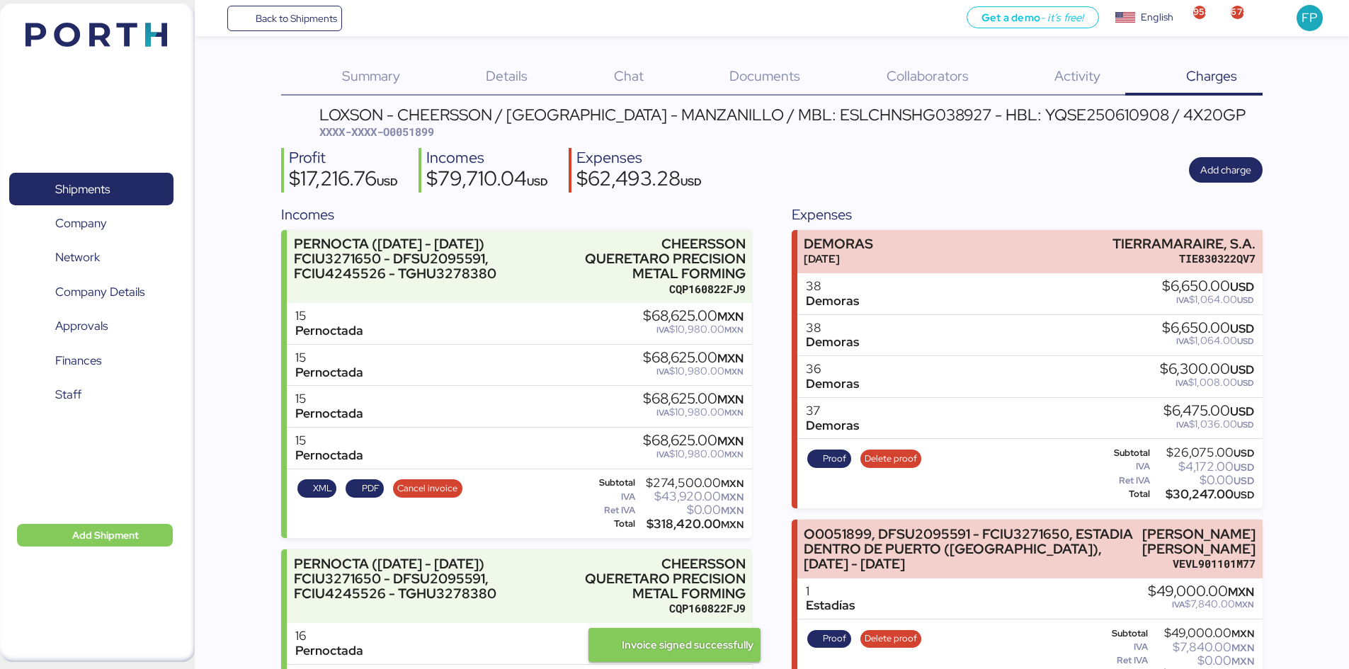
click at [425, 131] on span "XXXX-XXXX-O0051899" at bounding box center [376, 132] width 115 height 14
copy span "O0051899"
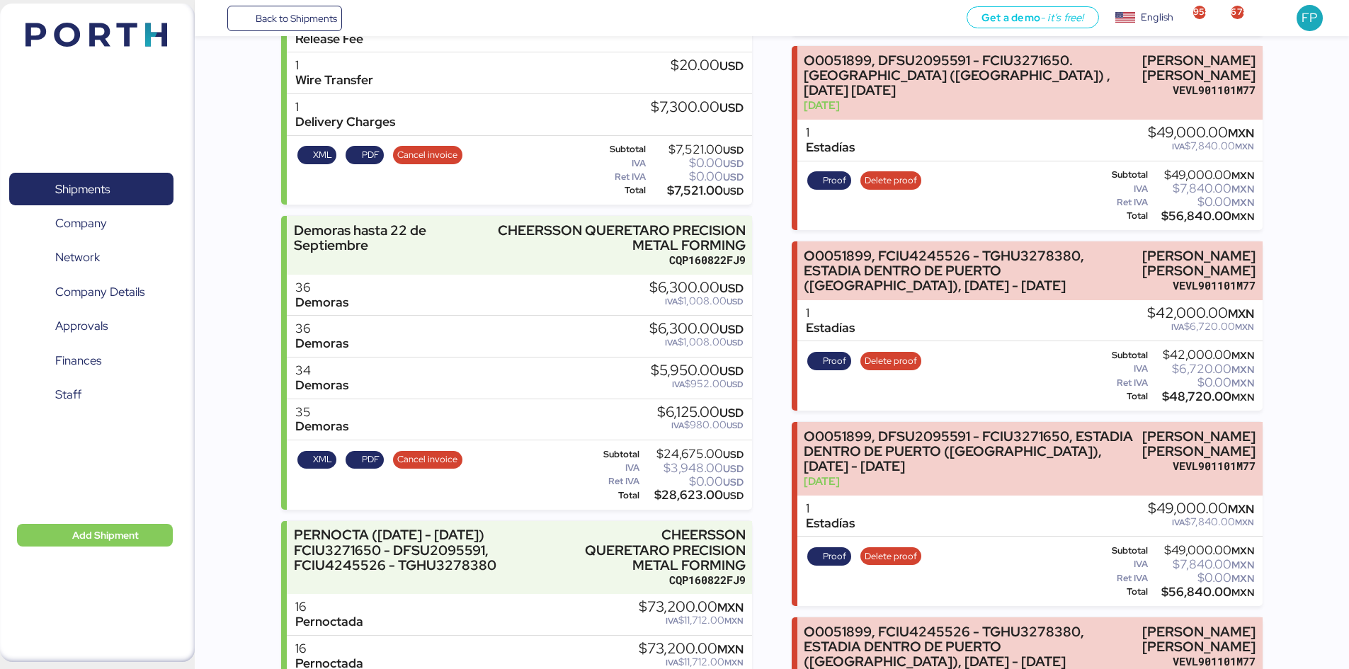
scroll to position [1014, 0]
click at [357, 464] on span "PDF" at bounding box center [364, 460] width 29 height 16
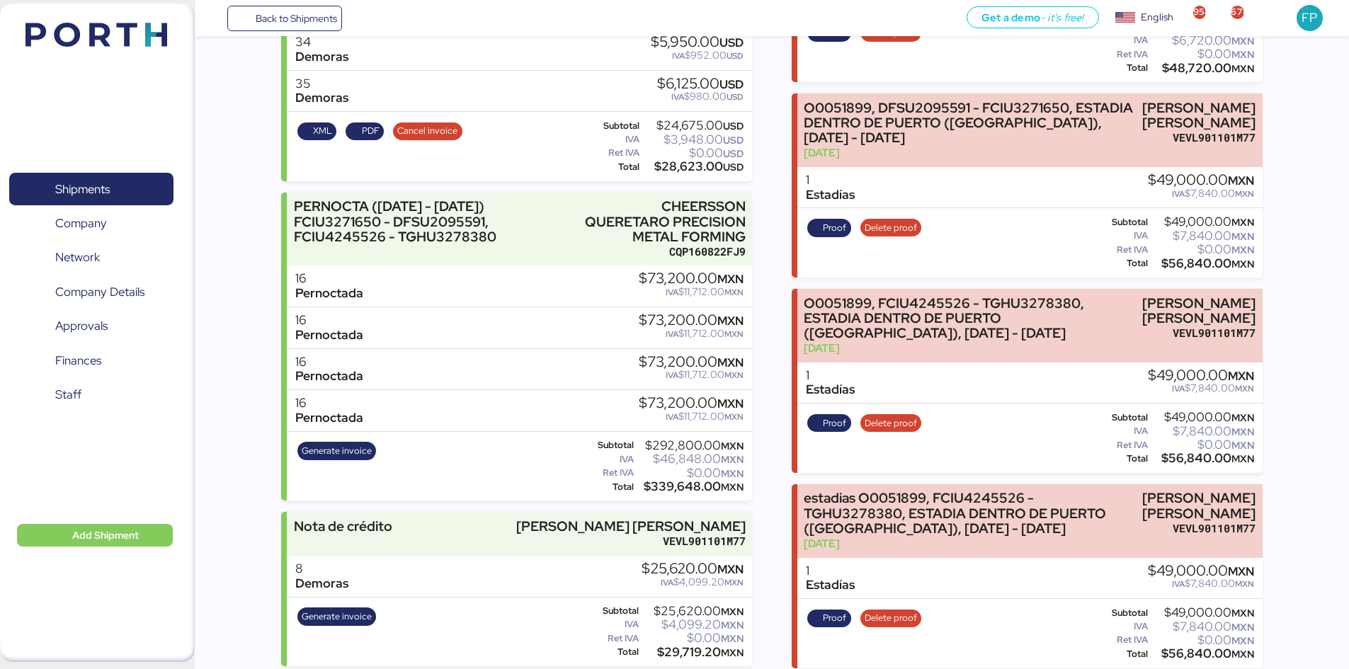
scroll to position [1345, 0]
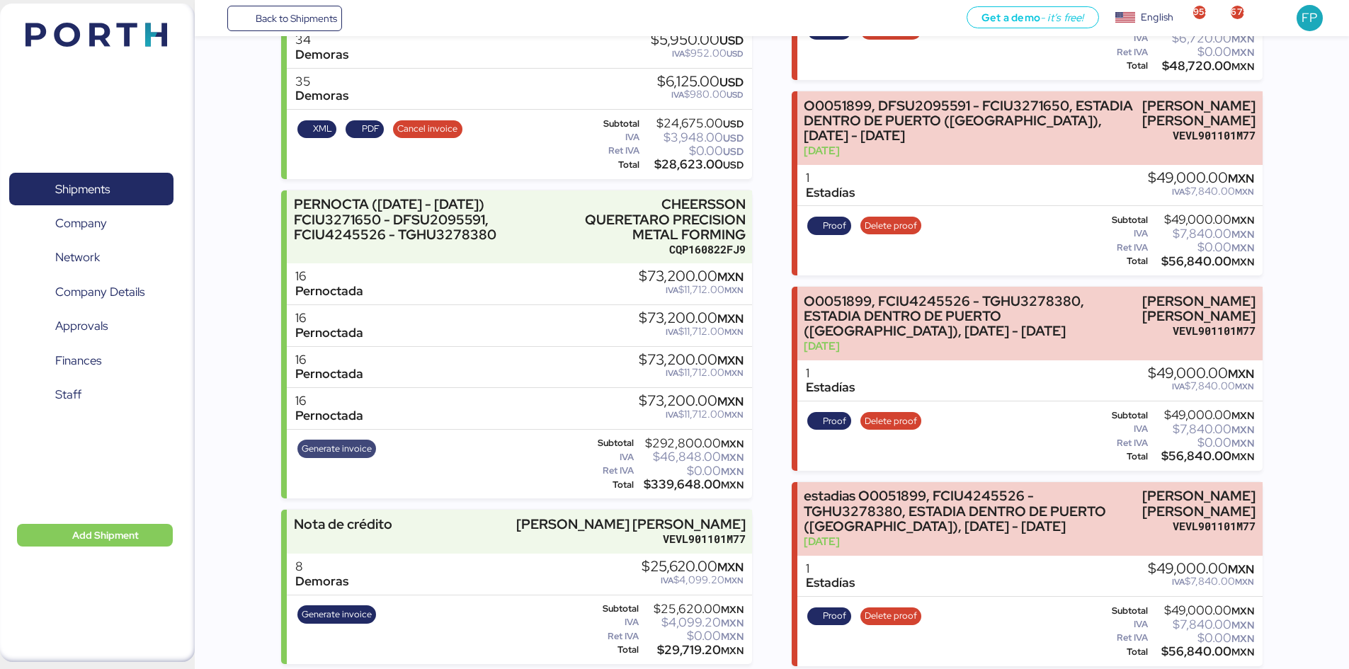
click at [362, 442] on span "Generate invoice" at bounding box center [336, 449] width 79 height 18
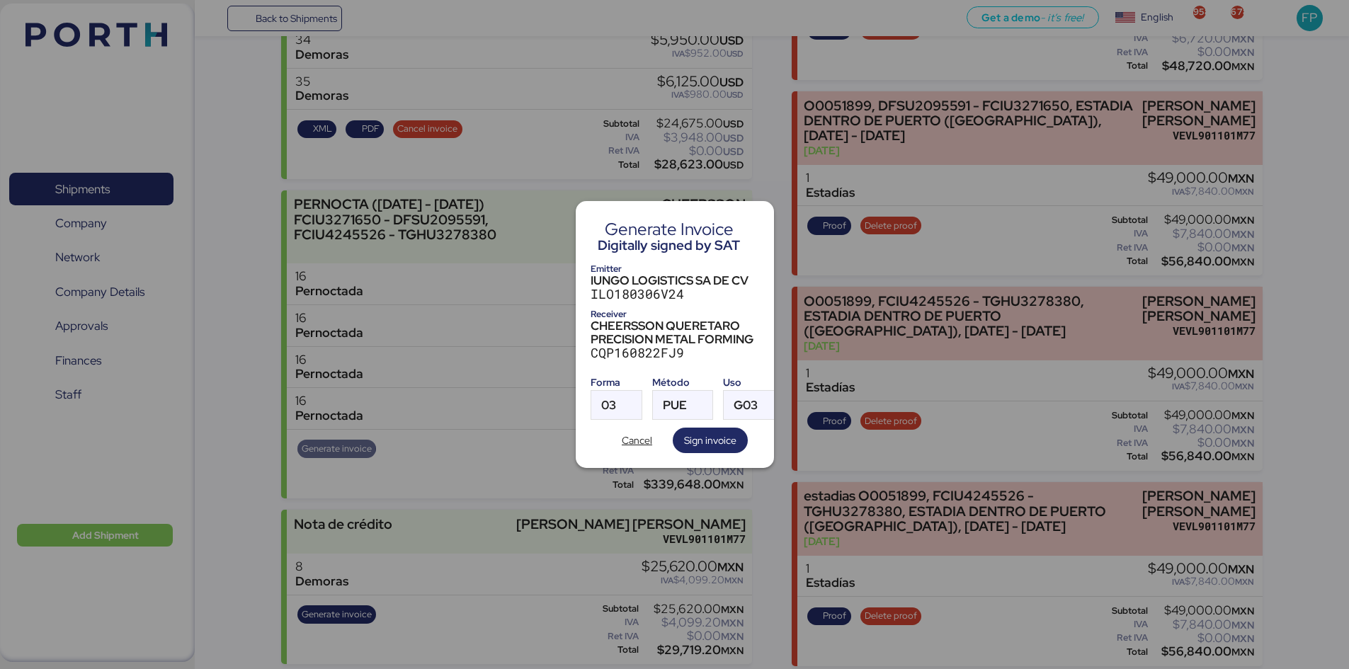
scroll to position [0, 0]
drag, startPoint x: 620, startPoint y: 404, endPoint x: 618, endPoint y: 396, distance: 7.4
click at [620, 405] on div at bounding box center [628, 405] width 25 height 28
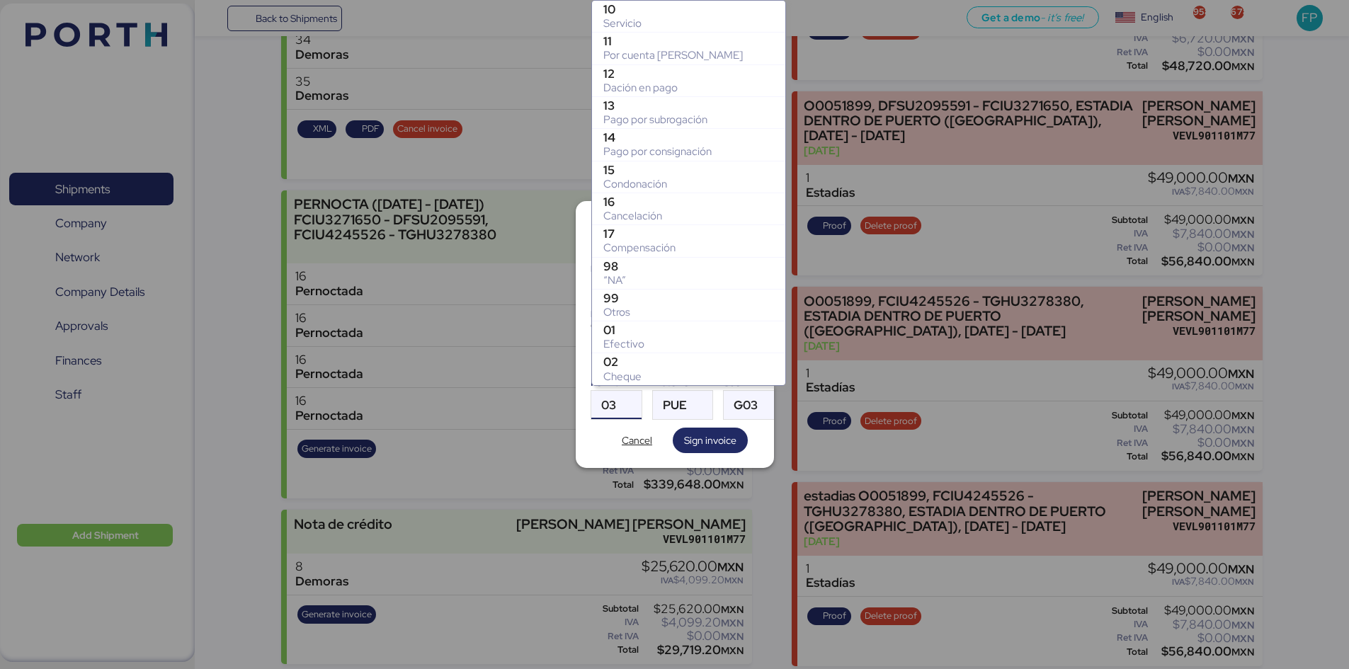
scroll to position [224, 0]
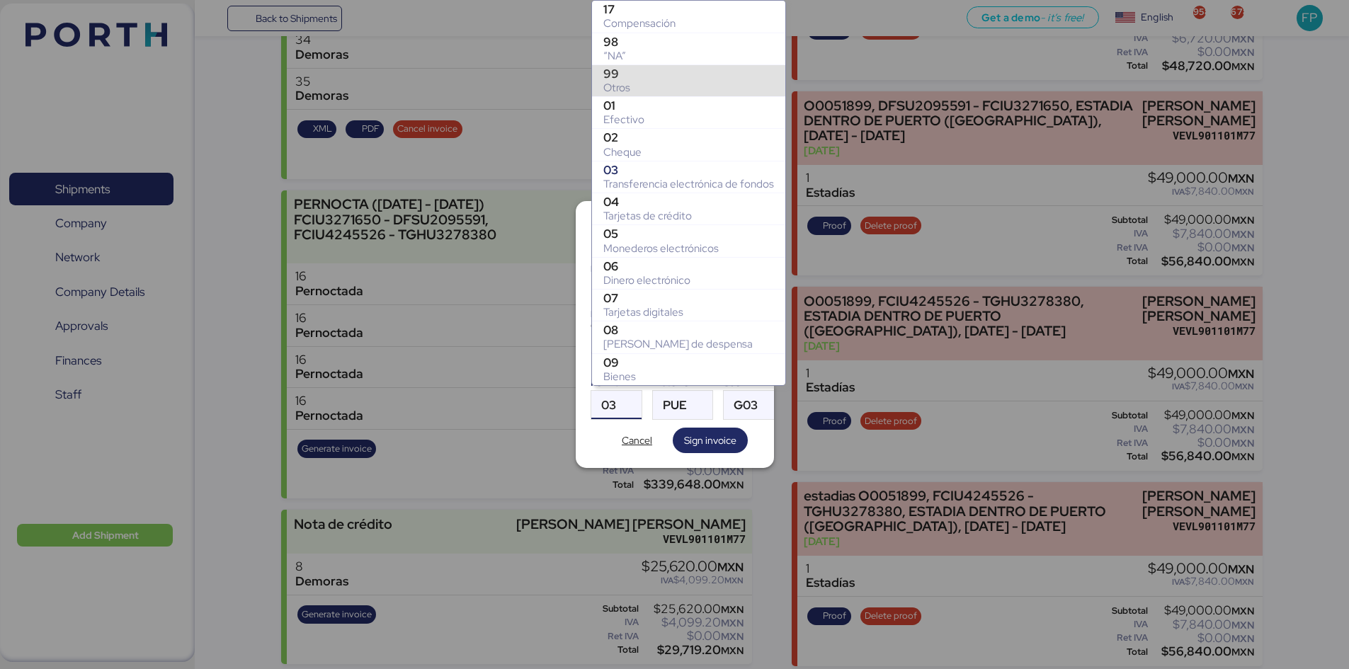
click at [629, 84] on div "Otros" at bounding box center [688, 88] width 171 height 14
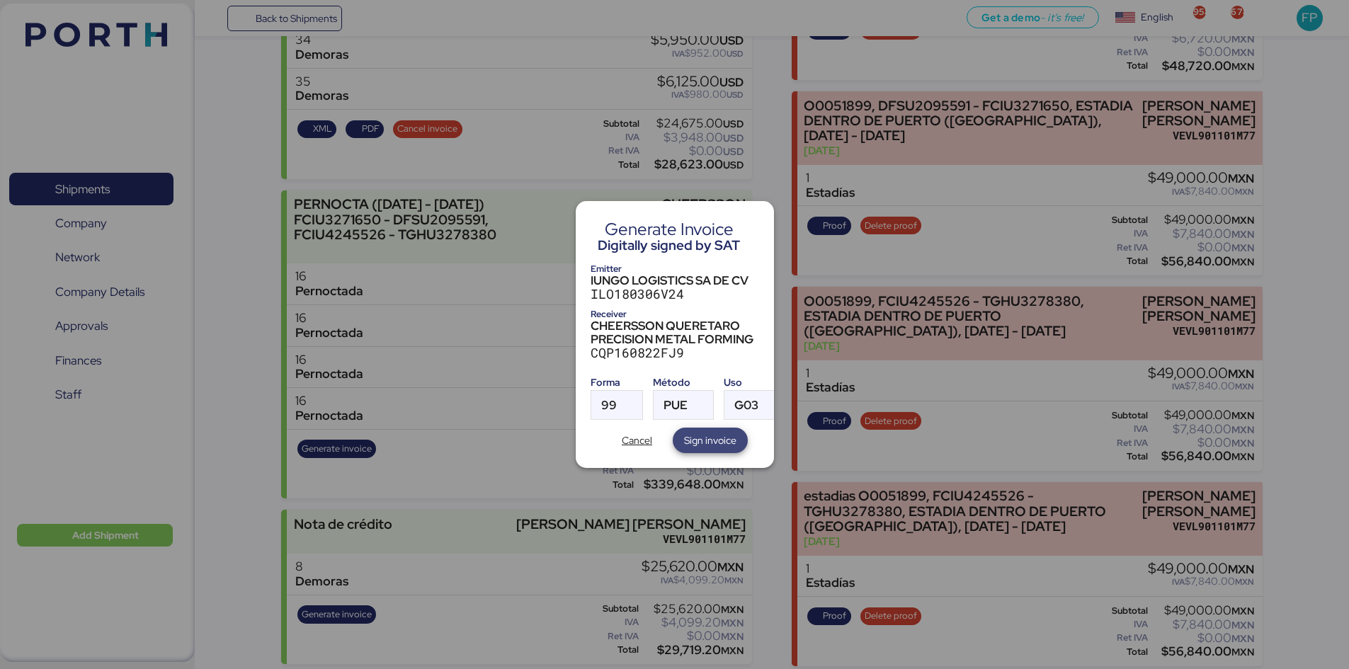
click at [687, 438] on span "Sign invoice" at bounding box center [710, 440] width 52 height 17
click at [685, 406] on span "PUE" at bounding box center [675, 405] width 24 height 12
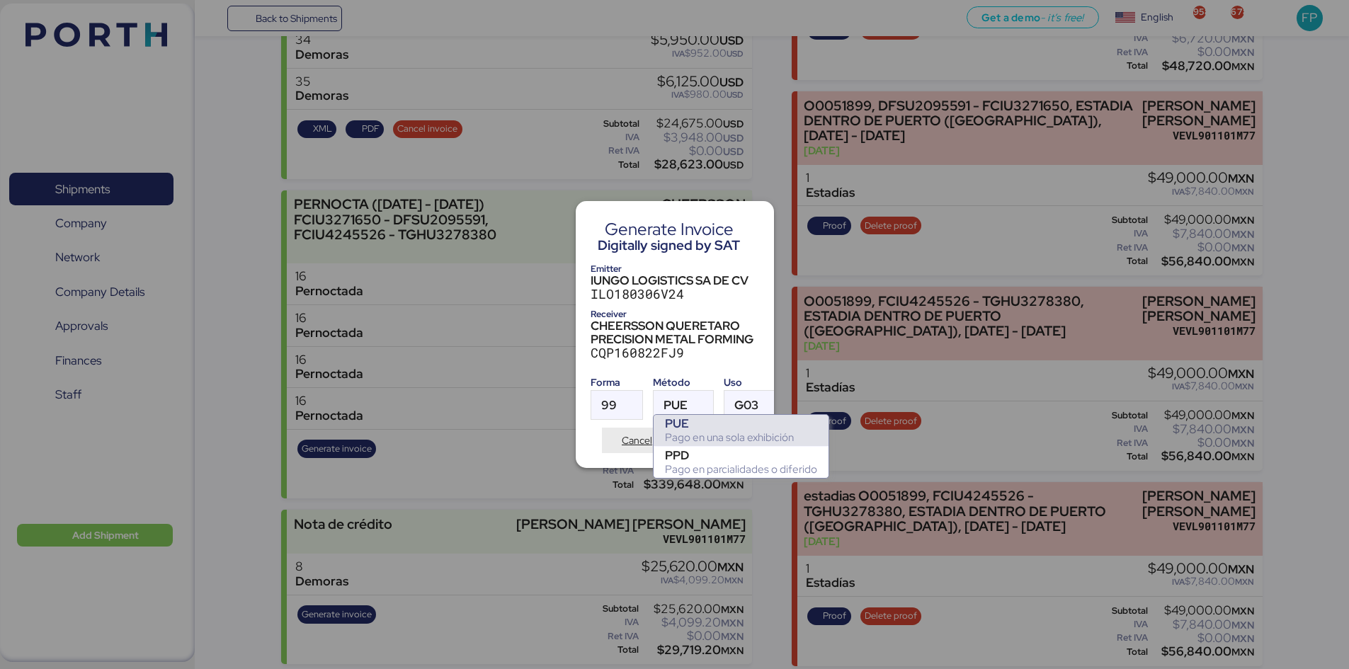
click at [645, 433] on span "Cancel" at bounding box center [637, 440] width 30 height 17
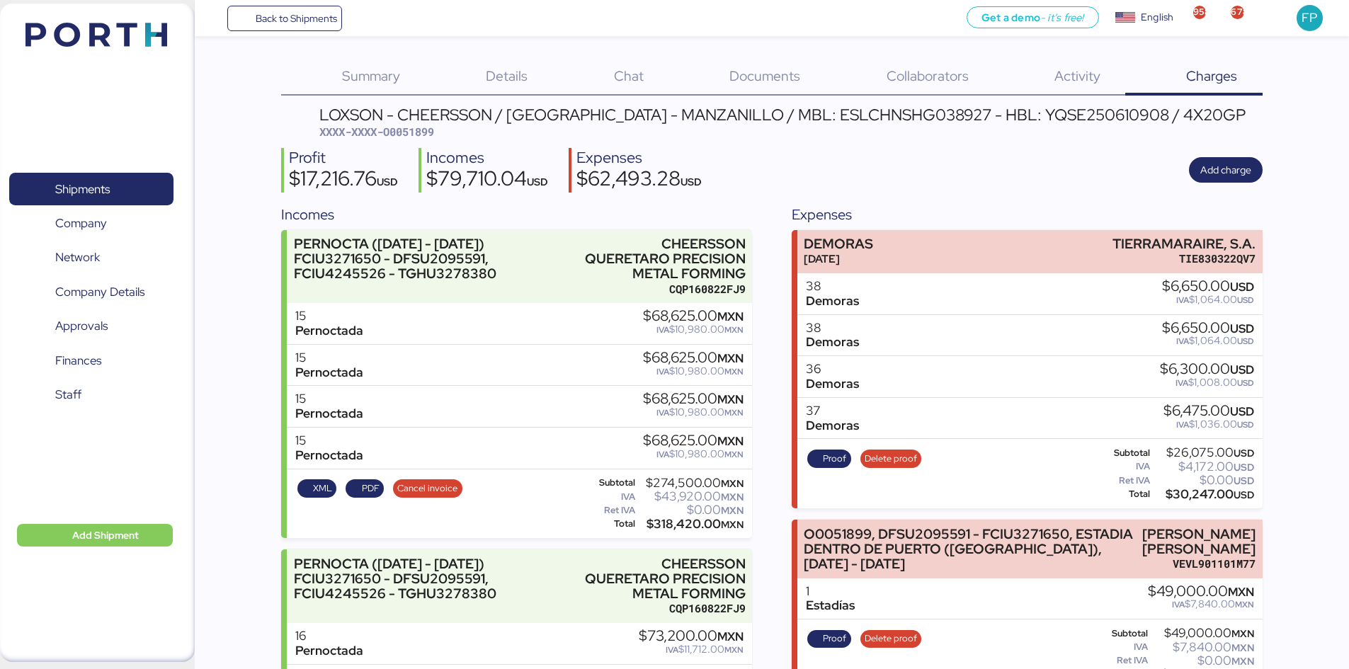
scroll to position [1345, 0]
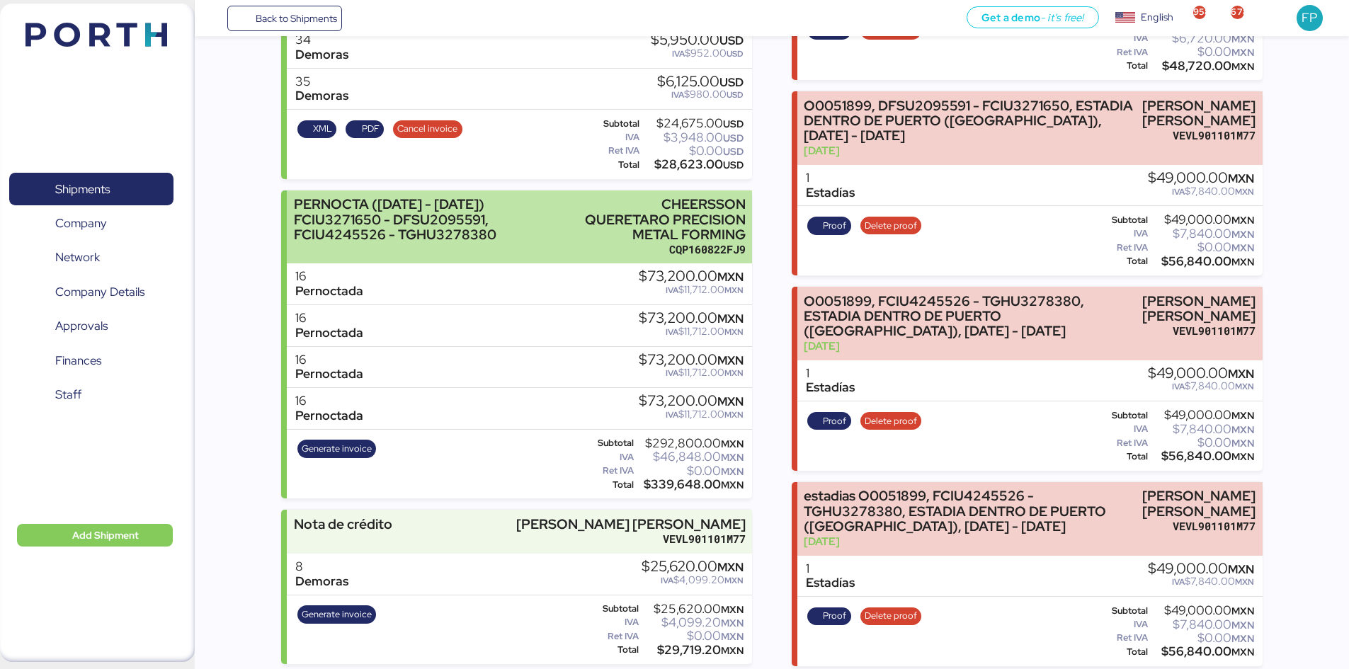
click at [599, 236] on div "CHEERSSON QUERETARO PRECISION METAL FORMING" at bounding box center [660, 219] width 169 height 45
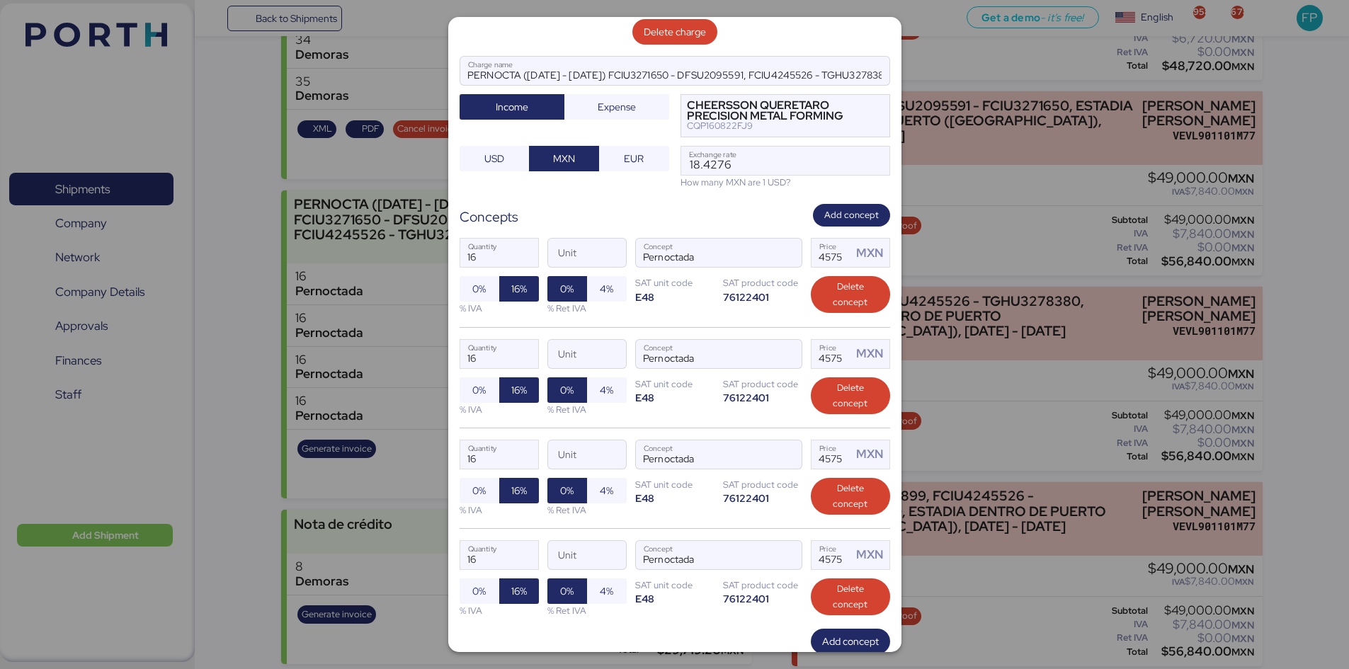
scroll to position [192, 0]
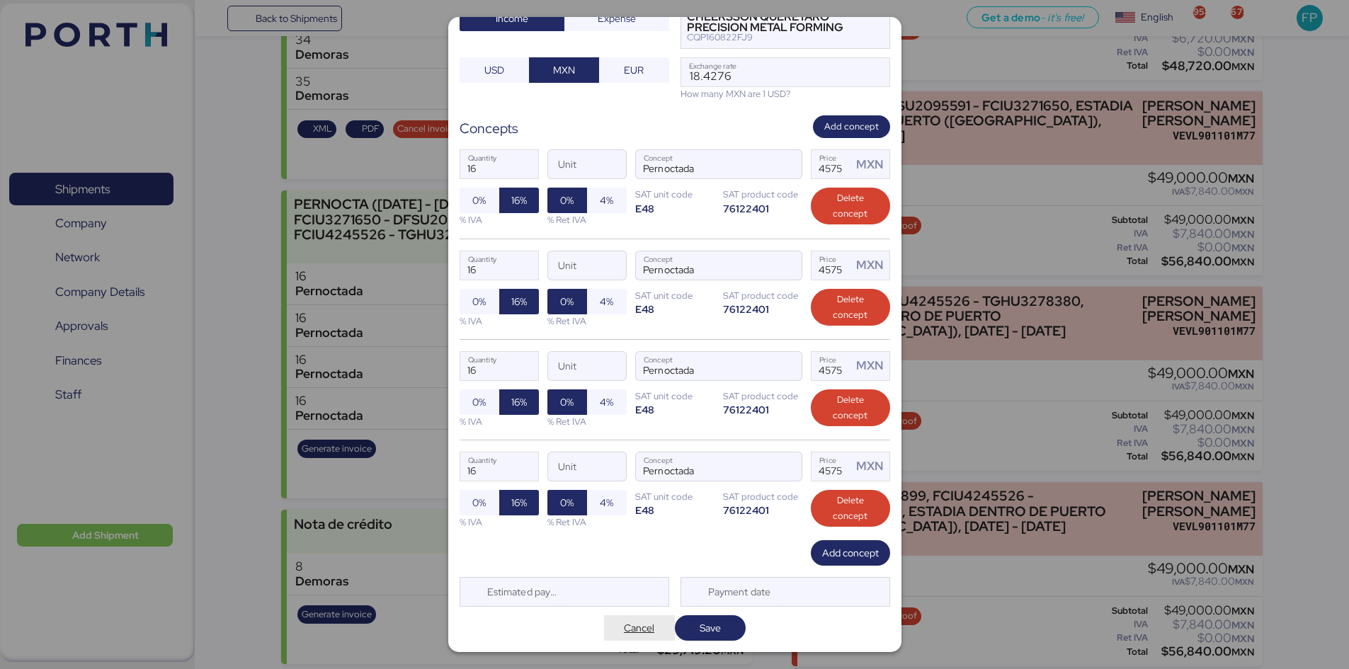
click at [624, 634] on span "Cancel" at bounding box center [639, 627] width 30 height 17
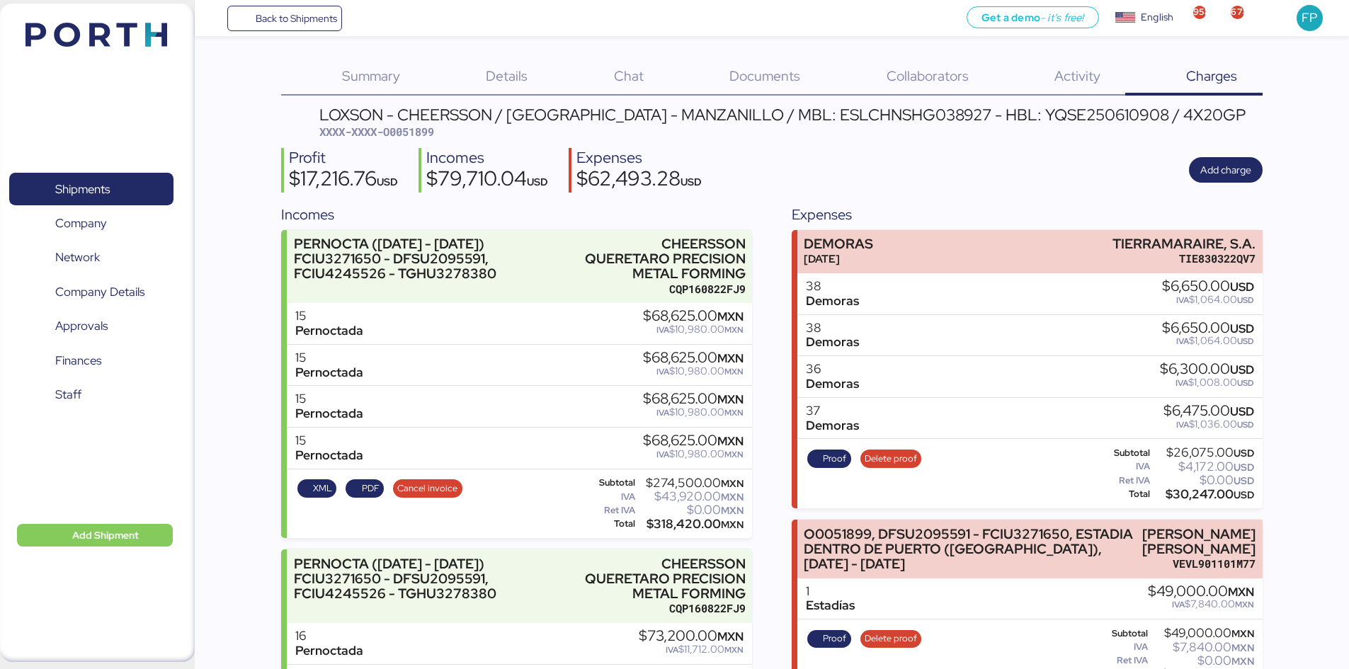
scroll to position [1345, 0]
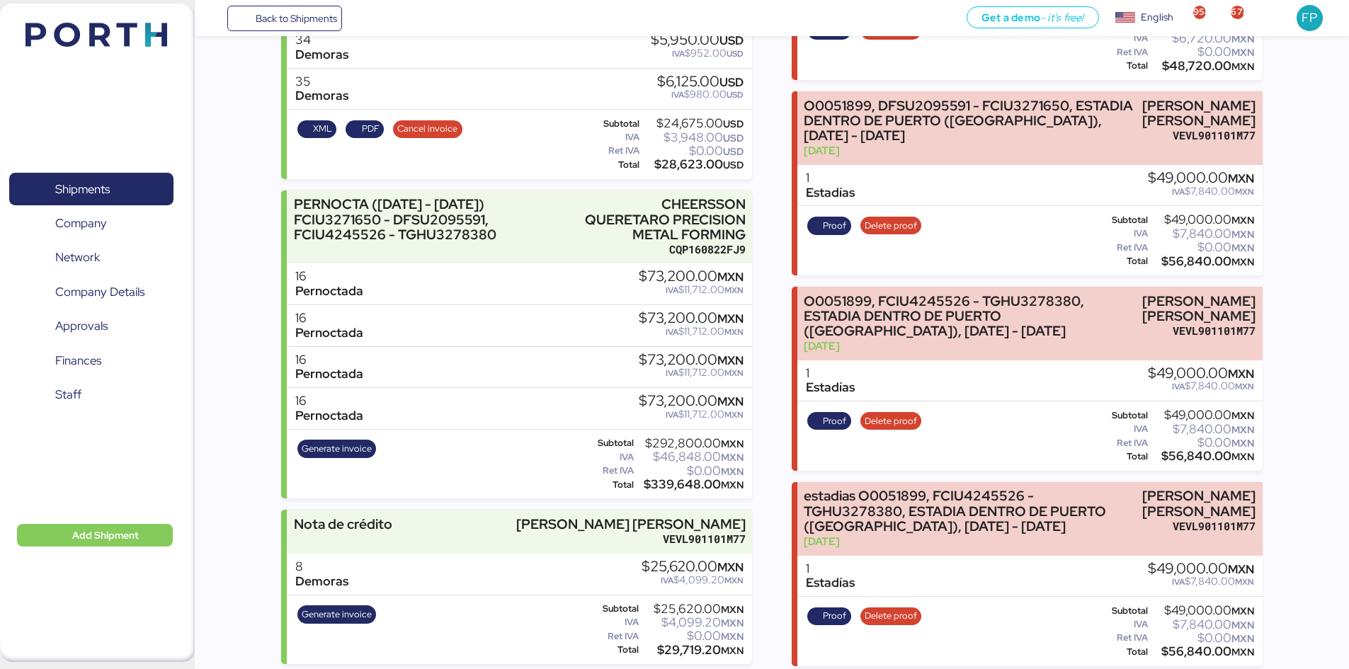
click at [782, 357] on div "Incomes PERNOCTA ([DATE] - [DATE]) FCIU3271650 - DFSU2095591, FCIU4245526 - TGH…" at bounding box center [771, 587] width 981 height 3457
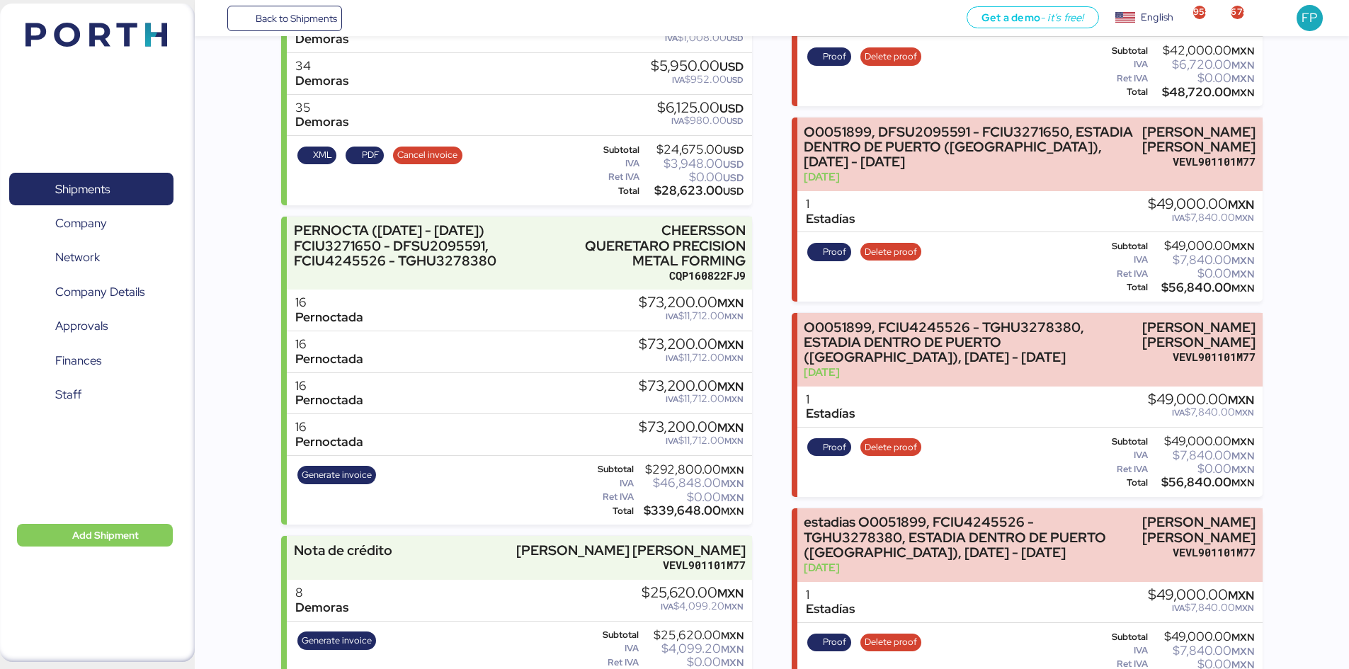
scroll to position [1274, 0]
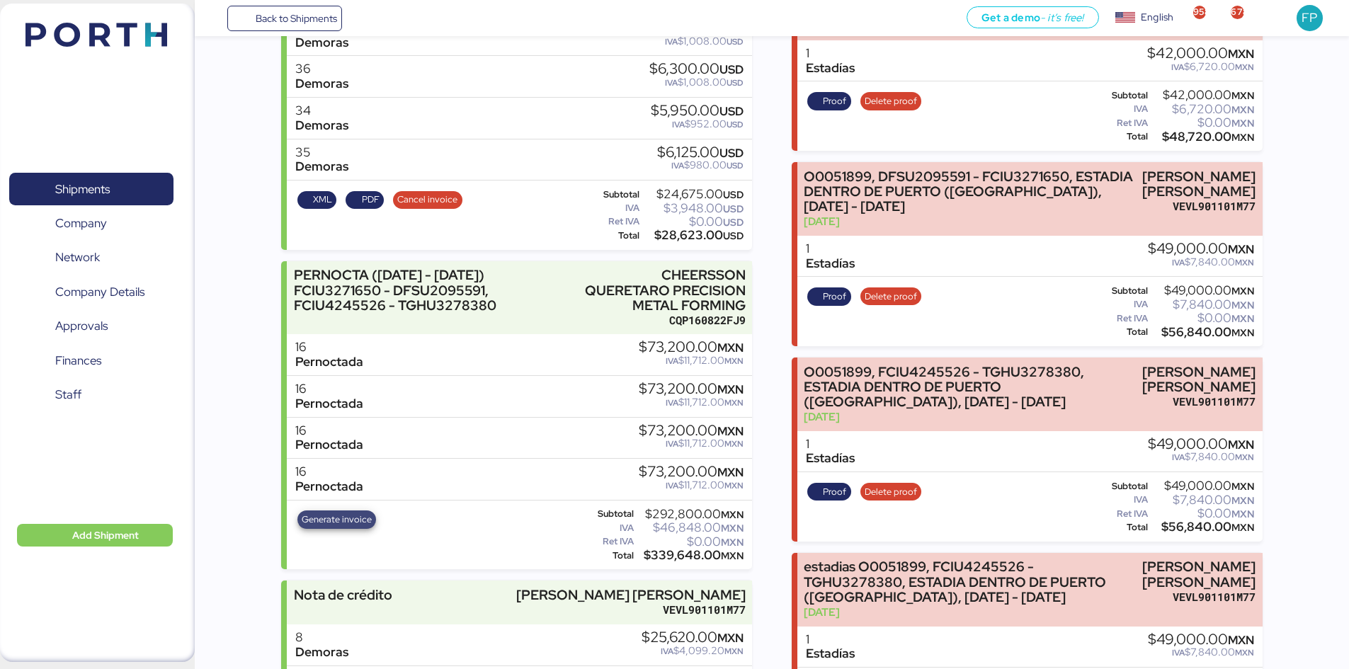
click at [347, 520] on span "Generate invoice" at bounding box center [337, 520] width 70 height 16
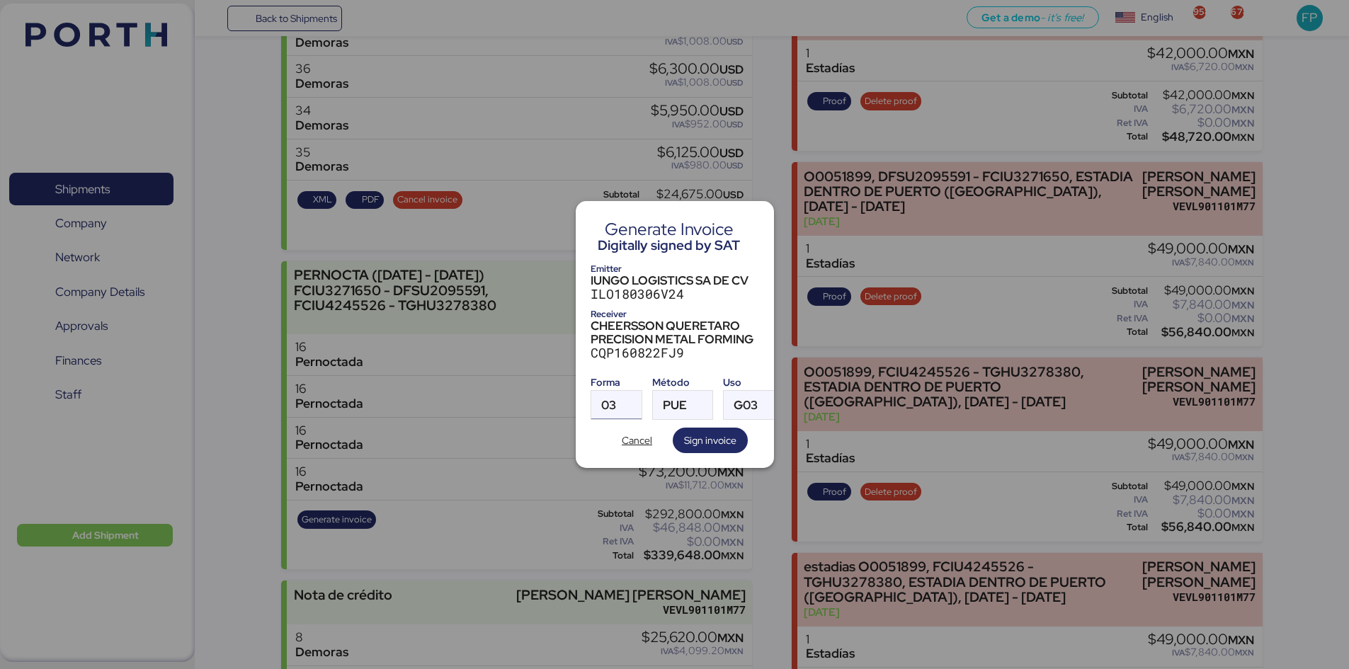
click at [617, 406] on div at bounding box center [628, 405] width 25 height 28
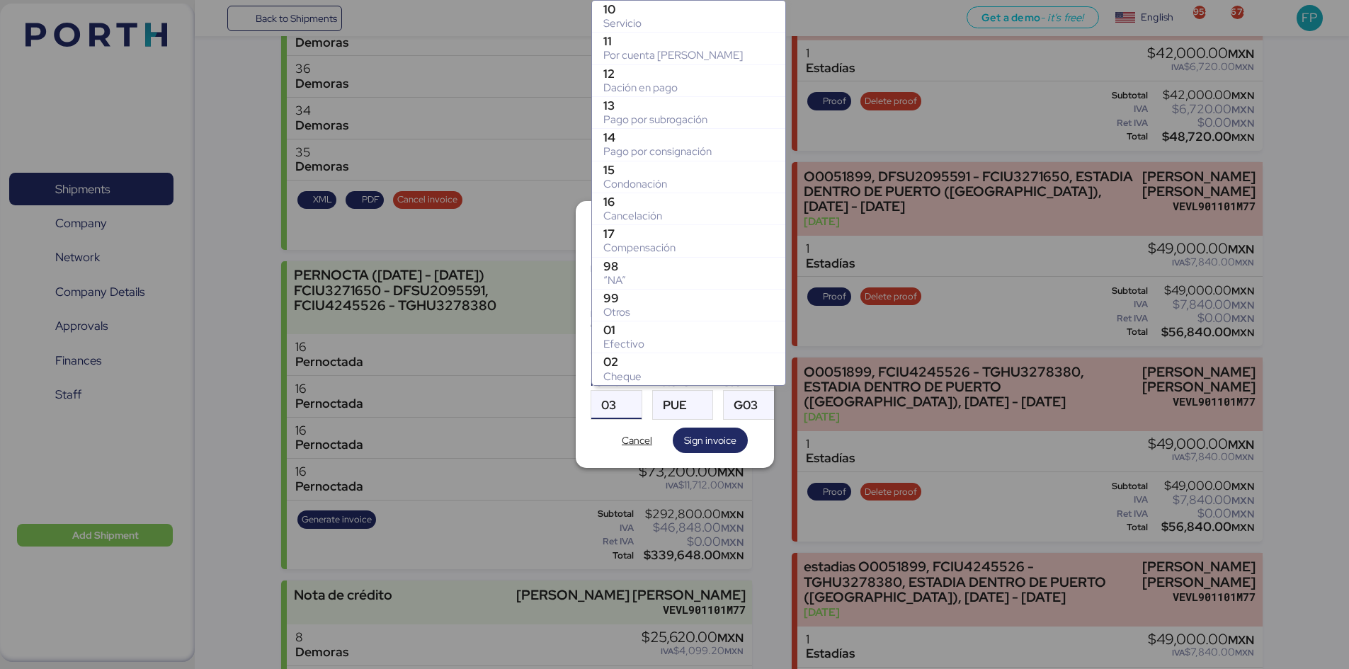
scroll to position [224, 0]
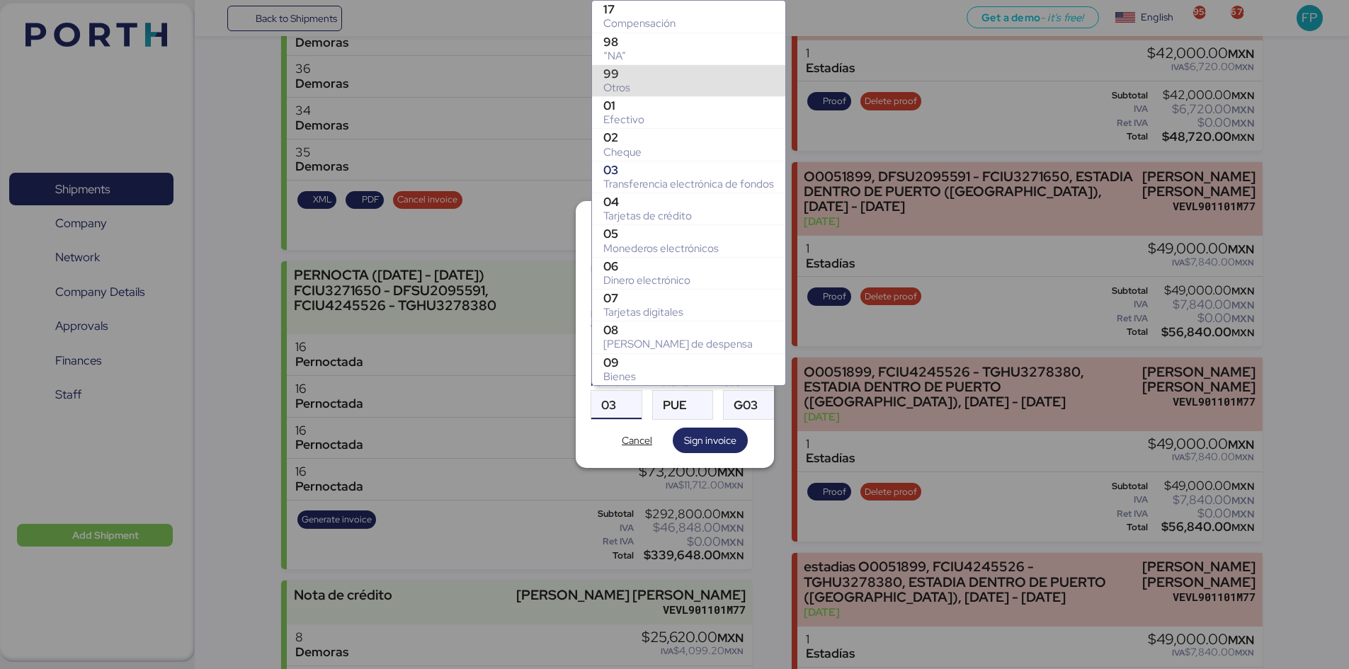
click at [629, 72] on div "99" at bounding box center [688, 74] width 171 height 14
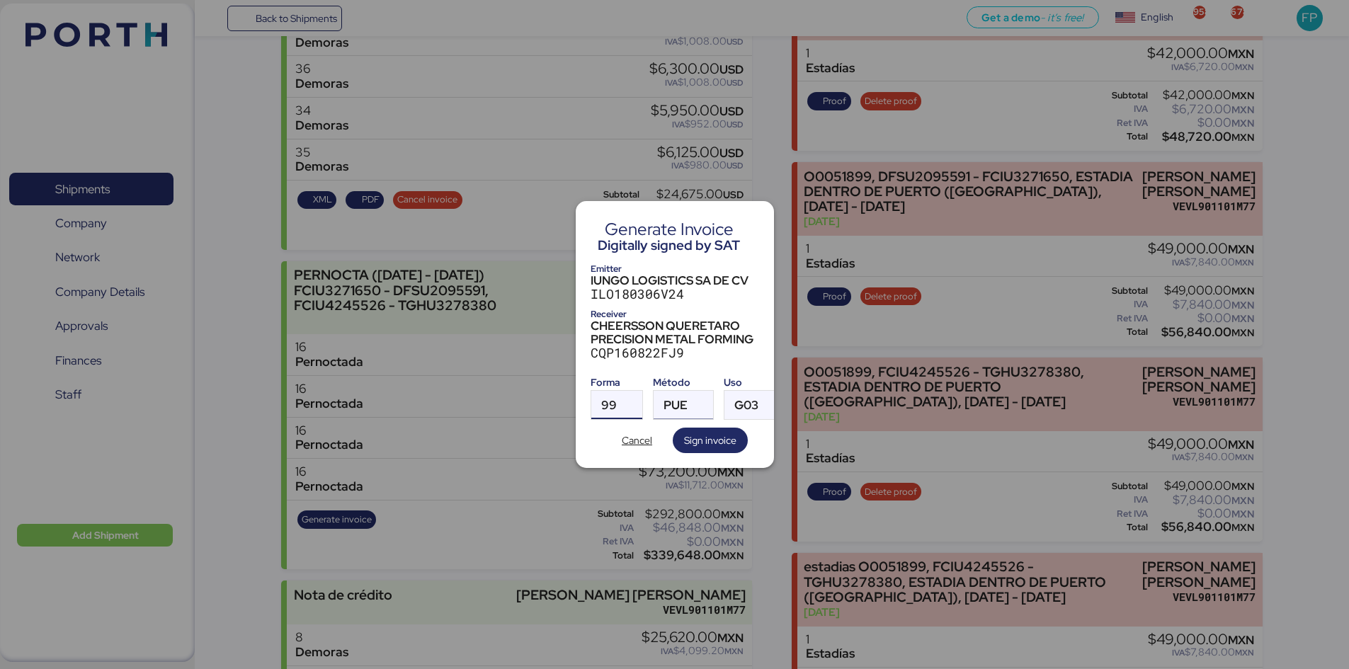
click at [682, 391] on div "PUE" at bounding box center [675, 405] width 24 height 28
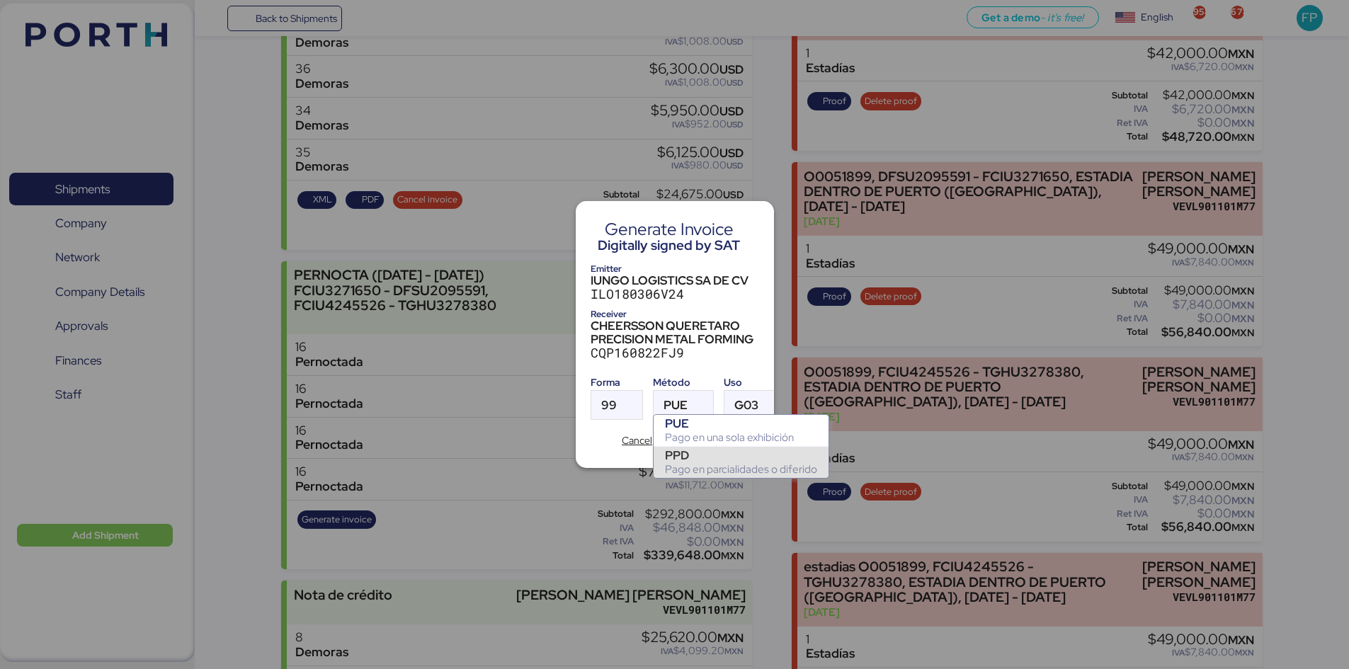
click at [694, 451] on div "PPD" at bounding box center [741, 455] width 152 height 14
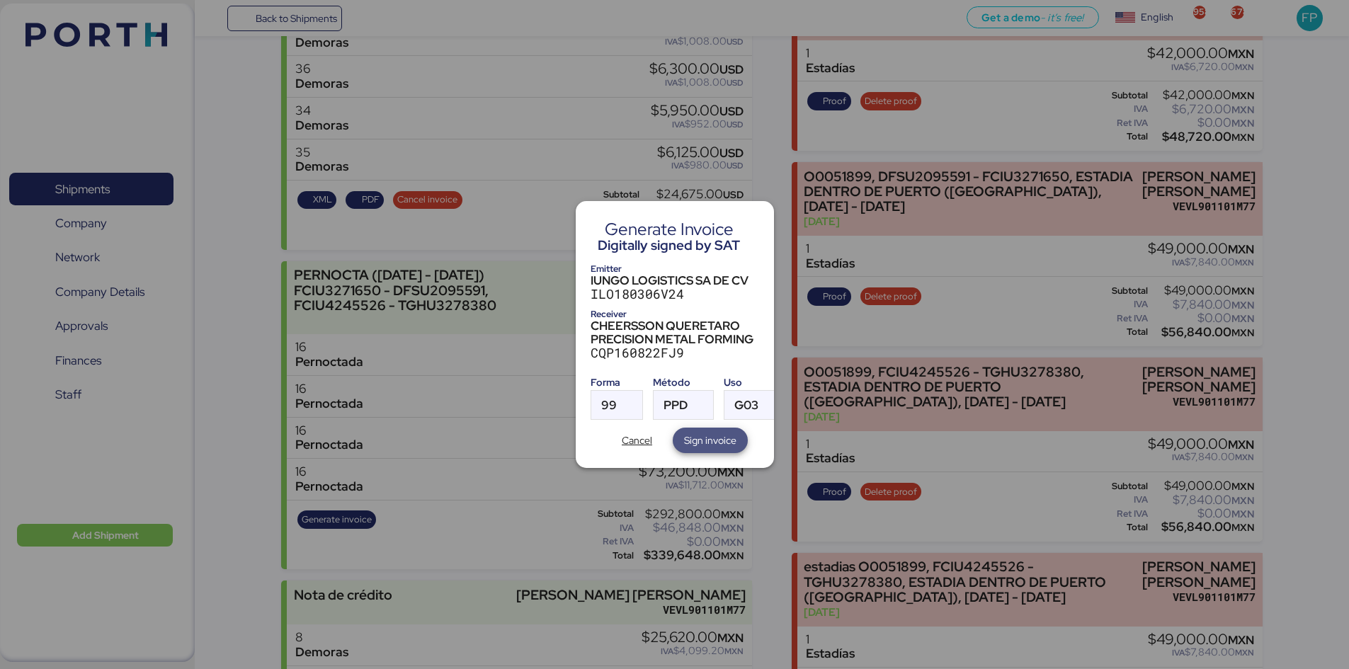
click at [705, 436] on span "Sign invoice" at bounding box center [710, 440] width 52 height 17
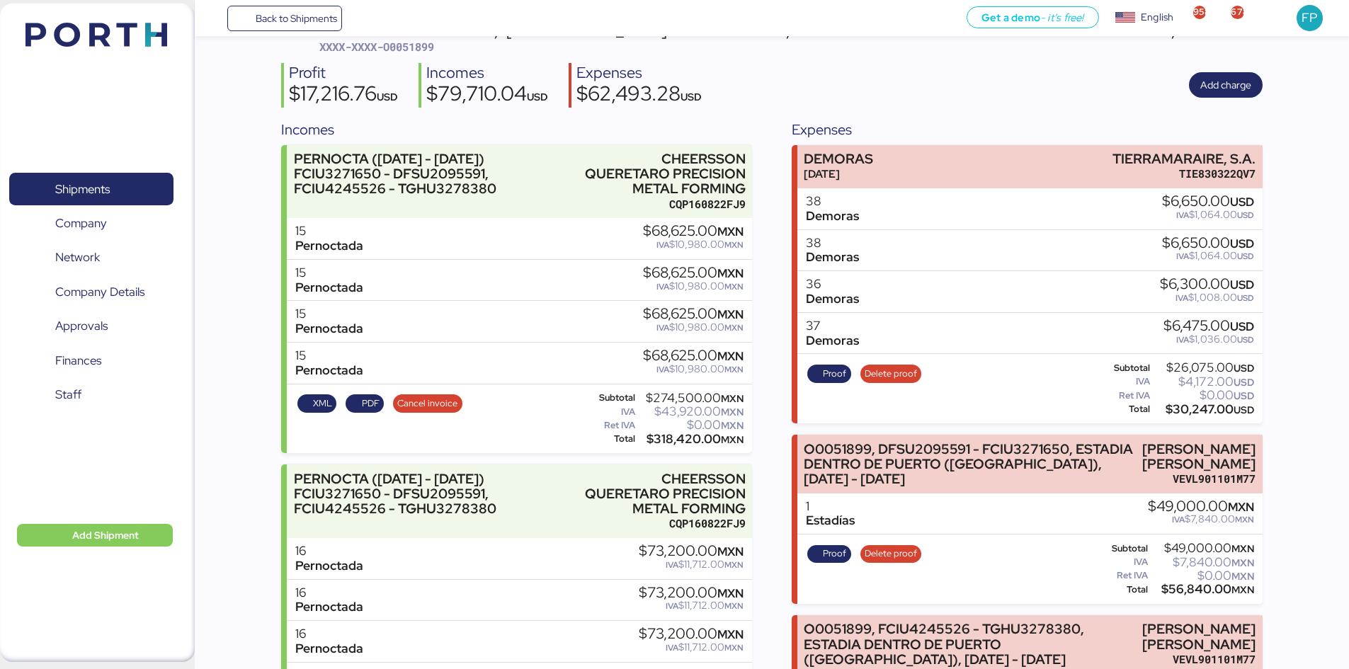
scroll to position [0, 0]
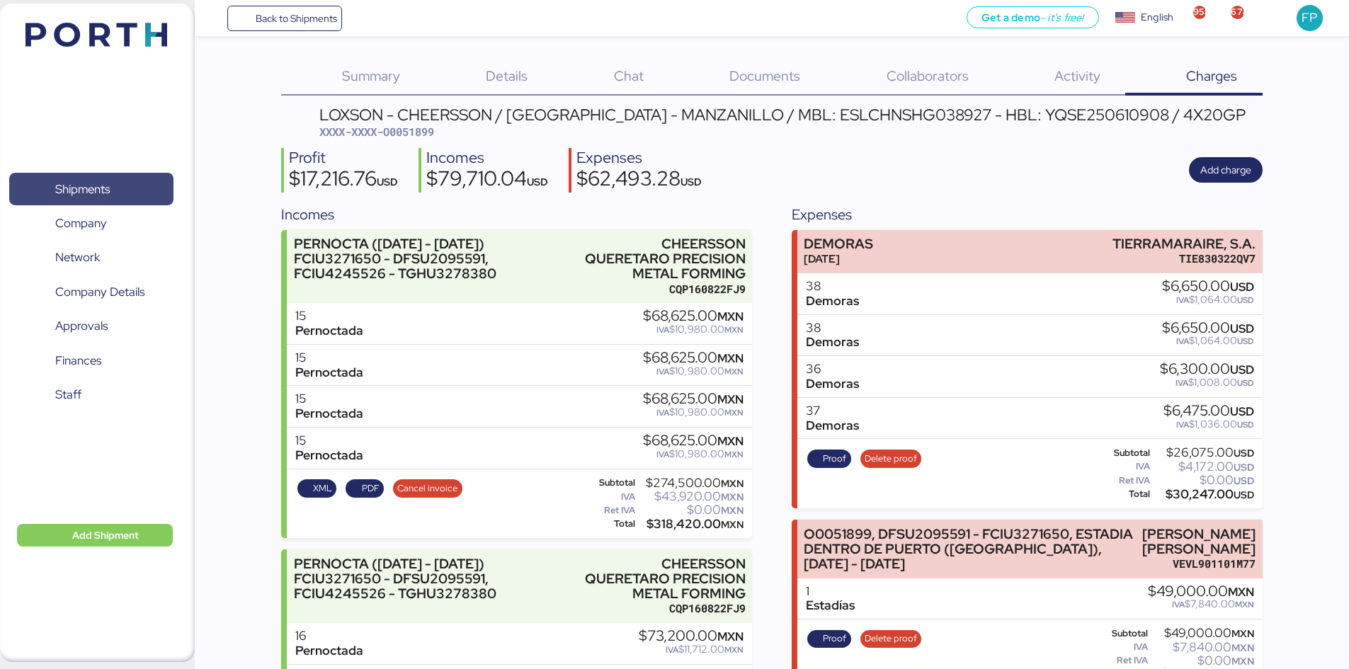
click at [145, 188] on span "Shipments" at bounding box center [91, 189] width 152 height 21
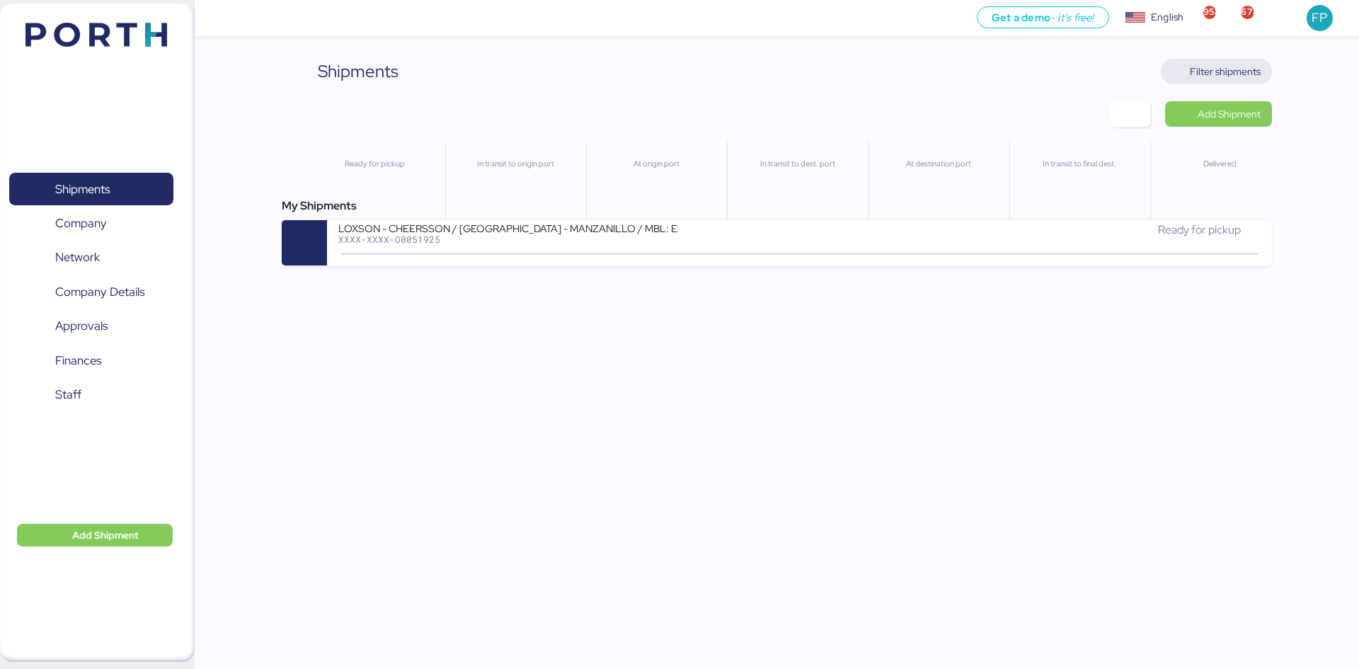
click at [1245, 71] on span "Filter shipments" at bounding box center [1225, 71] width 71 height 17
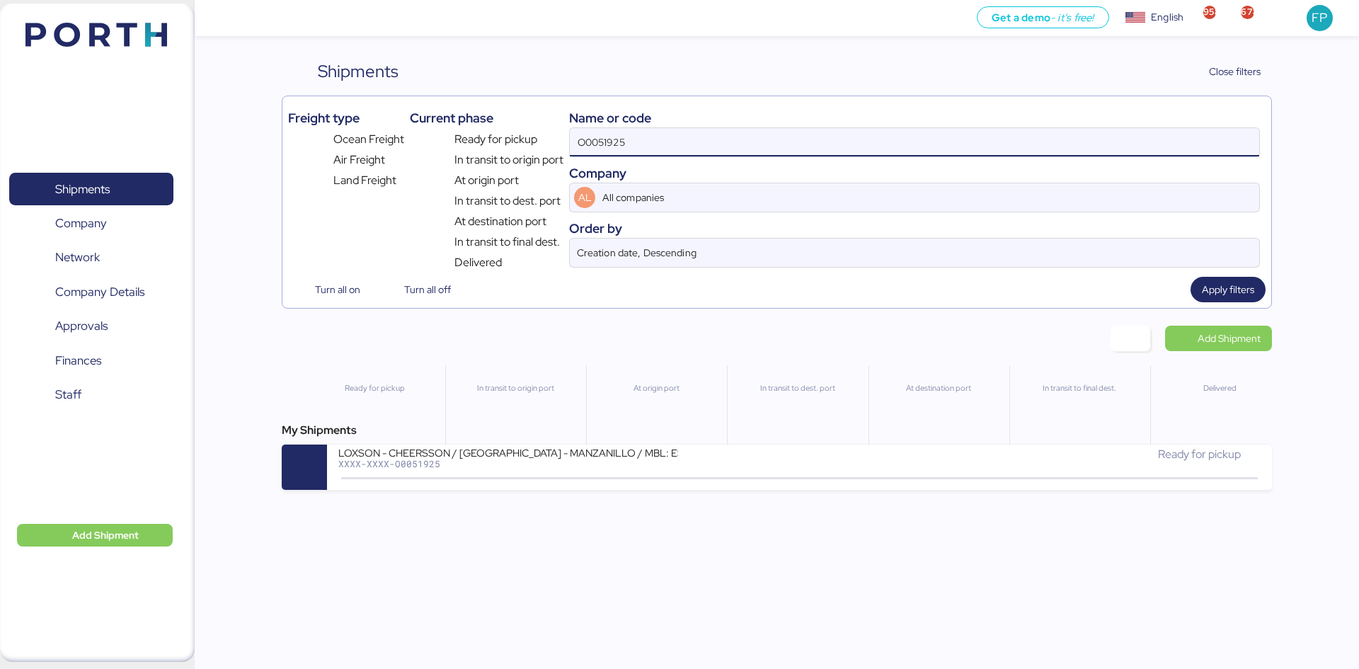
click at [594, 145] on input "O0051925" at bounding box center [915, 142] width 690 height 28
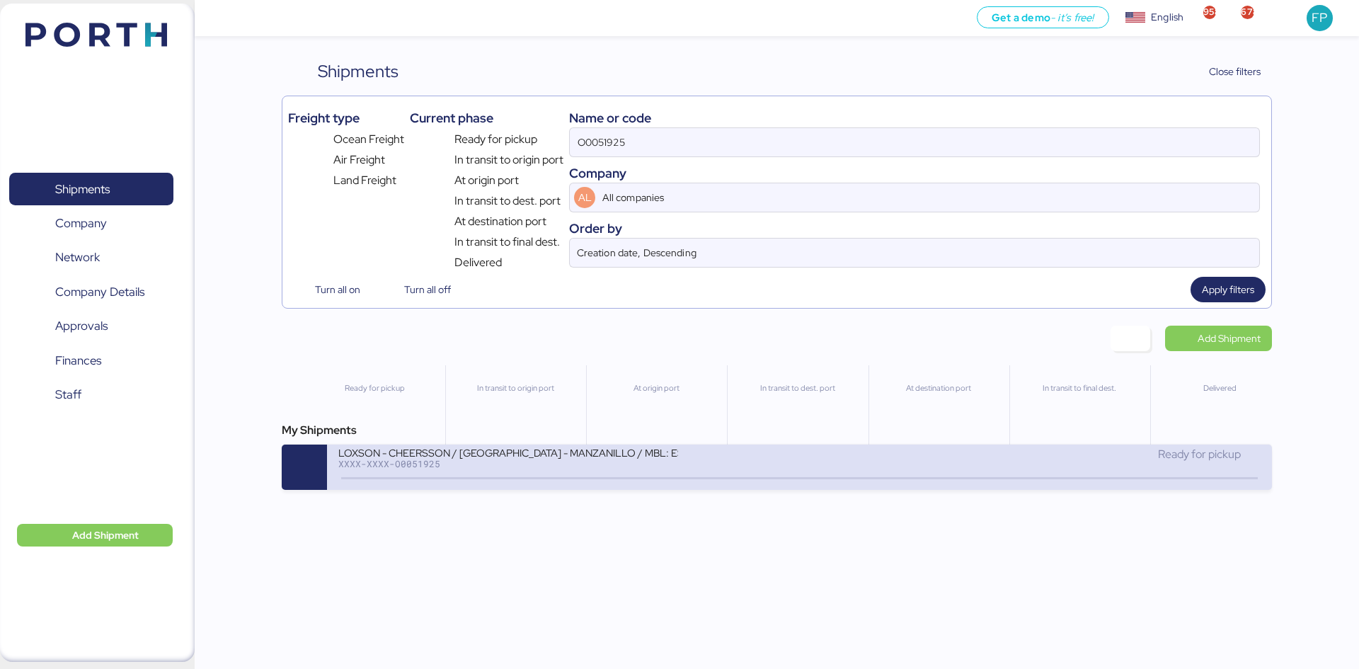
click at [551, 462] on div "XXXX-XXXX-O0051925" at bounding box center [508, 464] width 340 height 10
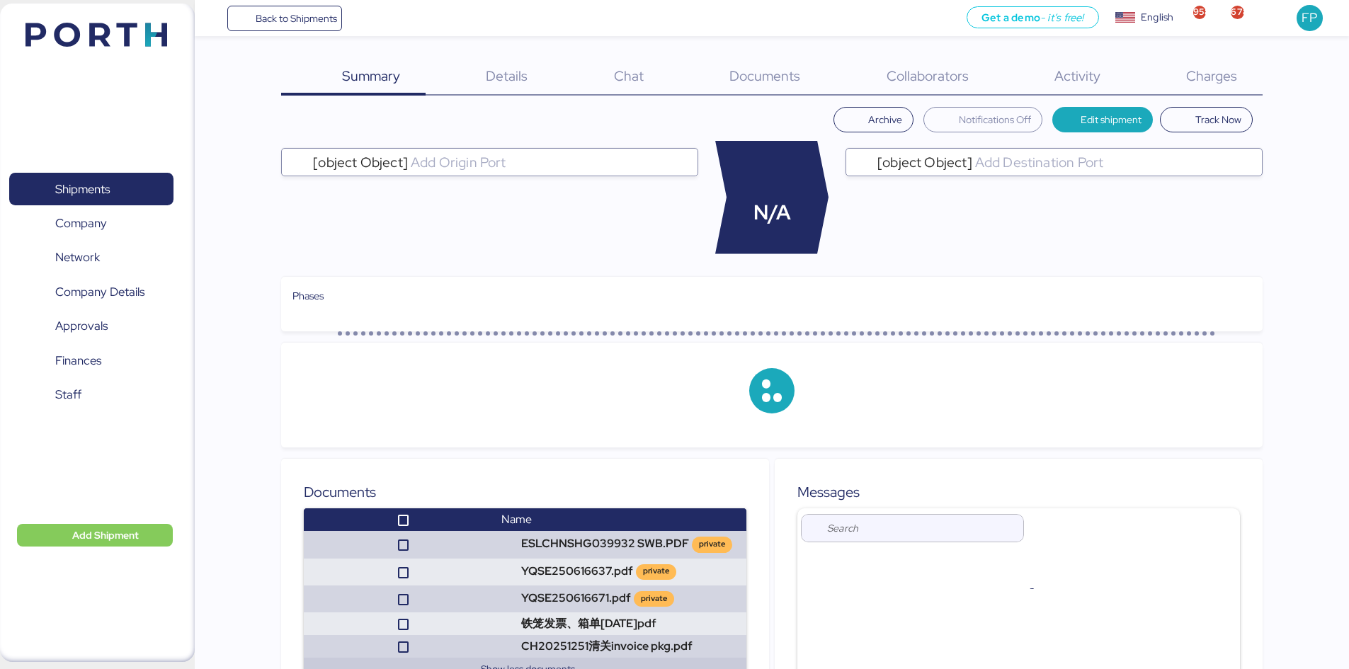
click at [1232, 67] on span "Charges" at bounding box center [1211, 76] width 51 height 18
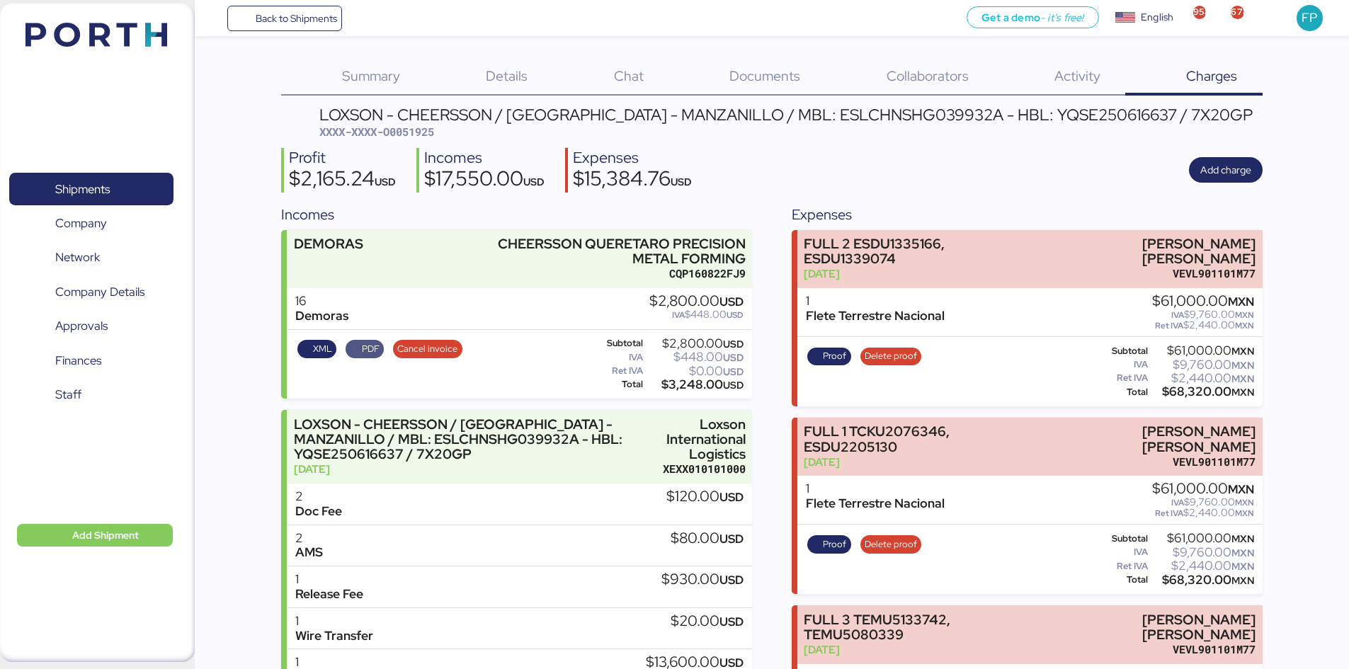
click at [364, 353] on span "PDF" at bounding box center [371, 349] width 18 height 16
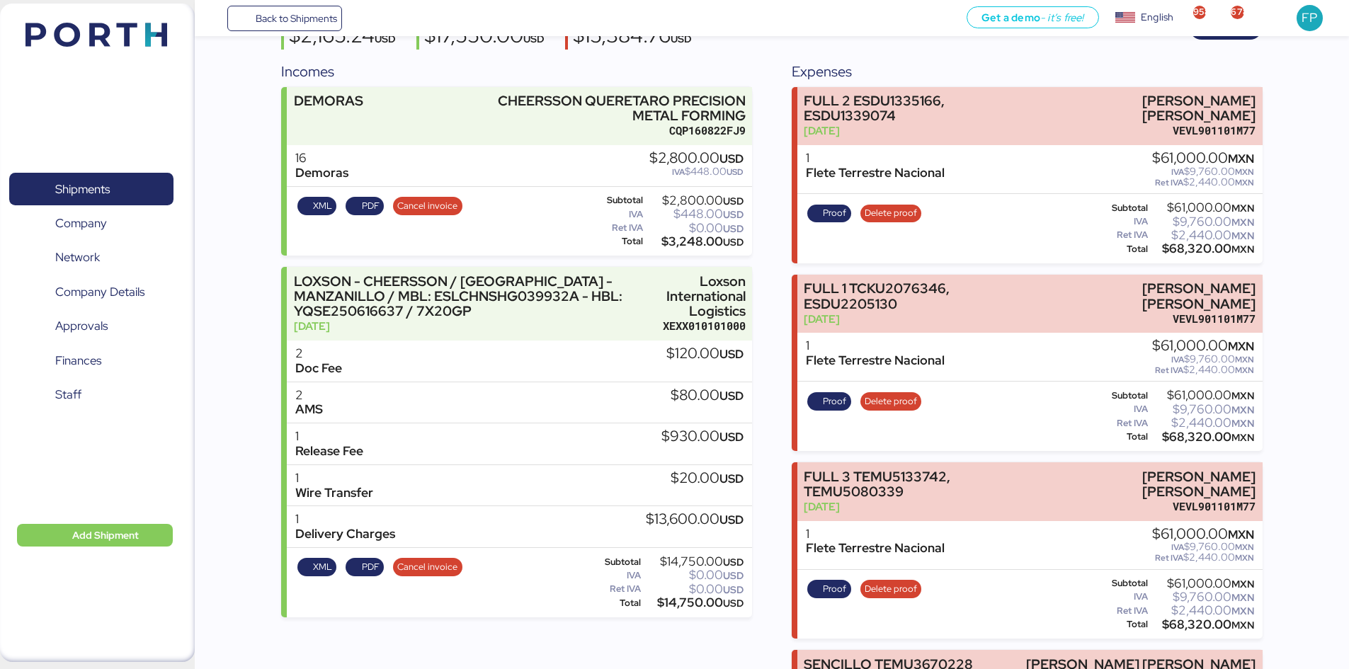
scroll to position [142, 0]
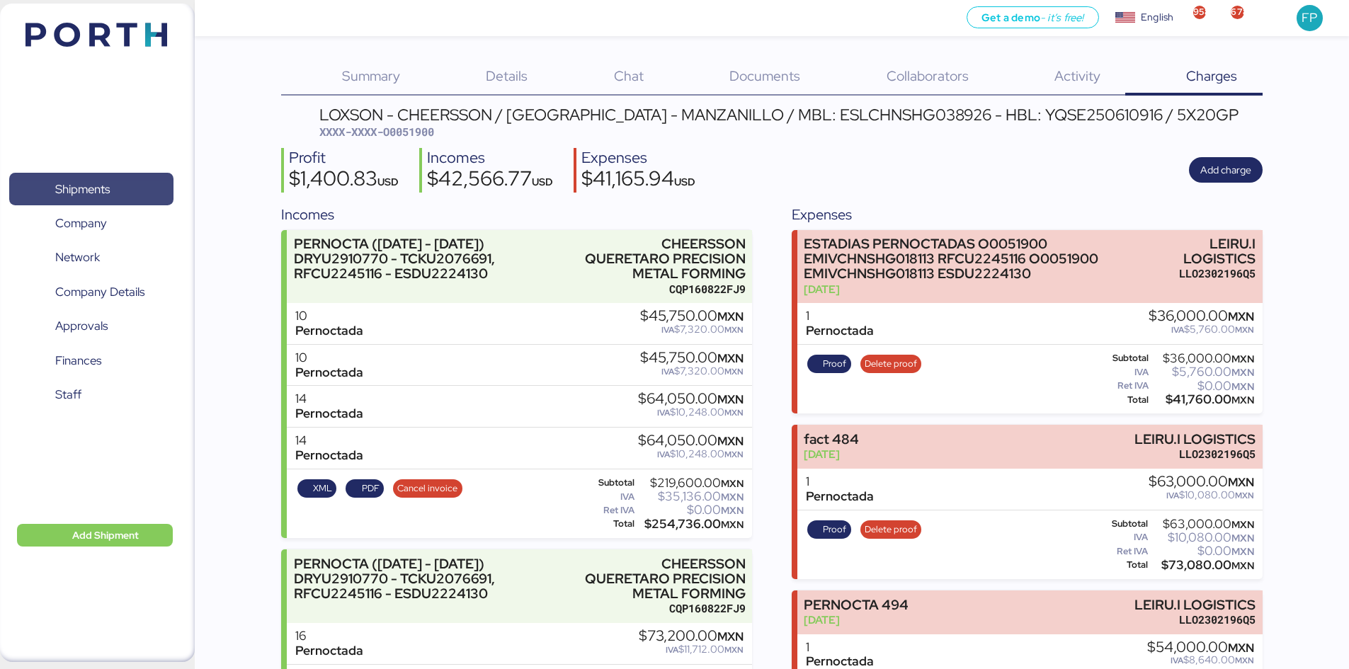
click at [101, 186] on span "Shipments" at bounding box center [82, 189] width 55 height 21
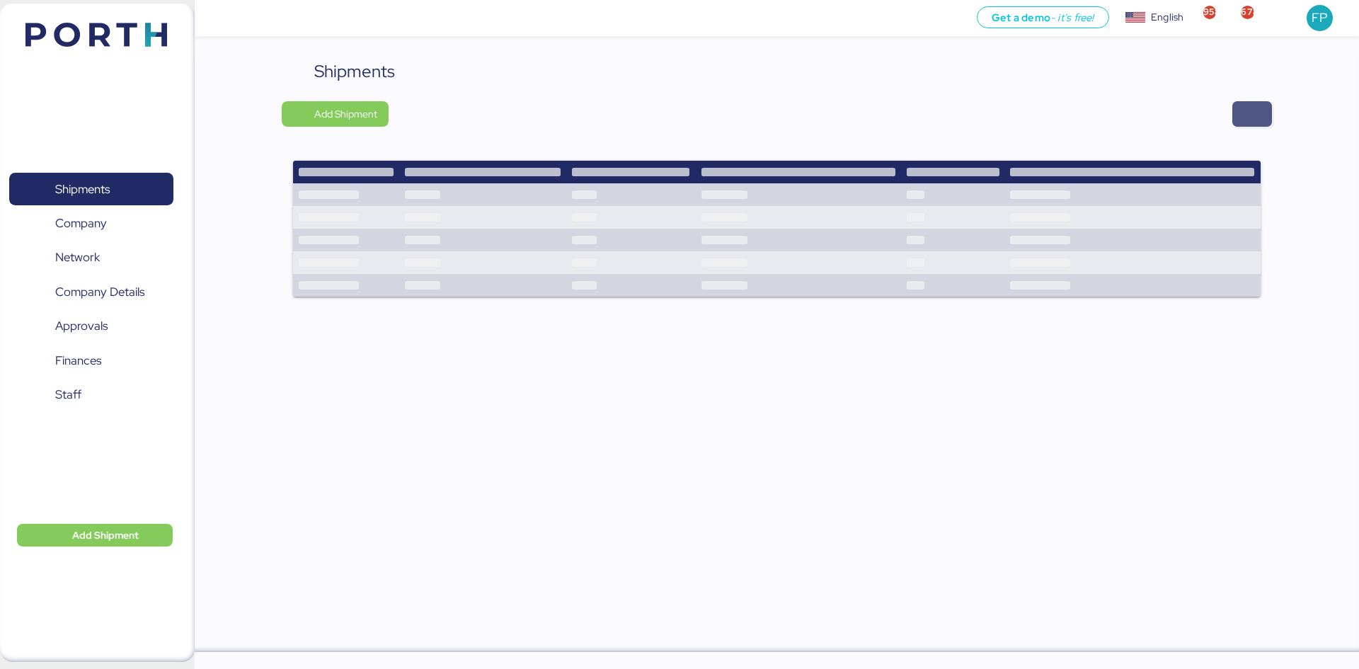
click at [1252, 125] on span "button" at bounding box center [1252, 113] width 40 height 25
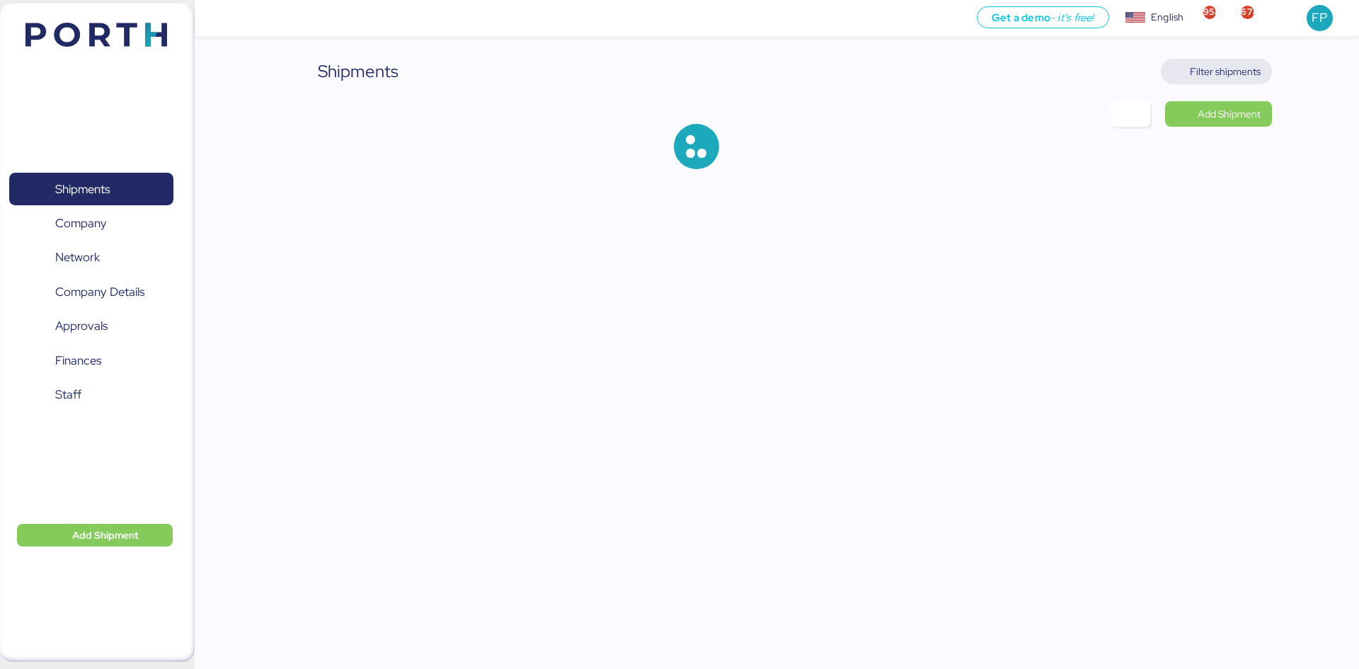
click at [1199, 74] on span "Filter shipments" at bounding box center [1225, 71] width 71 height 17
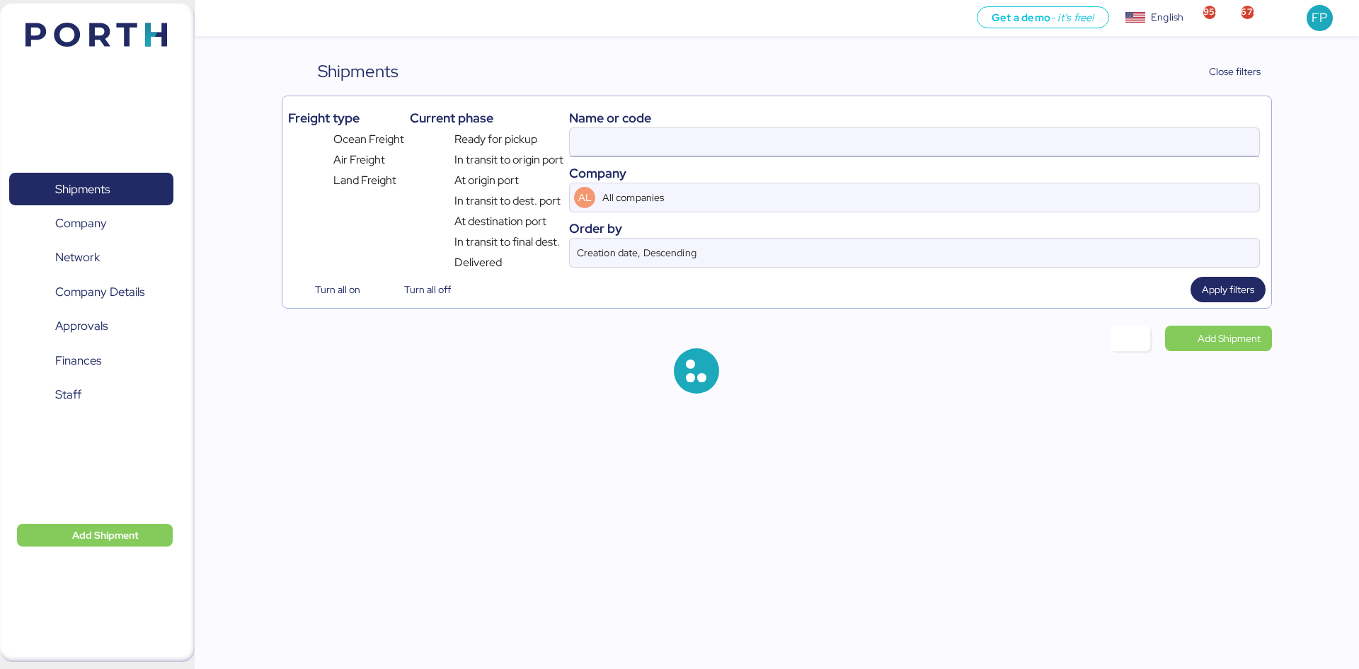
click at [626, 137] on input at bounding box center [915, 142] width 690 height 28
click at [624, 137] on input at bounding box center [915, 142] width 690 height 28
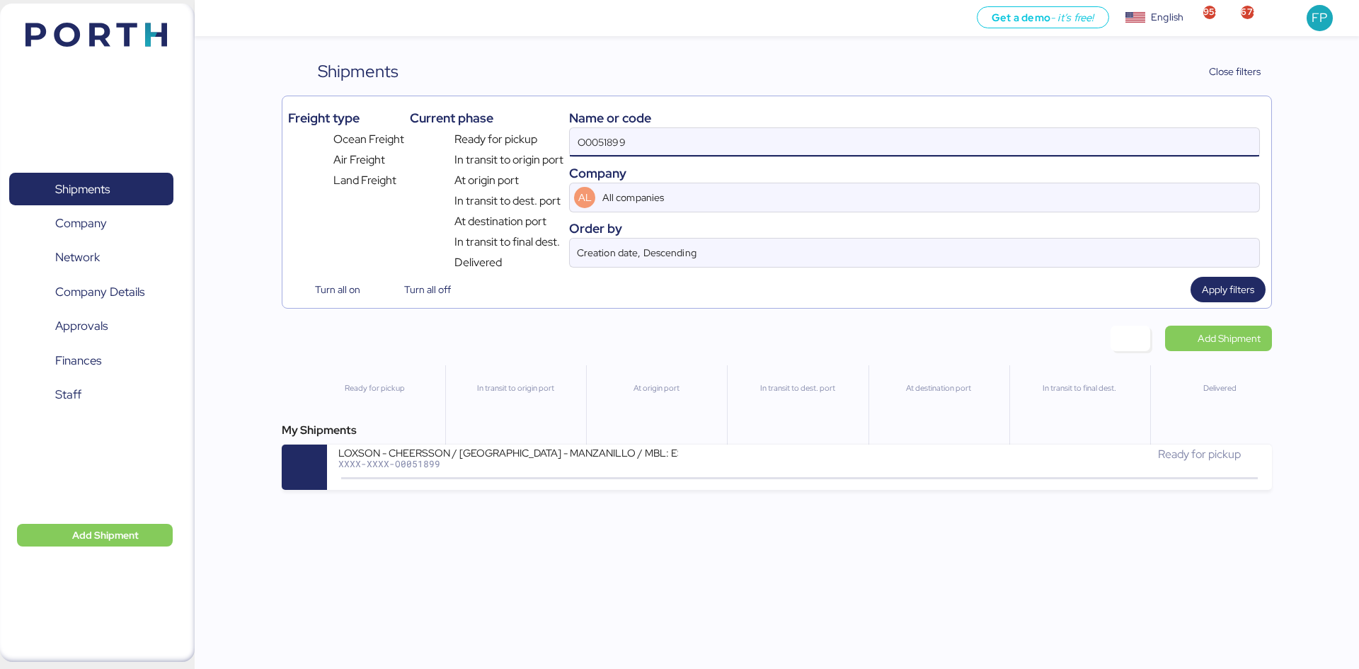
click at [622, 135] on input "O0051899" at bounding box center [915, 142] width 690 height 28
paste input "925"
type input "O0051925"
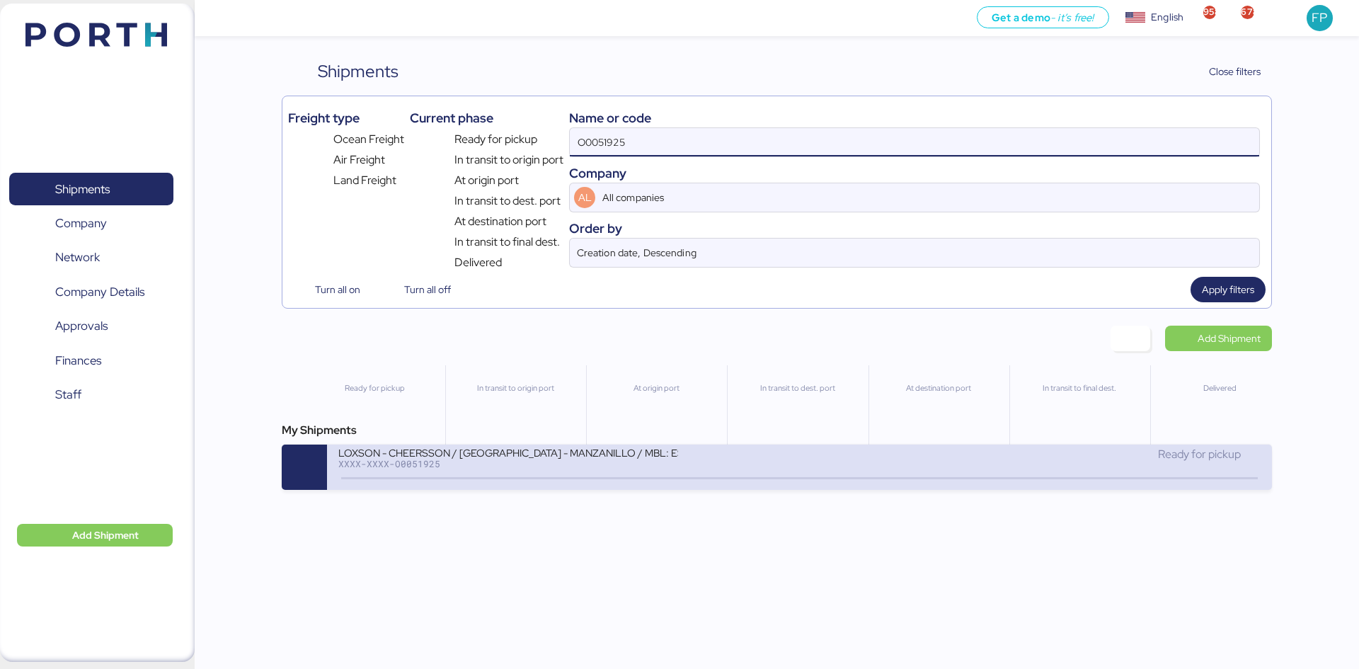
click at [658, 476] on icon at bounding box center [648, 479] width 68 height 16
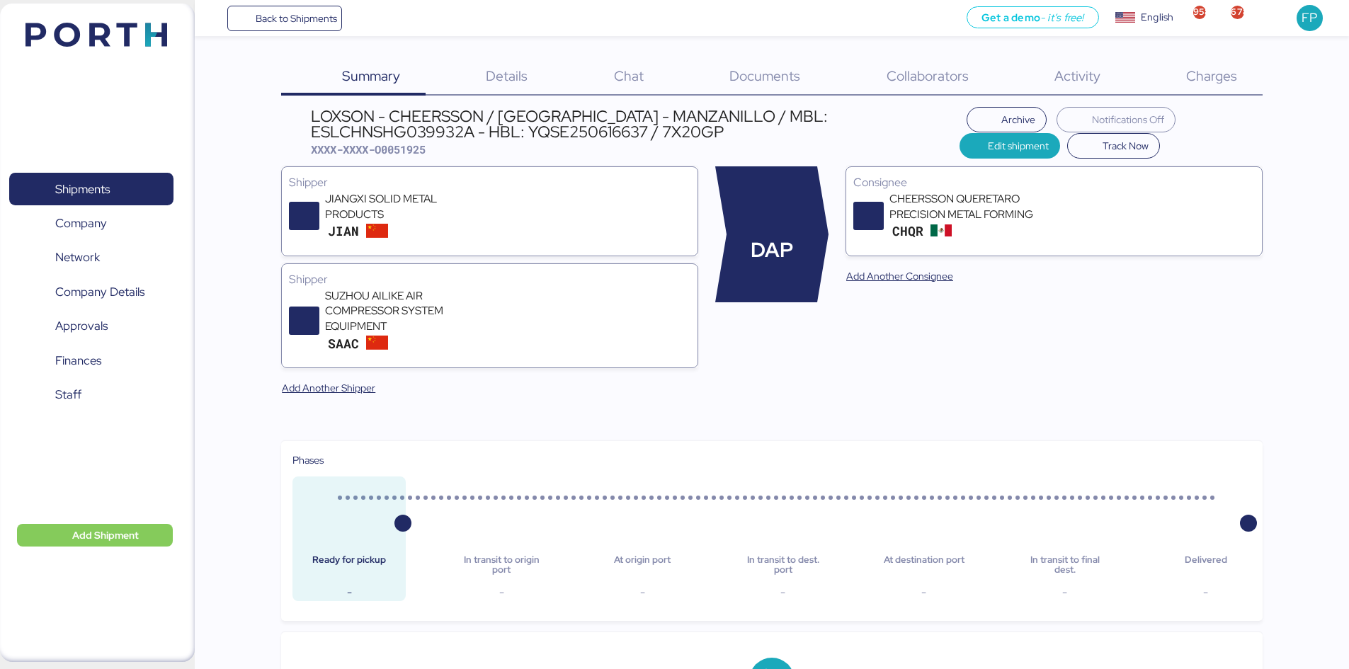
click at [1208, 82] on span "Charges" at bounding box center [1211, 76] width 51 height 18
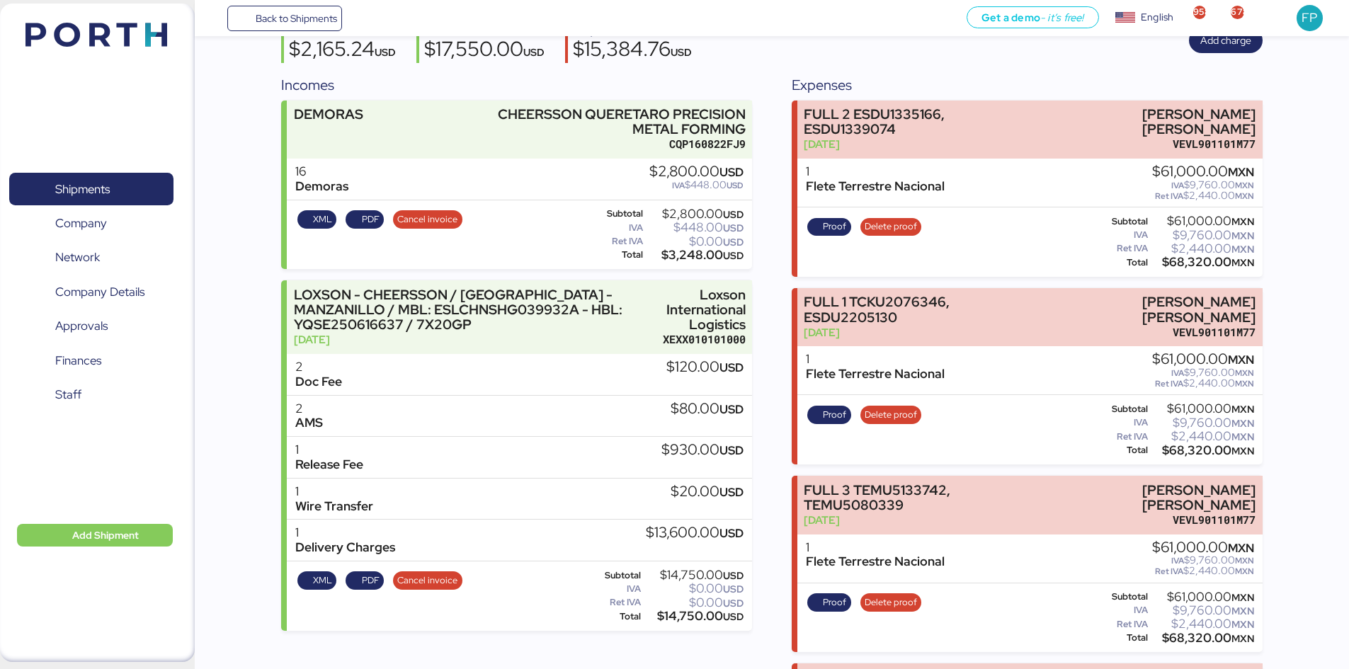
scroll to position [142, 0]
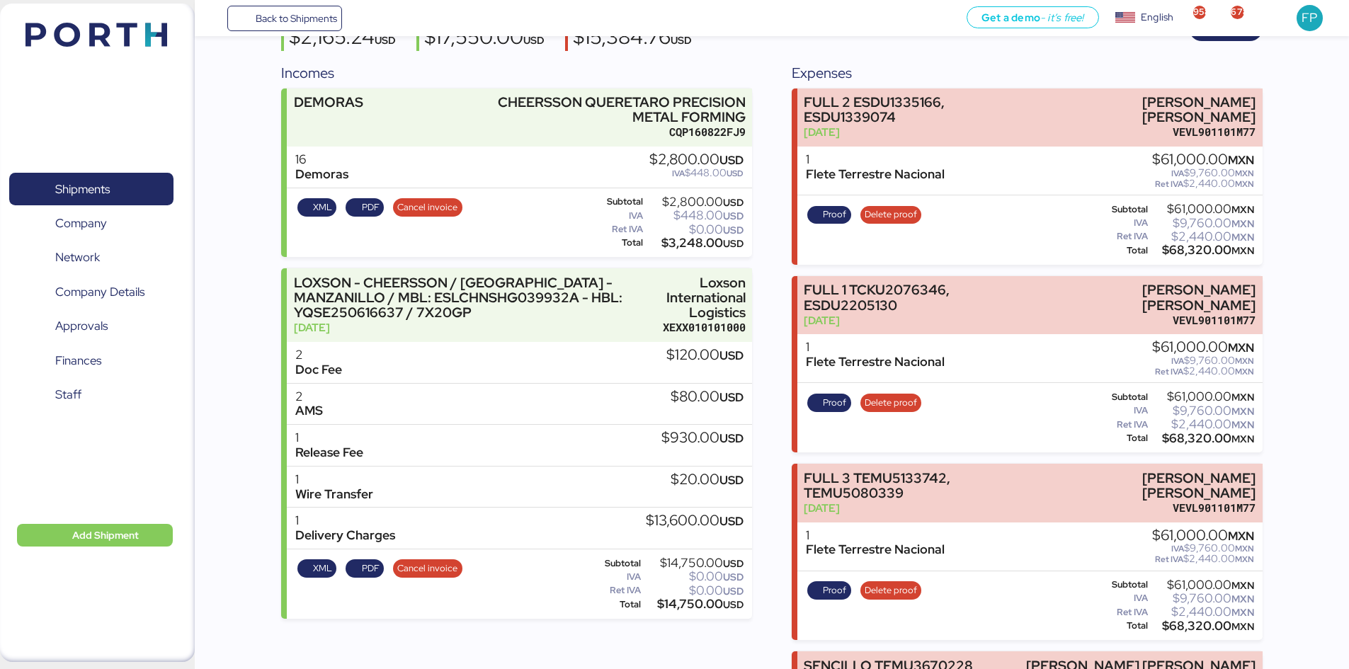
drag, startPoint x: 670, startPoint y: 244, endPoint x: 704, endPoint y: 242, distance: 34.0
click at [704, 242] on div "$3,248.00 USD" at bounding box center [695, 243] width 98 height 11
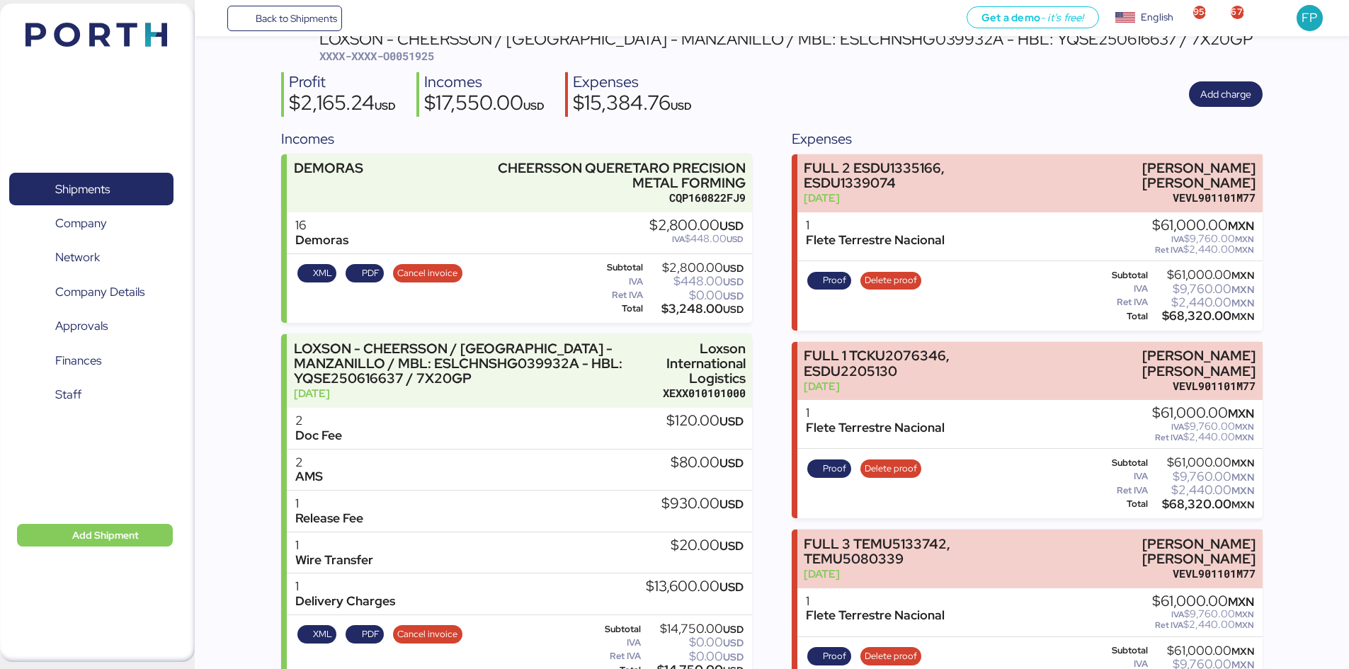
scroll to position [0, 0]
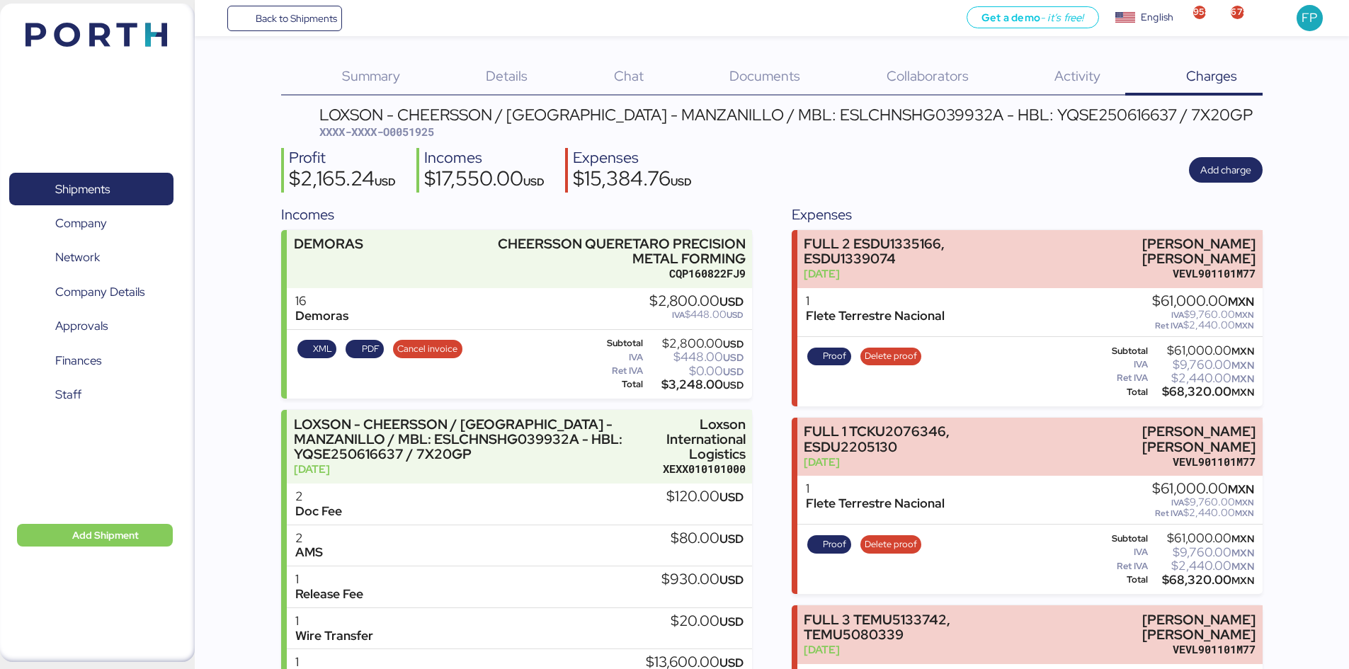
click at [403, 132] on span "XXXX-XXXX-O0051925" at bounding box center [376, 132] width 115 height 14
copy span "O0051925"
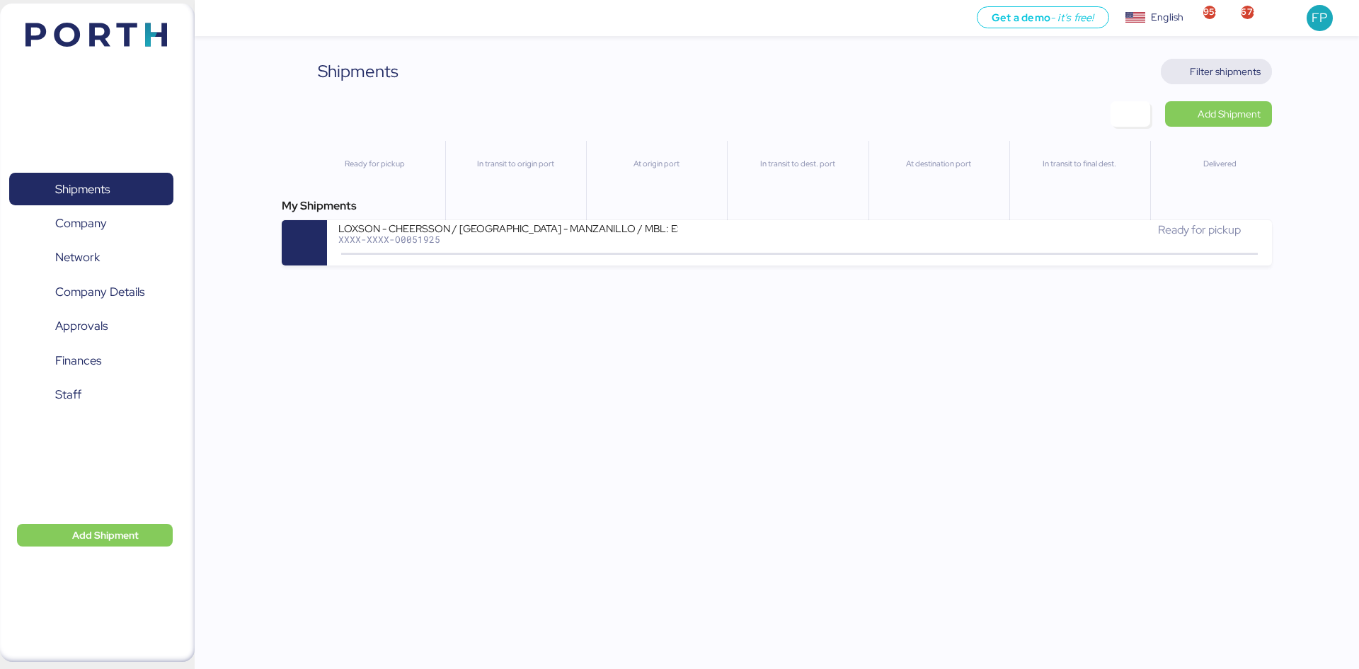
click at [1230, 79] on span "Filter shipments" at bounding box center [1225, 71] width 71 height 17
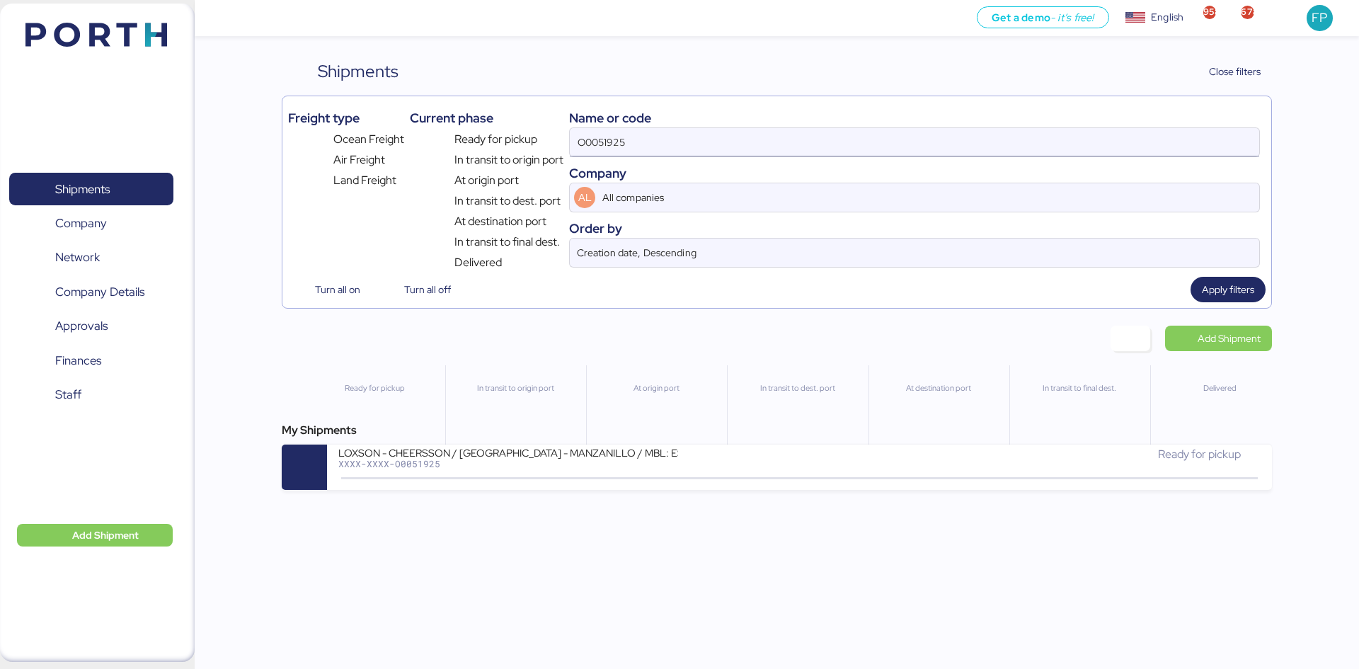
click at [597, 142] on input "O0051925" at bounding box center [915, 142] width 690 height 28
click at [596, 142] on input "O0051925" at bounding box center [915, 142] width 690 height 28
paste input "899"
type input "O0051899"
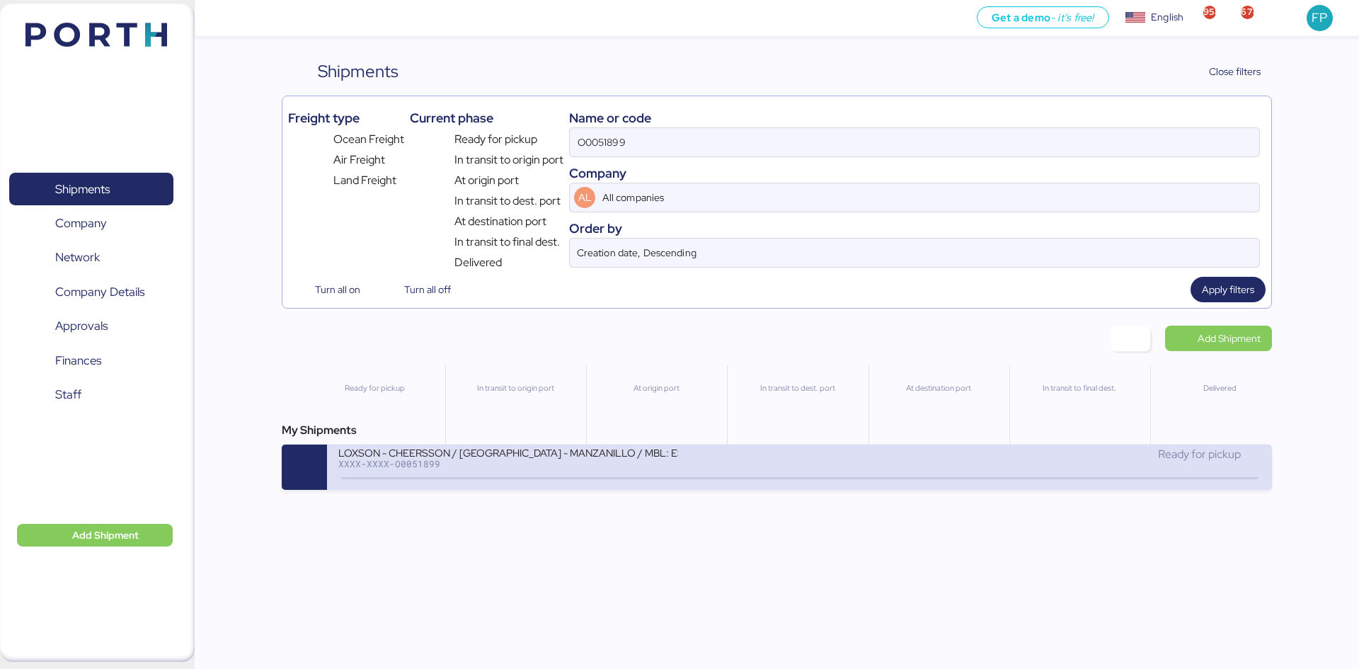
click at [733, 463] on div "LOXSON - CHEERSSON / [GEOGRAPHIC_DATA] - MANZANILLO / MBL: ESLCHNSHG038927 - HB…" at bounding box center [568, 461] width 461 height 30
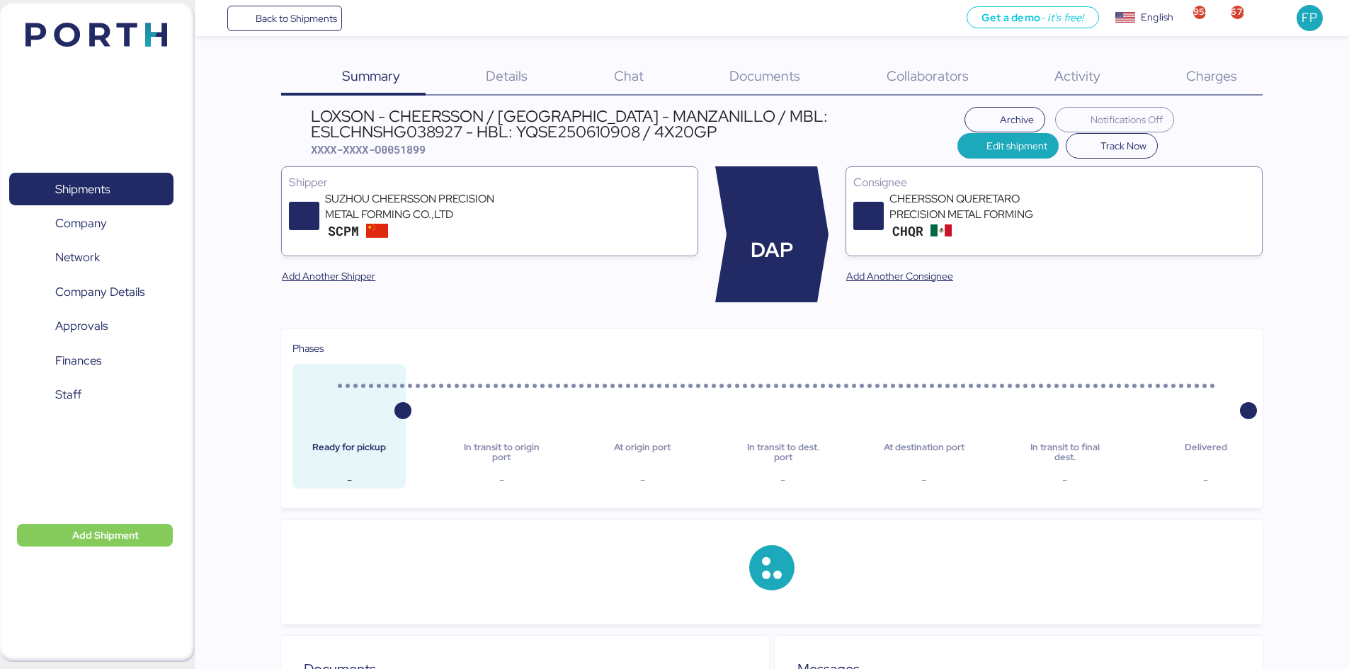
click at [1232, 82] on span "Charges" at bounding box center [1211, 76] width 51 height 18
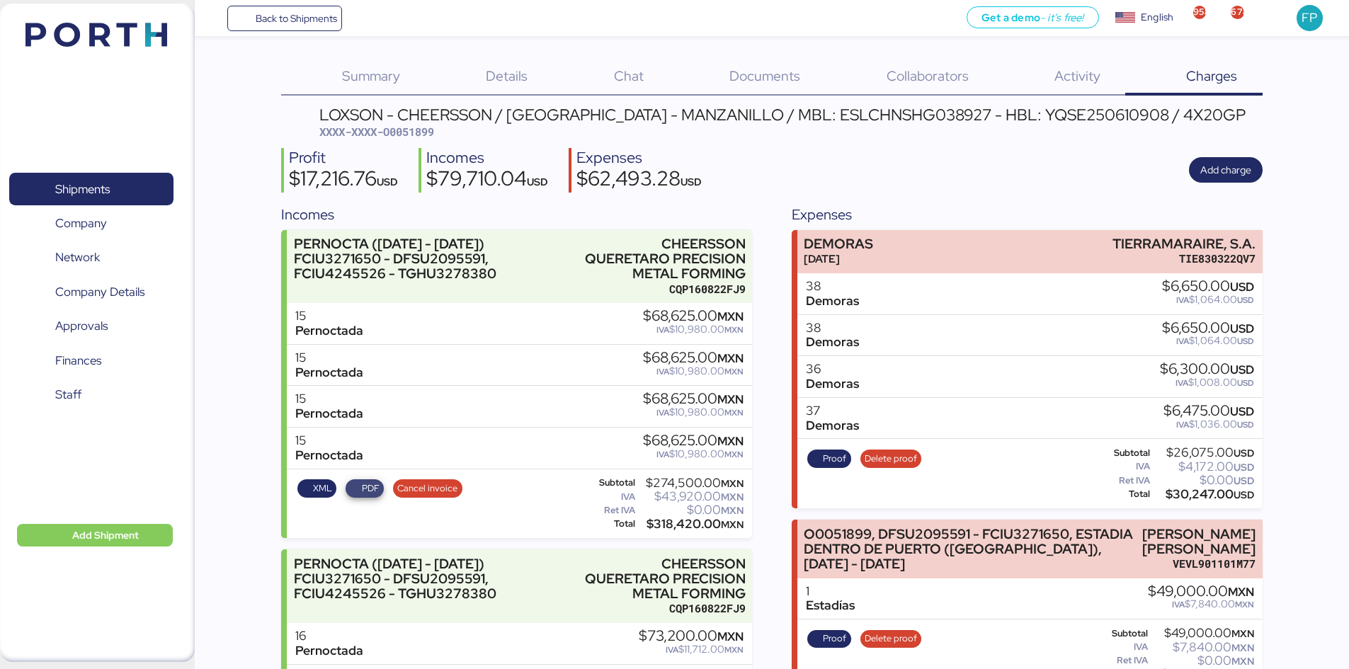
click at [348, 488] on span "PDF" at bounding box center [364, 488] width 38 height 18
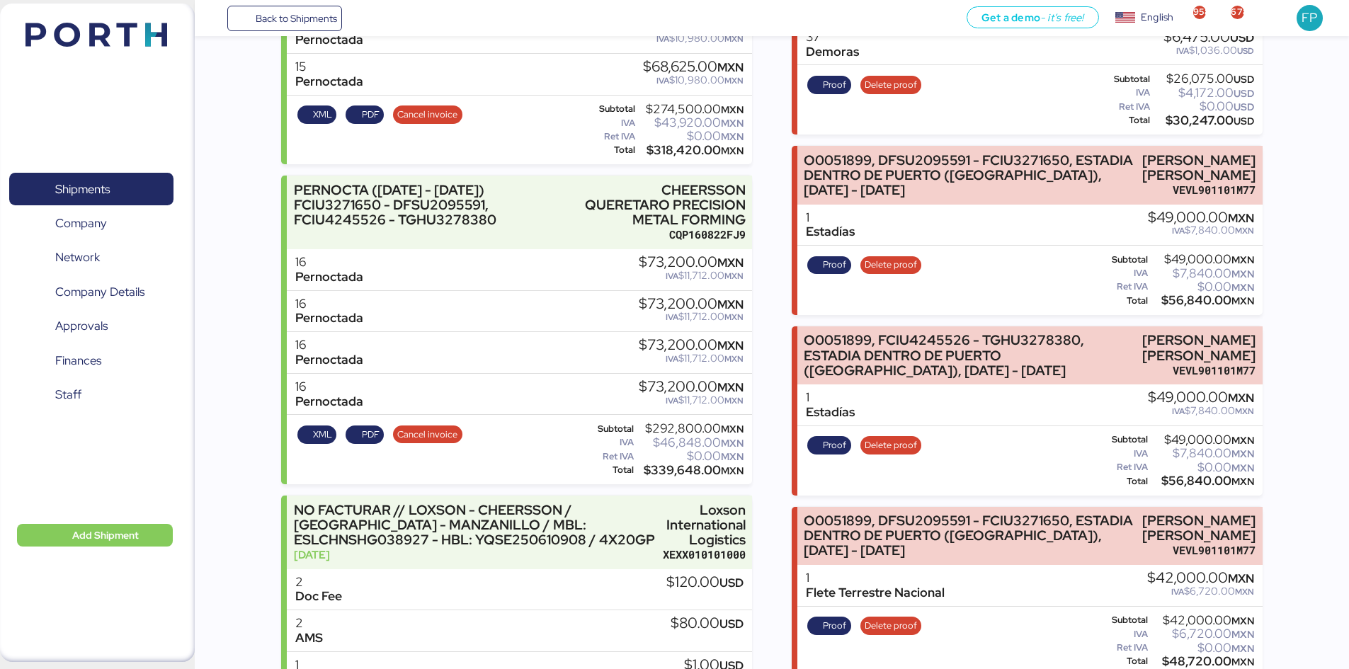
scroll to position [425, 0]
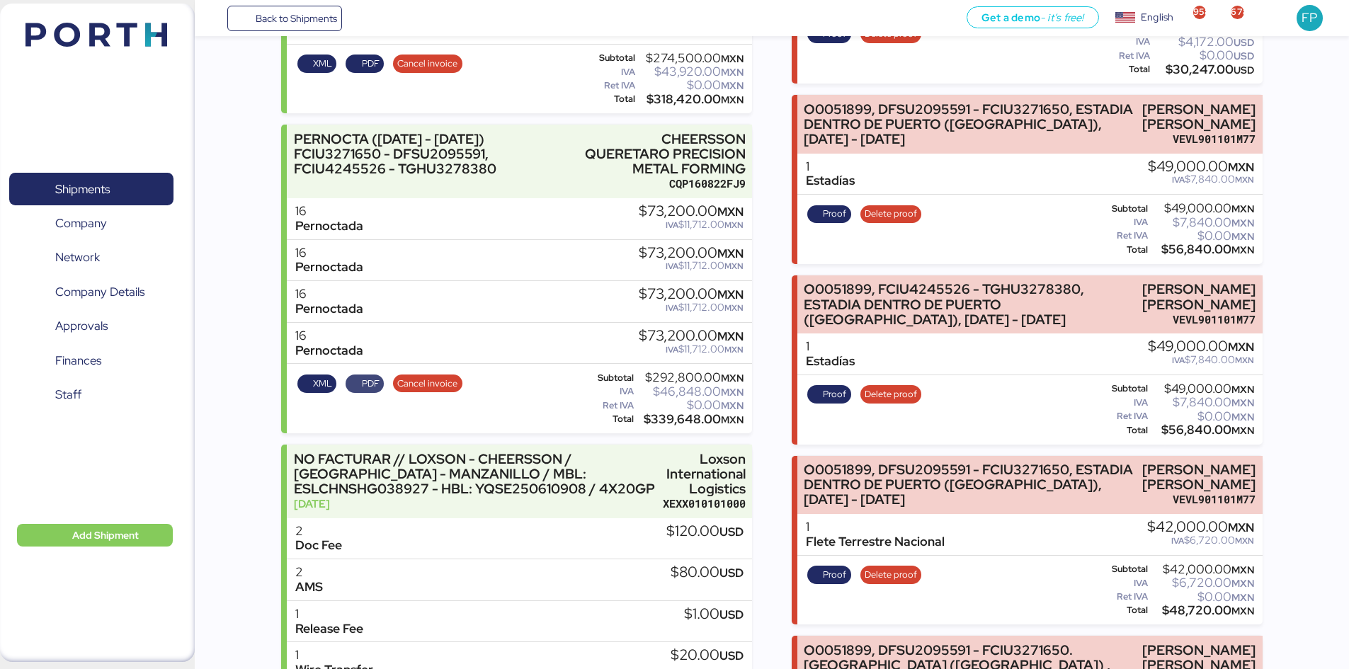
click at [370, 387] on span "PDF" at bounding box center [371, 384] width 18 height 16
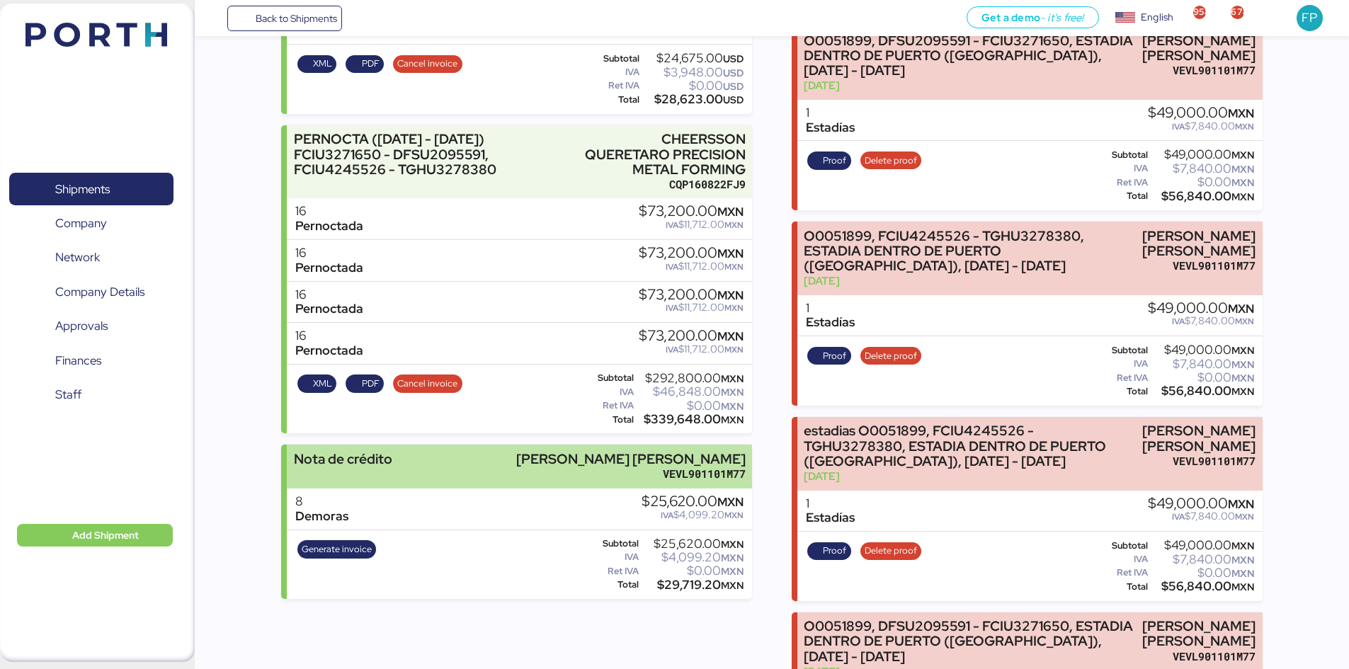
scroll to position [1416, 0]
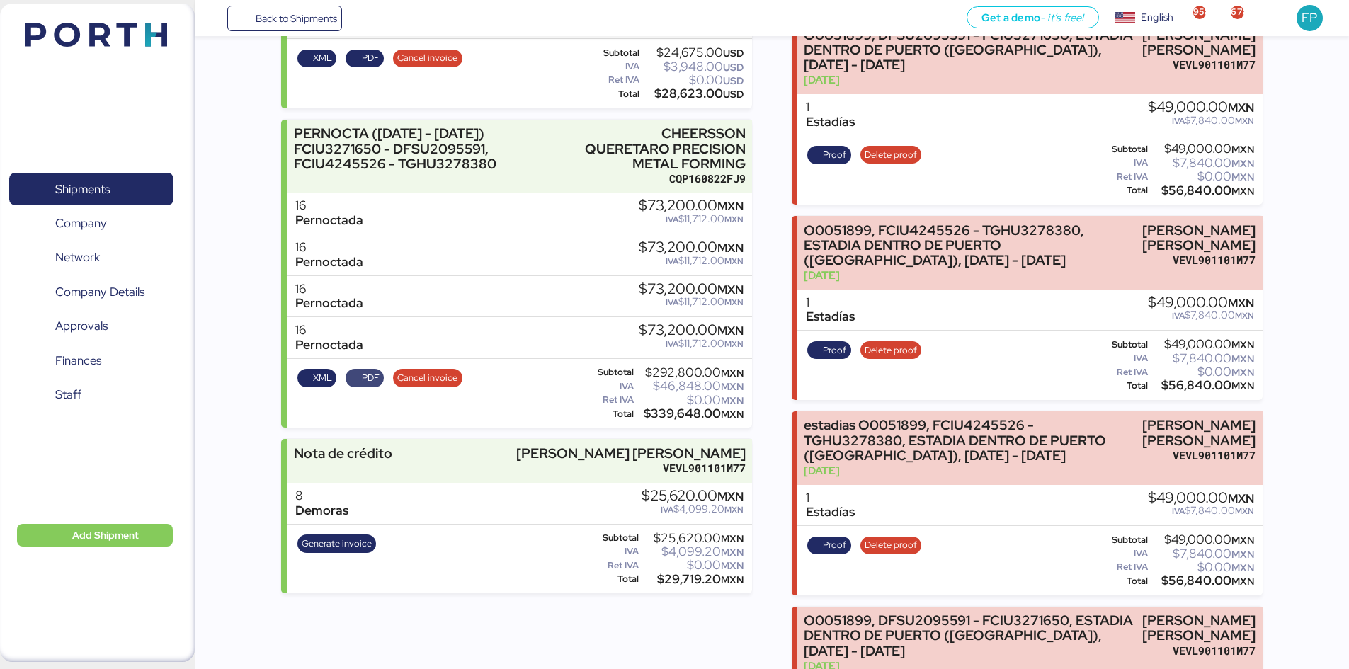
click at [374, 377] on span "PDF" at bounding box center [371, 378] width 18 height 16
